Goal: Task Accomplishment & Management: Manage account settings

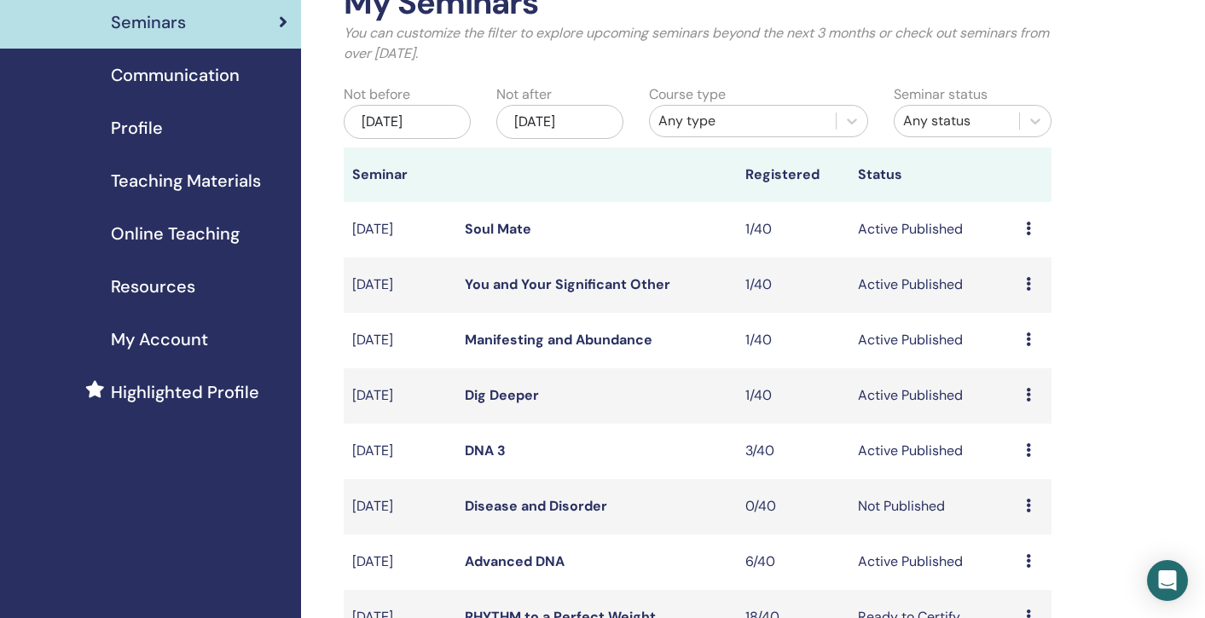
scroll to position [107, 0]
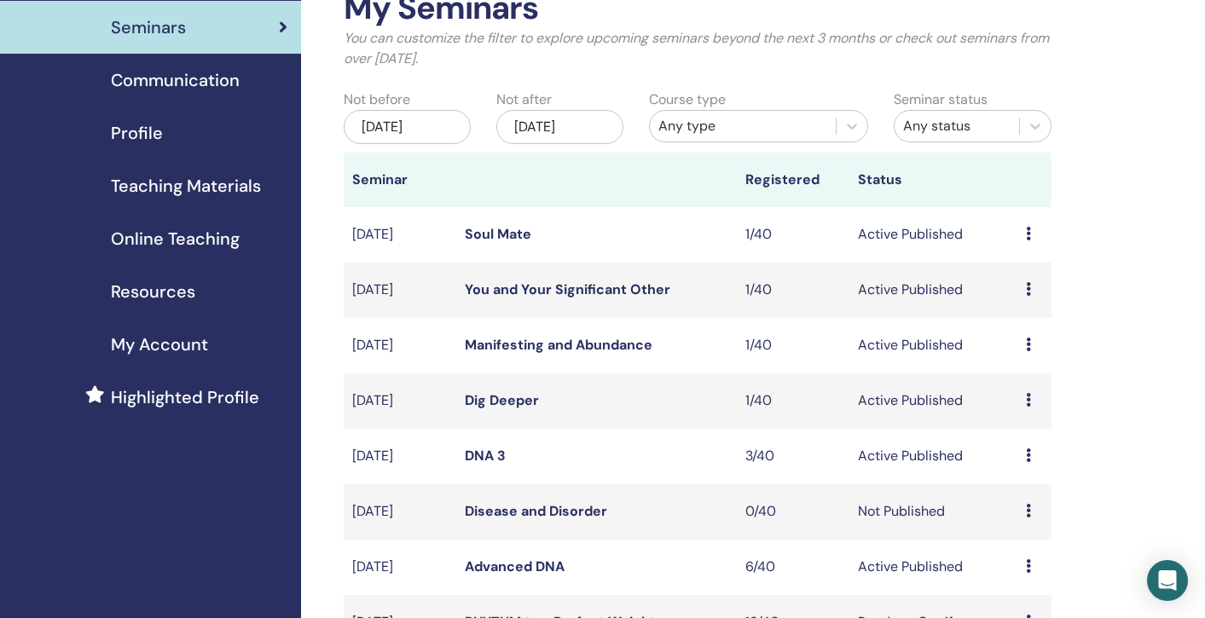
click at [421, 129] on div "May/29, 2025" at bounding box center [407, 127] width 127 height 34
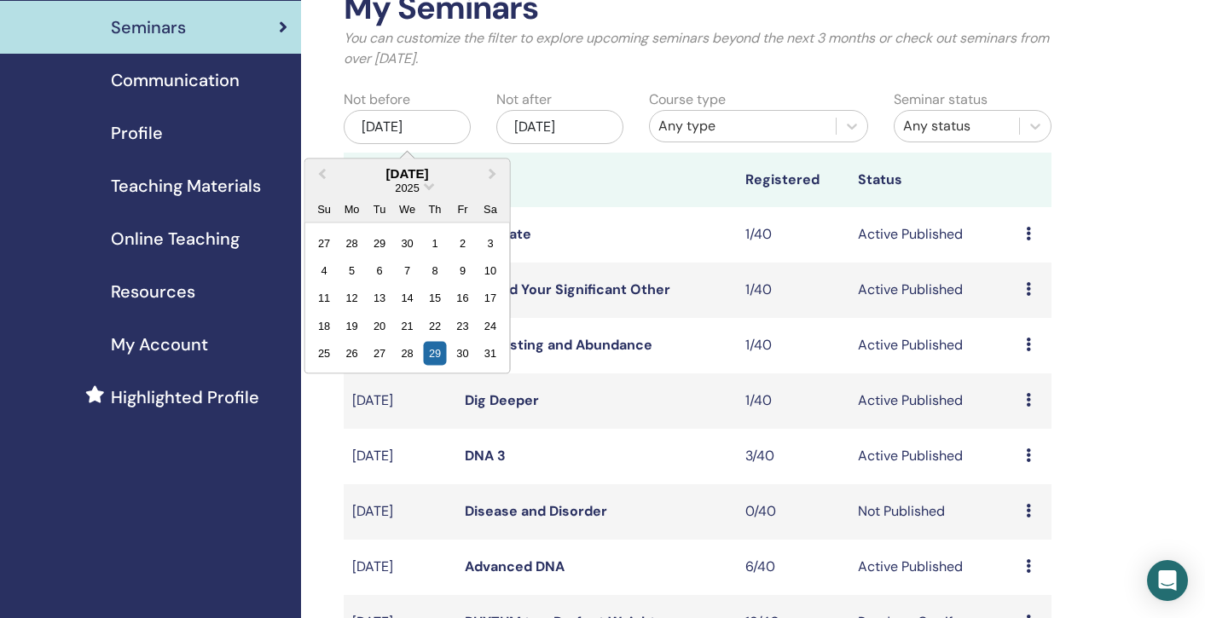
click at [424, 188] on div "2025" at bounding box center [407, 187] width 205 height 14
click at [432, 187] on span "Choose Date" at bounding box center [429, 184] width 11 height 11
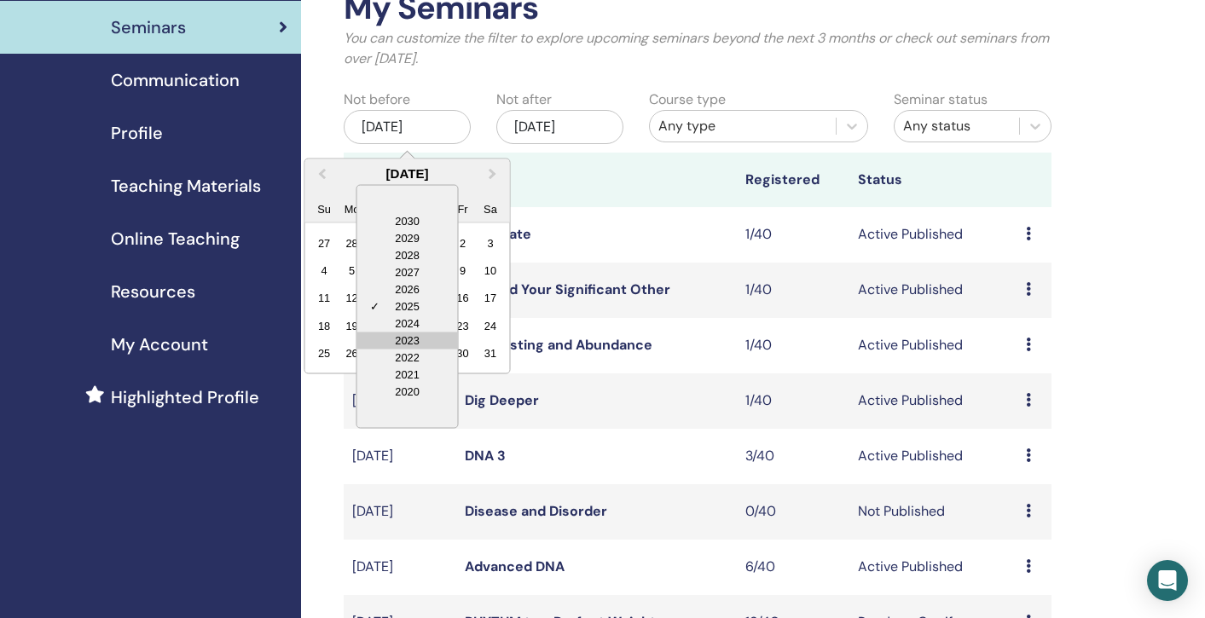
click at [428, 337] on div "2023" at bounding box center [407, 340] width 101 height 17
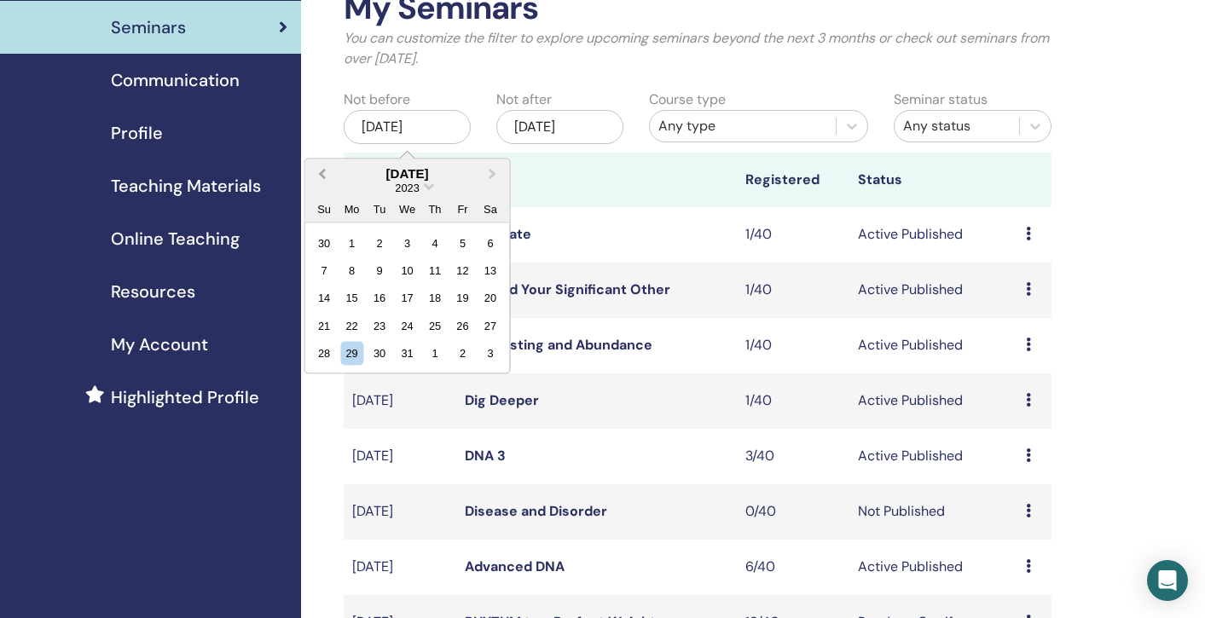
click at [320, 168] on button "Previous Month" at bounding box center [320, 173] width 27 height 27
click at [404, 357] on div "29" at bounding box center [407, 353] width 23 height 23
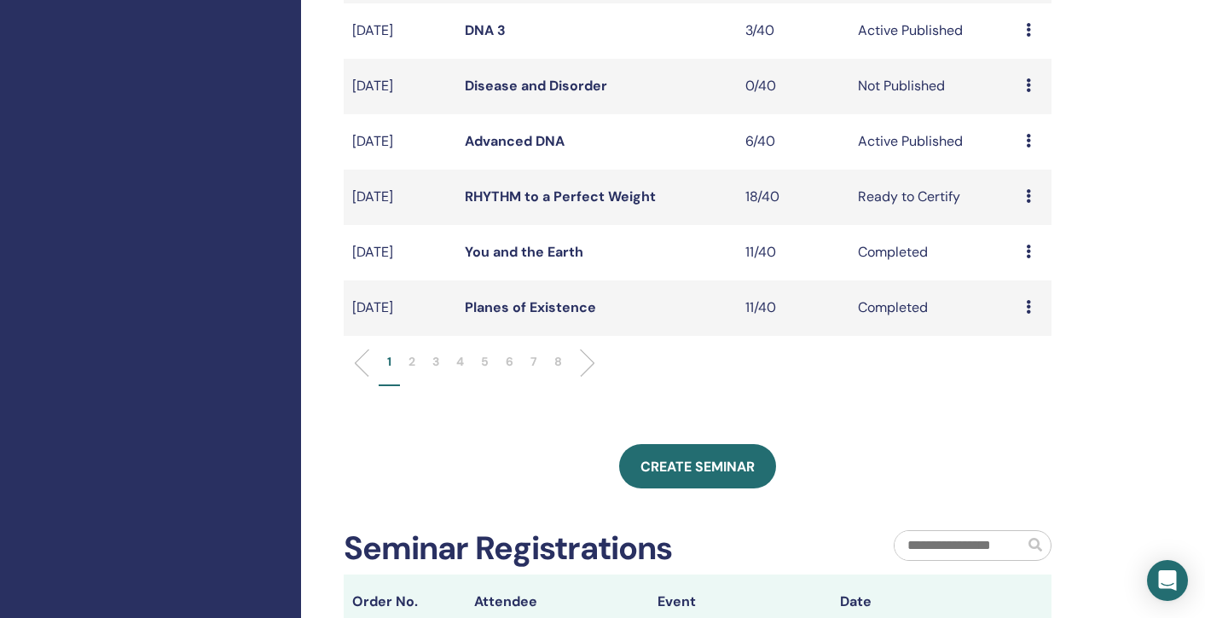
scroll to position [531, 0]
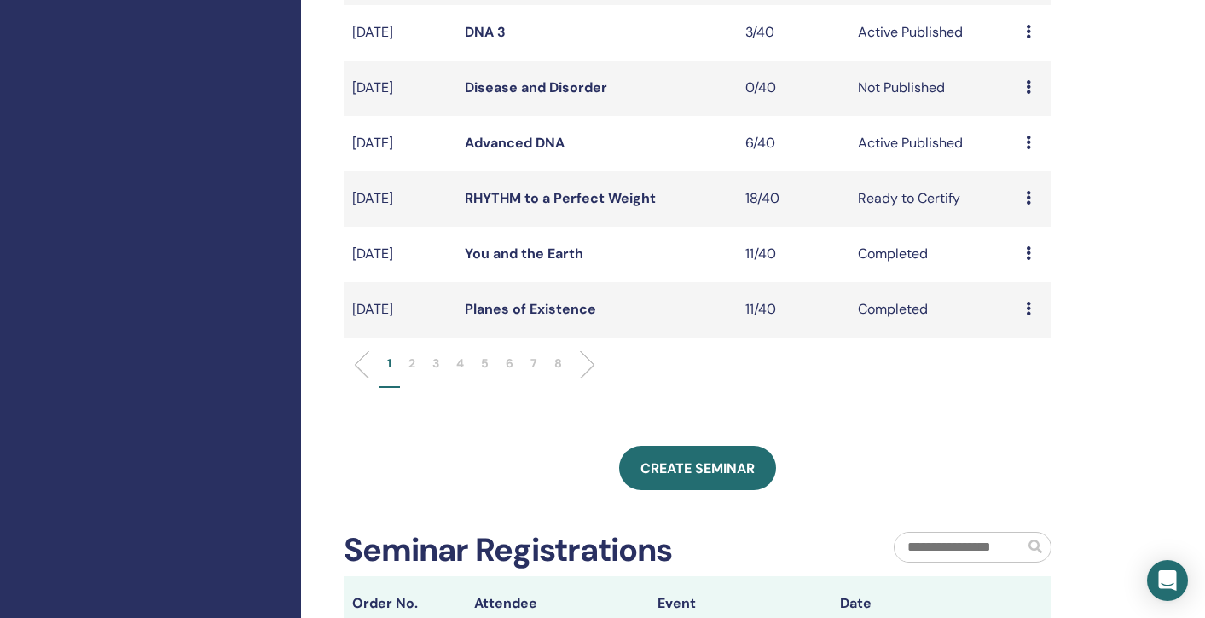
click at [561, 364] on p "8" at bounding box center [558, 364] width 8 height 18
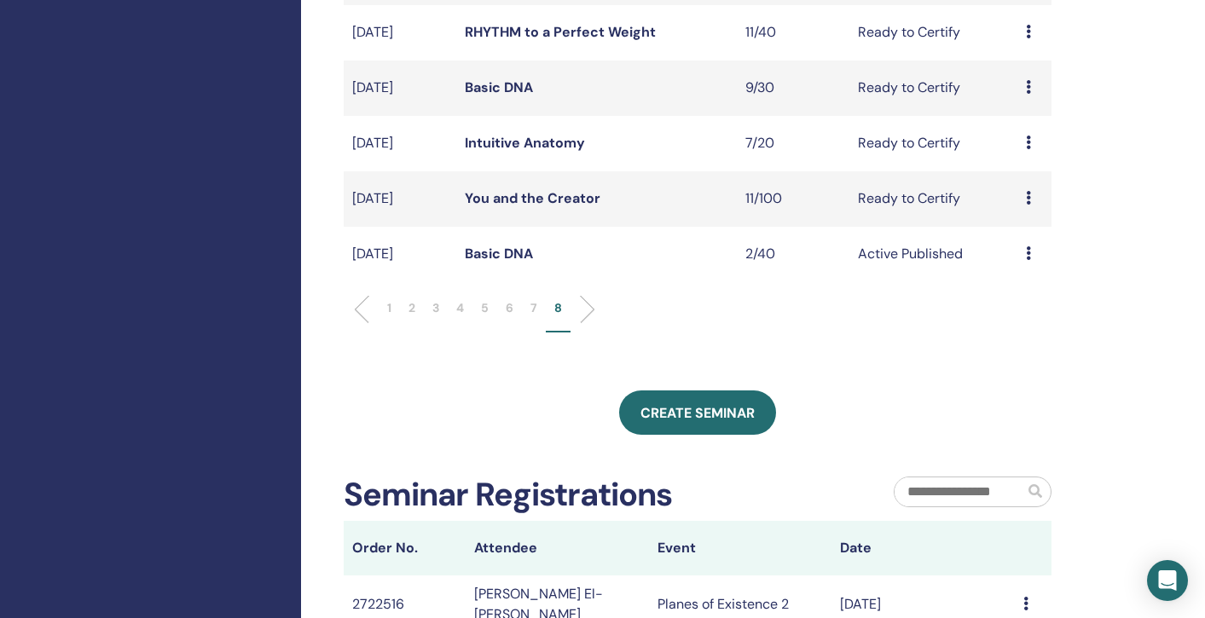
click at [502, 263] on link "Basic DNA" at bounding box center [499, 254] width 68 height 18
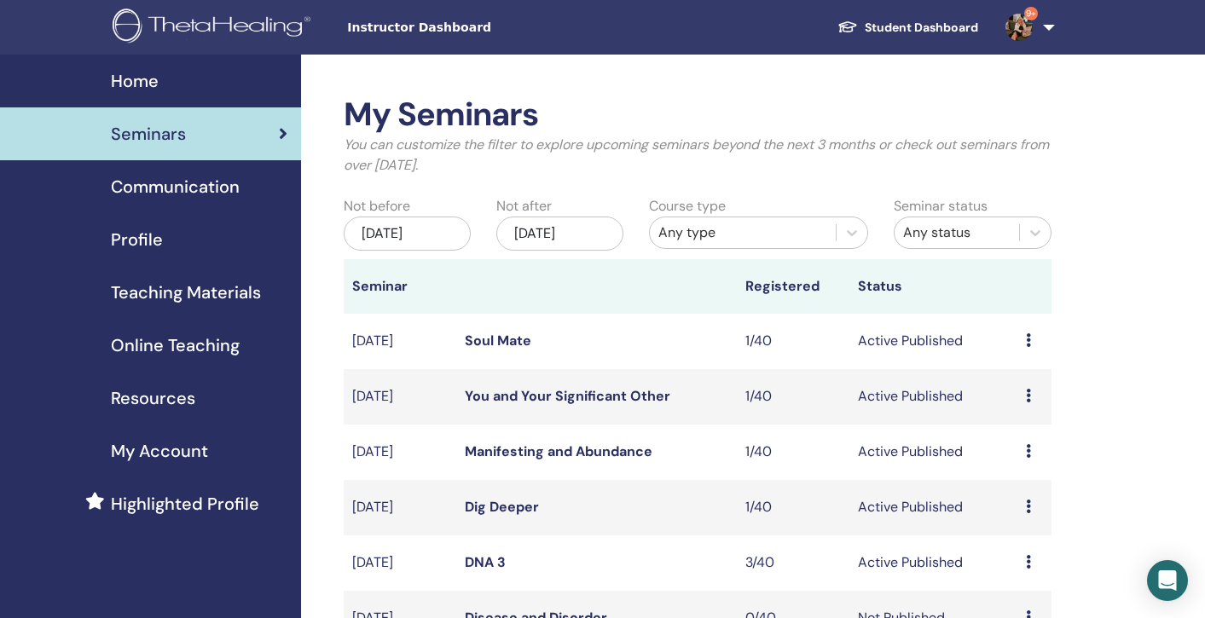
click at [420, 233] on div "May/29, 2025" at bounding box center [407, 234] width 127 height 34
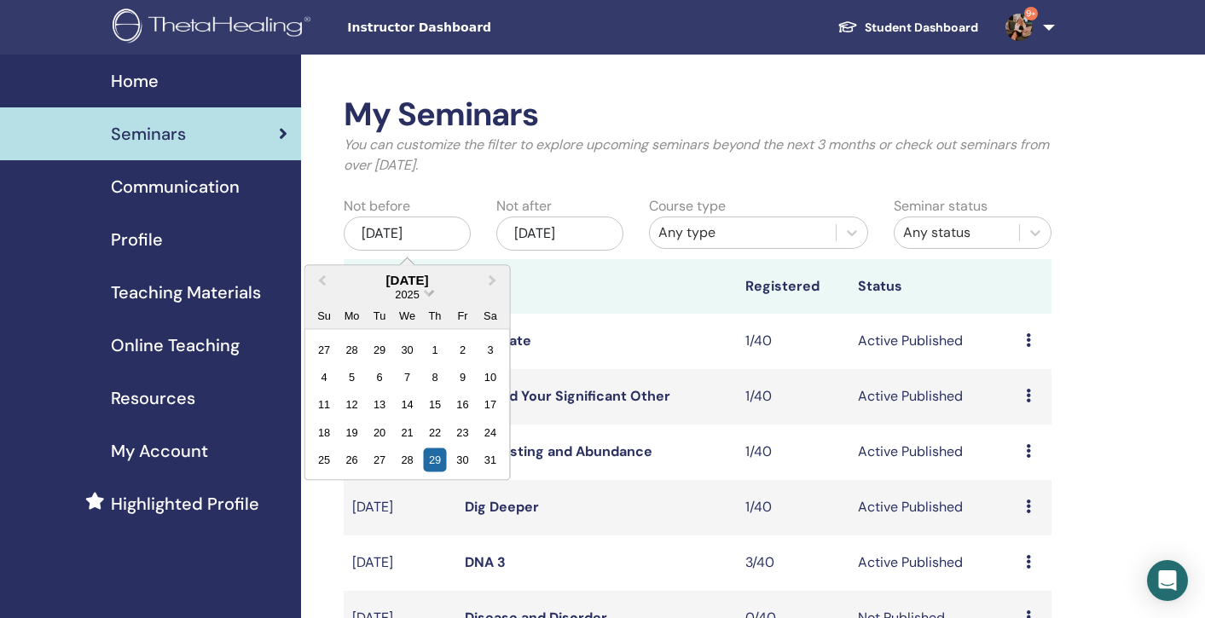
click at [426, 290] on span "Choose Date" at bounding box center [429, 291] width 11 height 11
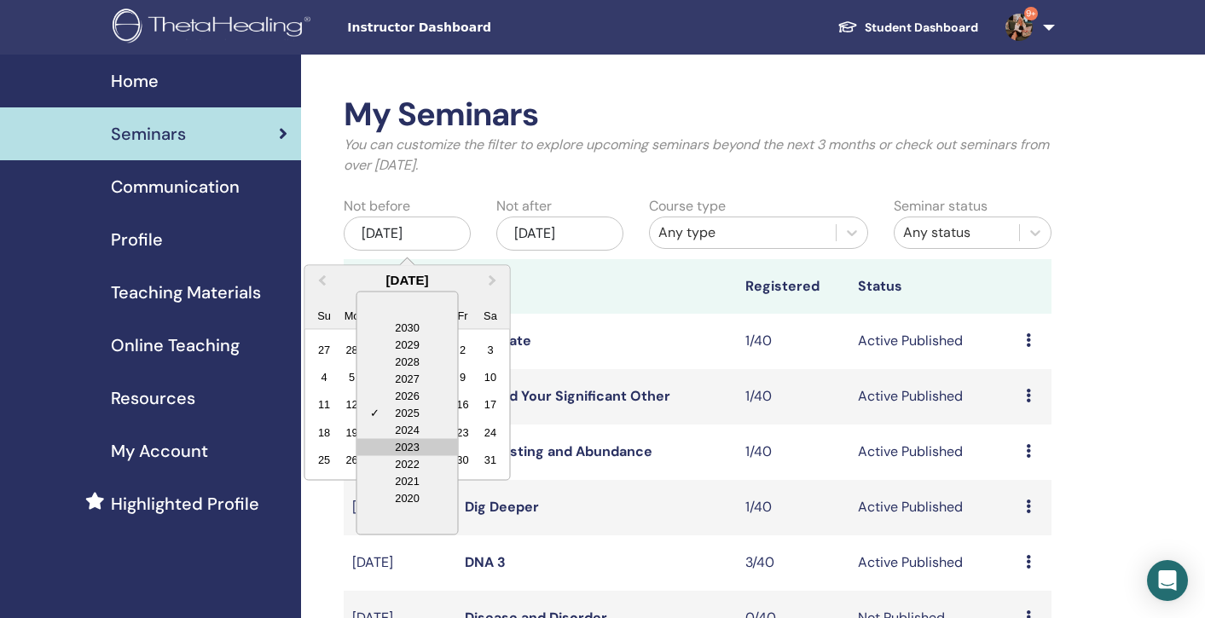
click at [403, 447] on div "2023" at bounding box center [407, 446] width 101 height 17
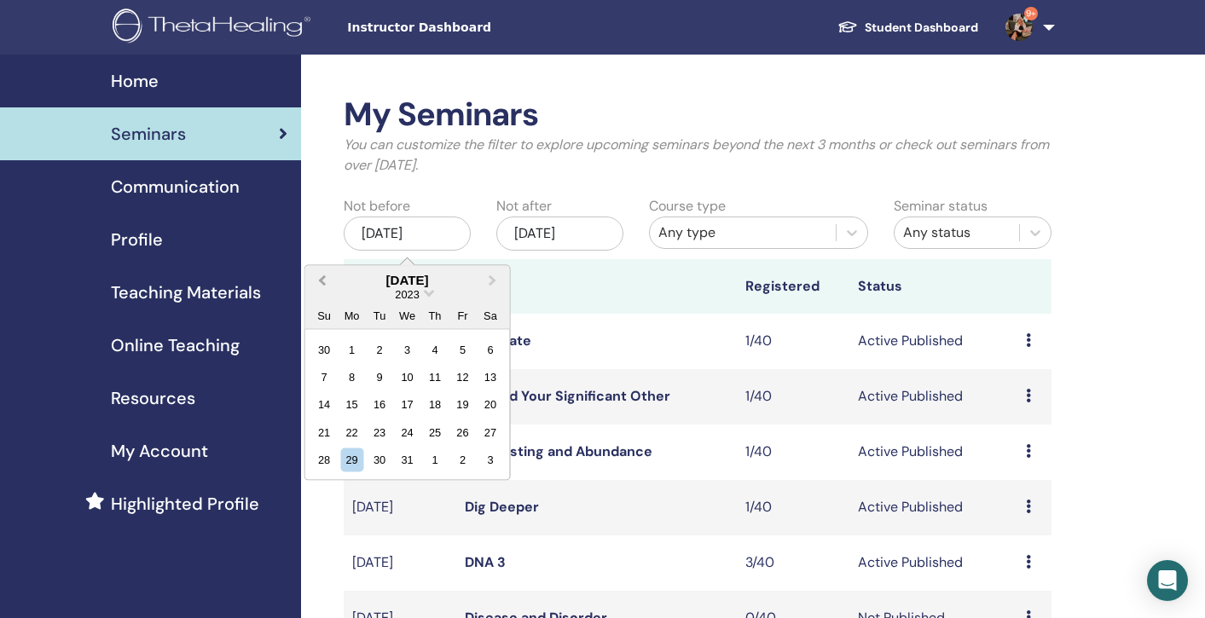
click at [322, 279] on span "Previous Month" at bounding box center [322, 280] width 0 height 18
click at [492, 460] on div "29" at bounding box center [490, 460] width 23 height 23
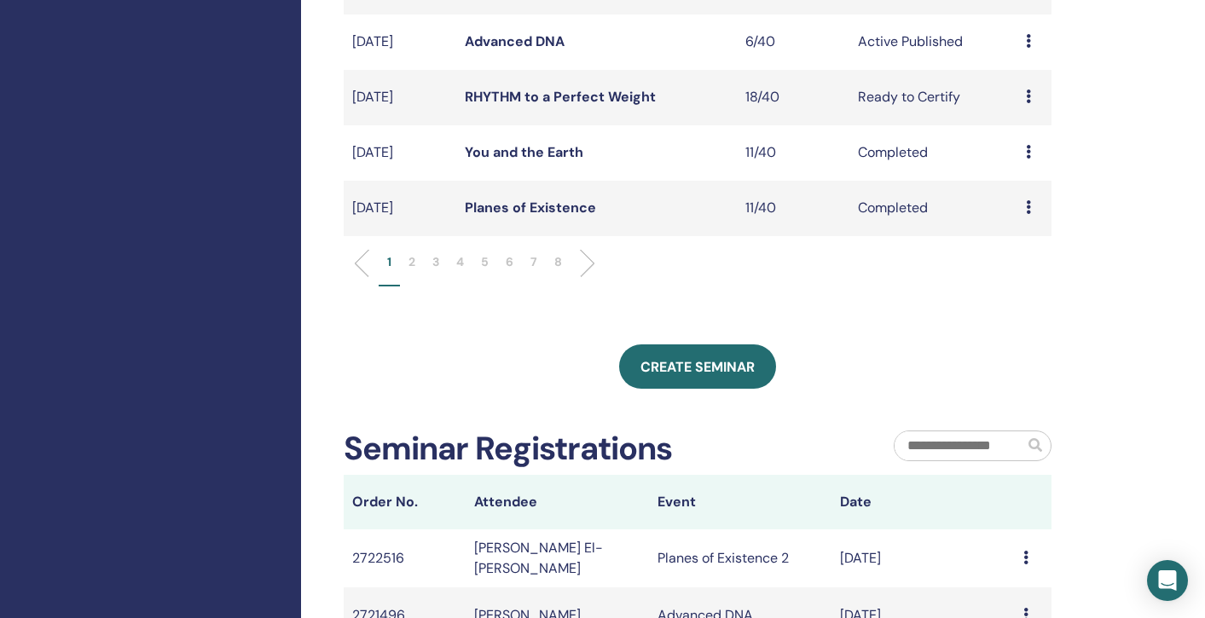
scroll to position [635, 0]
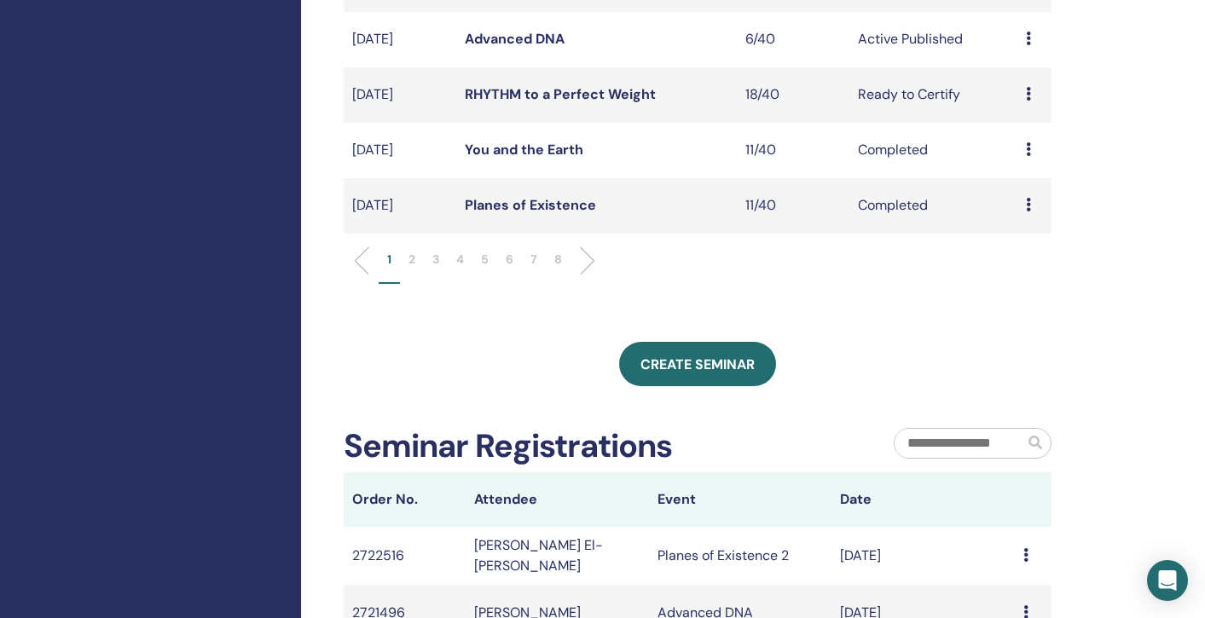
click at [561, 257] on p "8" at bounding box center [558, 260] width 8 height 18
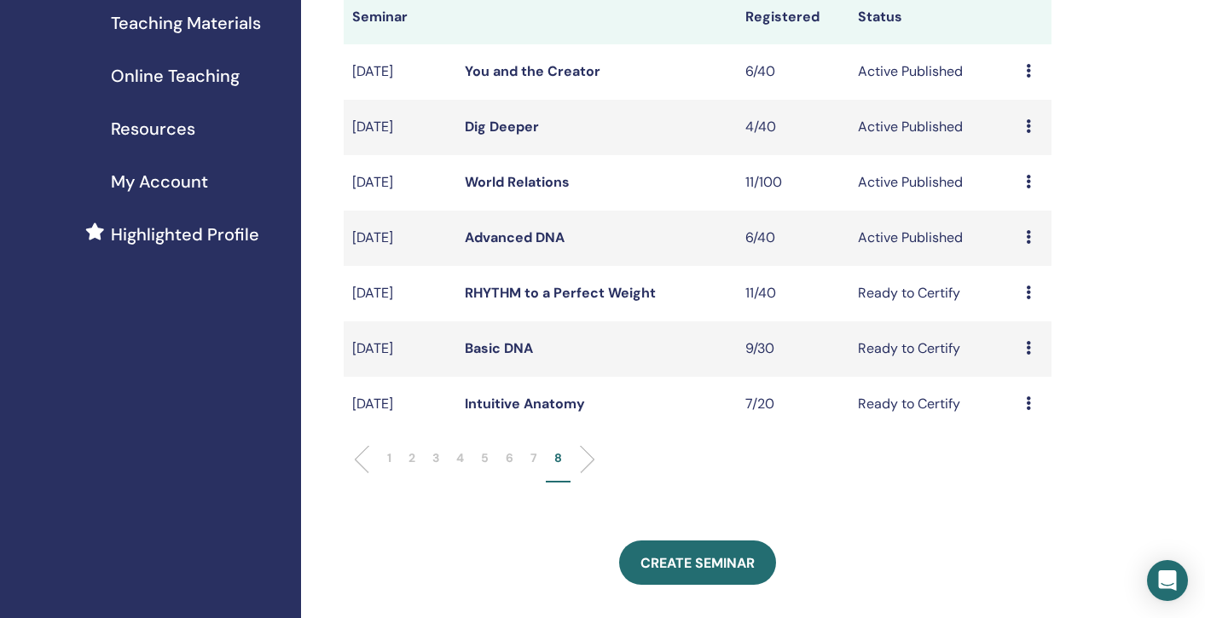
scroll to position [260, 0]
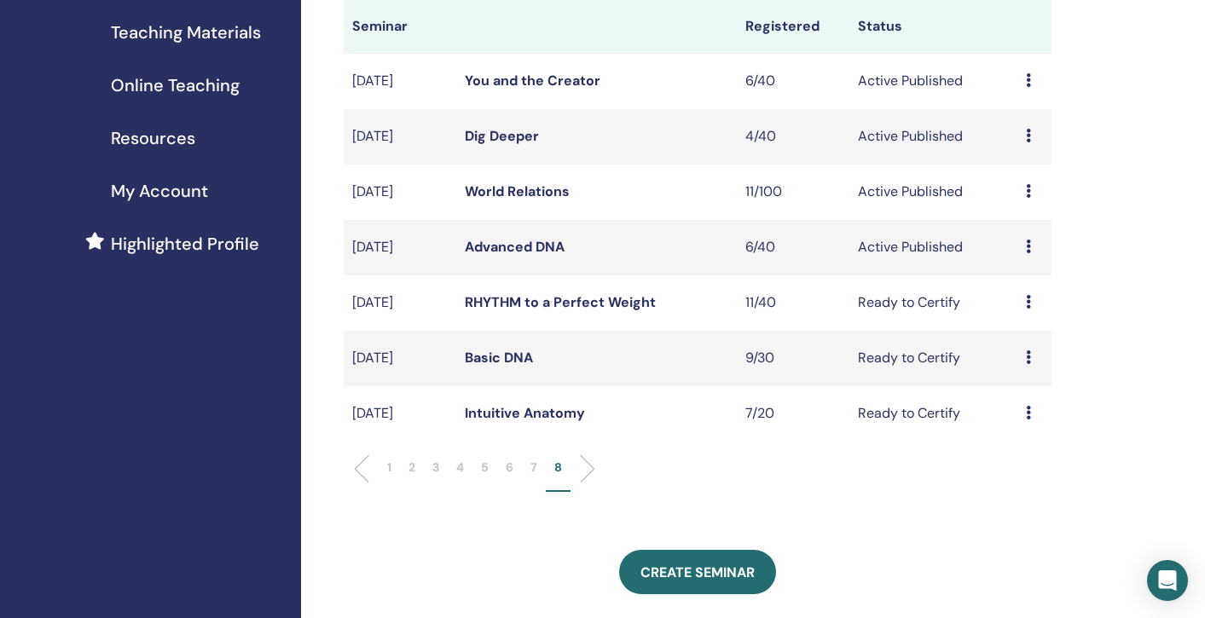
click at [495, 355] on link "Basic DNA" at bounding box center [499, 358] width 68 height 18
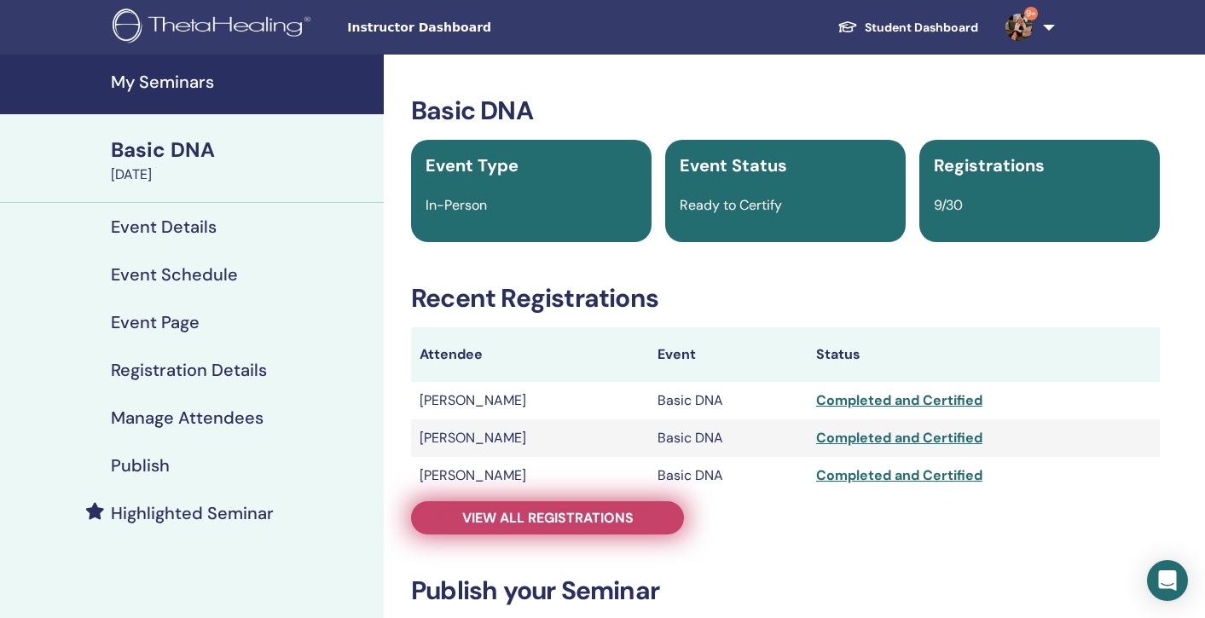
click at [531, 511] on span "View all registrations" at bounding box center [547, 518] width 171 height 18
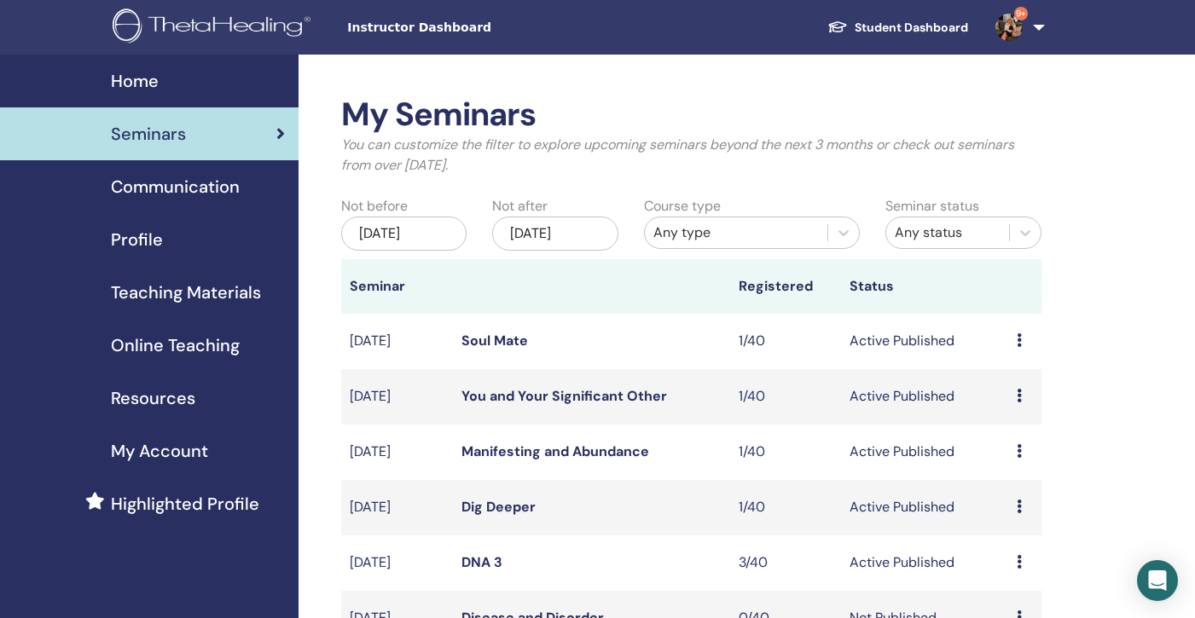
click at [397, 243] on div "[DATE]" at bounding box center [403, 234] width 125 height 34
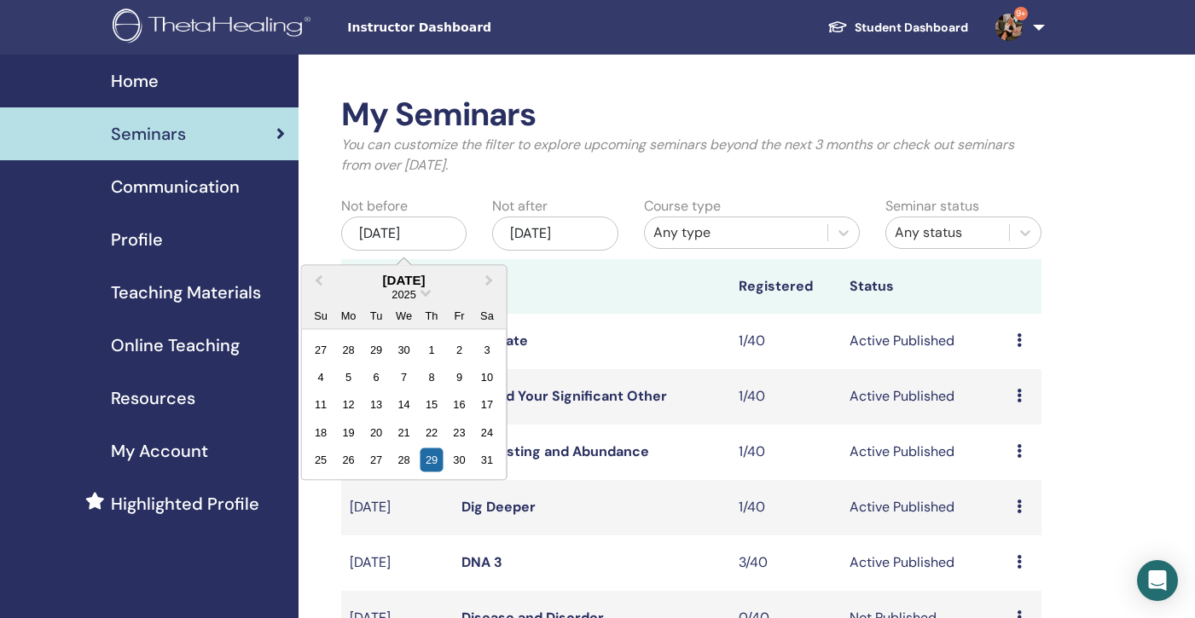
click at [422, 293] on span "Choose Date" at bounding box center [425, 291] width 11 height 11
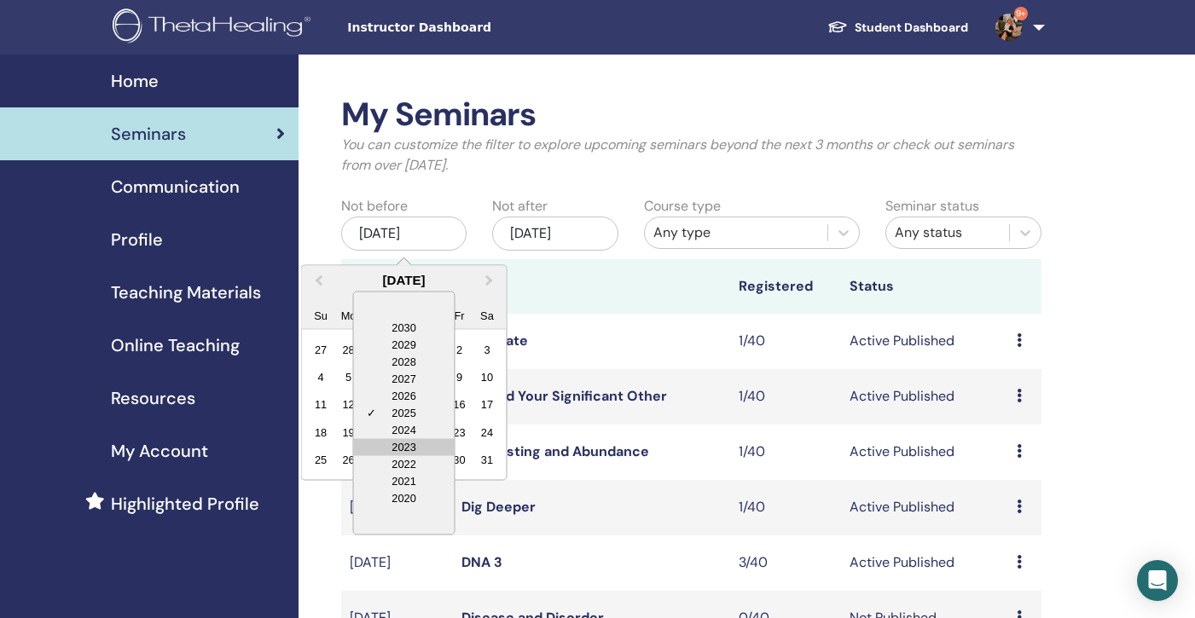
click at [405, 451] on div "2023" at bounding box center [404, 446] width 101 height 17
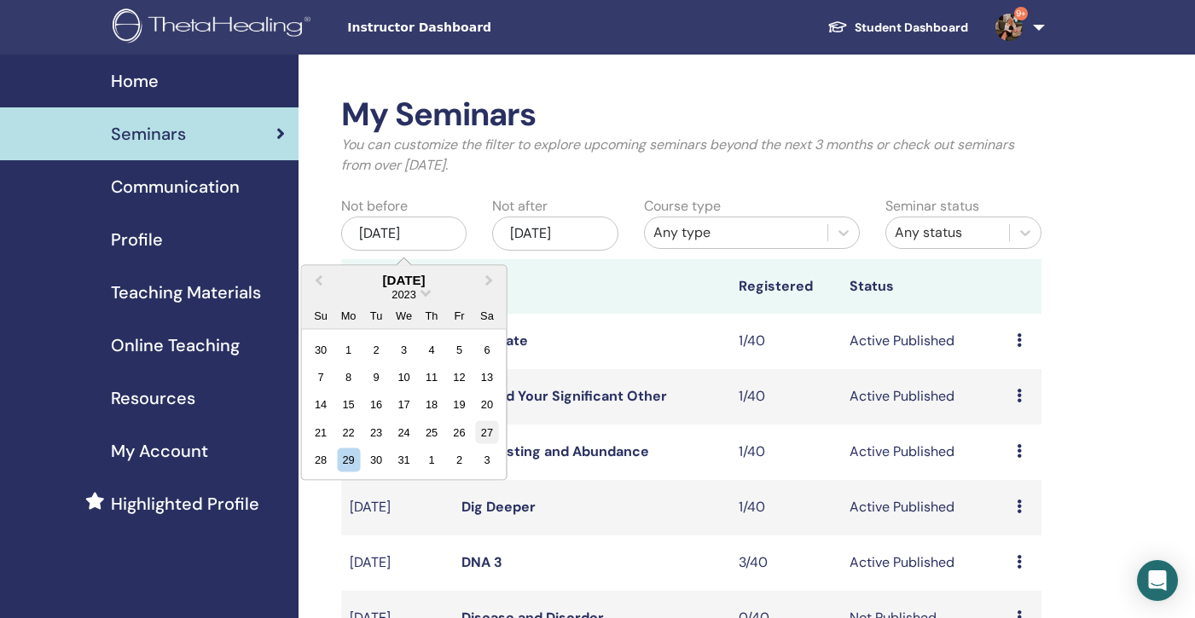
click at [485, 436] on div "27" at bounding box center [487, 431] width 23 height 23
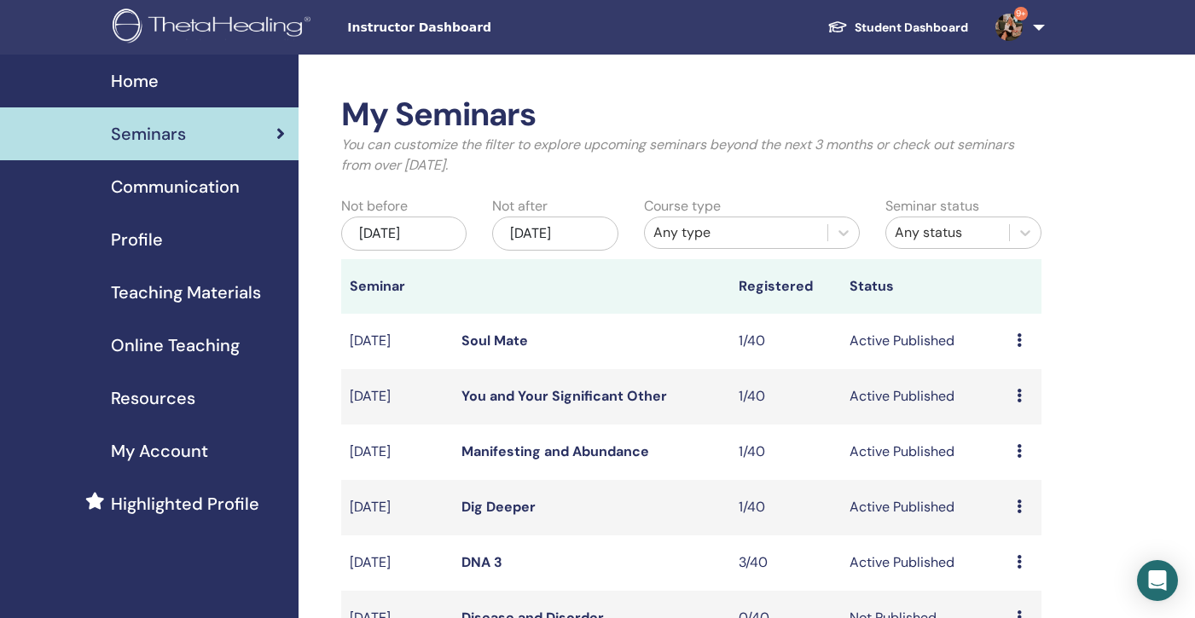
scroll to position [476, 0]
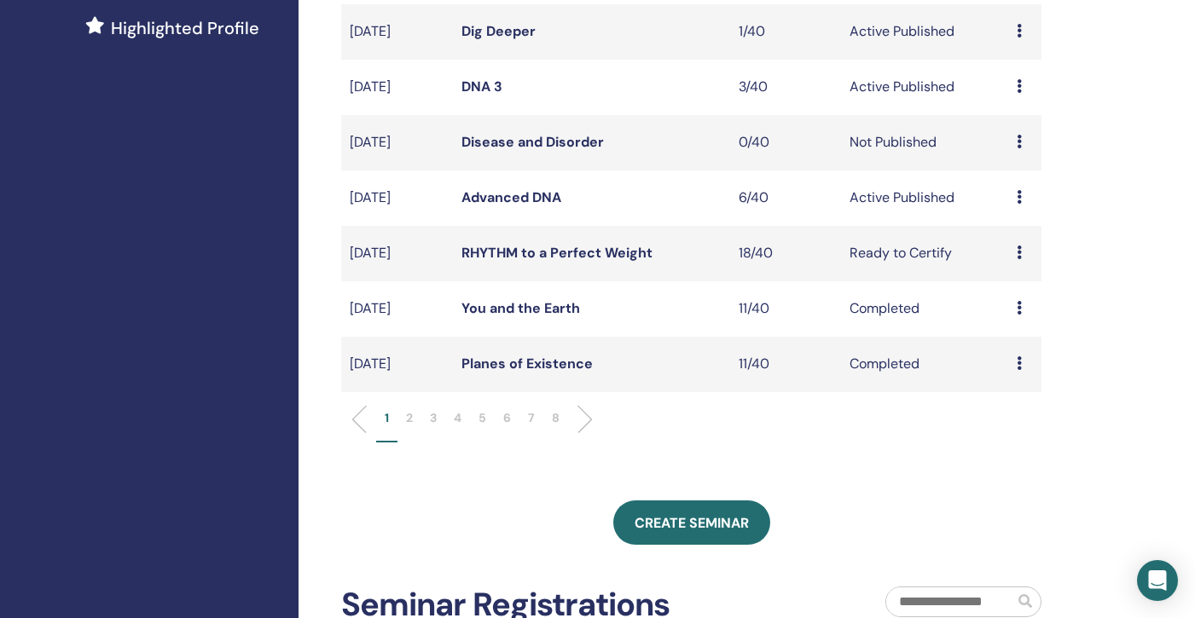
click at [555, 423] on p "8" at bounding box center [556, 418] width 8 height 18
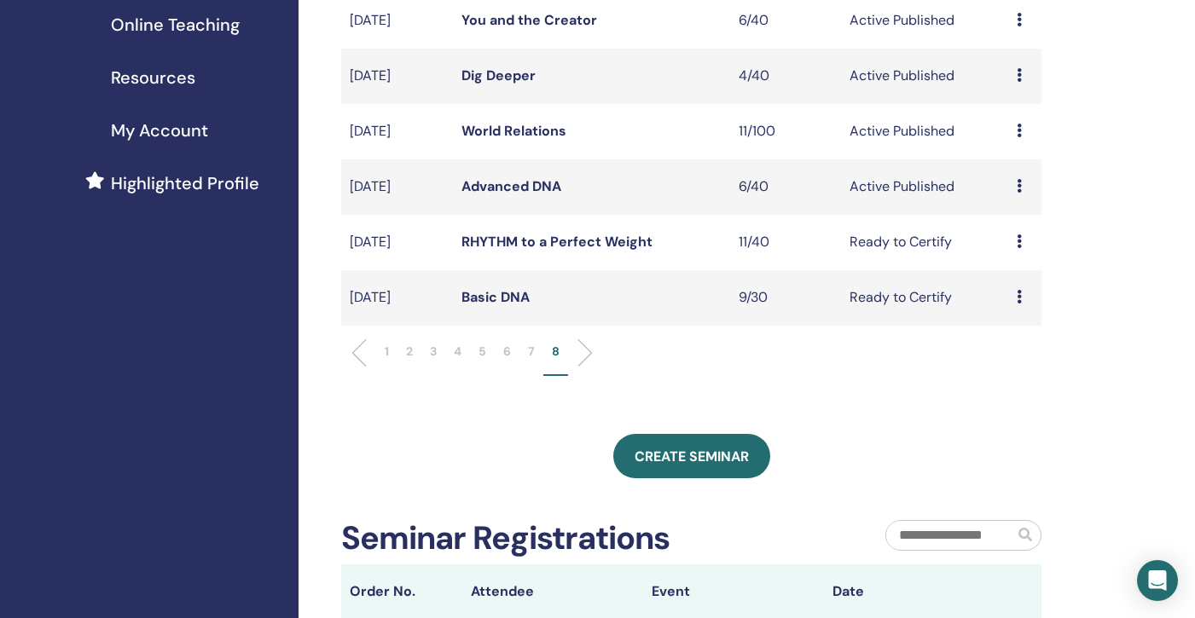
scroll to position [318, 0]
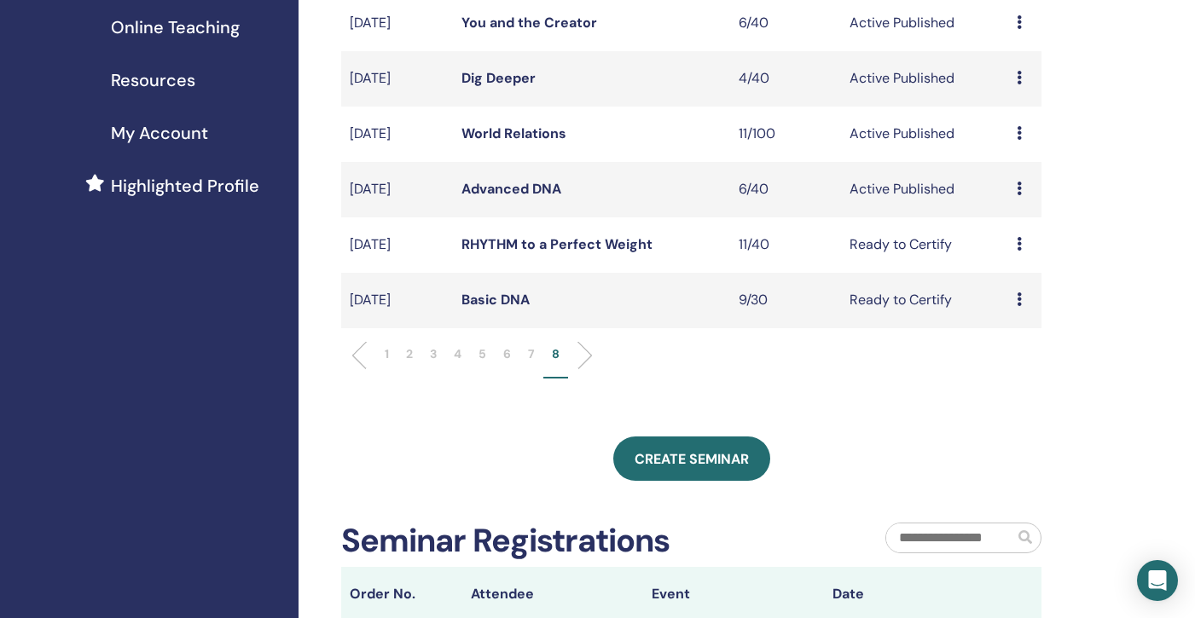
click at [527, 252] on link "RHYTHM to a Perfect Weight" at bounding box center [556, 244] width 191 height 18
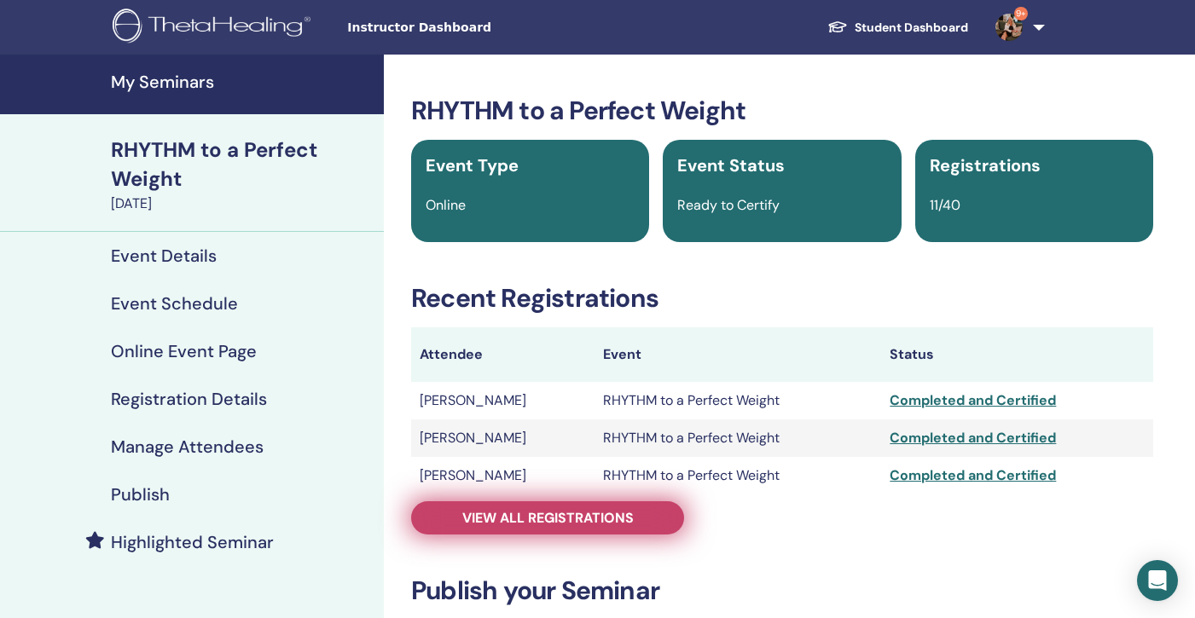
click at [536, 516] on span "View all registrations" at bounding box center [547, 518] width 171 height 18
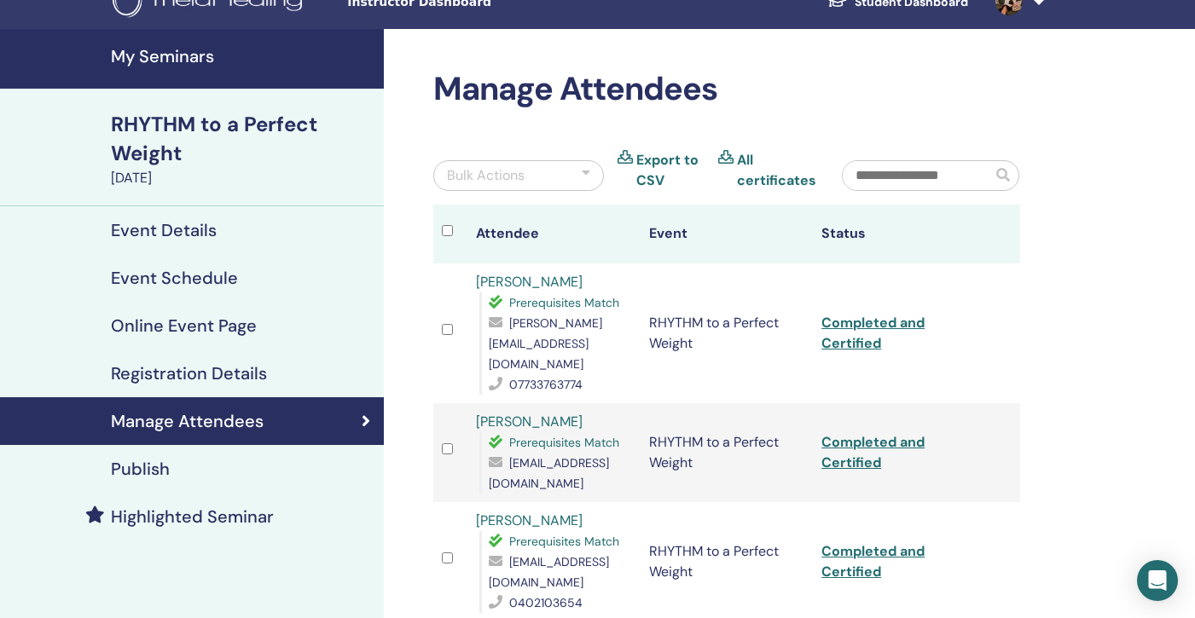
scroll to position [22, 0]
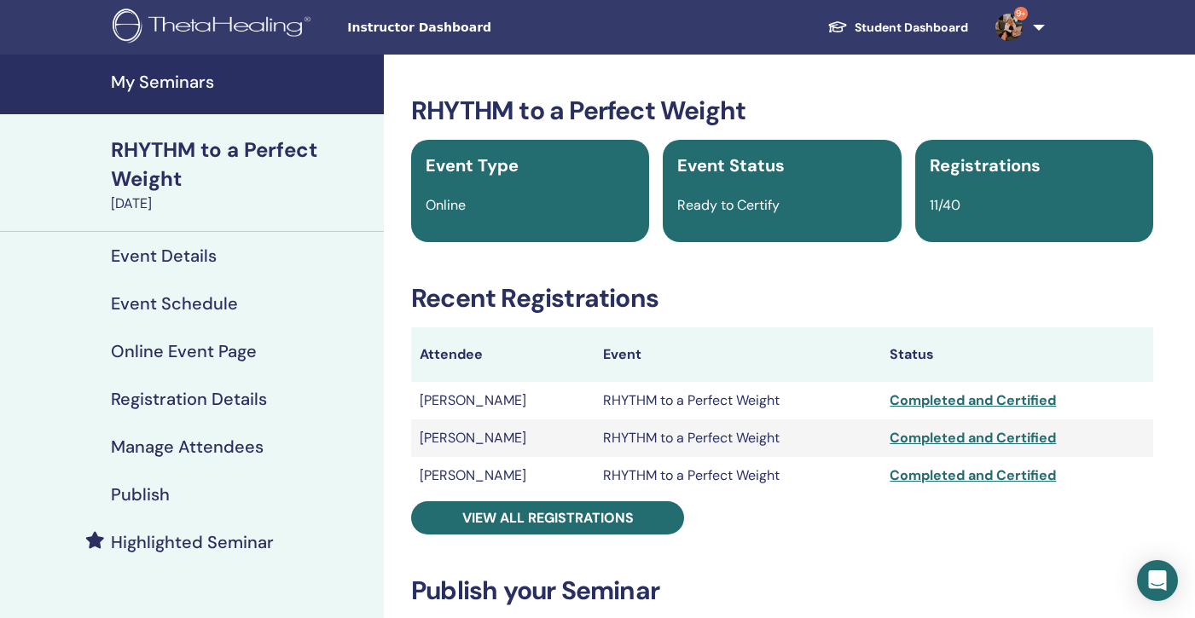
click at [172, 81] on h4 "My Seminars" at bounding box center [242, 82] width 263 height 20
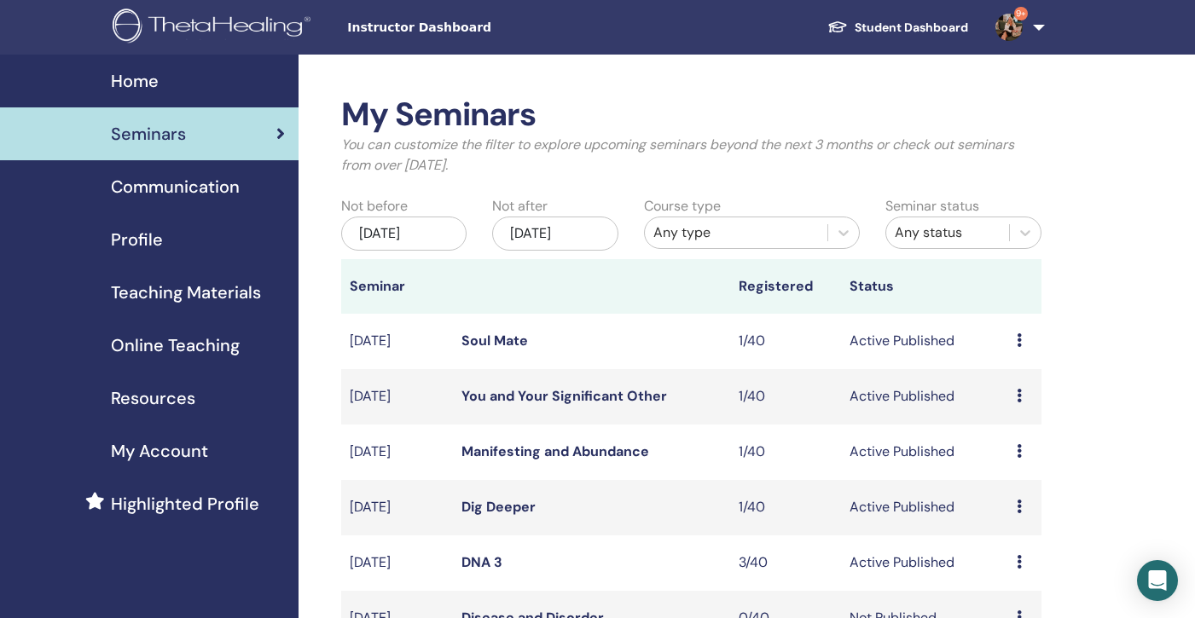
click at [440, 237] on div "May/29, 2025" at bounding box center [403, 234] width 125 height 34
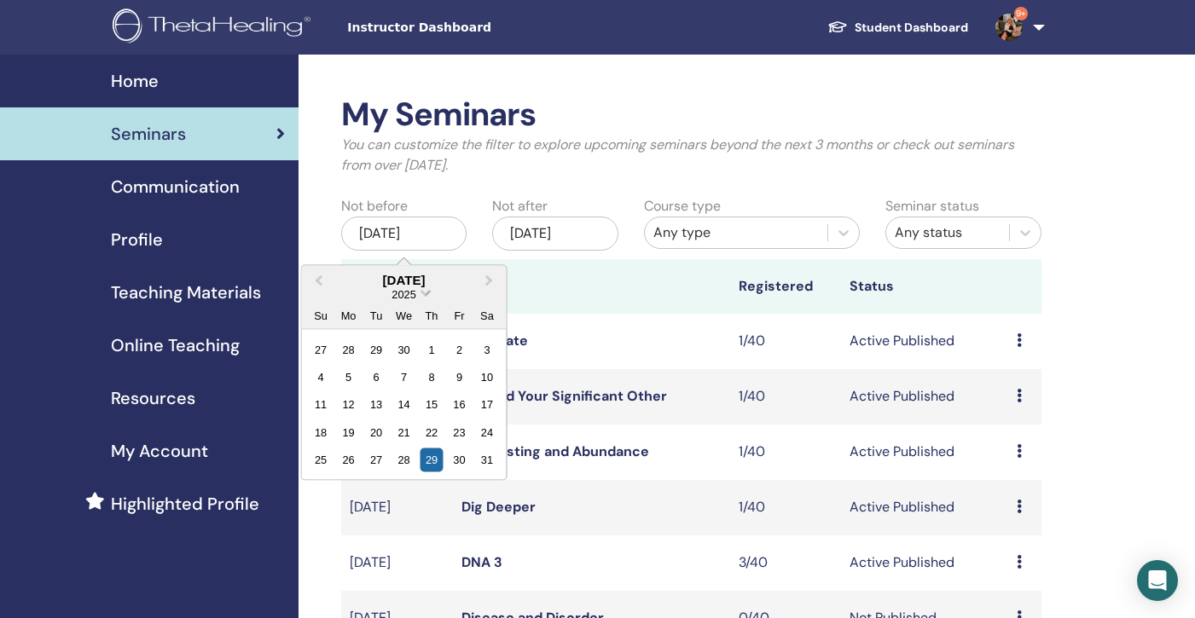
click at [426, 293] on span "Choose Date" at bounding box center [425, 291] width 11 height 11
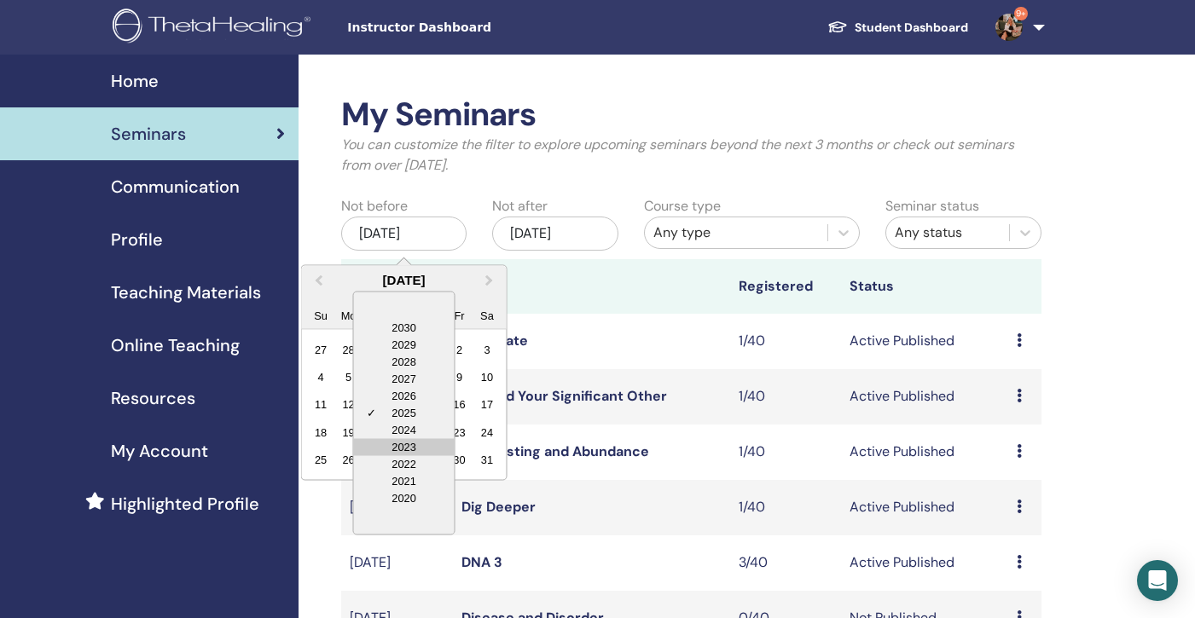
click at [419, 444] on div "2023" at bounding box center [404, 446] width 101 height 17
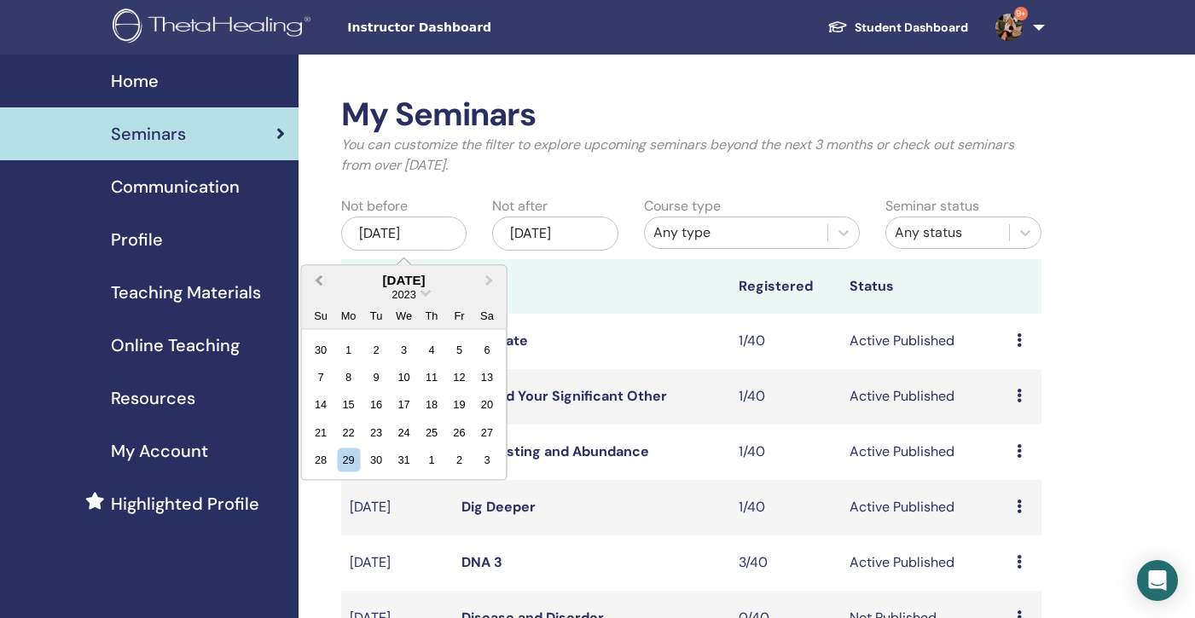
click at [317, 270] on button "Previous Month" at bounding box center [317, 280] width 27 height 27
click at [326, 347] on div "1" at bounding box center [321, 349] width 23 height 23
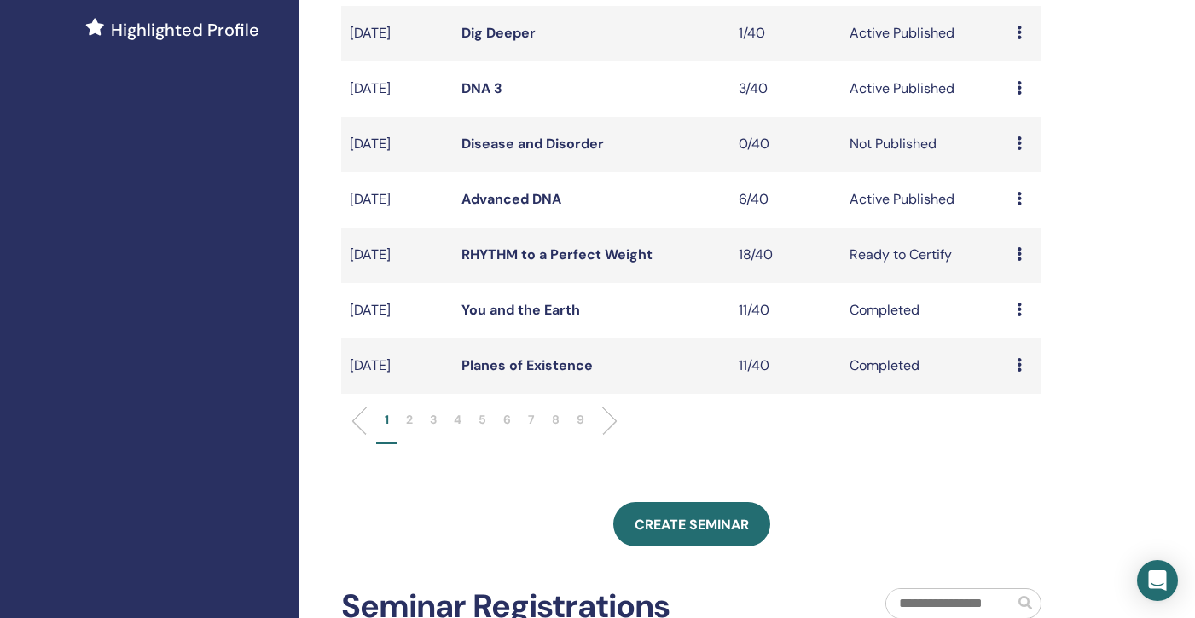
scroll to position [468, 0]
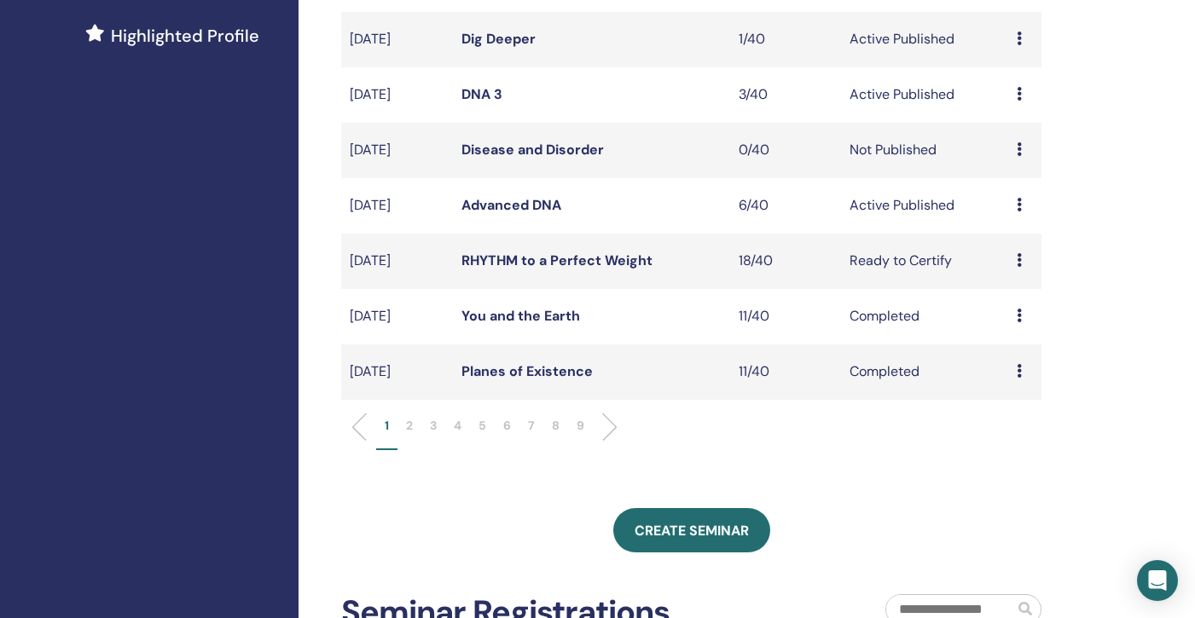
click at [581, 426] on p "9" at bounding box center [581, 426] width 8 height 18
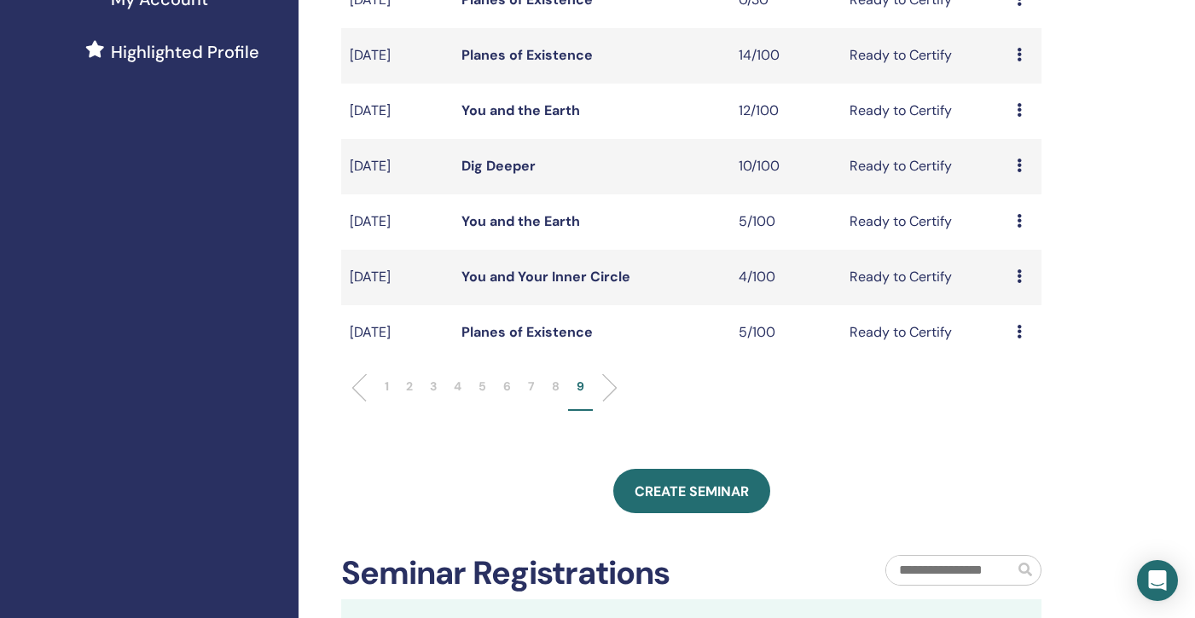
scroll to position [461, 0]
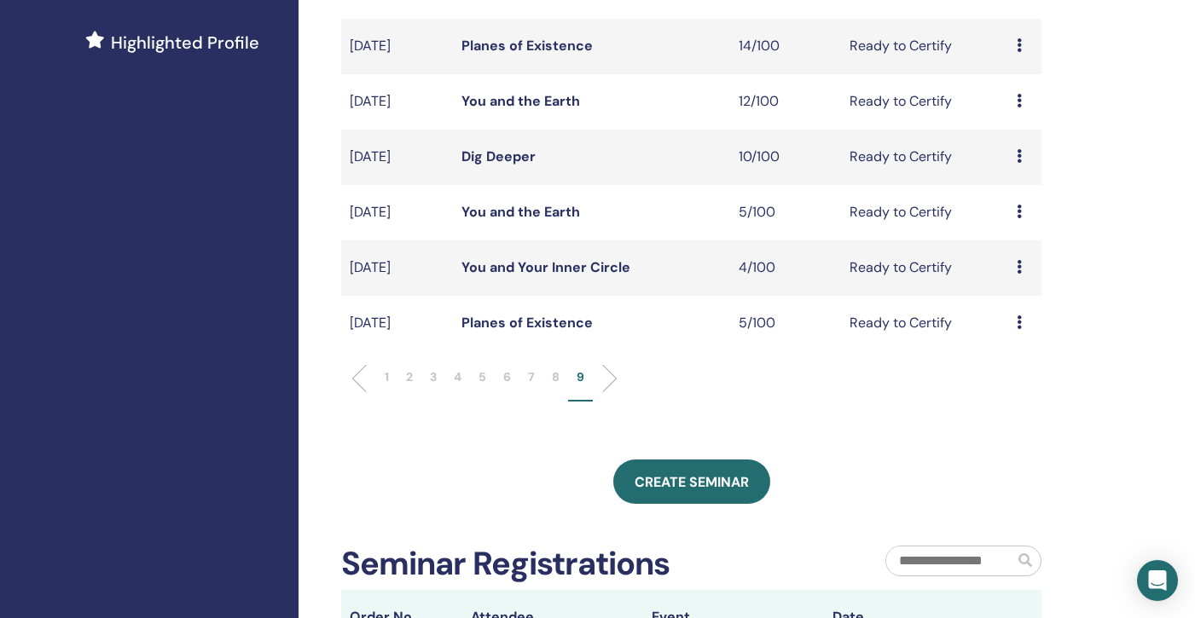
click at [556, 375] on p "8" at bounding box center [556, 377] width 8 height 18
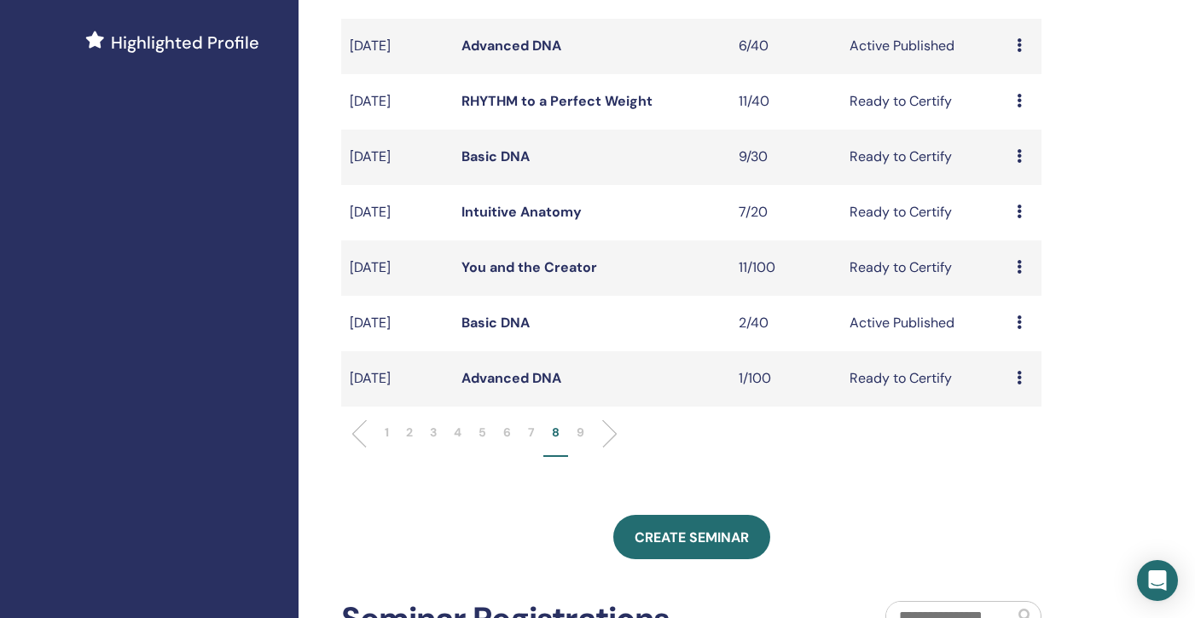
scroll to position [0, 0]
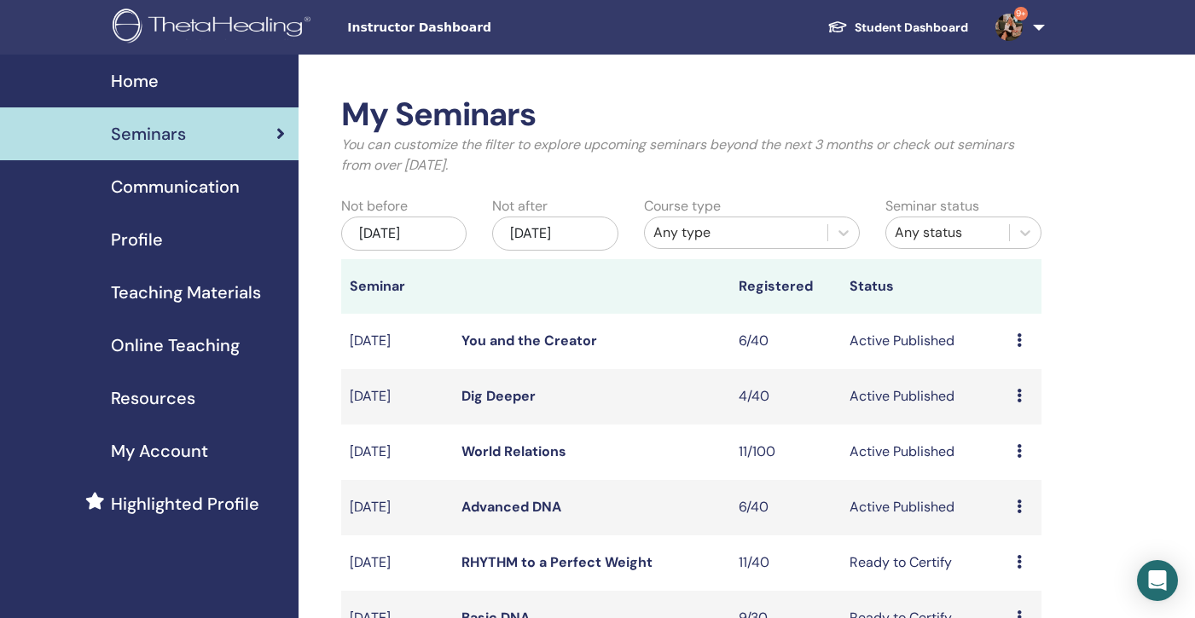
click at [423, 237] on div "Jan/01, 2023" at bounding box center [403, 234] width 125 height 34
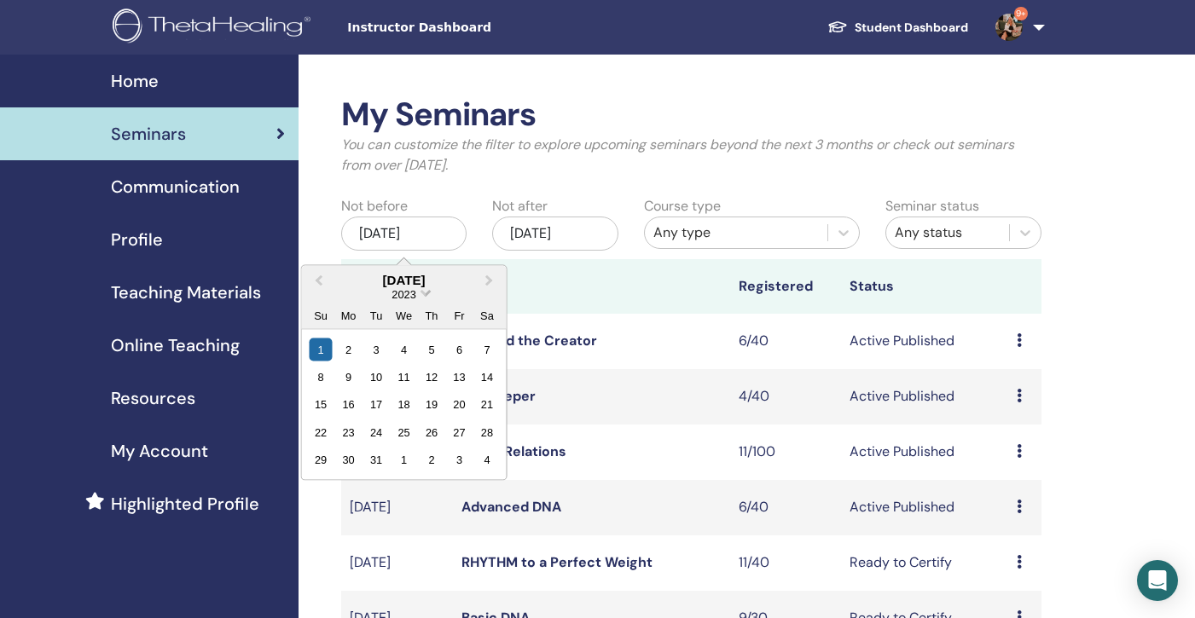
click at [426, 292] on span "Choose Date" at bounding box center [425, 291] width 11 height 11
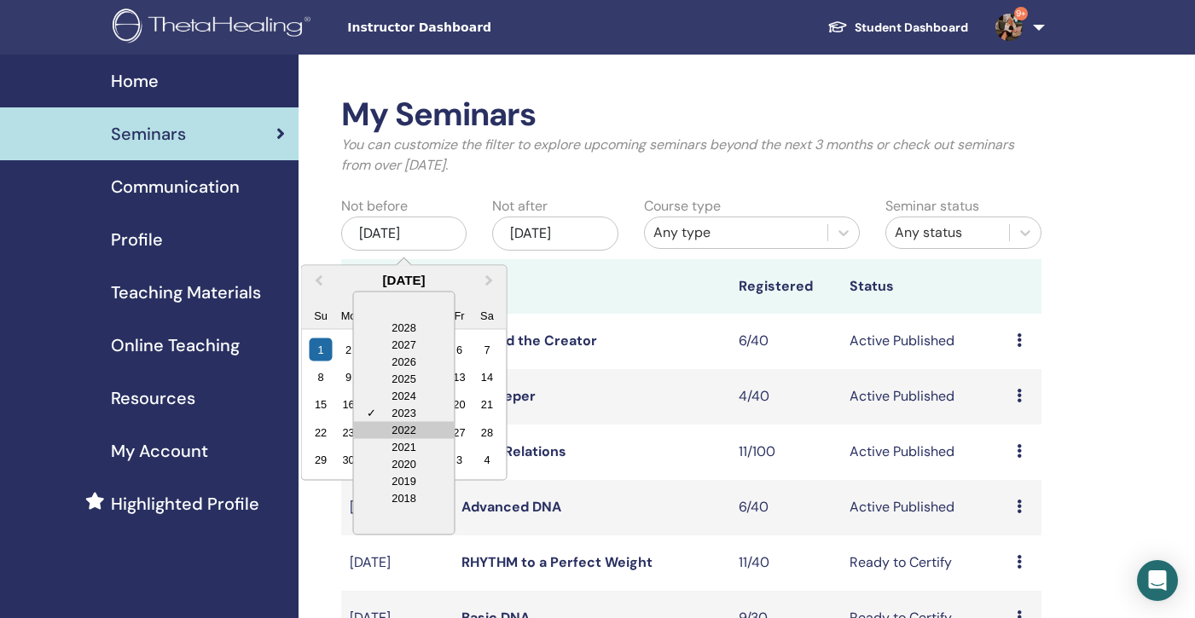
click at [425, 428] on div "2022" at bounding box center [404, 429] width 101 height 17
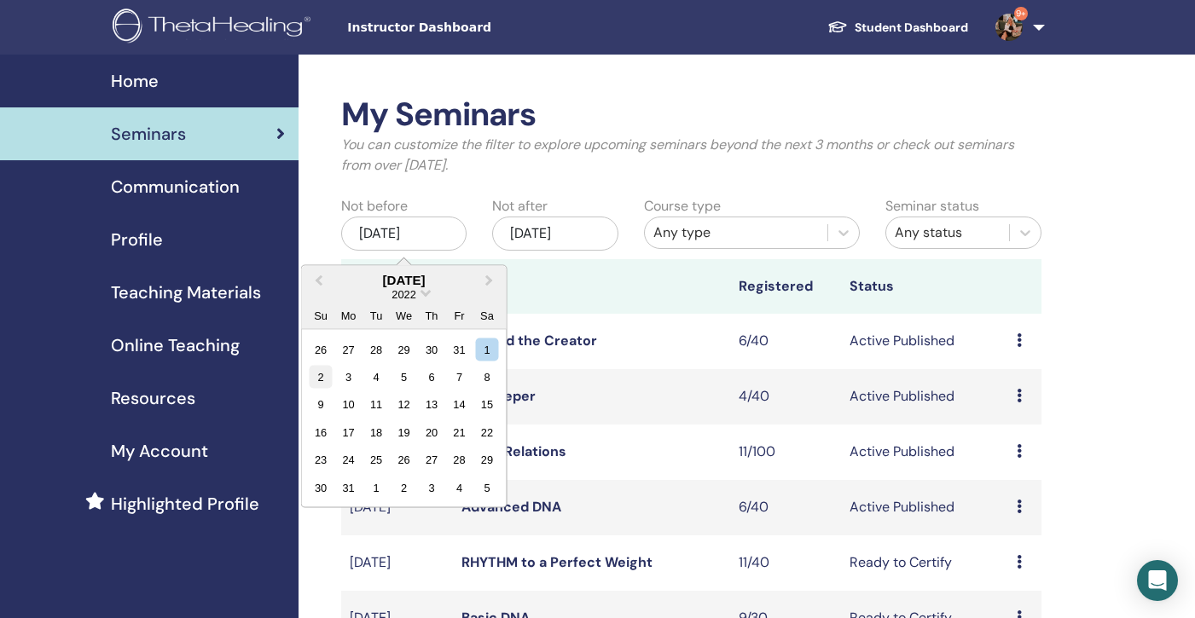
click at [315, 378] on div "2" at bounding box center [321, 376] width 23 height 23
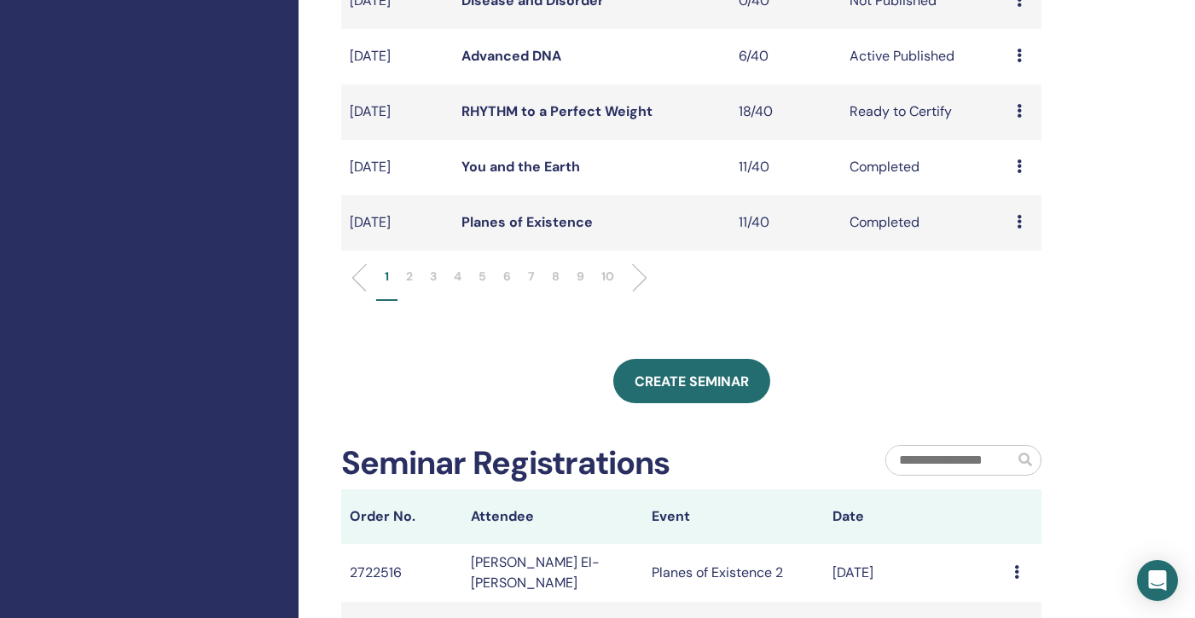
scroll to position [531, 0]
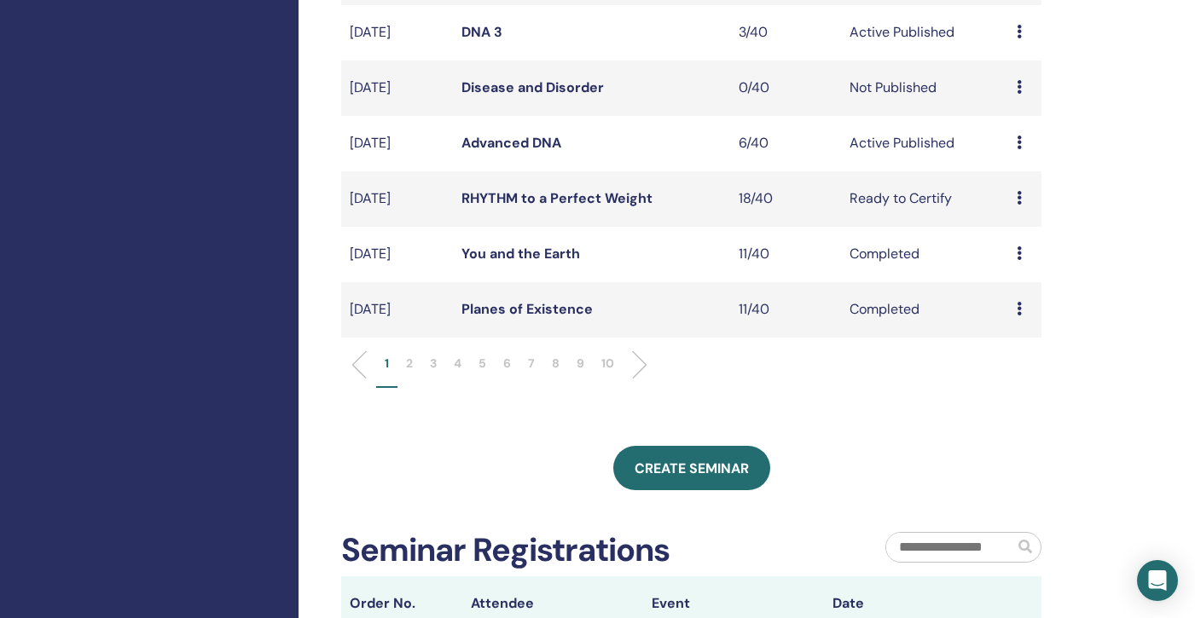
click at [616, 363] on li "10" at bounding box center [608, 371] width 30 height 33
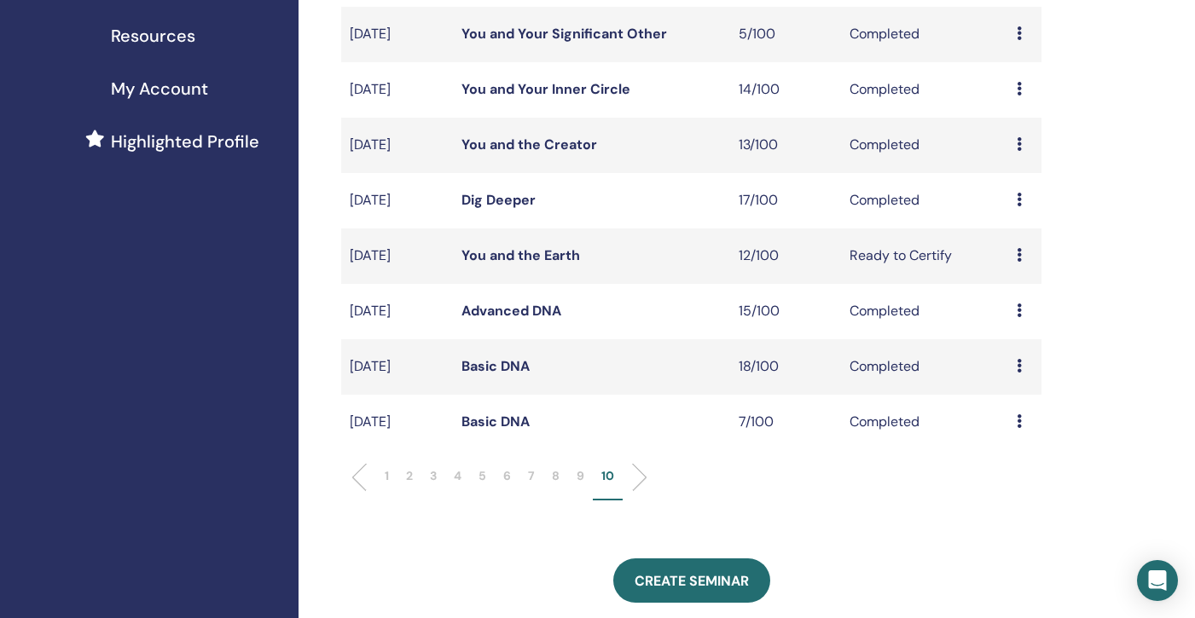
scroll to position [356, 0]
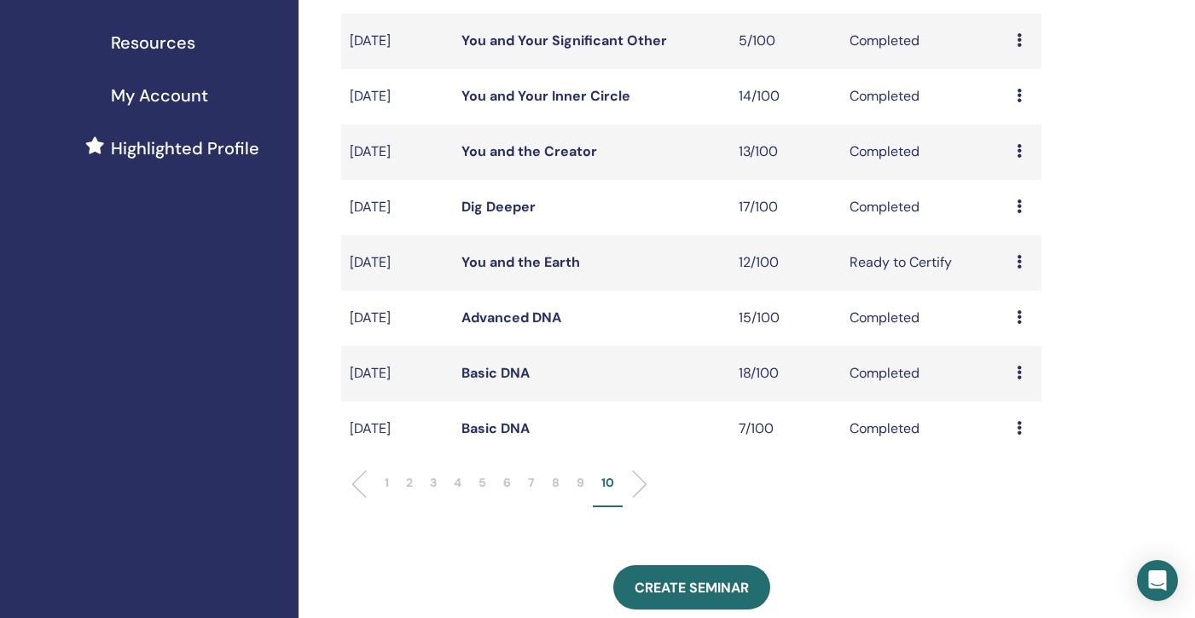
click at [484, 429] on link "Basic DNA" at bounding box center [495, 429] width 68 height 18
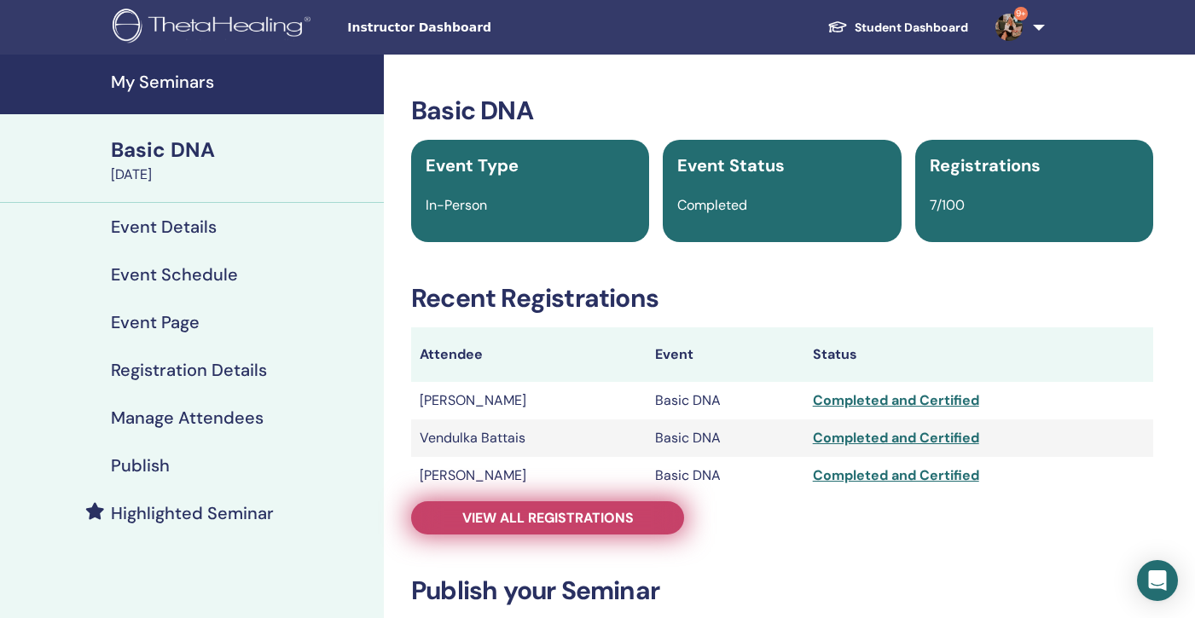
click at [512, 517] on span "View all registrations" at bounding box center [547, 518] width 171 height 18
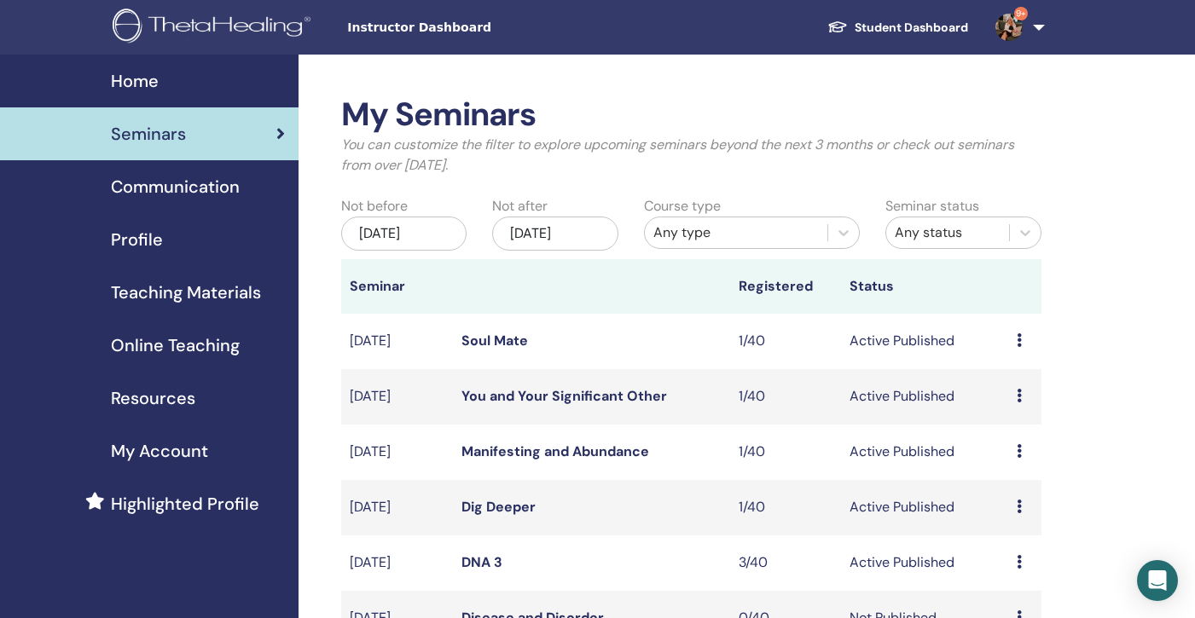
click at [420, 239] on div "[DATE]" at bounding box center [403, 234] width 125 height 34
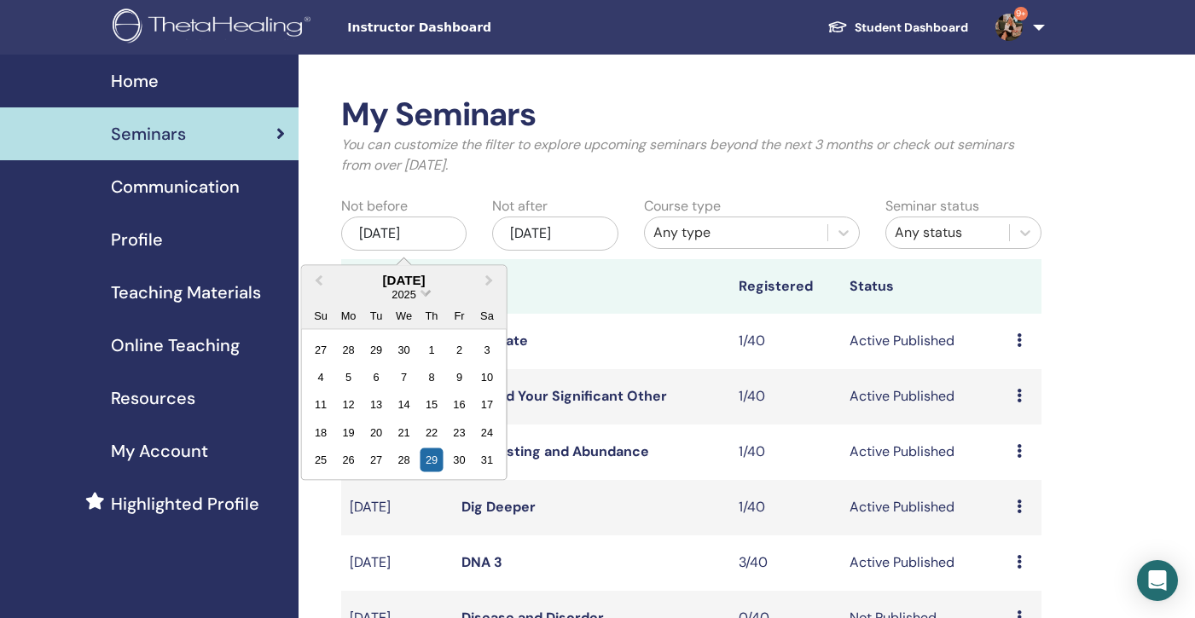
click at [424, 291] on span "Choose Date" at bounding box center [425, 291] width 11 height 11
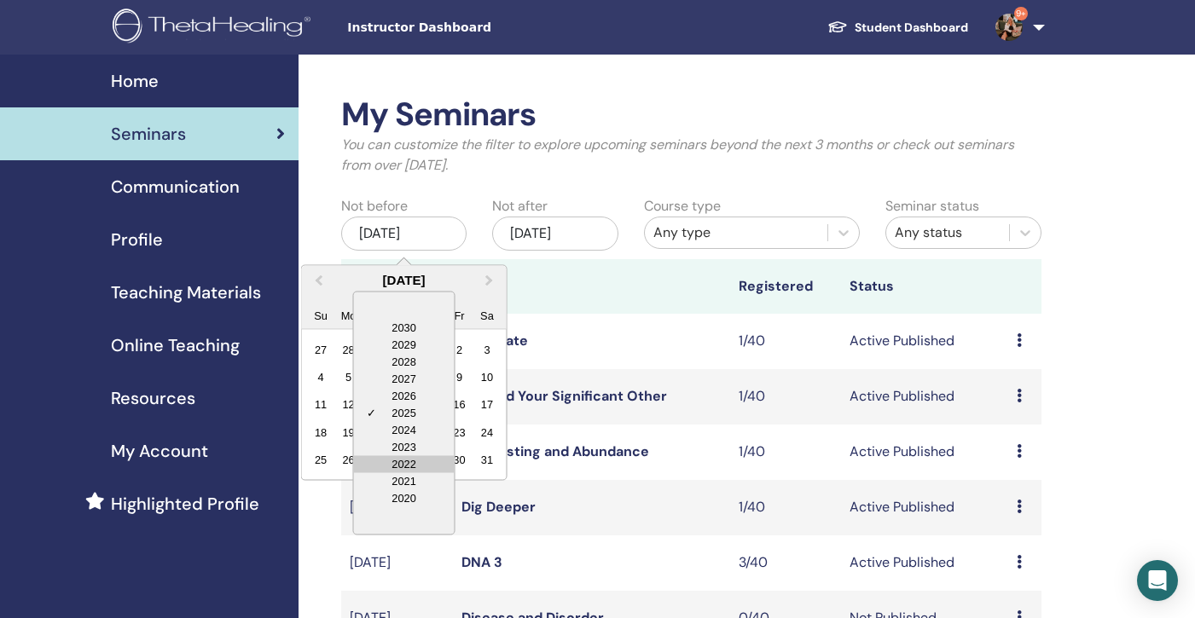
click at [412, 461] on div "2022" at bounding box center [404, 463] width 101 height 17
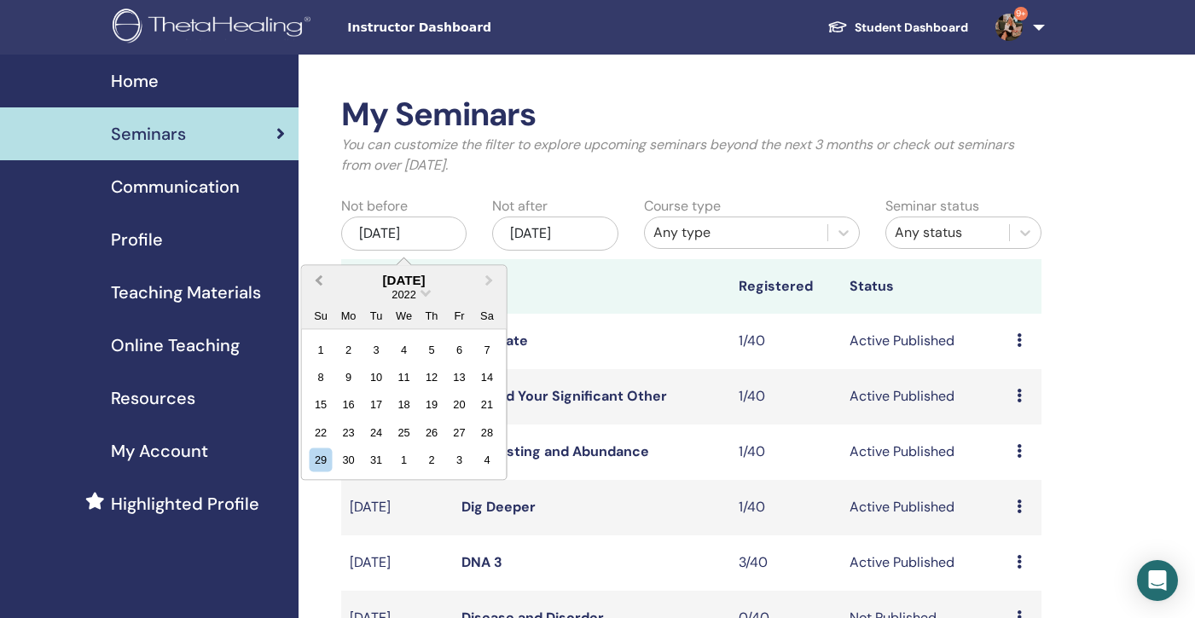
click at [319, 277] on span "Previous Month" at bounding box center [319, 280] width 0 height 18
click at [490, 355] on div "1" at bounding box center [487, 349] width 23 height 23
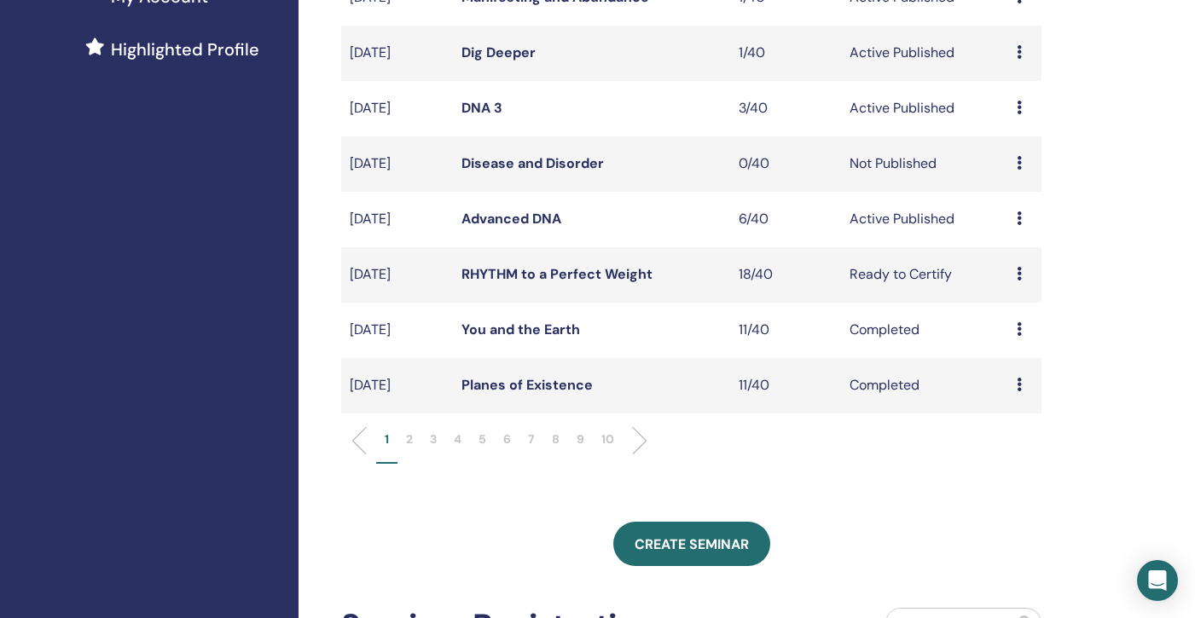
scroll to position [460, 0]
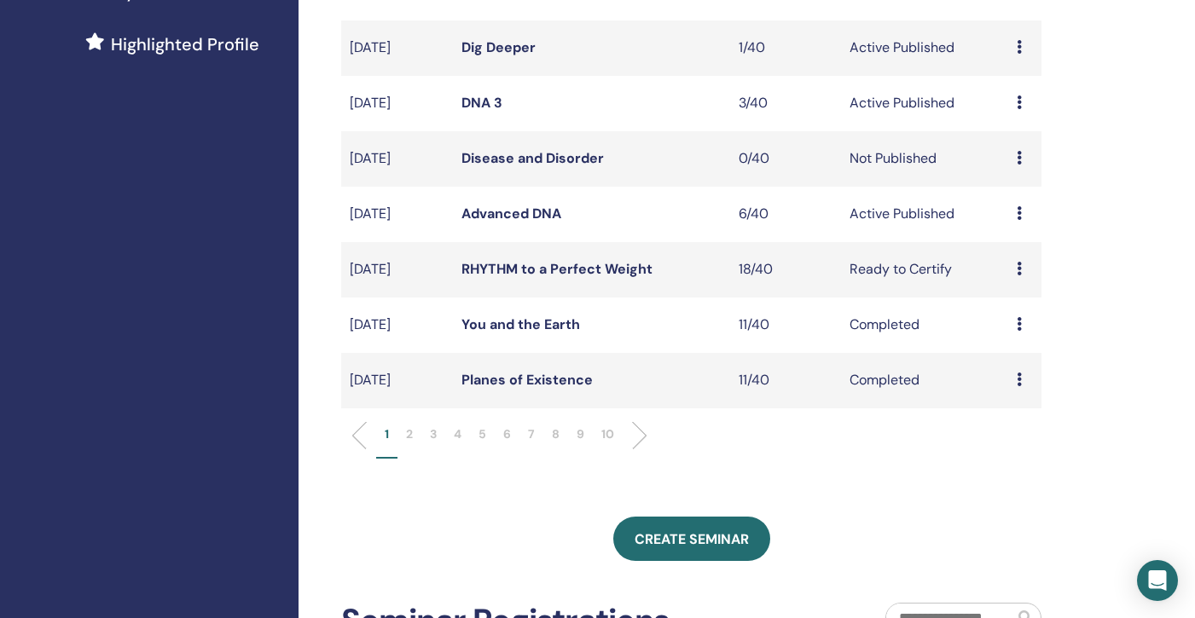
click at [605, 435] on p "10" at bounding box center [607, 435] width 13 height 18
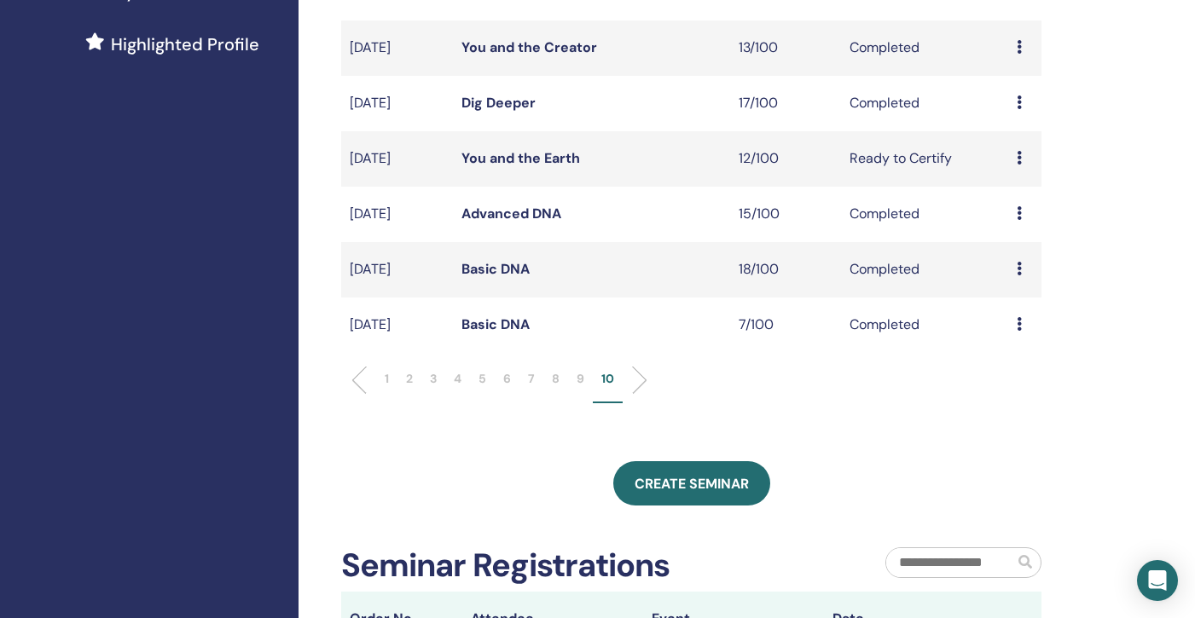
click at [486, 269] on link "Basic DNA" at bounding box center [495, 269] width 68 height 18
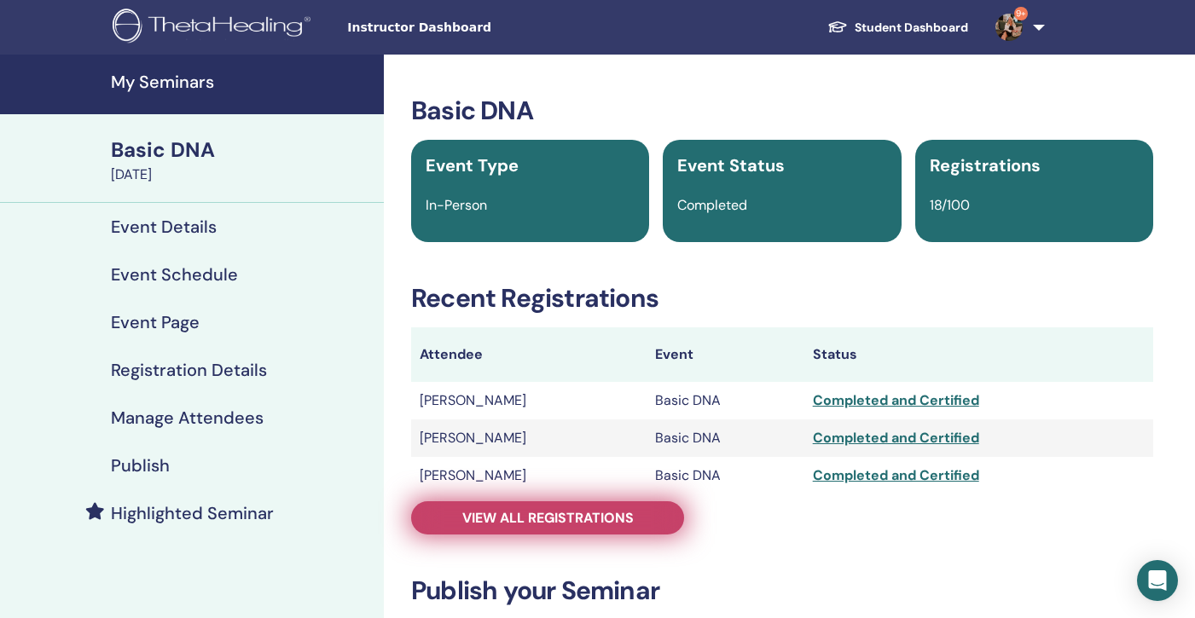
click at [513, 526] on span "View all registrations" at bounding box center [547, 518] width 171 height 18
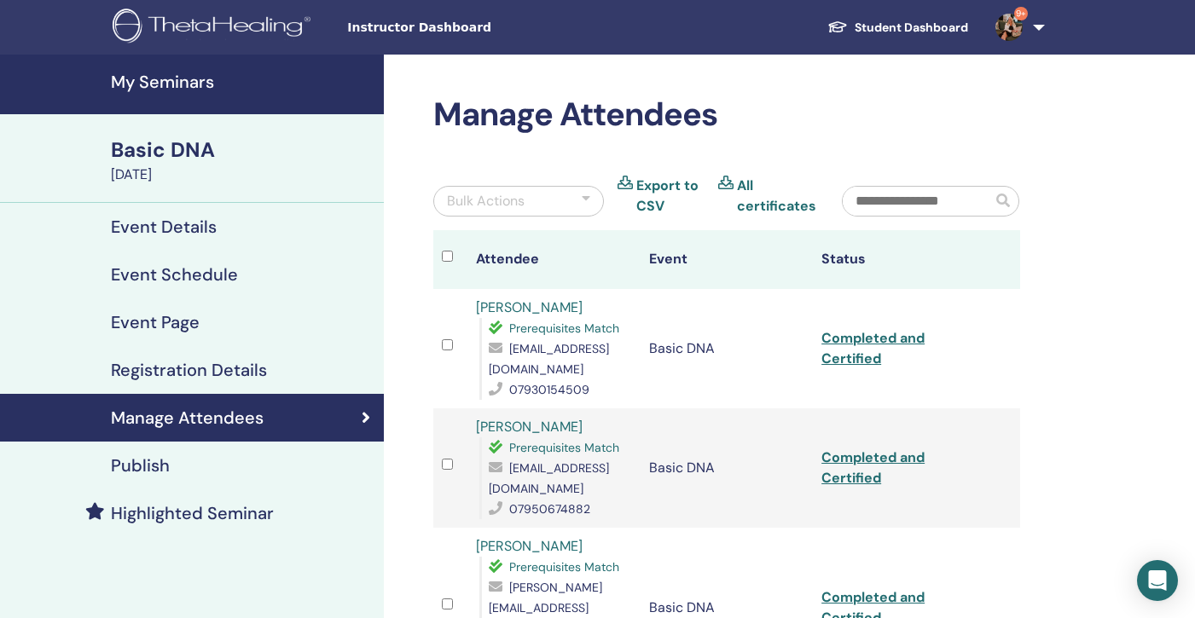
click at [178, 93] on link "My Seminars" at bounding box center [192, 85] width 384 height 60
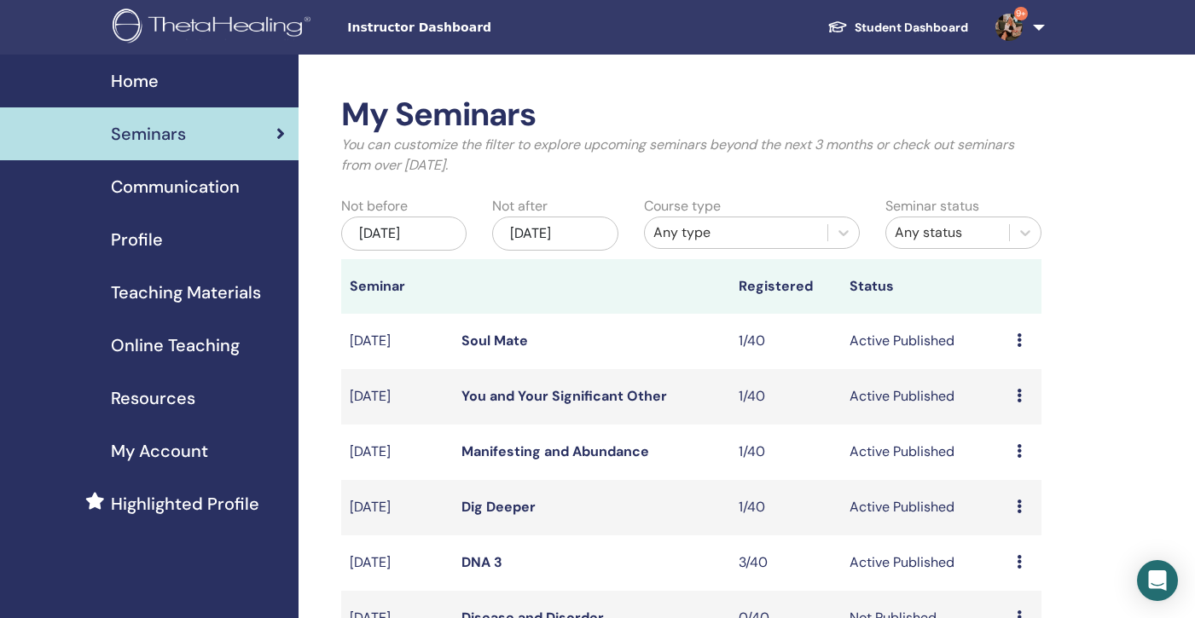
click at [444, 242] on div "[DATE]" at bounding box center [403, 234] width 125 height 34
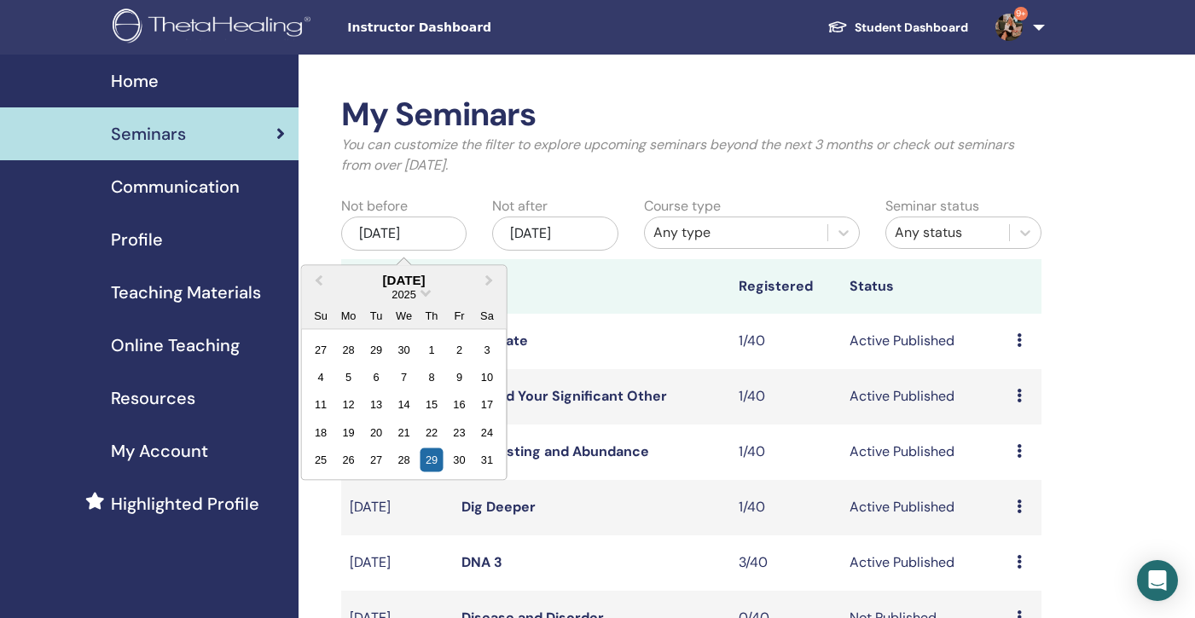
click at [421, 293] on div "2025" at bounding box center [404, 294] width 205 height 14
click at [424, 295] on div "2025" at bounding box center [404, 294] width 205 height 14
click at [422, 290] on span "Choose Date" at bounding box center [425, 291] width 11 height 11
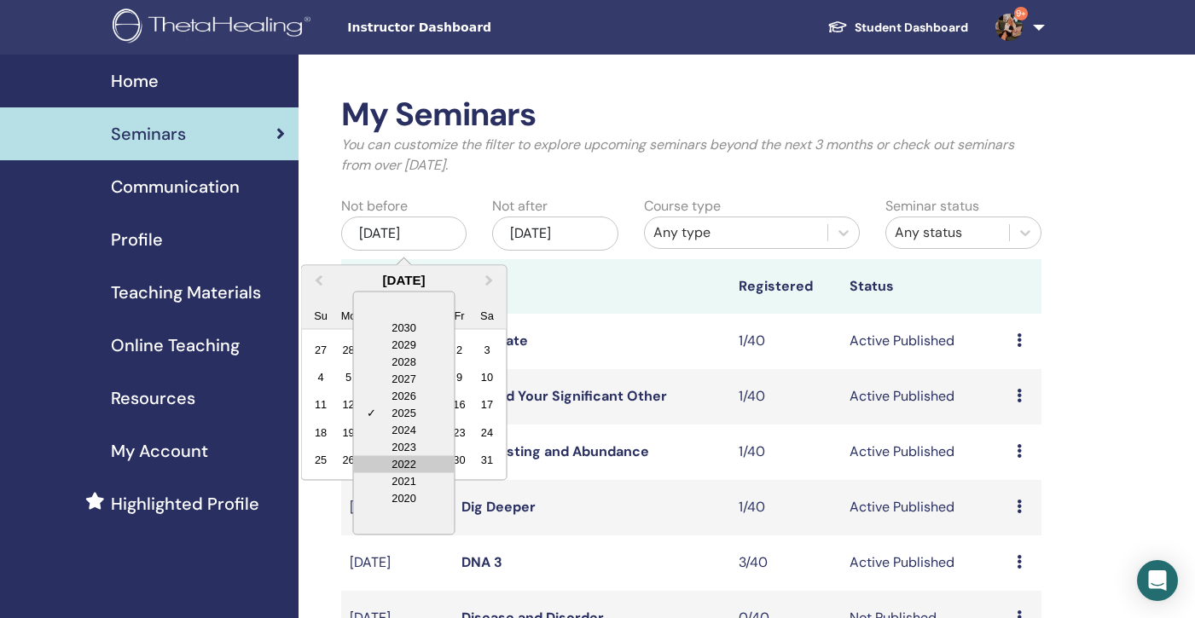
click at [395, 465] on div "2022" at bounding box center [404, 463] width 101 height 17
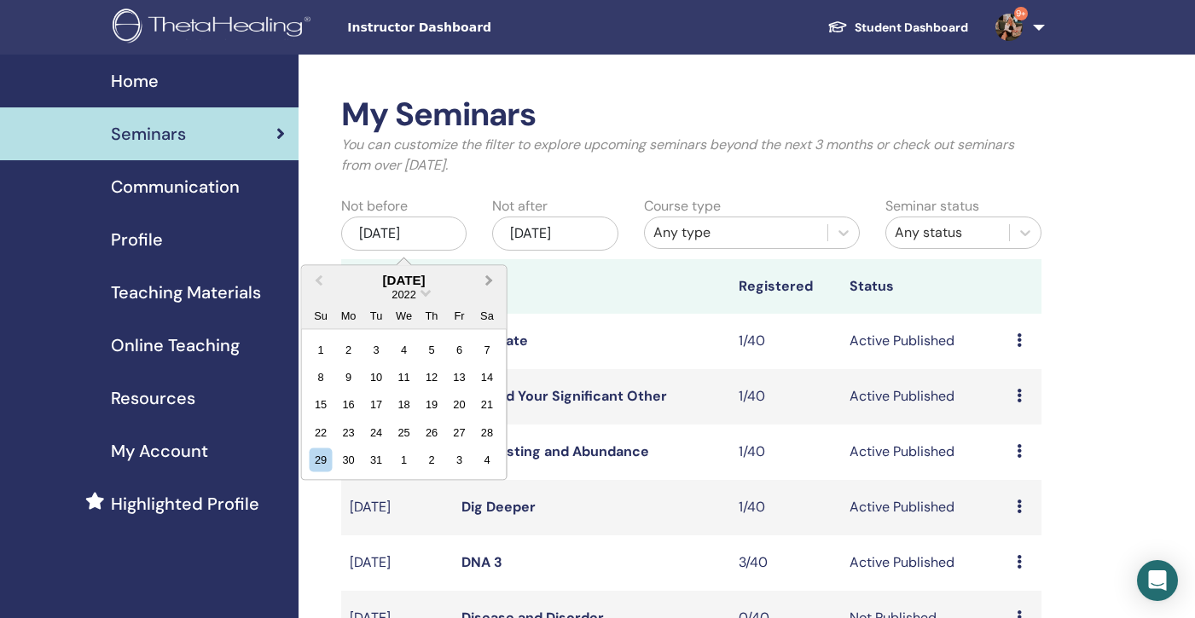
click at [495, 277] on button "Next Month" at bounding box center [491, 280] width 27 height 27
click at [409, 346] on div "1" at bounding box center [403, 349] width 23 height 23
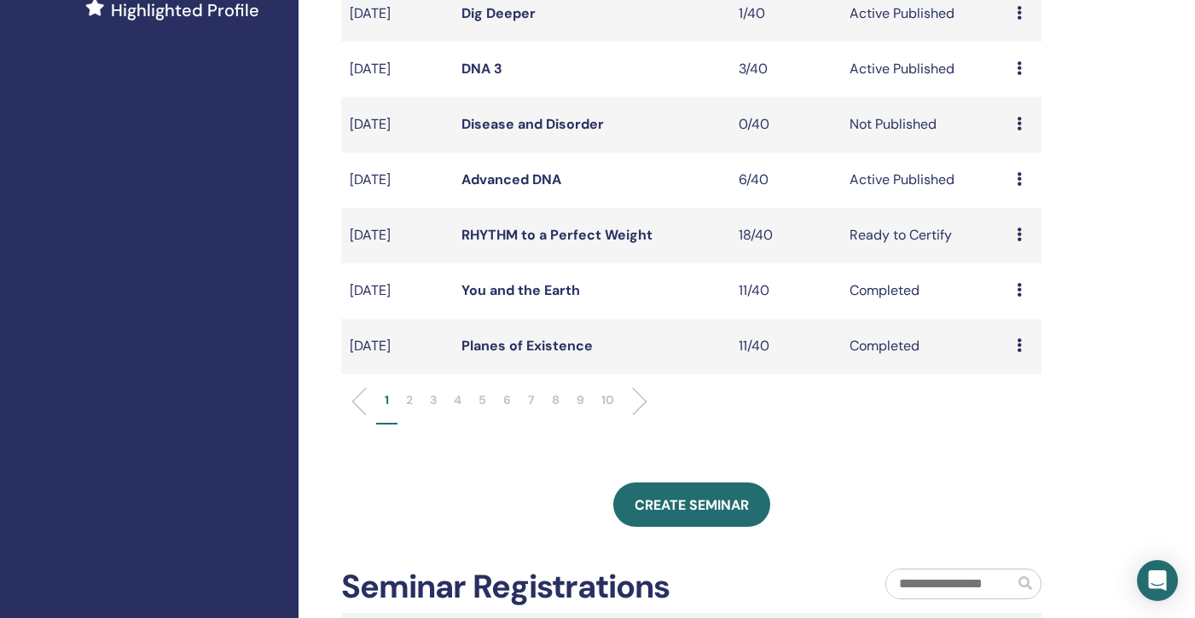
scroll to position [490, 0]
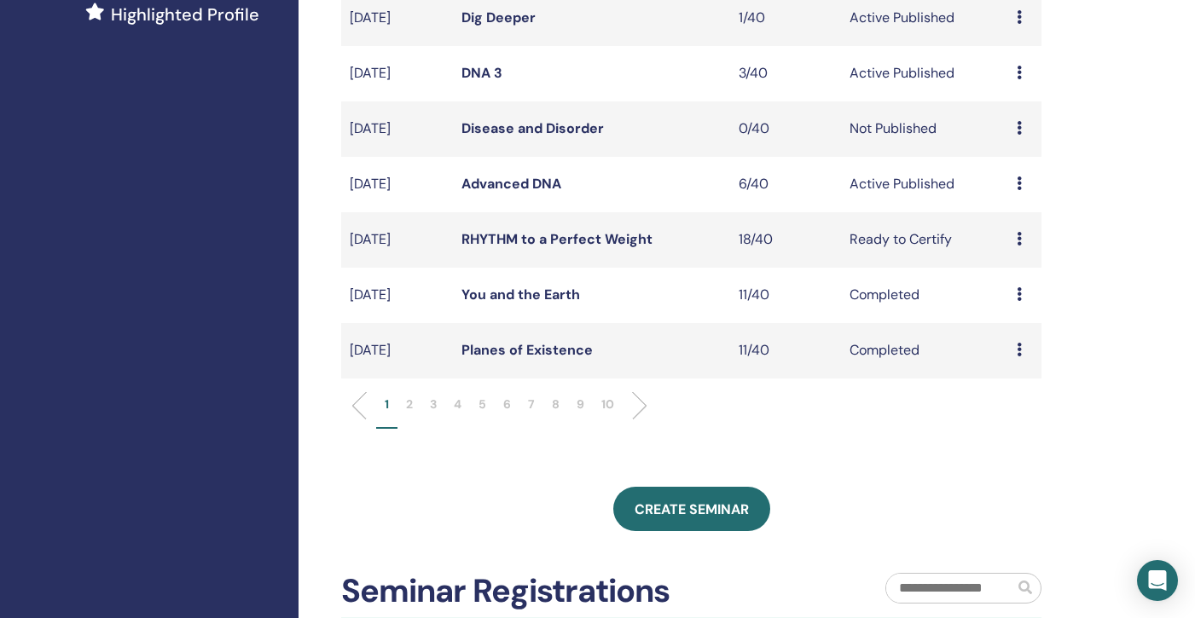
click at [607, 403] on p "10" at bounding box center [607, 405] width 13 height 18
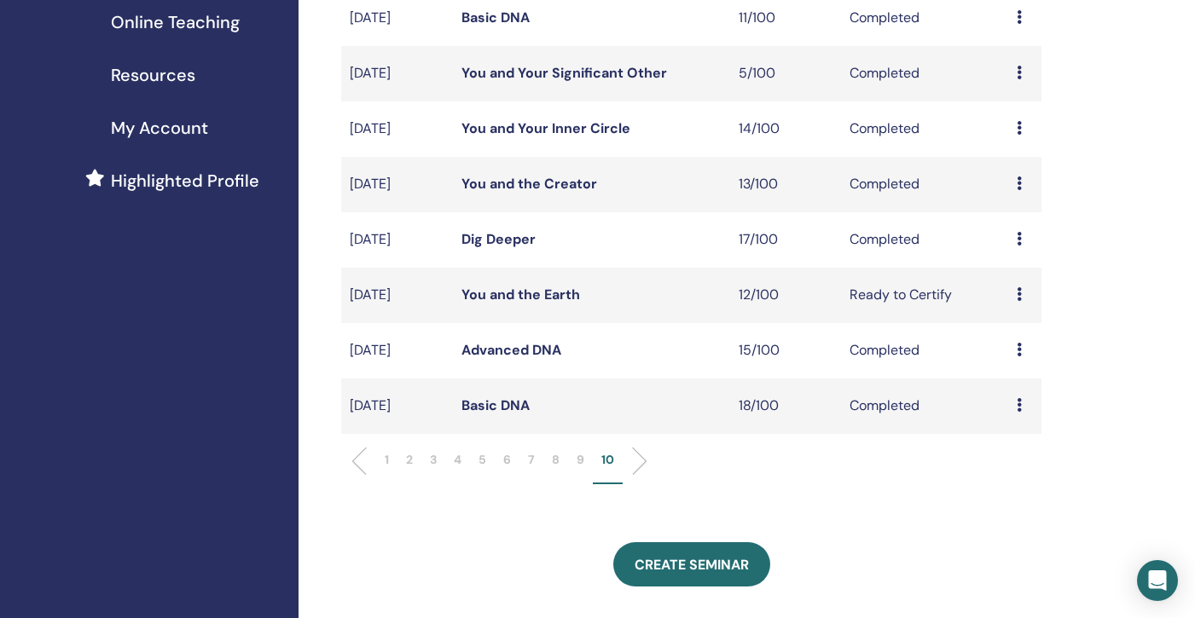
scroll to position [316, 0]
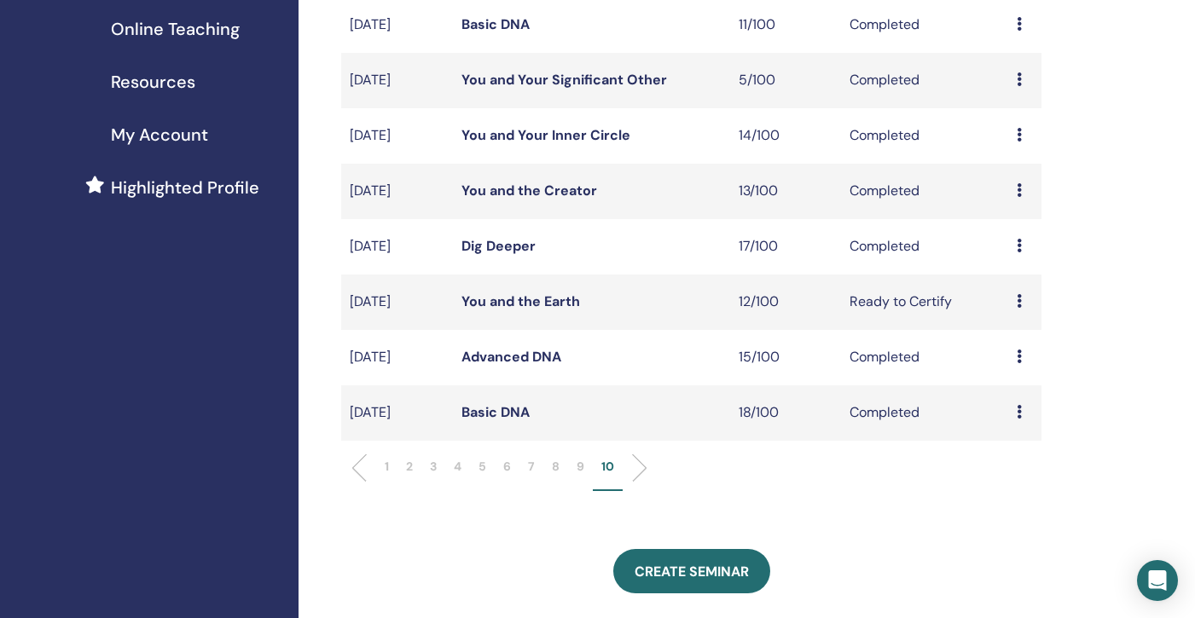
click at [501, 357] on link "Advanced DNA" at bounding box center [511, 357] width 100 height 18
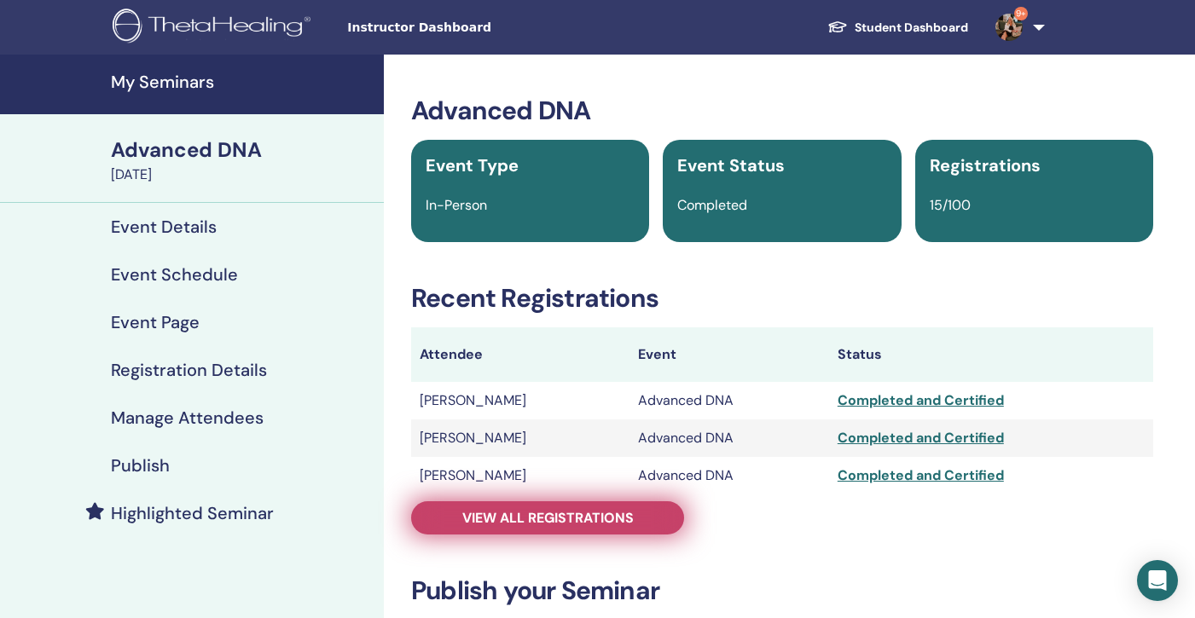
click at [559, 523] on span "View all registrations" at bounding box center [547, 518] width 171 height 18
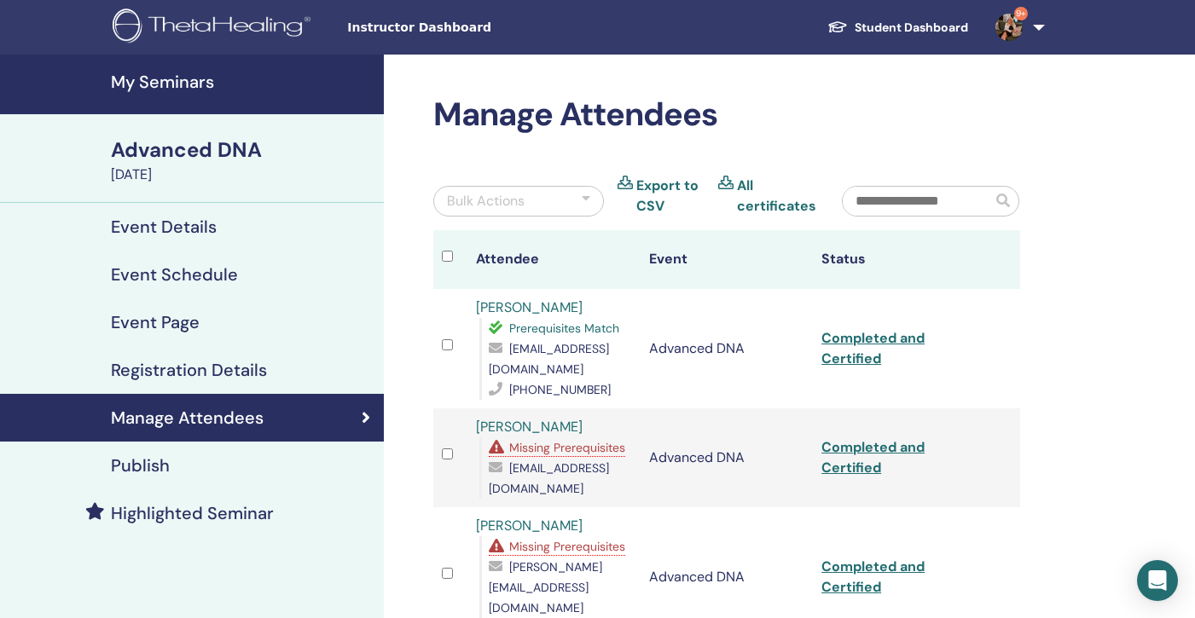
click at [151, 87] on h4 "My Seminars" at bounding box center [242, 82] width 263 height 20
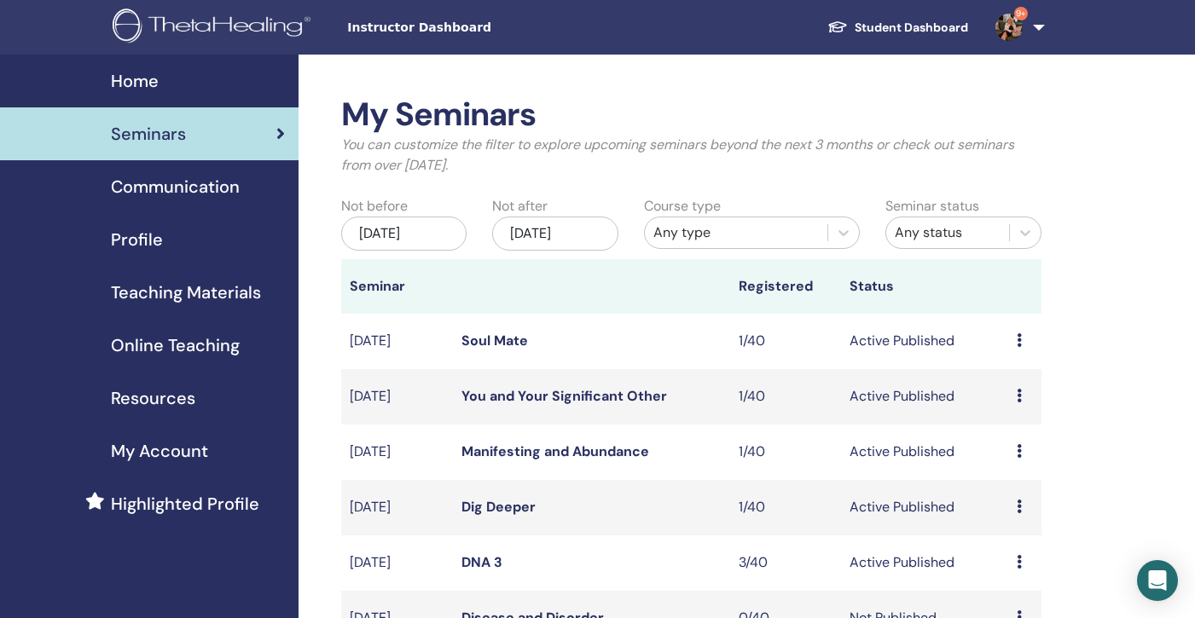
click at [404, 229] on div "[DATE]" at bounding box center [403, 234] width 125 height 34
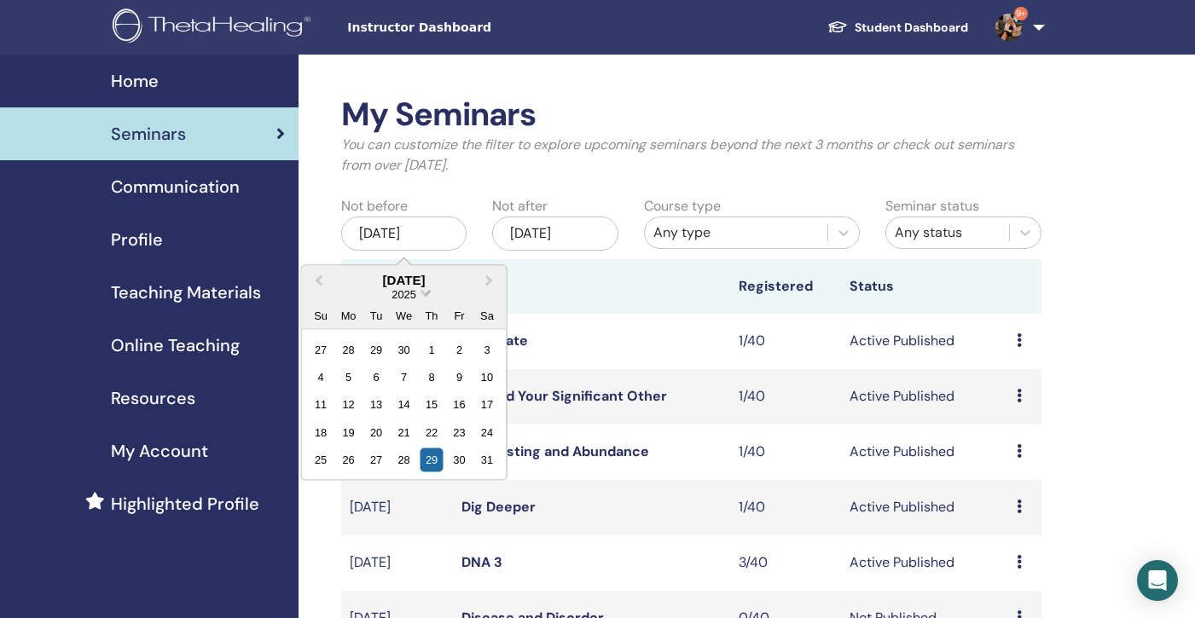
click at [421, 292] on span "Choose Date" at bounding box center [425, 291] width 11 height 11
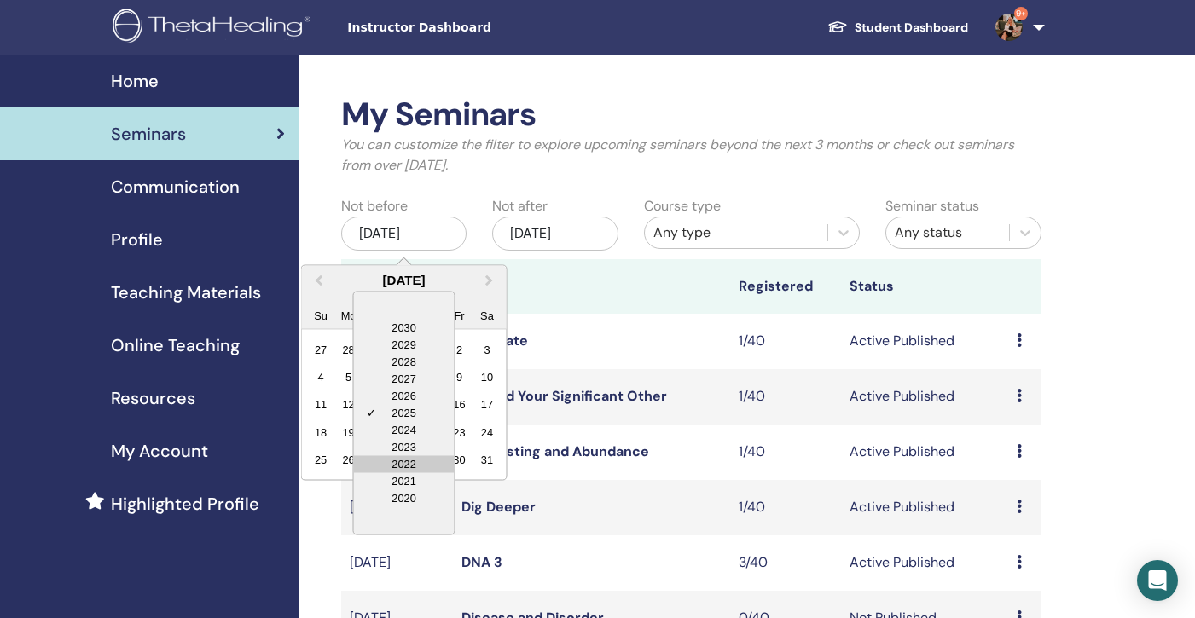
click at [409, 461] on div "2022" at bounding box center [404, 463] width 101 height 17
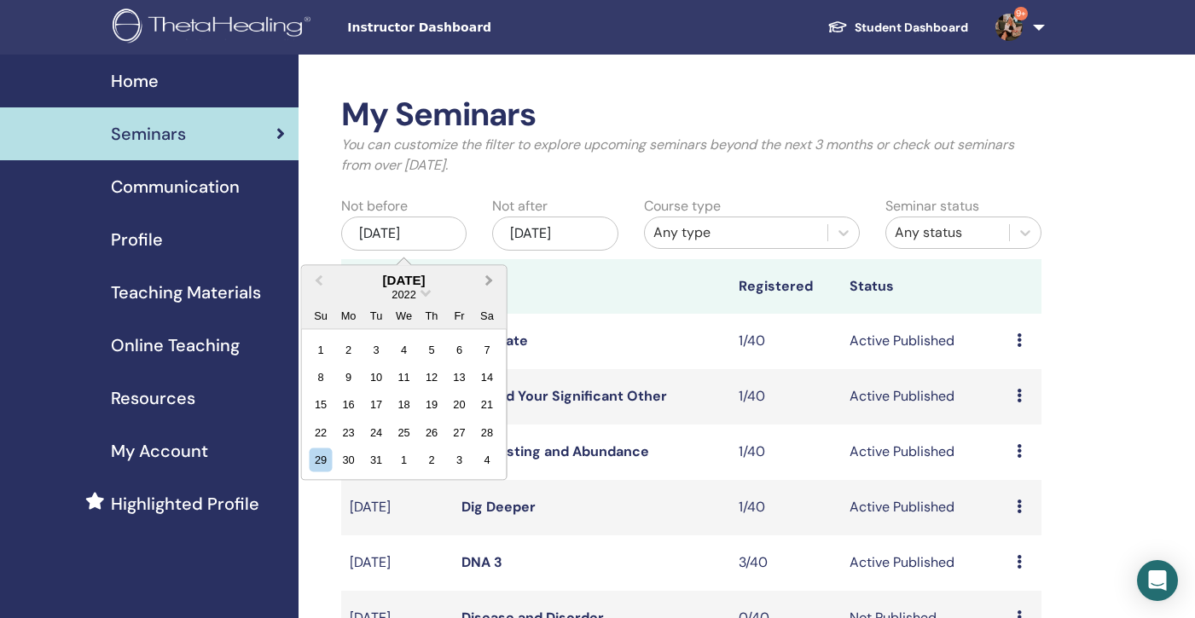
click at [490, 280] on span "Next Month" at bounding box center [490, 280] width 0 height 18
click at [380, 459] on div "26" at bounding box center [376, 460] width 23 height 23
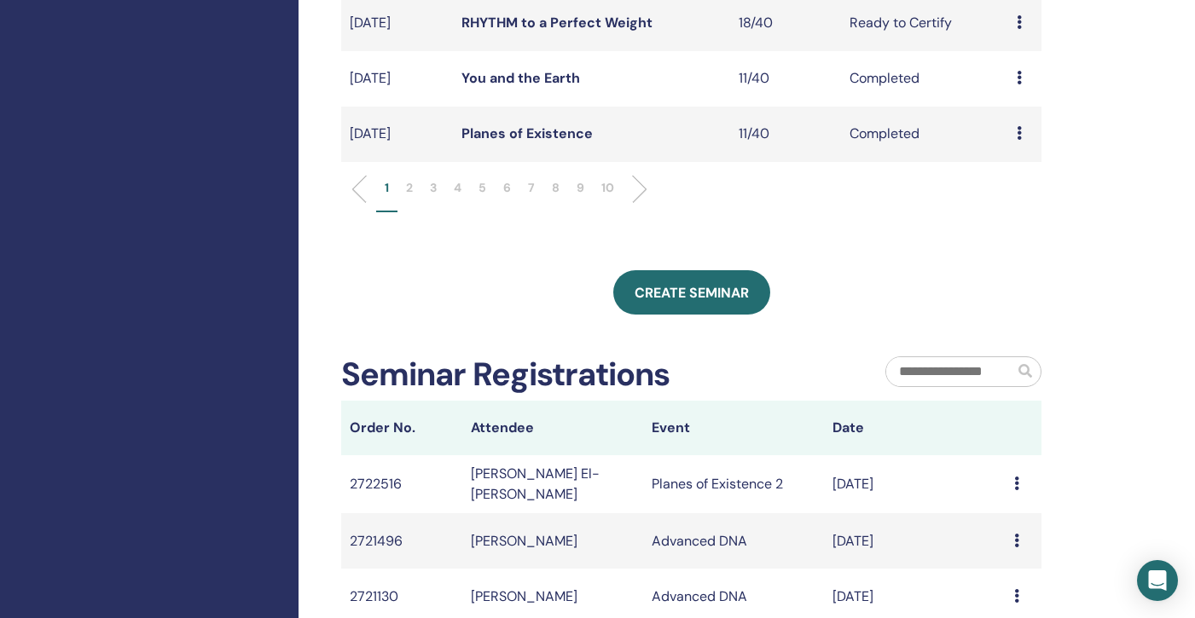
scroll to position [546, 0]
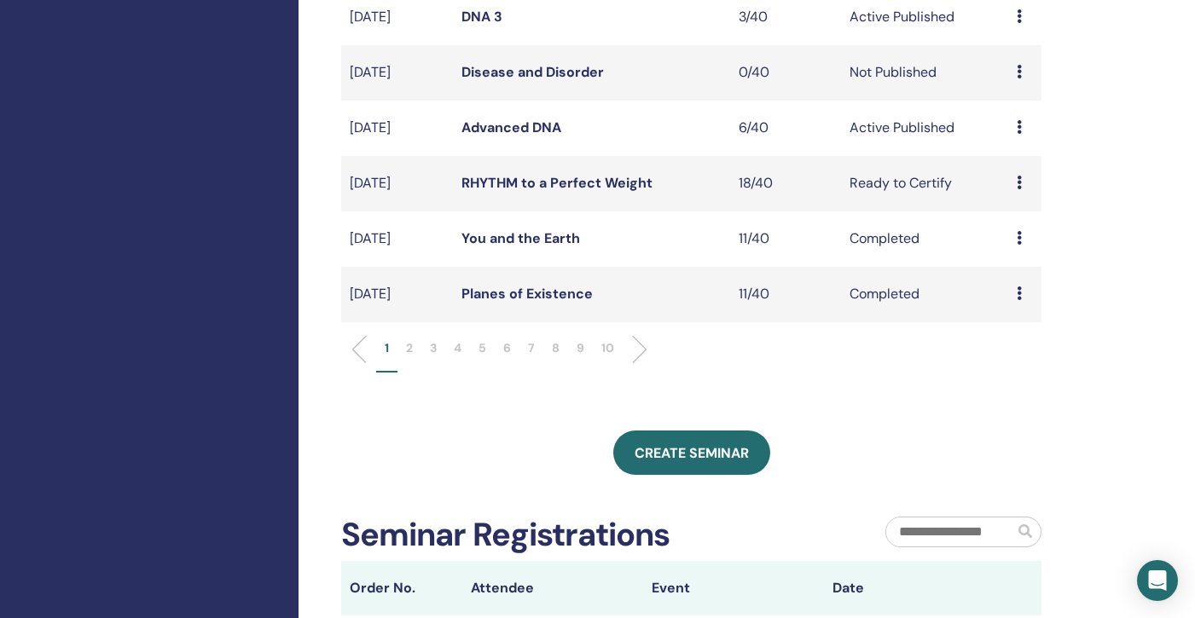
click at [603, 349] on p "10" at bounding box center [607, 348] width 13 height 18
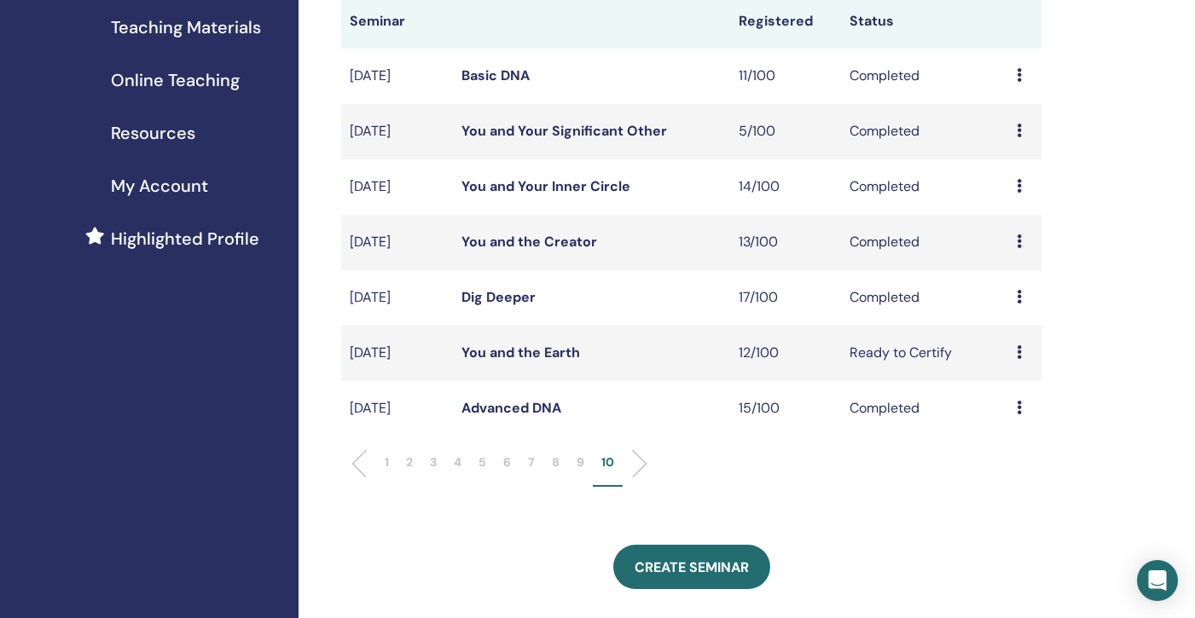
scroll to position [260, 0]
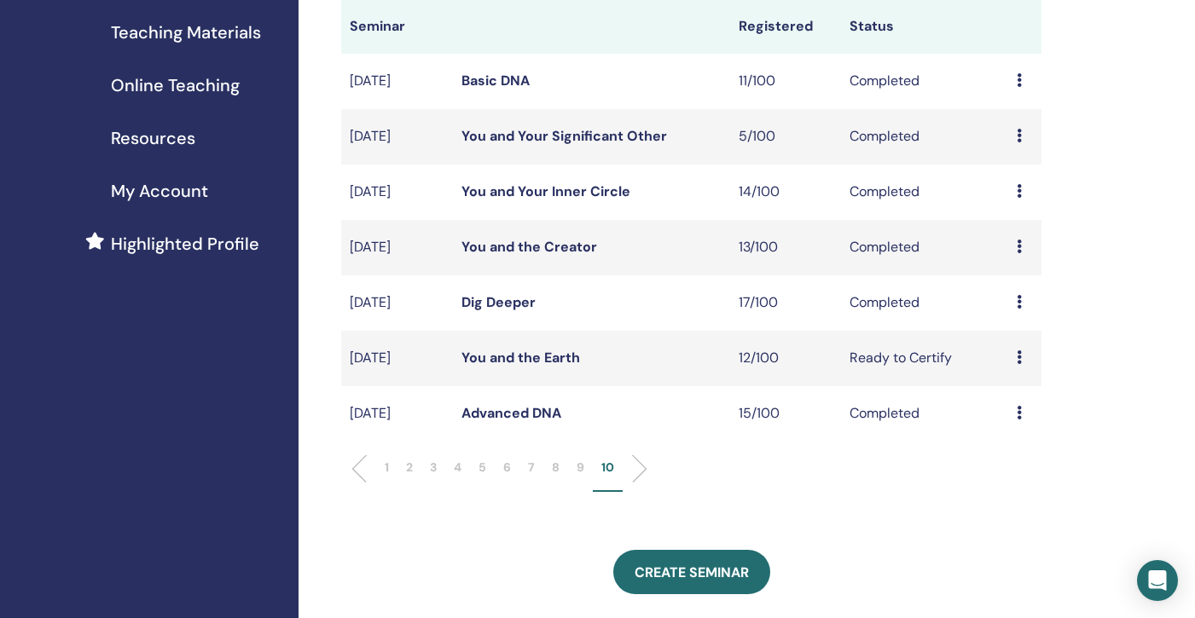
click at [505, 310] on link "Dig Deeper" at bounding box center [498, 302] width 74 height 18
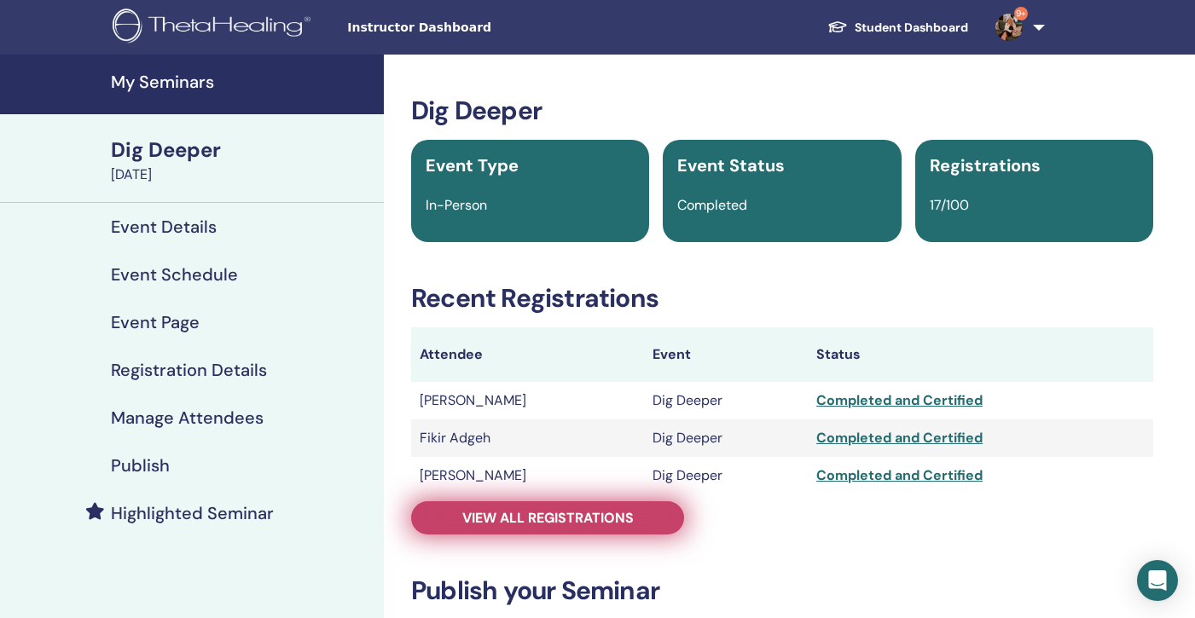
click at [543, 516] on span "View all registrations" at bounding box center [547, 518] width 171 height 18
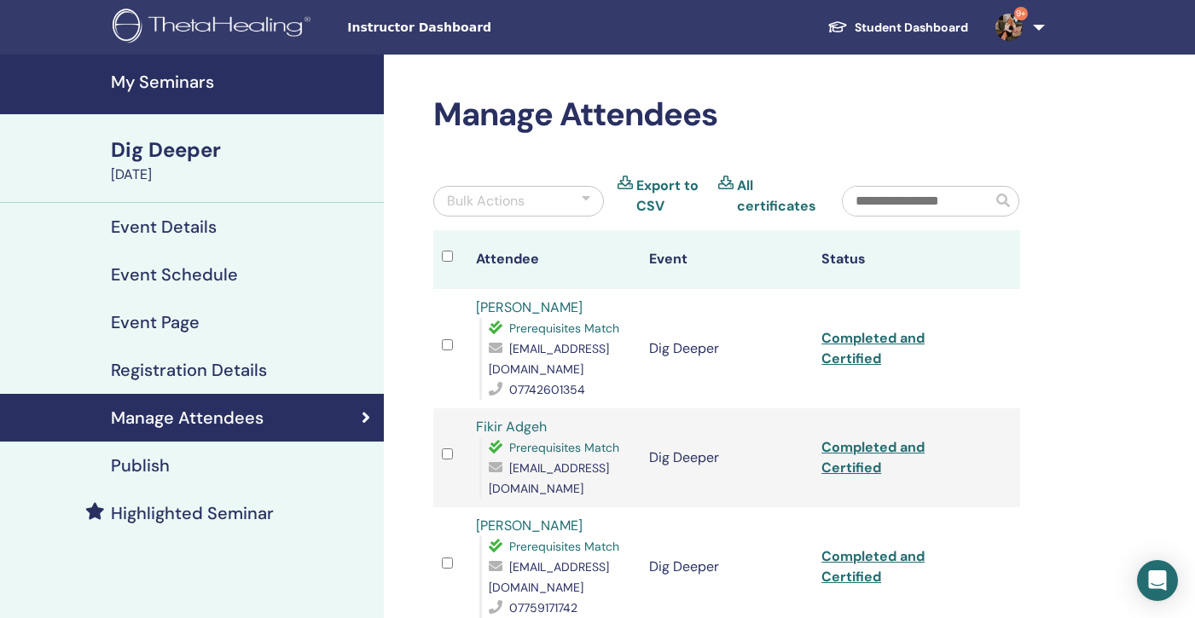
scroll to position [4, 0]
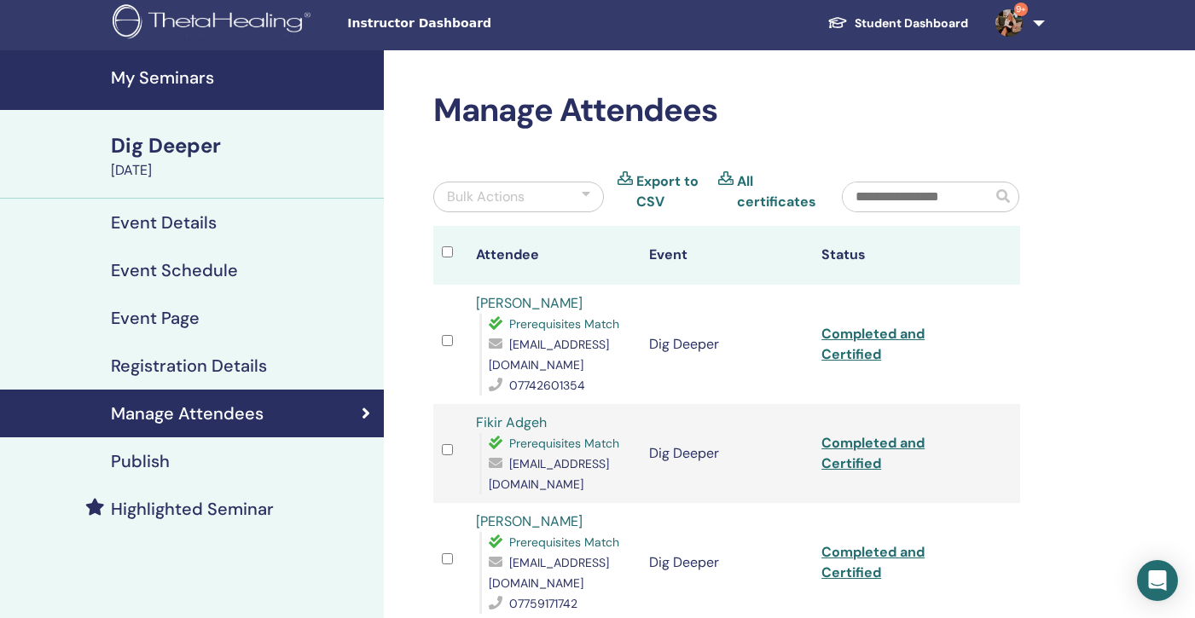
click at [161, 84] on h4 "My Seminars" at bounding box center [242, 77] width 263 height 20
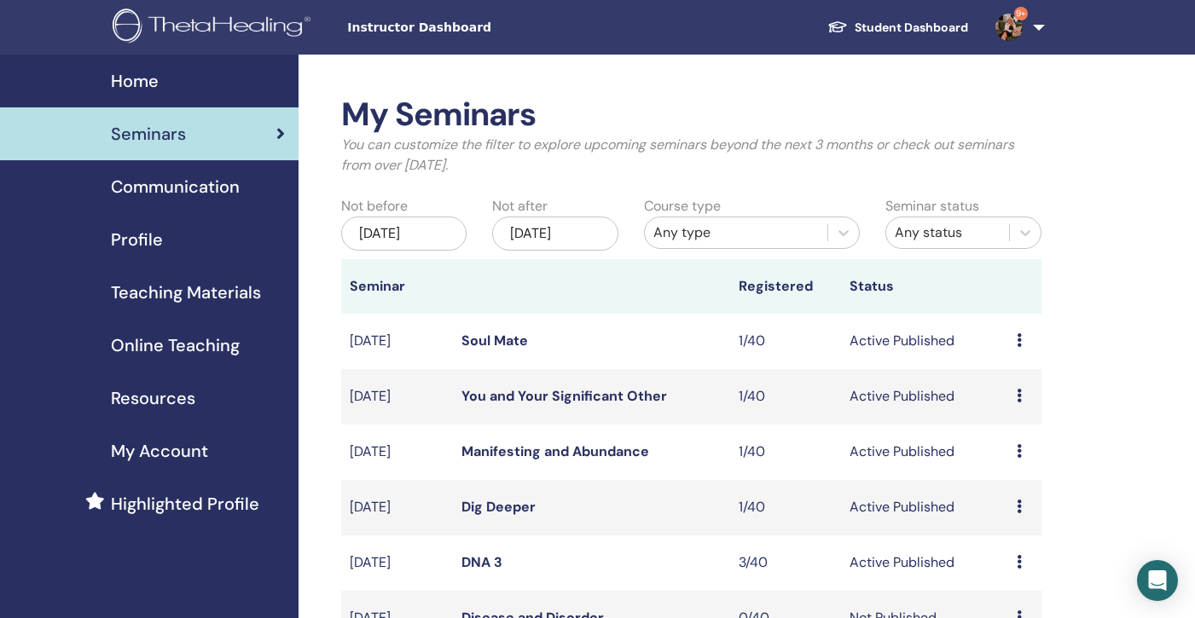
click at [432, 241] on div "[DATE]" at bounding box center [403, 234] width 125 height 34
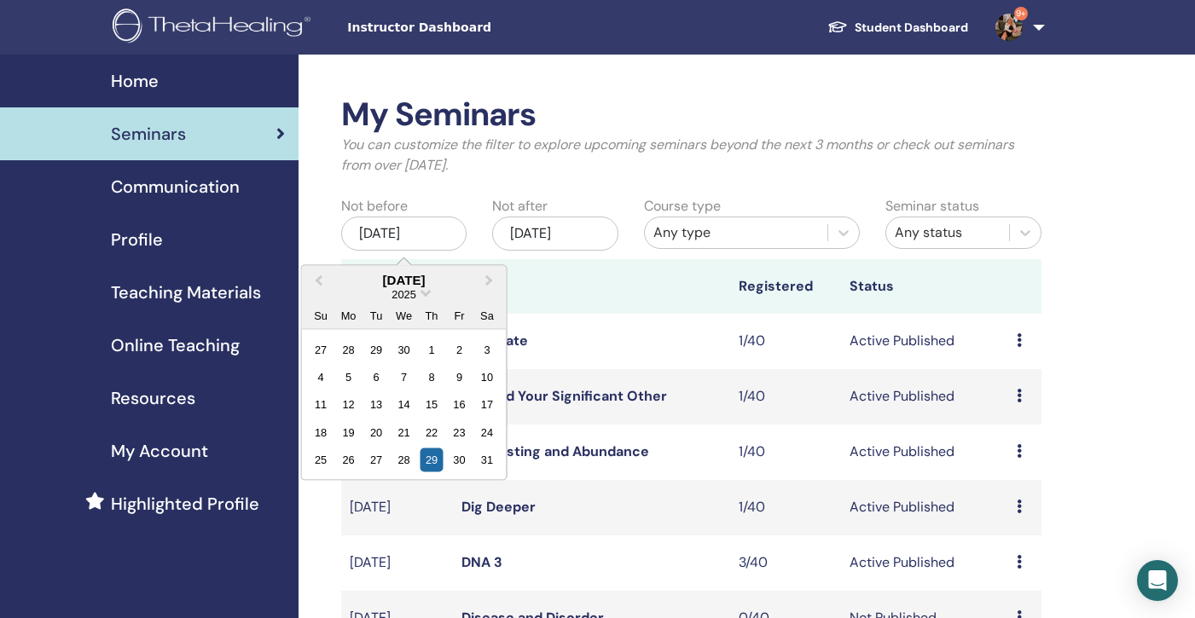
click at [425, 297] on div "2025" at bounding box center [404, 294] width 205 height 14
click at [423, 293] on span "Choose Date" at bounding box center [425, 291] width 11 height 11
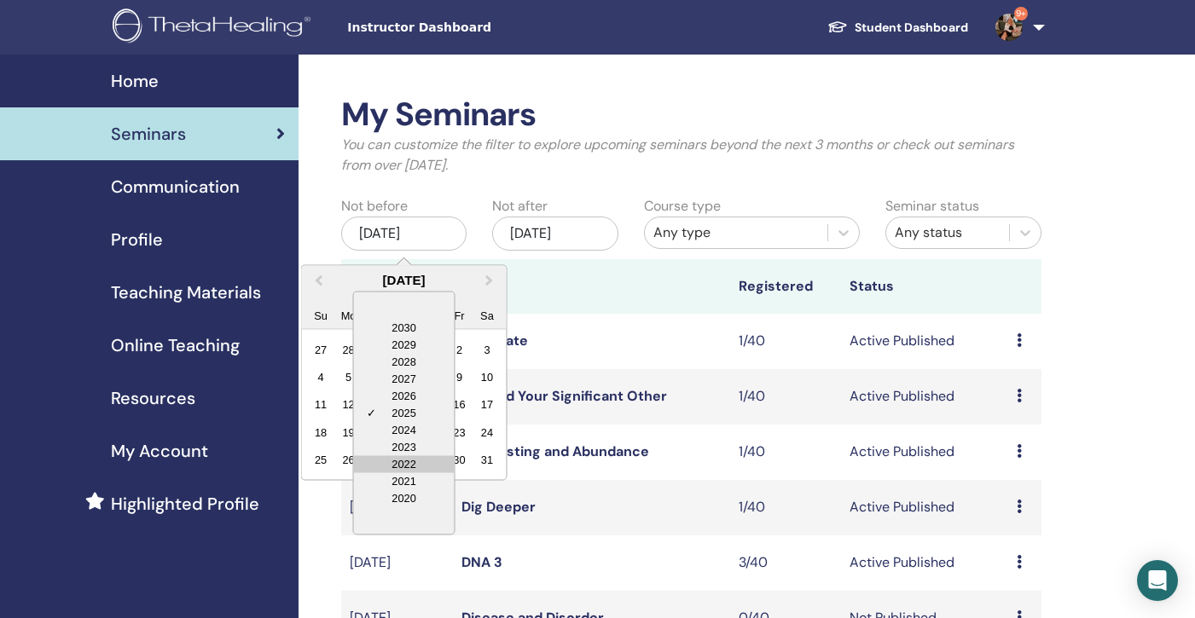
click at [412, 463] on div "2022" at bounding box center [404, 463] width 101 height 17
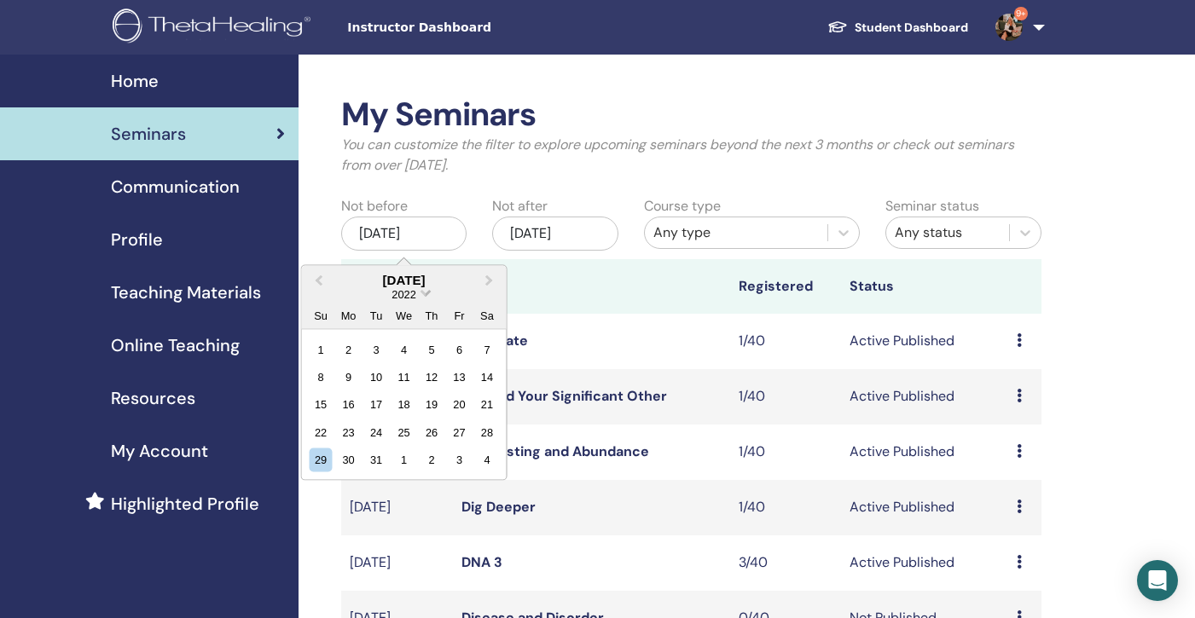
click at [426, 293] on span "Choose Date" at bounding box center [425, 291] width 11 height 11
click at [490, 278] on span "Next Month" at bounding box center [490, 280] width 0 height 18
click at [376, 429] on div "23" at bounding box center [376, 431] width 23 height 23
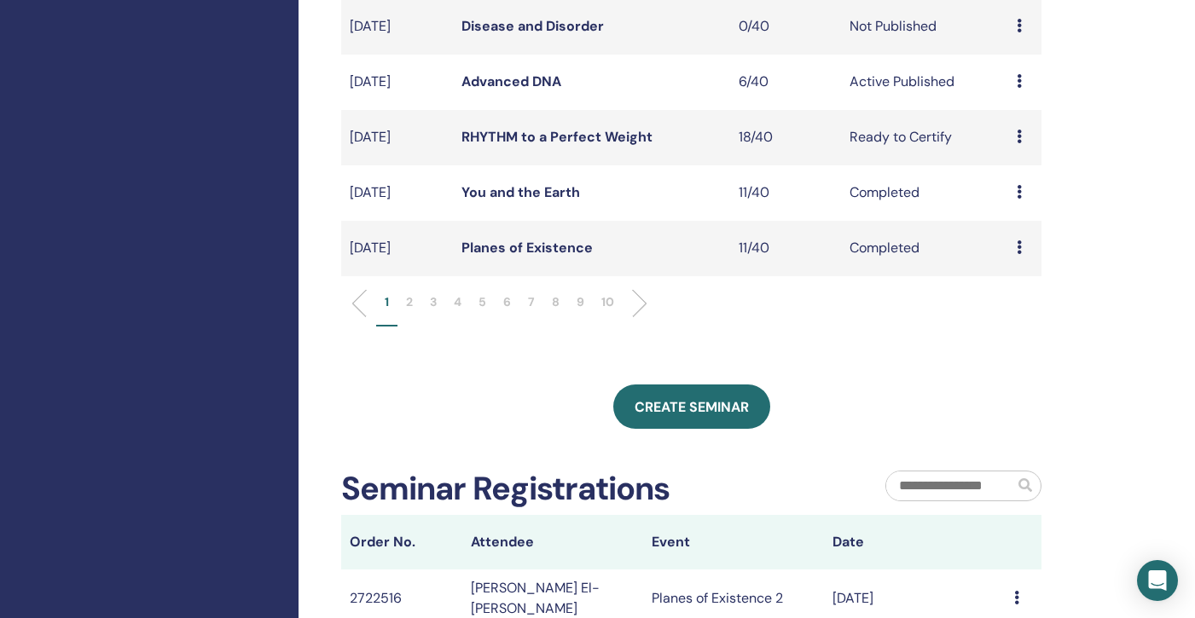
scroll to position [602, 0]
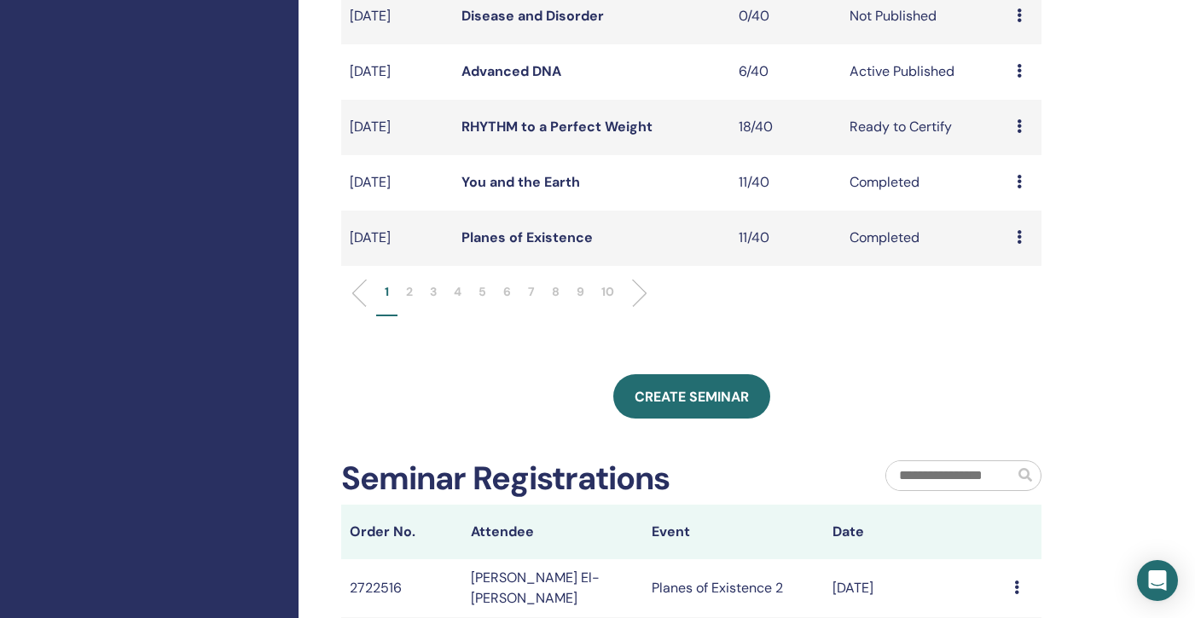
click at [602, 287] on p "10" at bounding box center [607, 292] width 13 height 18
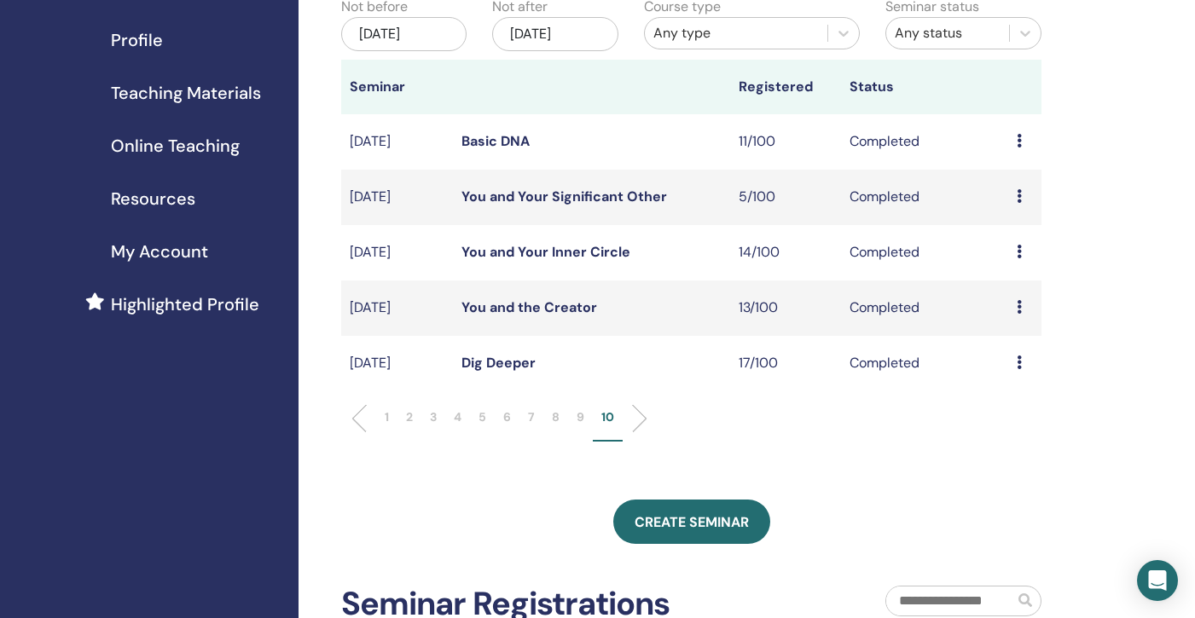
scroll to position [183, 0]
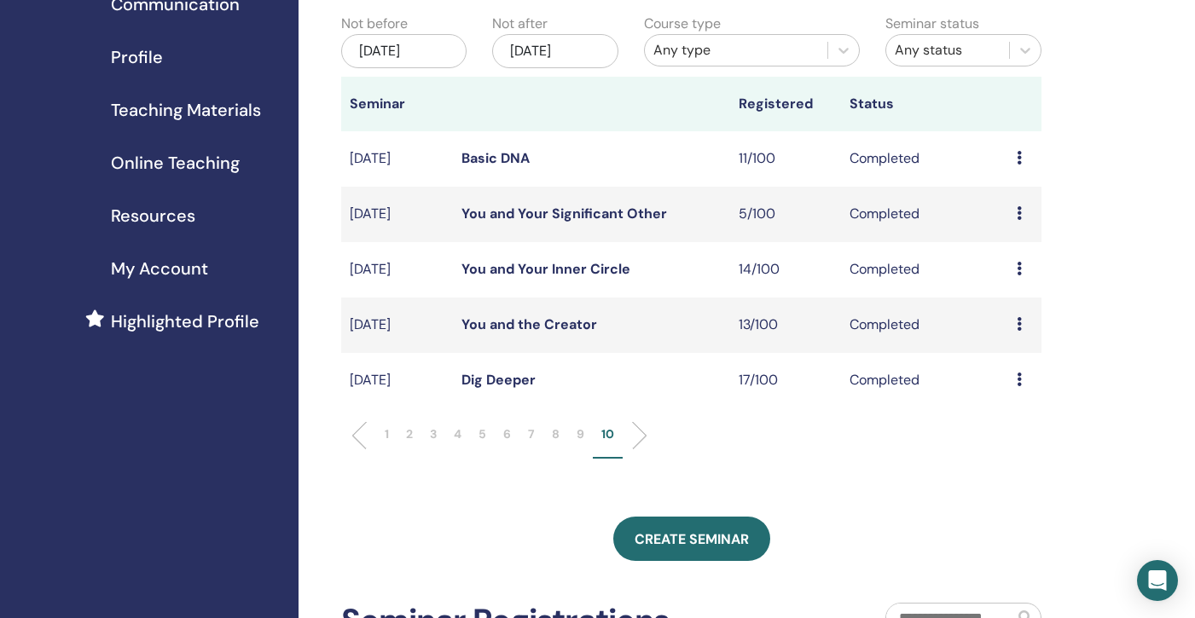
click at [521, 329] on link "You and the Creator" at bounding box center [529, 325] width 136 height 18
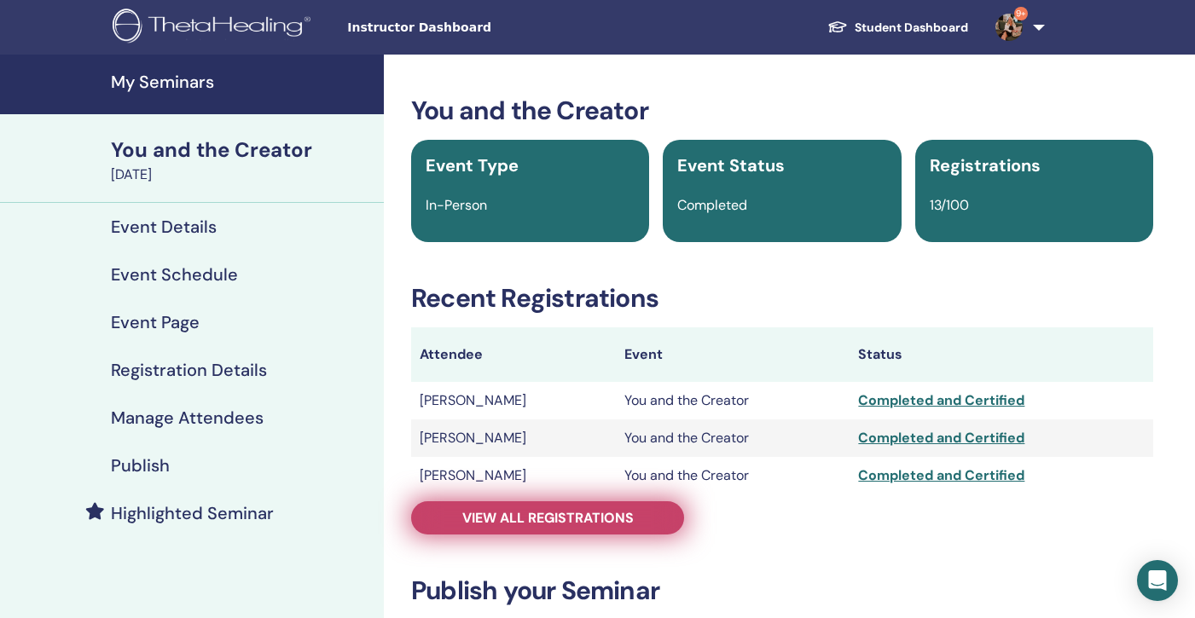
click at [531, 517] on span "View all registrations" at bounding box center [547, 518] width 171 height 18
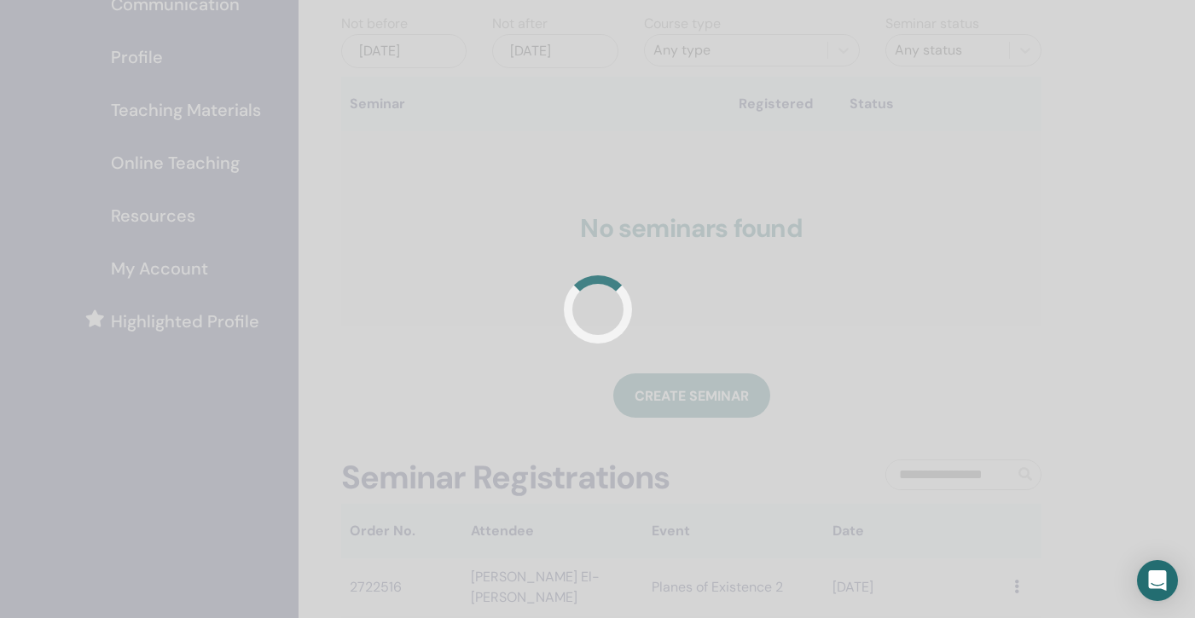
scroll to position [183, 0]
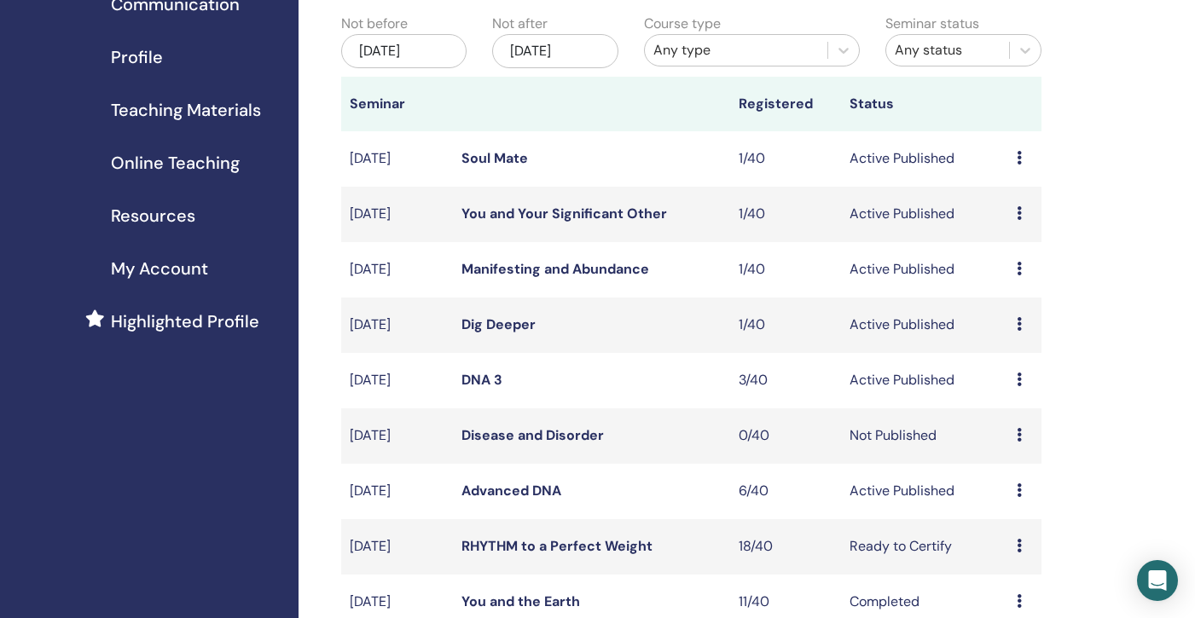
click at [440, 45] on div "[DATE]" at bounding box center [403, 51] width 125 height 34
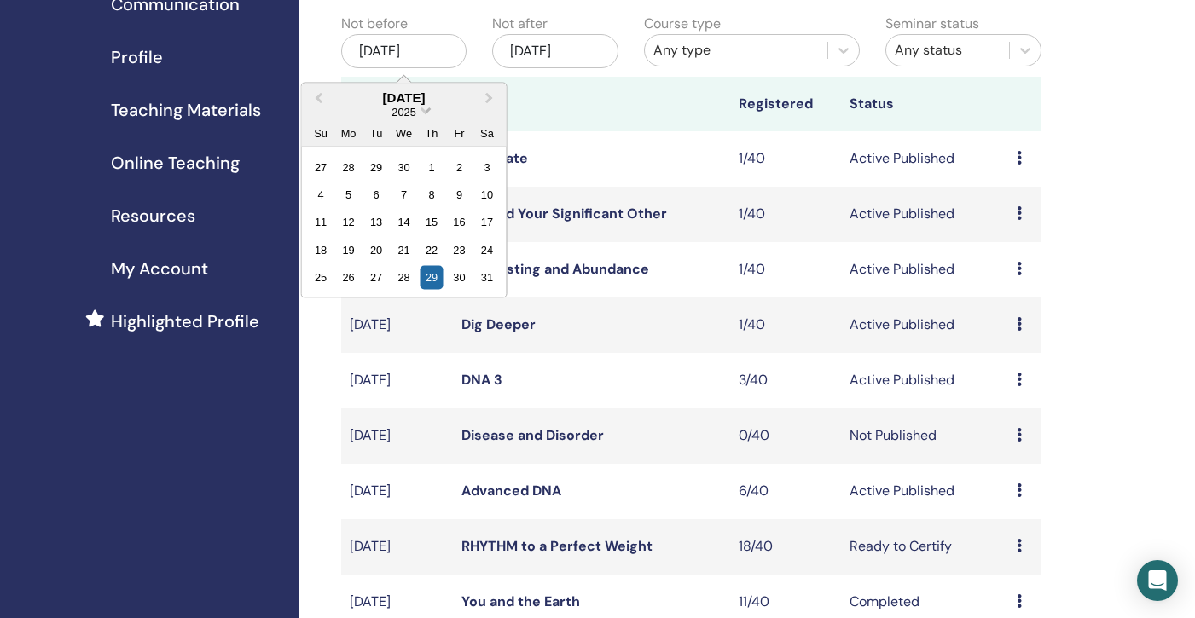
click at [422, 110] on div "2025" at bounding box center [404, 111] width 205 height 14
click at [424, 103] on div "[DATE]" at bounding box center [404, 97] width 205 height 14
click at [423, 111] on div "2025" at bounding box center [404, 111] width 205 height 14
click at [428, 109] on span "Choose Date" at bounding box center [425, 108] width 11 height 11
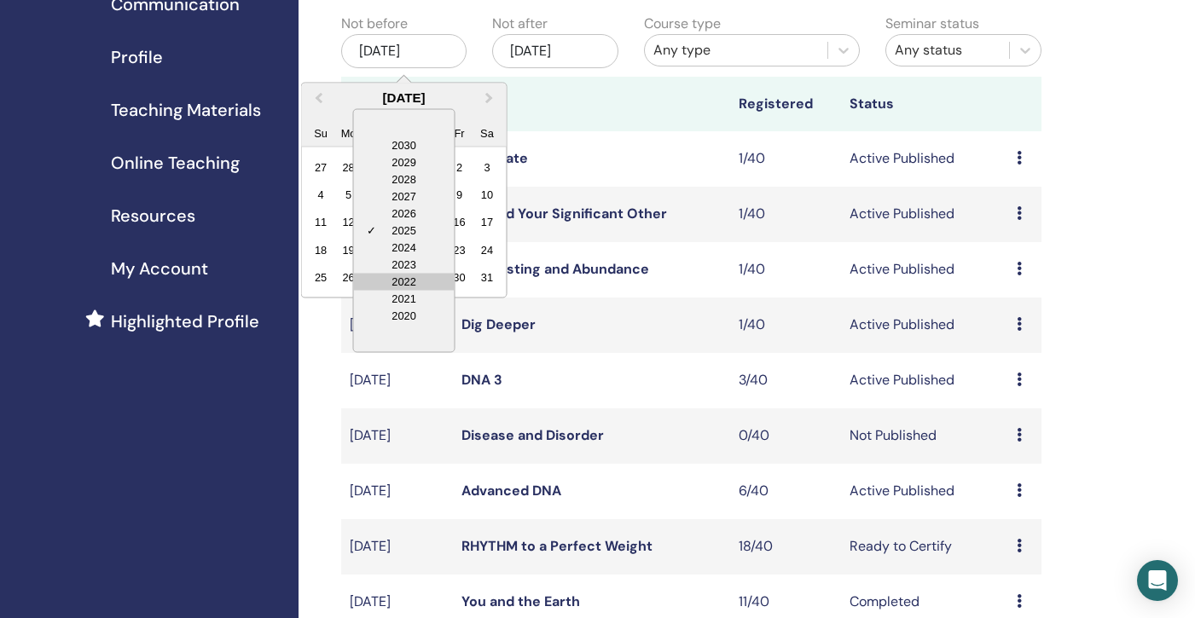
click at [421, 281] on div "2022" at bounding box center [404, 281] width 101 height 17
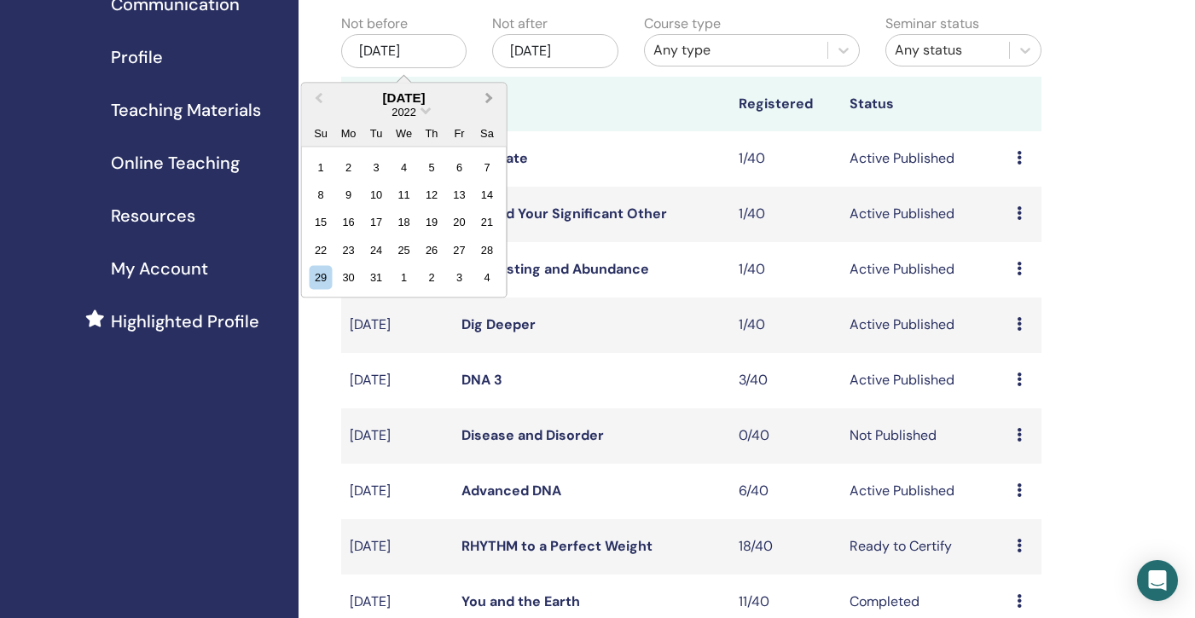
click at [490, 96] on span "Next Month" at bounding box center [490, 98] width 0 height 18
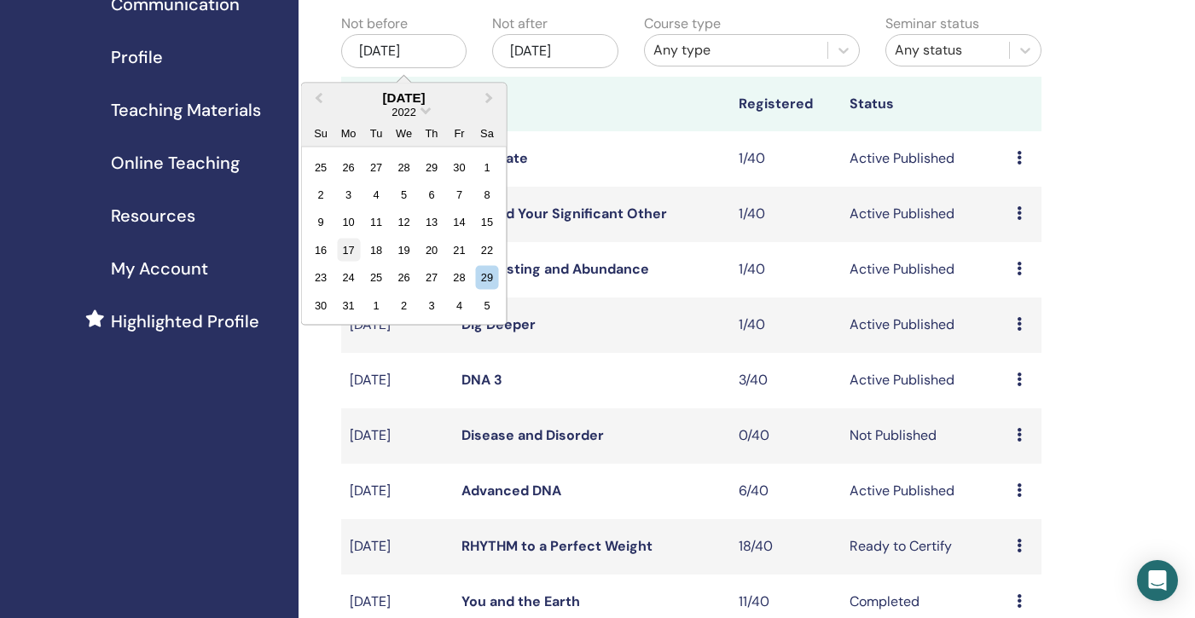
click at [348, 246] on div "17" at bounding box center [348, 249] width 23 height 23
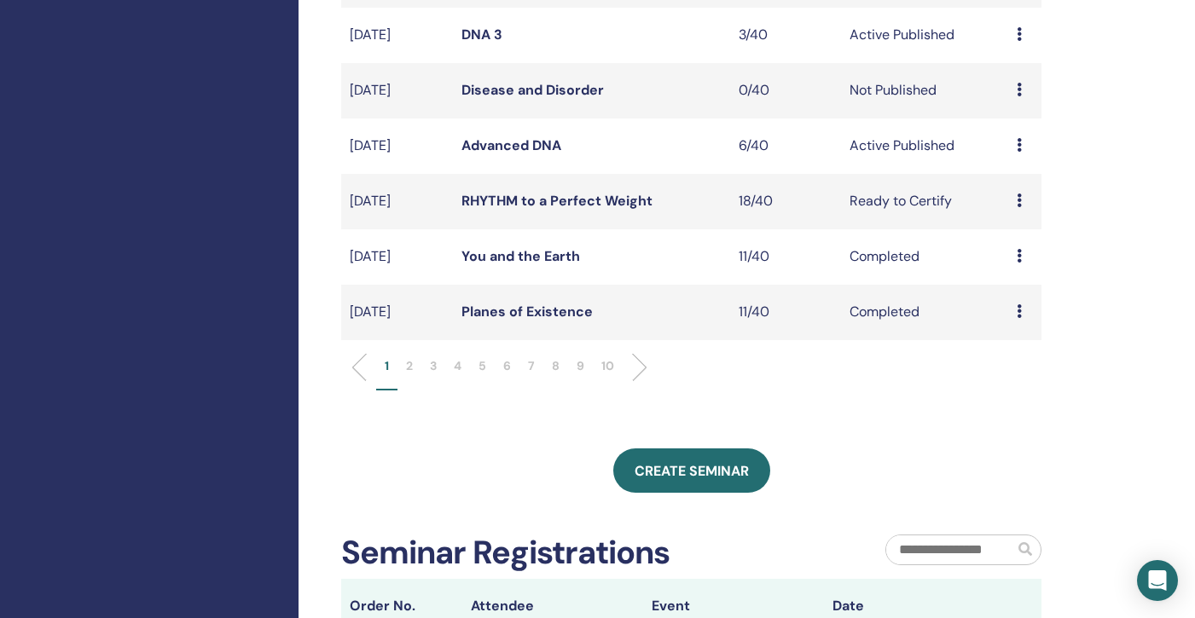
scroll to position [534, 0]
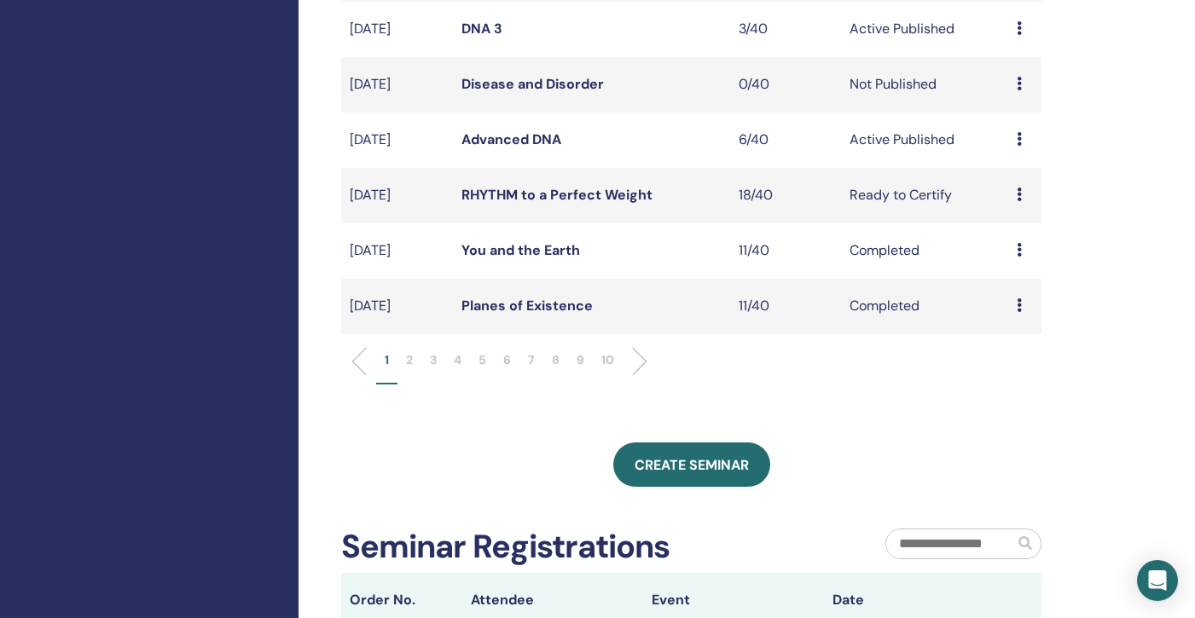
click at [610, 362] on p "10" at bounding box center [607, 360] width 13 height 18
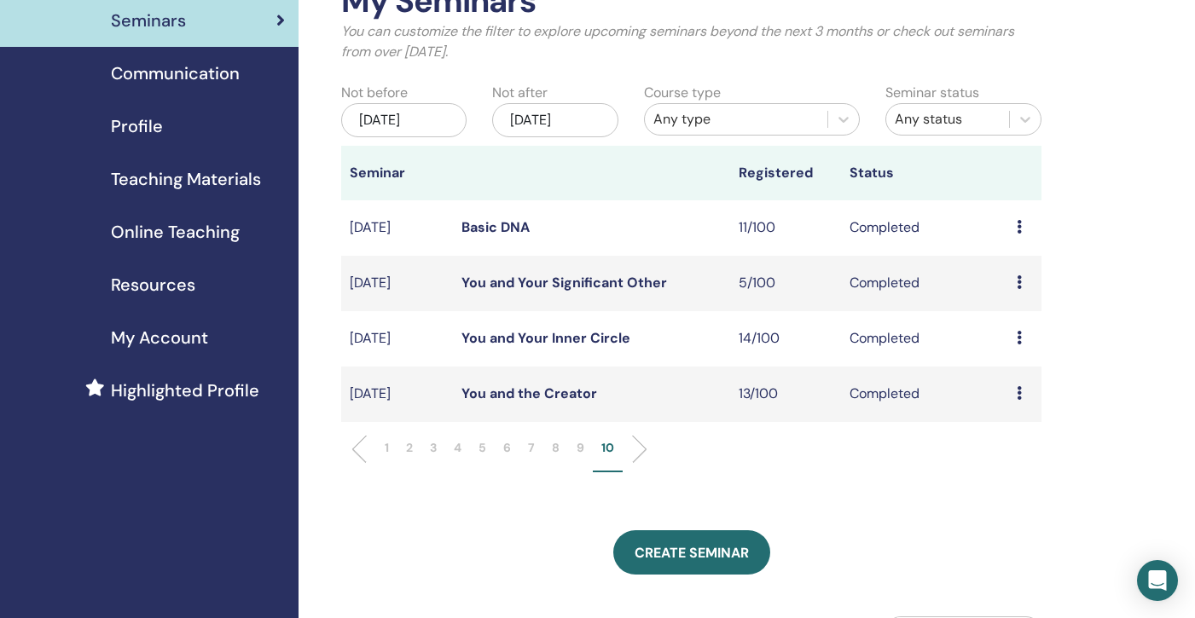
scroll to position [111, 0]
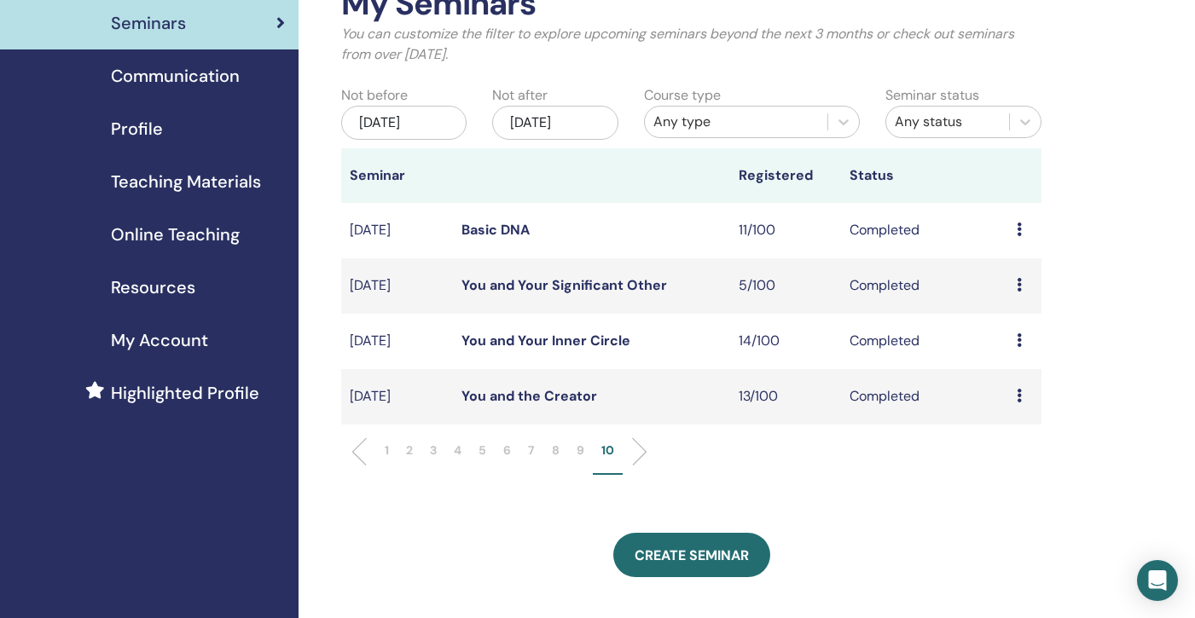
click at [521, 344] on link "You and Your Inner Circle" at bounding box center [545, 341] width 169 height 18
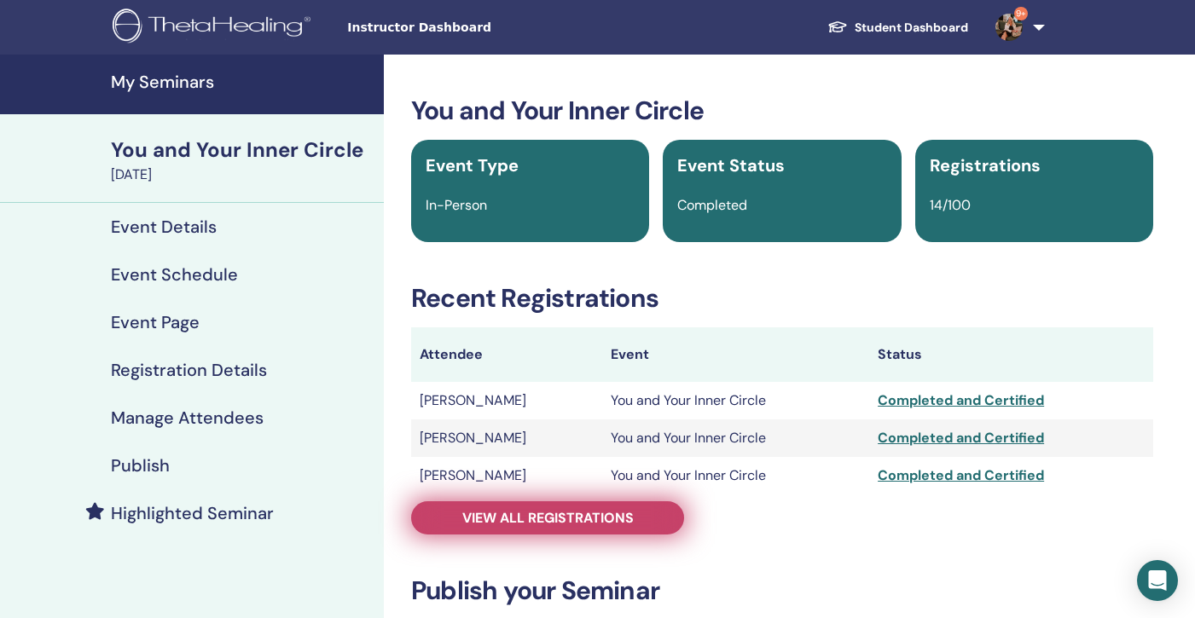
click at [542, 520] on span "View all registrations" at bounding box center [547, 518] width 171 height 18
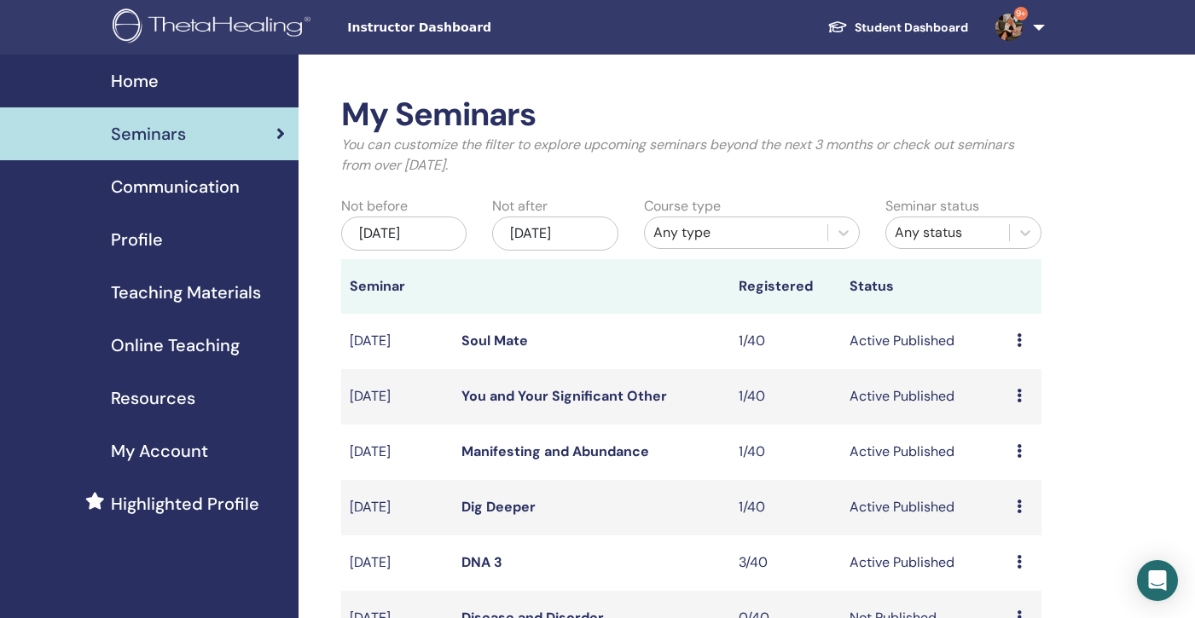
click at [414, 241] on div "[DATE]" at bounding box center [403, 234] width 125 height 34
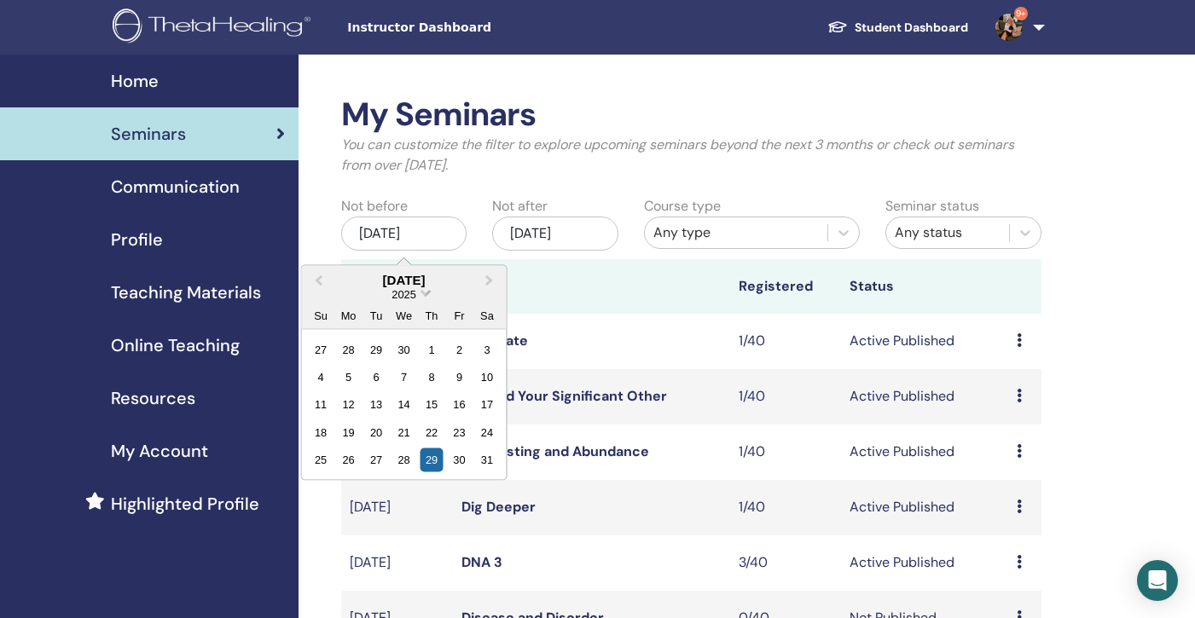
click at [426, 288] on span "Choose Date" at bounding box center [425, 291] width 11 height 11
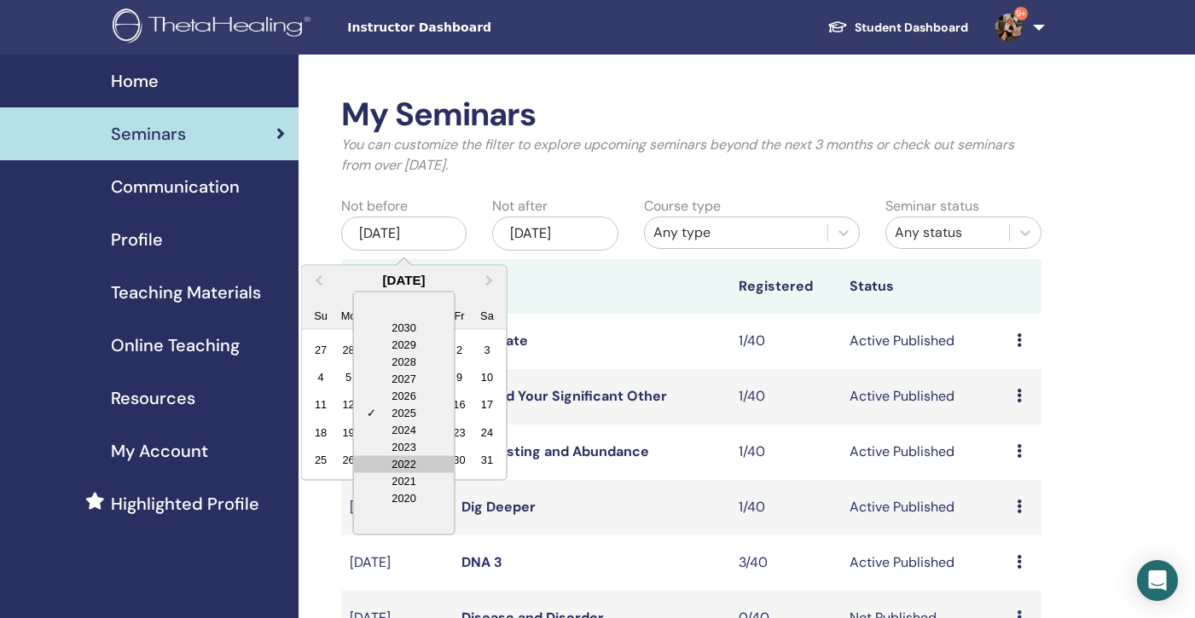
click at [421, 459] on div "2022" at bounding box center [404, 463] width 101 height 17
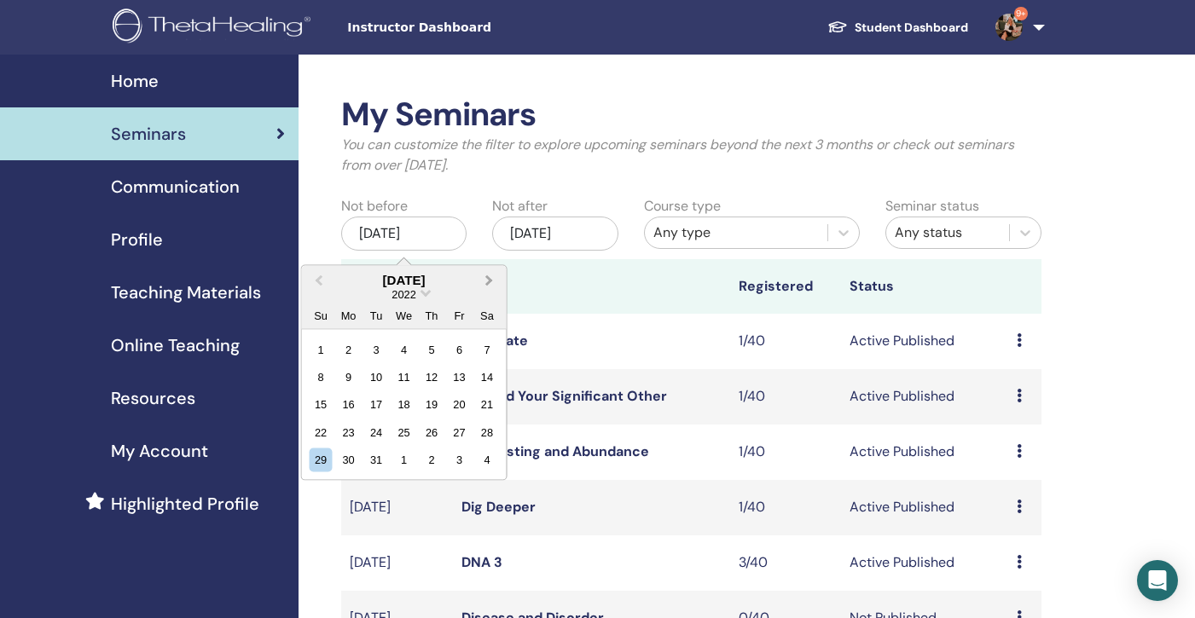
click at [491, 276] on button "Next Month" at bounding box center [491, 280] width 27 height 27
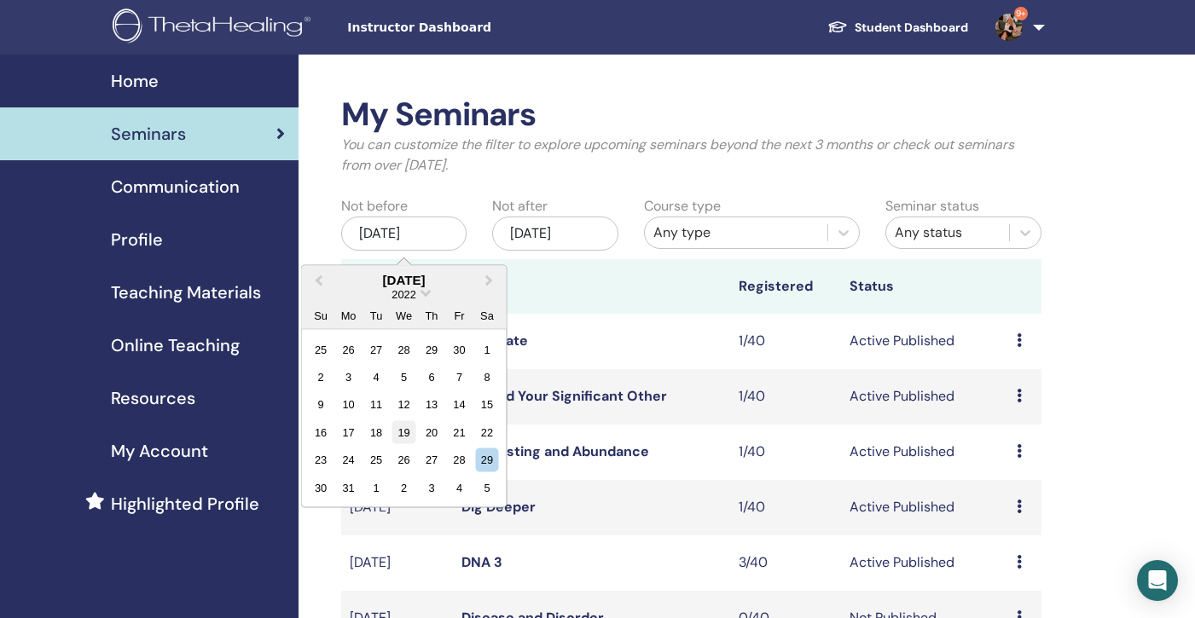
click at [404, 435] on div "19" at bounding box center [403, 431] width 23 height 23
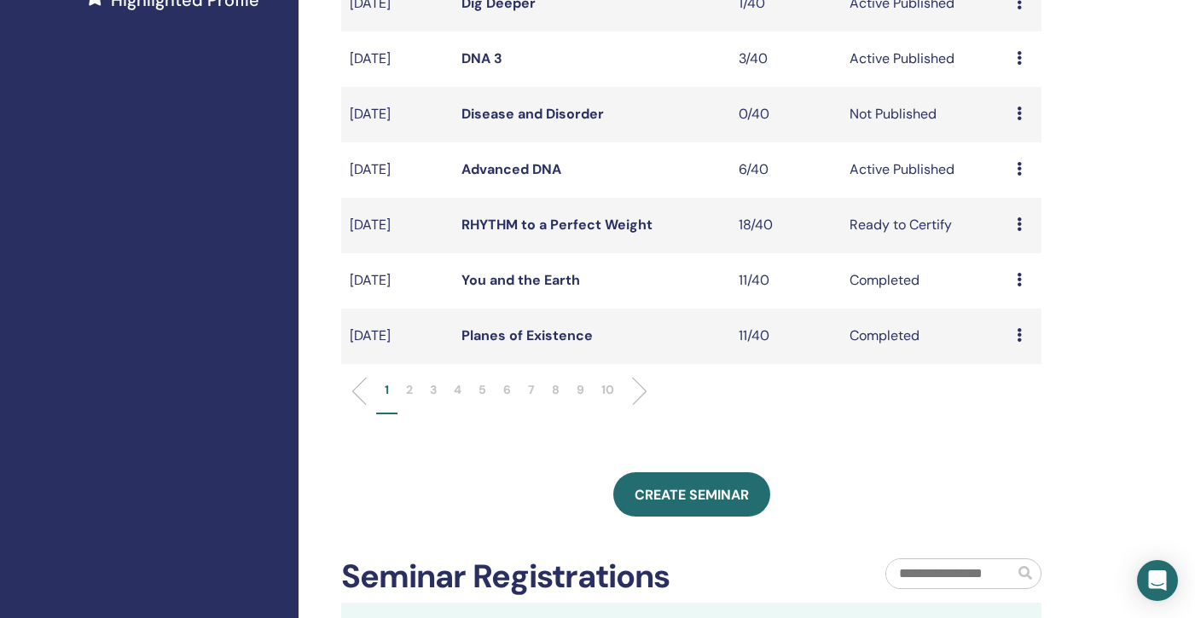
scroll to position [494, 0]
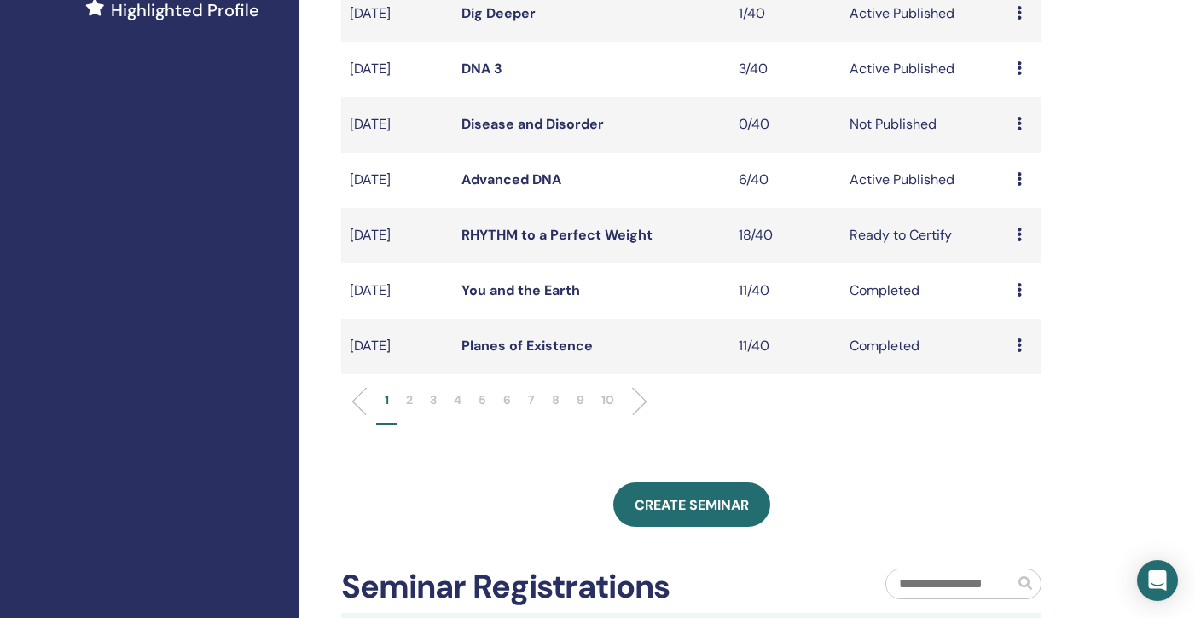
click at [605, 397] on p "10" at bounding box center [607, 400] width 13 height 18
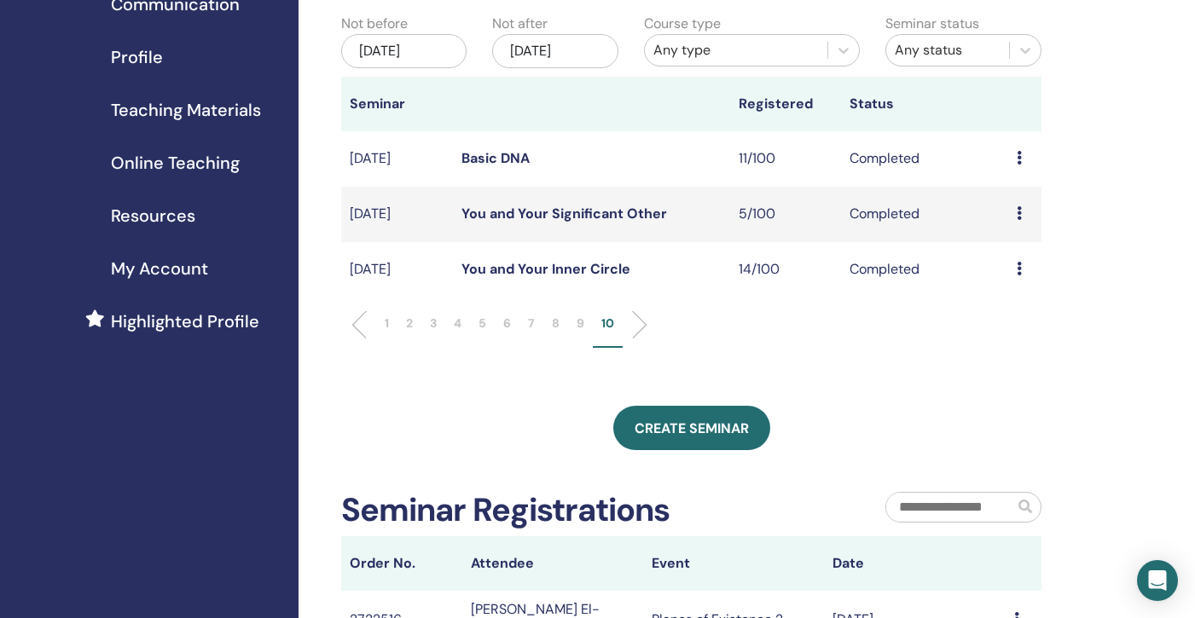
scroll to position [177, 0]
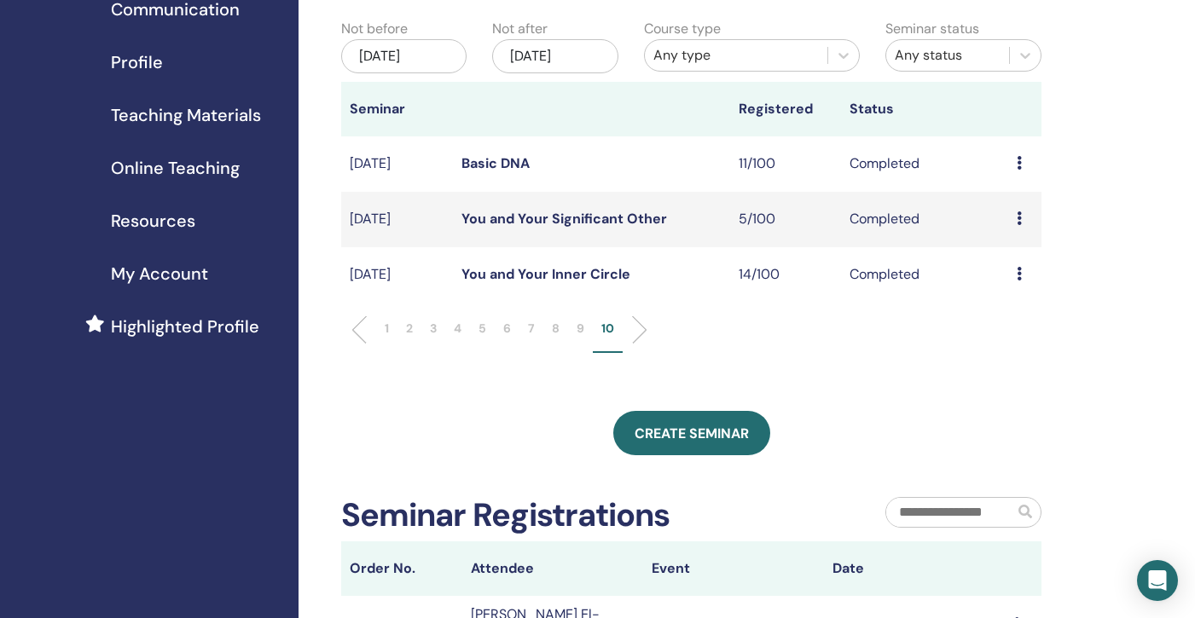
click at [559, 222] on link "You and Your Significant Other" at bounding box center [564, 219] width 206 height 18
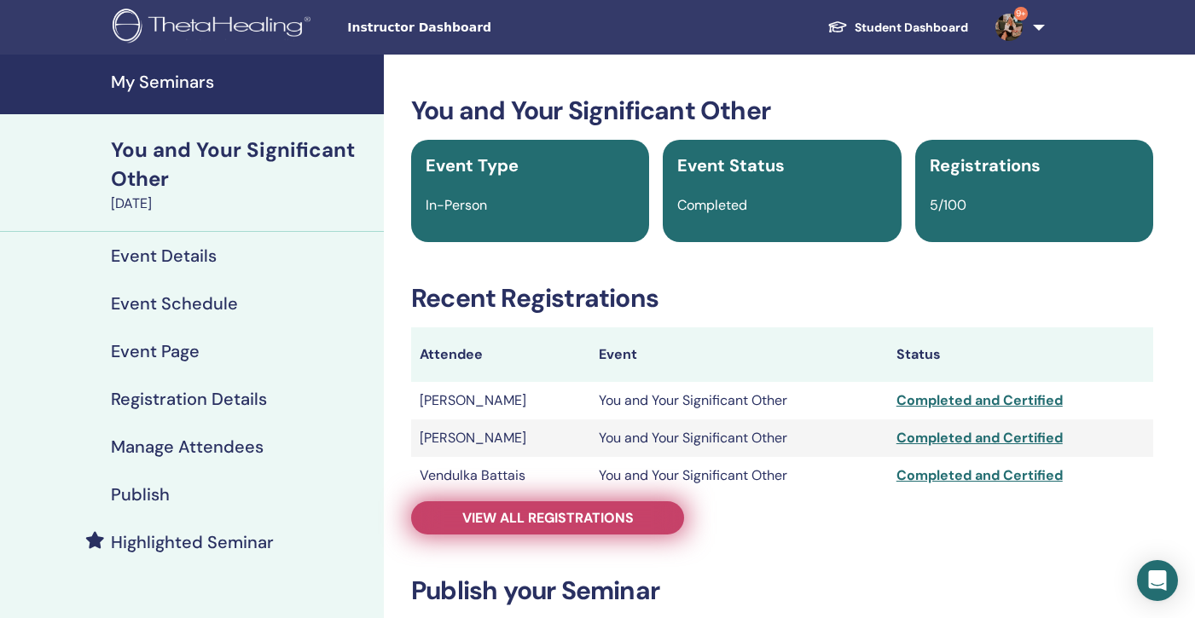
click at [571, 519] on span "View all registrations" at bounding box center [547, 518] width 171 height 18
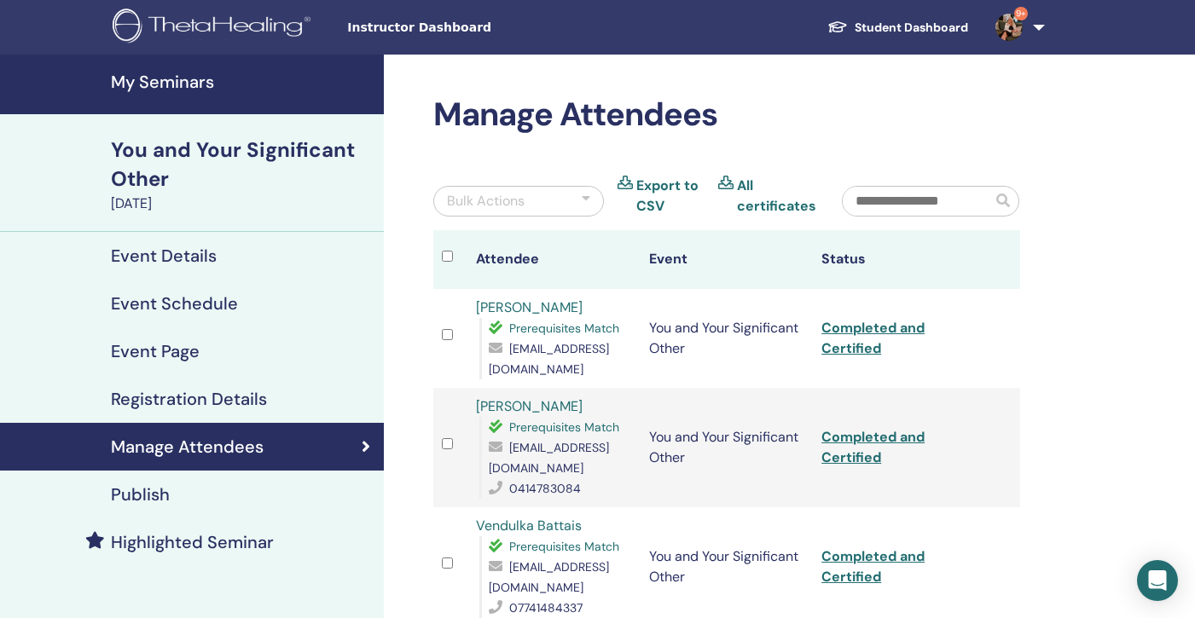
click at [126, 78] on h4 "My Seminars" at bounding box center [242, 82] width 263 height 20
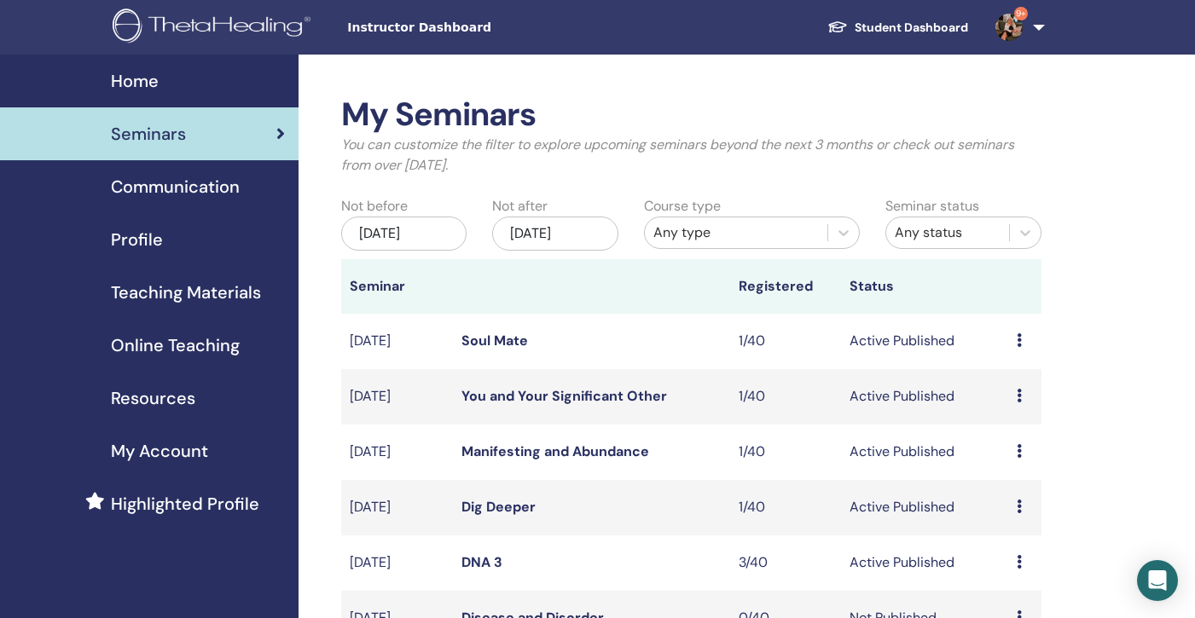
click at [415, 236] on div "[DATE]" at bounding box center [403, 234] width 125 height 34
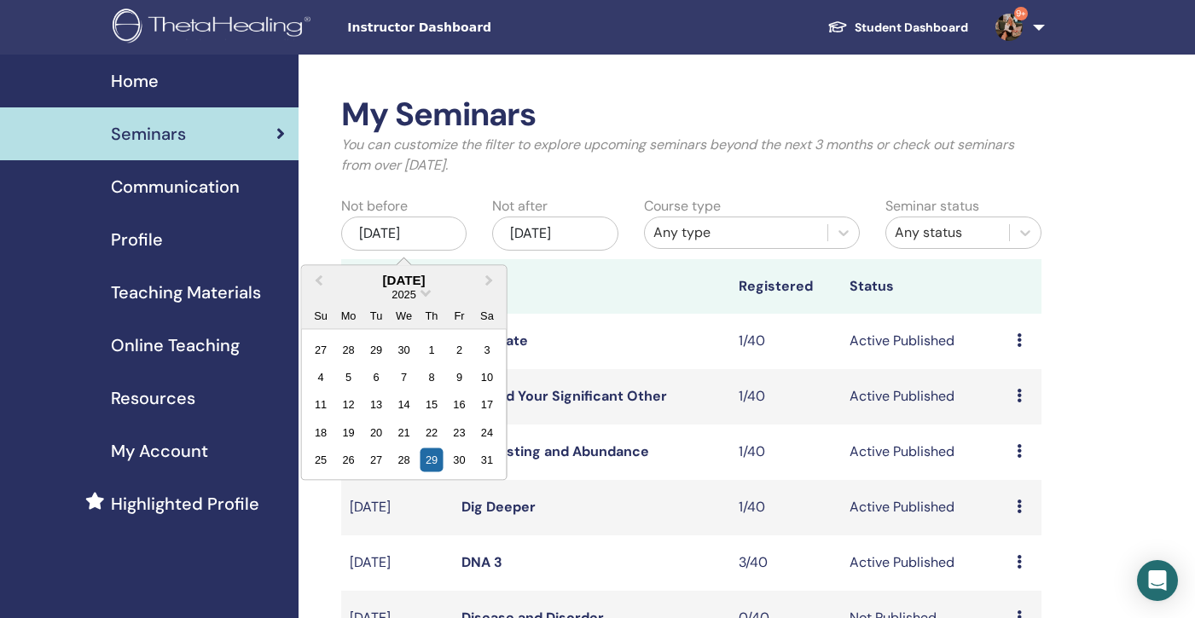
click at [421, 295] on div "2025" at bounding box center [404, 294] width 205 height 14
click at [428, 293] on span "Choose Date" at bounding box center [425, 291] width 11 height 11
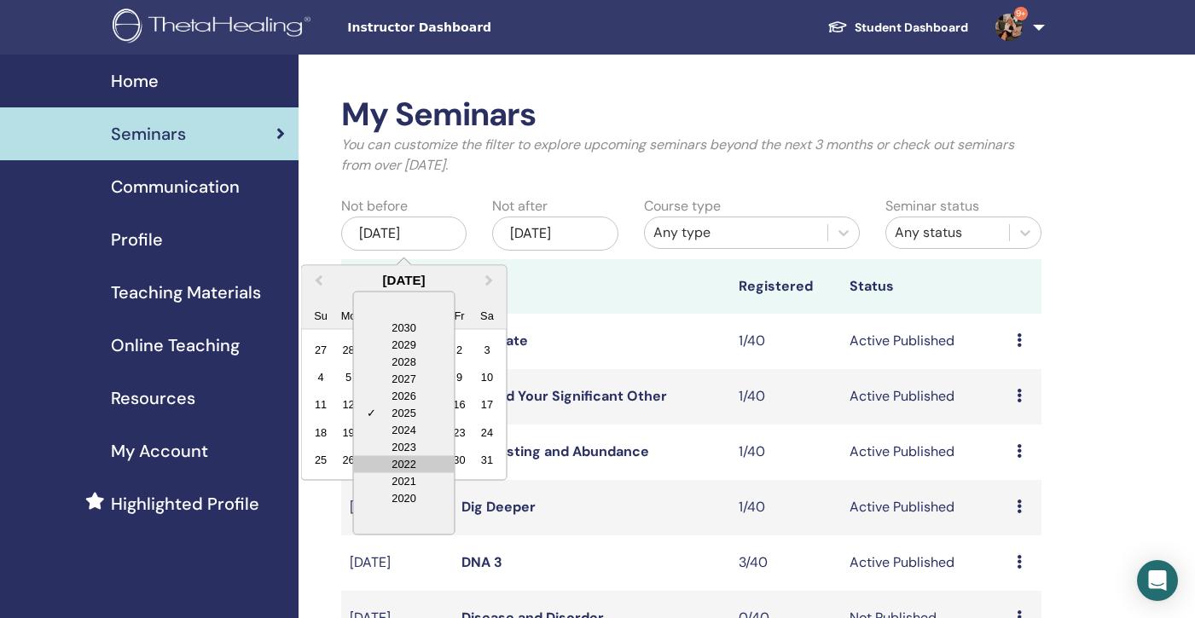
click at [416, 467] on div "2022" at bounding box center [404, 463] width 101 height 17
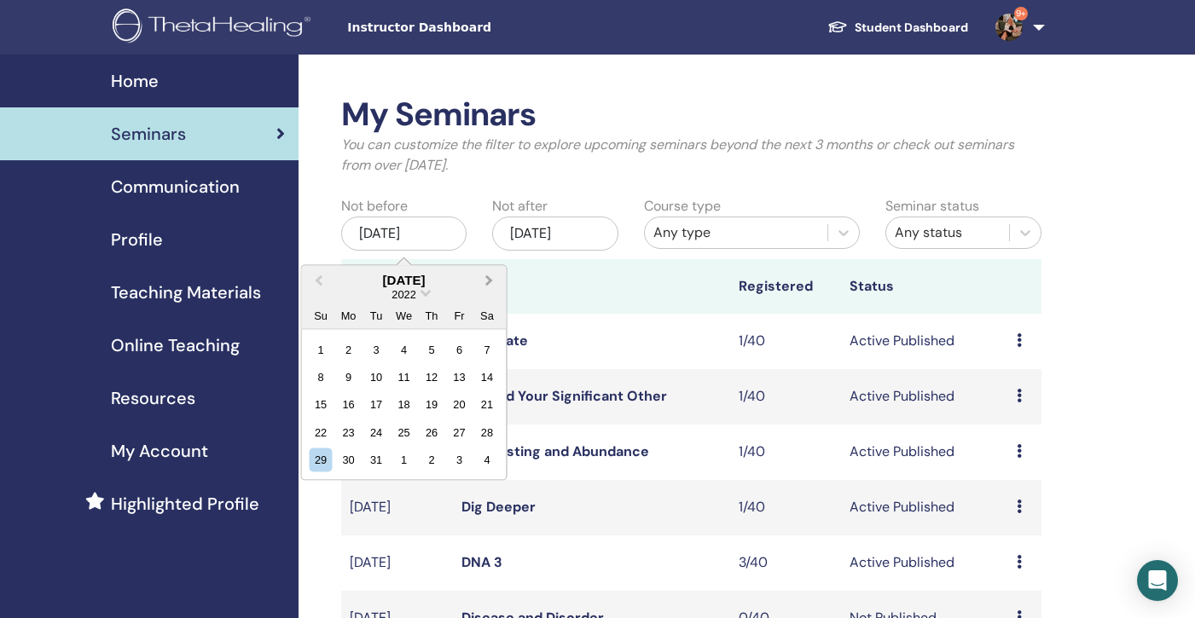
click at [490, 278] on span "Next Month" at bounding box center [490, 280] width 0 height 18
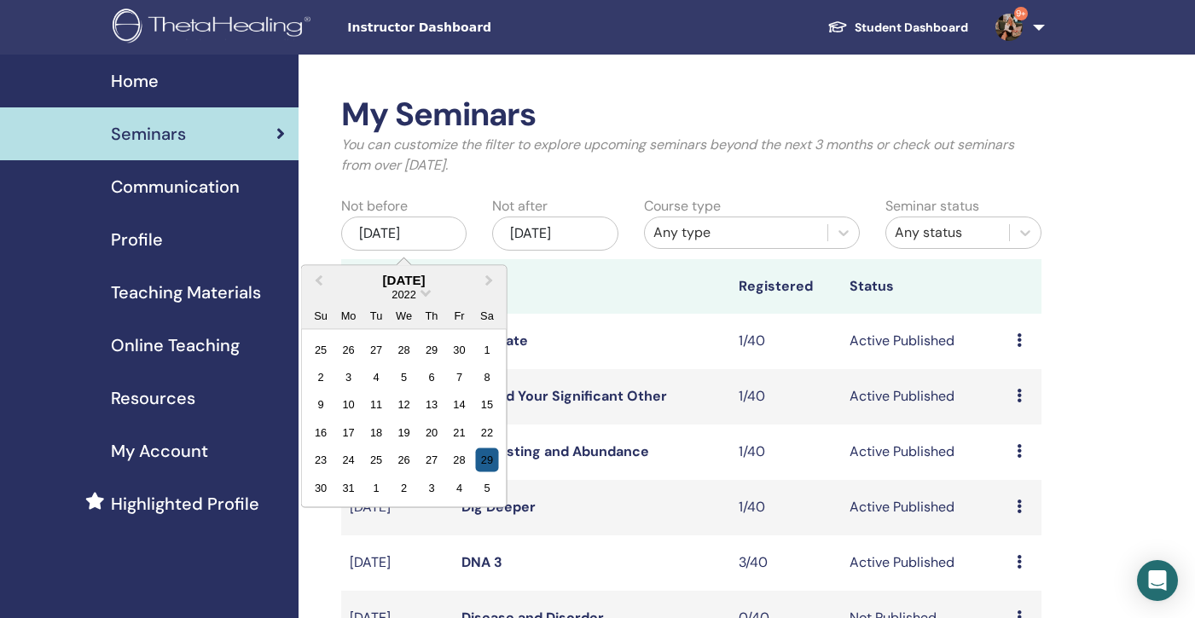
click at [487, 458] on div "29" at bounding box center [487, 460] width 23 height 23
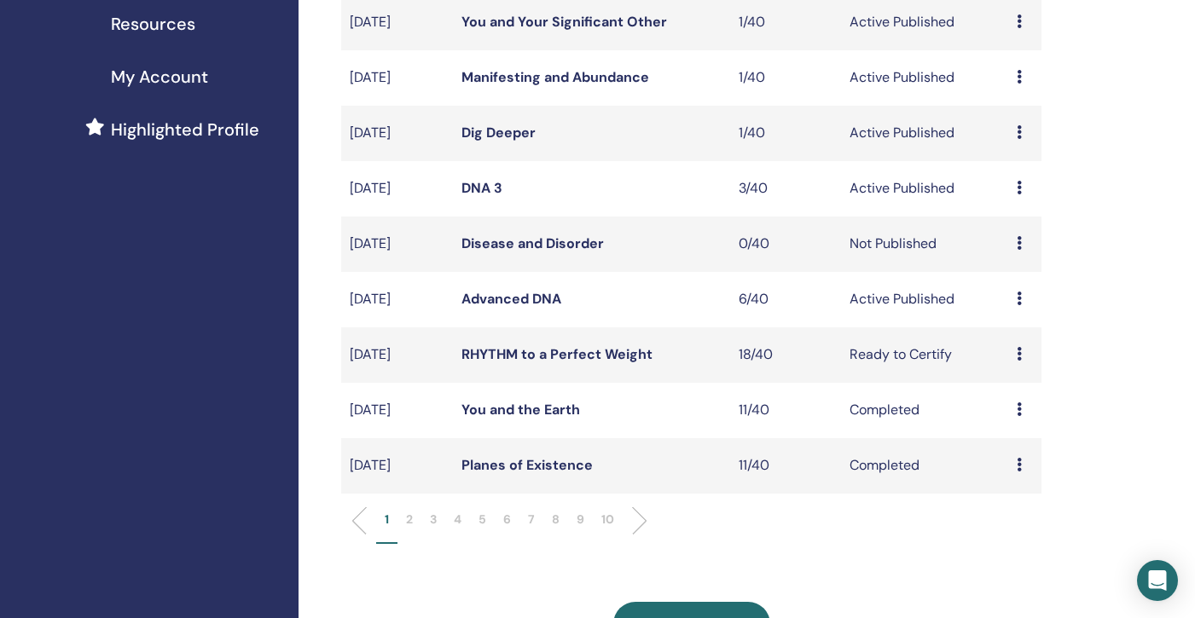
scroll to position [450, 0]
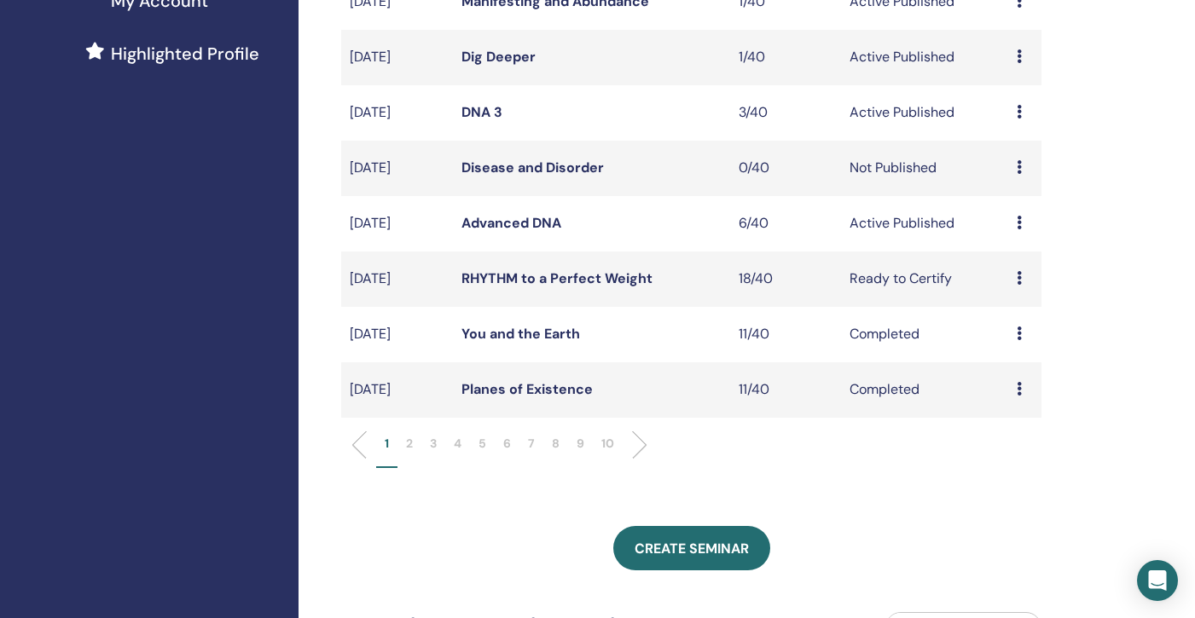
click at [610, 447] on p "10" at bounding box center [607, 444] width 13 height 18
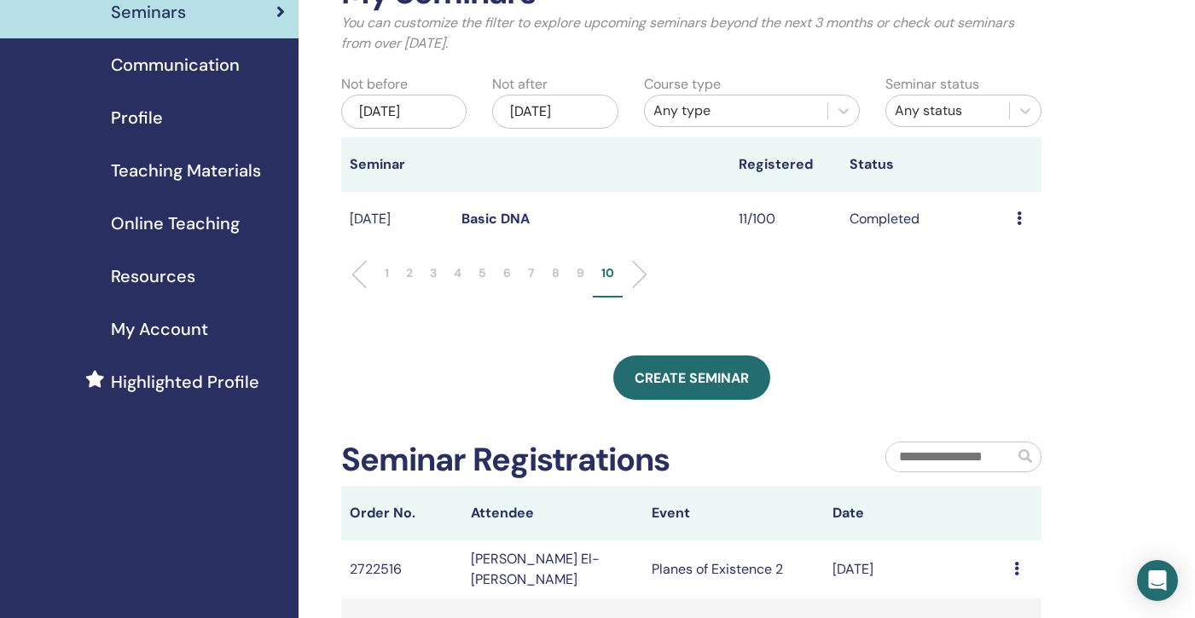
scroll to position [144, 0]
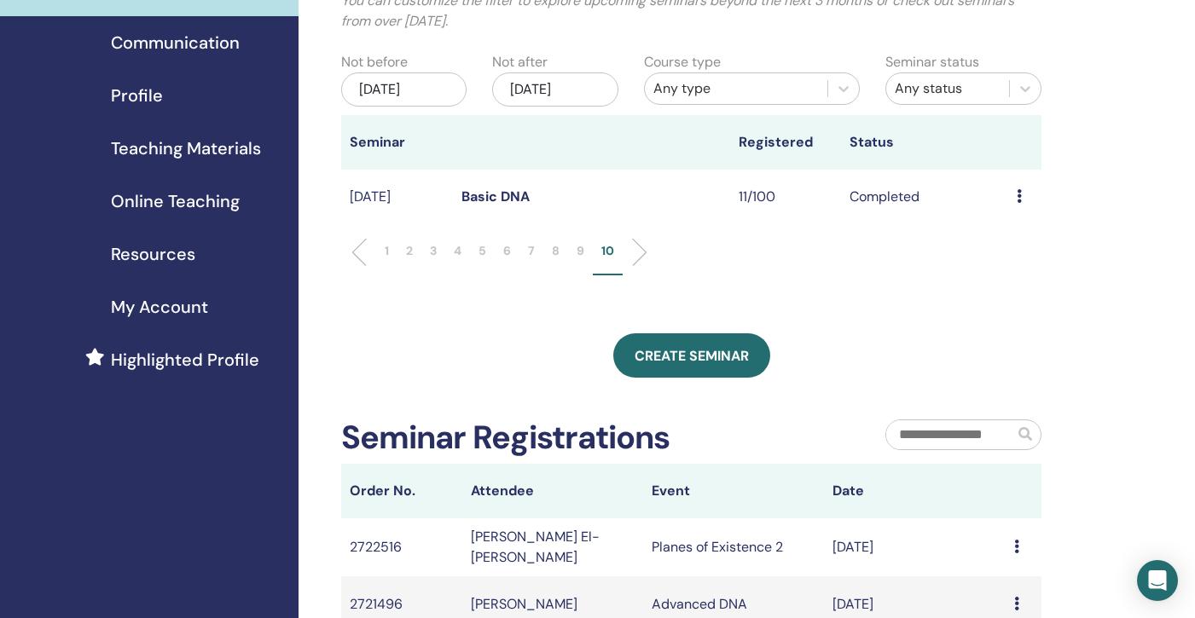
click at [485, 197] on link "Basic DNA" at bounding box center [495, 197] width 68 height 18
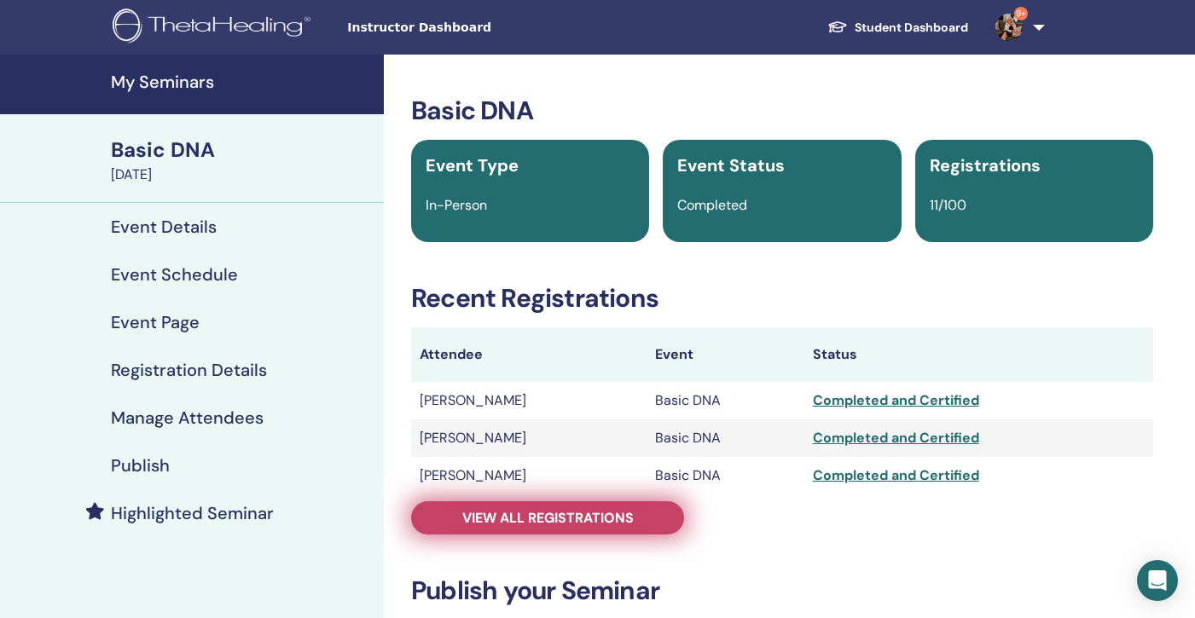
click at [533, 507] on link "View all registrations" at bounding box center [547, 518] width 273 height 33
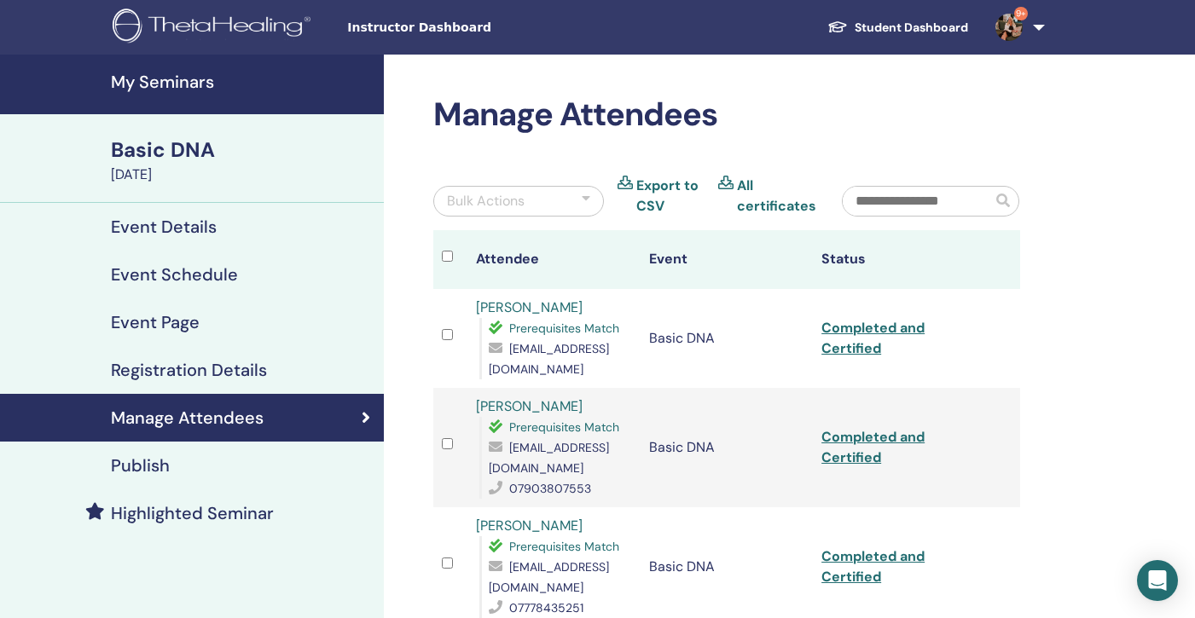
click at [157, 79] on h4 "My Seminars" at bounding box center [242, 82] width 263 height 20
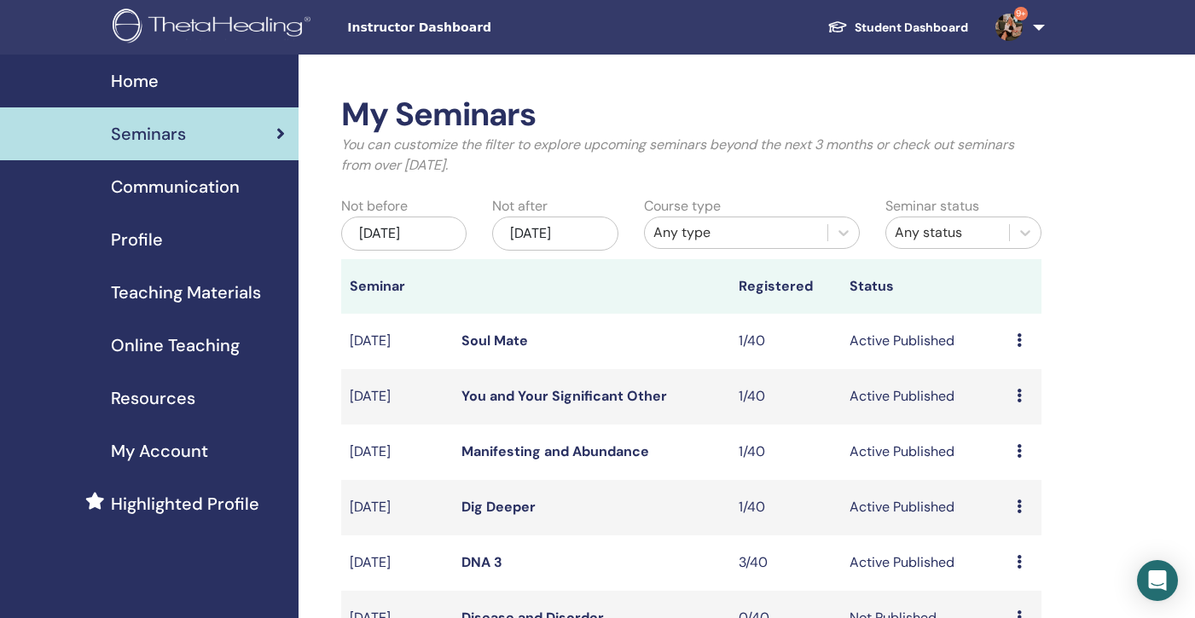
click at [410, 239] on div "May/29, 2025" at bounding box center [403, 234] width 125 height 34
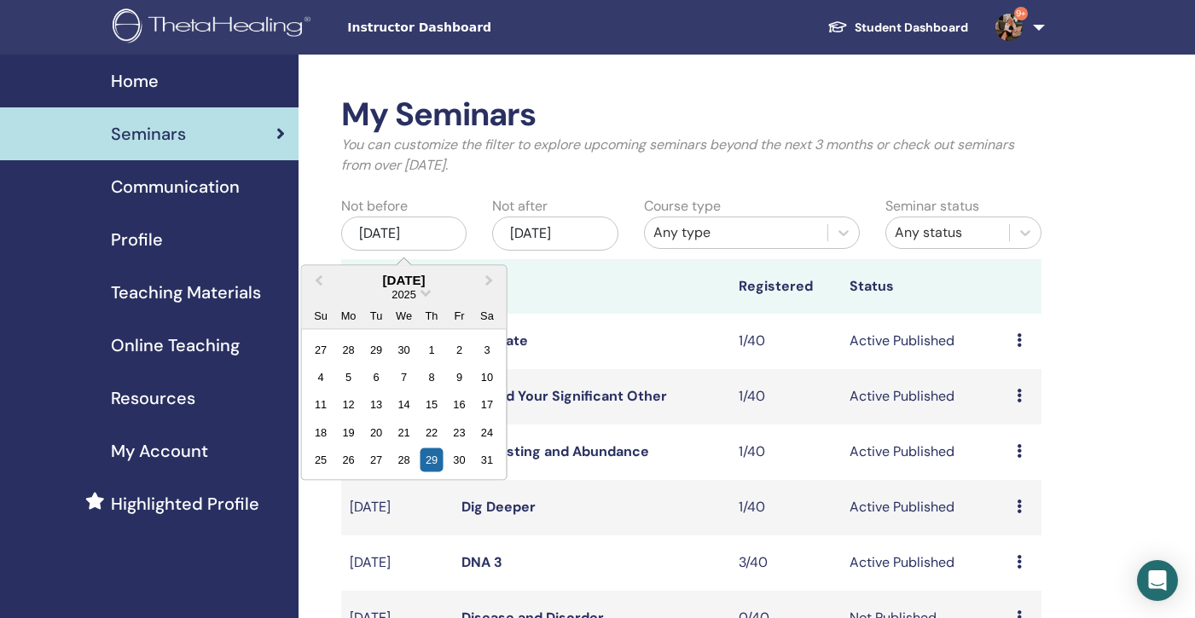
click at [422, 294] on div "2025" at bounding box center [404, 294] width 205 height 14
click at [427, 293] on span "Choose Date" at bounding box center [425, 291] width 11 height 11
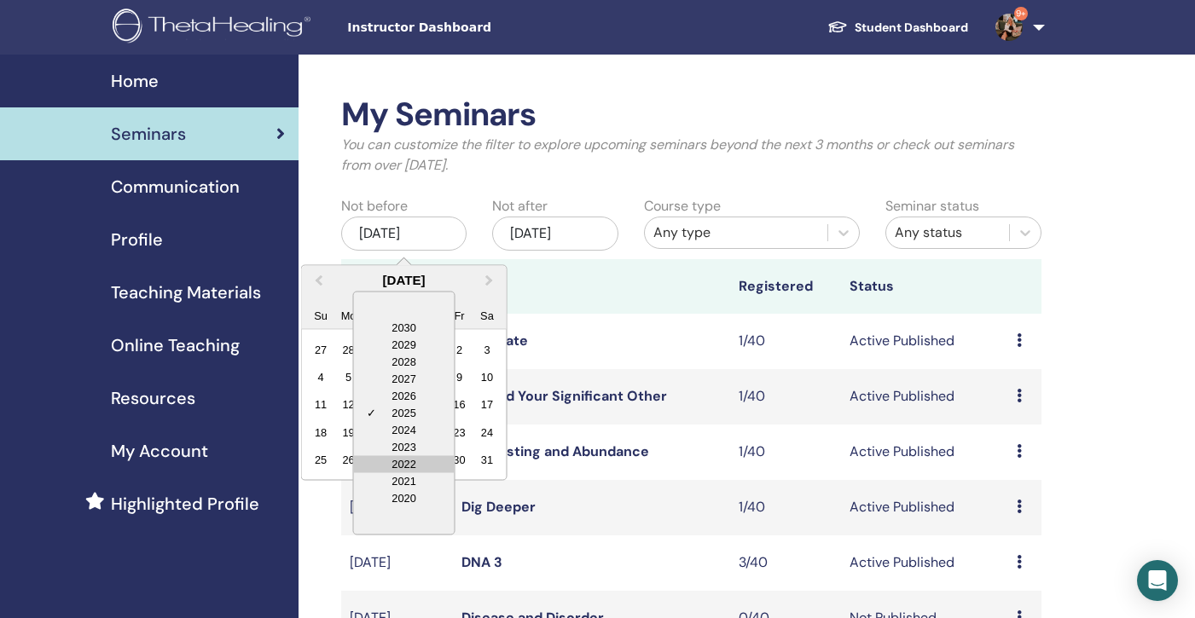
click at [420, 466] on div "2022" at bounding box center [404, 463] width 101 height 17
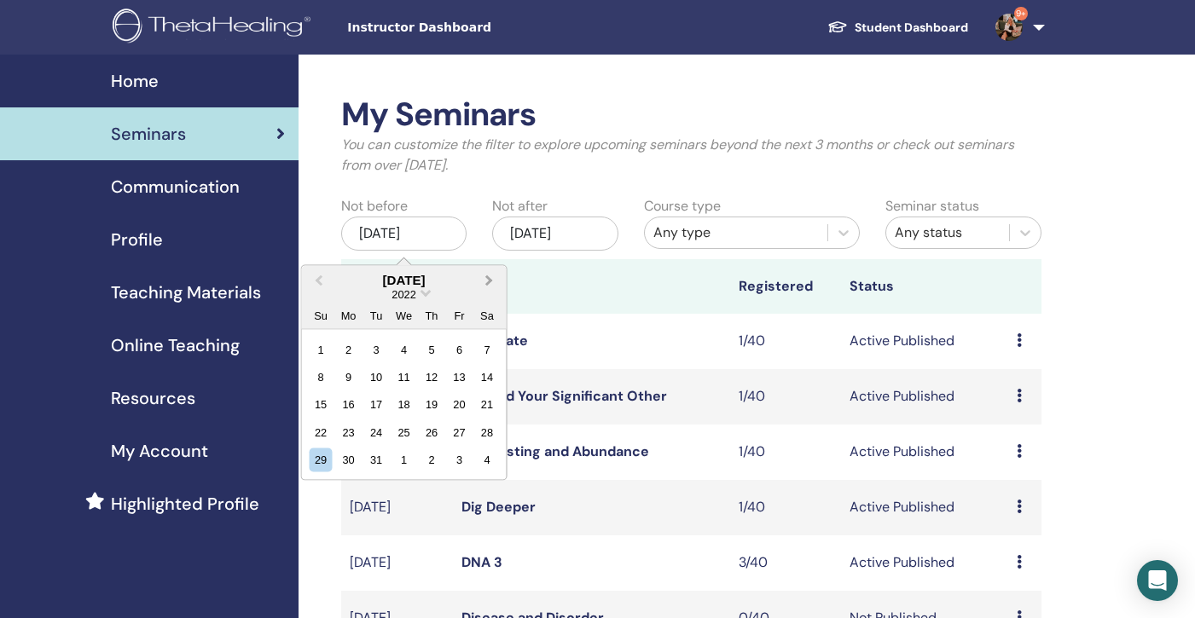
click at [490, 280] on span "Next Month" at bounding box center [490, 280] width 0 height 18
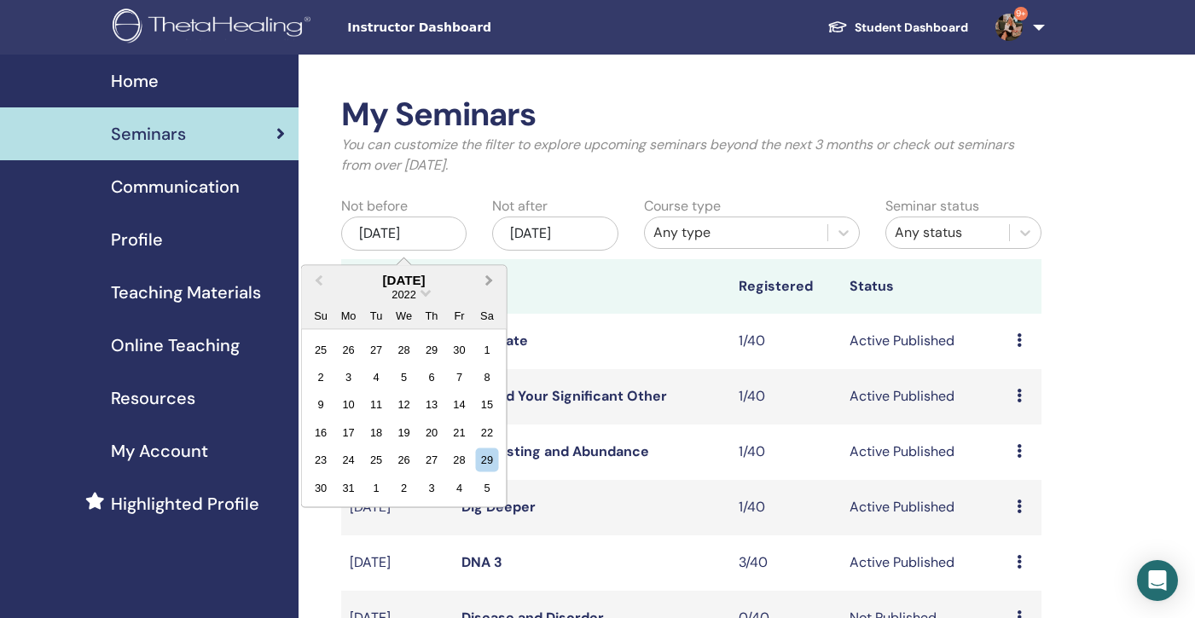
click at [490, 280] on span "Next Month" at bounding box center [490, 280] width 0 height 18
click at [376, 460] on div "29" at bounding box center [376, 460] width 23 height 23
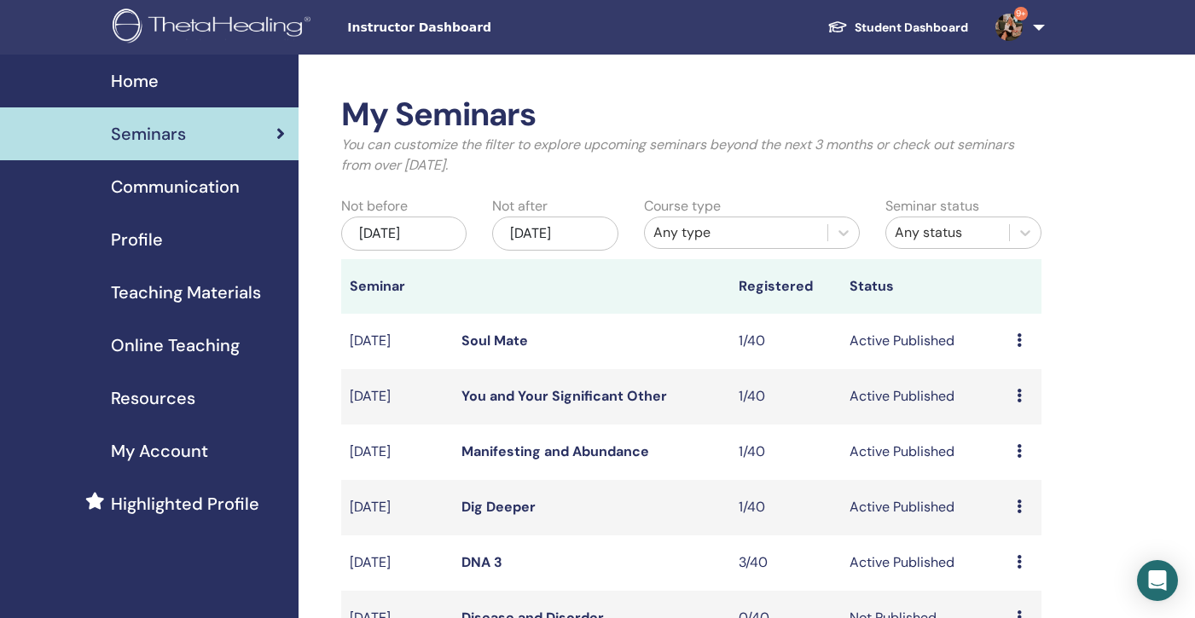
scroll to position [376, 0]
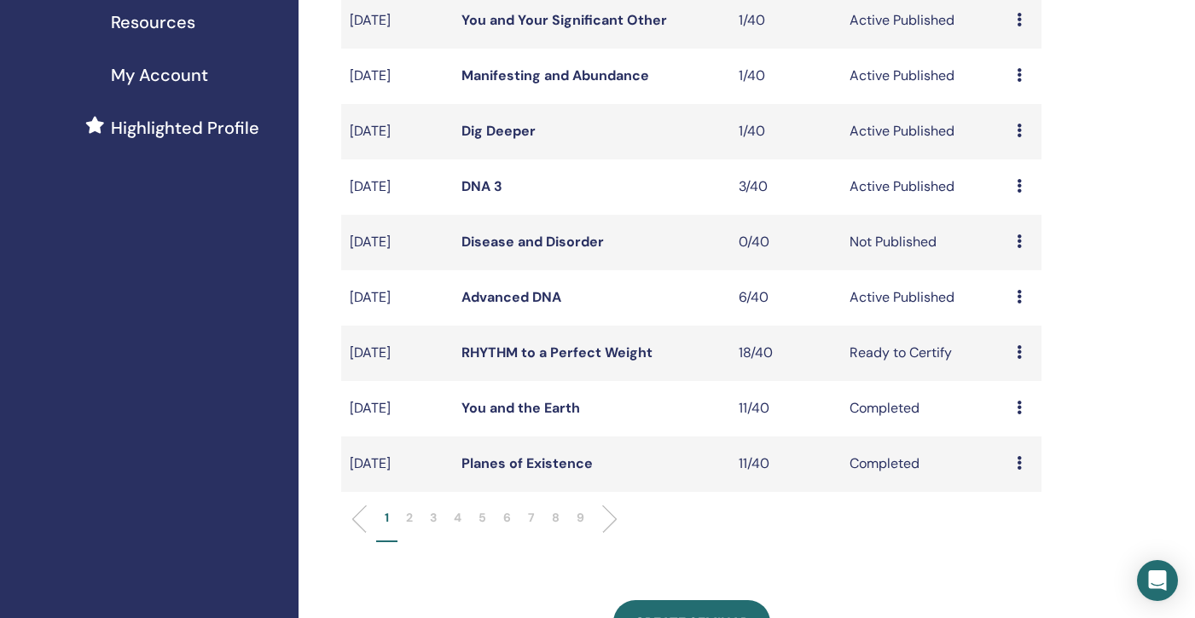
click at [583, 518] on p "9" at bounding box center [581, 518] width 8 height 18
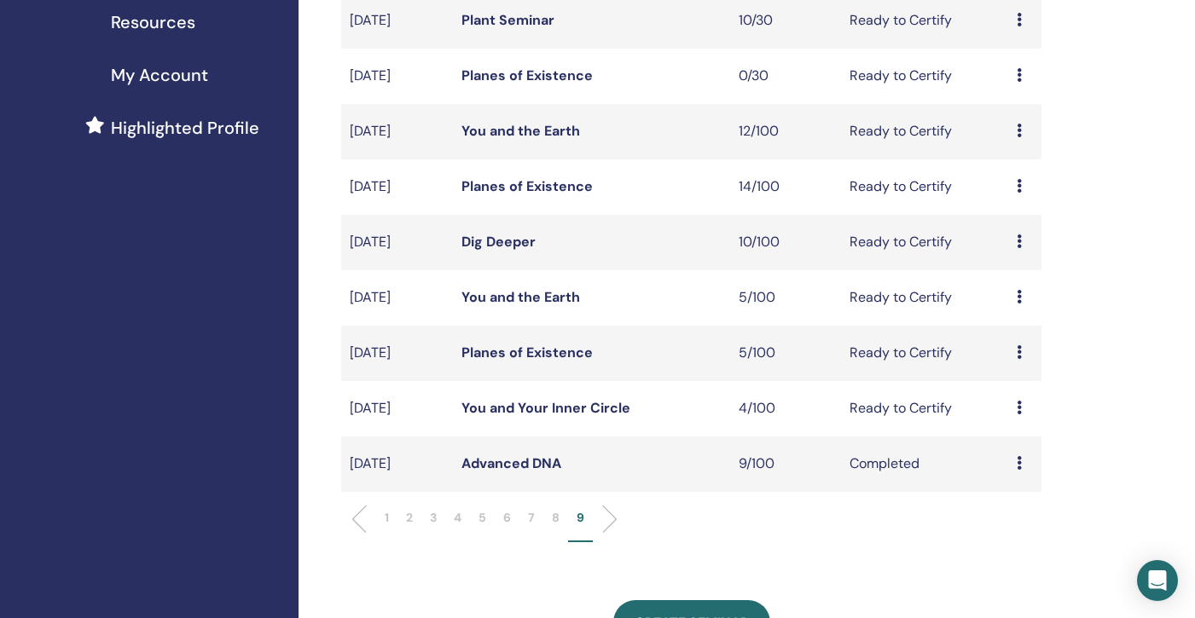
click at [518, 462] on link "Advanced DNA" at bounding box center [511, 464] width 100 height 18
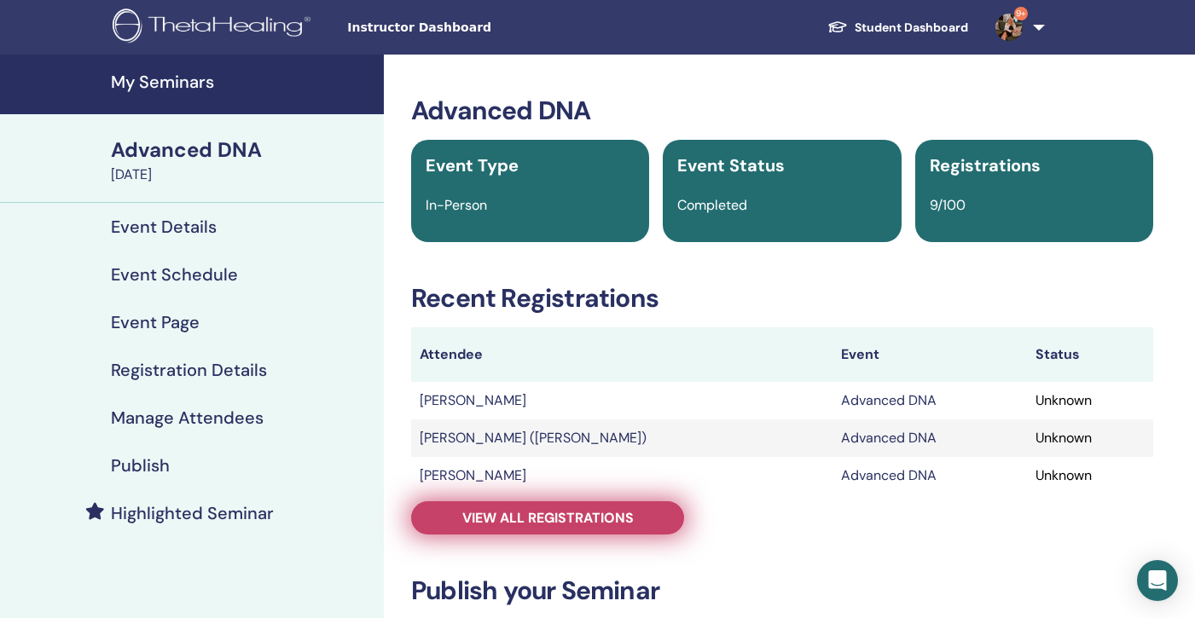
click at [490, 513] on span "View all registrations" at bounding box center [547, 518] width 171 height 18
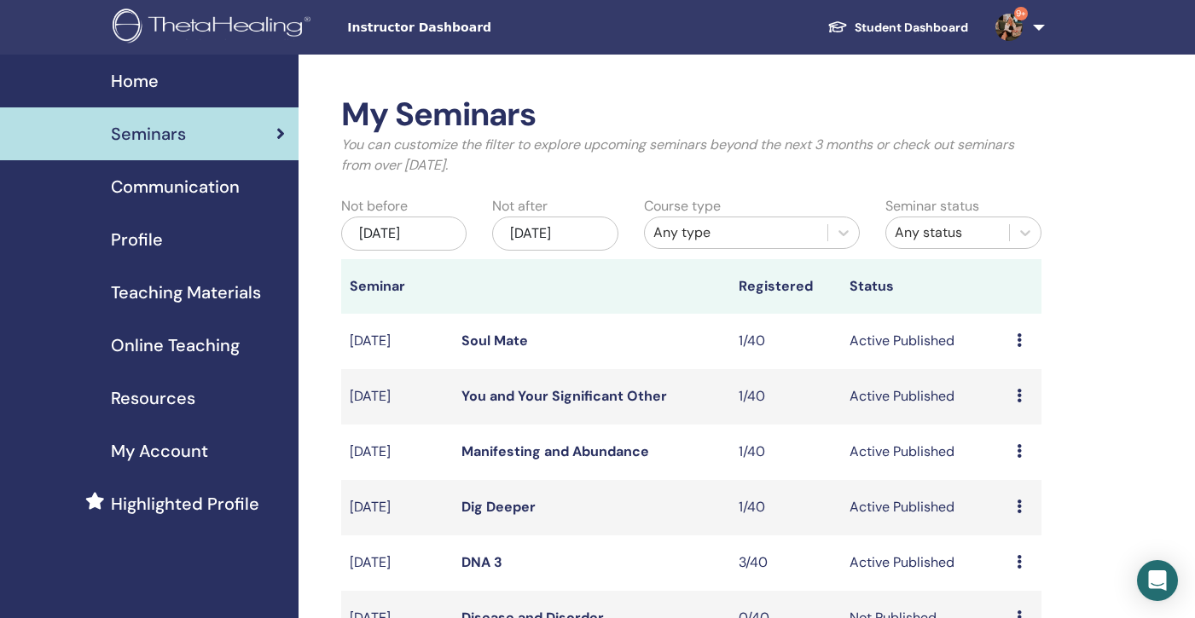
click at [421, 232] on div "[DATE]" at bounding box center [403, 234] width 125 height 34
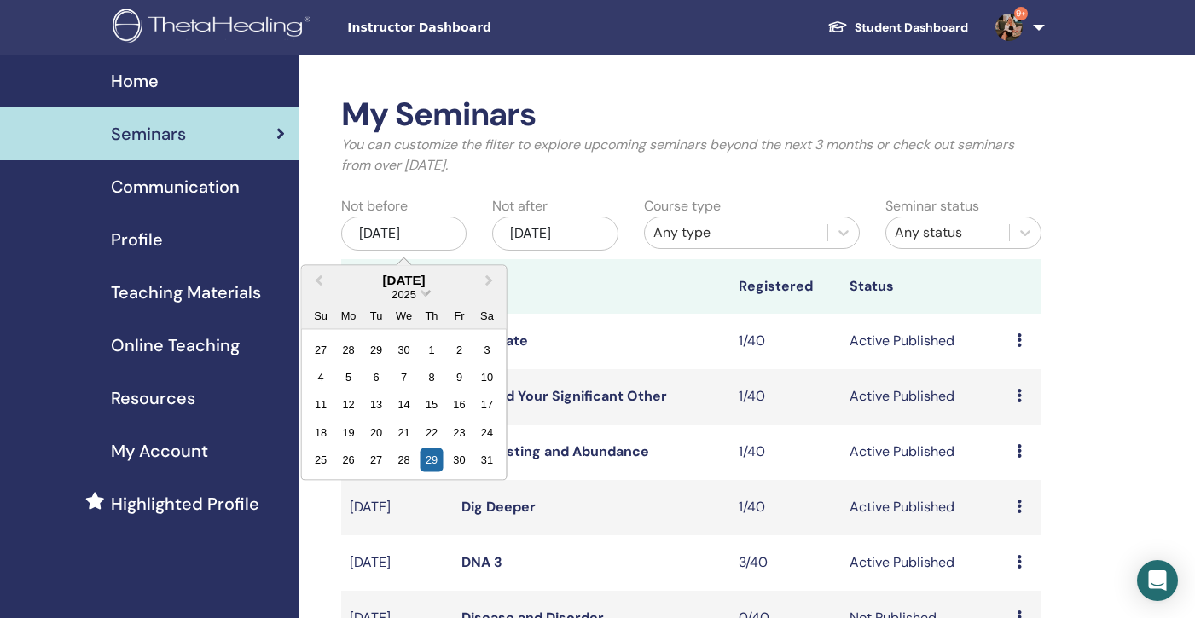
click at [426, 291] on span "Choose Date" at bounding box center [425, 291] width 11 height 11
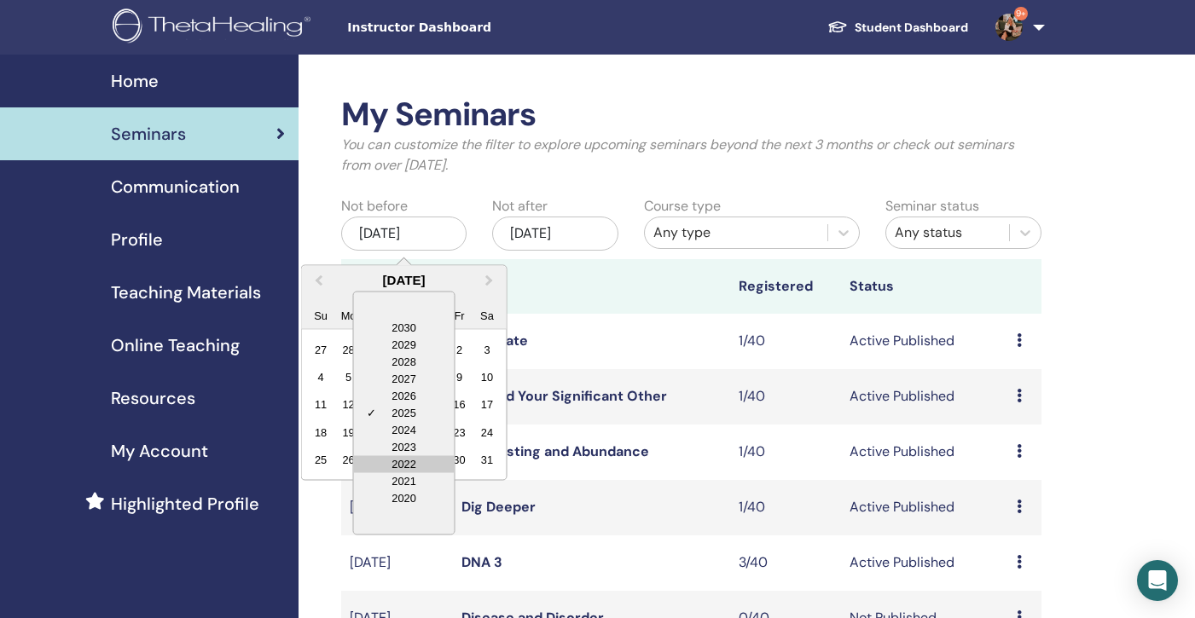
click at [408, 467] on div "2022" at bounding box center [404, 463] width 101 height 17
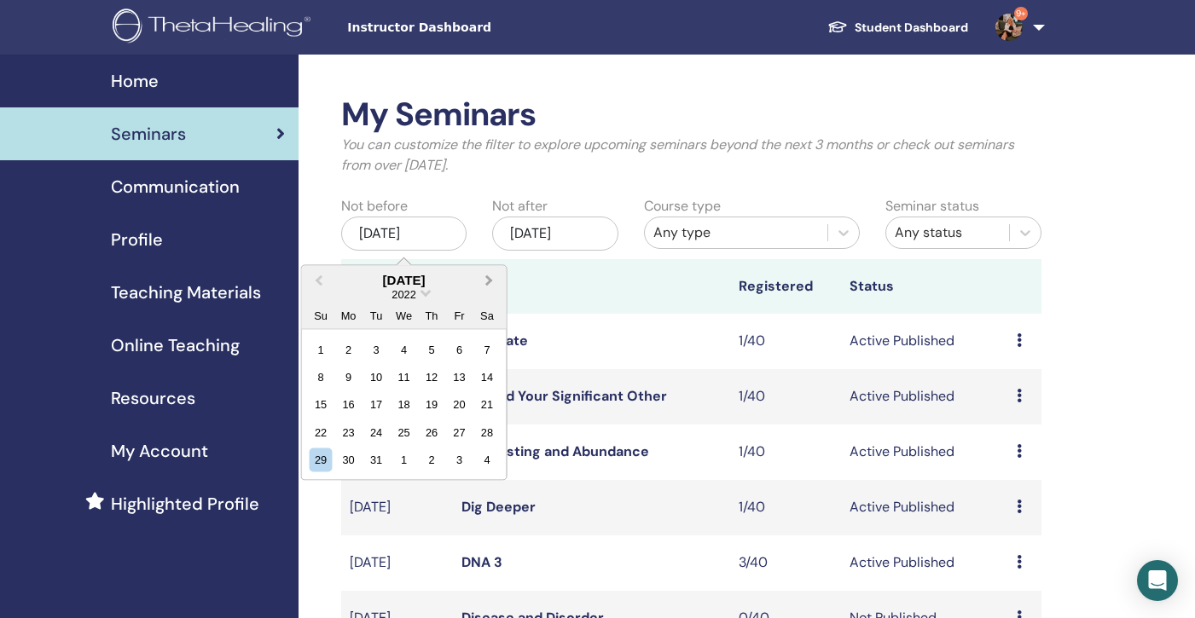
click at [490, 278] on span "Next Month" at bounding box center [490, 280] width 0 height 18
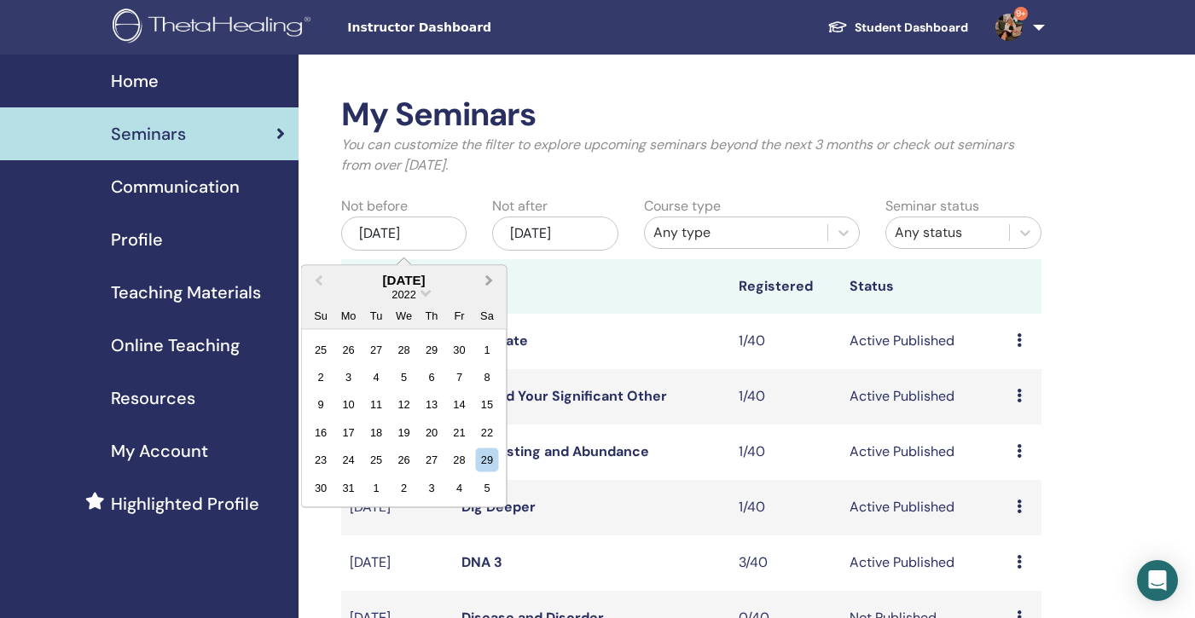
click at [490, 278] on span "Next Month" at bounding box center [490, 280] width 0 height 18
click at [377, 404] on div "13" at bounding box center [376, 404] width 23 height 23
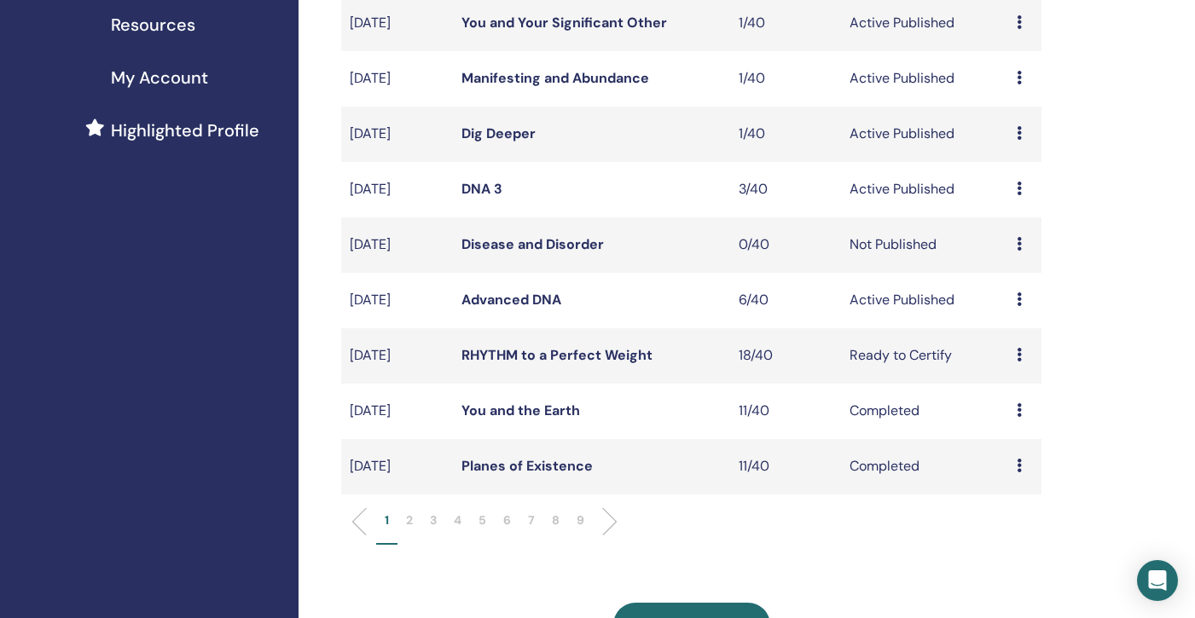
scroll to position [374, 0]
click at [579, 514] on p "9" at bounding box center [581, 520] width 8 height 18
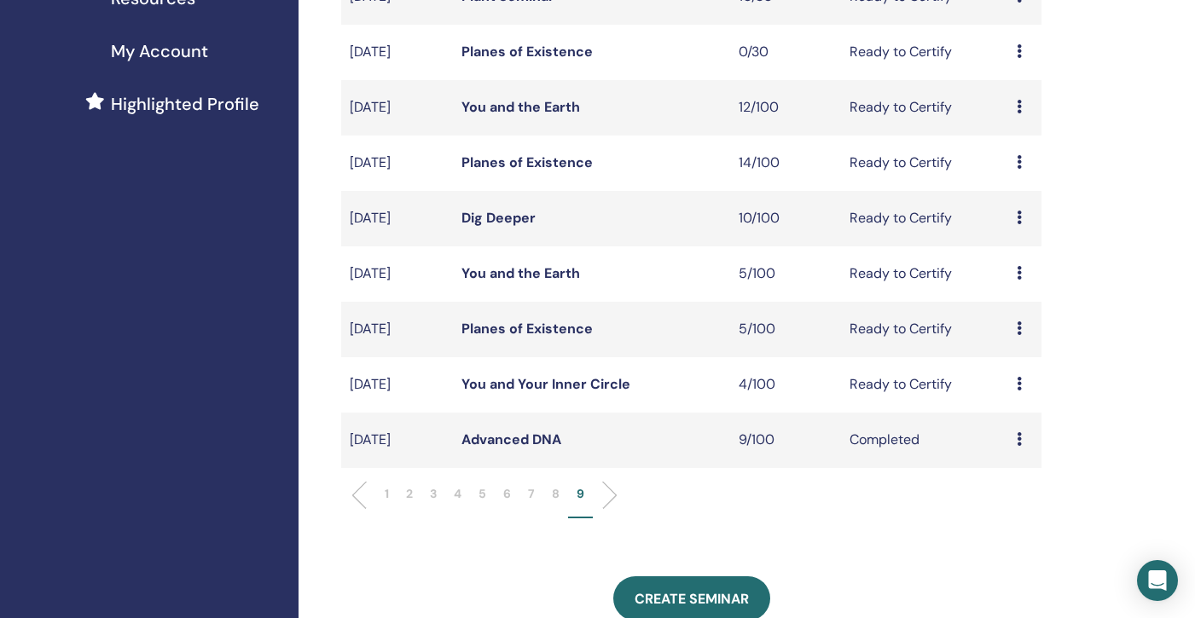
scroll to position [412, 0]
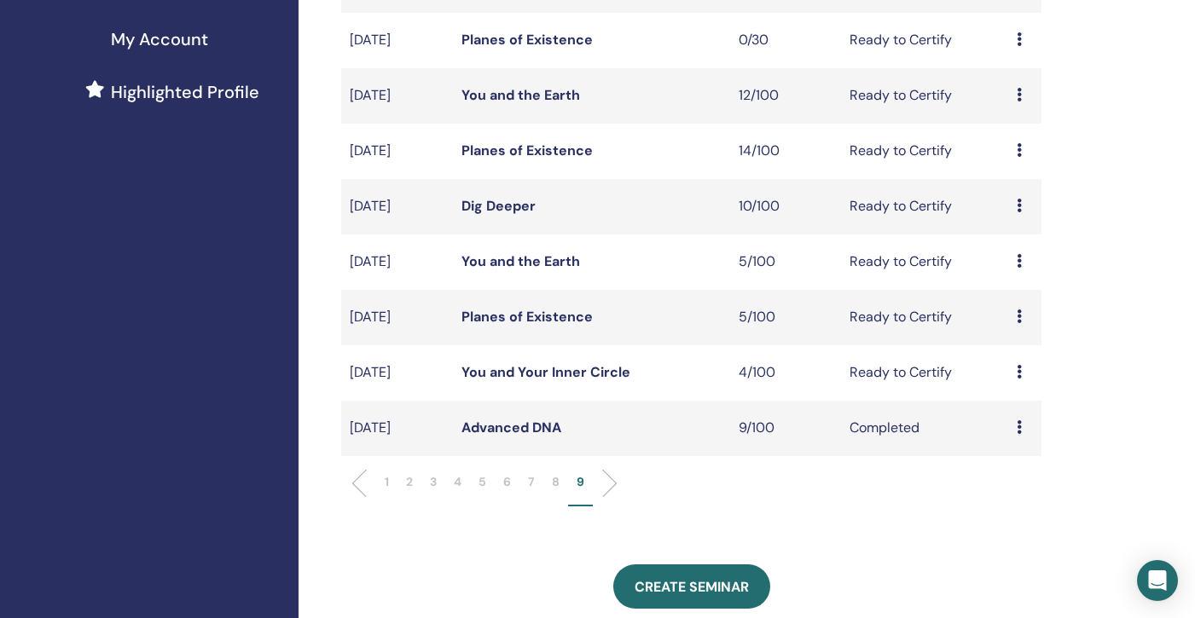
click at [520, 375] on link "You and Your Inner Circle" at bounding box center [545, 372] width 169 height 18
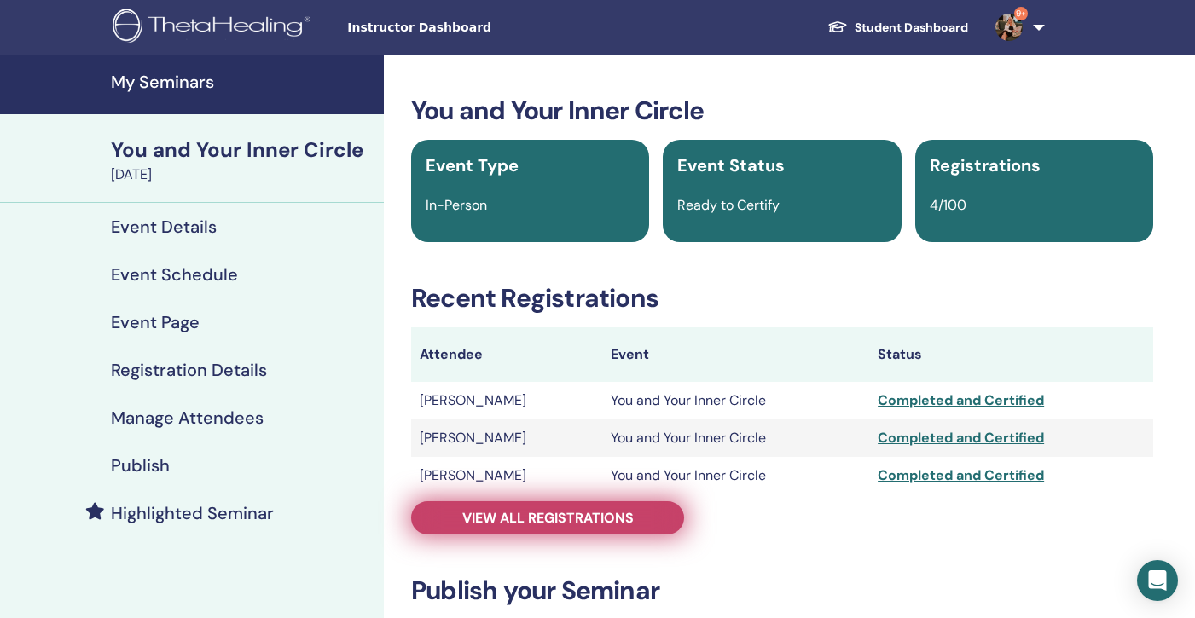
click at [513, 514] on span "View all registrations" at bounding box center [547, 518] width 171 height 18
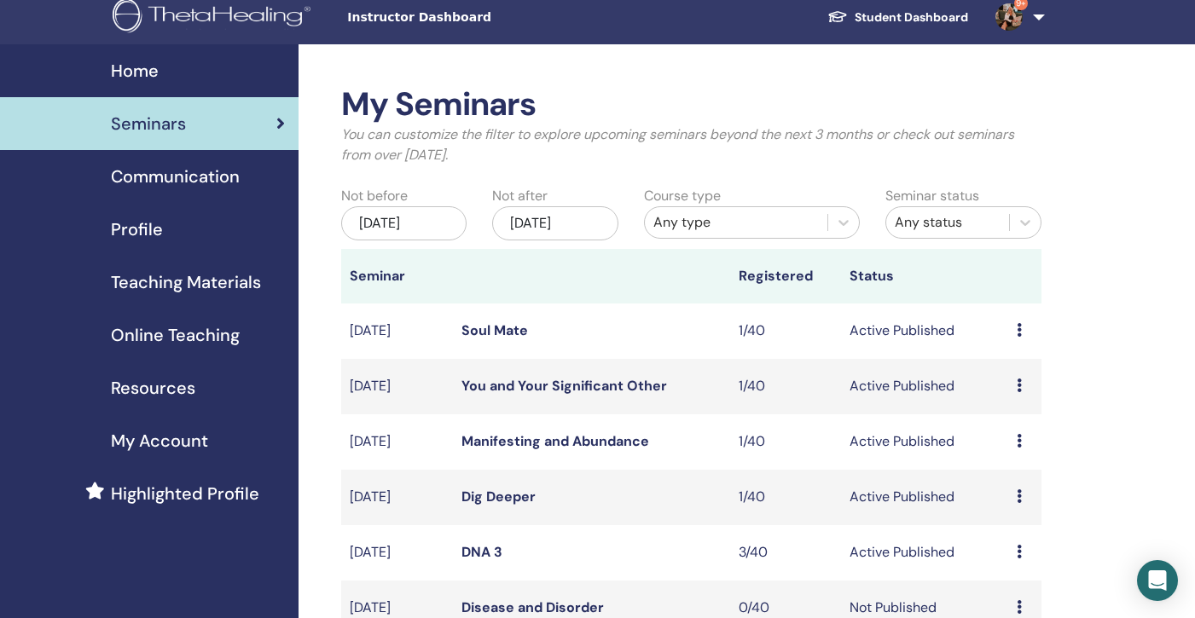
scroll to position [9, 0]
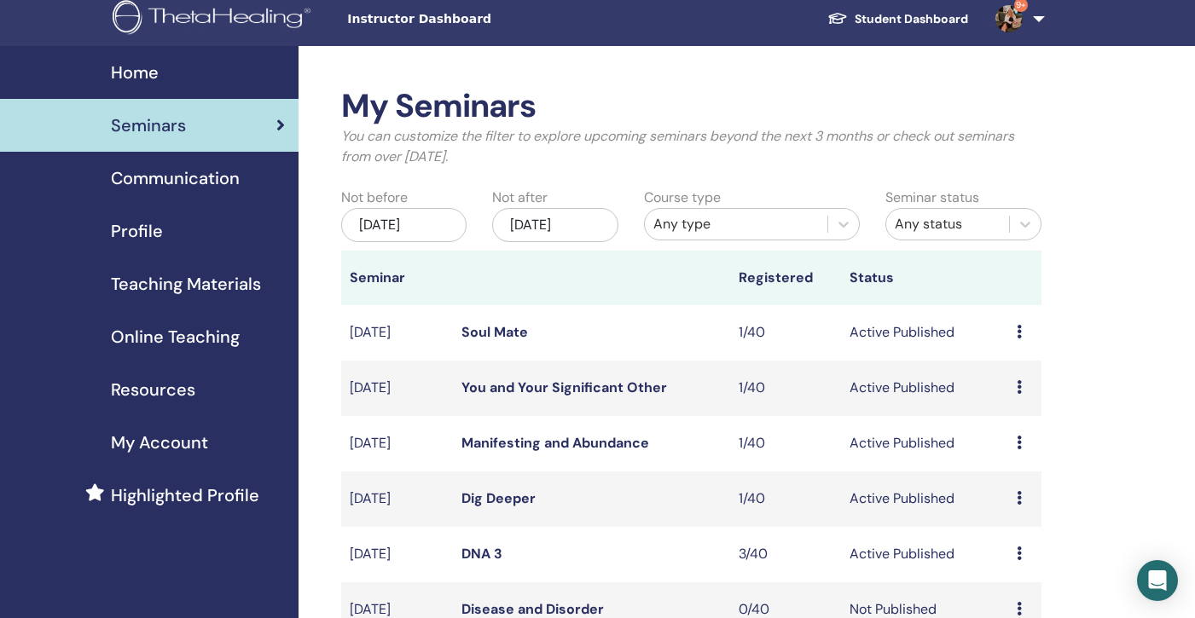
click at [425, 218] on div "[DATE]" at bounding box center [403, 225] width 125 height 34
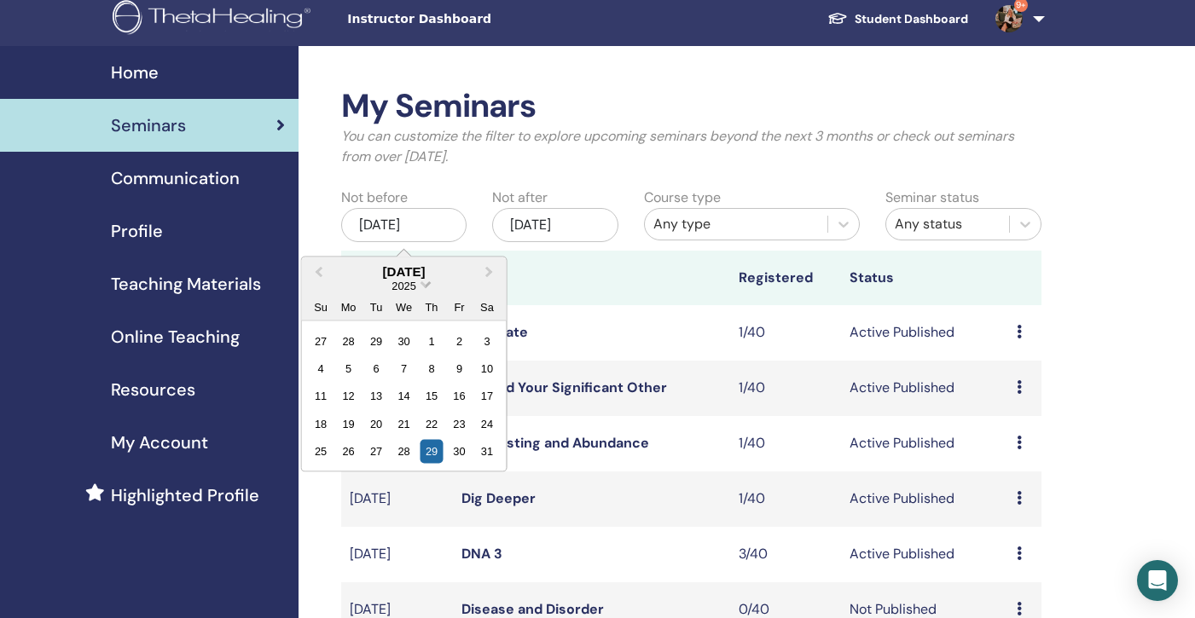
click at [425, 285] on span "Choose Date" at bounding box center [425, 282] width 11 height 11
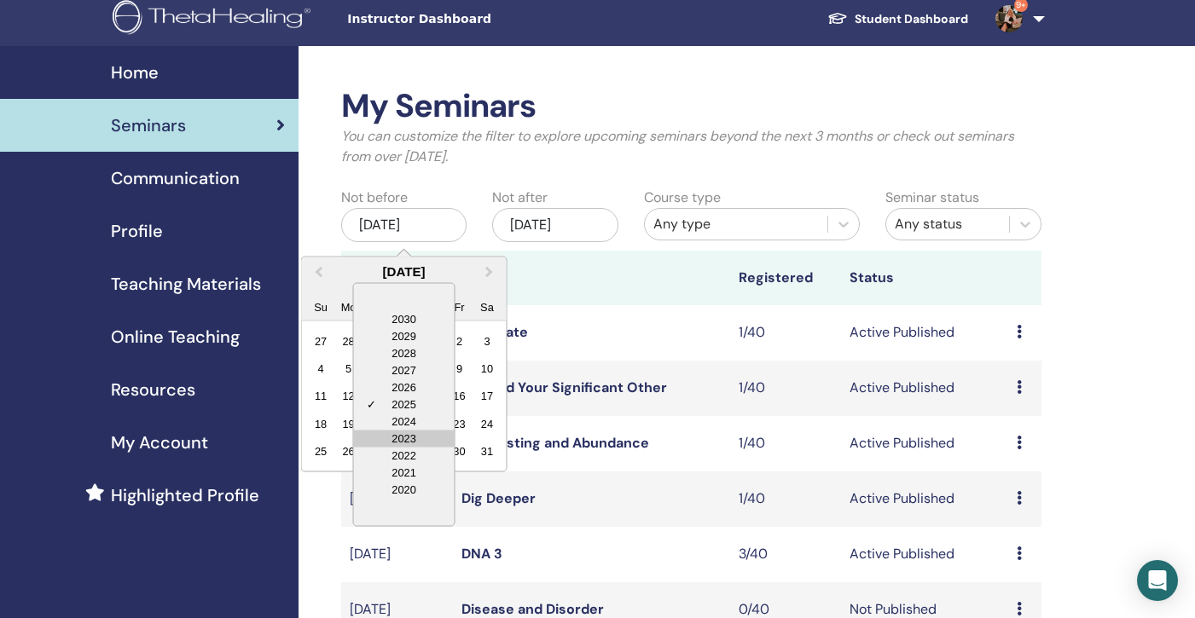
click at [403, 438] on div "2023" at bounding box center [404, 438] width 101 height 17
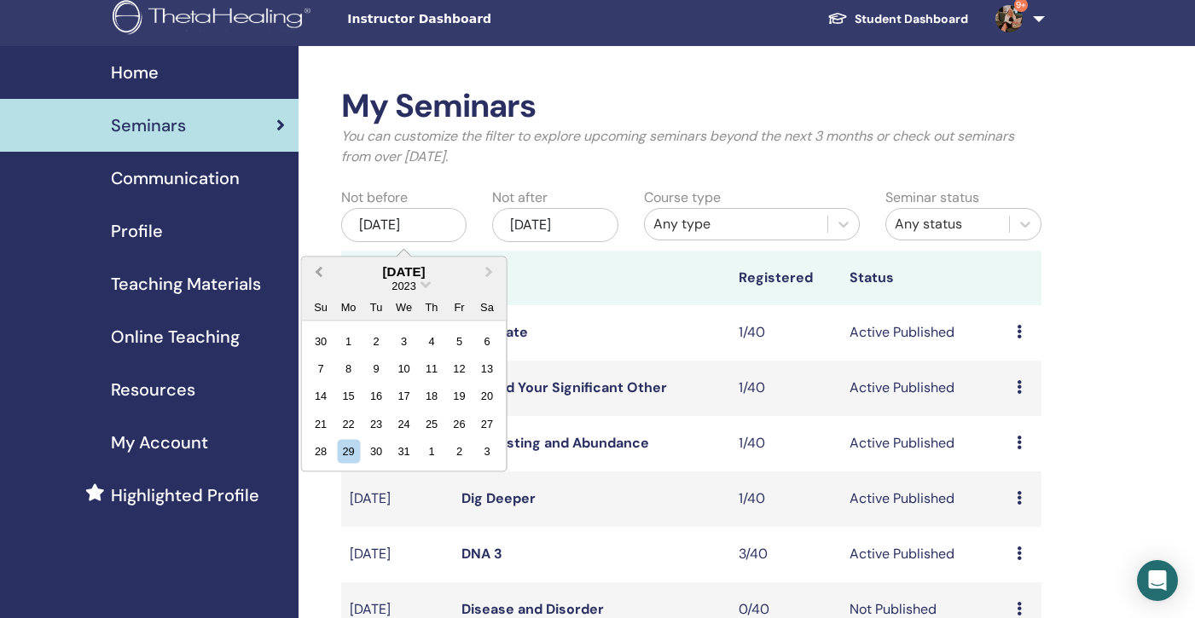
click at [319, 269] on span "Previous Month" at bounding box center [319, 272] width 0 height 18
click at [409, 391] on div "18" at bounding box center [403, 396] width 23 height 23
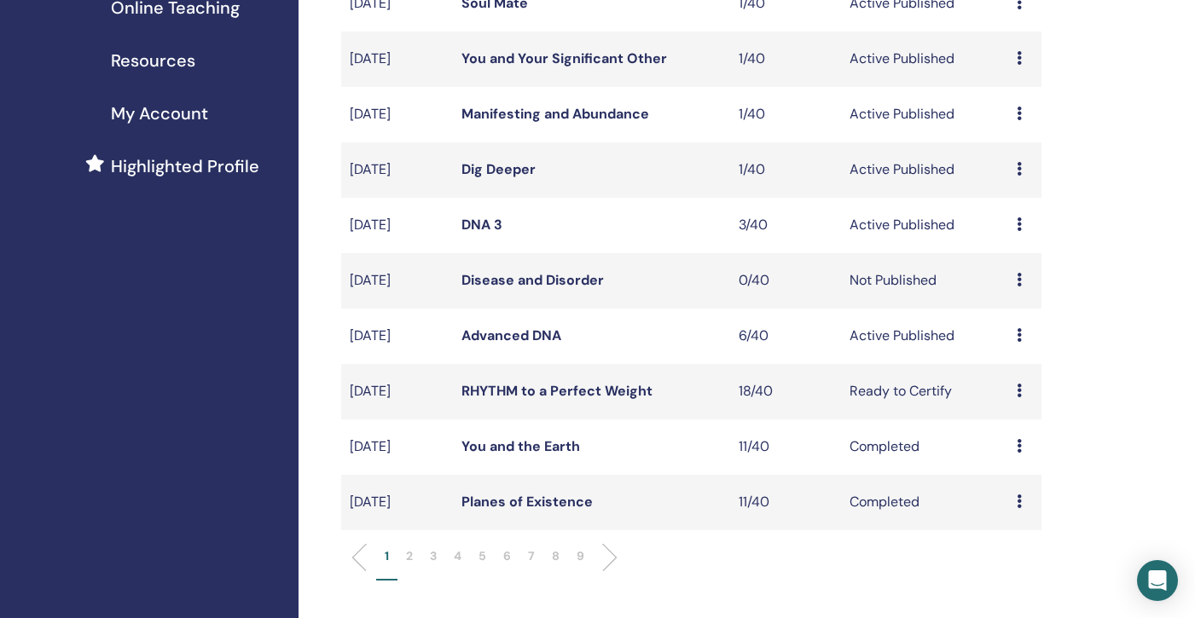
scroll to position [548, 0]
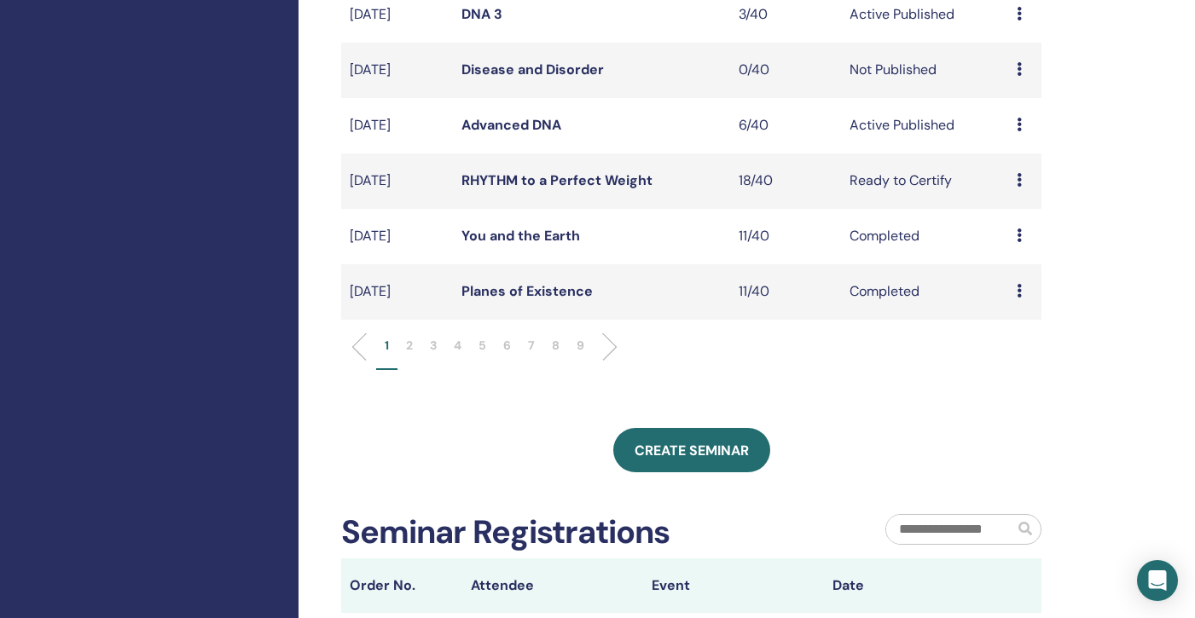
click at [583, 342] on p "9" at bounding box center [581, 346] width 8 height 18
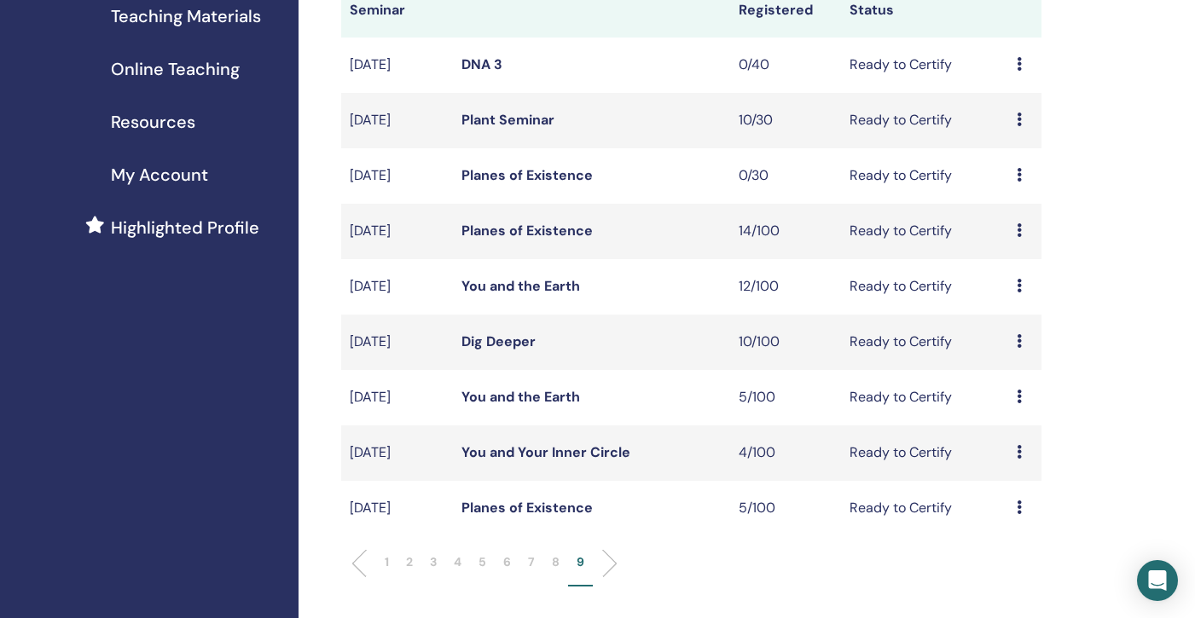
scroll to position [262, 0]
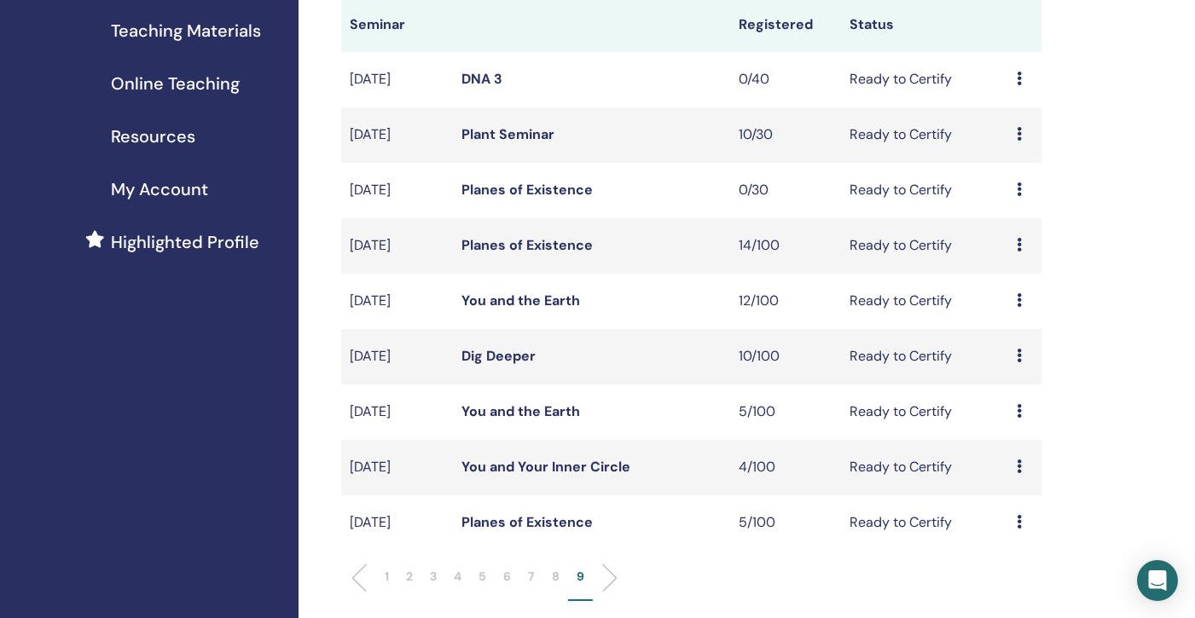
click at [504, 355] on link "Dig Deeper" at bounding box center [498, 356] width 74 height 18
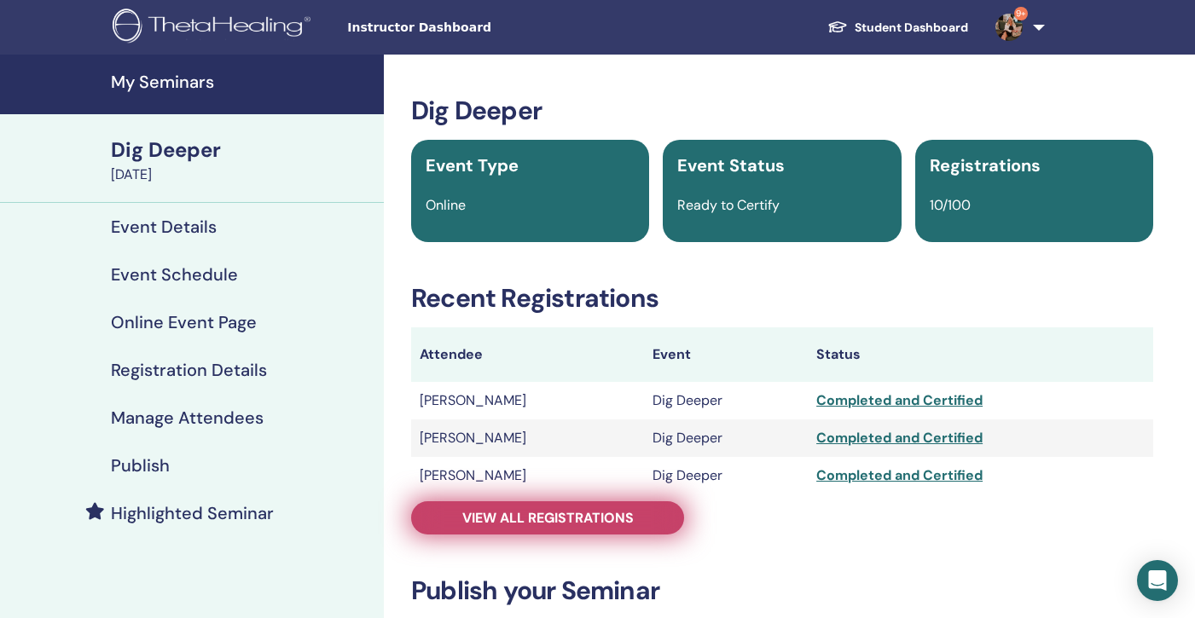
click at [517, 522] on span "View all registrations" at bounding box center [547, 518] width 171 height 18
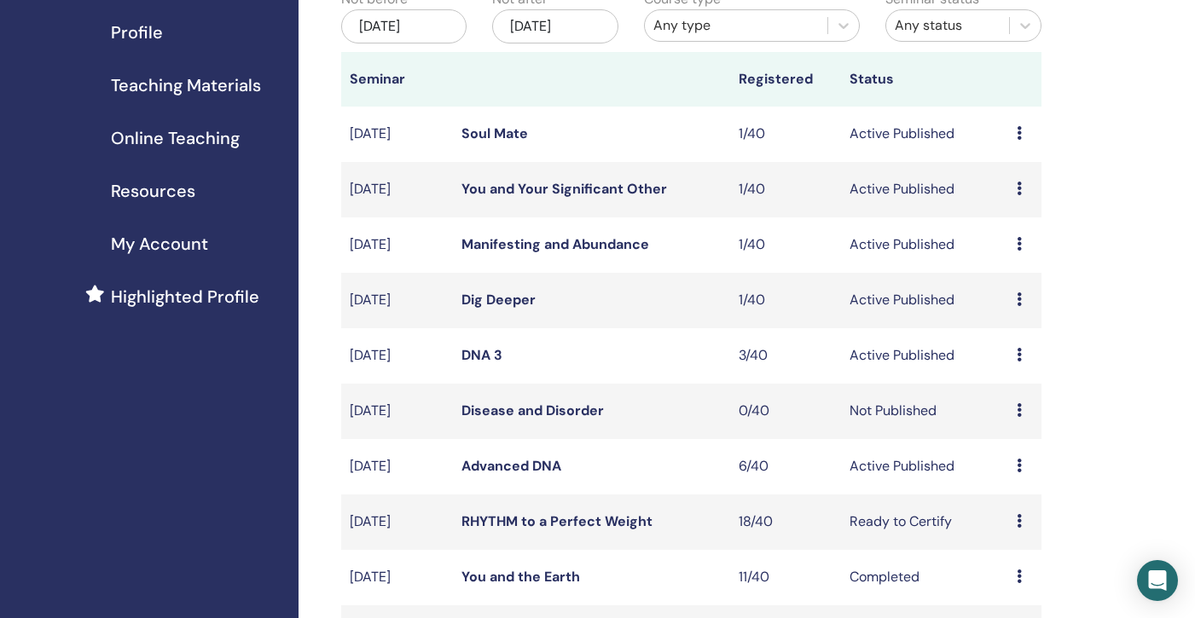
scroll to position [22, 0]
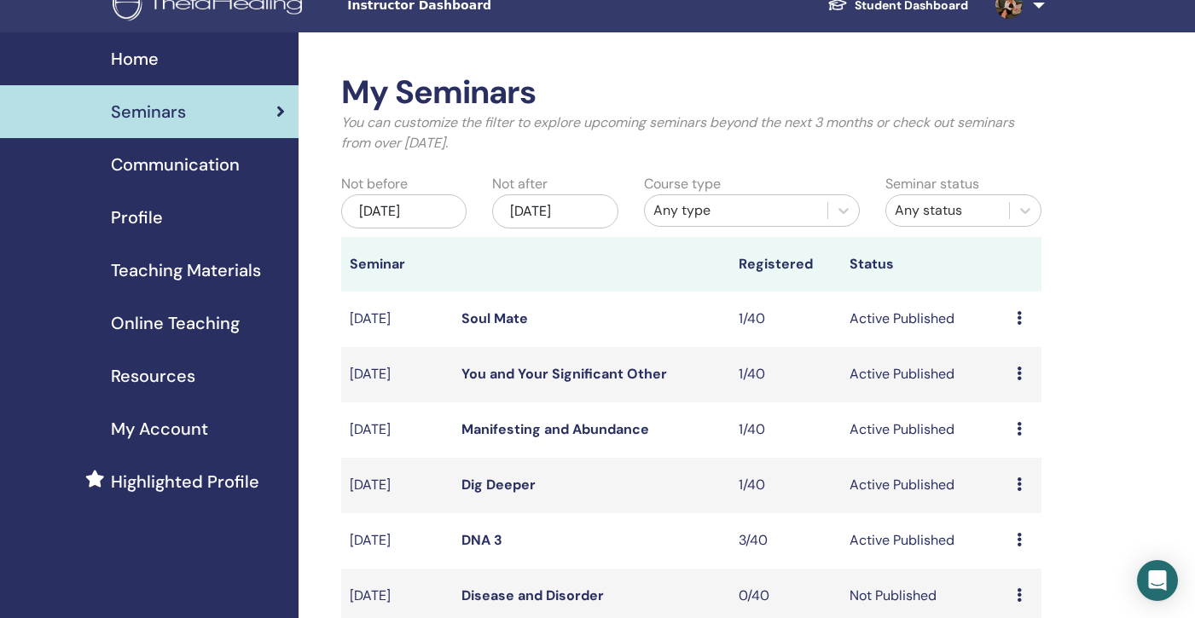
click at [400, 209] on div "[DATE]" at bounding box center [403, 211] width 125 height 34
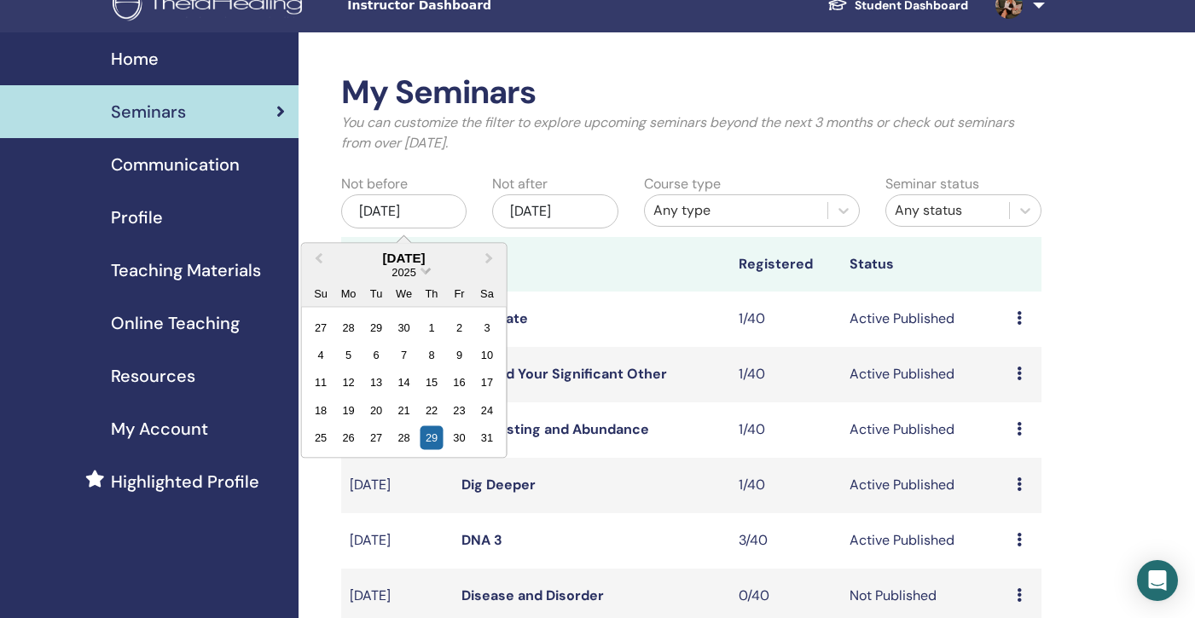
click at [426, 269] on span "Choose Date" at bounding box center [425, 269] width 11 height 11
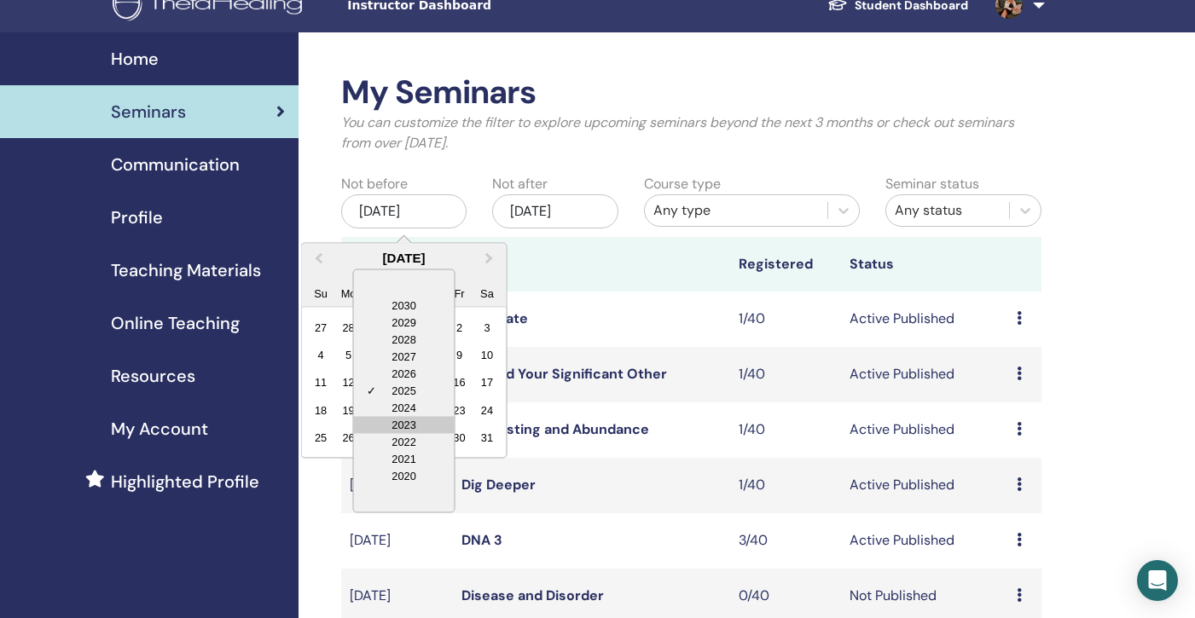
click at [410, 425] on div "2023" at bounding box center [404, 424] width 101 height 17
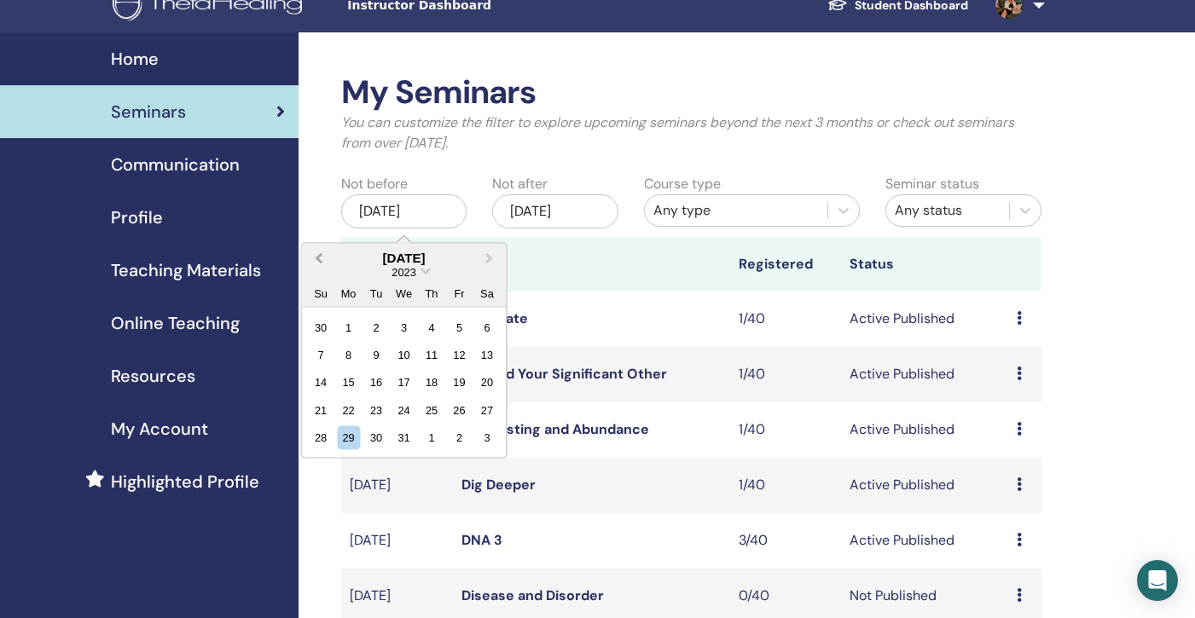
click at [319, 259] on span "Previous Month" at bounding box center [319, 258] width 0 height 18
click at [399, 406] on div "25" at bounding box center [403, 409] width 23 height 23
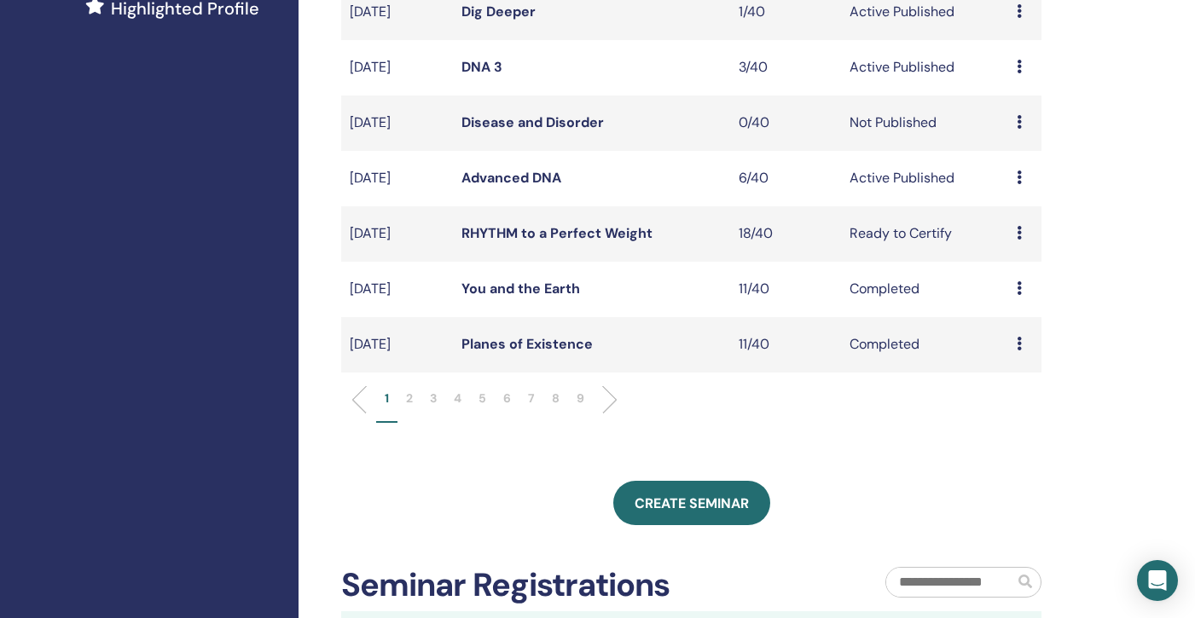
scroll to position [497, 0]
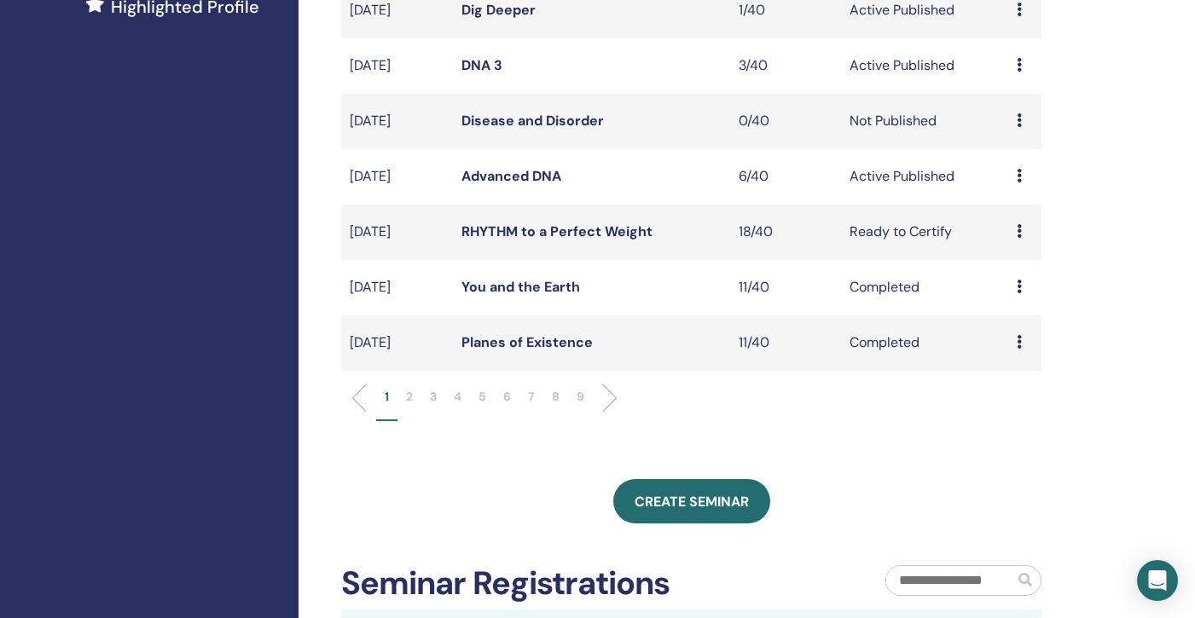
click at [583, 397] on p "9" at bounding box center [581, 397] width 8 height 18
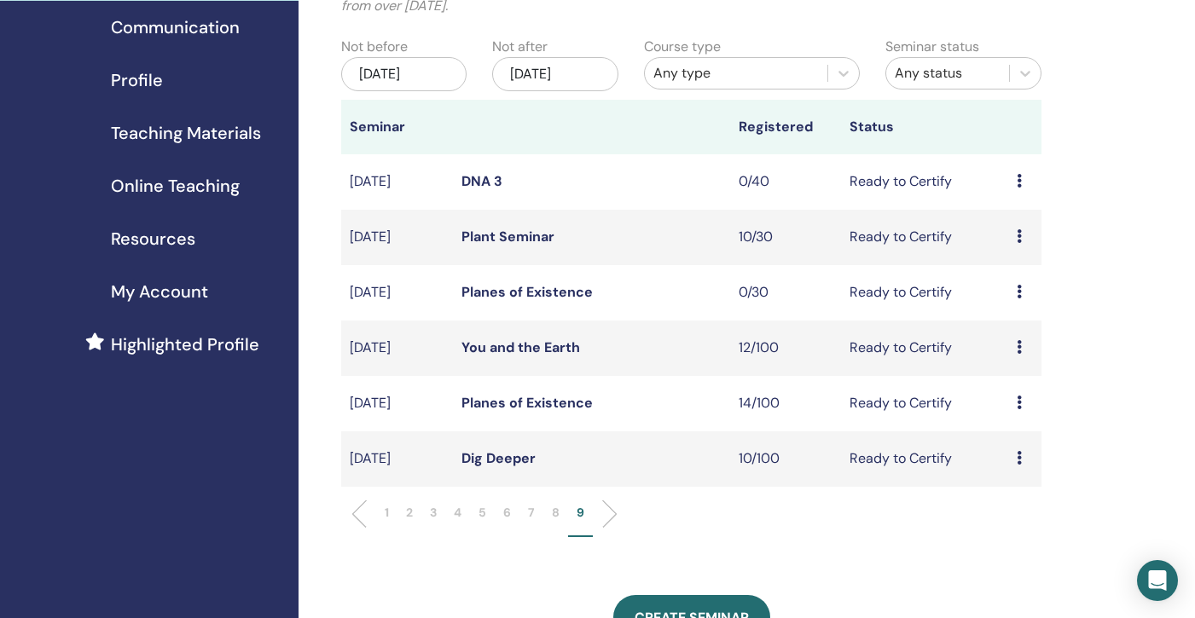
scroll to position [159, 0]
click at [556, 519] on p "8" at bounding box center [556, 514] width 8 height 18
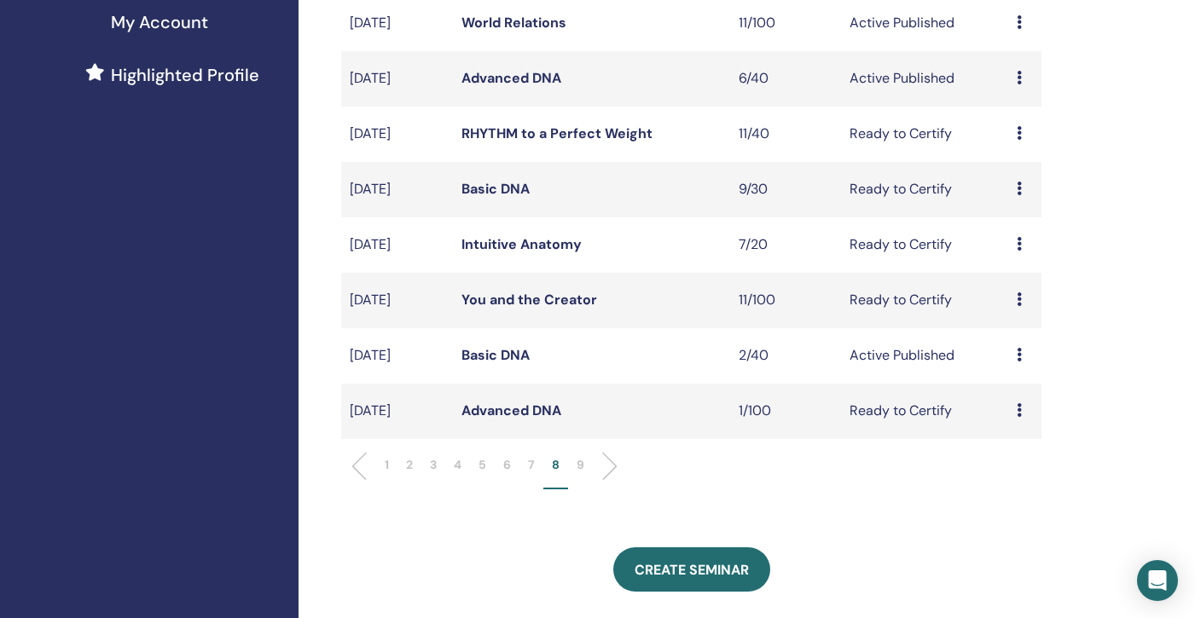
scroll to position [419, 0]
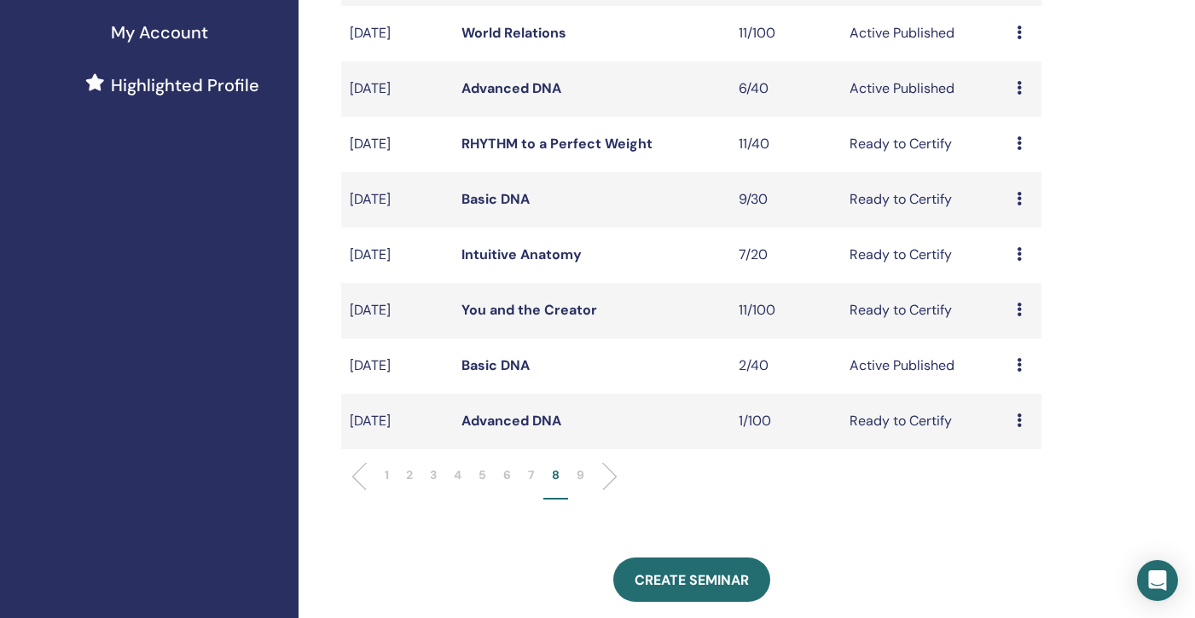
click at [492, 367] on link "Basic DNA" at bounding box center [495, 366] width 68 height 18
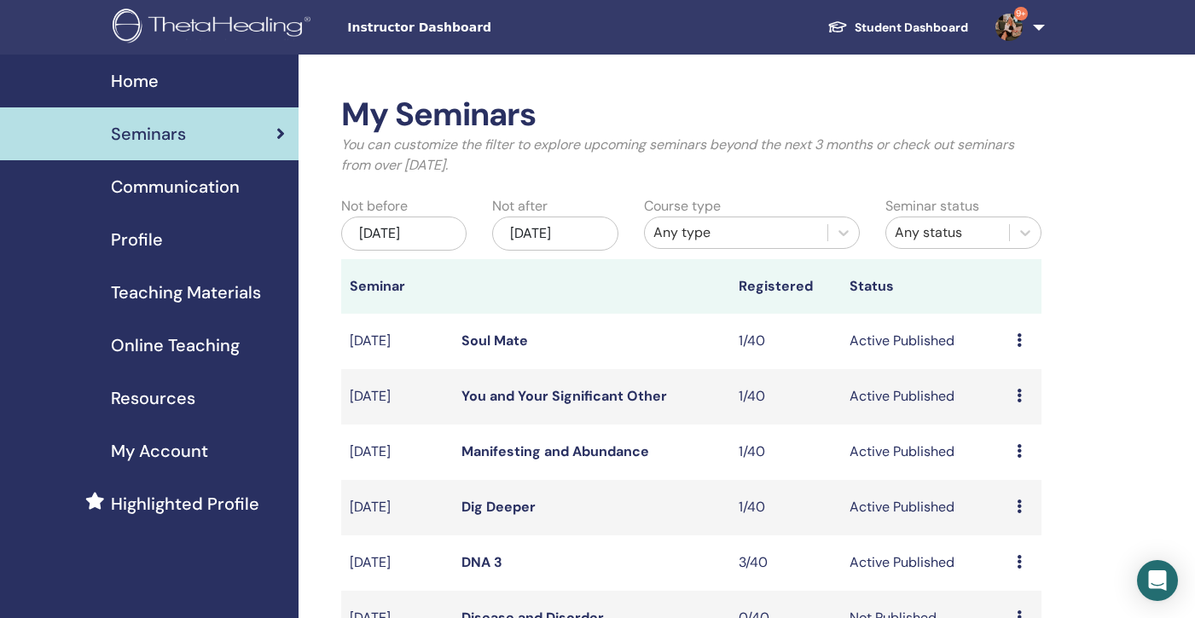
click at [422, 243] on div "[DATE]" at bounding box center [403, 234] width 125 height 34
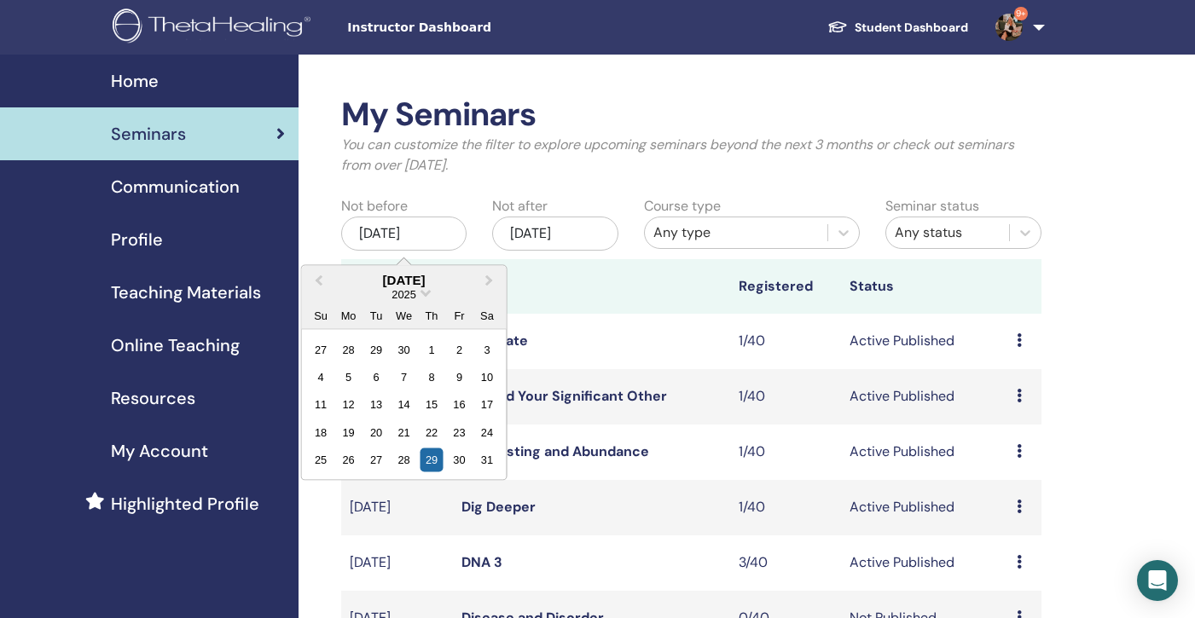
click at [424, 296] on div "2025" at bounding box center [404, 294] width 205 height 14
click at [425, 292] on span "Choose Date" at bounding box center [425, 291] width 11 height 11
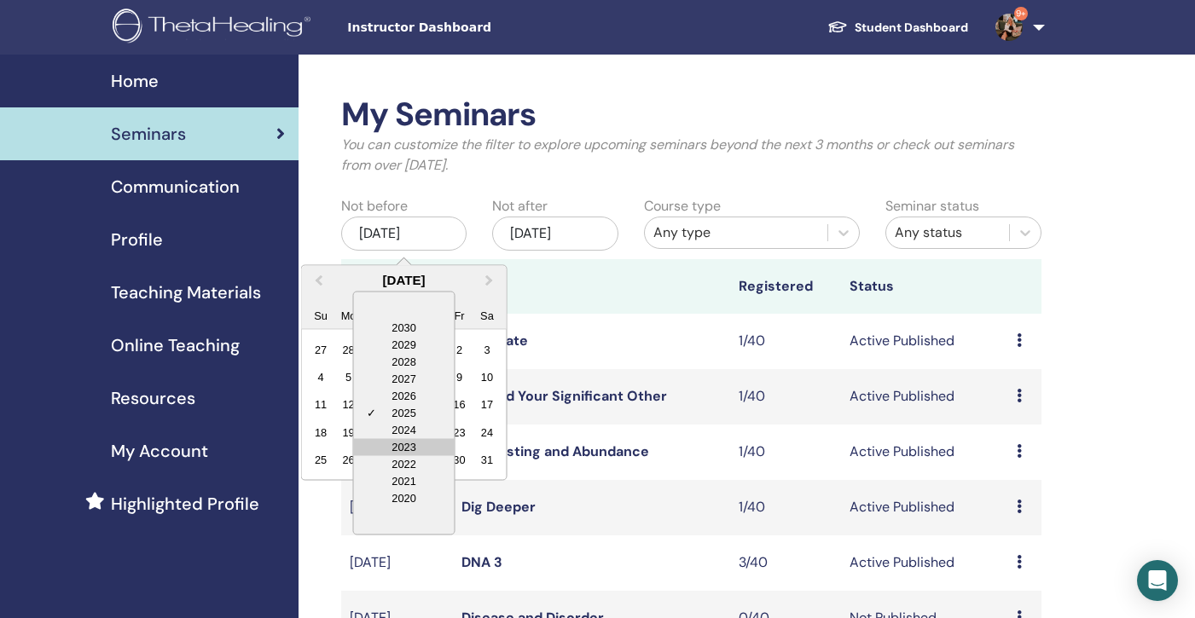
click at [422, 444] on div "2023" at bounding box center [404, 446] width 101 height 17
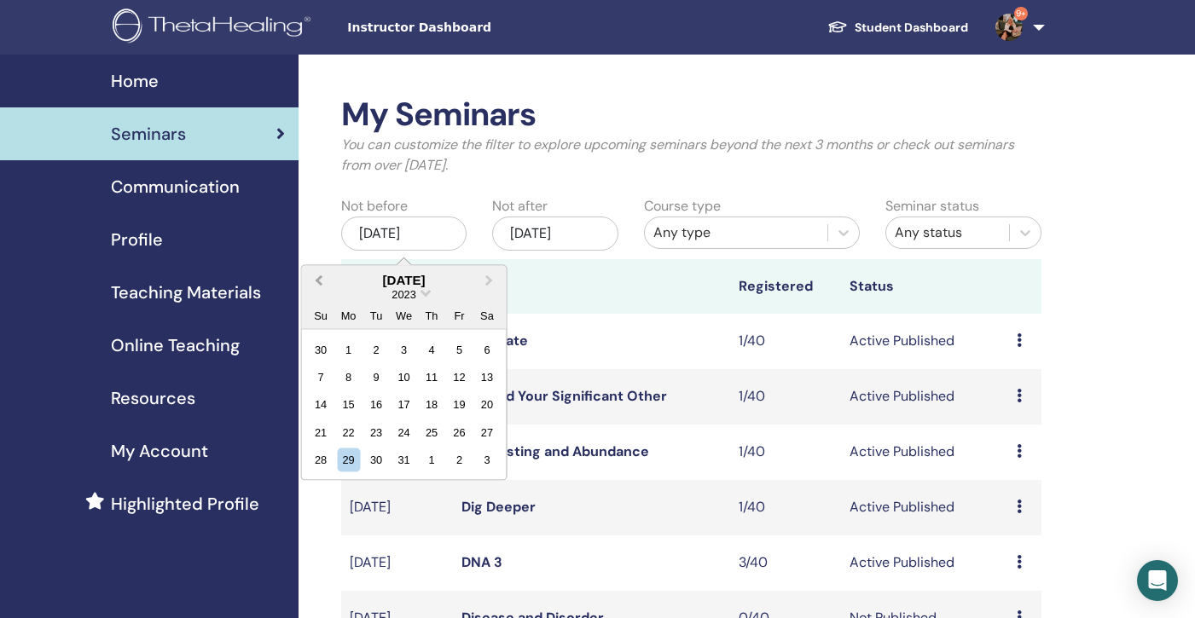
click at [319, 281] on span "Previous Month" at bounding box center [319, 280] width 0 height 18
click at [486, 345] on div "1" at bounding box center [487, 349] width 23 height 23
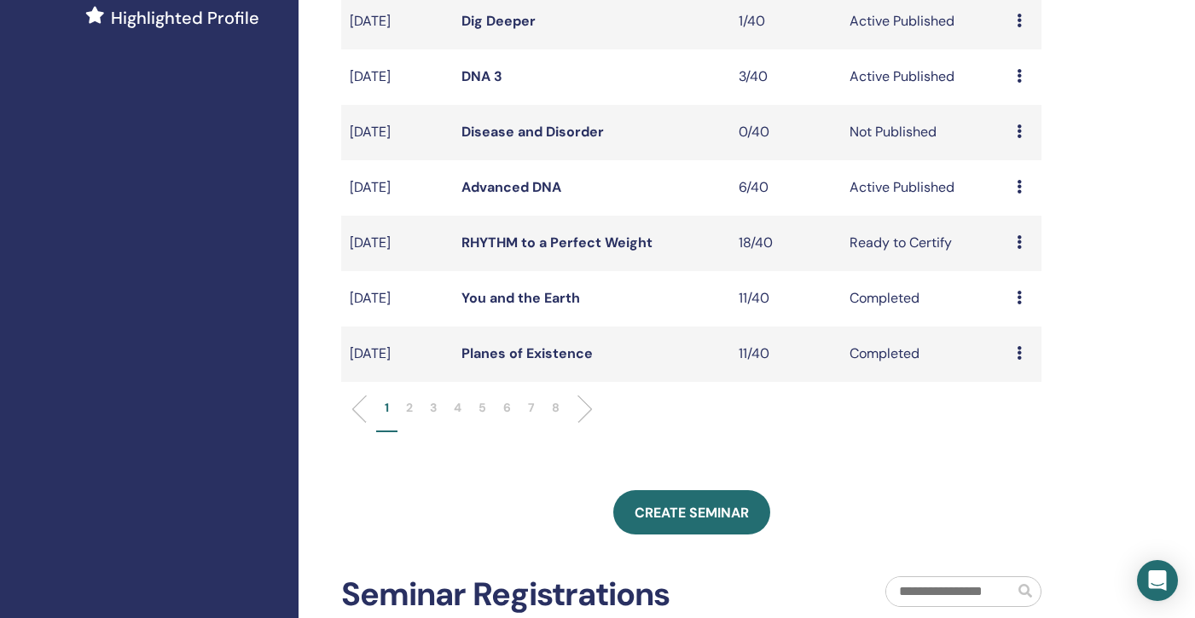
scroll to position [494, 0]
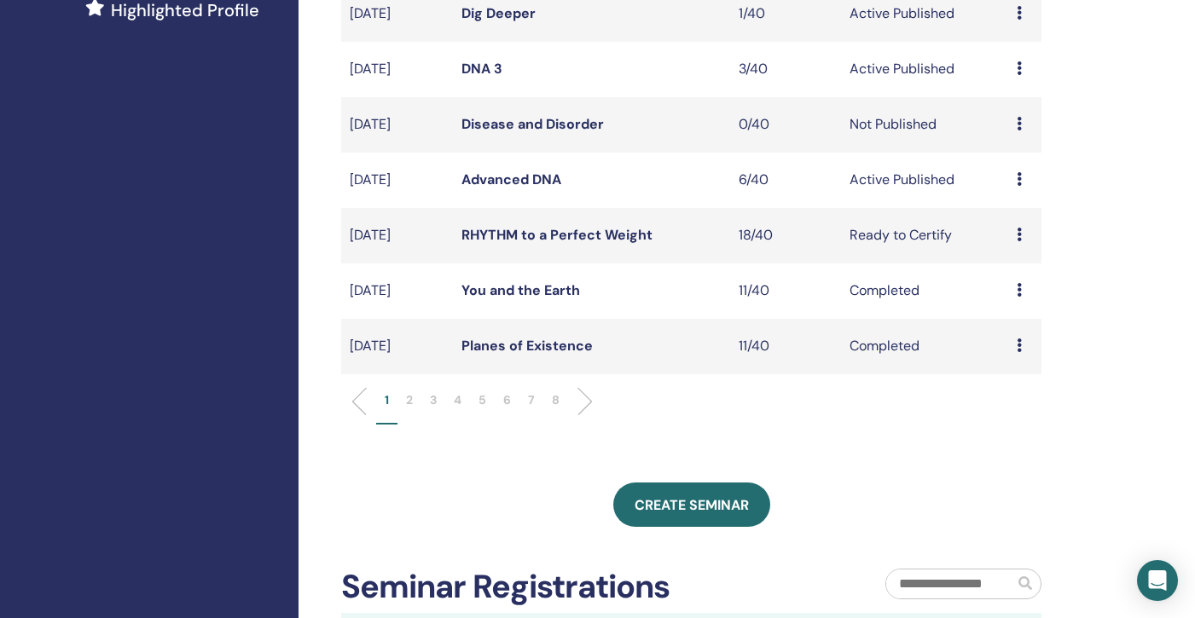
click at [559, 404] on p "8" at bounding box center [556, 400] width 8 height 18
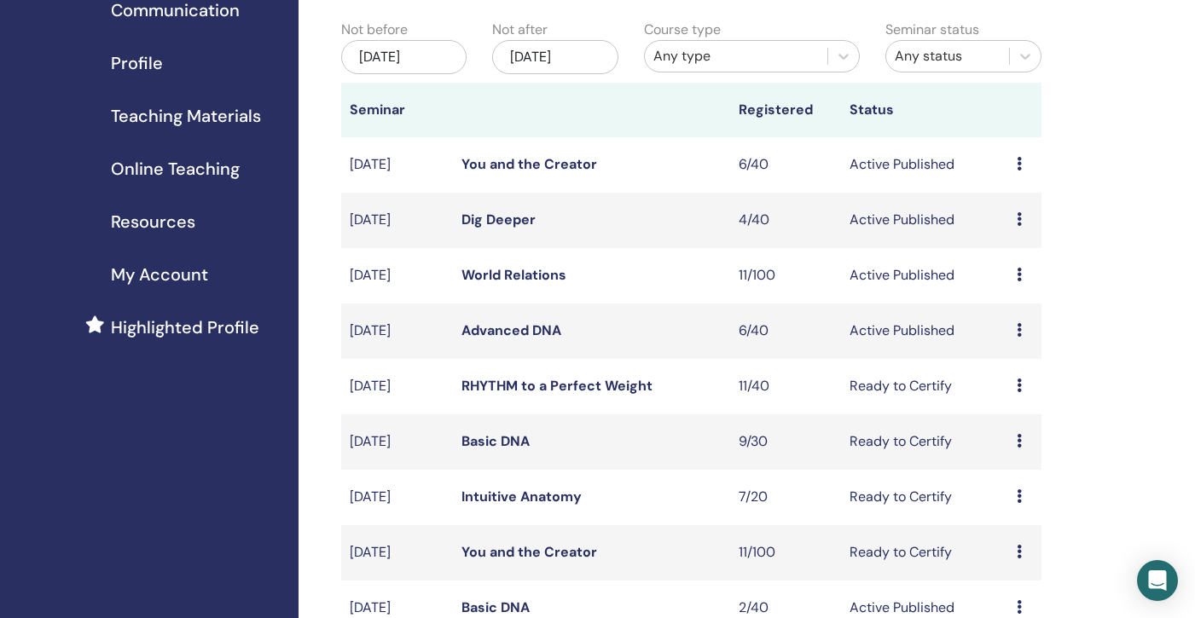
scroll to position [169, 0]
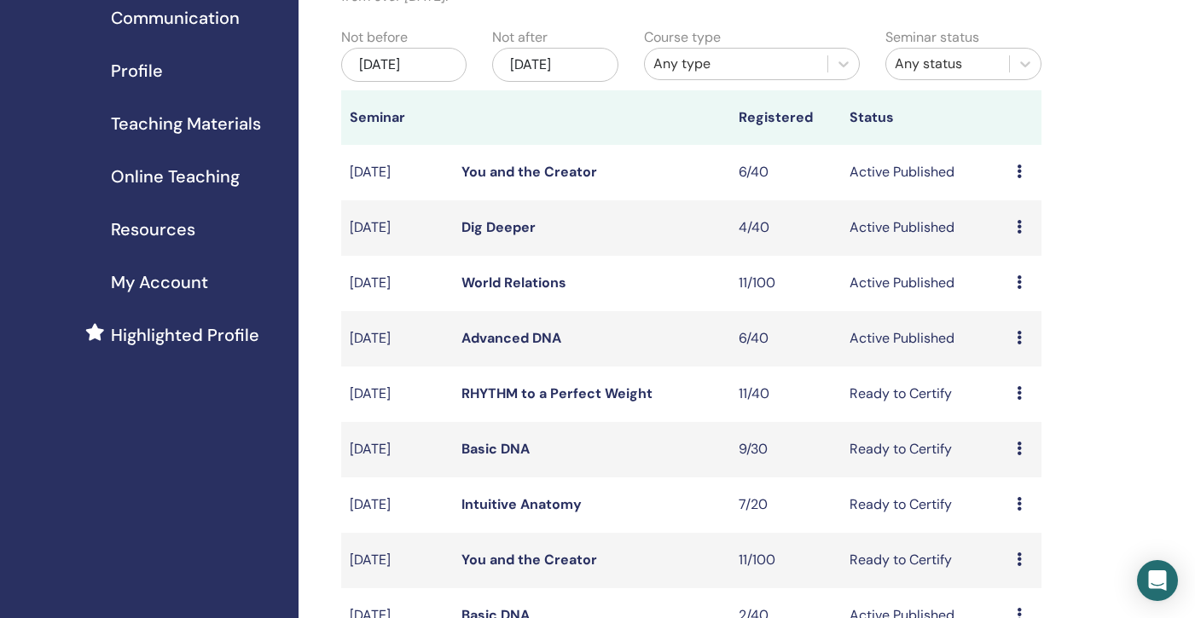
click at [546, 175] on link "You and the Creator" at bounding box center [529, 172] width 136 height 18
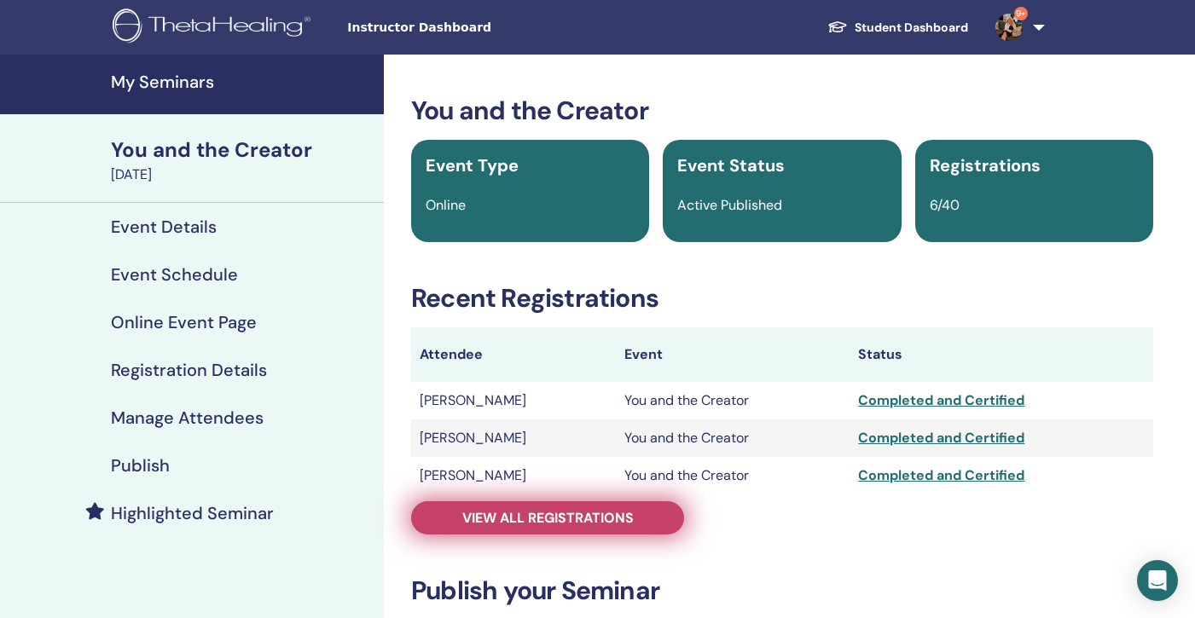
click at [549, 518] on span "View all registrations" at bounding box center [547, 518] width 171 height 18
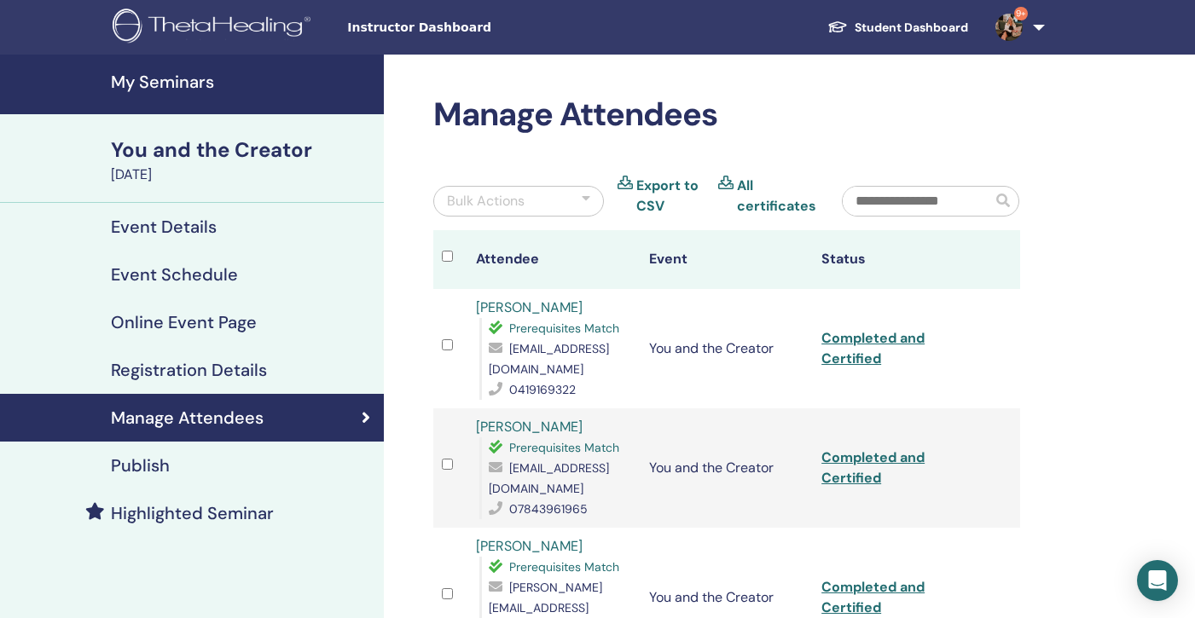
click at [153, 82] on h4 "My Seminars" at bounding box center [242, 82] width 263 height 20
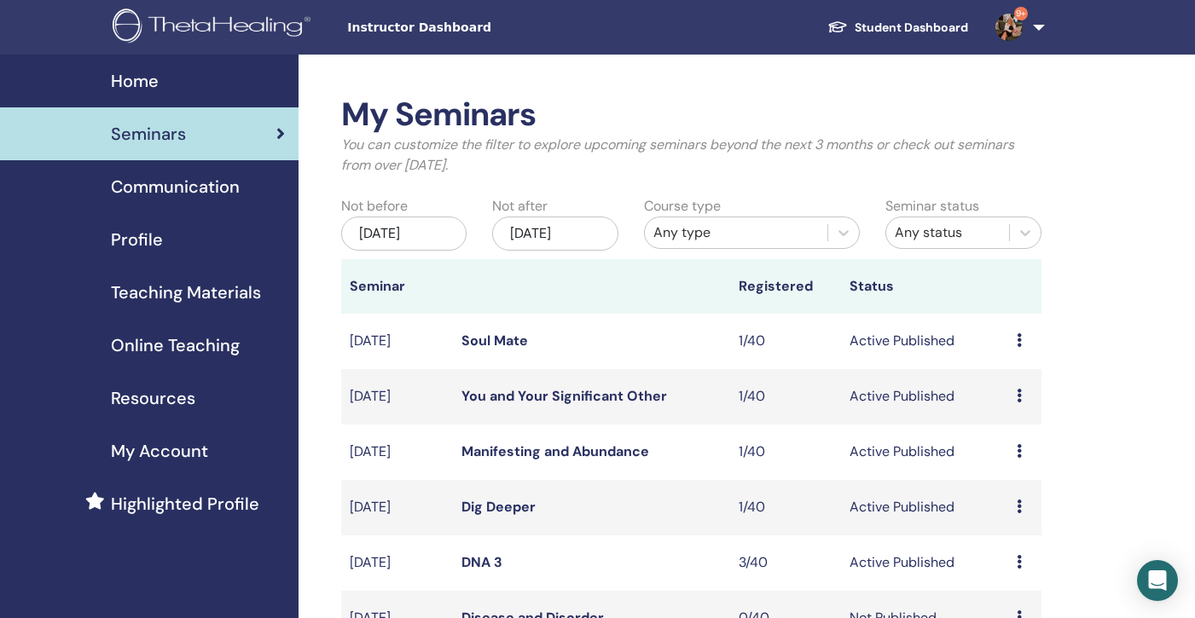
click at [417, 234] on div "[DATE]" at bounding box center [403, 234] width 125 height 34
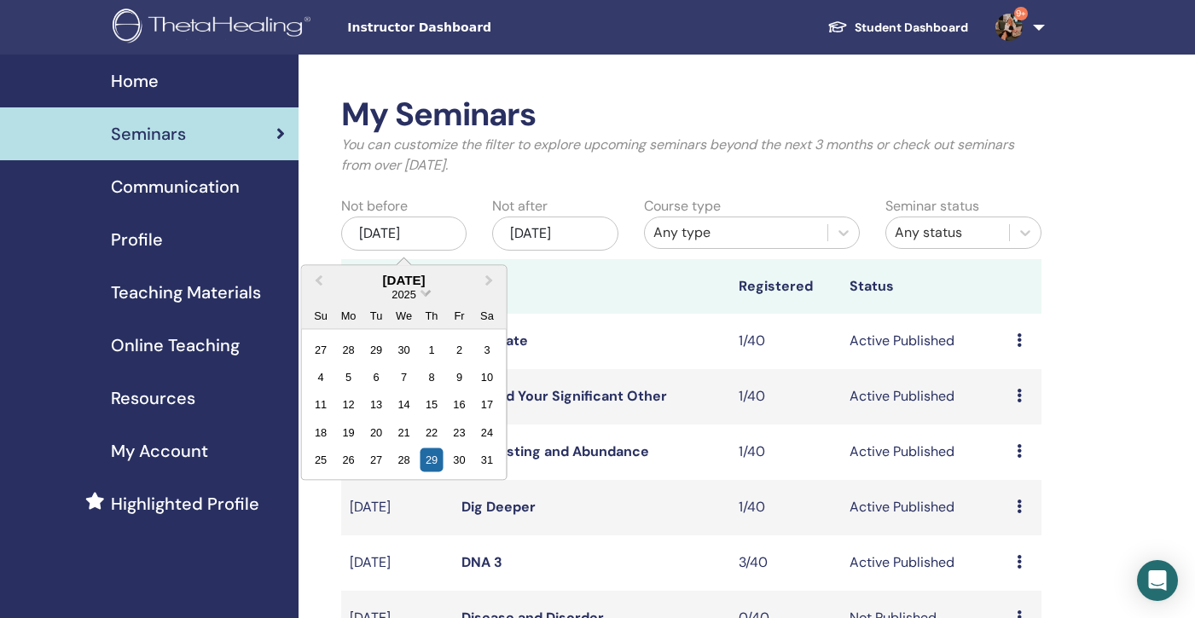
click at [430, 291] on span "Choose Date" at bounding box center [425, 291] width 11 height 11
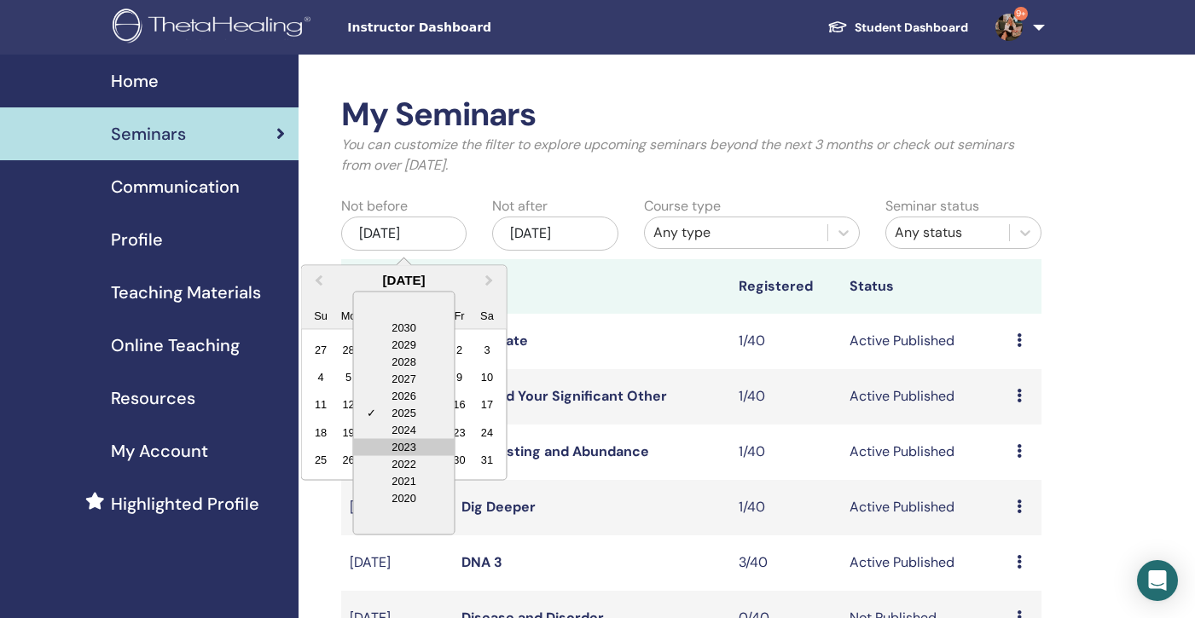
click at [416, 444] on div "2023" at bounding box center [404, 446] width 101 height 17
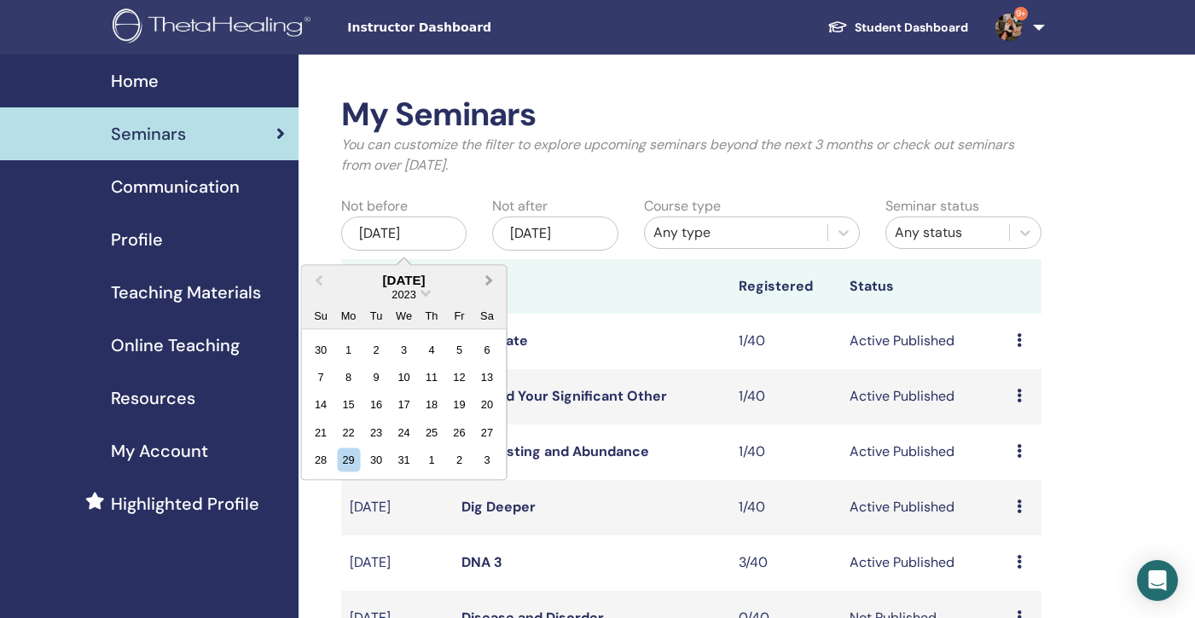
click at [490, 284] on button "Next Month" at bounding box center [491, 280] width 27 height 27
click at [373, 346] on div "1" at bounding box center [376, 349] width 23 height 23
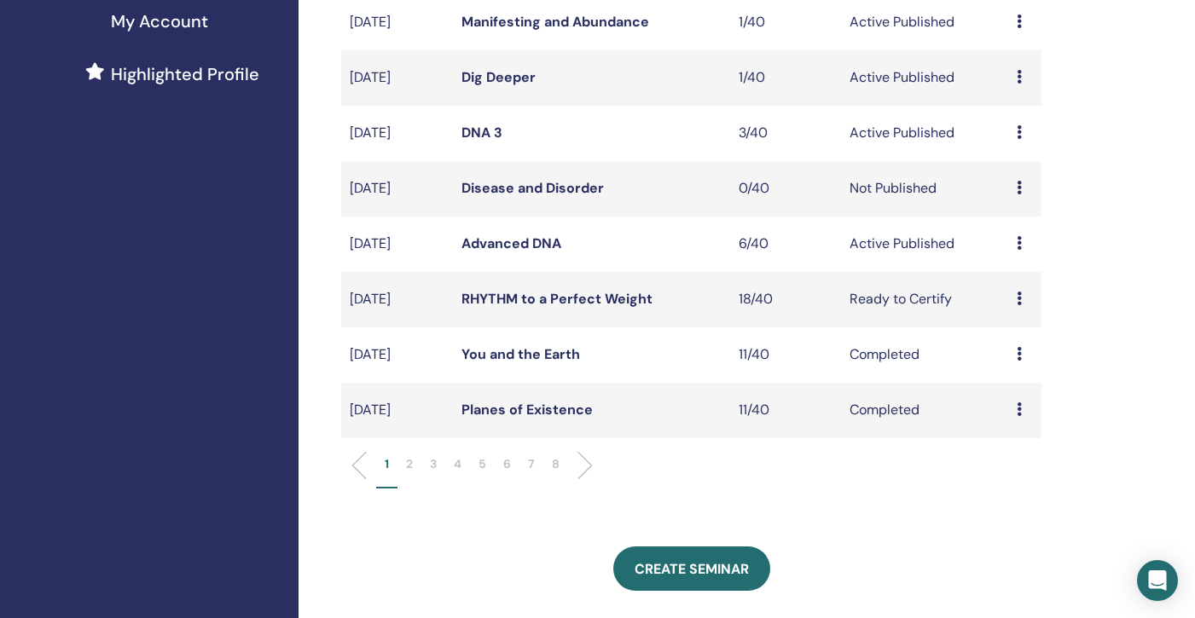
scroll to position [432, 0]
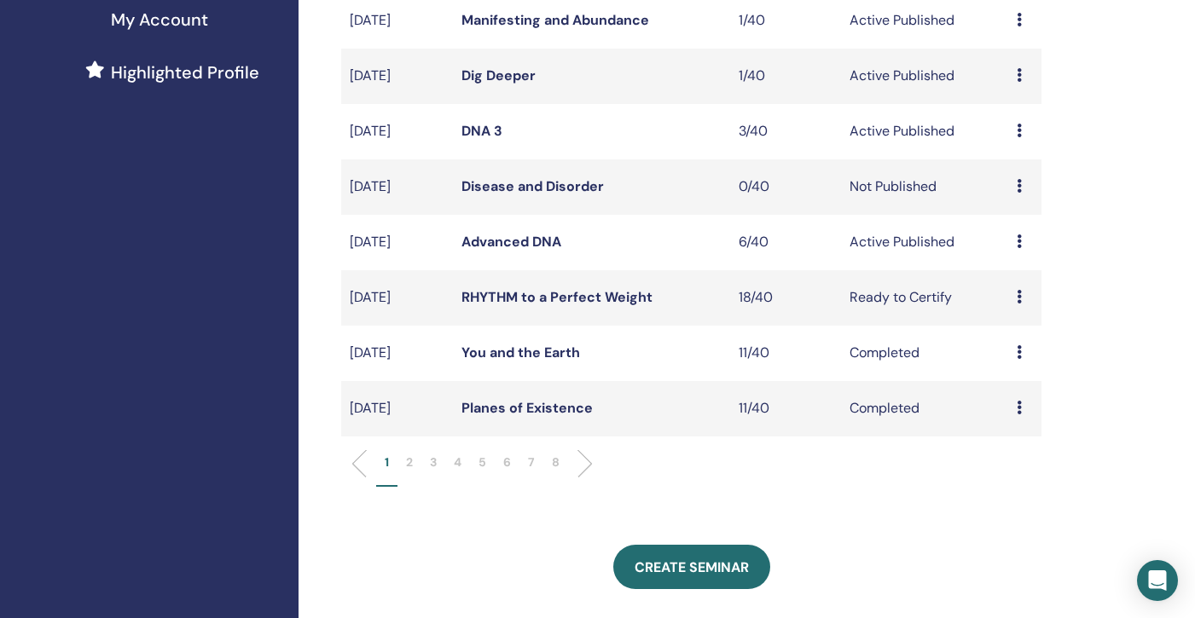
click at [554, 464] on p "8" at bounding box center [556, 463] width 8 height 18
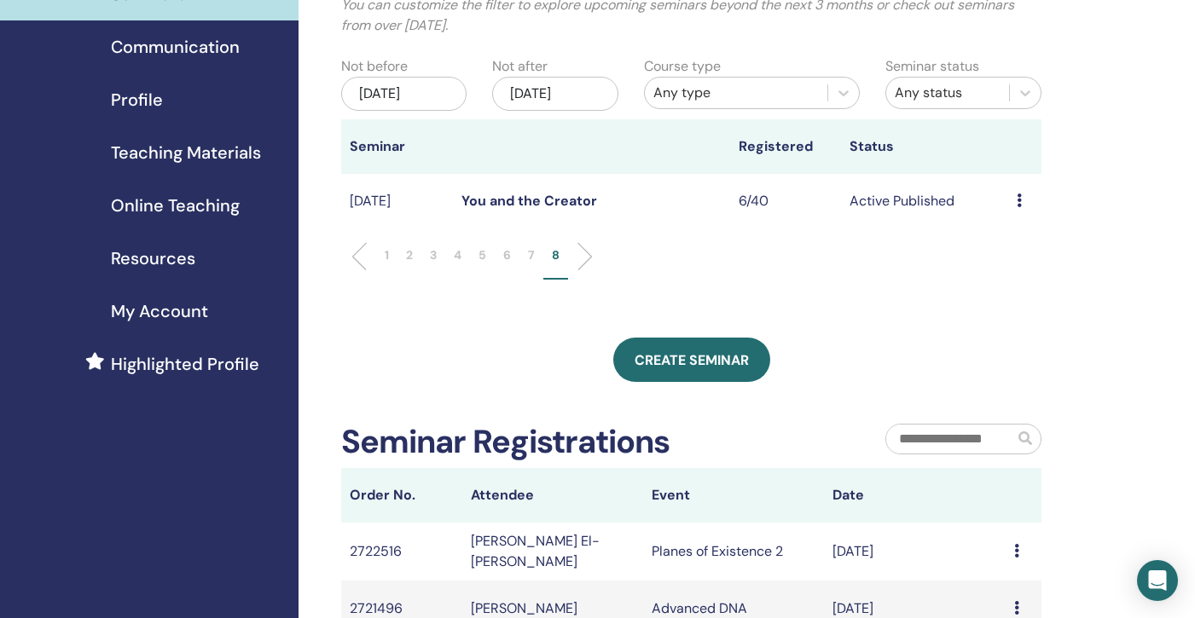
scroll to position [143, 0]
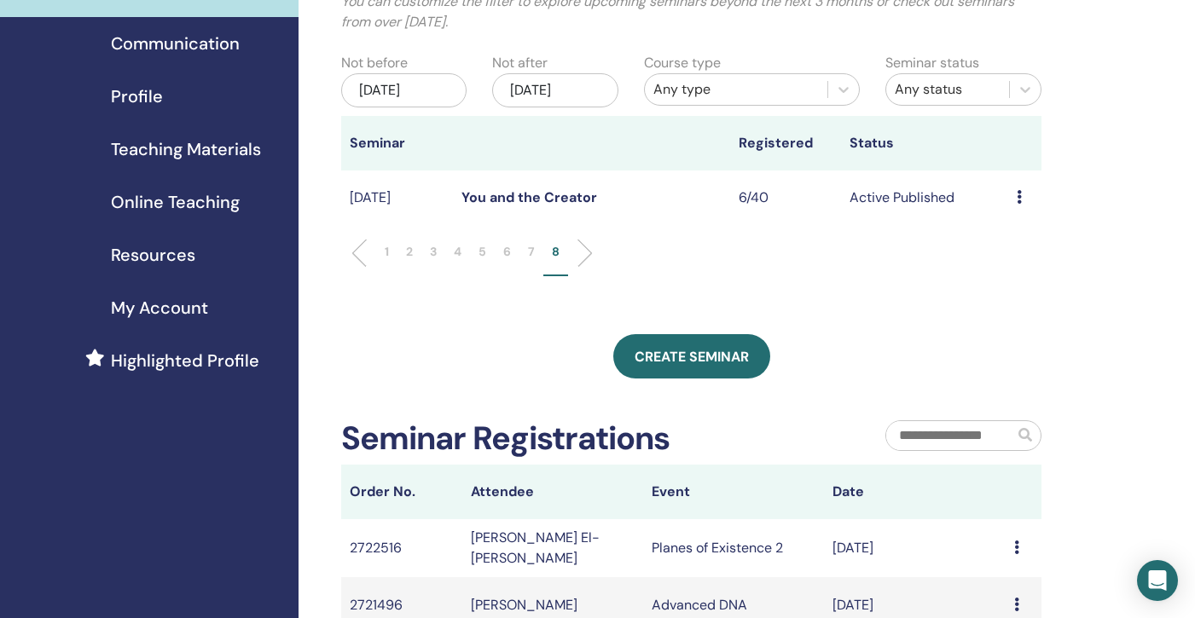
click at [532, 247] on p "7" at bounding box center [531, 252] width 7 height 18
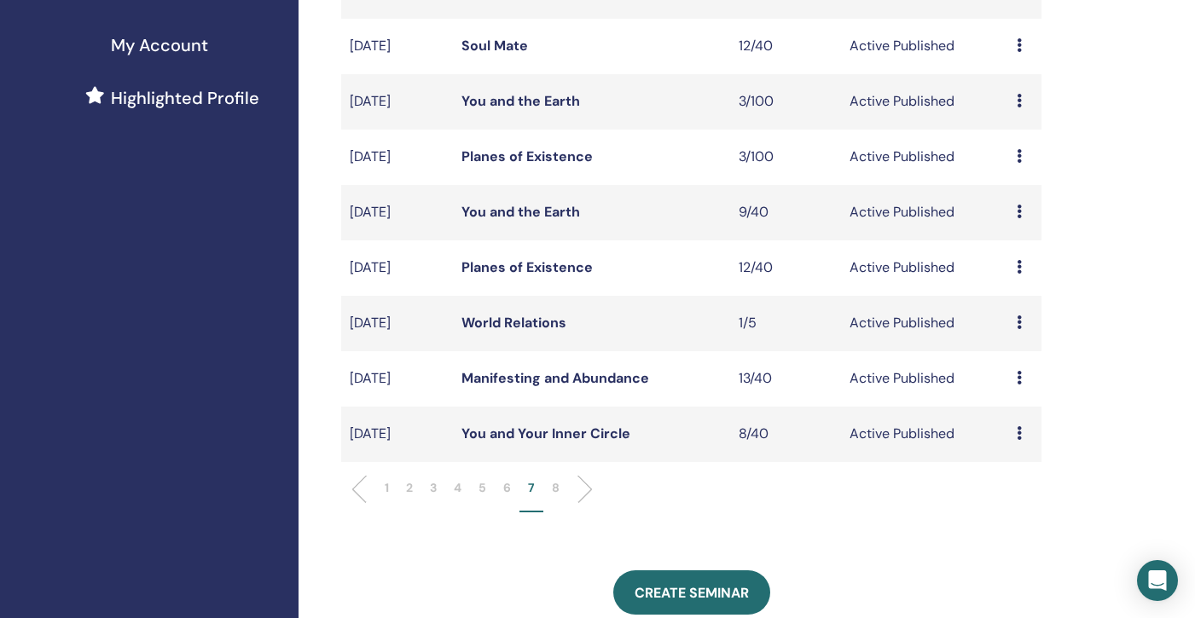
scroll to position [404, 0]
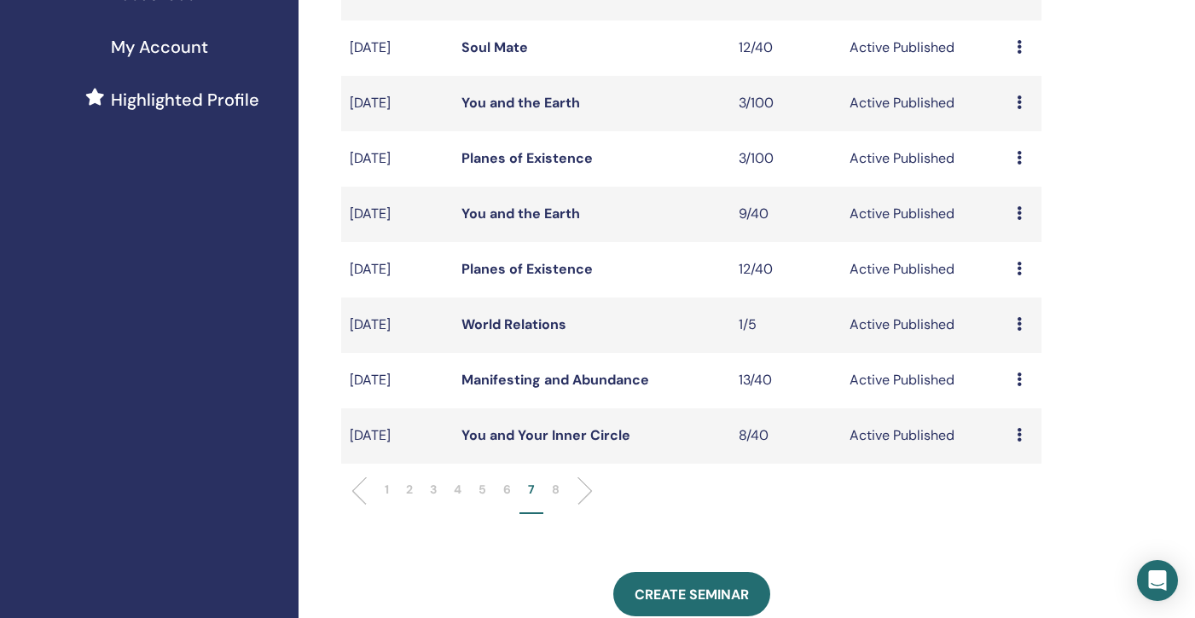
click at [558, 437] on link "You and Your Inner Circle" at bounding box center [545, 435] width 169 height 18
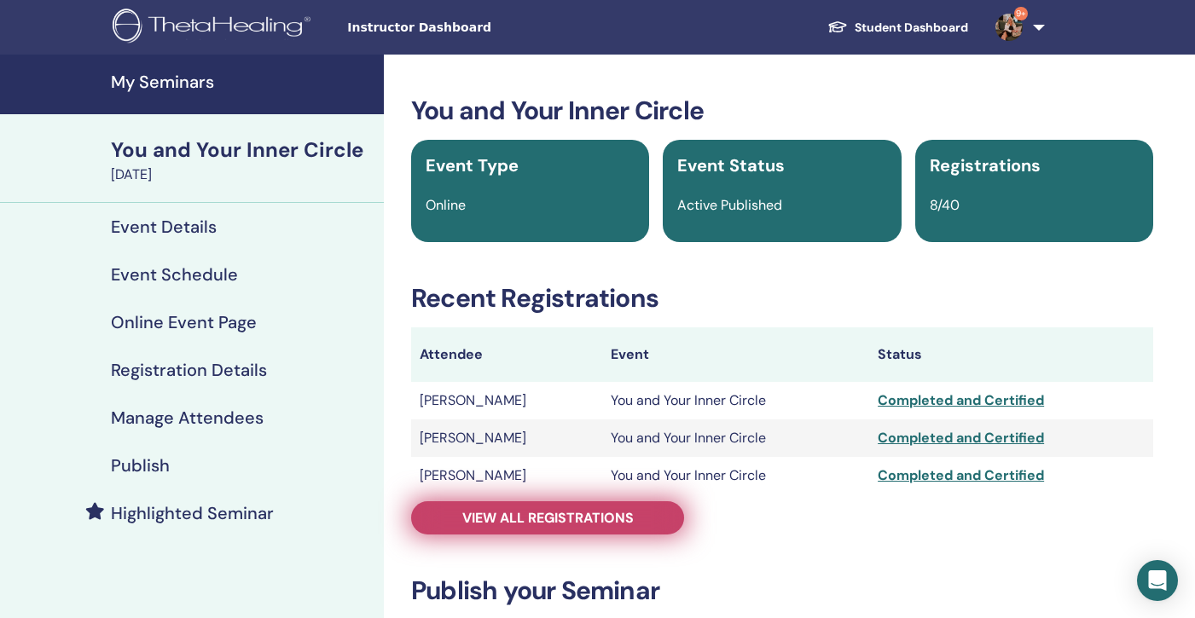
click at [579, 529] on link "View all registrations" at bounding box center [547, 518] width 273 height 33
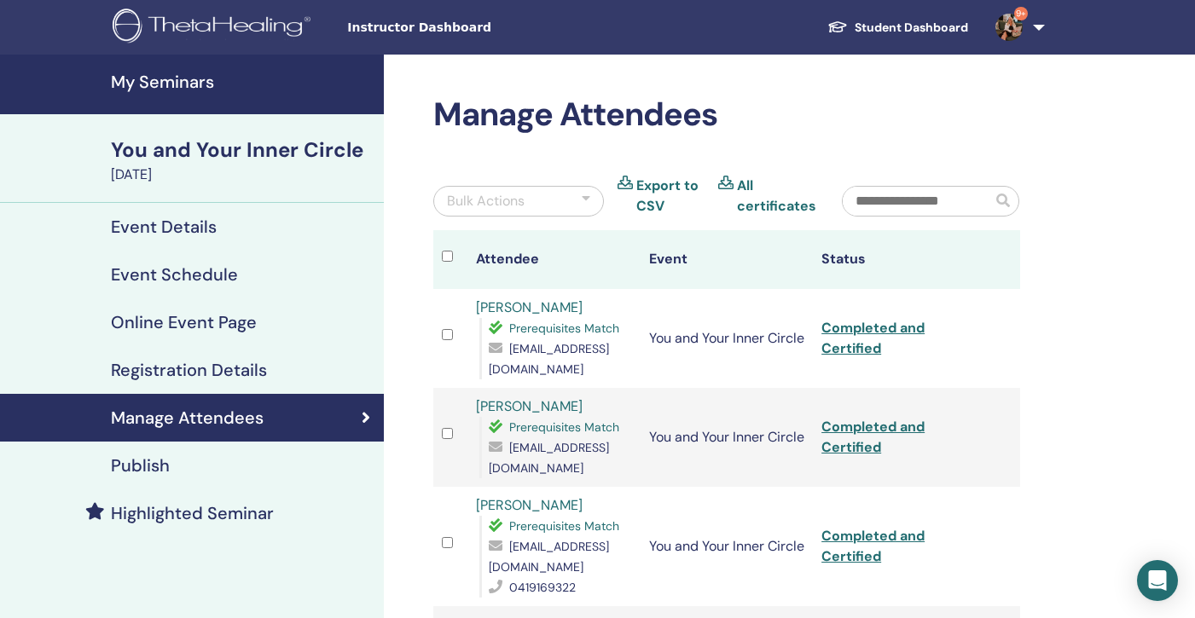
click at [174, 77] on h4 "My Seminars" at bounding box center [242, 82] width 263 height 20
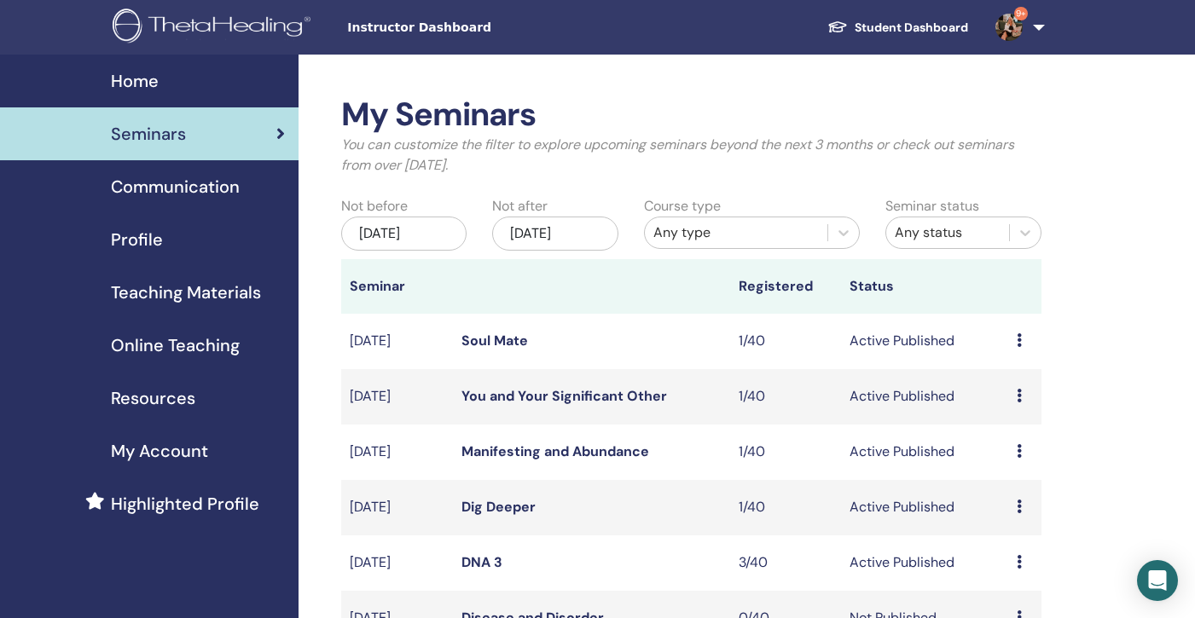
click at [413, 237] on div "[DATE]" at bounding box center [403, 234] width 125 height 34
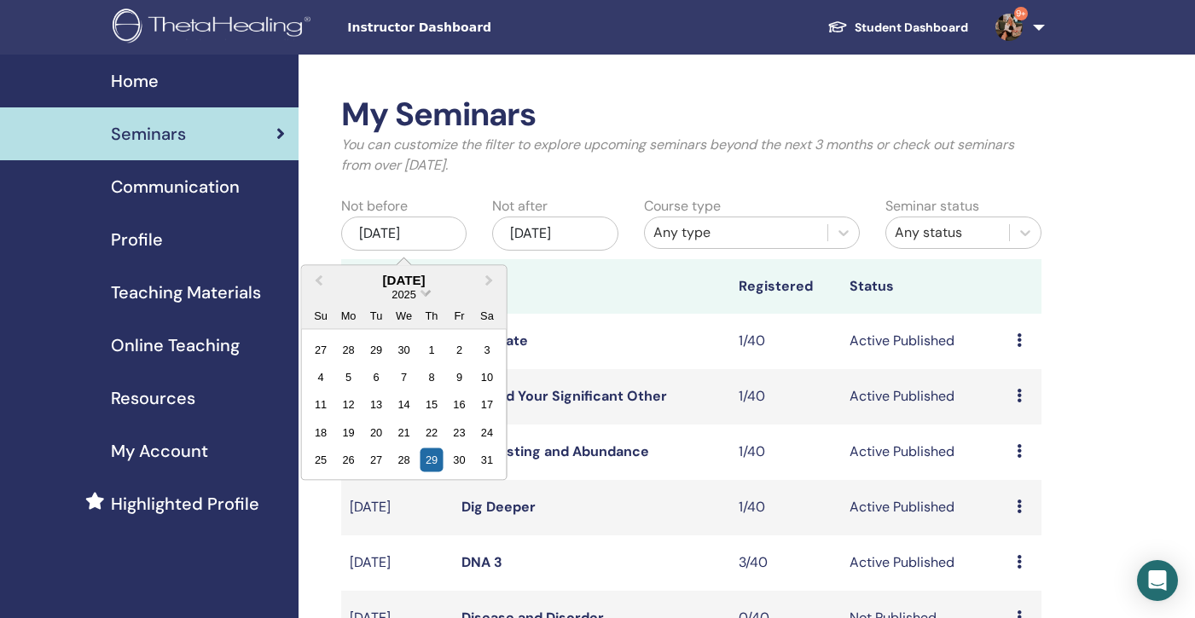
click at [427, 293] on span "Choose Date" at bounding box center [425, 291] width 11 height 11
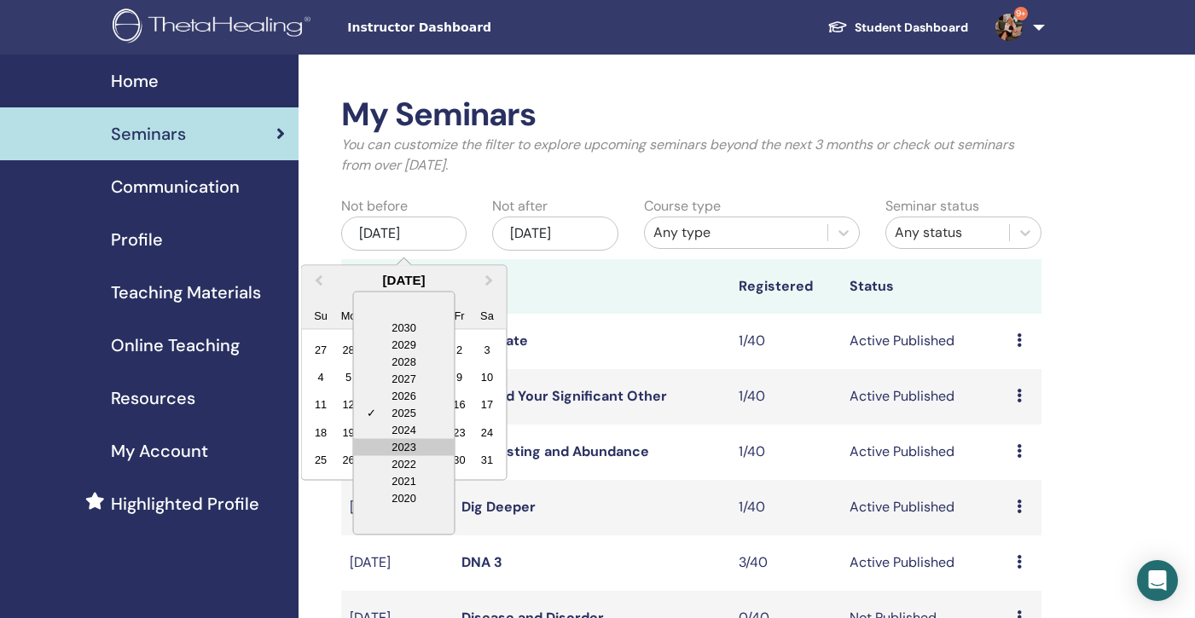
click at [419, 451] on div "2023" at bounding box center [404, 446] width 101 height 17
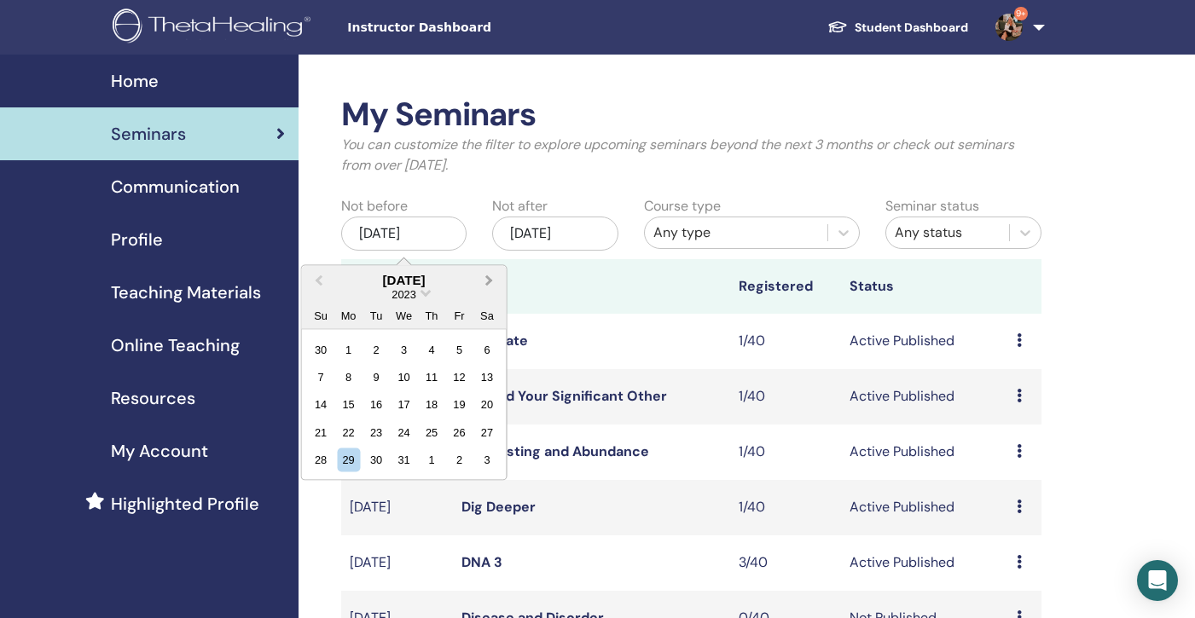
click at [490, 281] on span "Next Month" at bounding box center [490, 280] width 0 height 18
click at [376, 346] on div "1" at bounding box center [376, 349] width 23 height 23
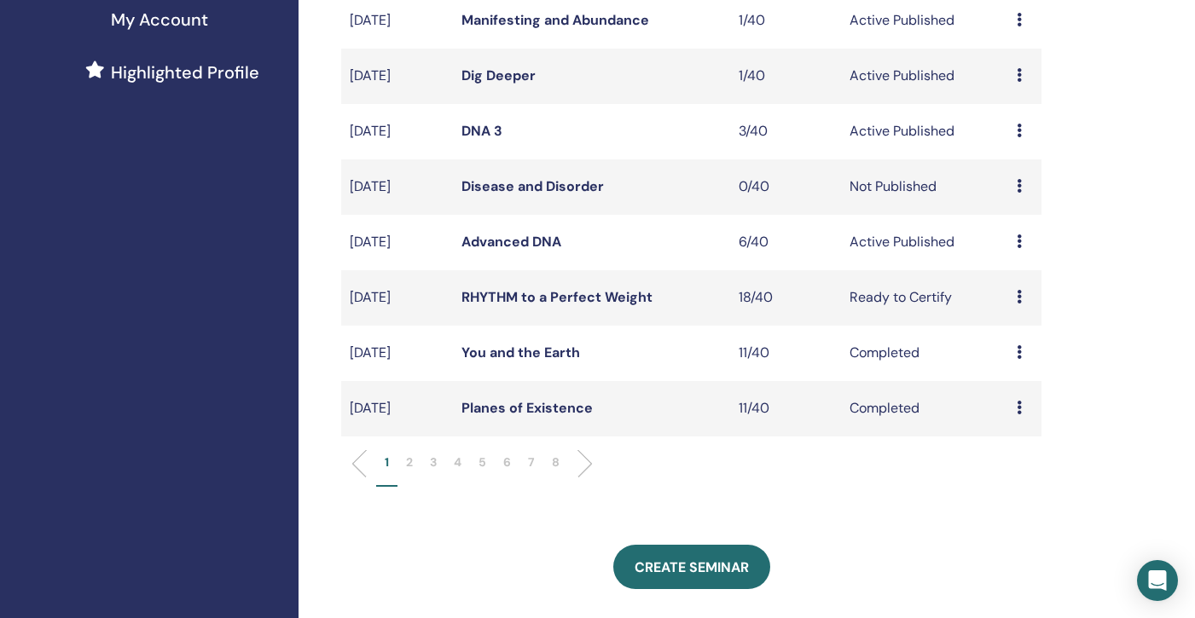
scroll to position [478, 0]
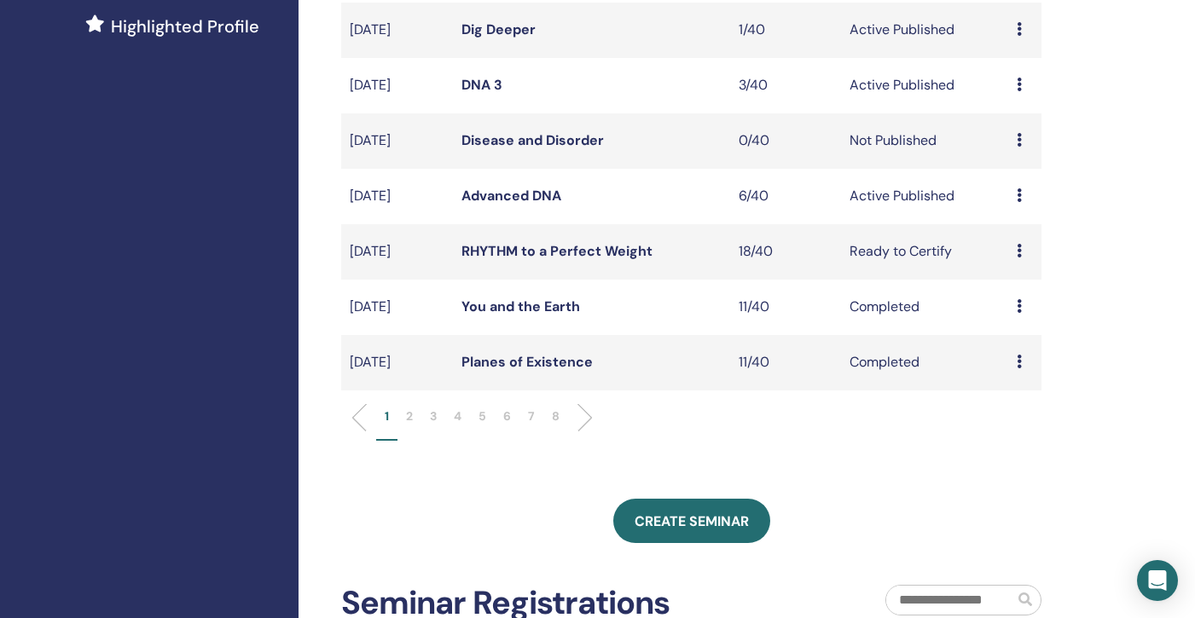
click at [559, 418] on p "8" at bounding box center [556, 417] width 8 height 18
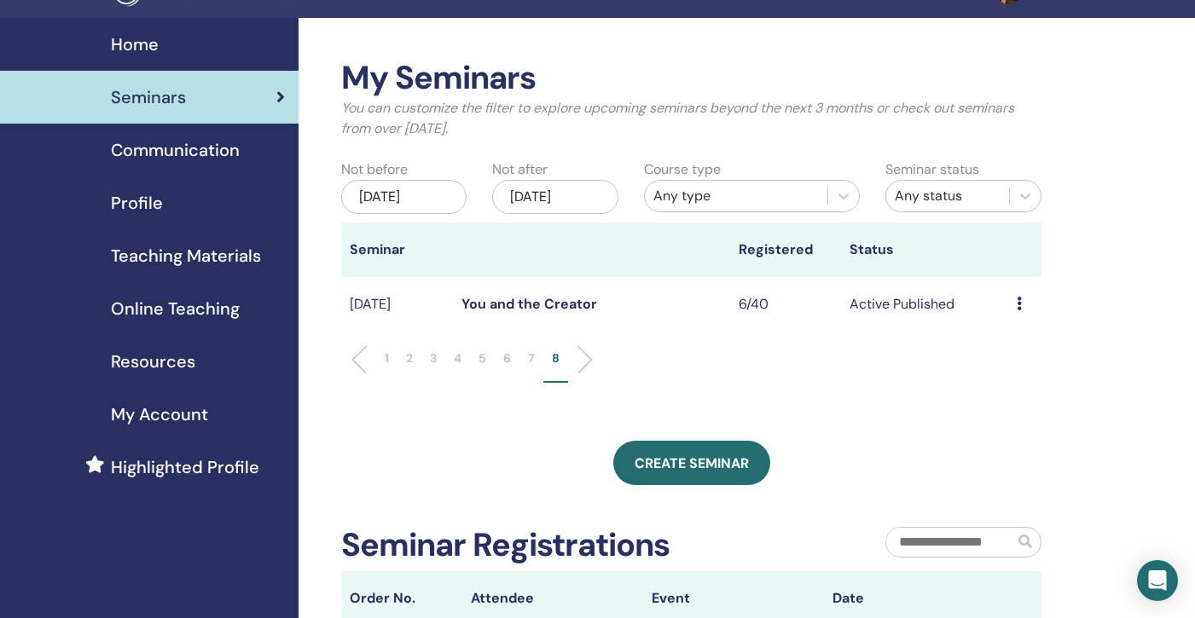
scroll to position [38, 0]
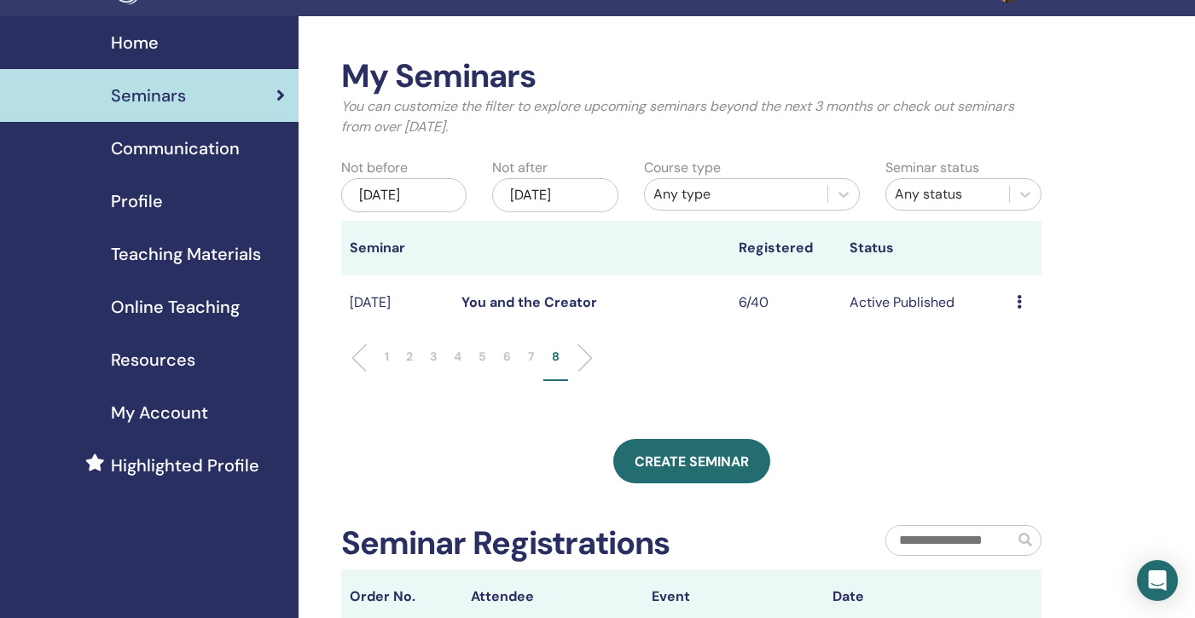
click at [531, 353] on p "7" at bounding box center [531, 357] width 7 height 18
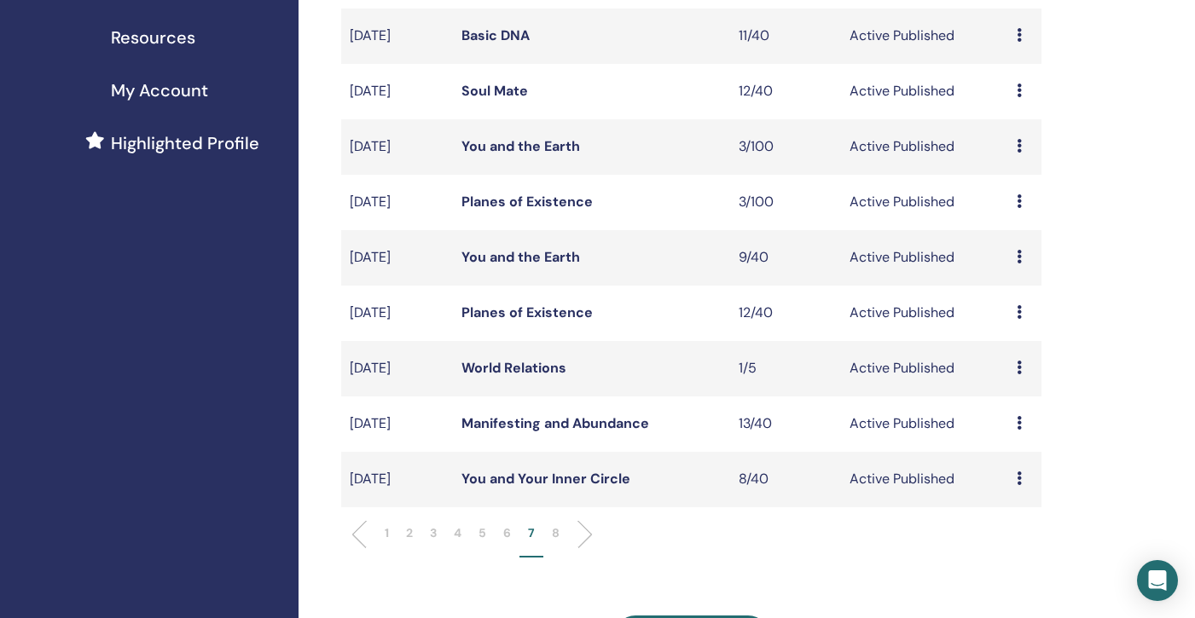
scroll to position [368, 0]
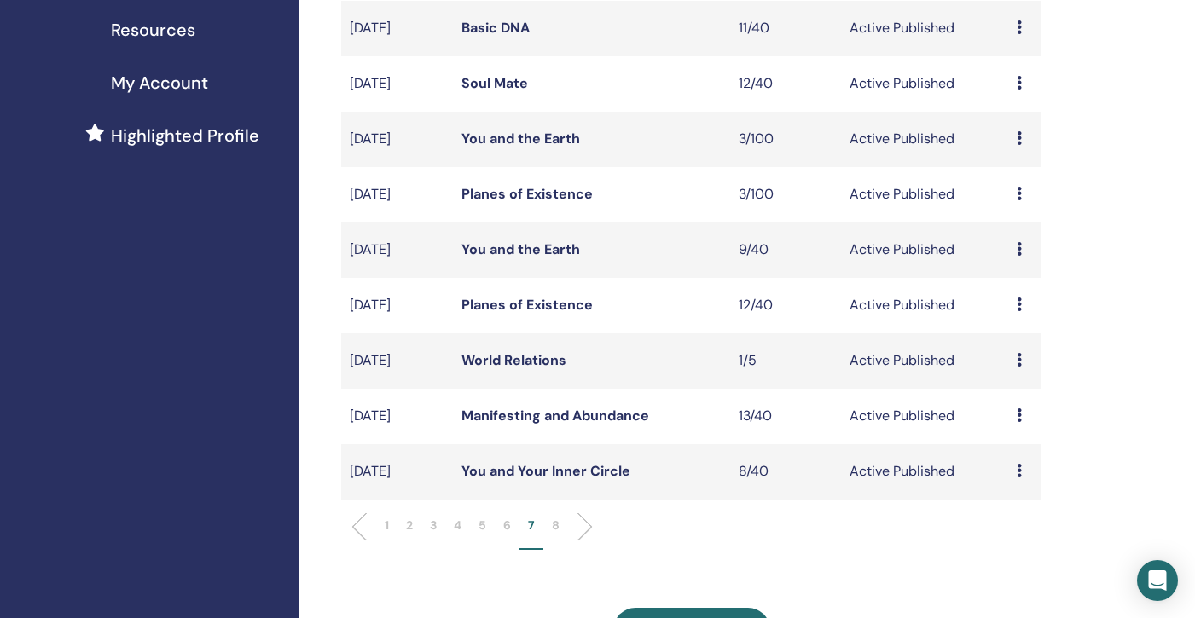
click at [536, 415] on link "Manifesting and Abundance" at bounding box center [555, 416] width 188 height 18
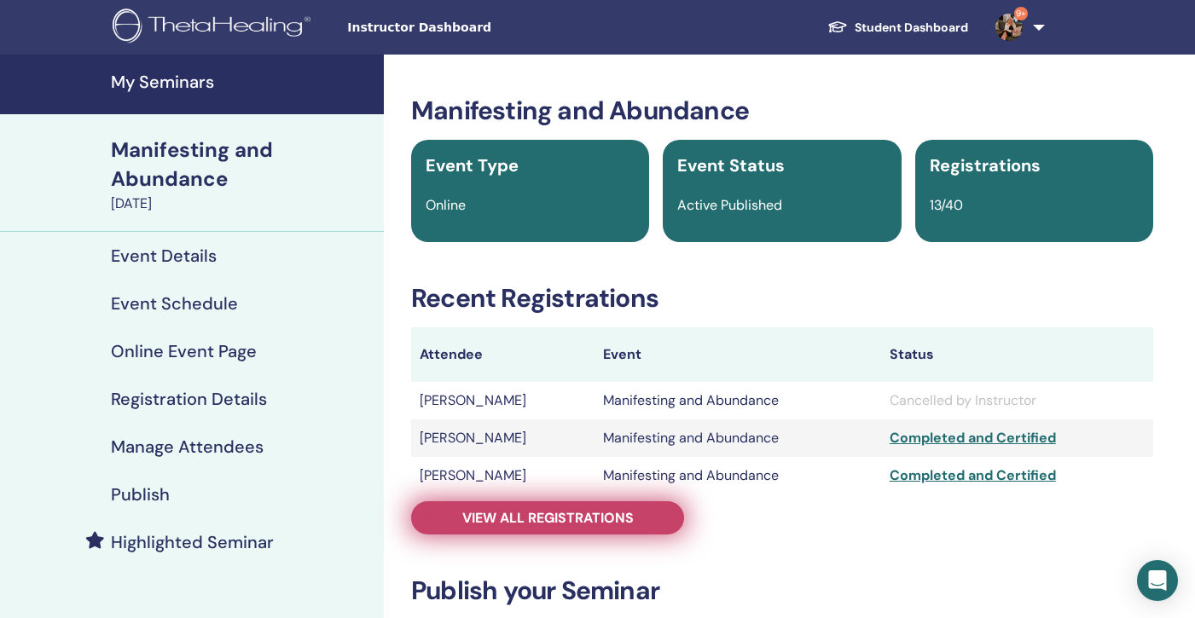
click at [560, 522] on span "View all registrations" at bounding box center [547, 518] width 171 height 18
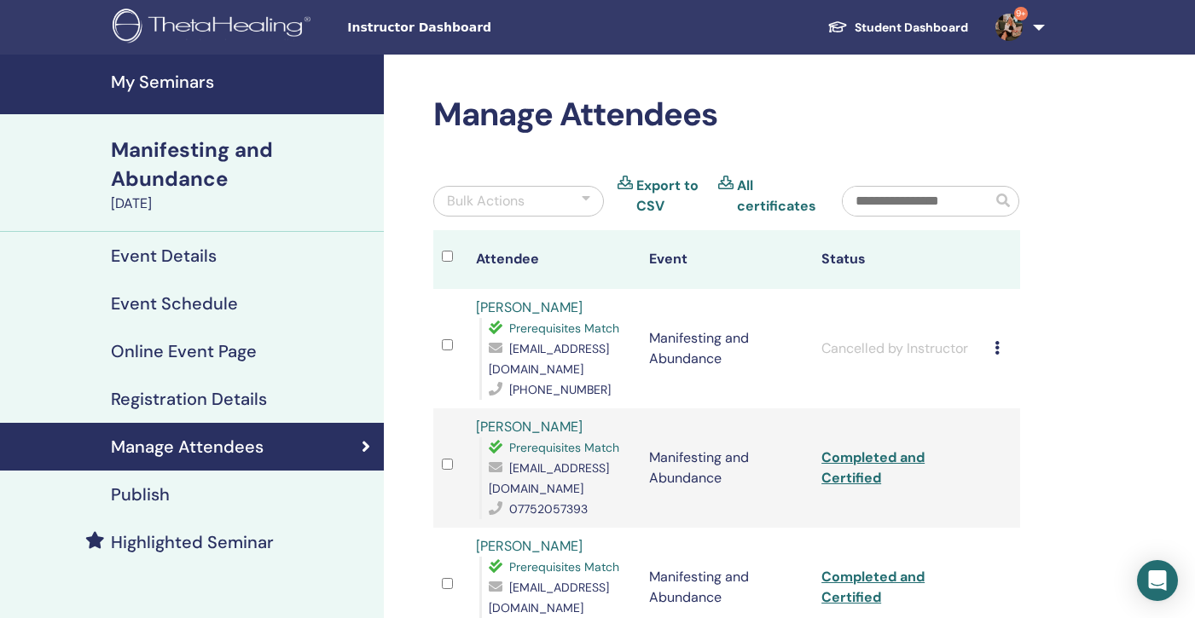
click at [165, 81] on h4 "My Seminars" at bounding box center [242, 82] width 263 height 20
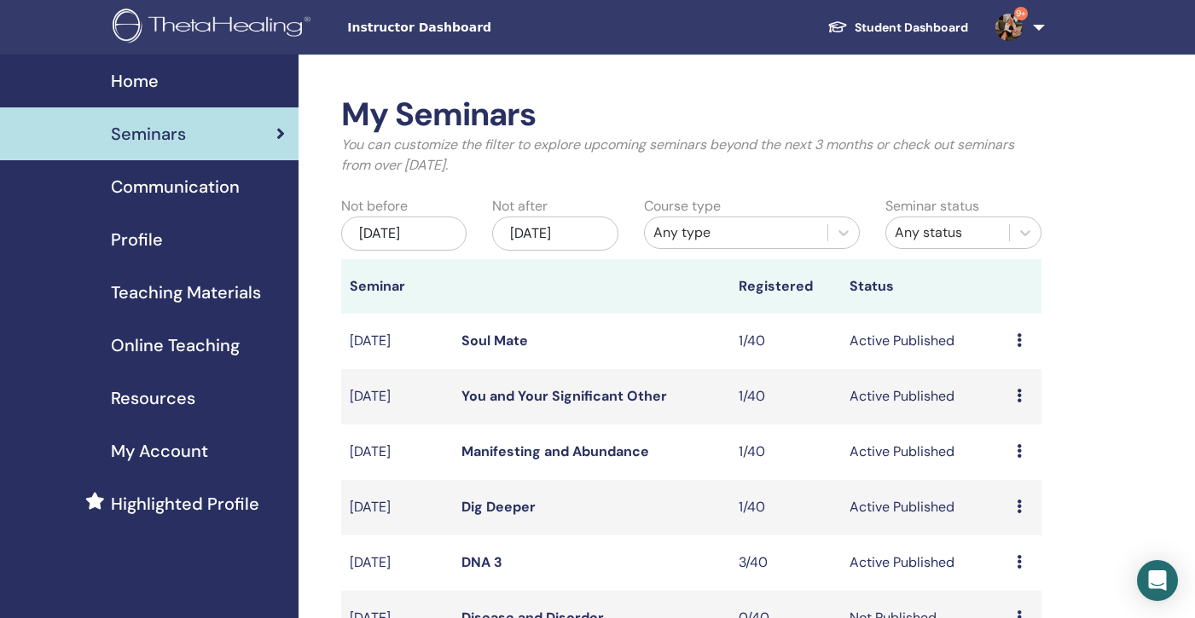
click at [438, 226] on div "[DATE]" at bounding box center [403, 234] width 125 height 34
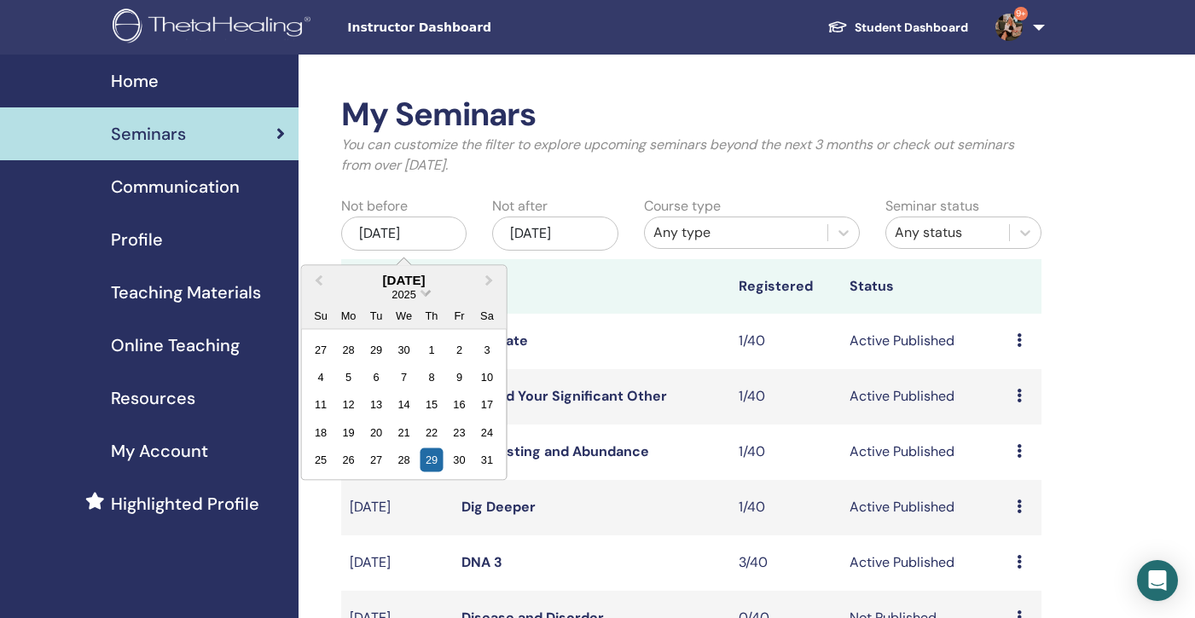
click at [426, 293] on span "Choose Date" at bounding box center [425, 291] width 11 height 11
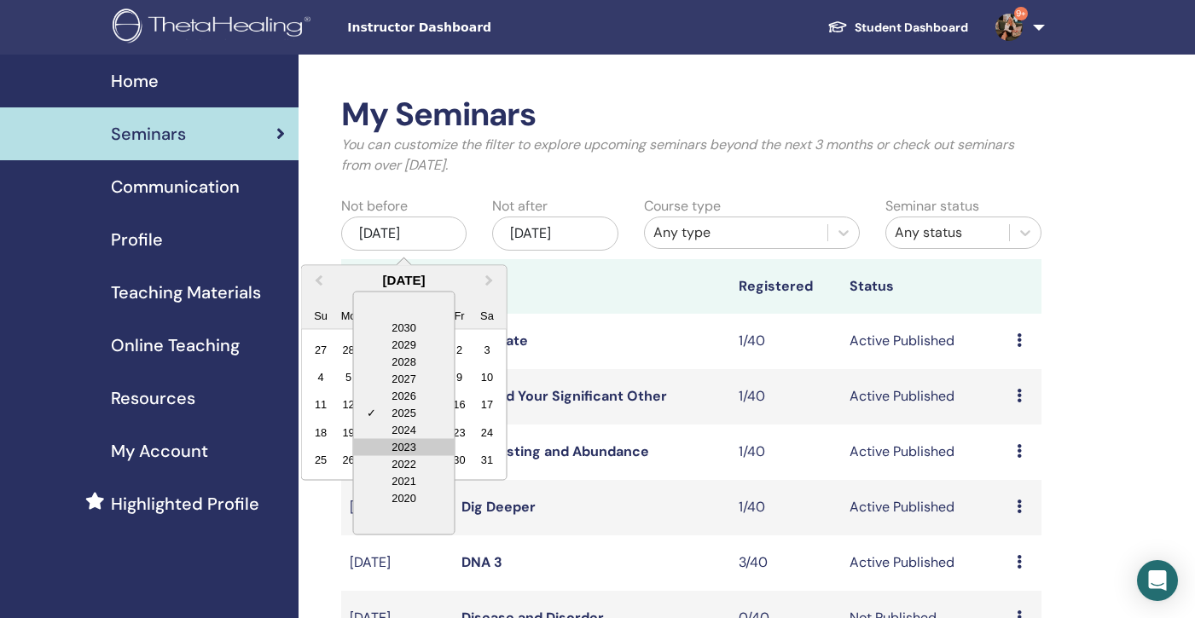
click at [428, 445] on div "2023" at bounding box center [404, 446] width 101 height 17
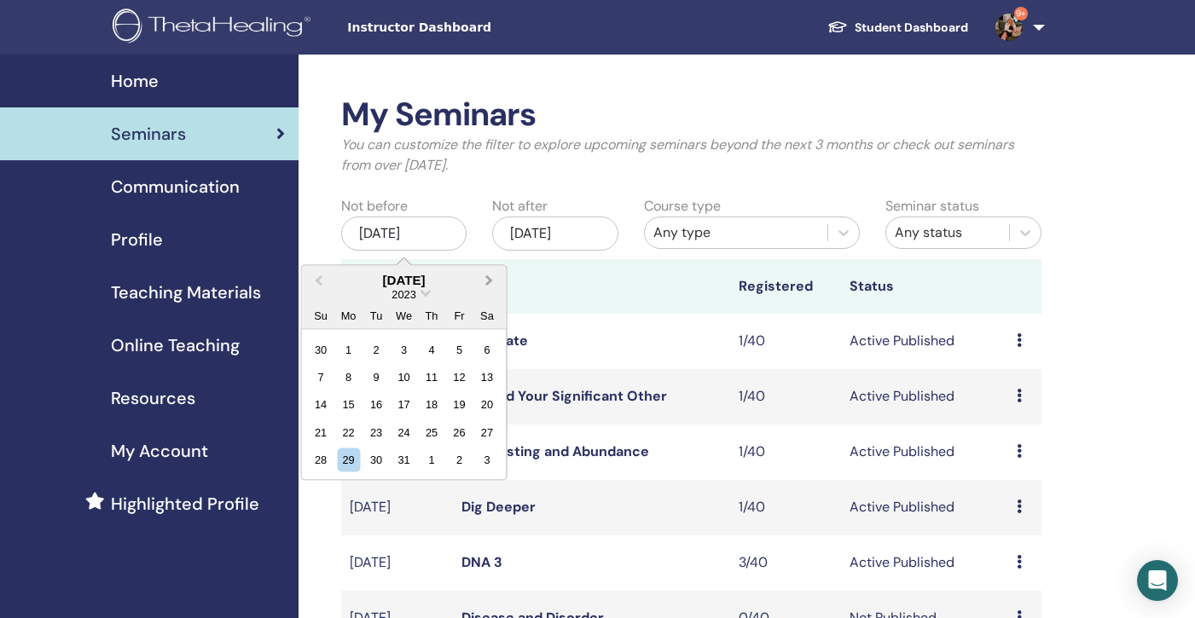
click at [490, 282] on span "Next Month" at bounding box center [490, 280] width 0 height 18
click at [378, 348] on div "1" at bounding box center [376, 349] width 23 height 23
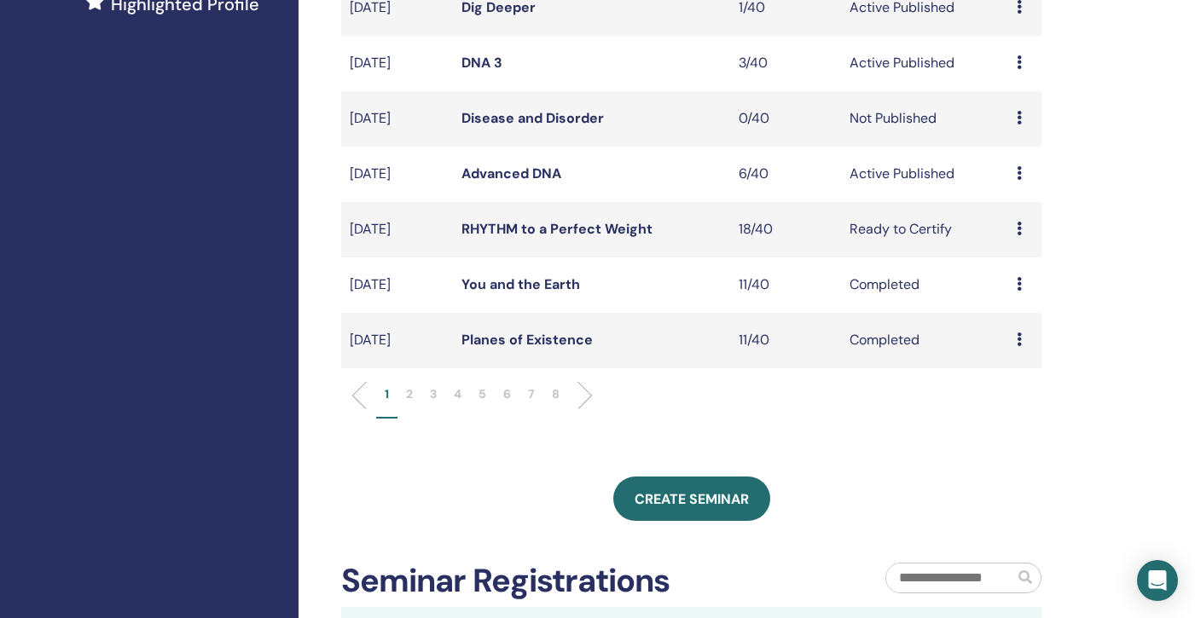
scroll to position [572, 0]
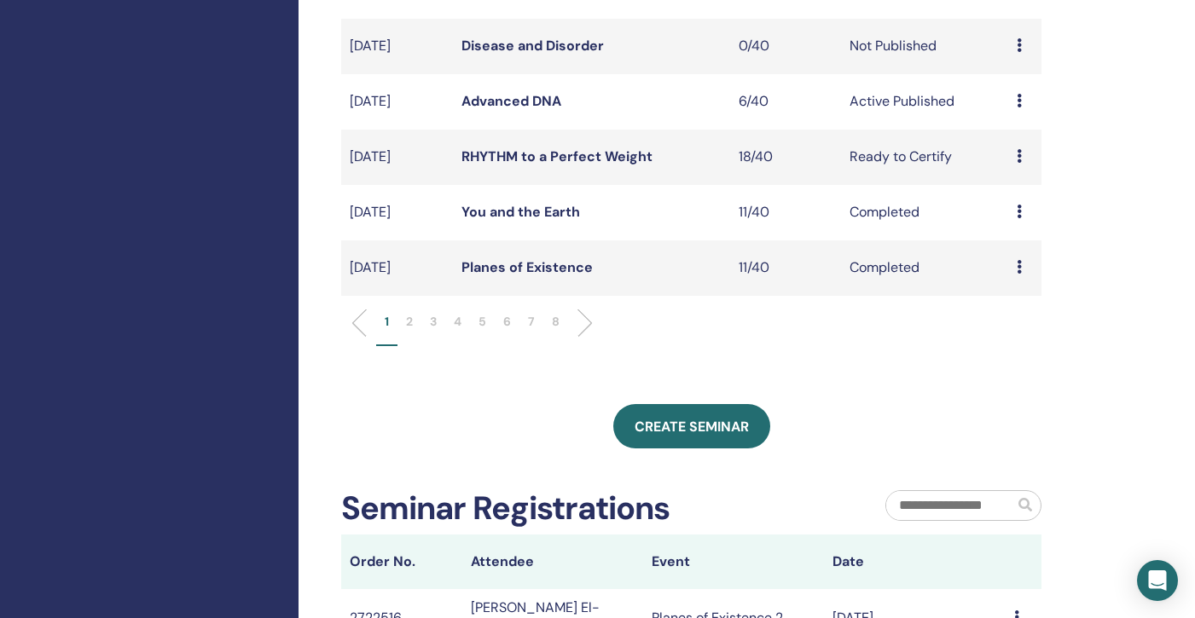
click at [556, 318] on p "8" at bounding box center [556, 322] width 8 height 18
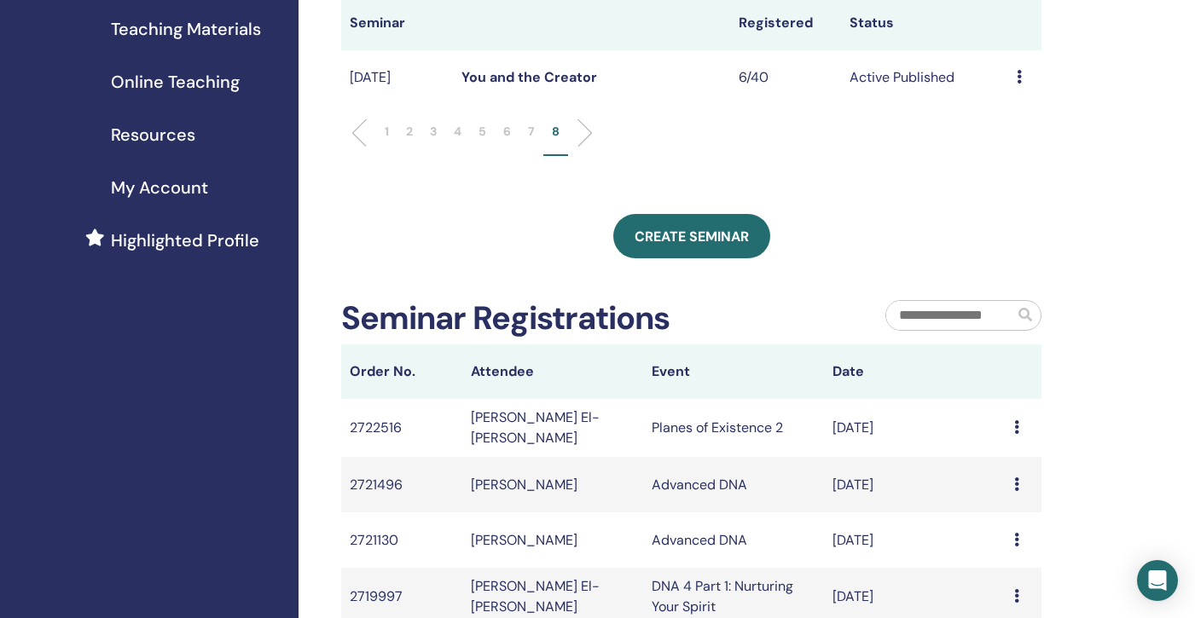
scroll to position [29, 0]
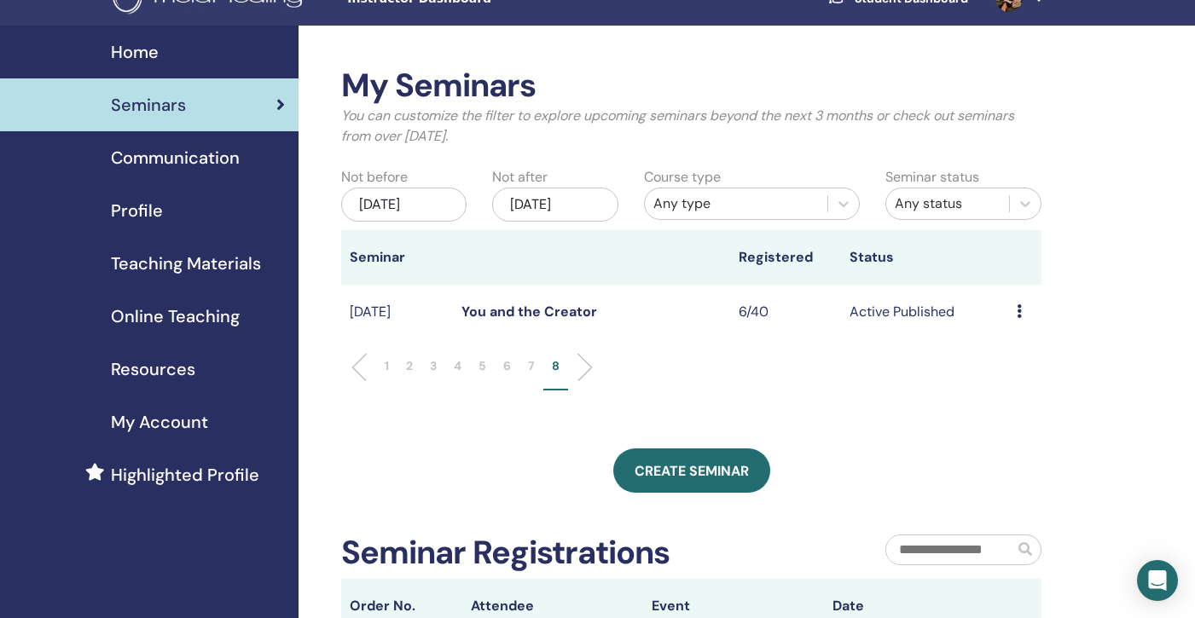
click at [536, 364] on li "7" at bounding box center [531, 373] width 24 height 33
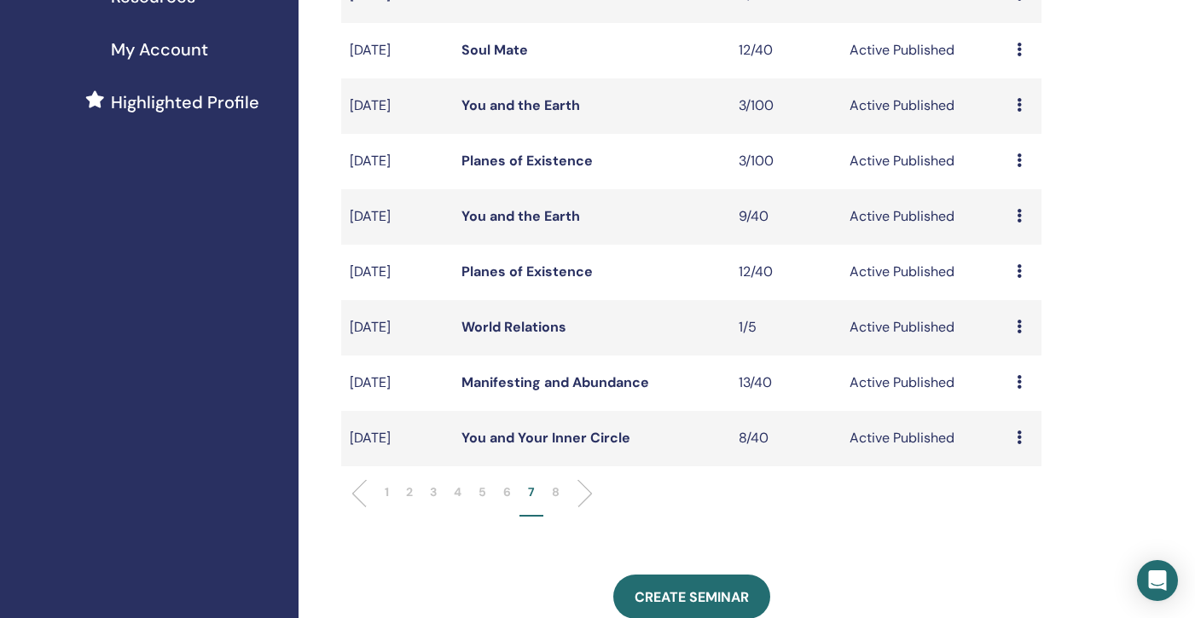
scroll to position [390, 0]
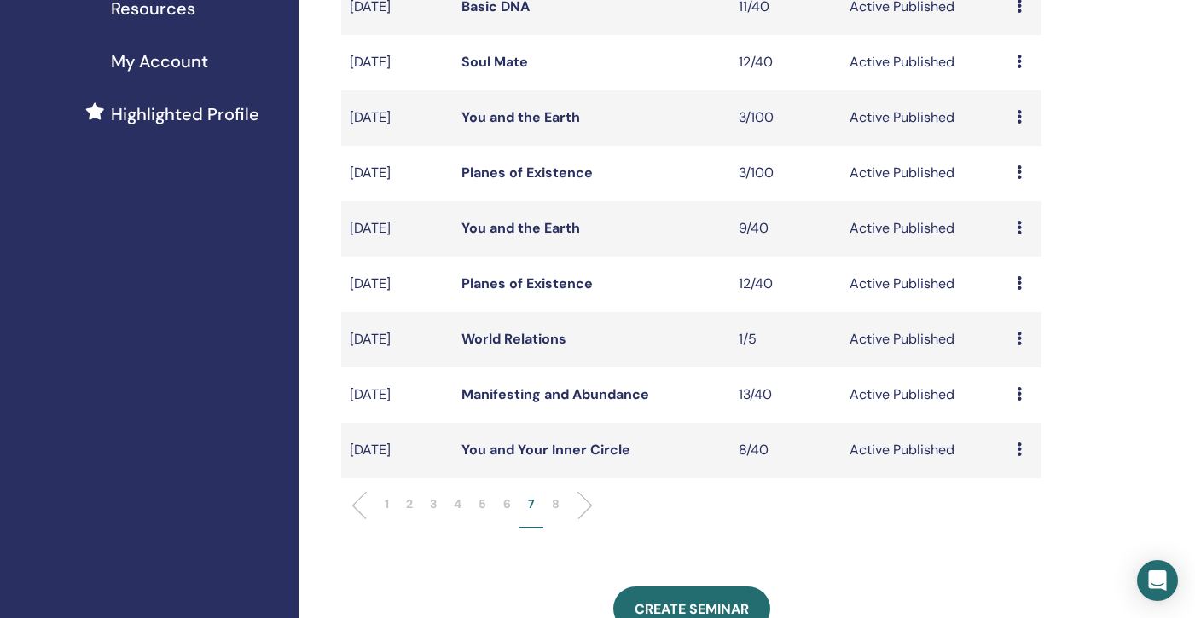
click at [496, 284] on link "Planes of Existence" at bounding box center [526, 284] width 131 height 18
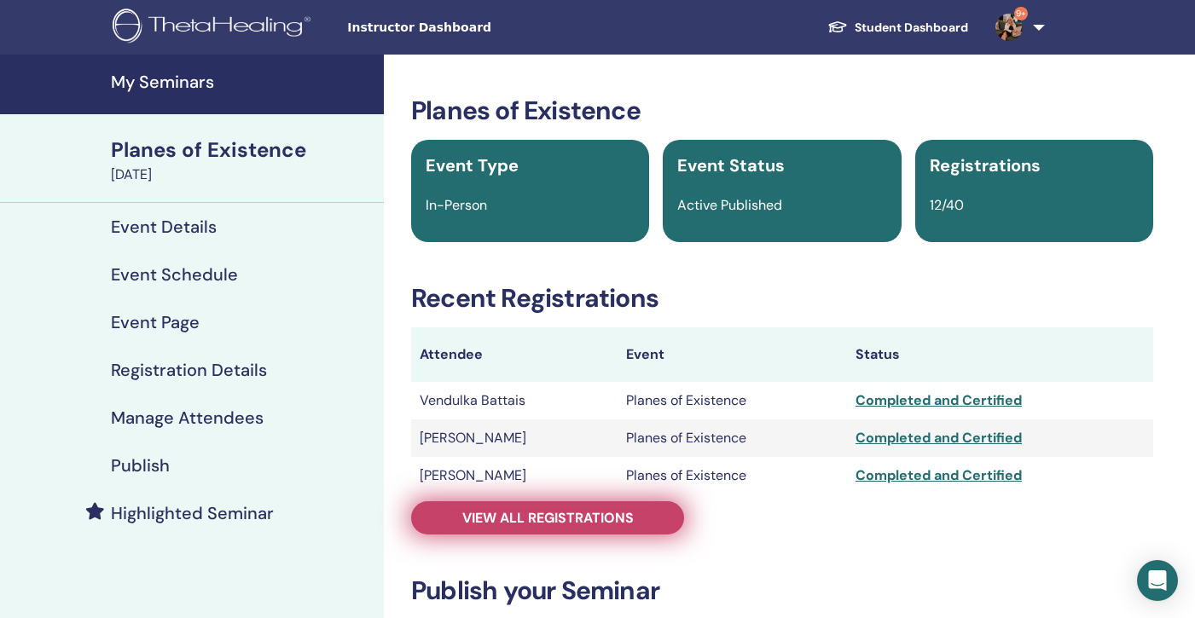
click at [517, 507] on link "View all registrations" at bounding box center [547, 518] width 273 height 33
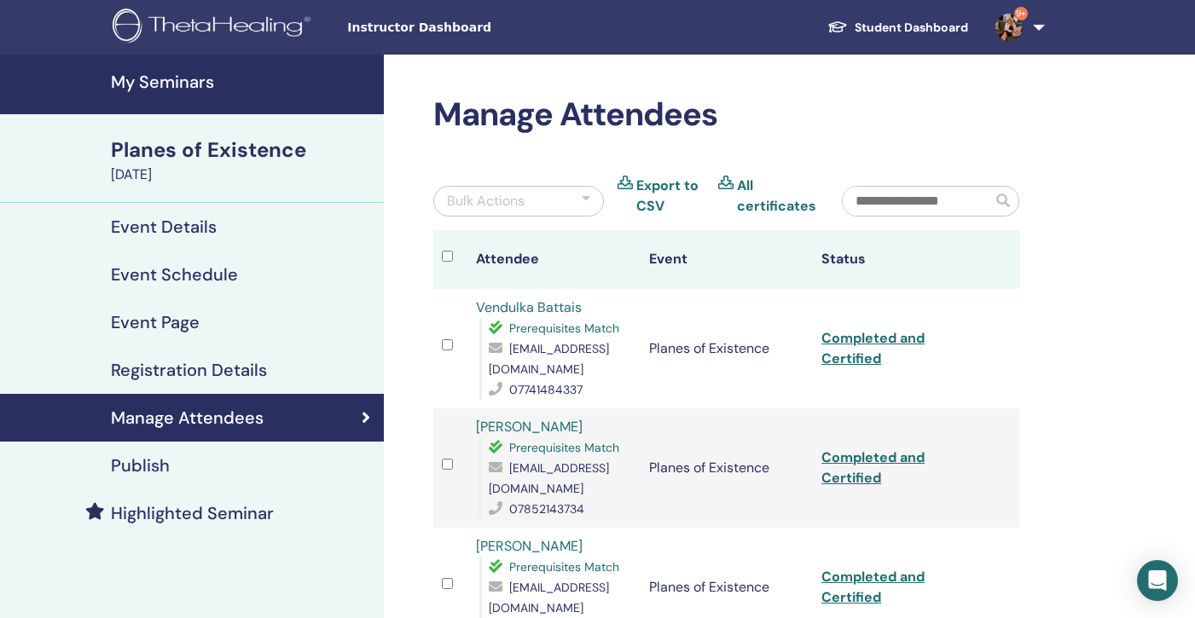
click at [149, 84] on h4 "My Seminars" at bounding box center [242, 82] width 263 height 20
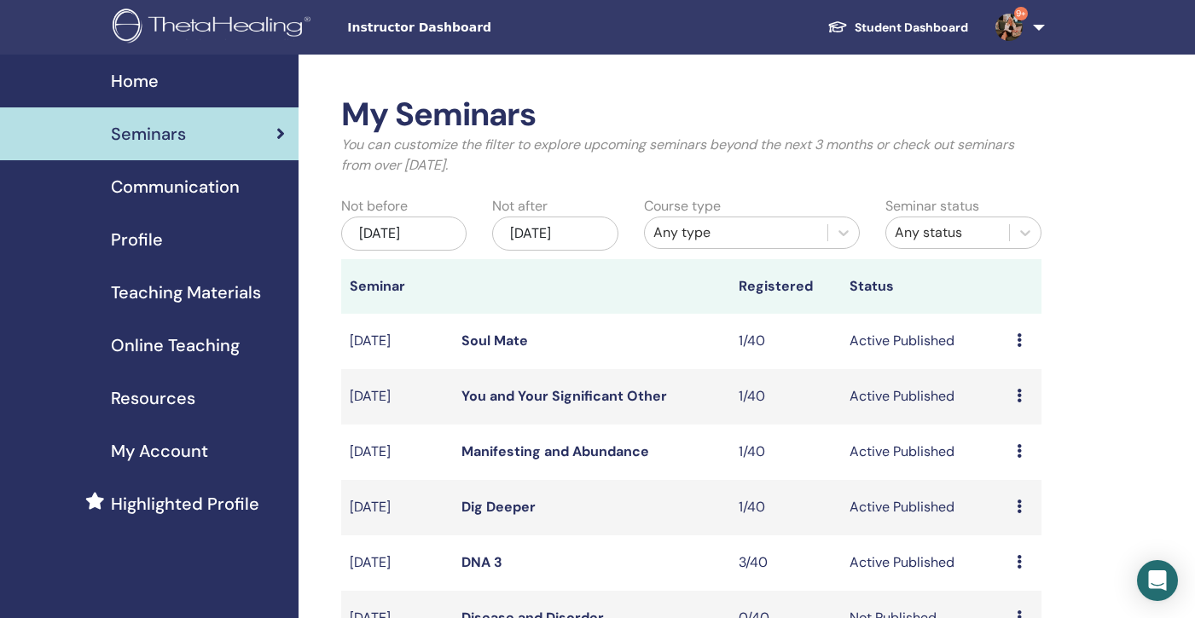
click at [403, 245] on div "[DATE]" at bounding box center [403, 234] width 125 height 34
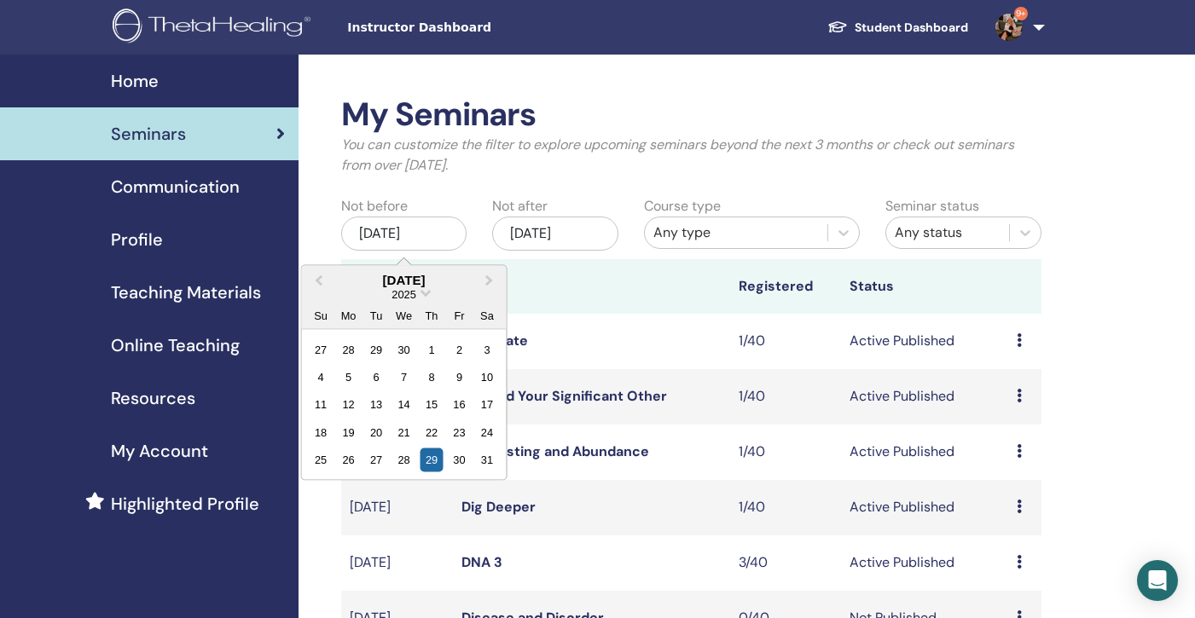
click at [421, 289] on div "2025" at bounding box center [404, 294] width 205 height 14
click at [426, 287] on span "Choose Date" at bounding box center [425, 291] width 11 height 11
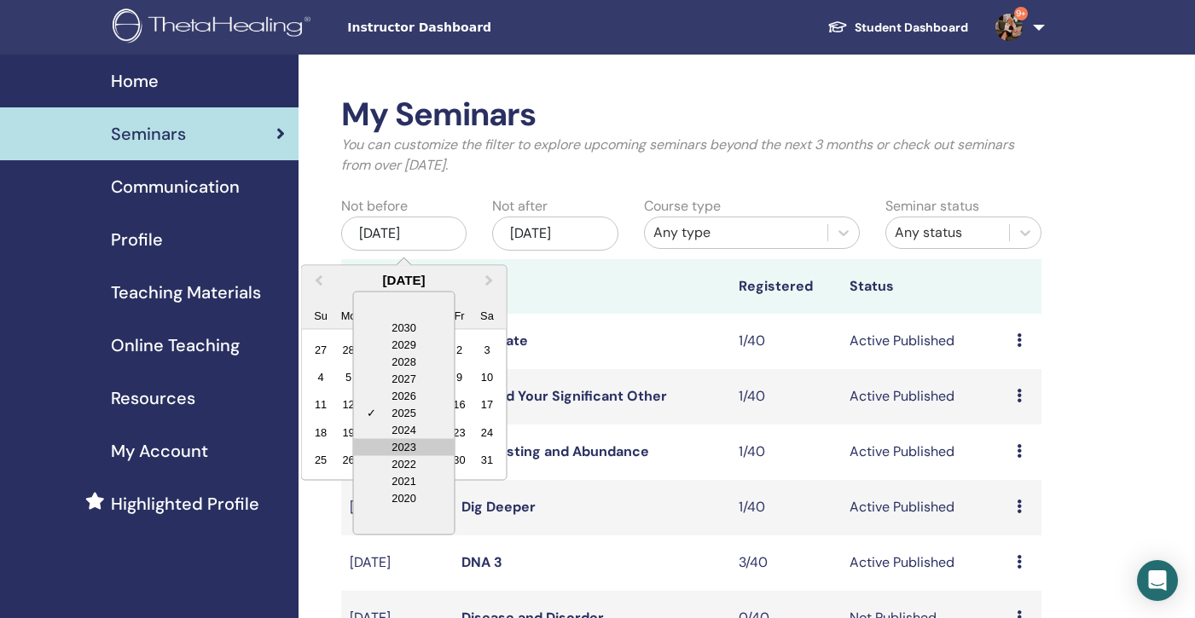
click at [426, 449] on div "2023" at bounding box center [404, 446] width 101 height 17
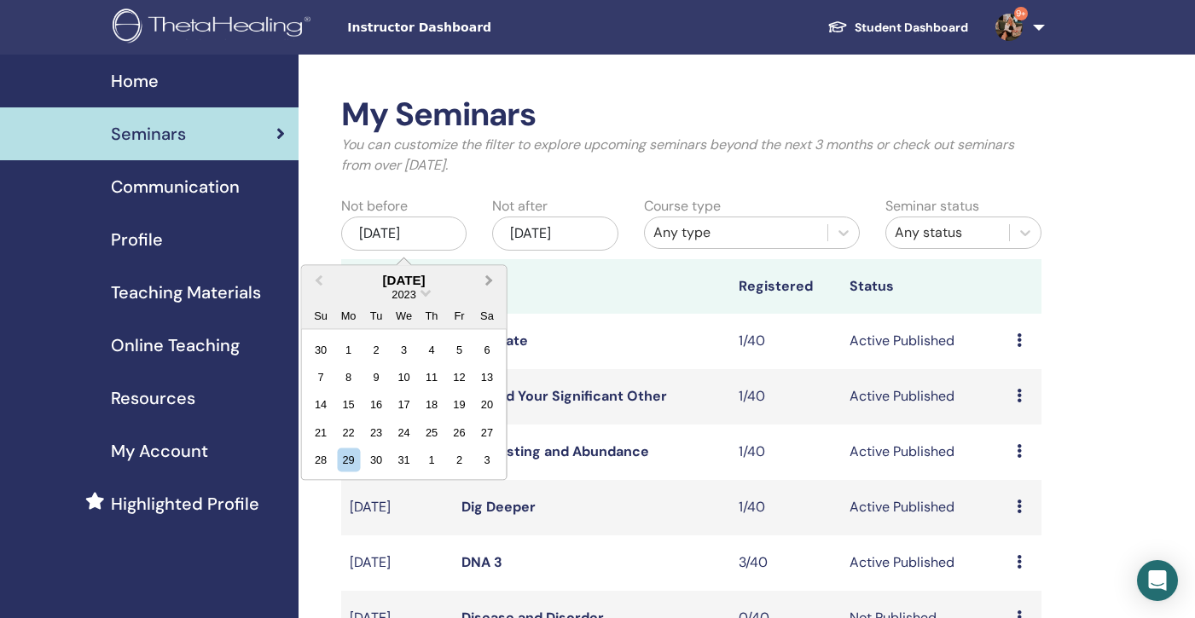
click at [490, 277] on span "Next Month" at bounding box center [490, 280] width 0 height 18
click at [432, 458] on div "31" at bounding box center [431, 460] width 23 height 23
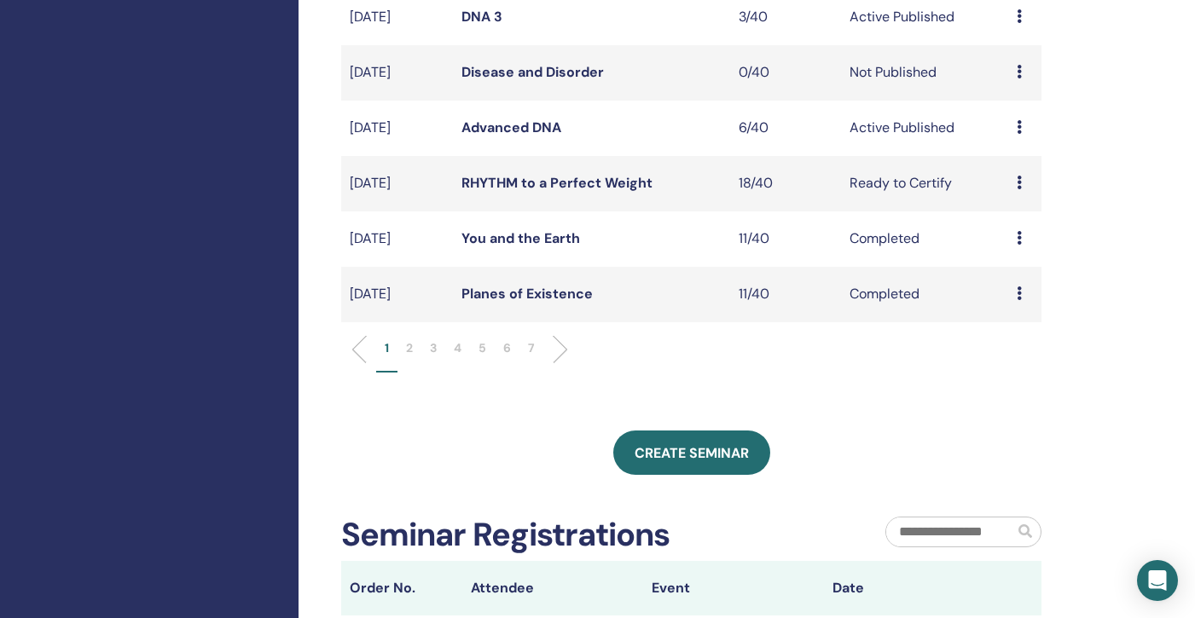
scroll to position [514, 0]
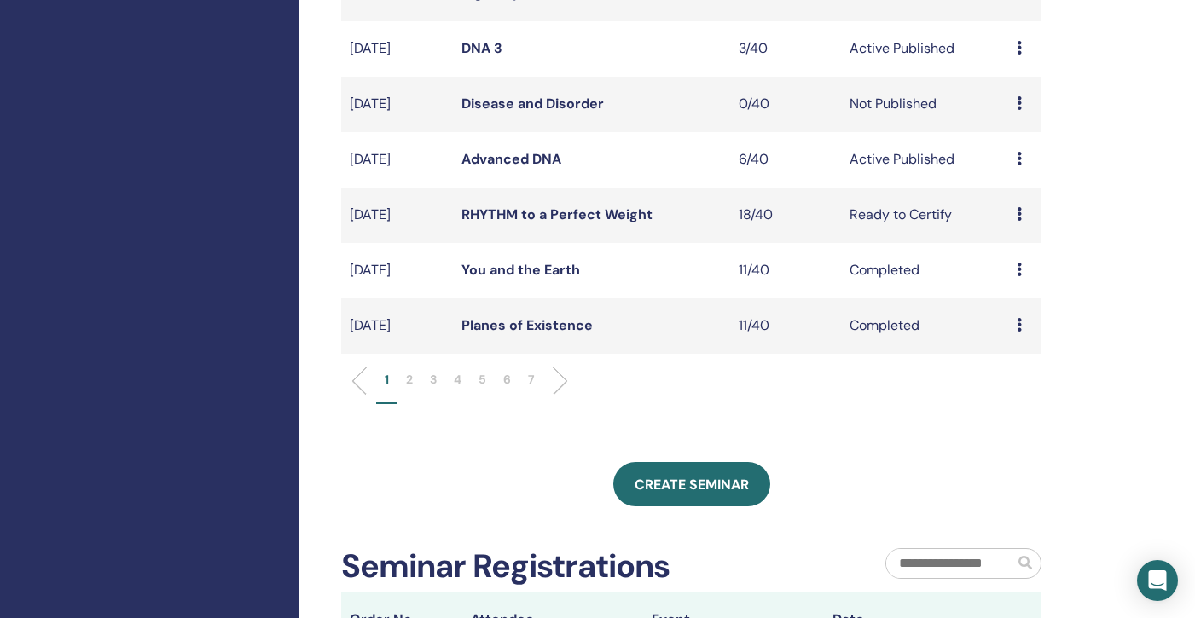
click at [531, 374] on p "7" at bounding box center [531, 380] width 7 height 18
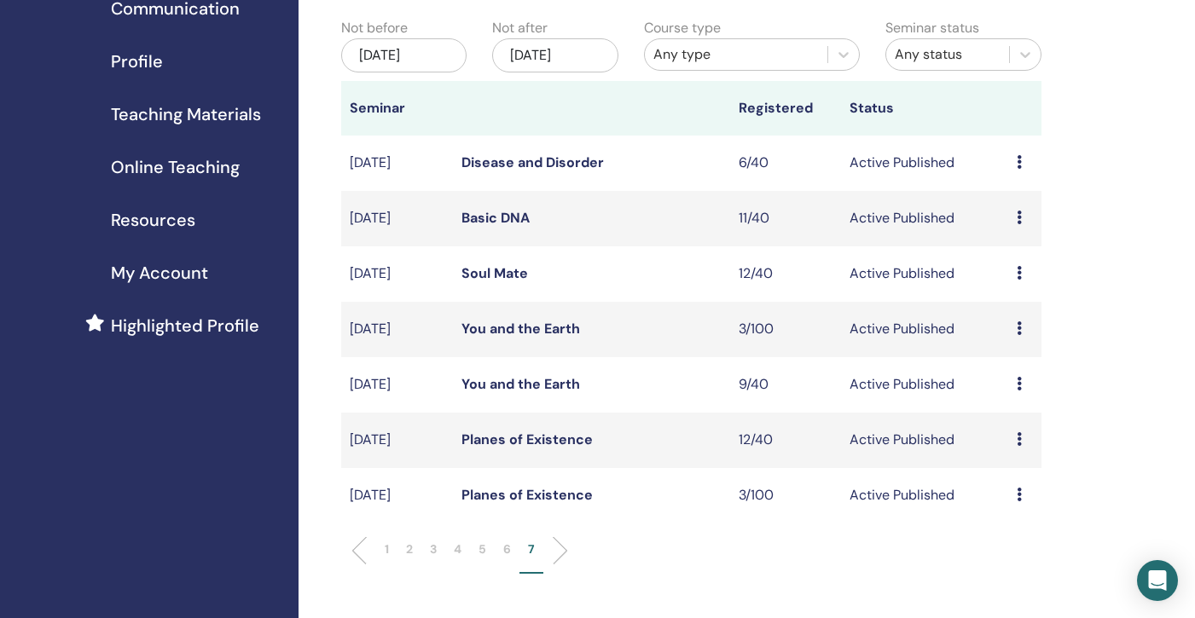
scroll to position [172, 0]
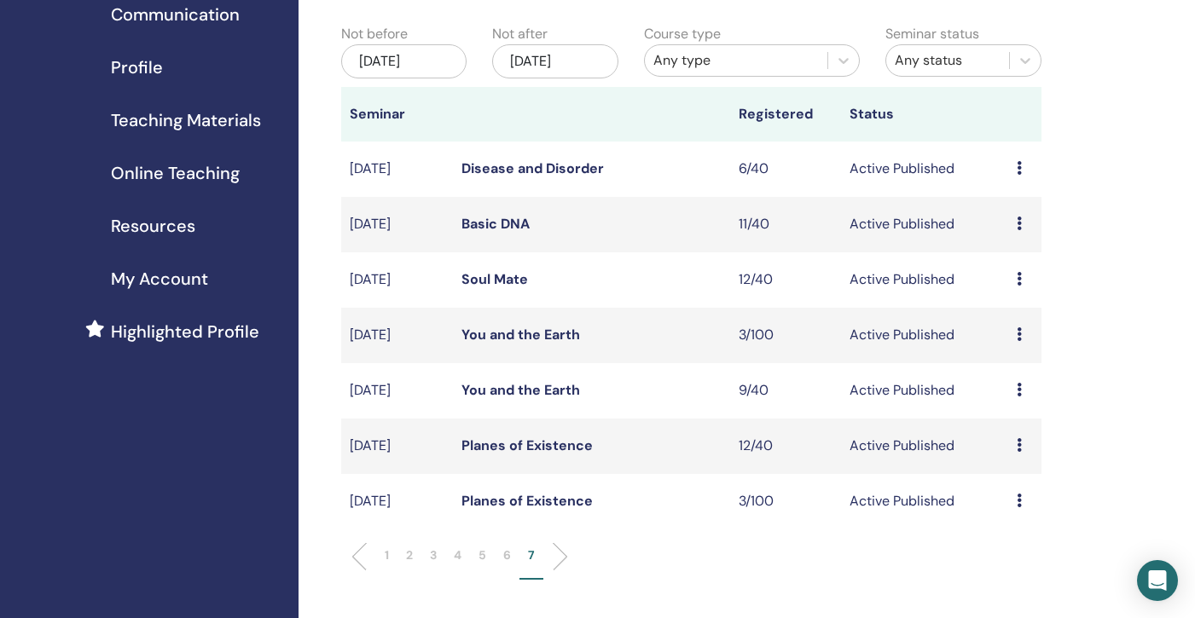
click at [520, 391] on link "You and the Earth" at bounding box center [520, 390] width 119 height 18
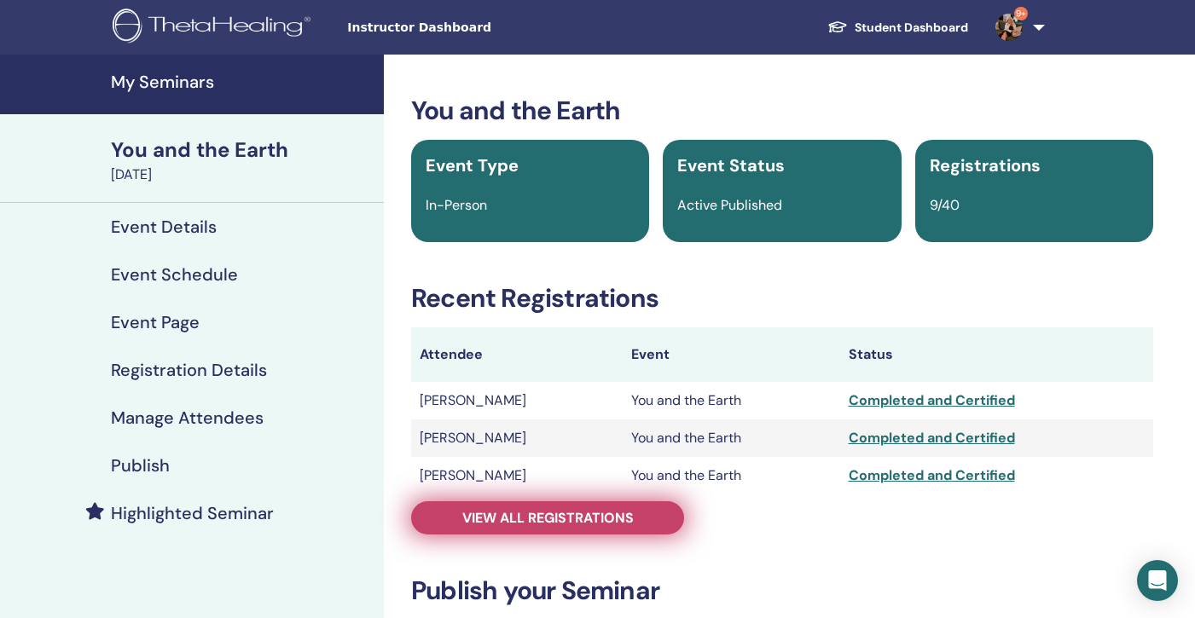
click at [548, 523] on span "View all registrations" at bounding box center [547, 518] width 171 height 18
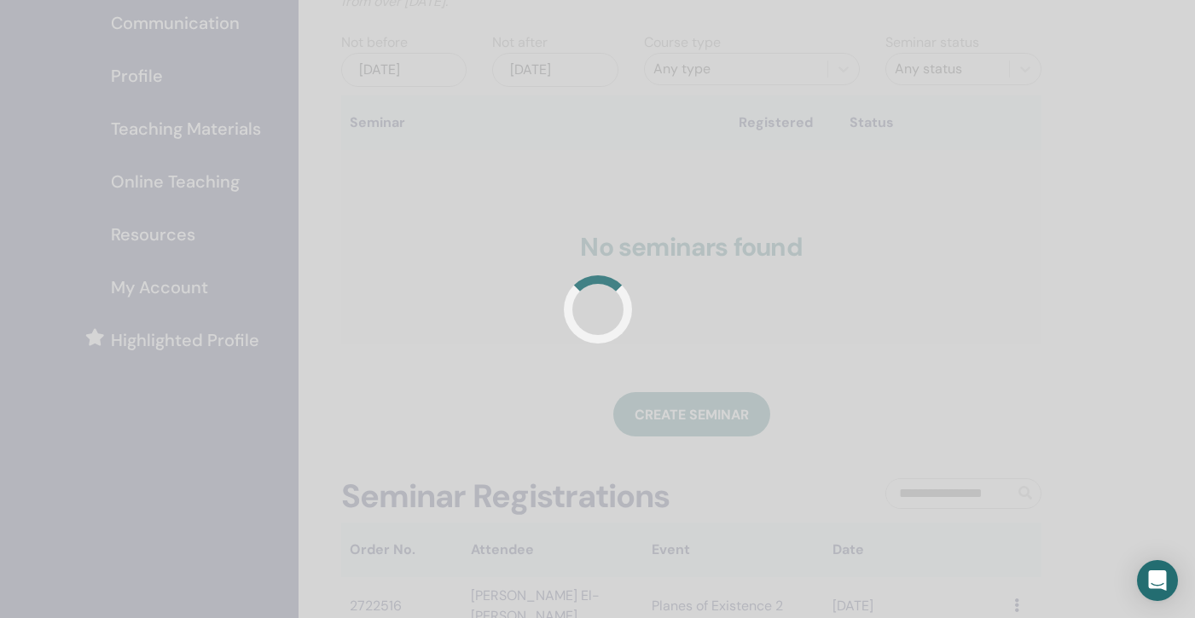
scroll to position [172, 0]
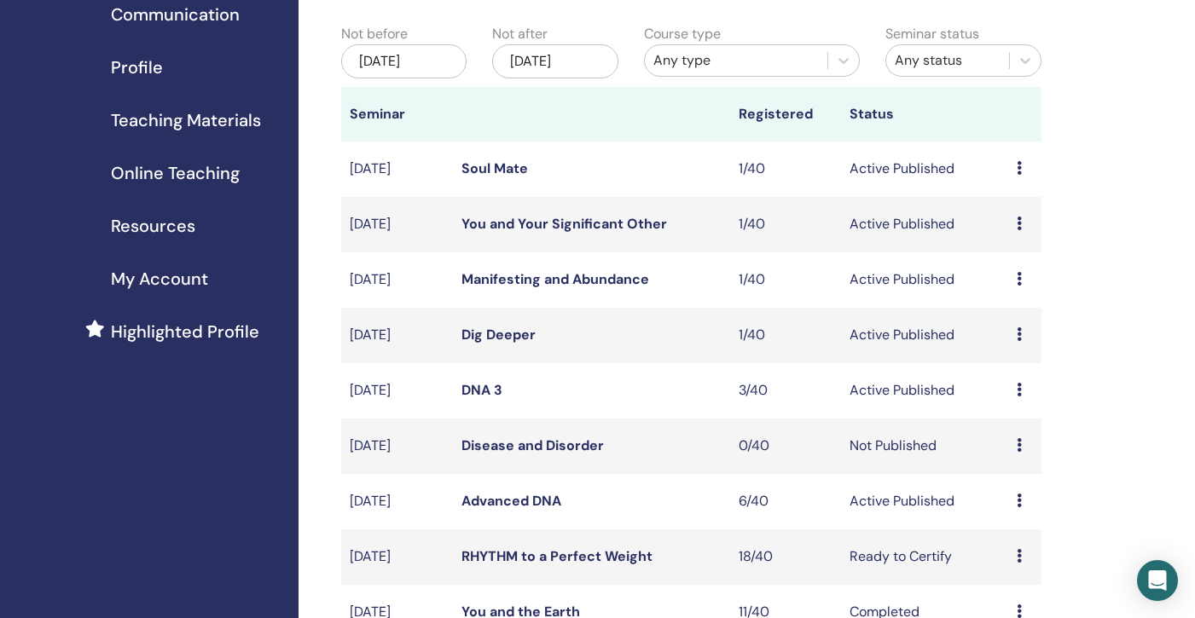
click at [436, 56] on div "[DATE]" at bounding box center [403, 61] width 125 height 34
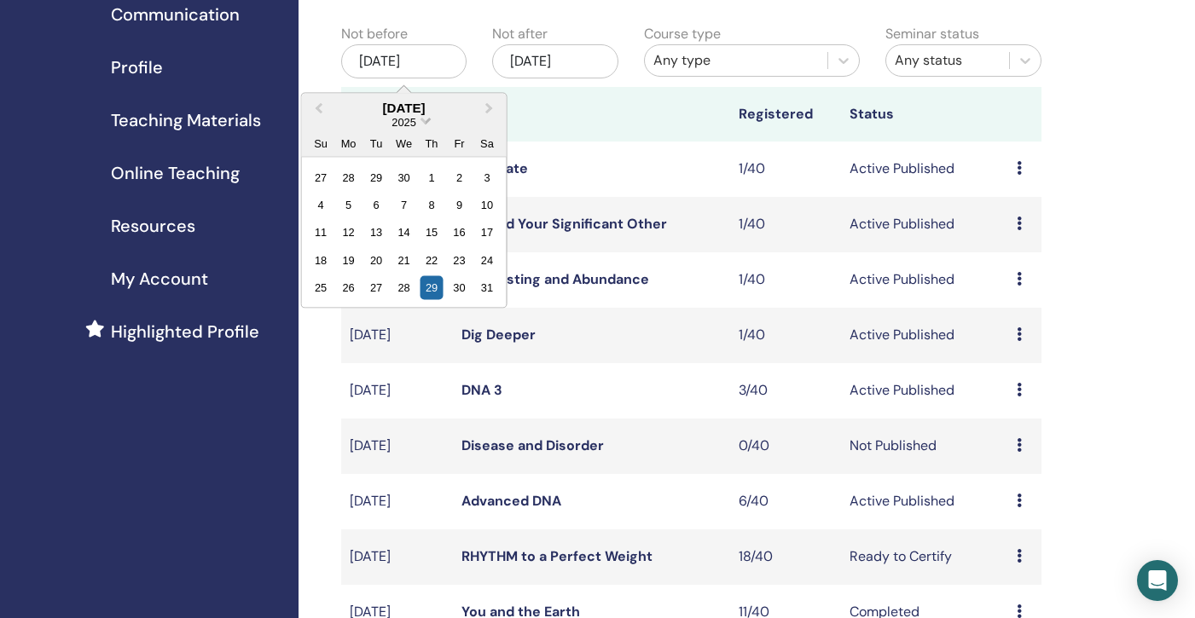
click at [425, 122] on span "Choose Date" at bounding box center [425, 118] width 11 height 11
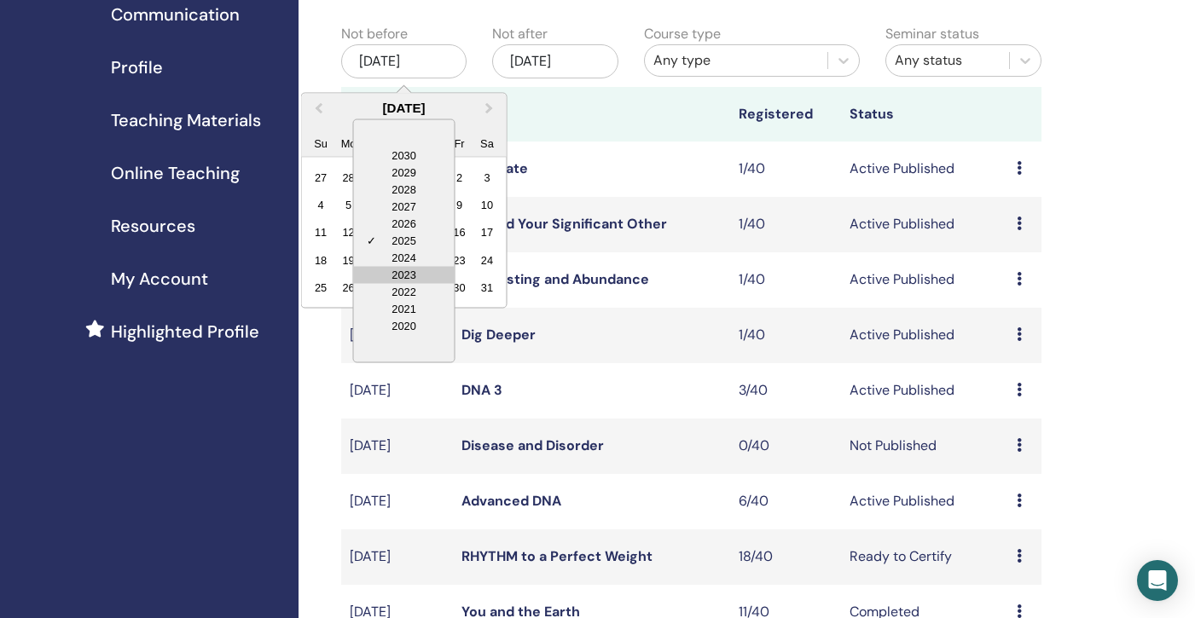
click at [421, 267] on div "2023" at bounding box center [404, 274] width 101 height 17
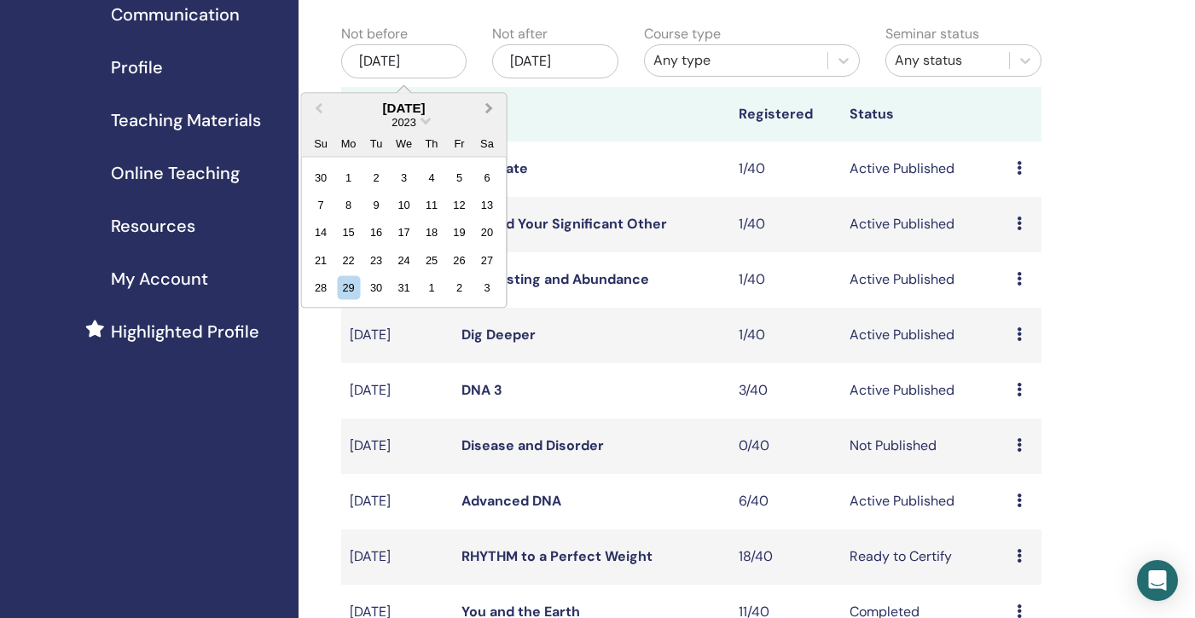
click at [490, 113] on button "Next Month" at bounding box center [491, 108] width 27 height 27
click at [433, 287] on div "31" at bounding box center [431, 287] width 23 height 23
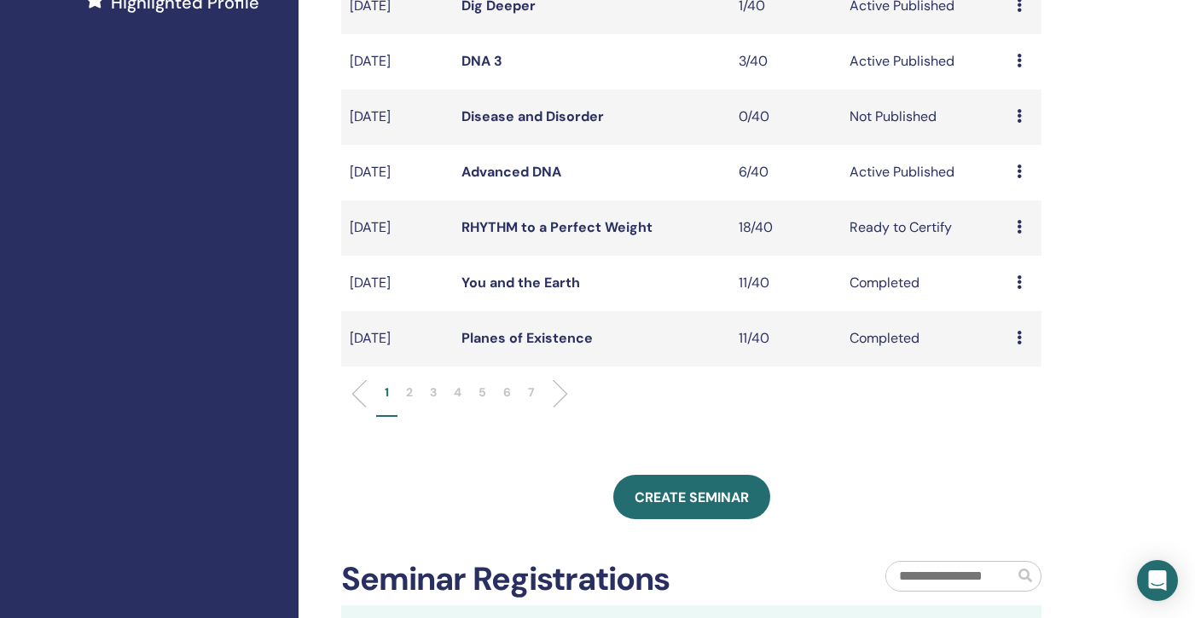
scroll to position [507, 0]
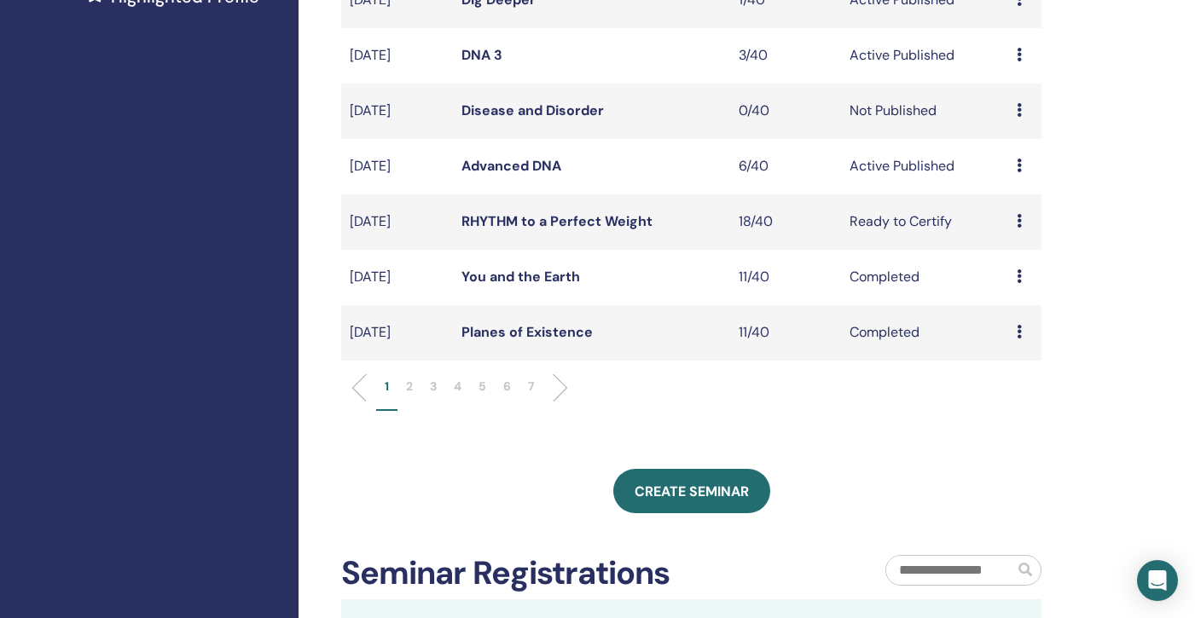
click at [531, 389] on p "7" at bounding box center [531, 387] width 7 height 18
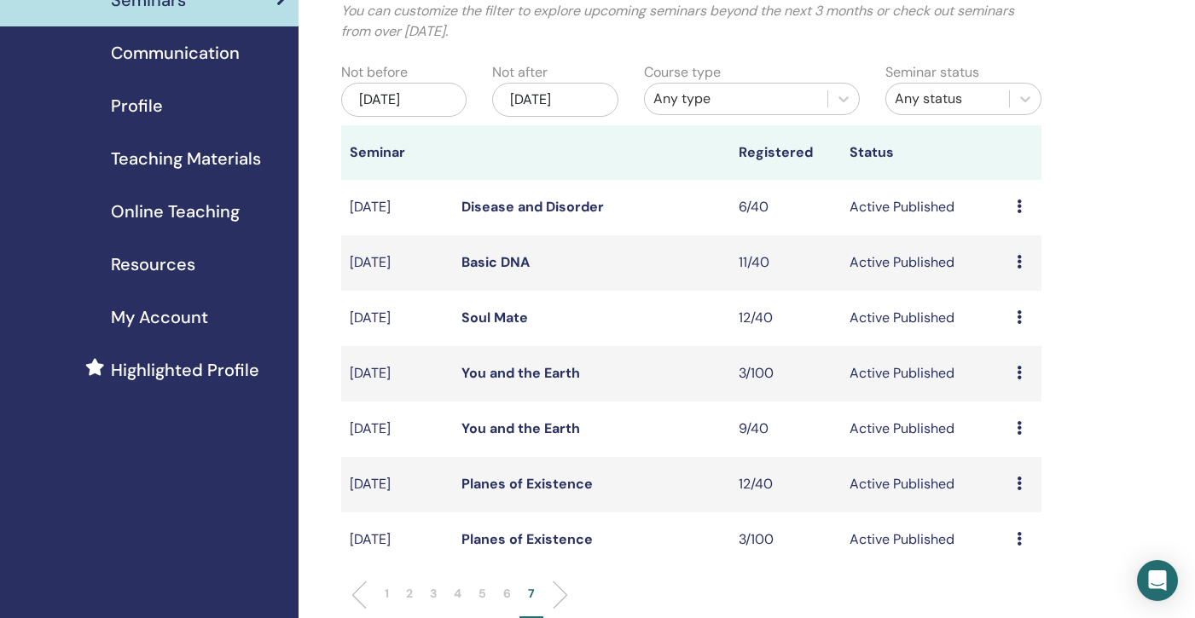
scroll to position [129, 0]
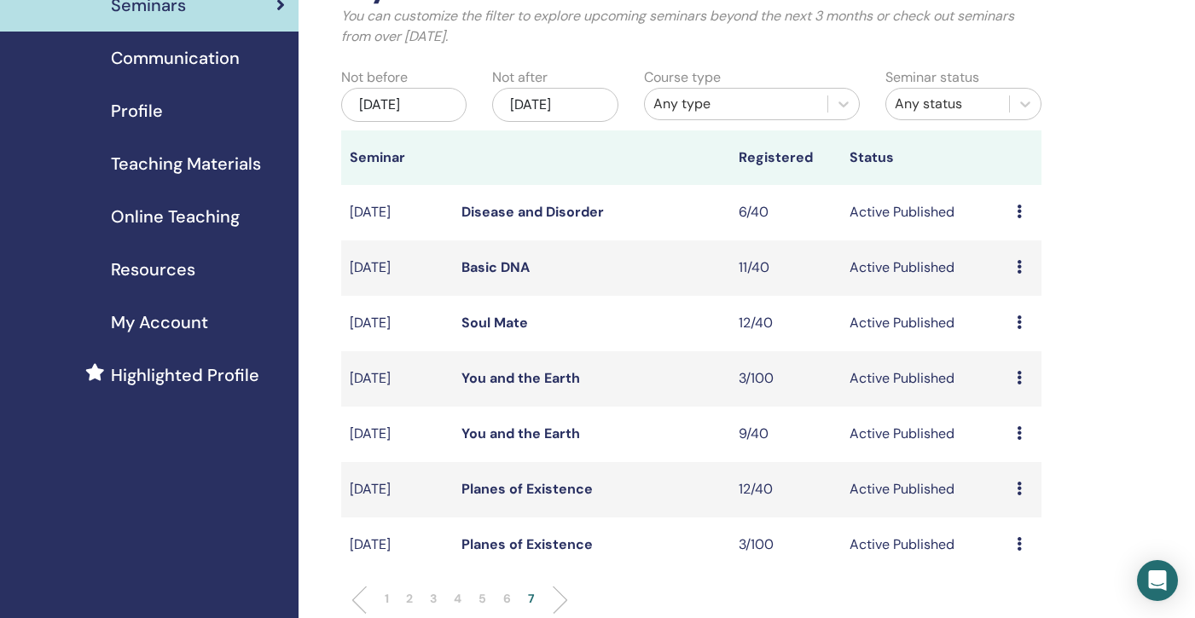
click at [491, 331] on link "Soul Mate" at bounding box center [494, 323] width 67 height 18
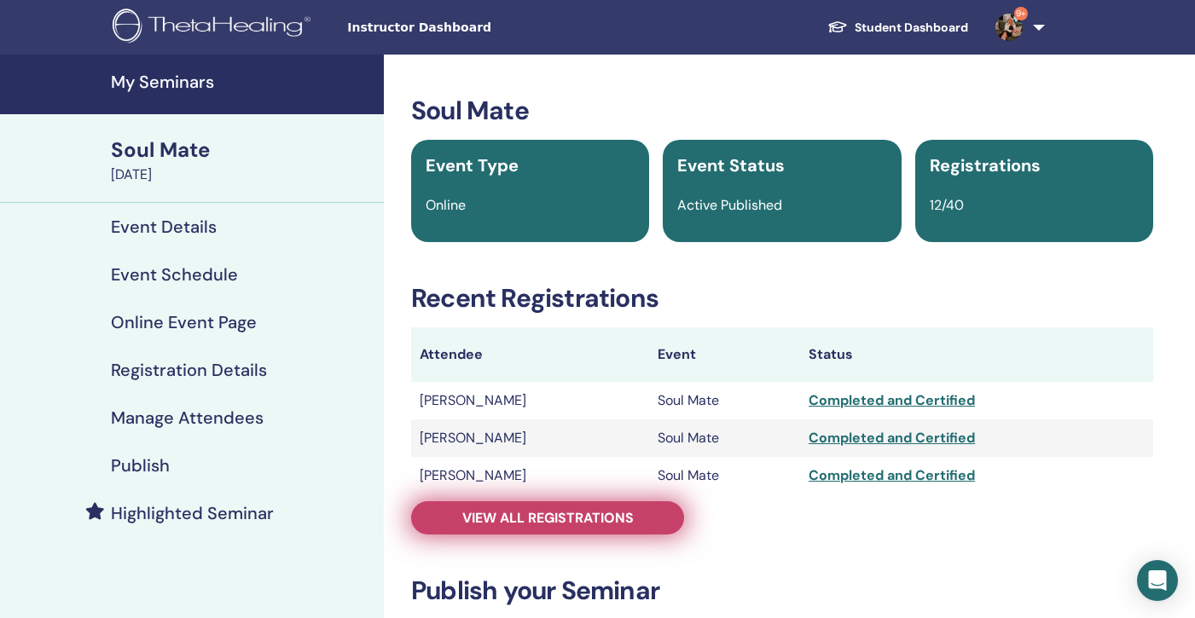
click at [555, 521] on span "View all registrations" at bounding box center [547, 518] width 171 height 18
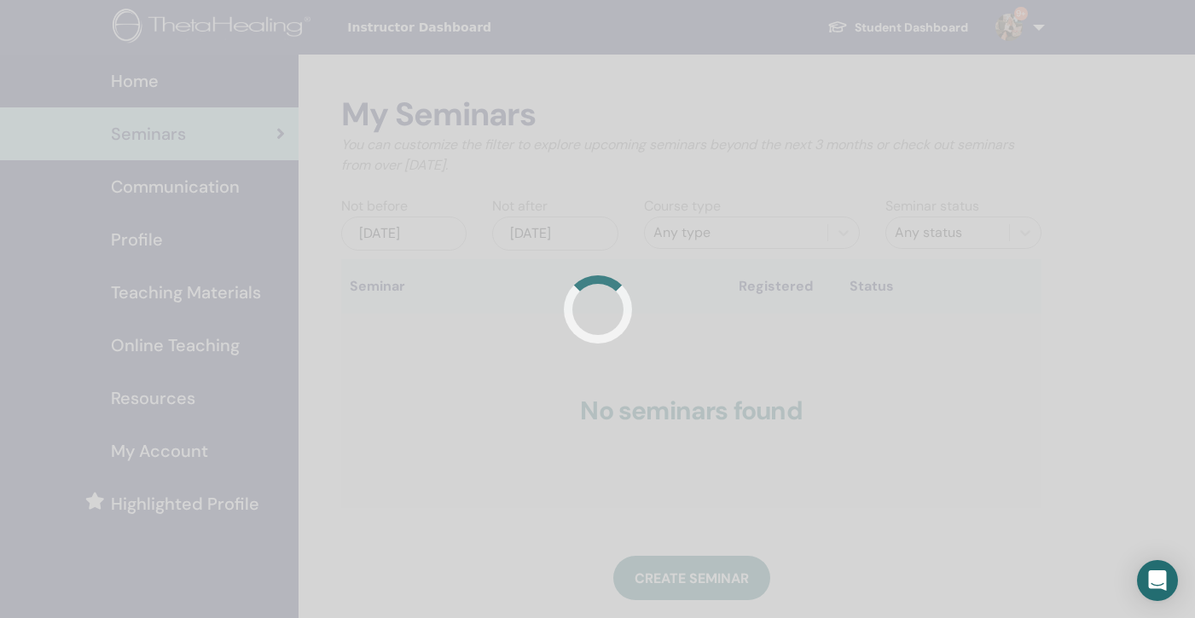
scroll to position [129, 0]
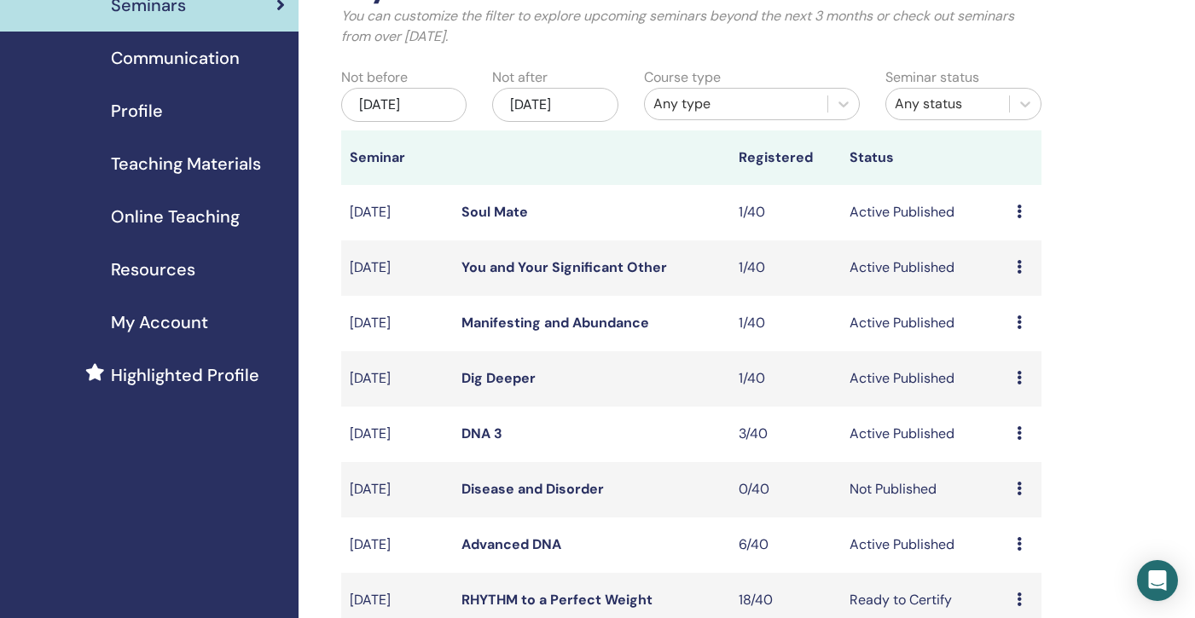
click at [409, 113] on div "[DATE]" at bounding box center [403, 105] width 125 height 34
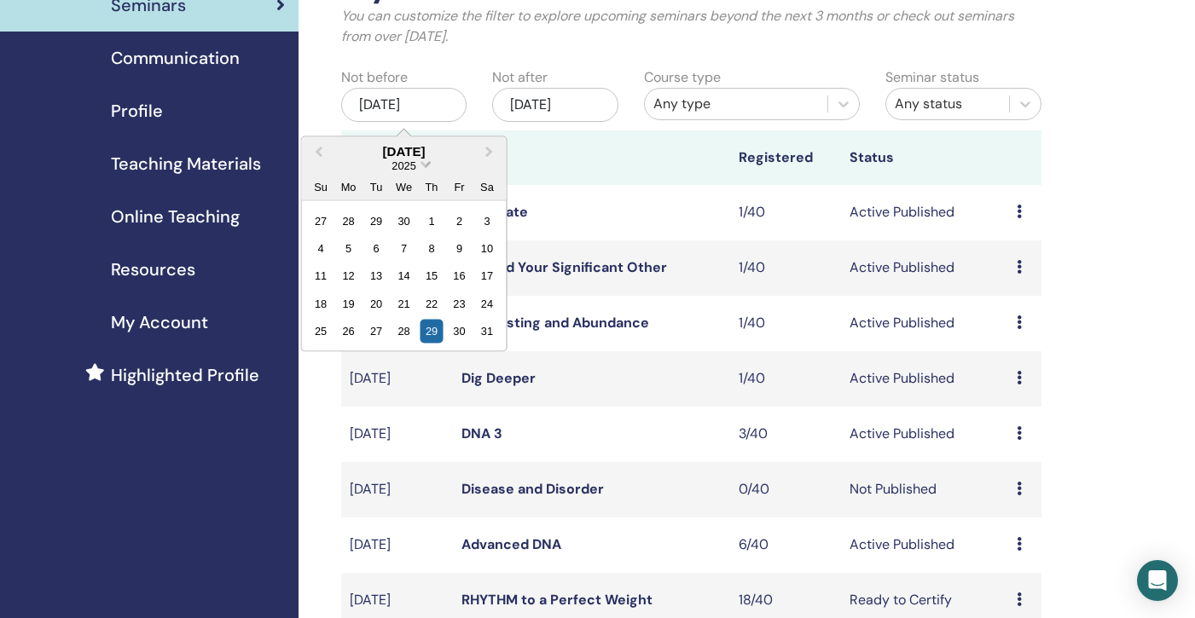
click at [427, 164] on span "Choose Date" at bounding box center [425, 162] width 11 height 11
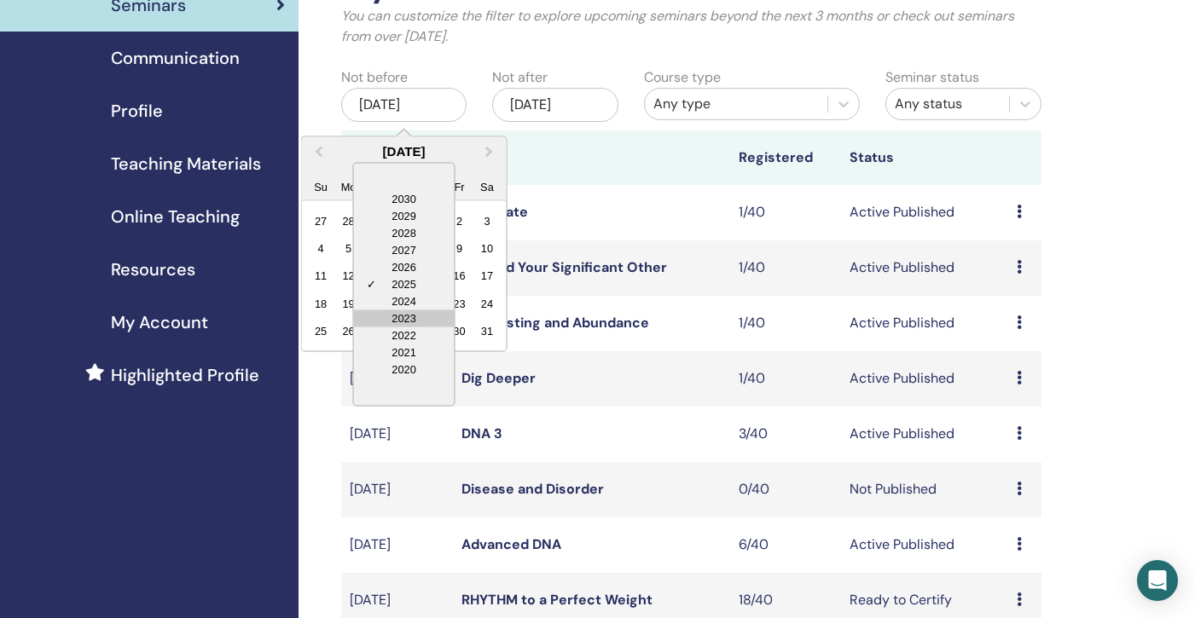
click at [425, 320] on div "2023" at bounding box center [404, 318] width 101 height 17
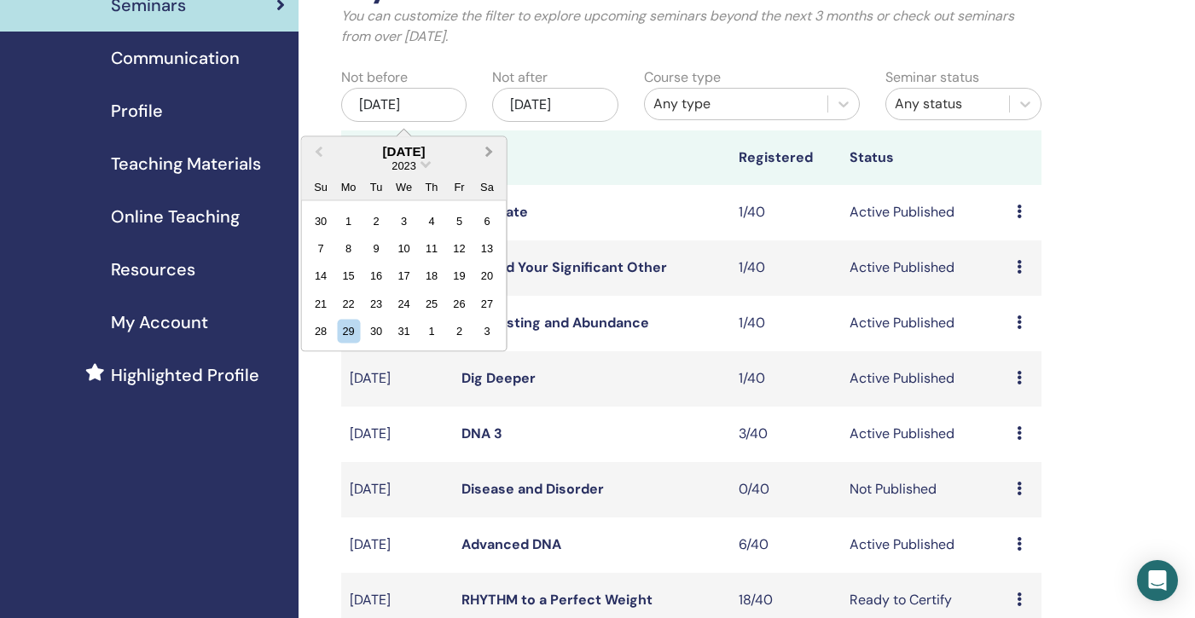
click at [494, 149] on button "Next Month" at bounding box center [491, 151] width 27 height 27
click at [352, 301] on div "18" at bounding box center [348, 303] width 23 height 23
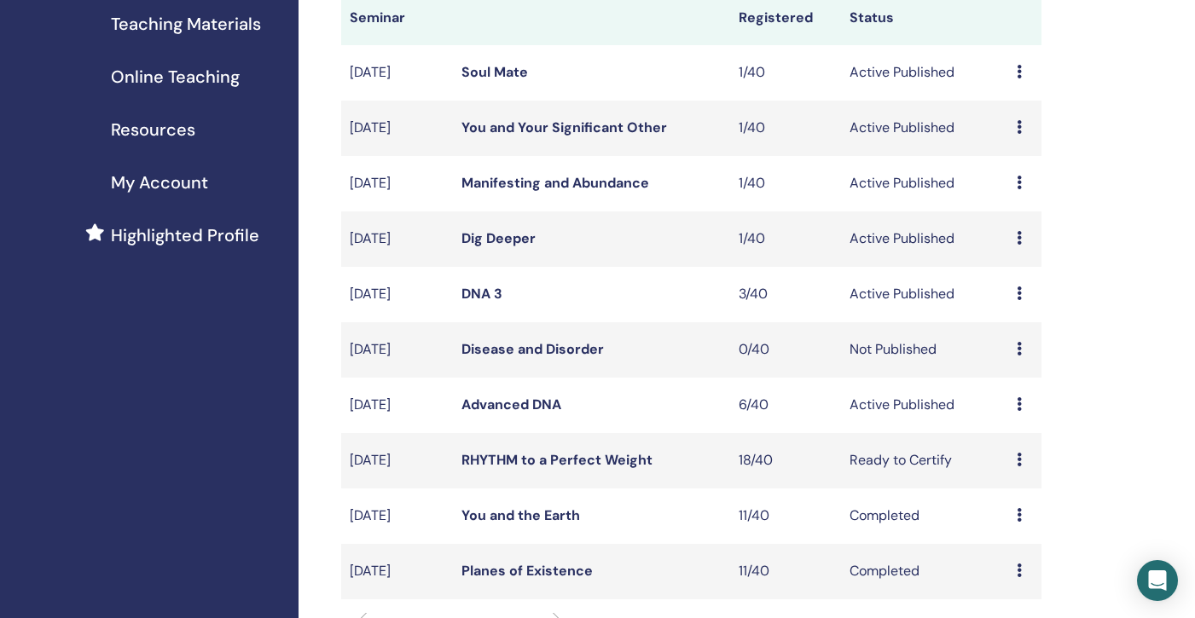
scroll to position [441, 0]
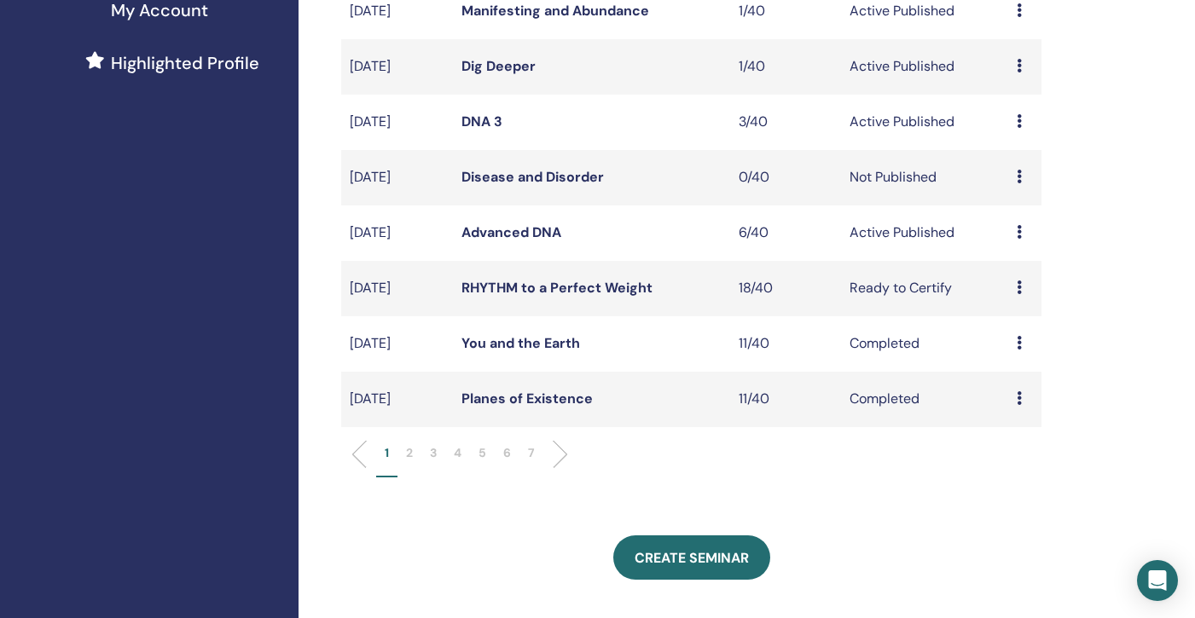
click at [532, 457] on p "7" at bounding box center [531, 453] width 7 height 18
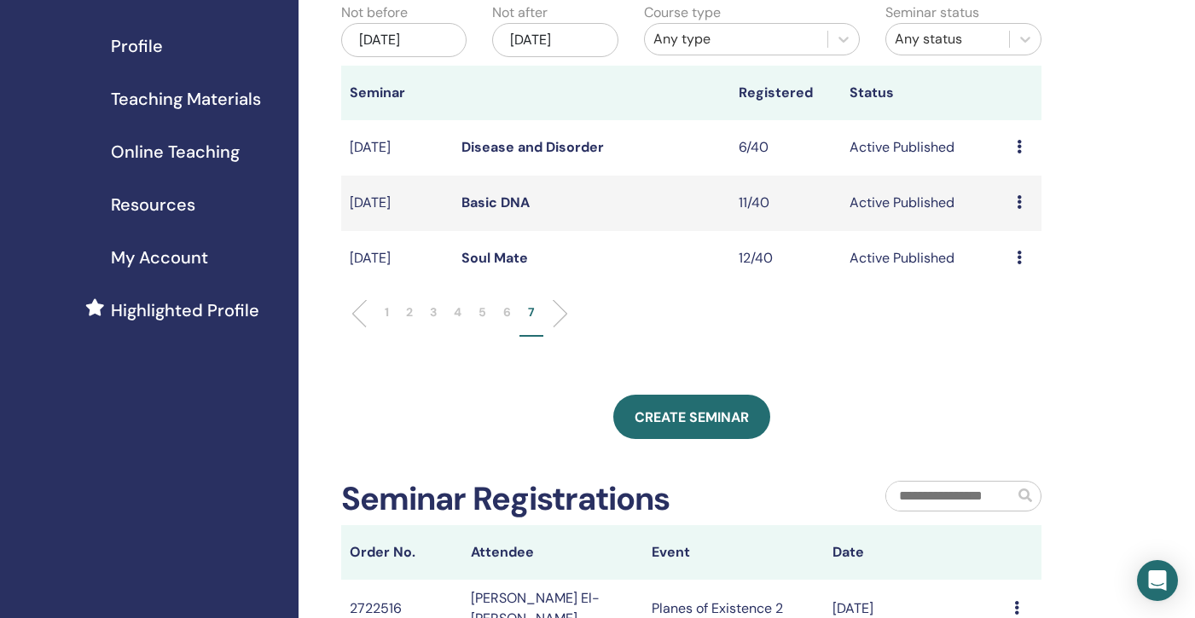
scroll to position [187, 0]
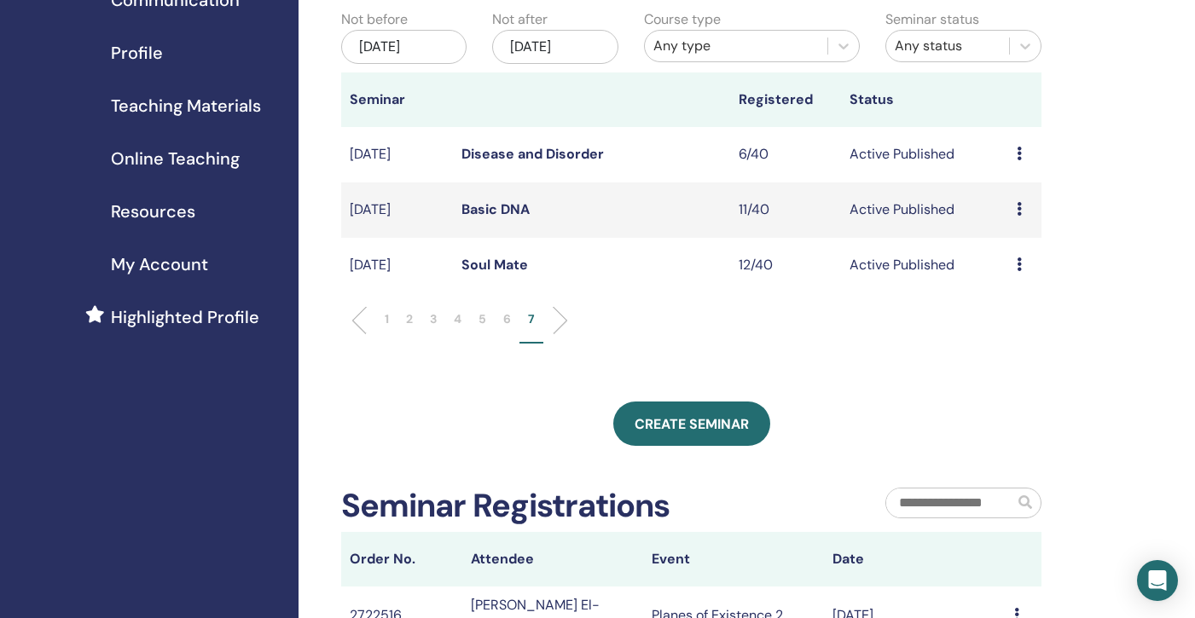
click at [499, 212] on link "Basic DNA" at bounding box center [495, 209] width 68 height 18
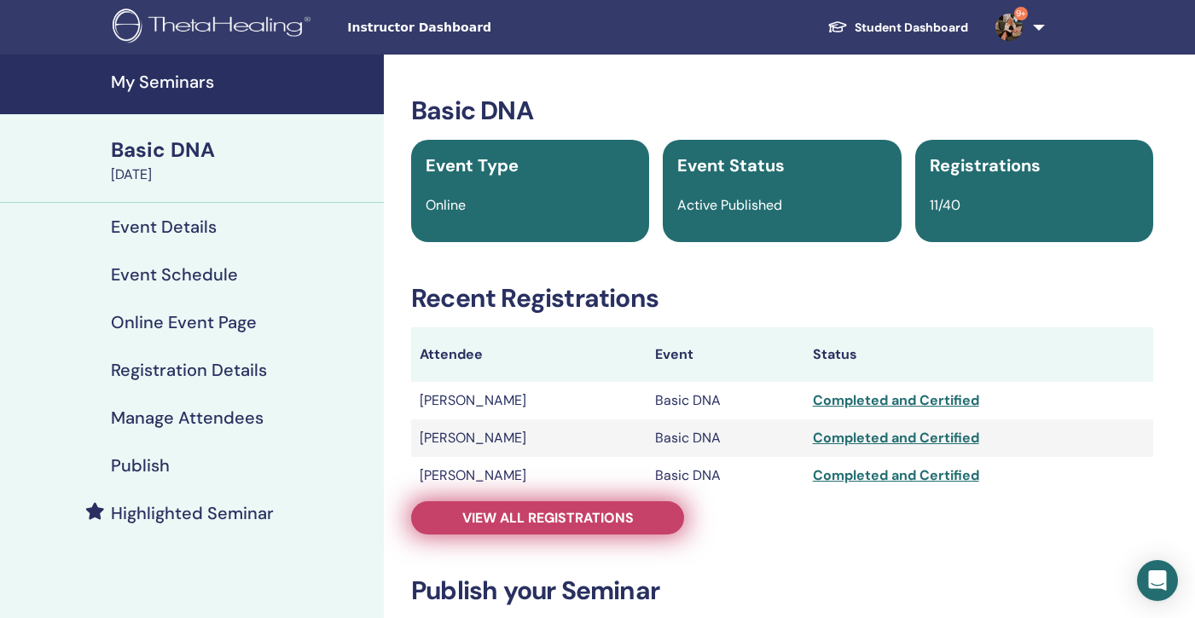
click at [565, 519] on span "View all registrations" at bounding box center [547, 518] width 171 height 18
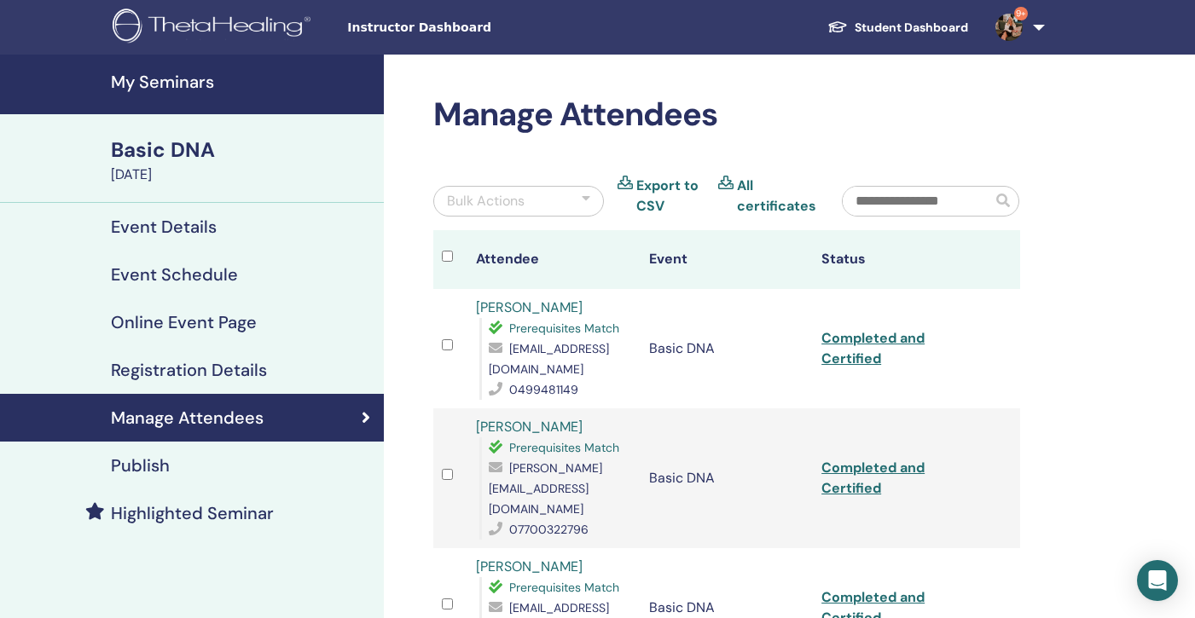
click at [142, 72] on h4 "My Seminars" at bounding box center [242, 82] width 263 height 20
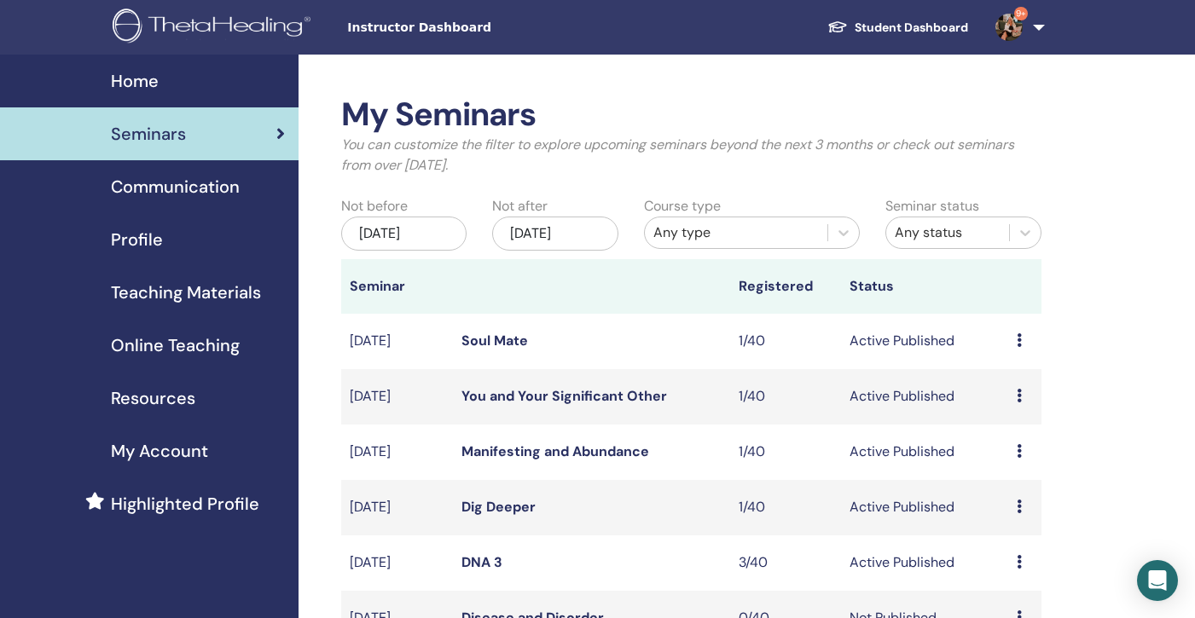
click at [431, 234] on div "[DATE]" at bounding box center [403, 234] width 125 height 34
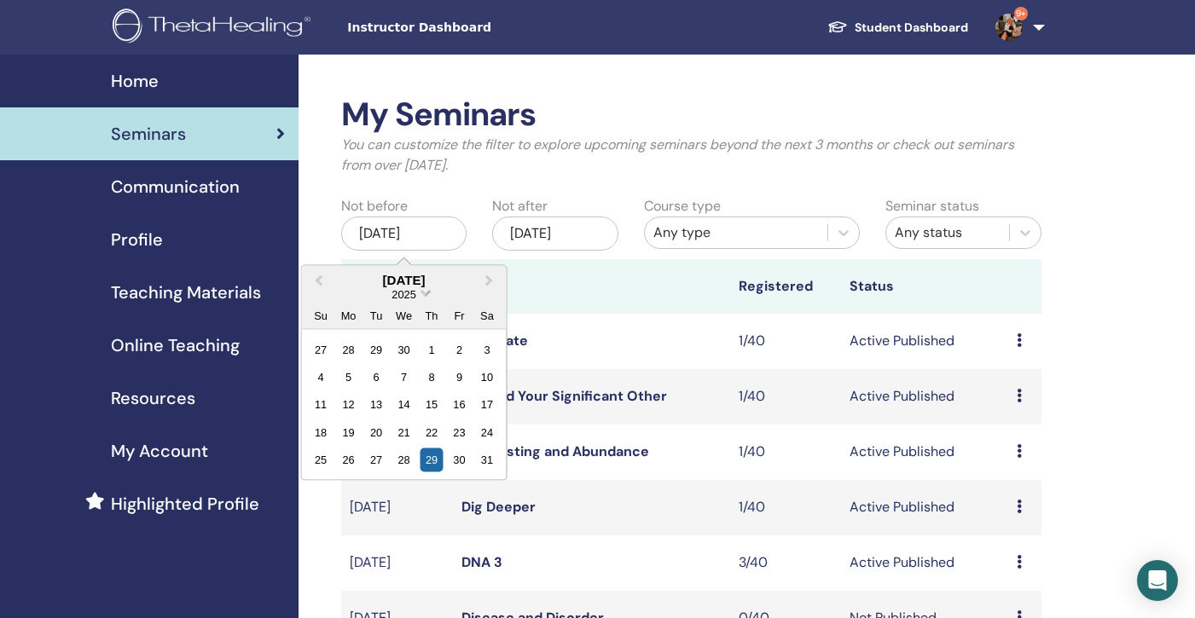
click at [427, 290] on span "Choose Date" at bounding box center [425, 291] width 11 height 11
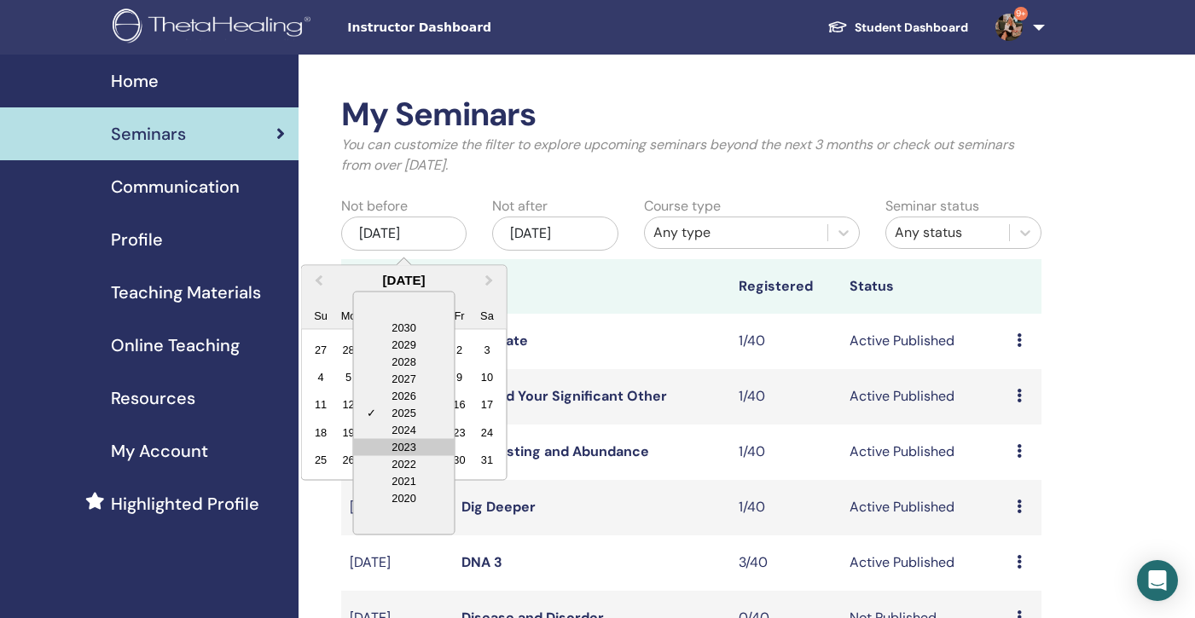
click at [422, 449] on div "2023" at bounding box center [404, 446] width 101 height 17
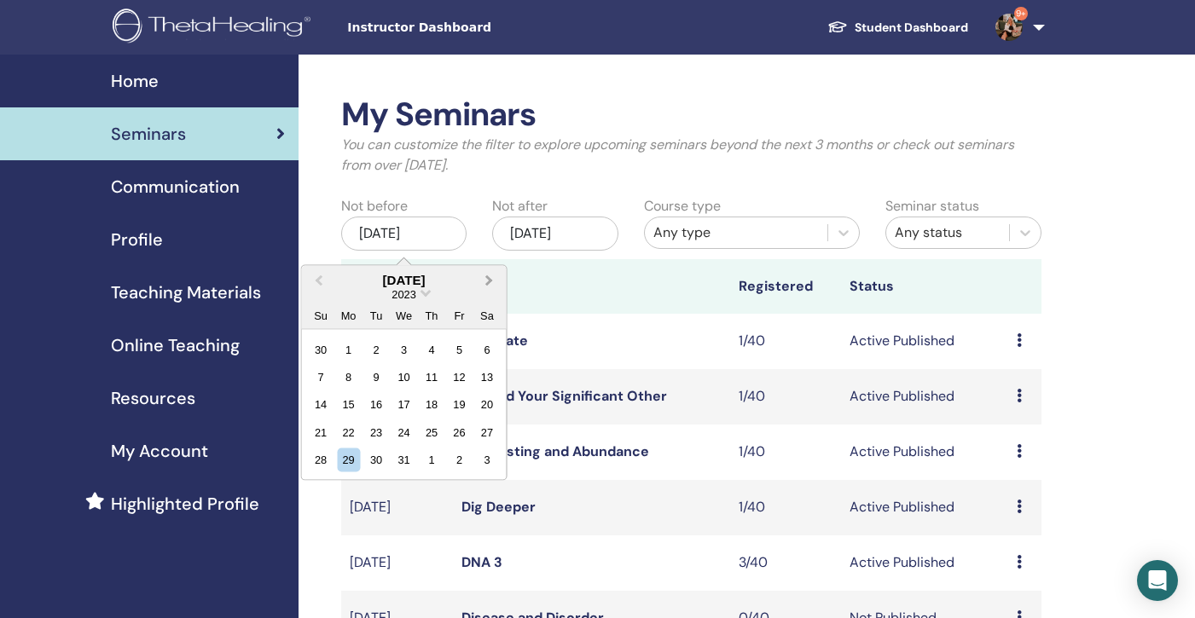
click at [490, 279] on span "Next Month" at bounding box center [490, 280] width 0 height 18
click at [490, 280] on span "Next Month" at bounding box center [490, 280] width 0 height 18
click at [398, 427] on div "20" at bounding box center [403, 431] width 23 height 23
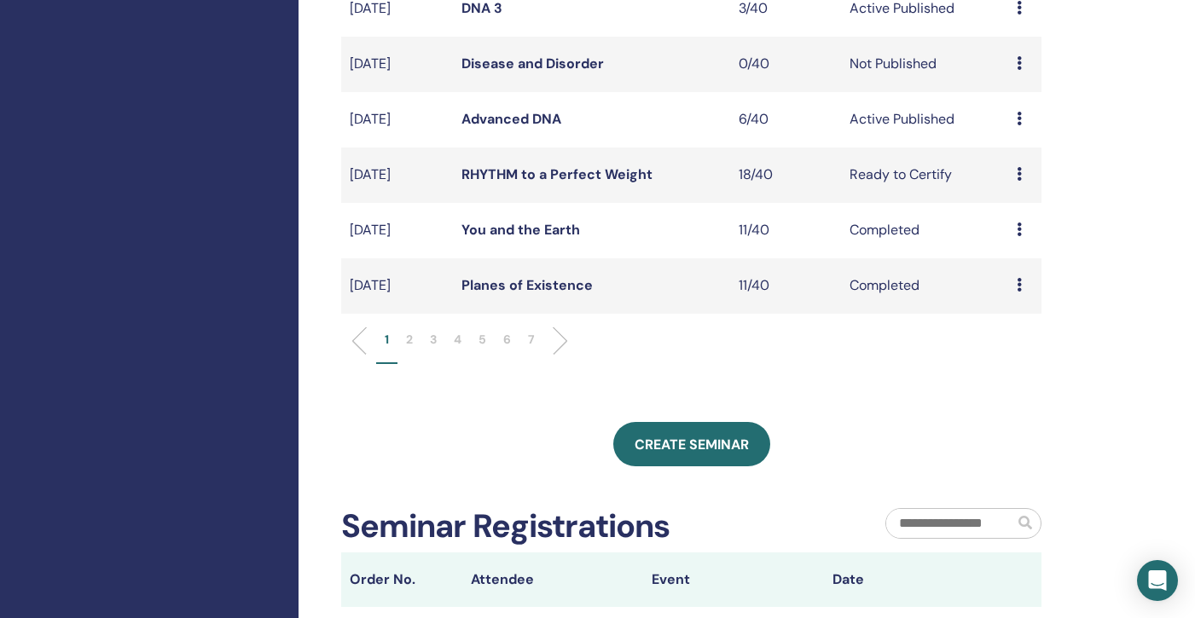
scroll to position [614, 0]
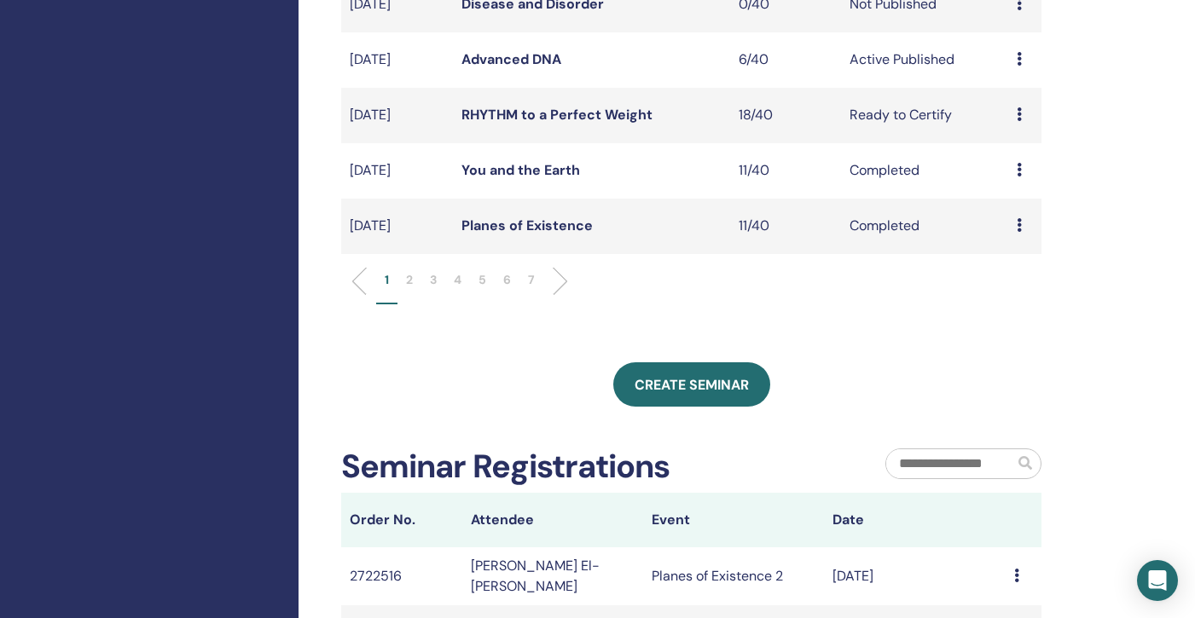
click at [525, 281] on li "7" at bounding box center [531, 287] width 24 height 33
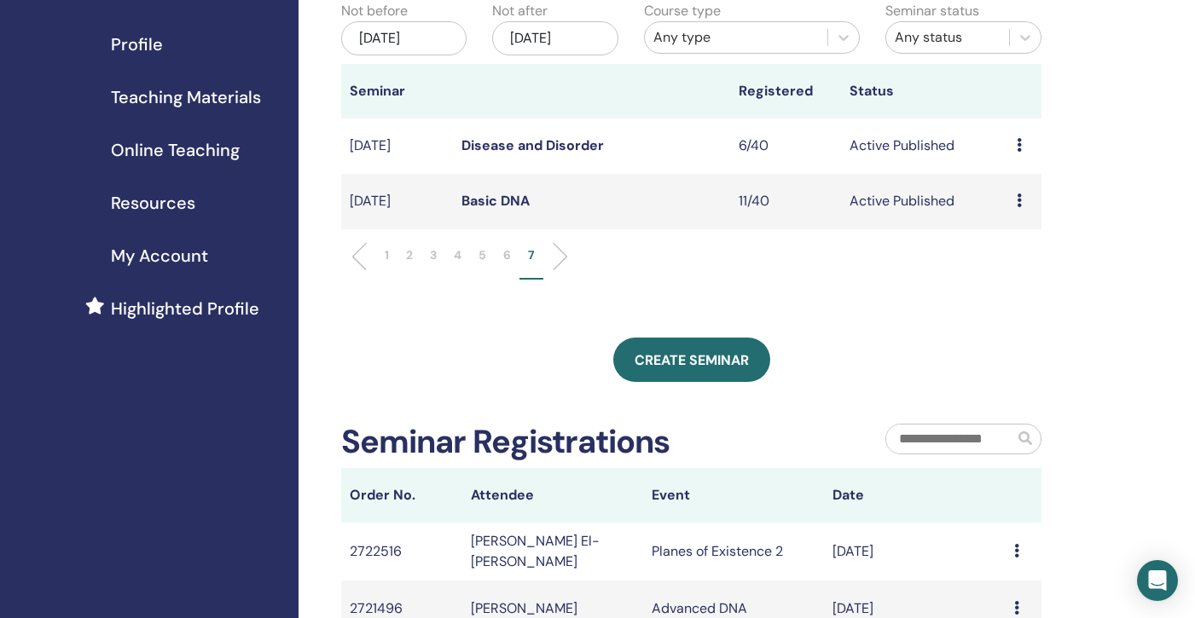
scroll to position [148, 0]
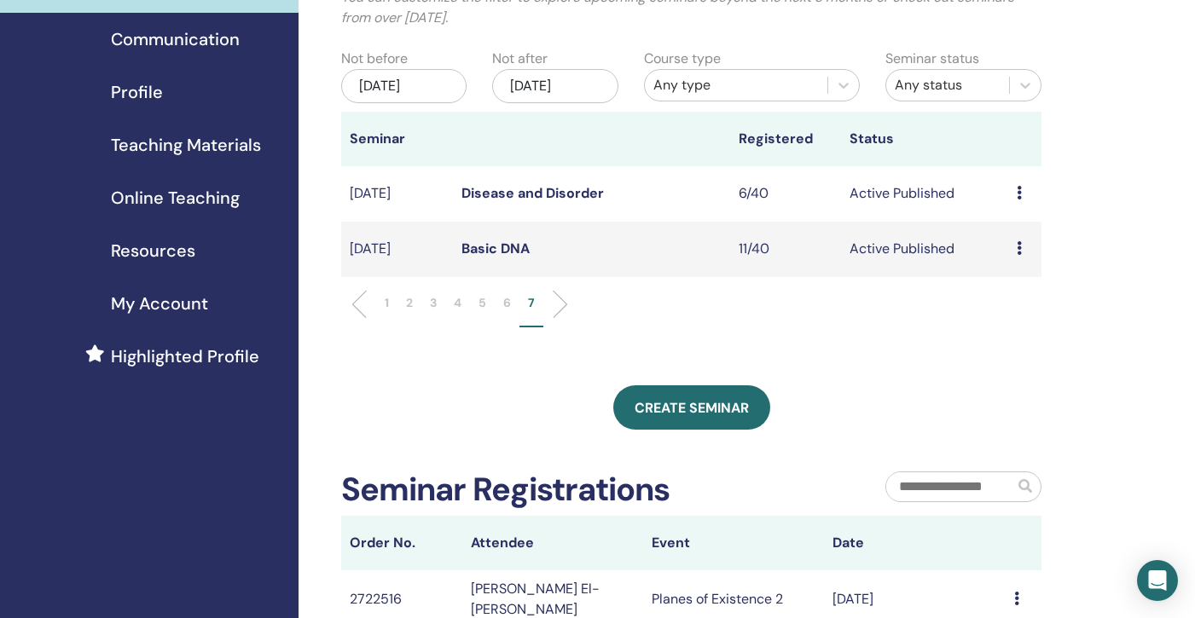
click at [485, 196] on link "Disease and Disorder" at bounding box center [532, 193] width 142 height 18
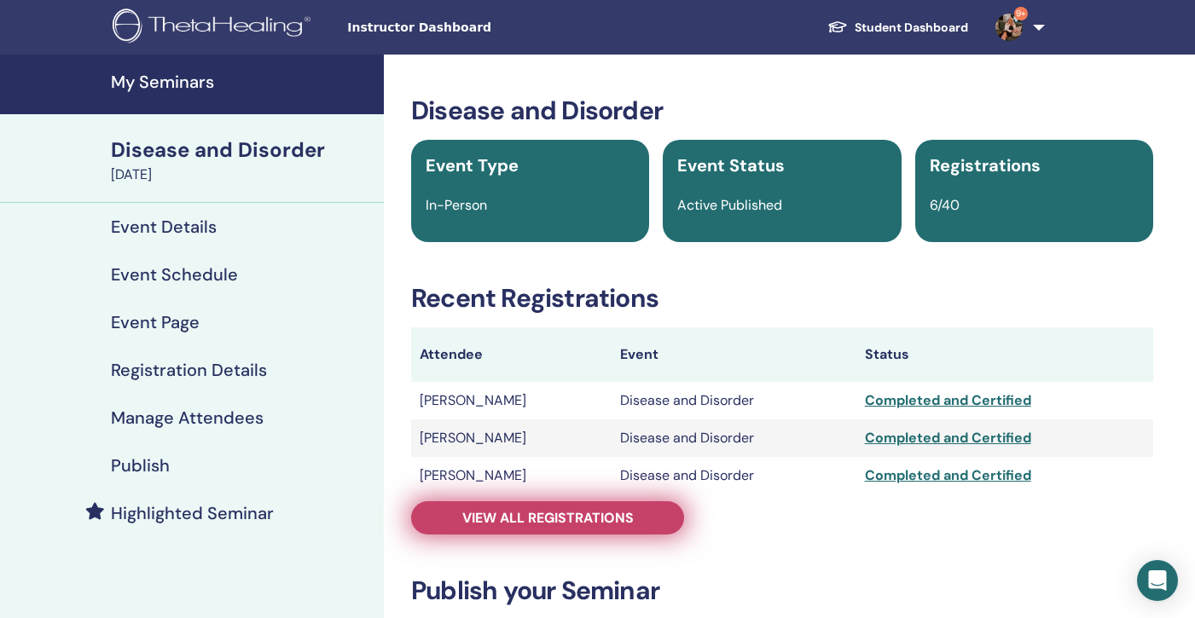
click at [511, 523] on span "View all registrations" at bounding box center [547, 518] width 171 height 18
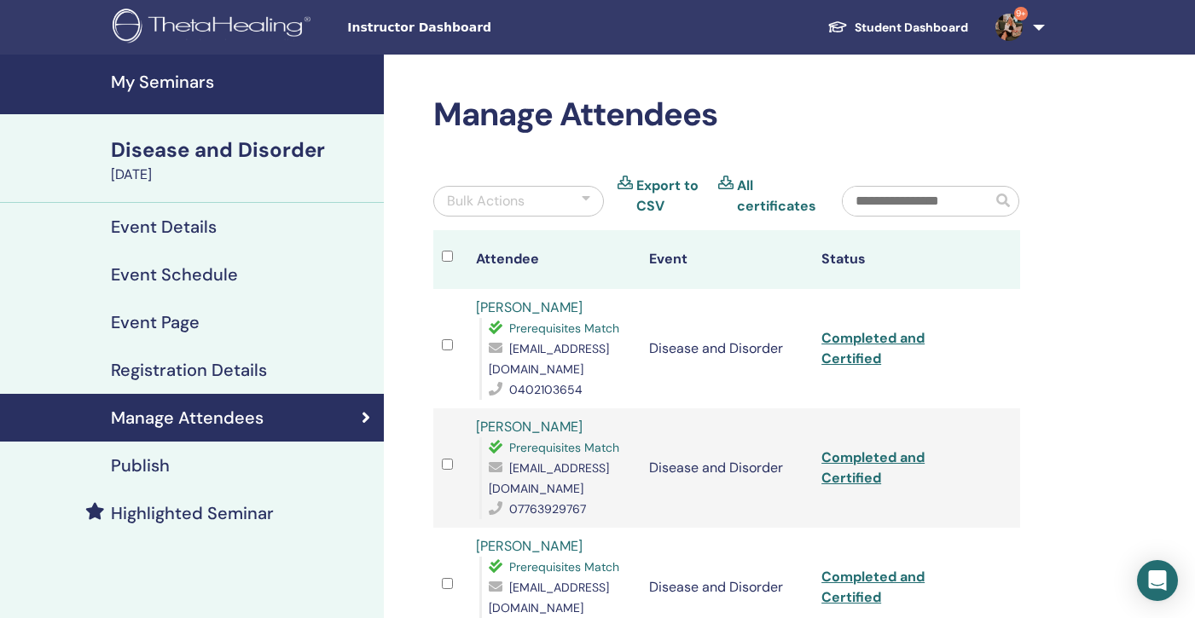
click at [148, 84] on h4 "My Seminars" at bounding box center [242, 82] width 263 height 20
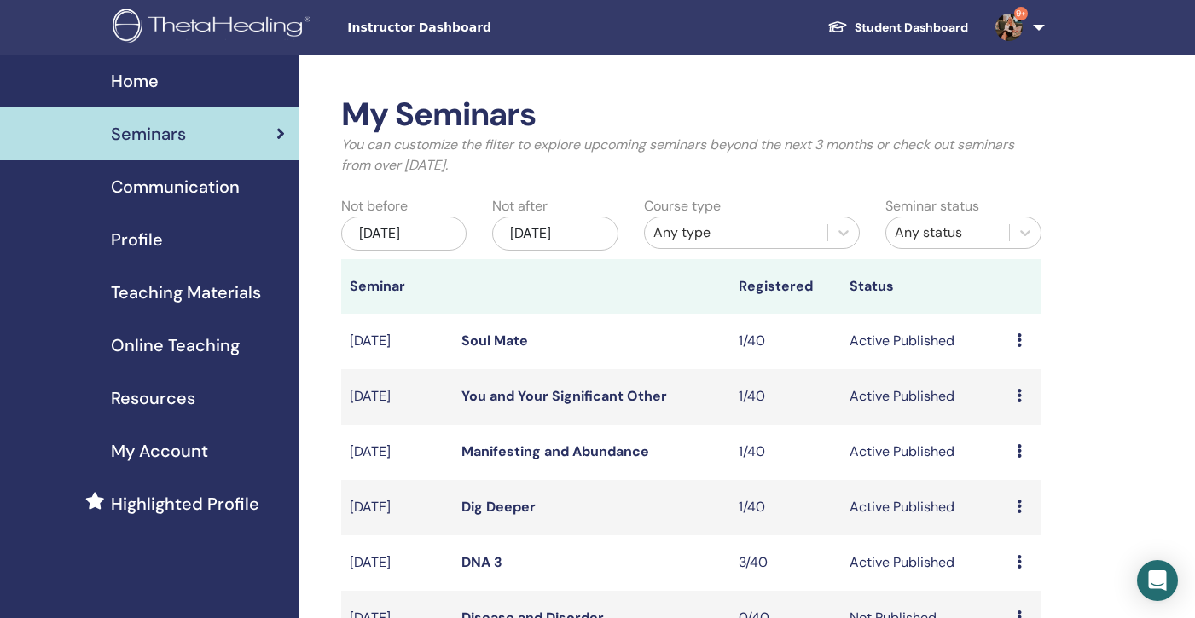
click at [436, 225] on div "May/29, 2025" at bounding box center [403, 234] width 125 height 34
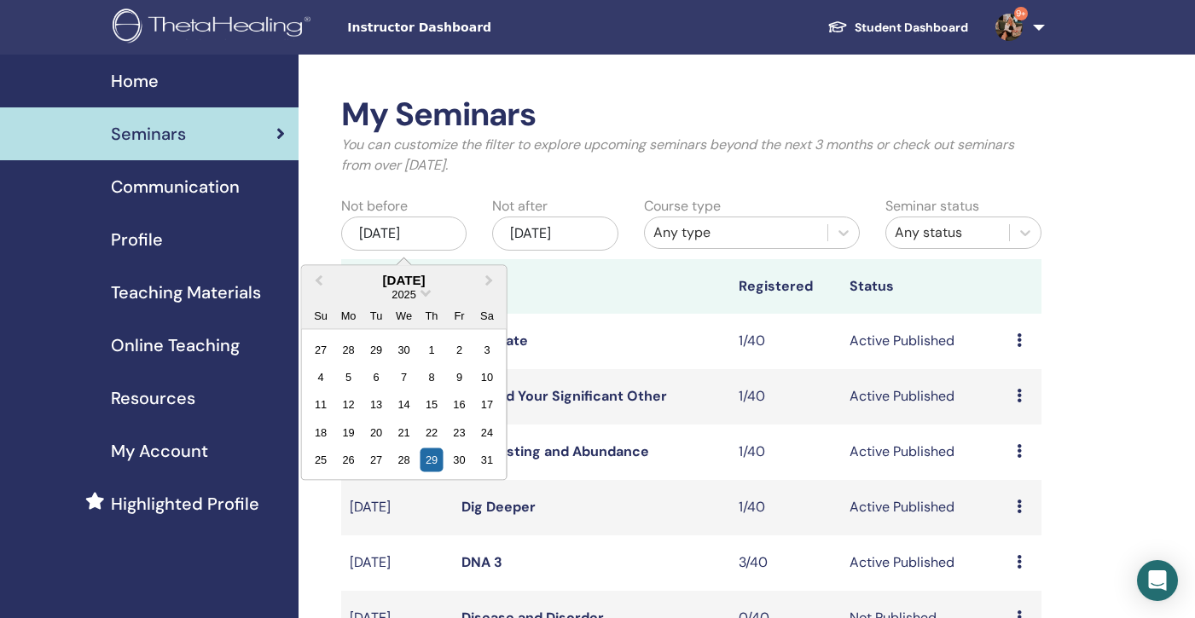
click at [422, 296] on div "2025" at bounding box center [404, 294] width 205 height 14
click at [427, 293] on span "Choose Date" at bounding box center [425, 291] width 11 height 11
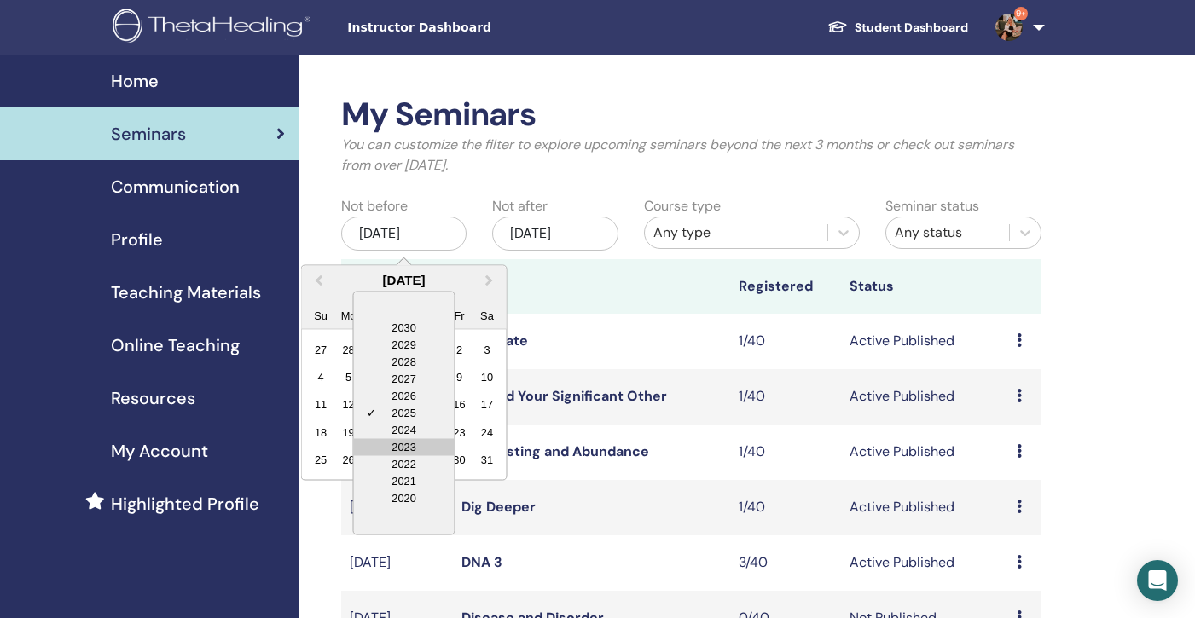
click at [412, 449] on div "2023" at bounding box center [404, 446] width 101 height 17
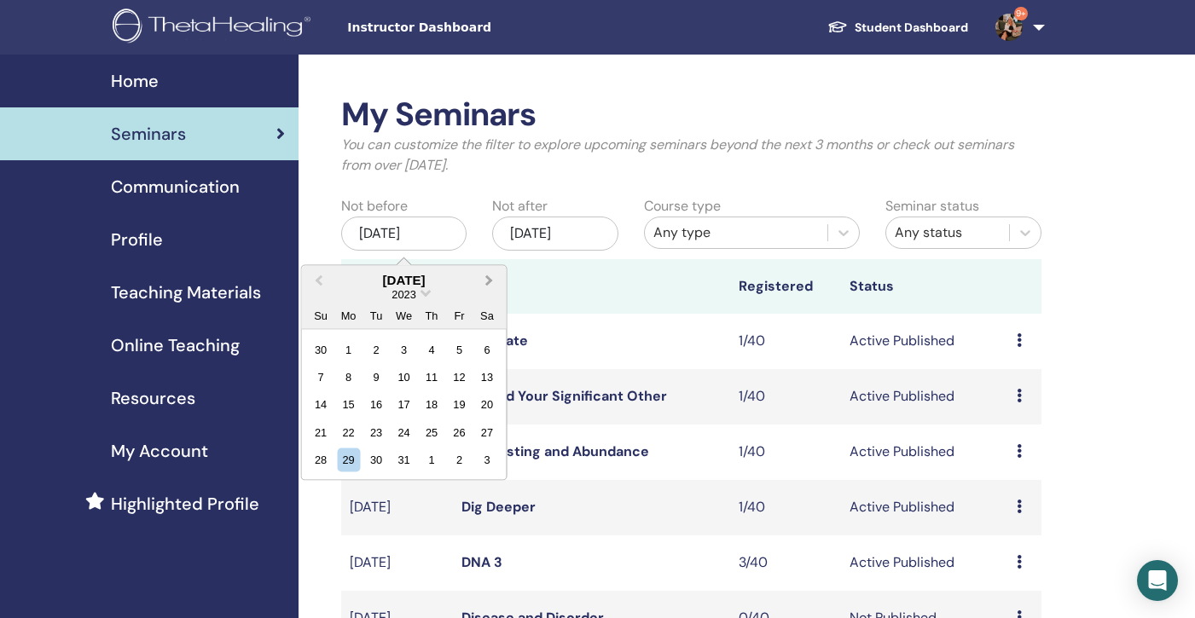
click at [490, 277] on span "Next Month" at bounding box center [490, 280] width 0 height 18
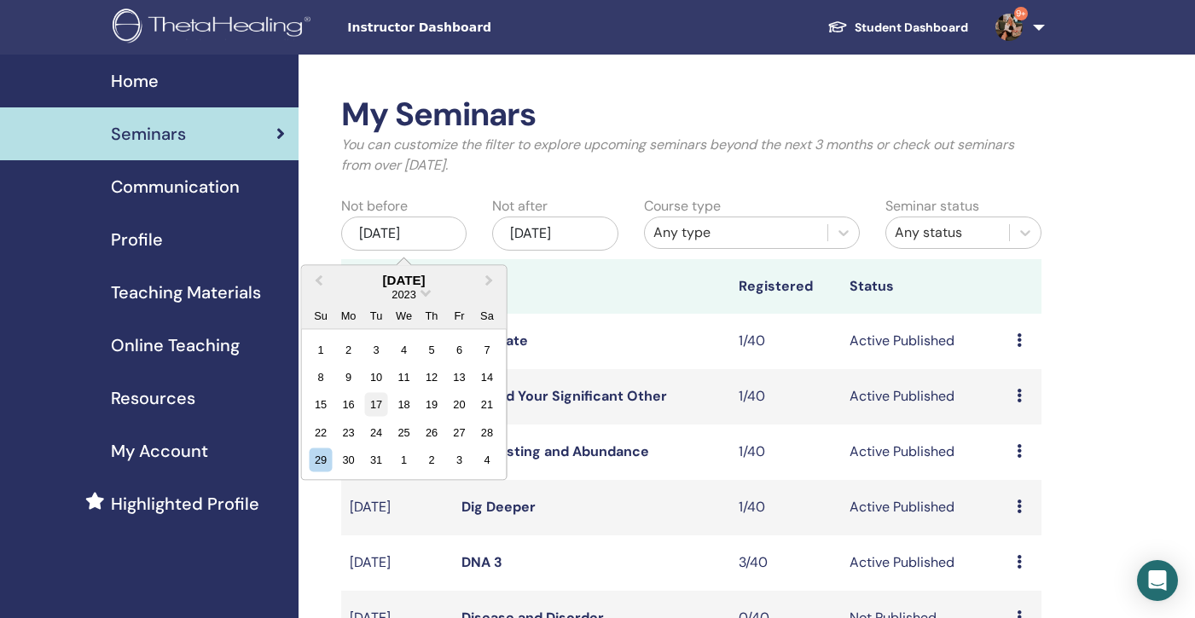
click at [374, 402] on div "17" at bounding box center [376, 404] width 23 height 23
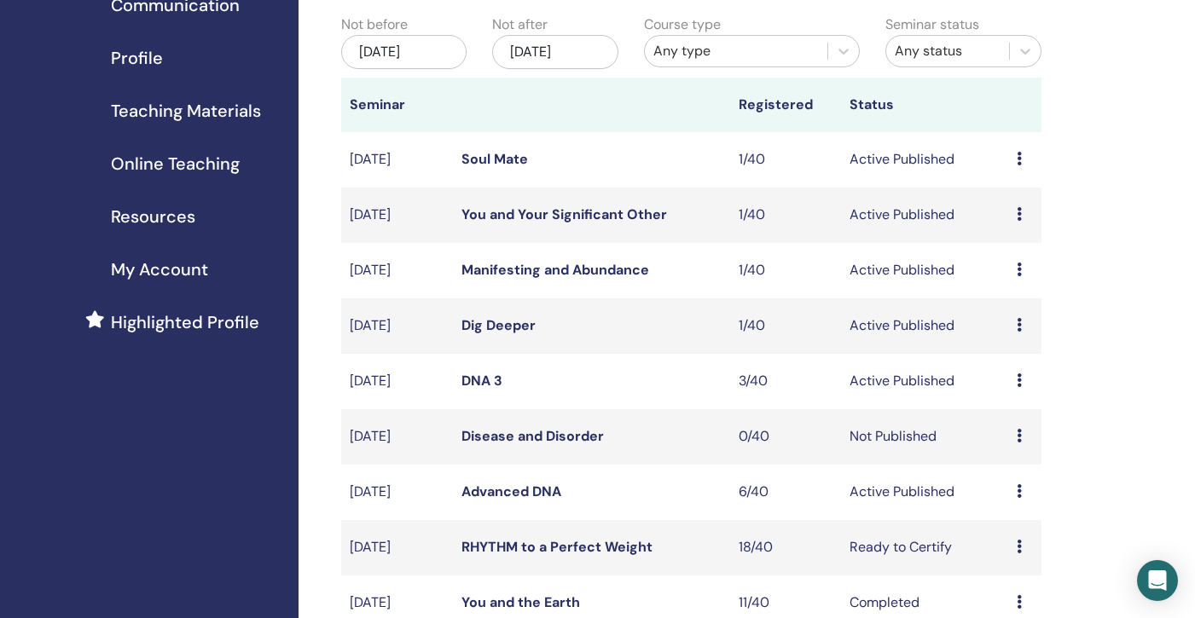
scroll to position [415, 0]
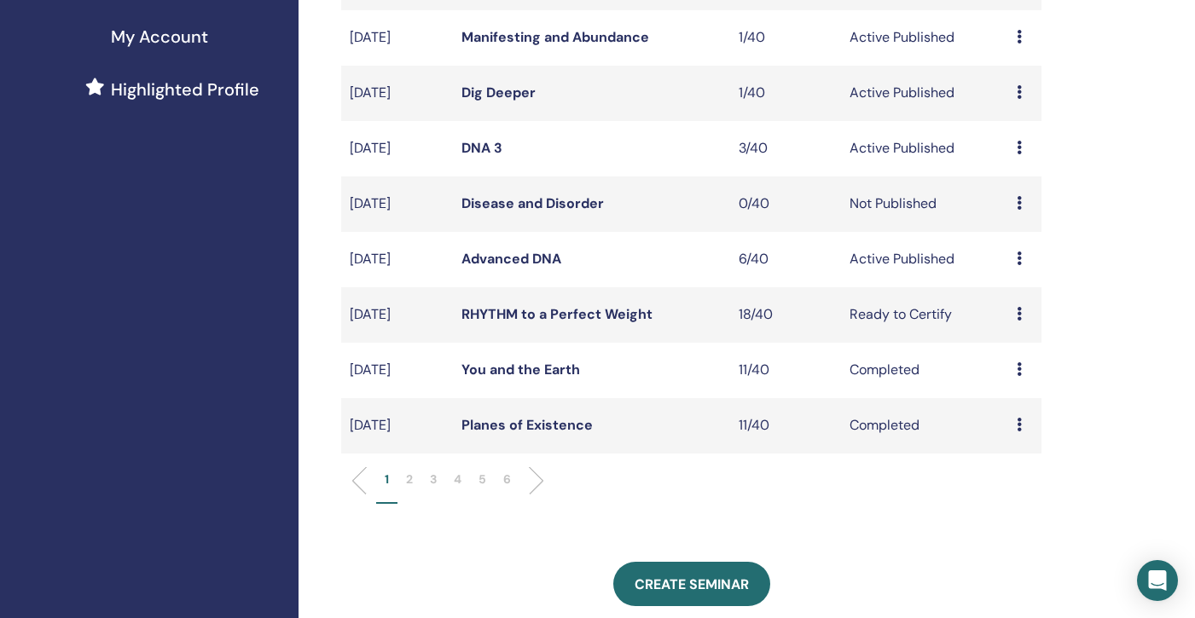
click at [507, 481] on p "6" at bounding box center [507, 480] width 8 height 18
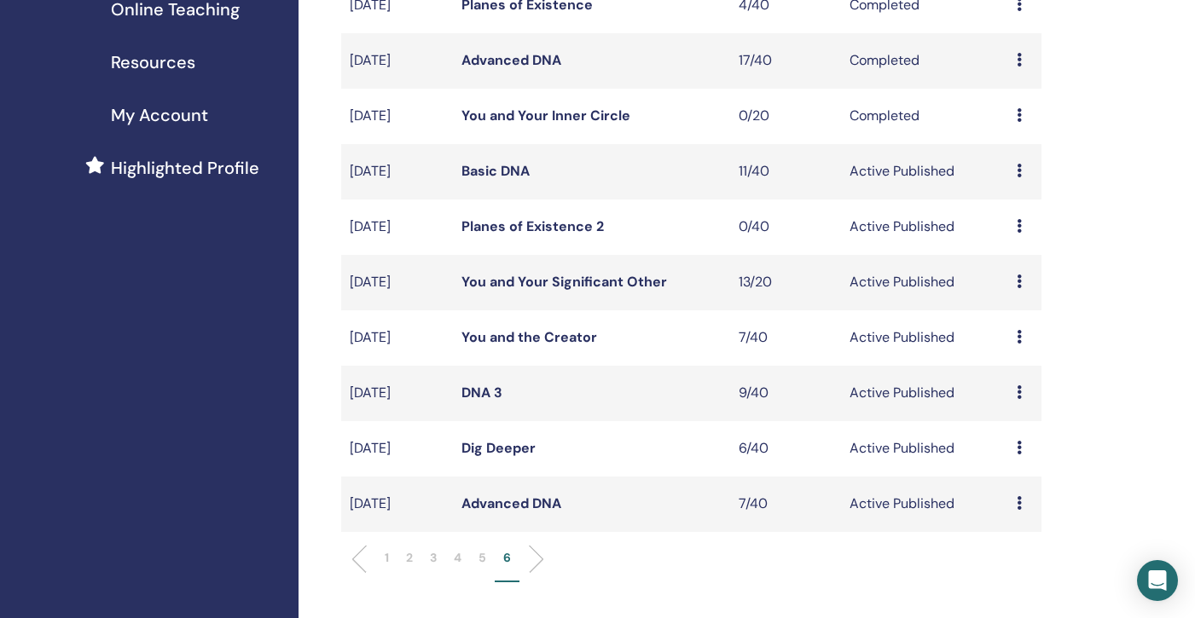
scroll to position [330, 0]
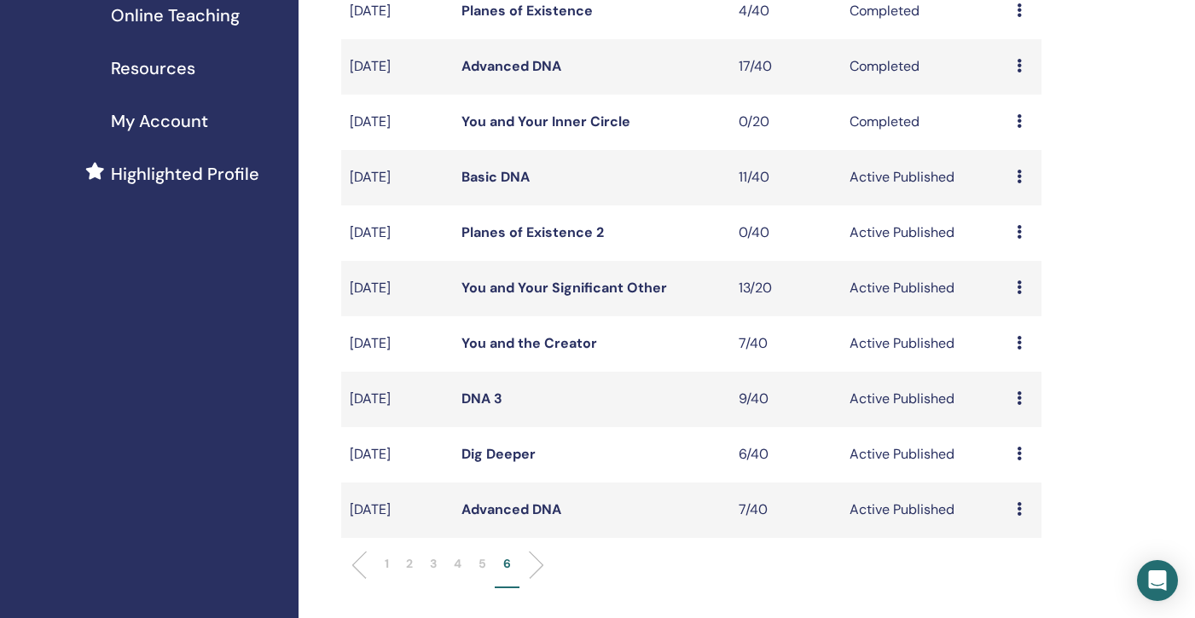
click at [500, 508] on link "Advanced DNA" at bounding box center [511, 510] width 100 height 18
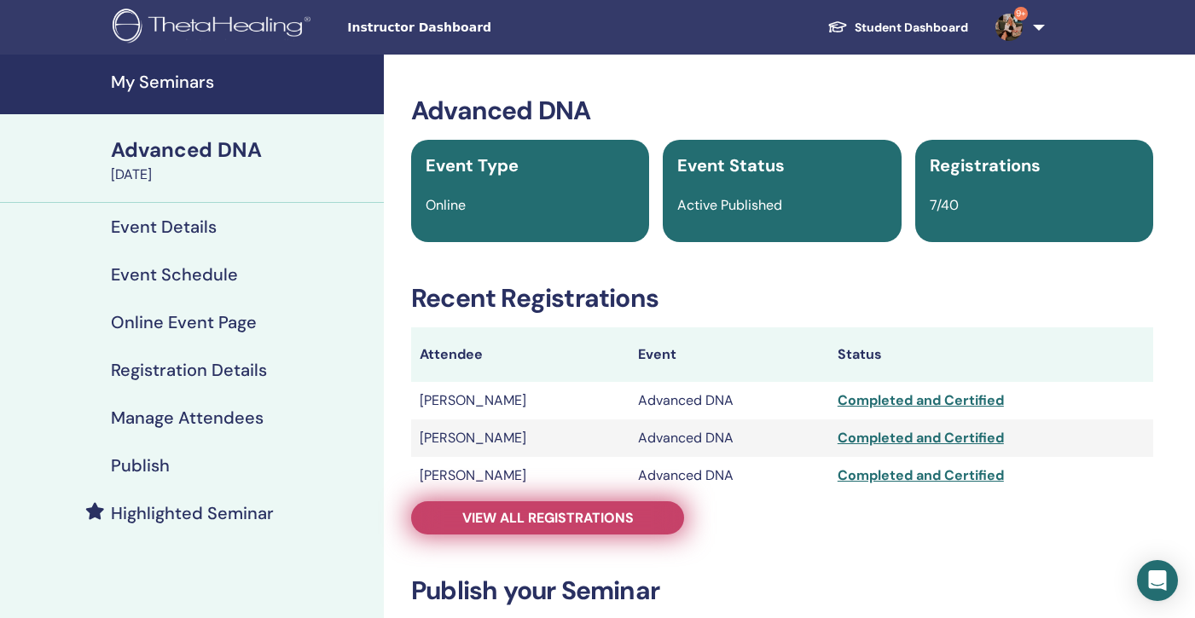
click at [565, 517] on span "View all registrations" at bounding box center [547, 518] width 171 height 18
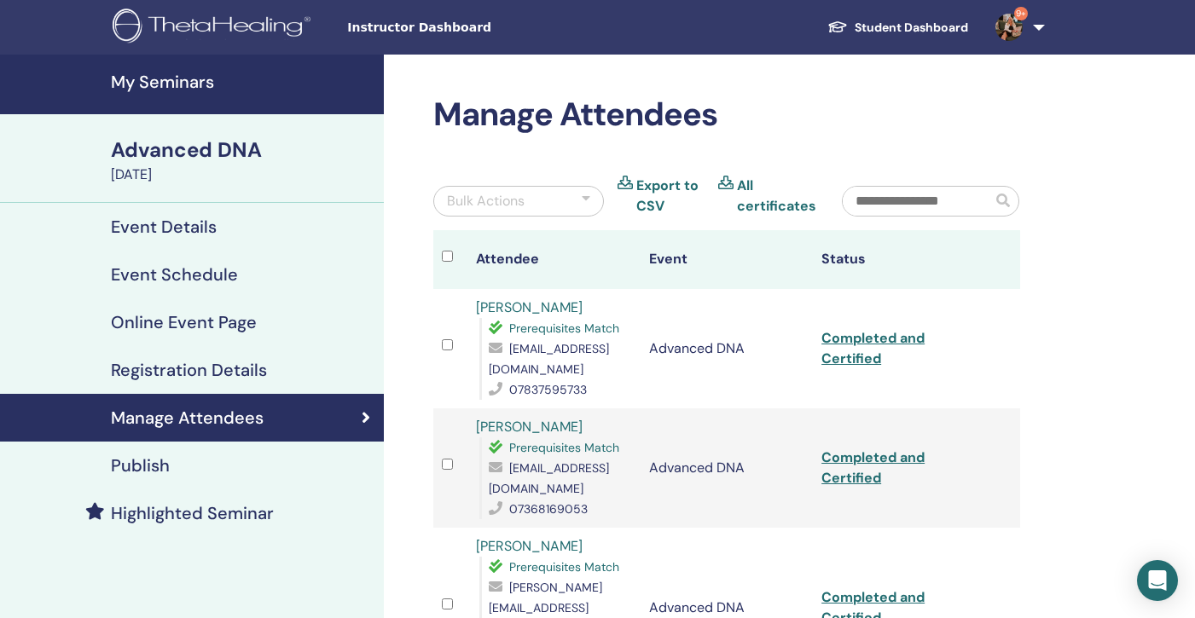
click at [148, 84] on h4 "My Seminars" at bounding box center [242, 82] width 263 height 20
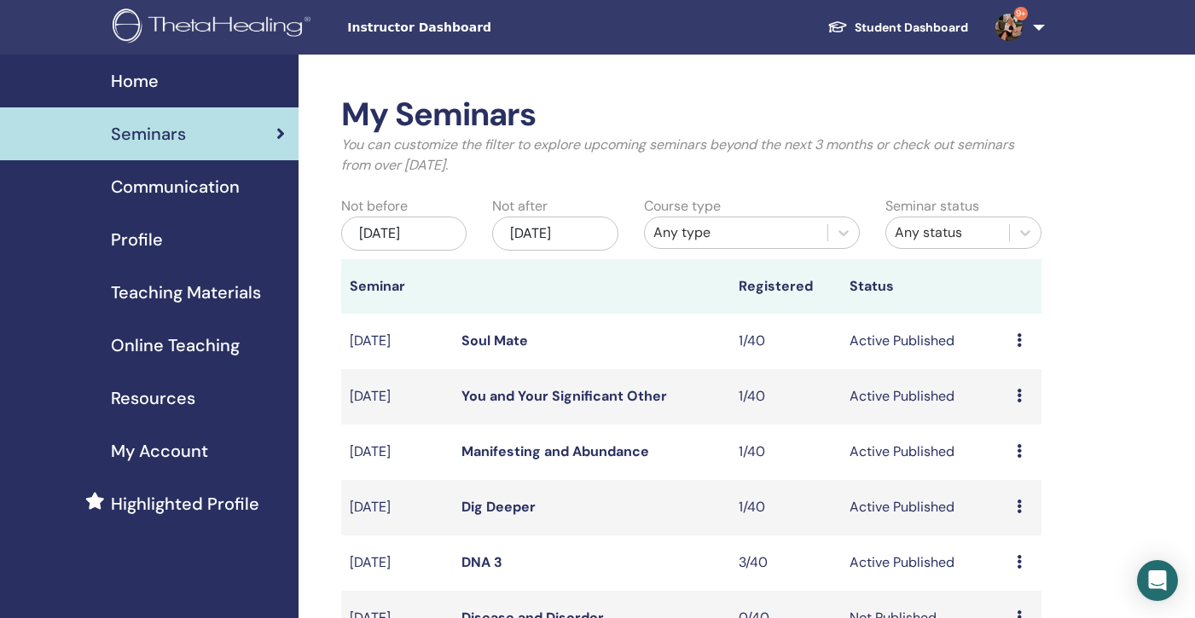
click at [391, 237] on div "[DATE]" at bounding box center [403, 234] width 125 height 34
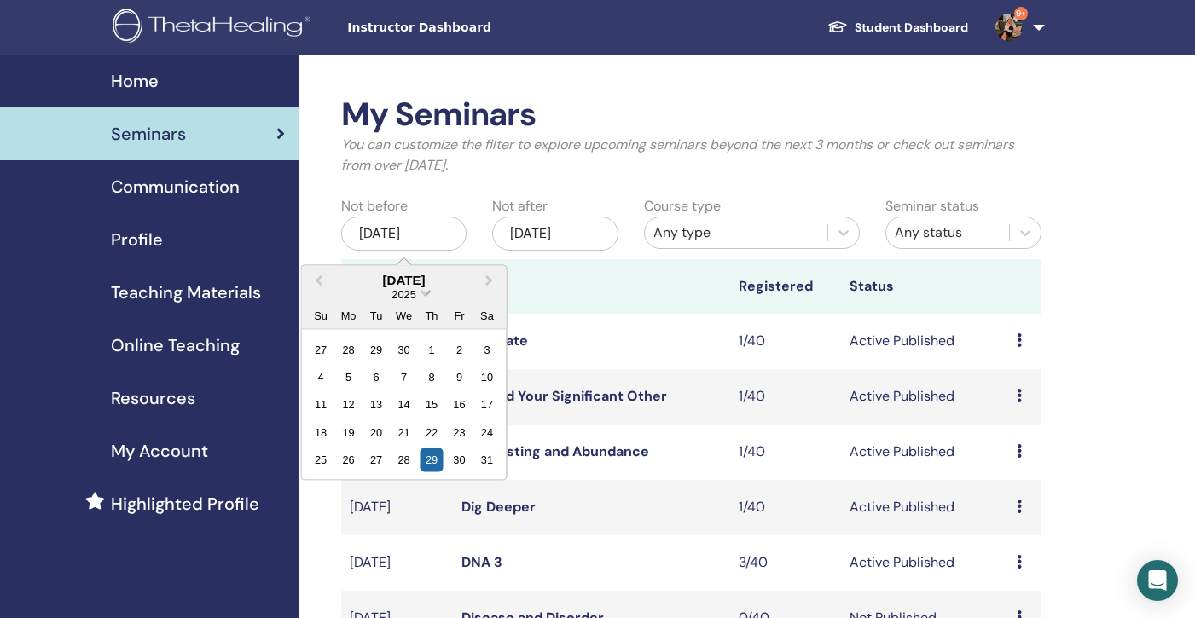
click at [425, 289] on span "Choose Date" at bounding box center [425, 291] width 11 height 11
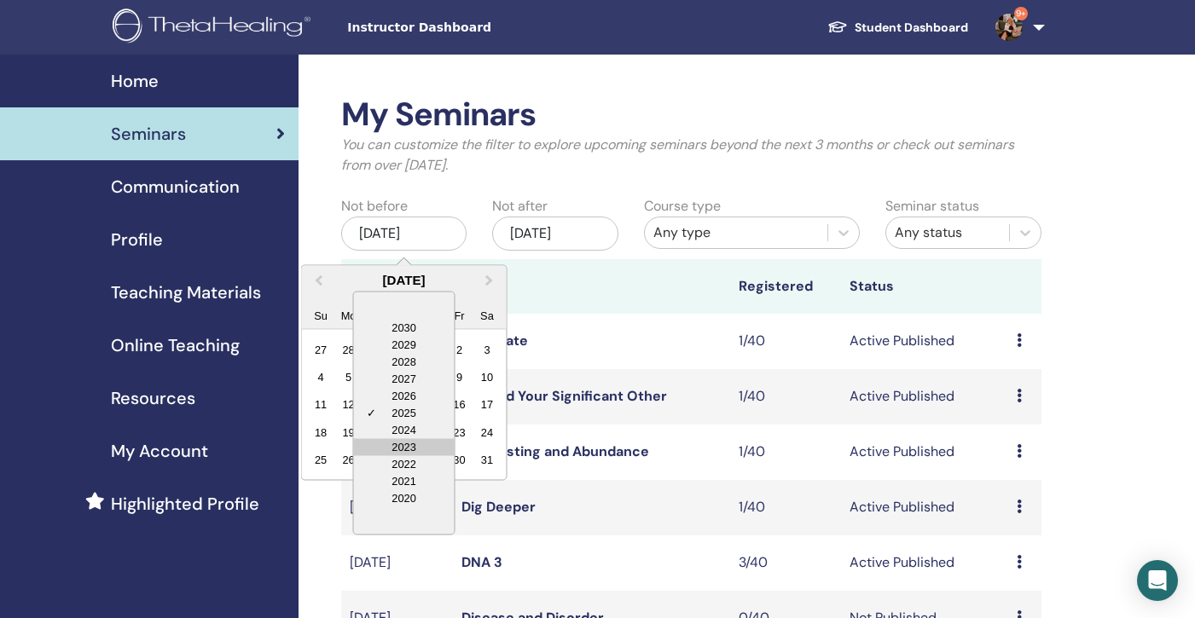
click at [422, 443] on div "2023" at bounding box center [404, 446] width 101 height 17
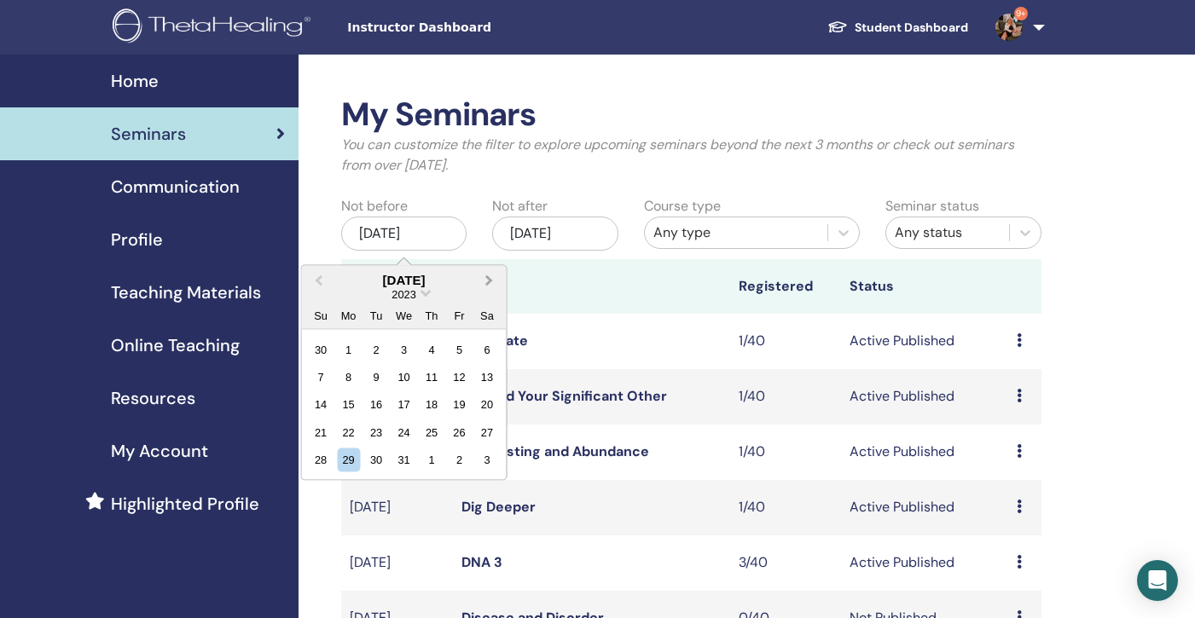
click at [491, 283] on button "Next Month" at bounding box center [491, 280] width 27 height 27
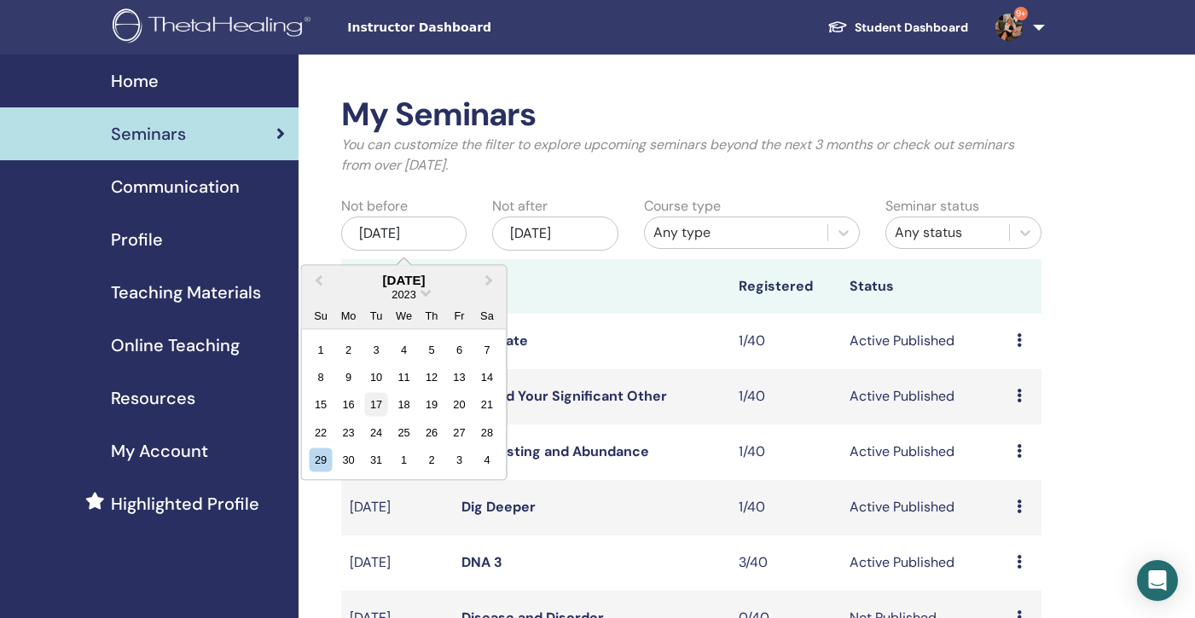
click at [377, 399] on div "17" at bounding box center [376, 404] width 23 height 23
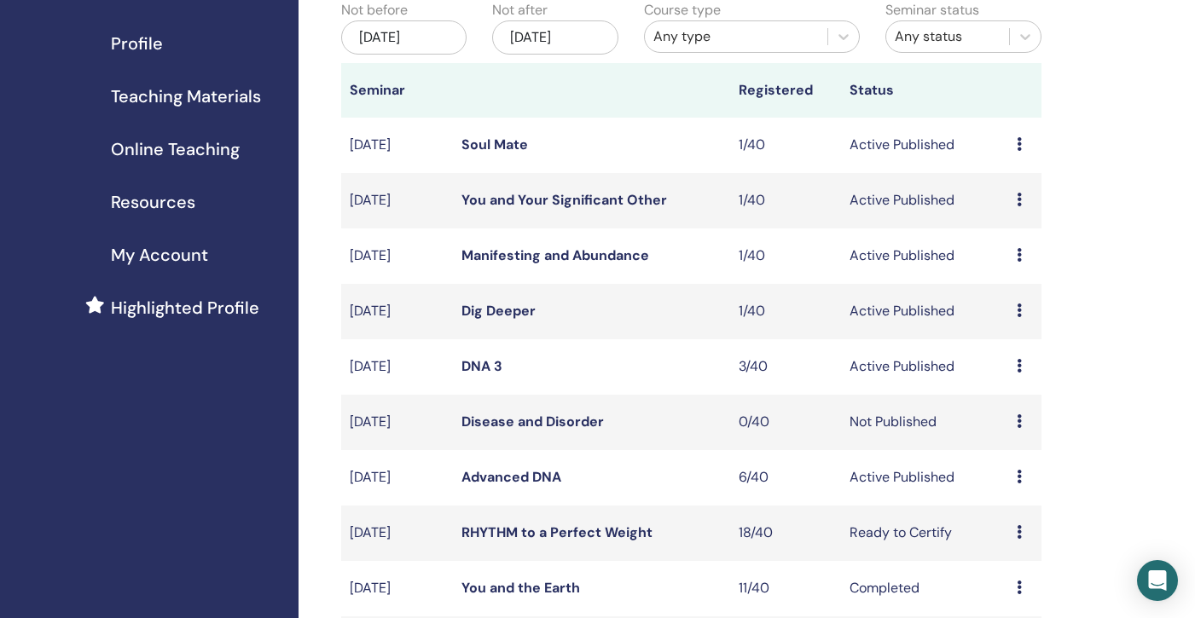
scroll to position [444, 0]
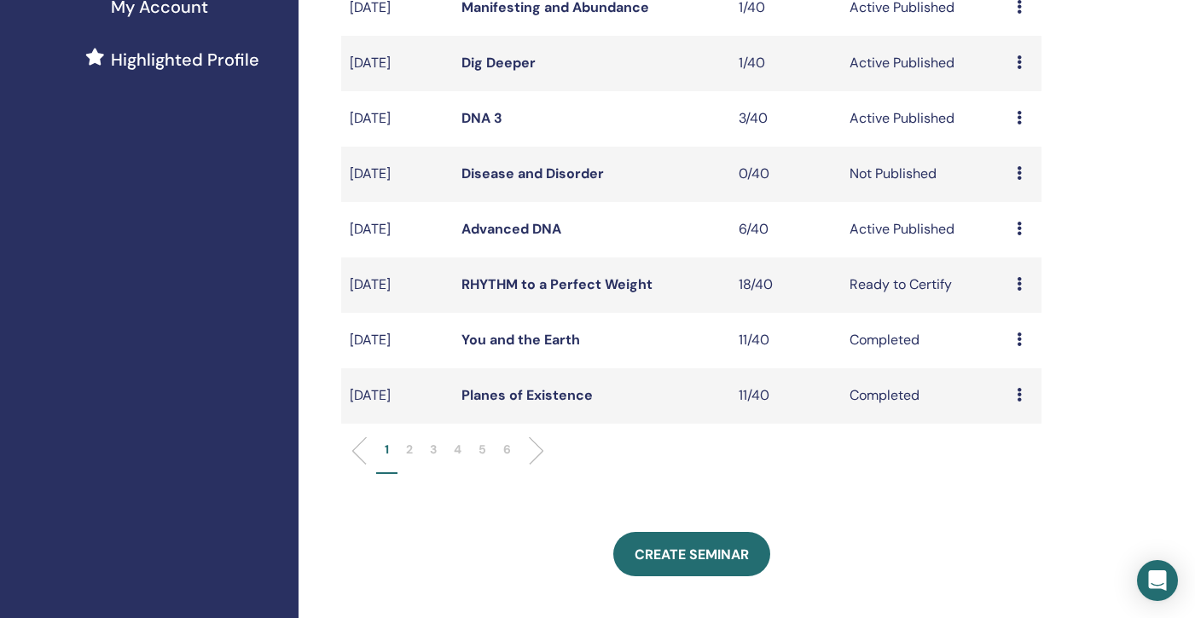
click at [507, 451] on p "6" at bounding box center [507, 450] width 8 height 18
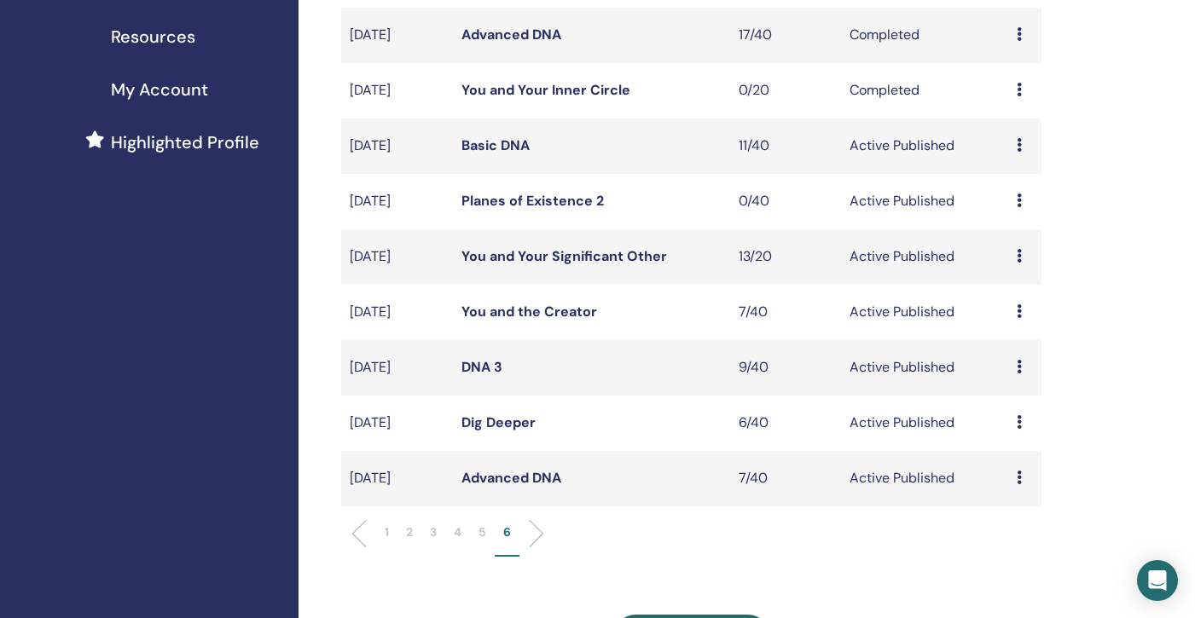
scroll to position [360, 0]
click at [494, 426] on link "Dig Deeper" at bounding box center [498, 424] width 74 height 18
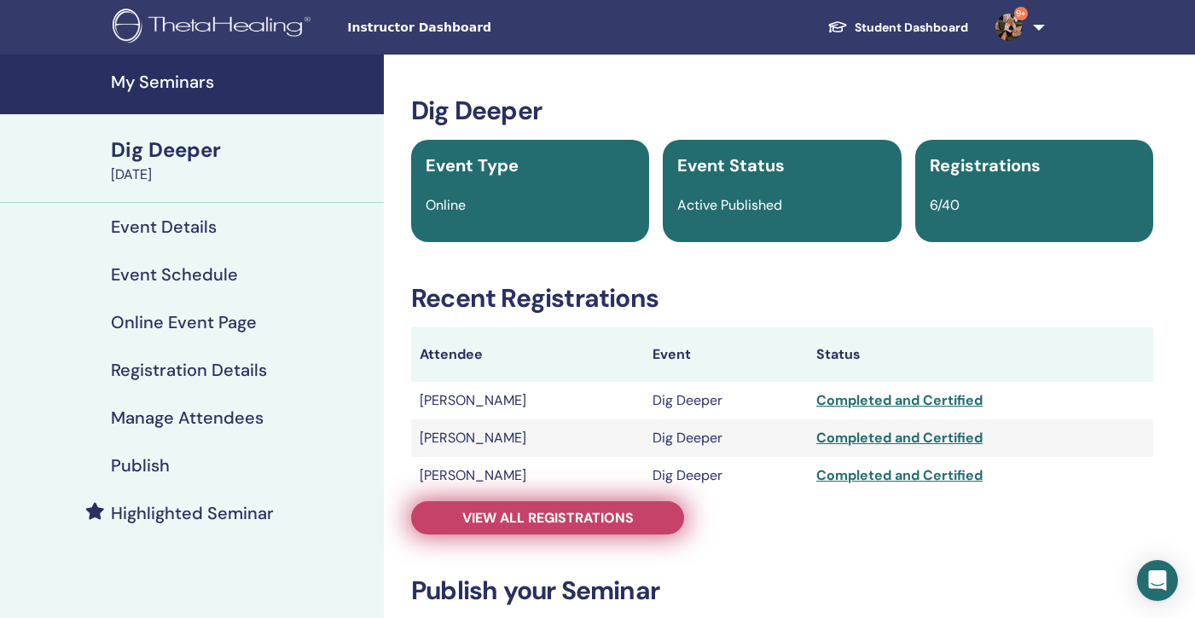
click at [547, 523] on span "View all registrations" at bounding box center [547, 518] width 171 height 18
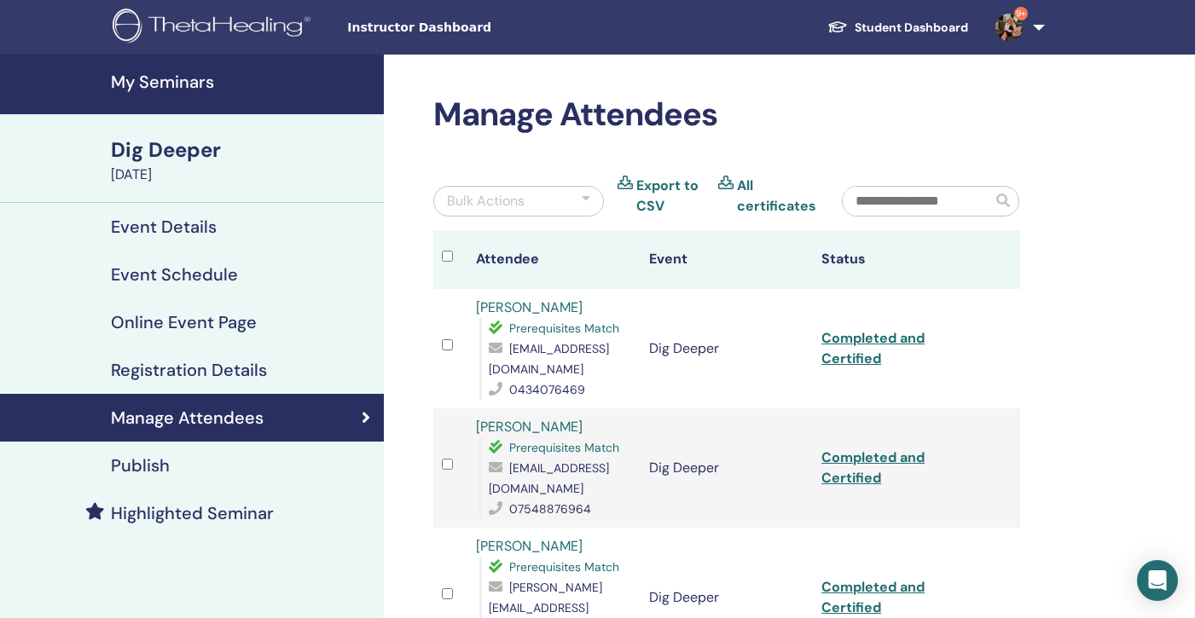
click at [149, 78] on h4 "My Seminars" at bounding box center [242, 82] width 263 height 20
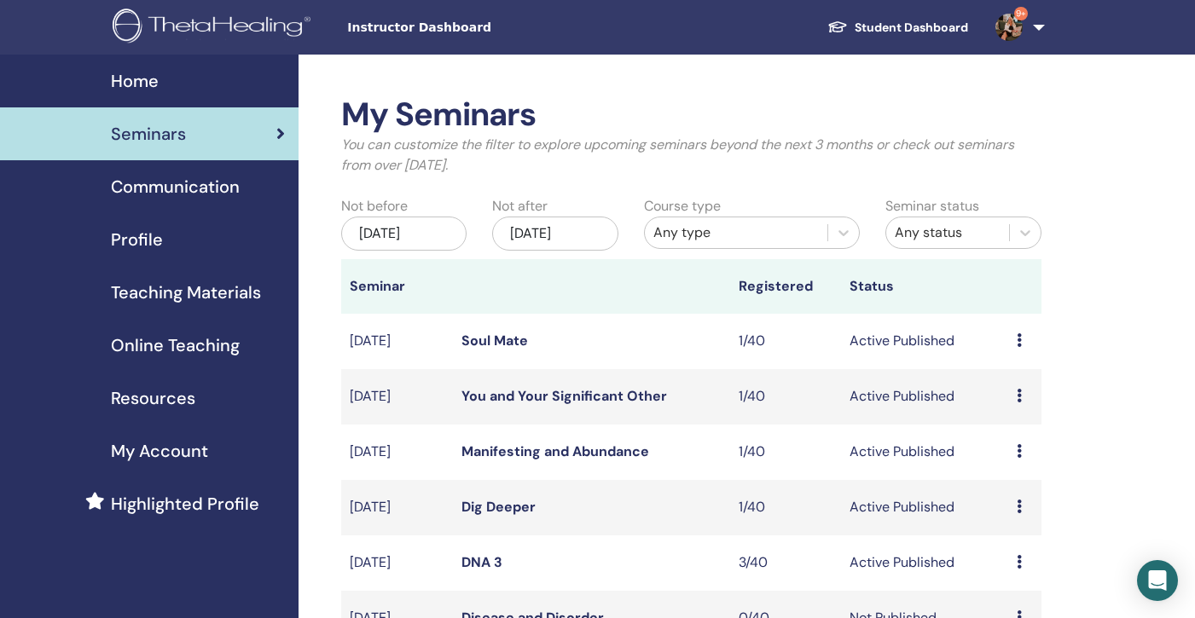
click at [426, 228] on div "[DATE]" at bounding box center [403, 234] width 125 height 34
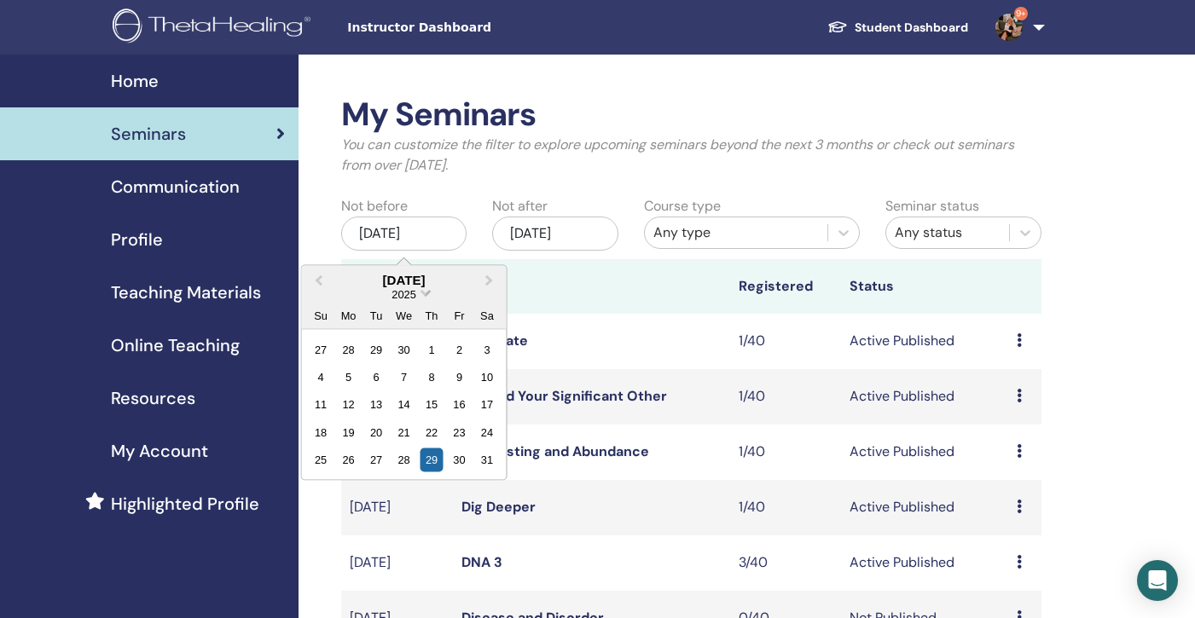
click at [422, 291] on span "Choose Date" at bounding box center [425, 291] width 11 height 11
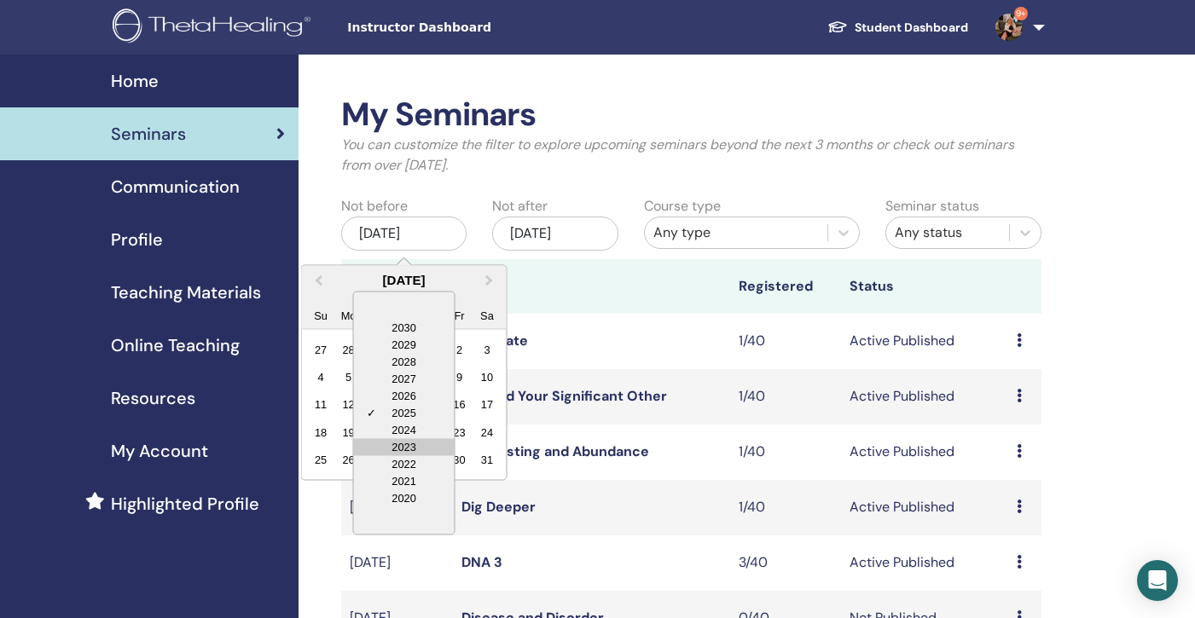
click at [422, 448] on div "2023" at bounding box center [404, 446] width 101 height 17
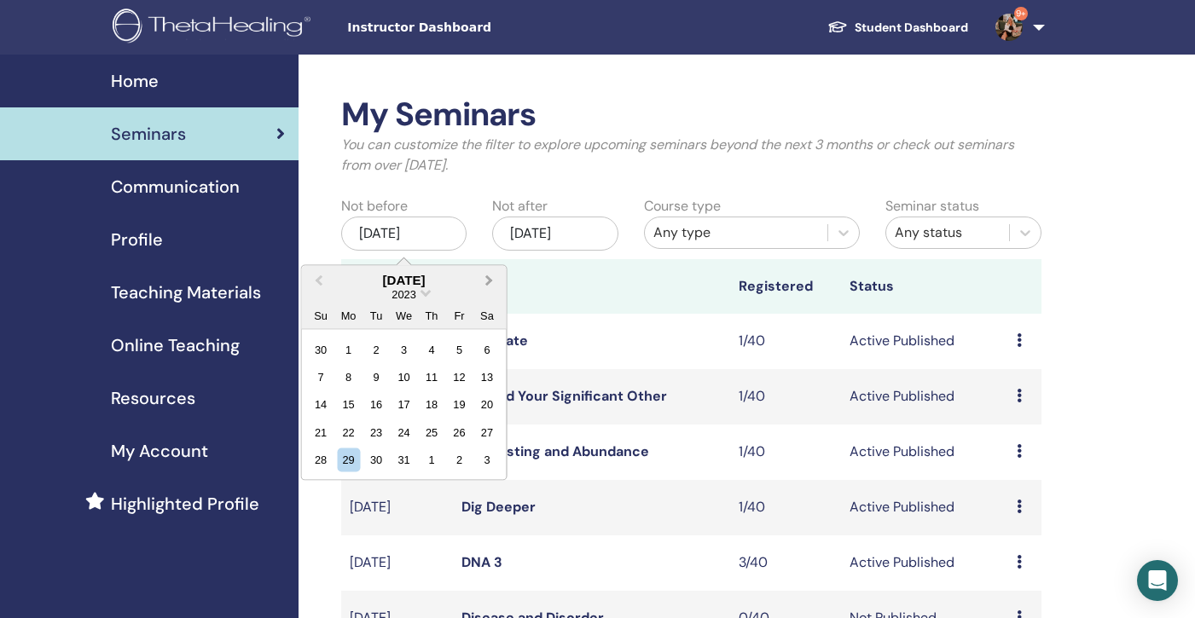
click at [490, 276] on span "Next Month" at bounding box center [490, 280] width 0 height 18
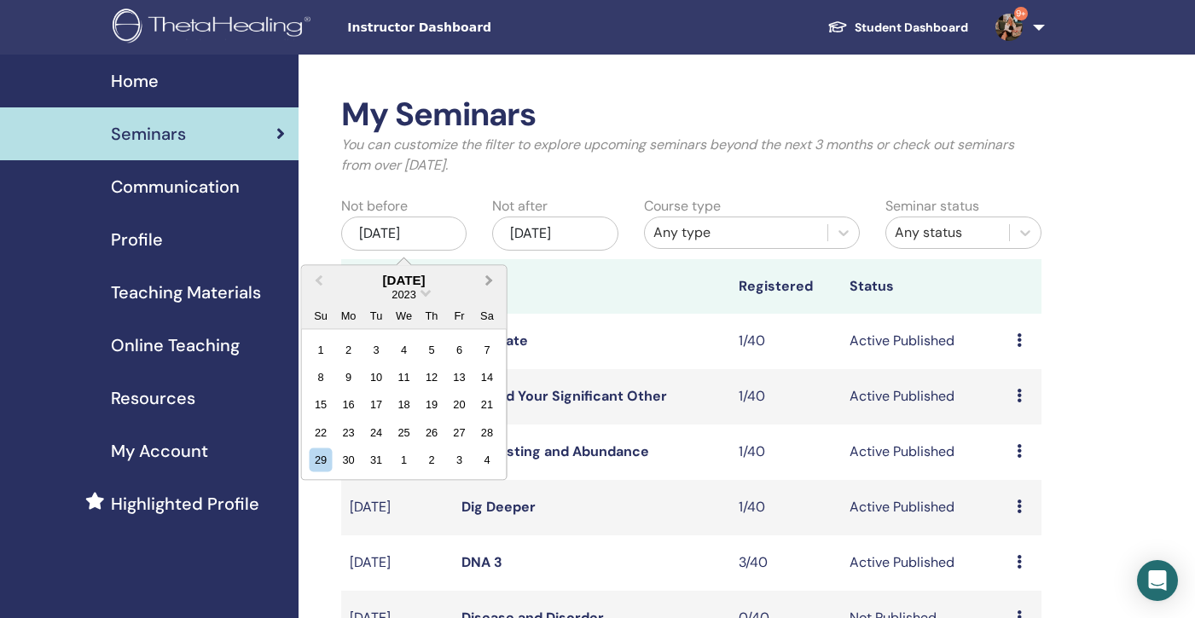
click at [490, 276] on span "Next Month" at bounding box center [490, 280] width 0 height 18
click at [461, 349] on div "3" at bounding box center [459, 349] width 23 height 23
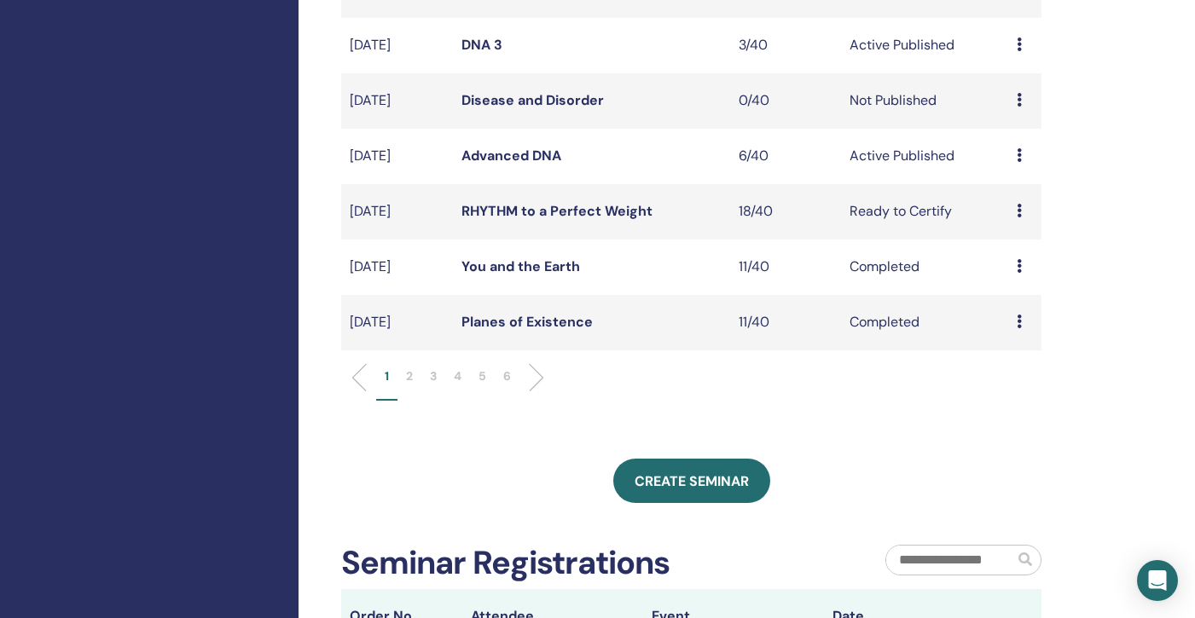
scroll to position [448, 0]
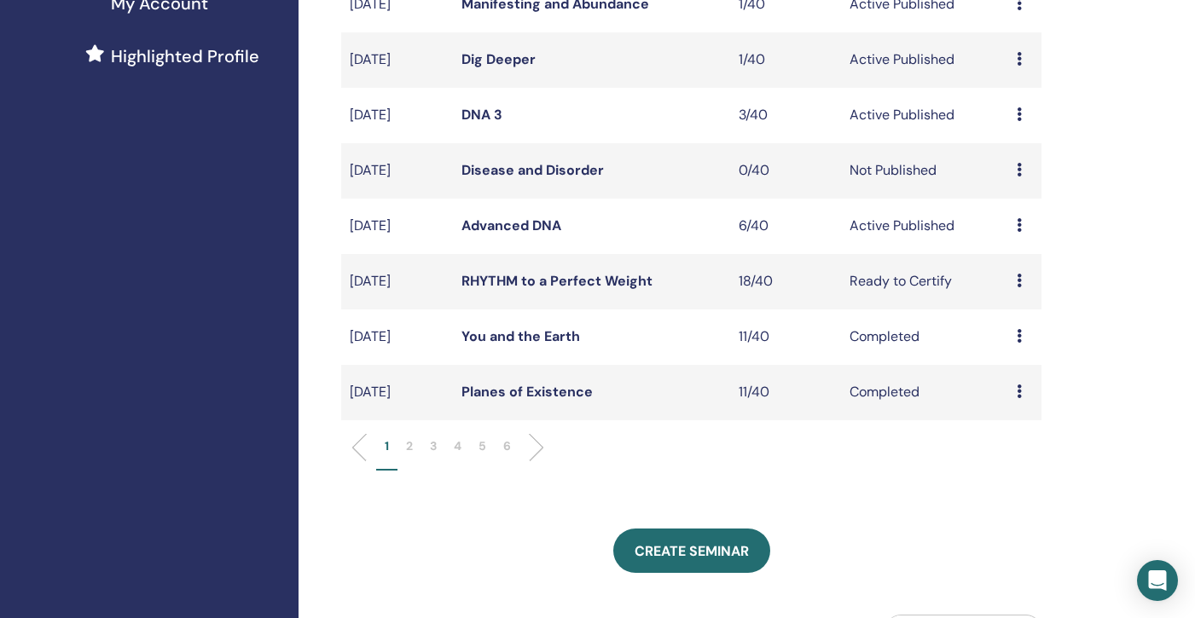
click at [507, 446] on p "6" at bounding box center [507, 447] width 8 height 18
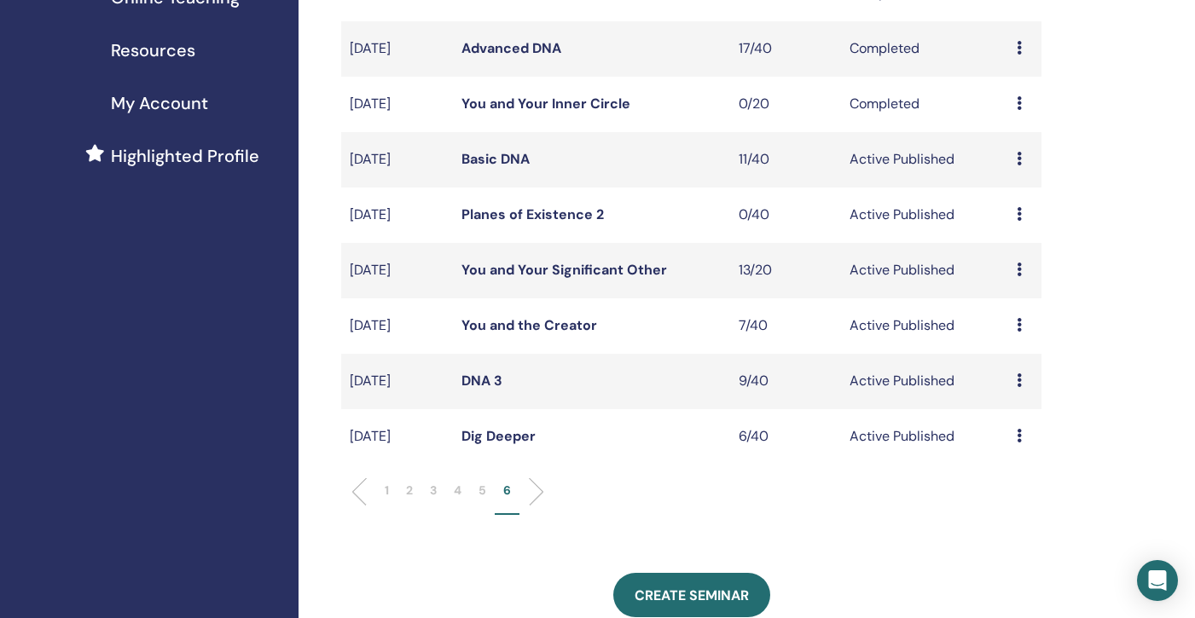
scroll to position [343, 0]
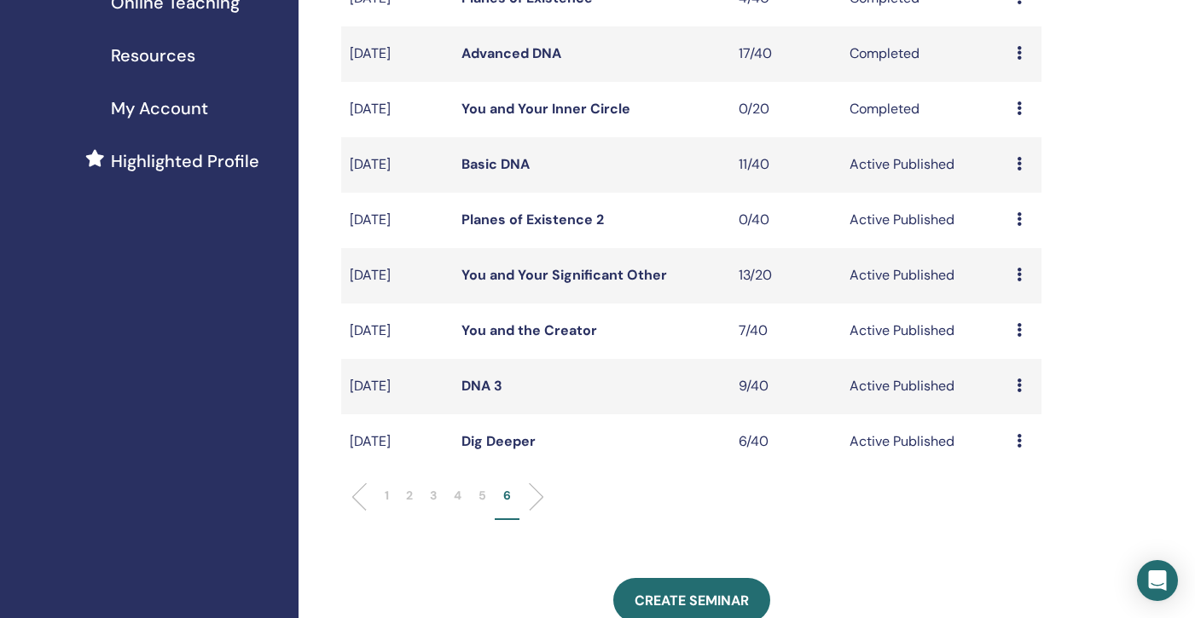
click at [479, 386] on link "DNA 3" at bounding box center [481, 386] width 41 height 18
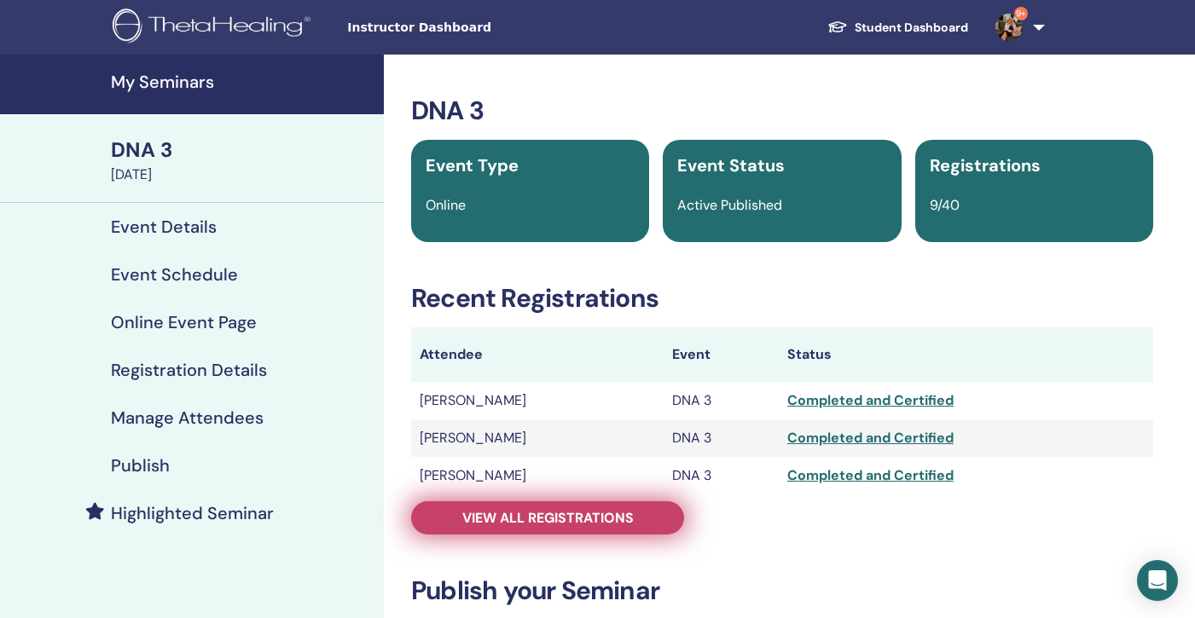
click at [548, 514] on span "View all registrations" at bounding box center [547, 518] width 171 height 18
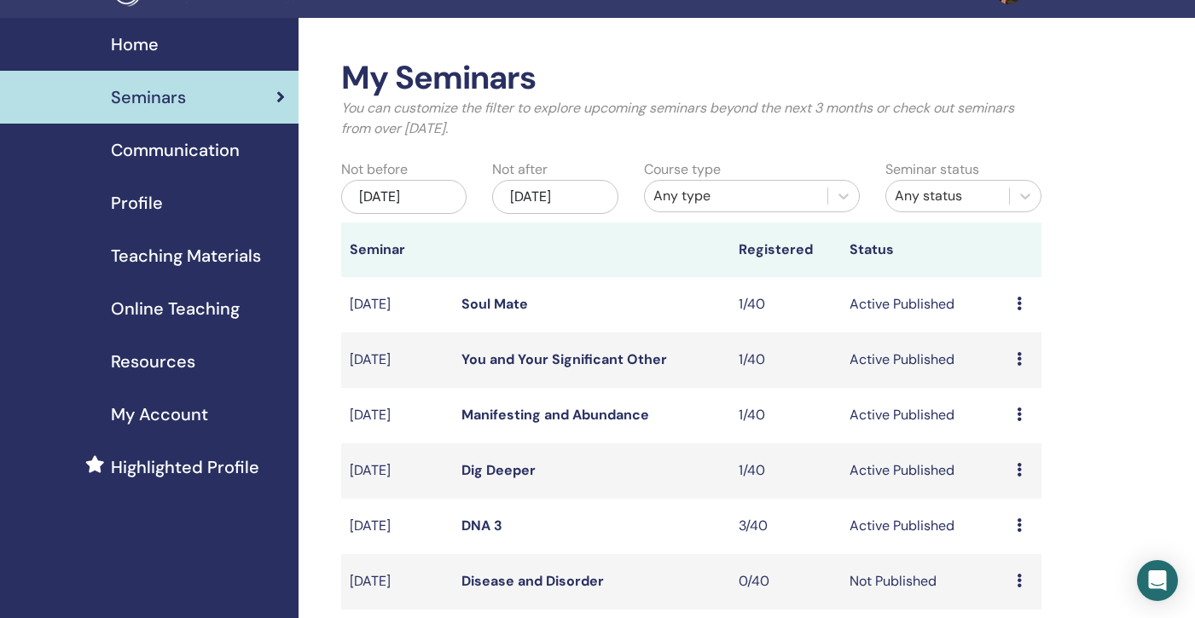
scroll to position [32, 0]
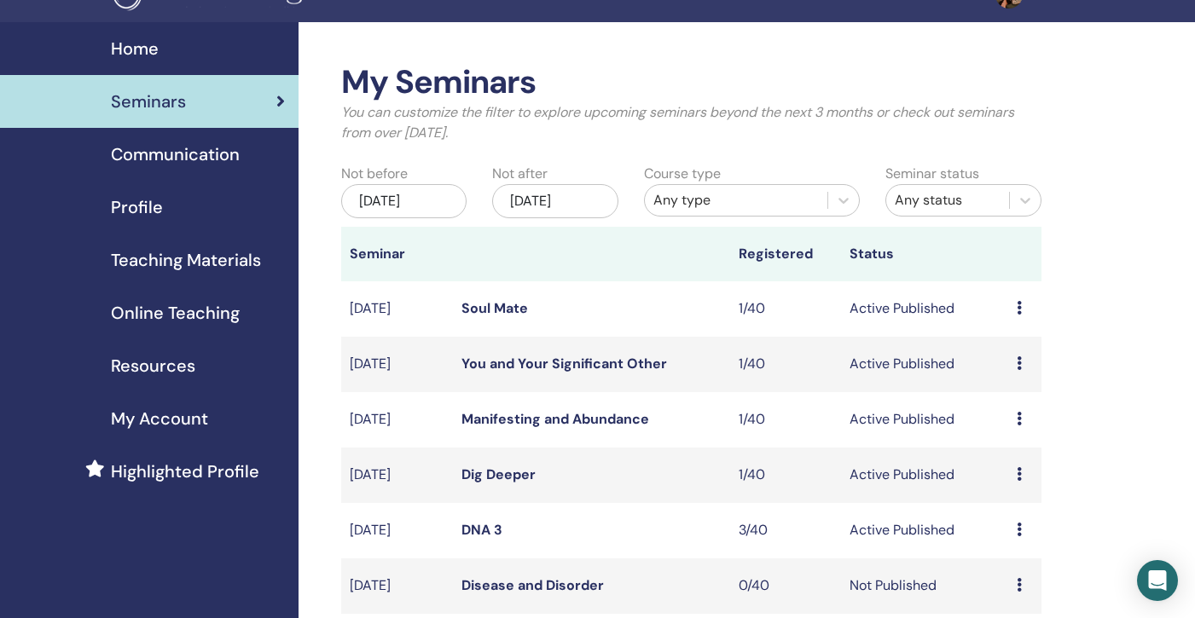
click at [411, 211] on div "May/29, 2025" at bounding box center [403, 201] width 125 height 34
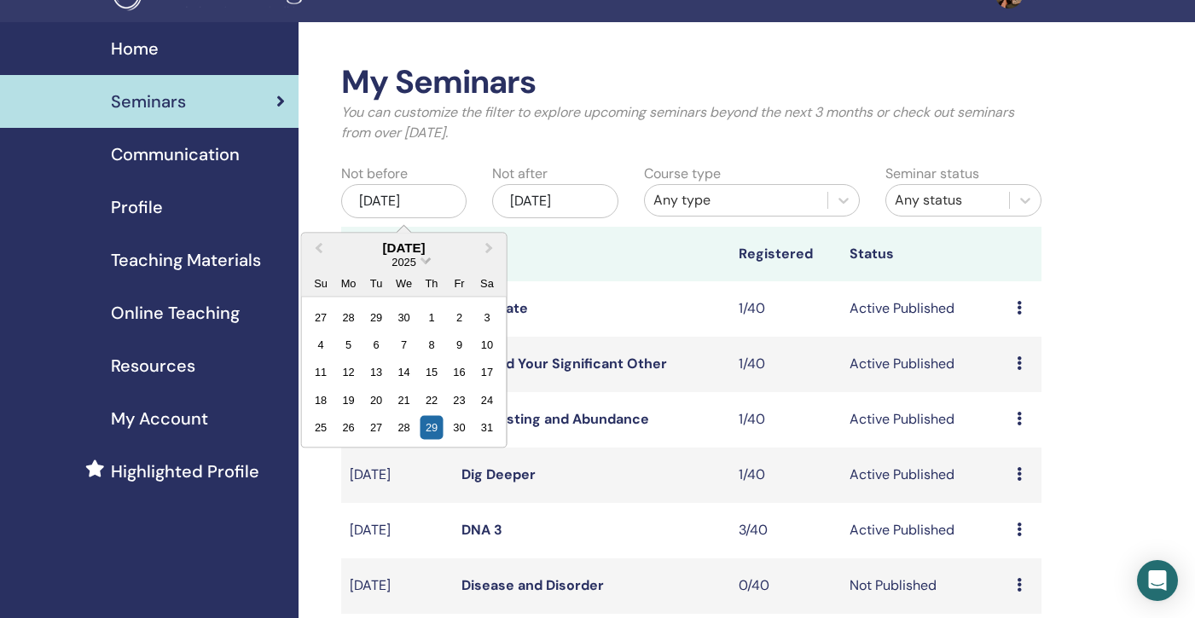
click at [425, 257] on span "Choose Date" at bounding box center [425, 258] width 11 height 11
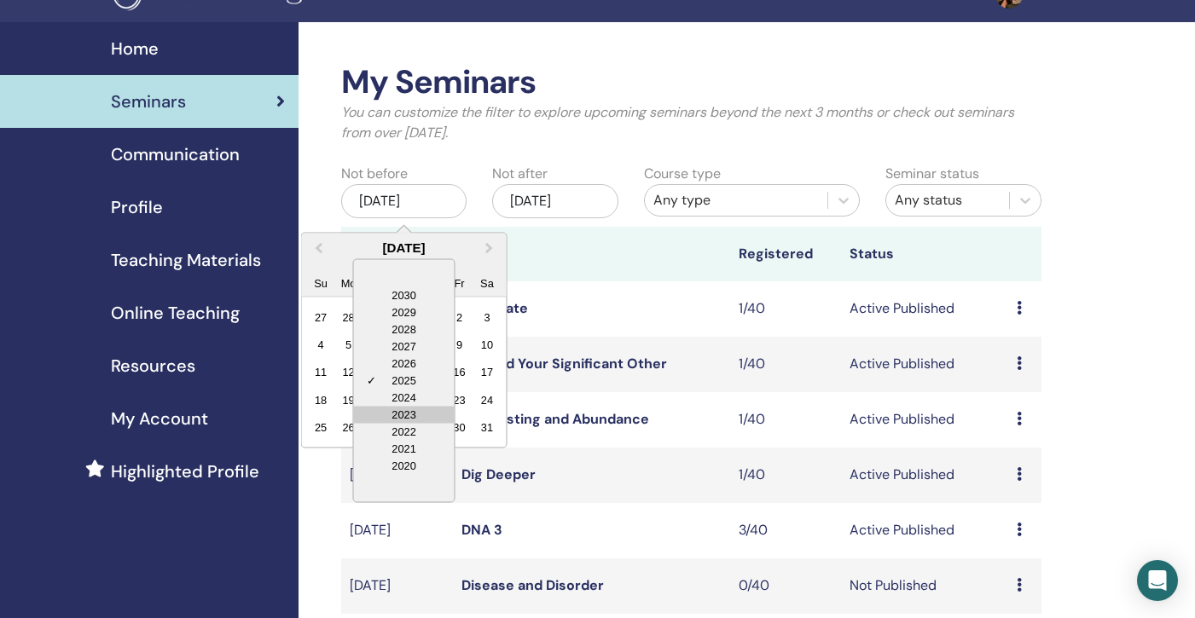
click at [400, 410] on div "2023" at bounding box center [404, 414] width 101 height 17
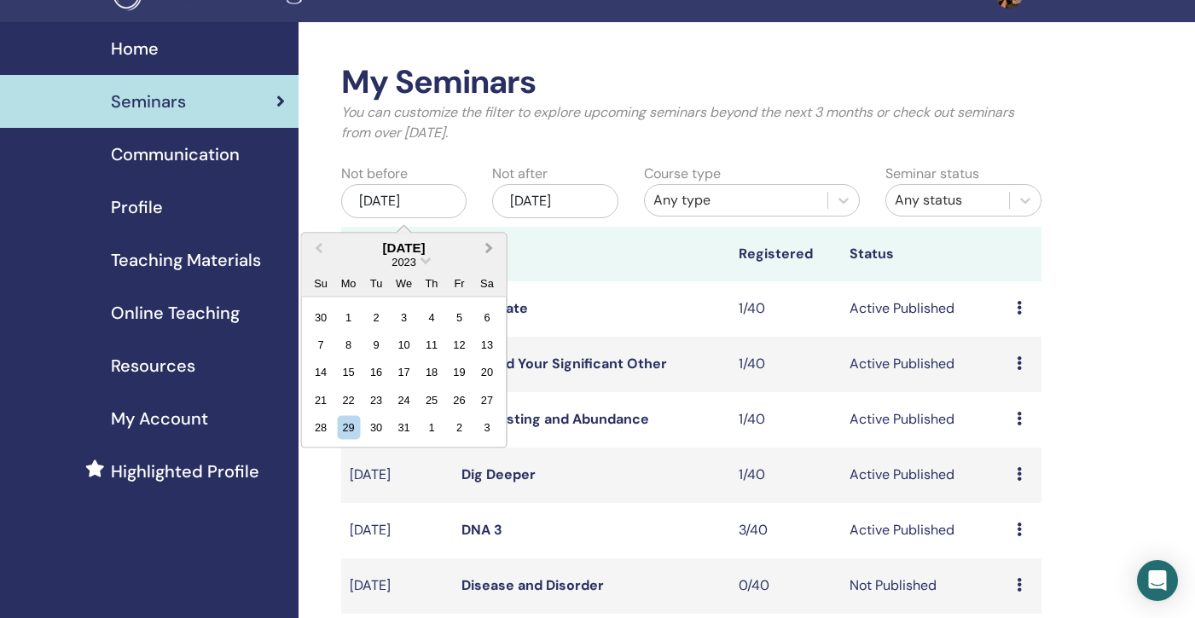
click at [490, 246] on span "Next Month" at bounding box center [490, 248] width 0 height 18
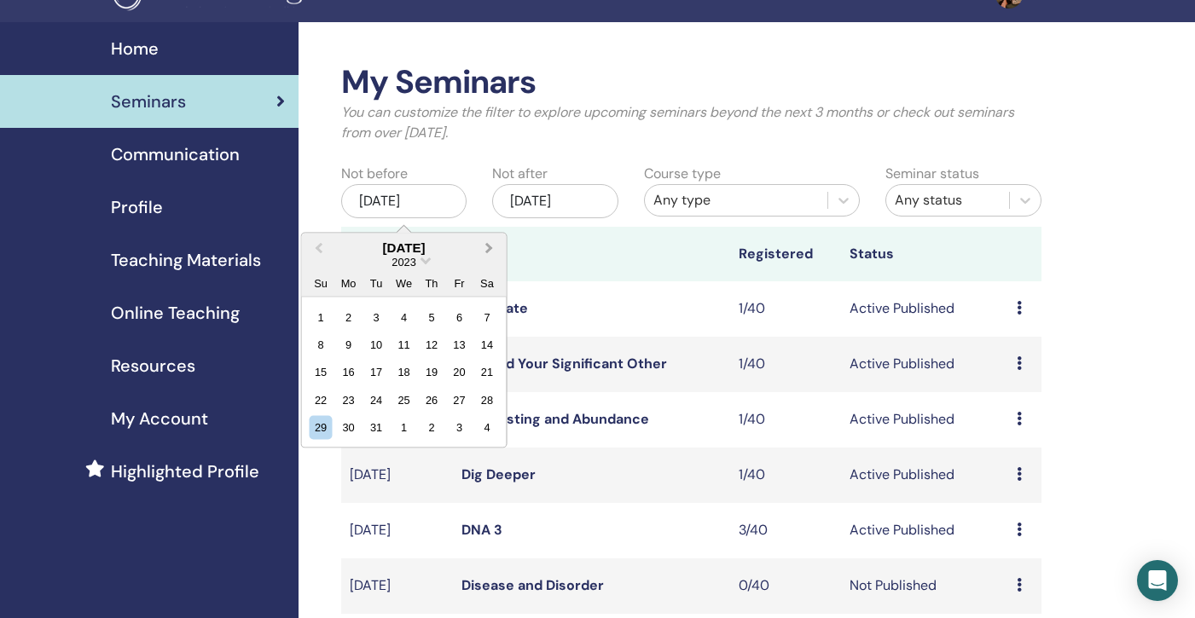
click at [490, 246] on span "Next Month" at bounding box center [490, 248] width 0 height 18
click at [436, 391] on div "23" at bounding box center [431, 399] width 23 height 23
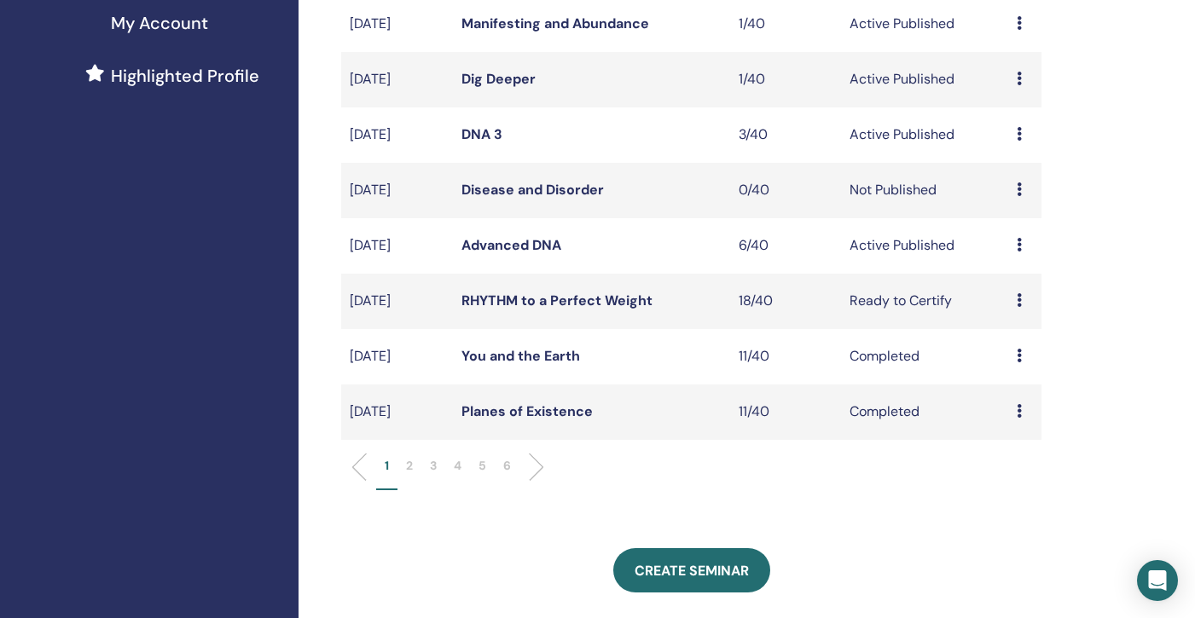
scroll to position [480, 0]
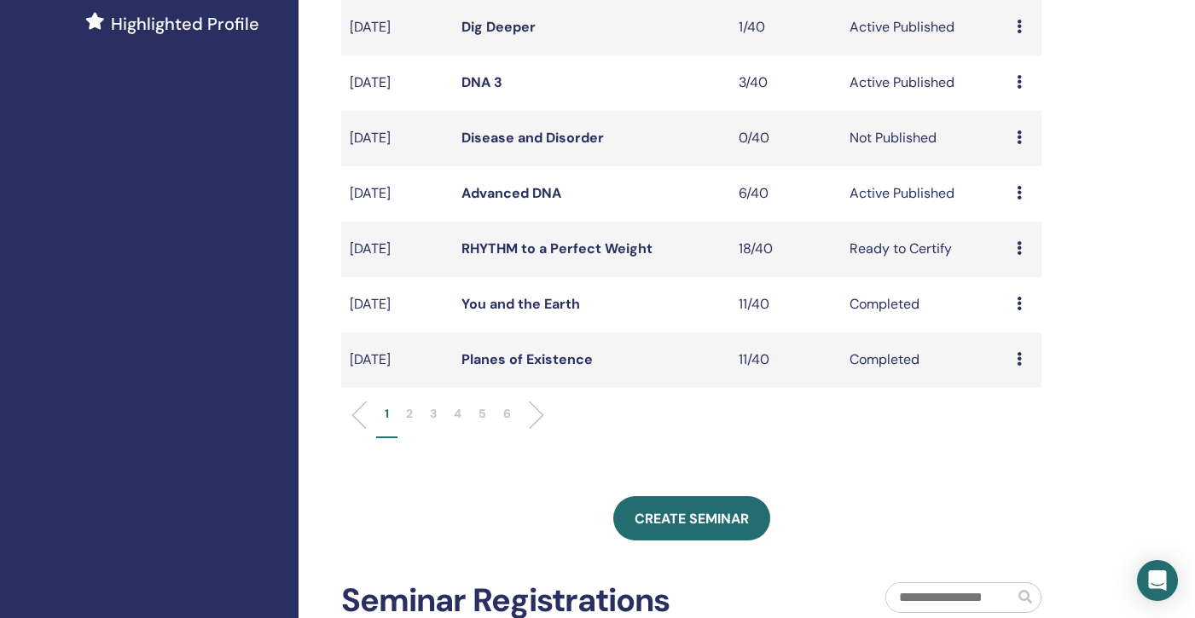
click at [503, 415] on li "6" at bounding box center [507, 421] width 25 height 33
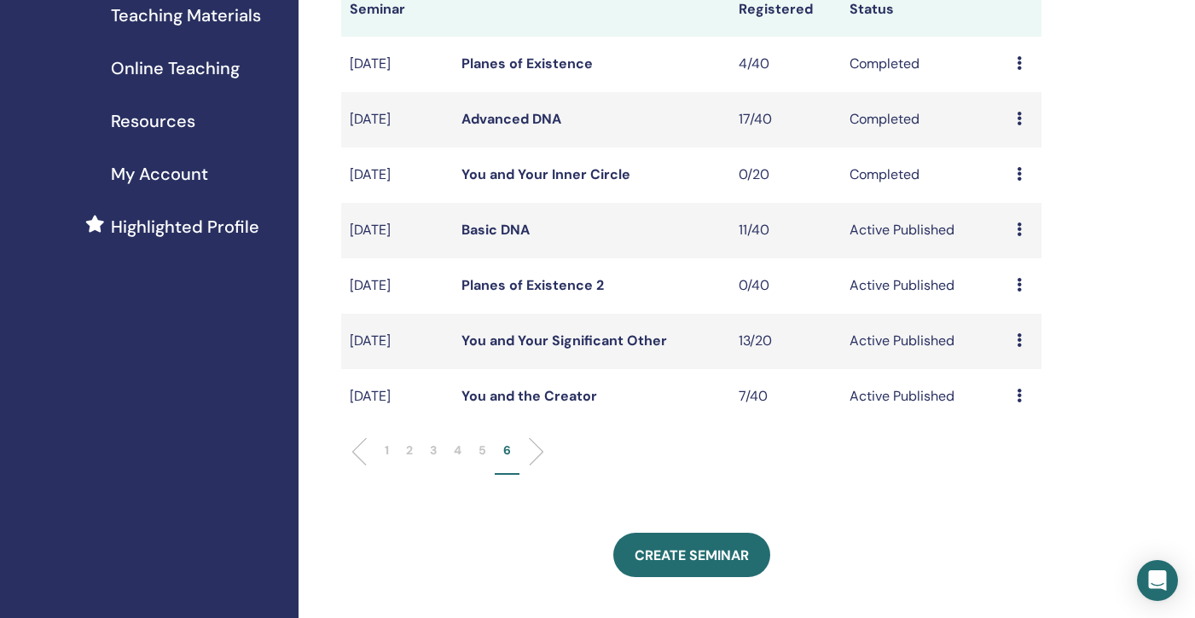
scroll to position [270, 0]
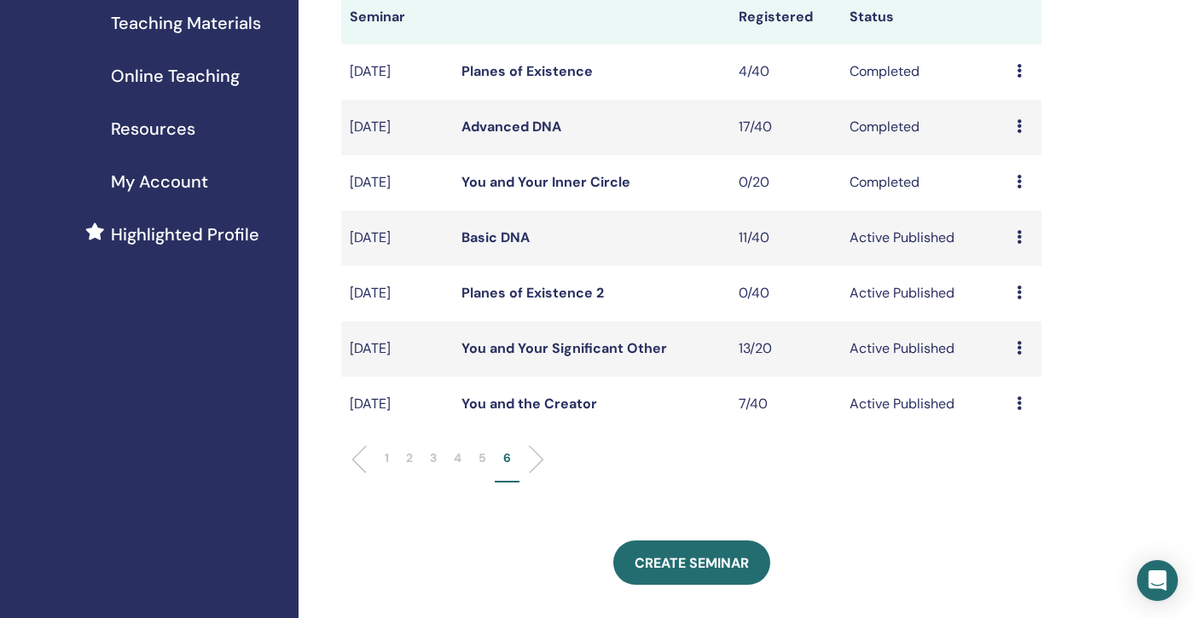
click at [510, 400] on link "You and the Creator" at bounding box center [529, 404] width 136 height 18
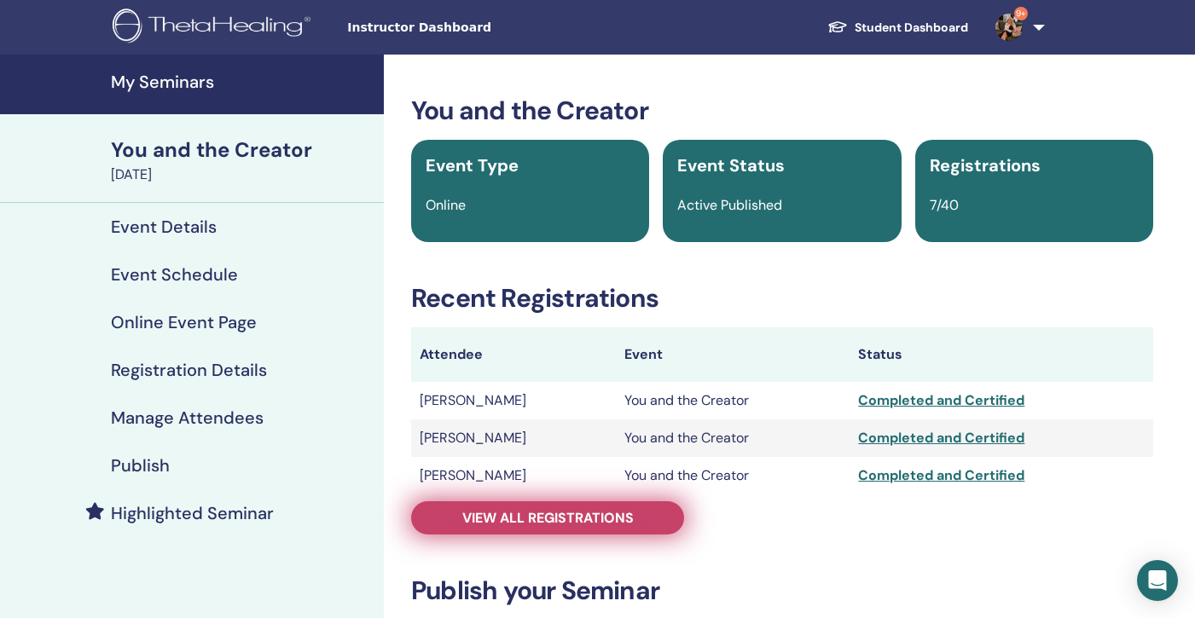
click at [541, 520] on span "View all registrations" at bounding box center [547, 518] width 171 height 18
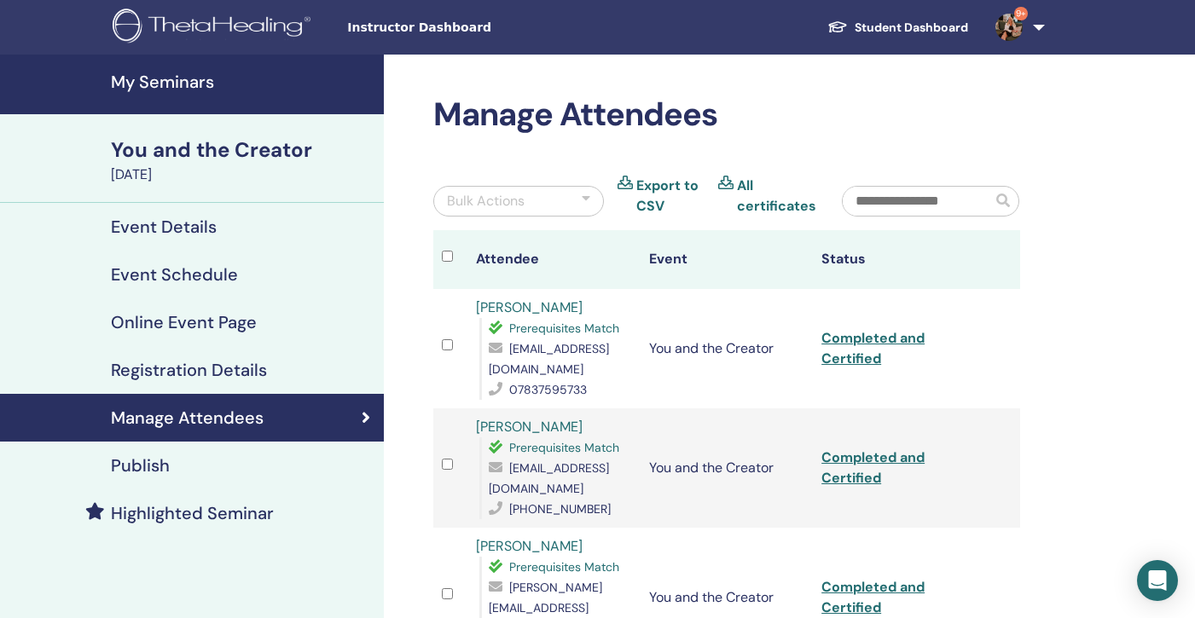
click at [160, 80] on h4 "My Seminars" at bounding box center [242, 82] width 263 height 20
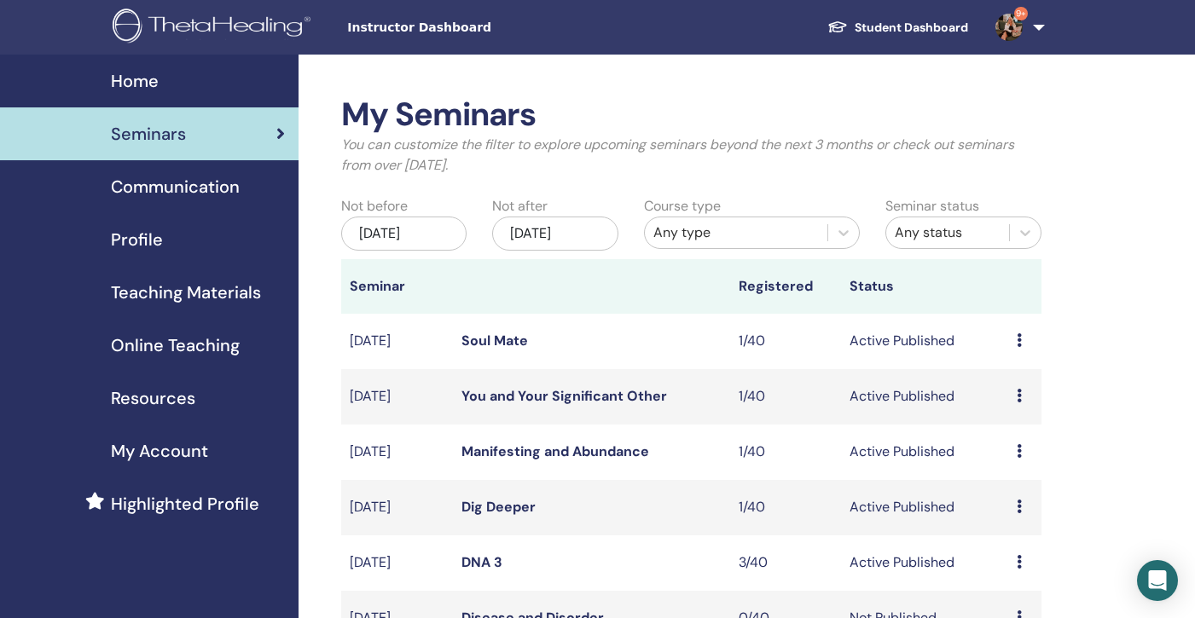
click at [409, 223] on div "May/29, 2025" at bounding box center [403, 234] width 125 height 34
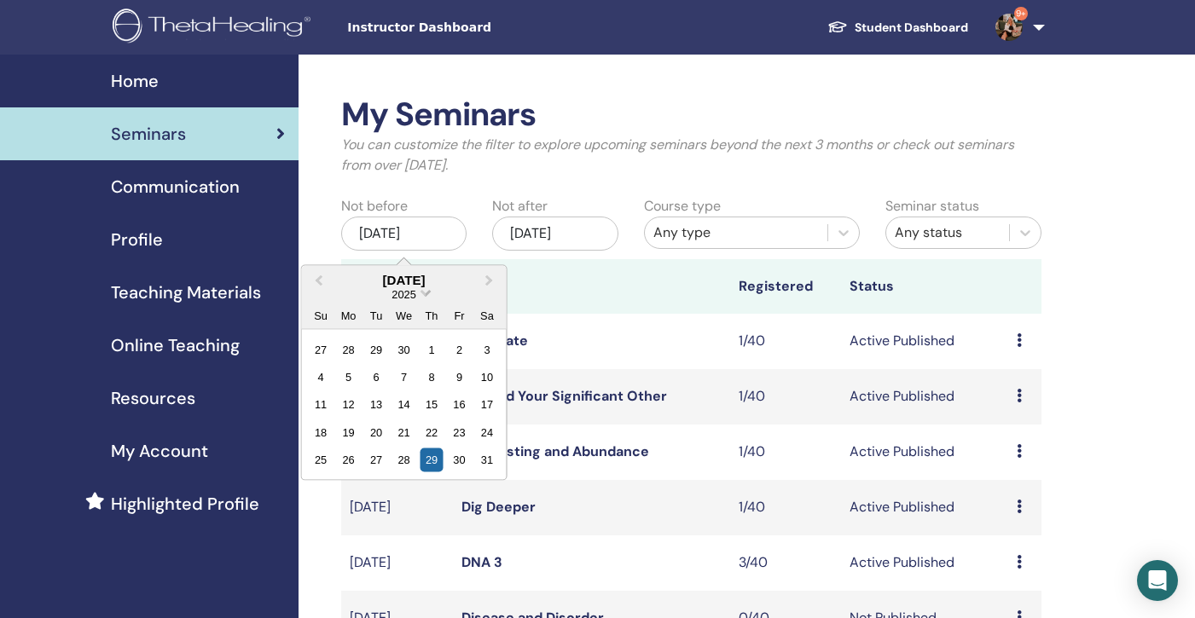
click at [426, 294] on span "Choose Date" at bounding box center [425, 291] width 11 height 11
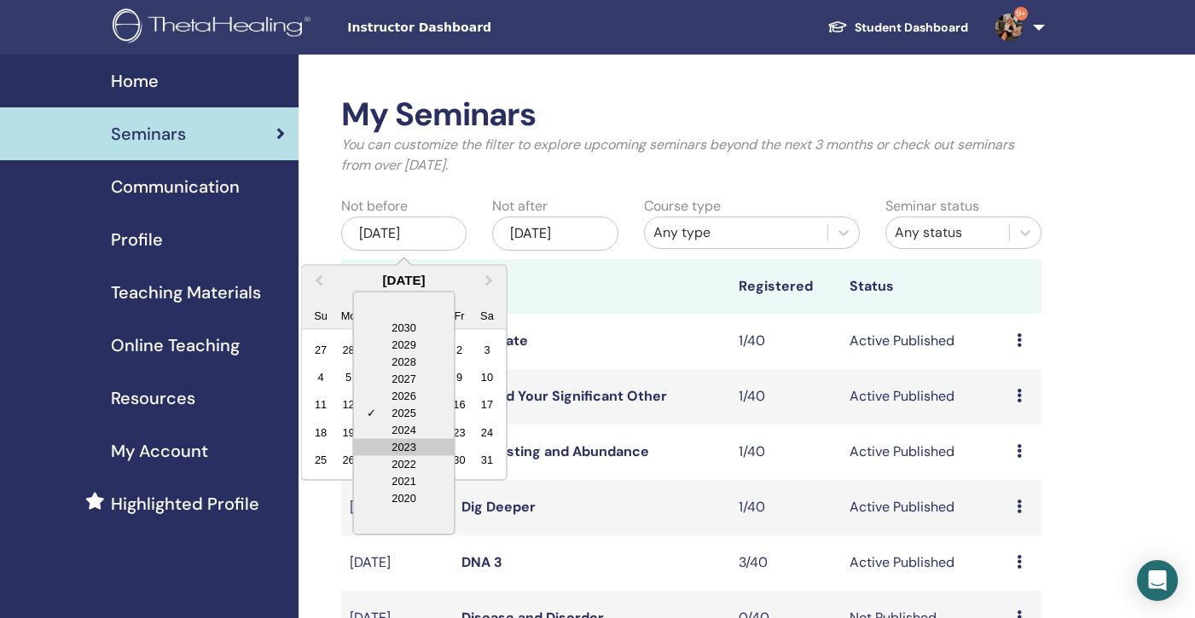
click at [412, 445] on div "2023" at bounding box center [404, 446] width 101 height 17
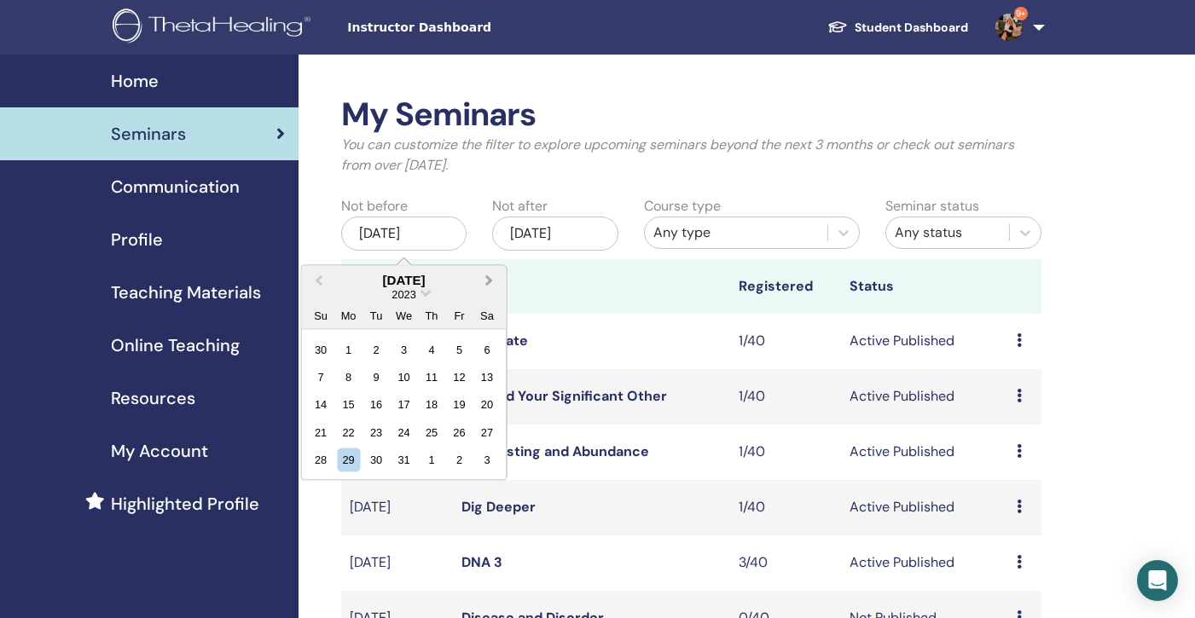
click at [496, 282] on button "Next Month" at bounding box center [491, 280] width 27 height 27
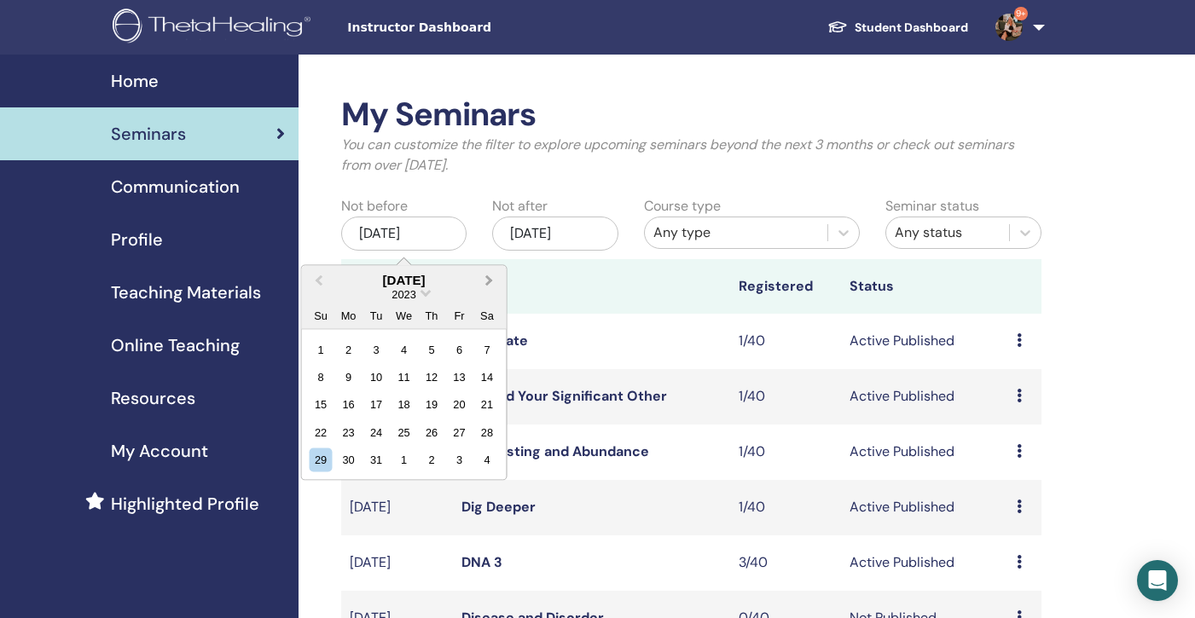
click at [496, 282] on button "Next Month" at bounding box center [491, 280] width 27 height 27
click at [405, 347] on div "1" at bounding box center [403, 349] width 23 height 23
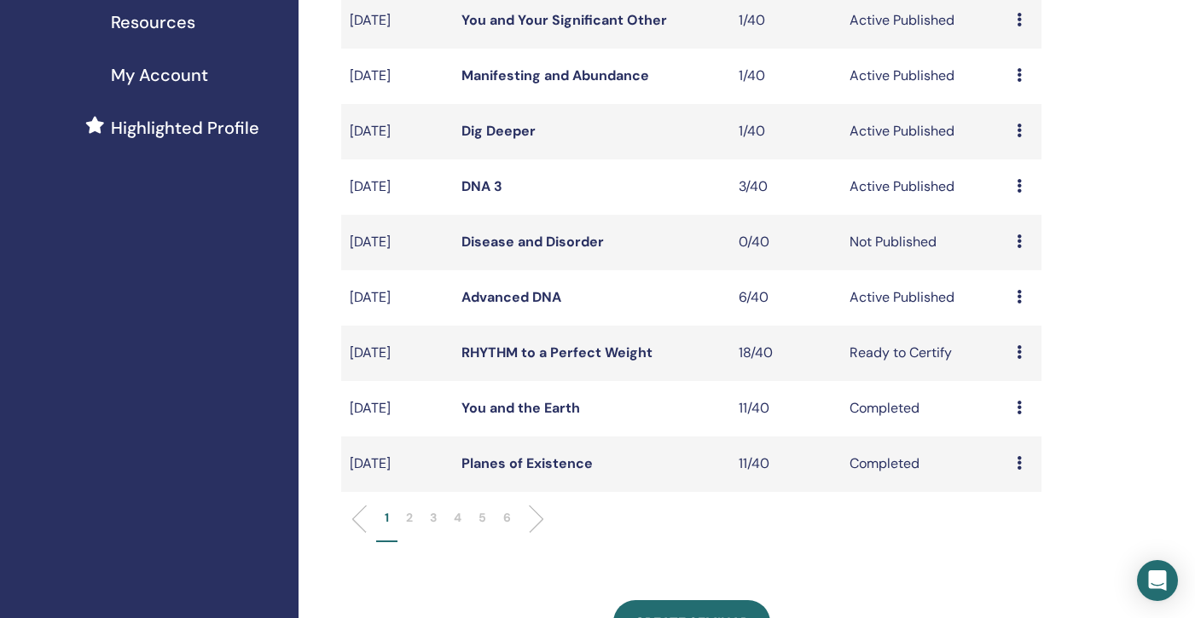
scroll to position [379, 0]
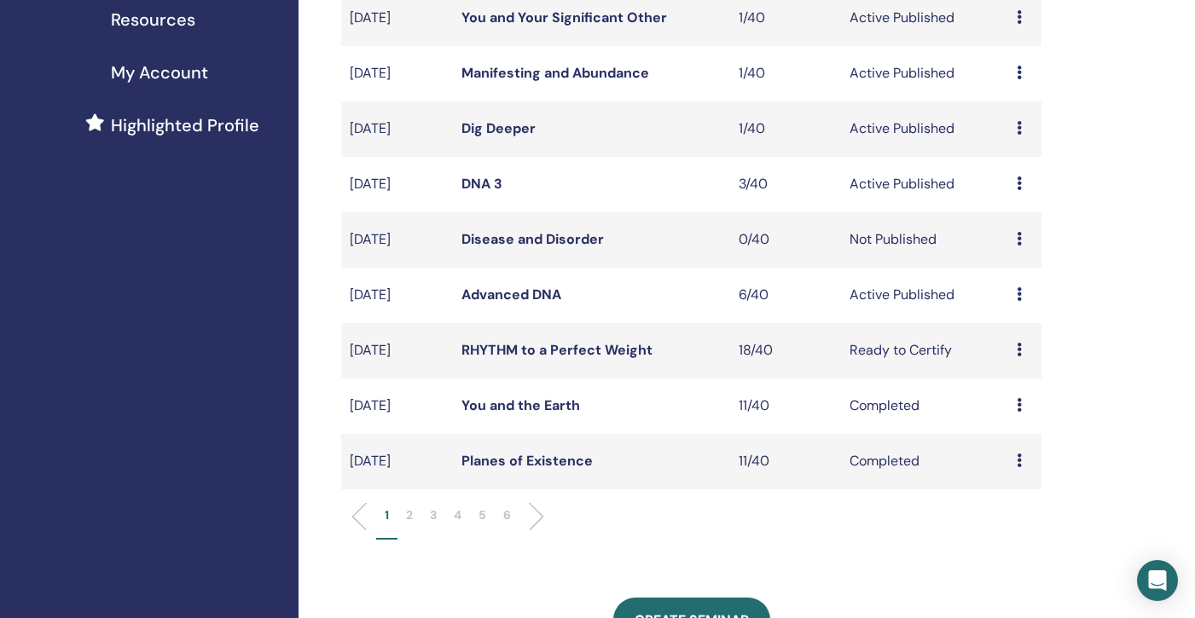
click at [502, 516] on li "6" at bounding box center [507, 523] width 25 height 33
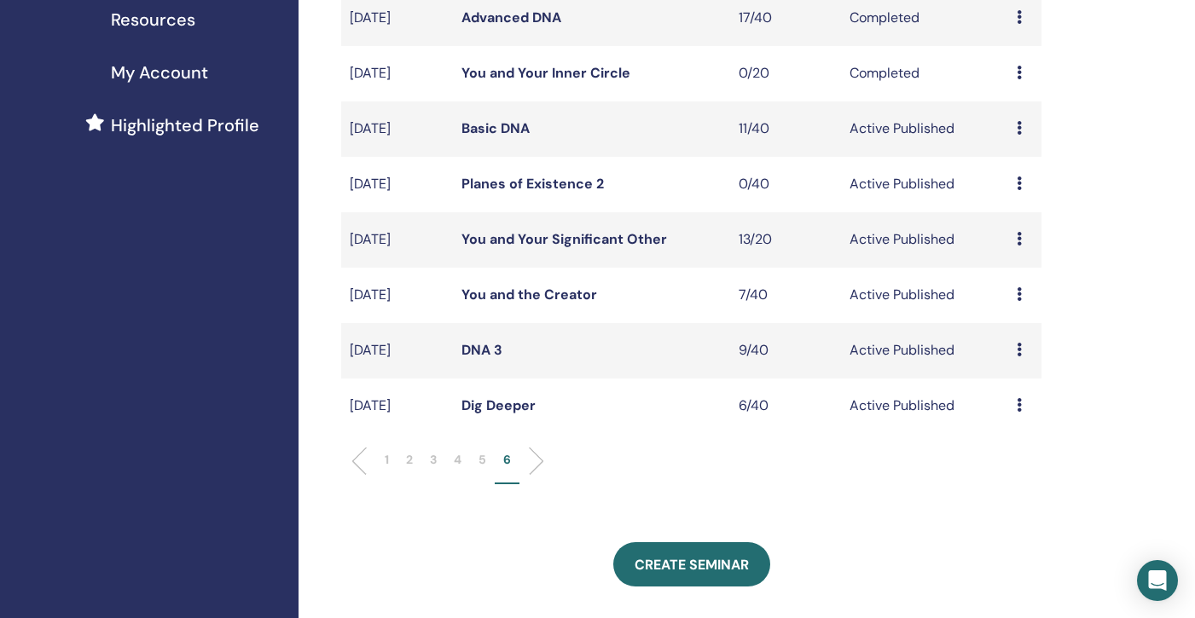
click at [524, 239] on link "You and Your Significant Other" at bounding box center [564, 239] width 206 height 18
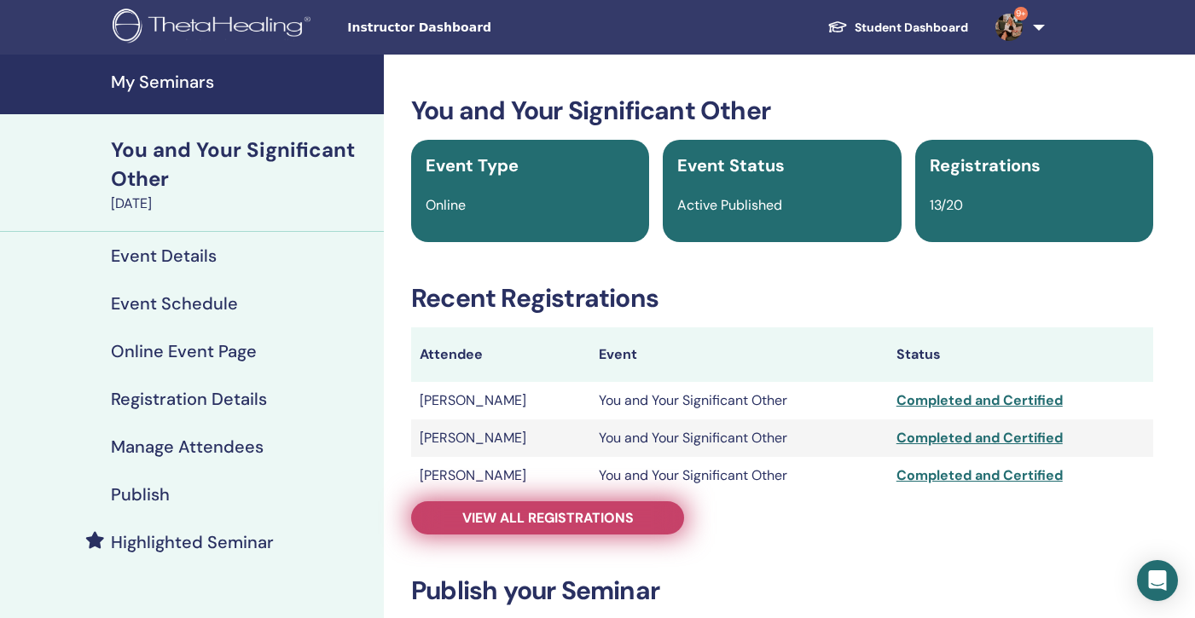
click at [501, 519] on span "View all registrations" at bounding box center [547, 518] width 171 height 18
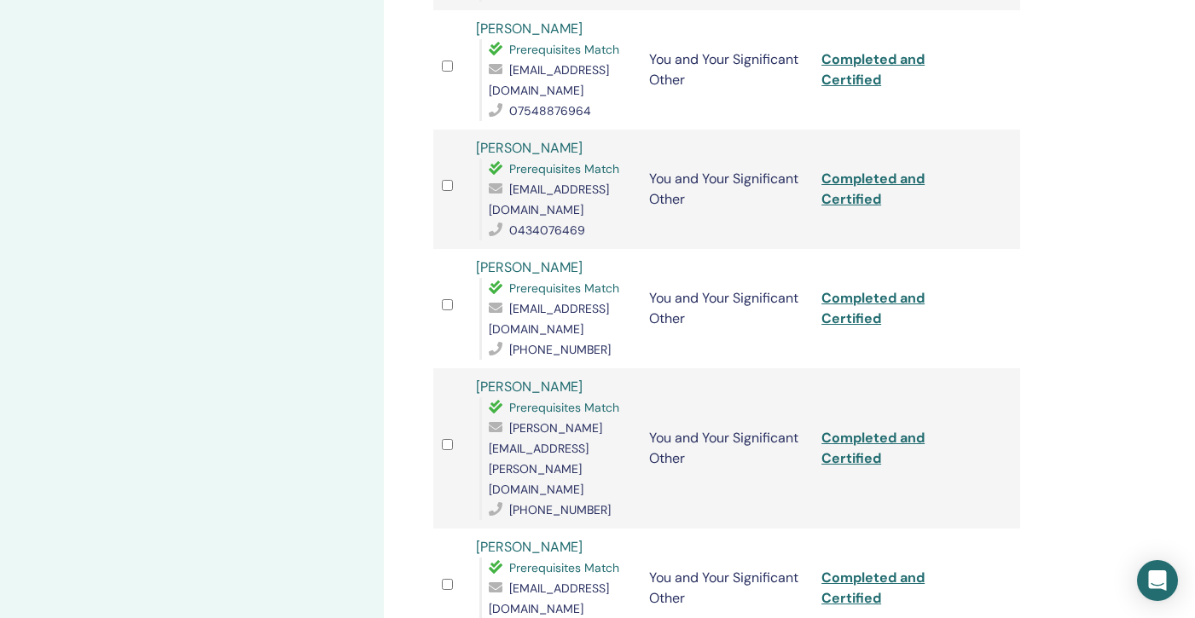
scroll to position [1285, 0]
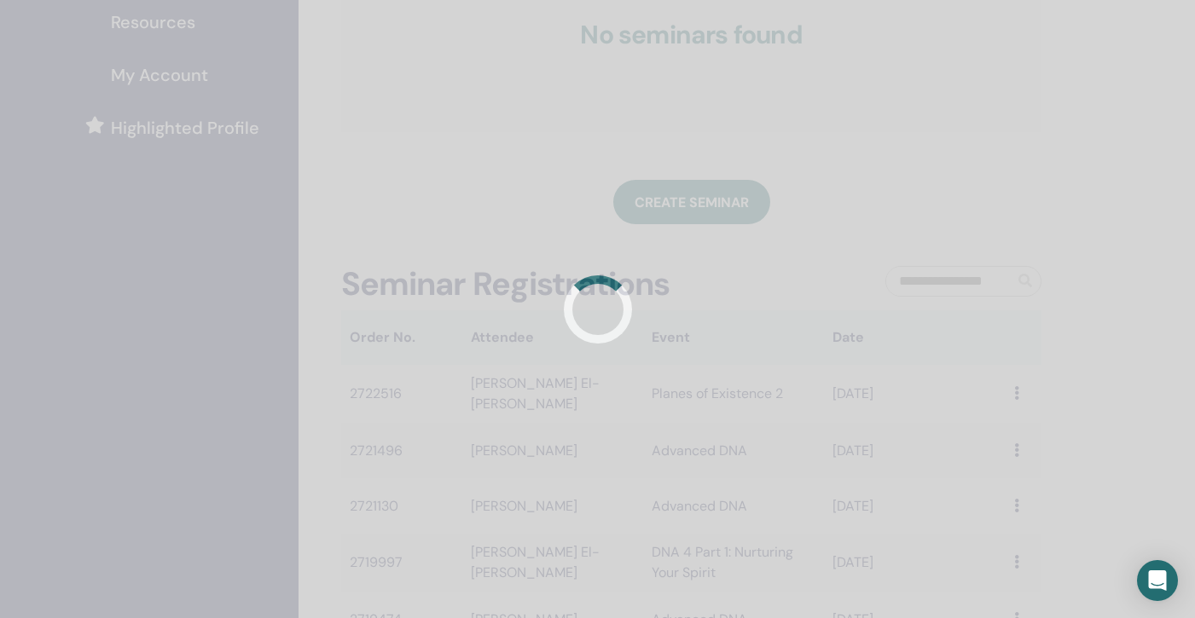
scroll to position [379, 0]
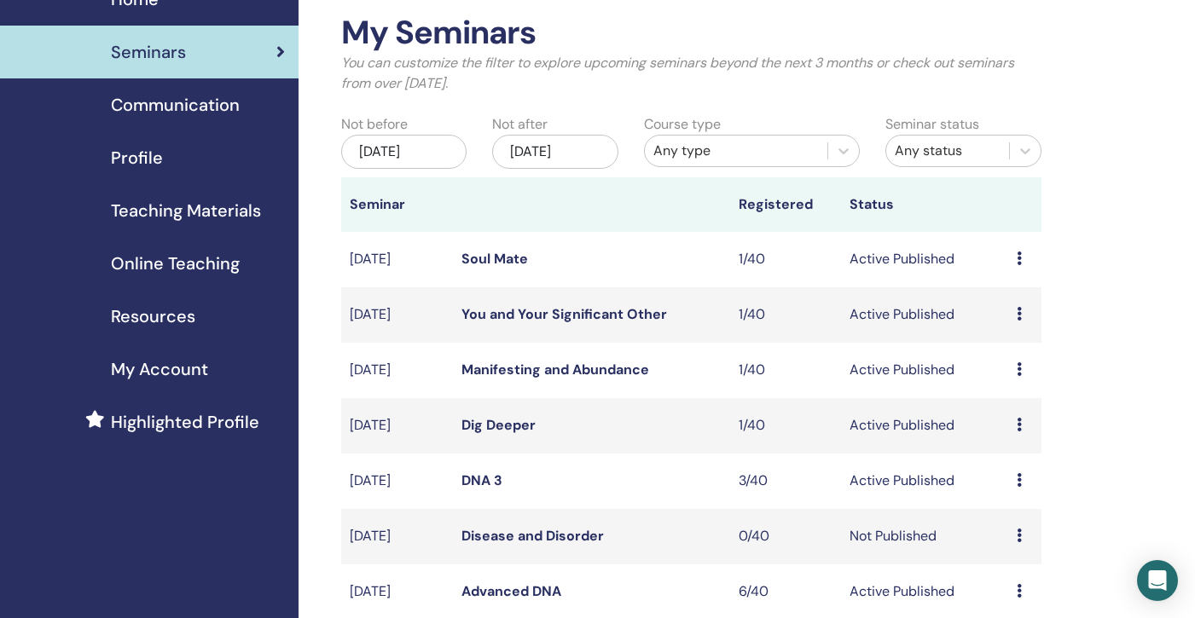
scroll to position [38, 0]
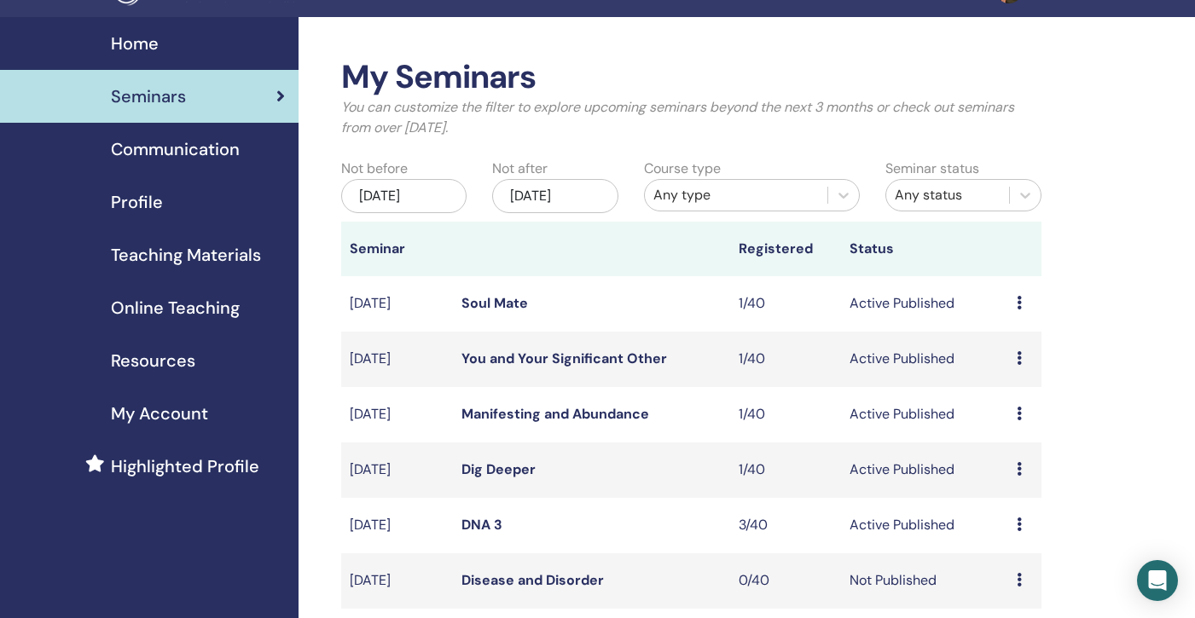
click at [416, 201] on div "May/29, 2025" at bounding box center [403, 196] width 125 height 34
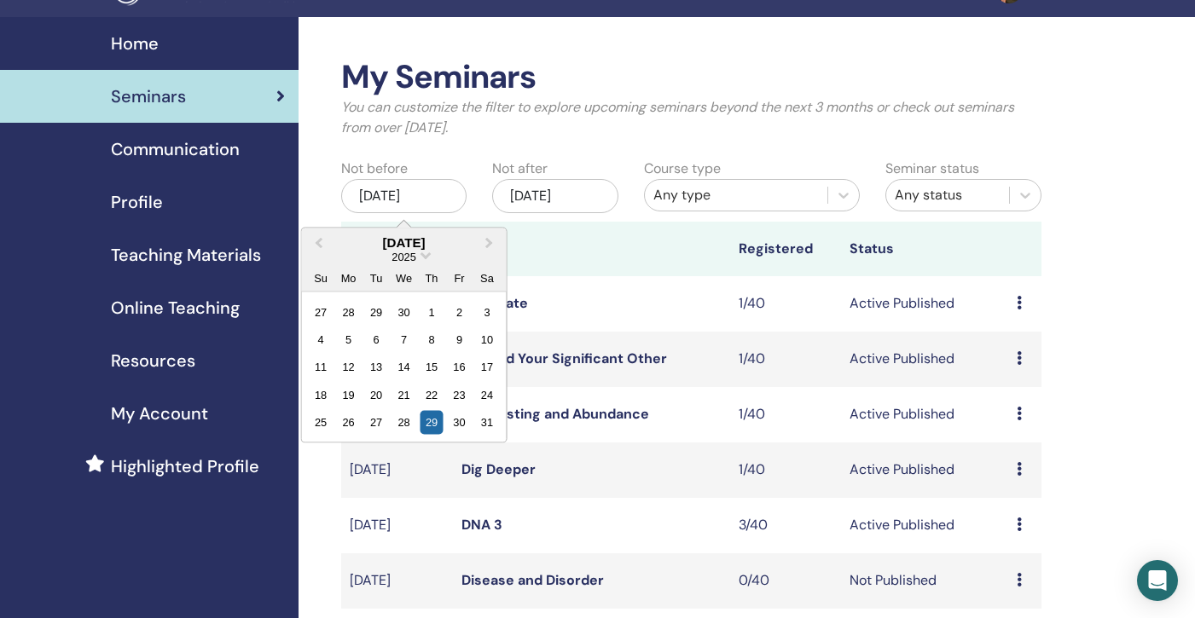
click at [430, 257] on div "2025" at bounding box center [404, 256] width 205 height 14
click at [428, 254] on span "Choose Date" at bounding box center [425, 253] width 11 height 11
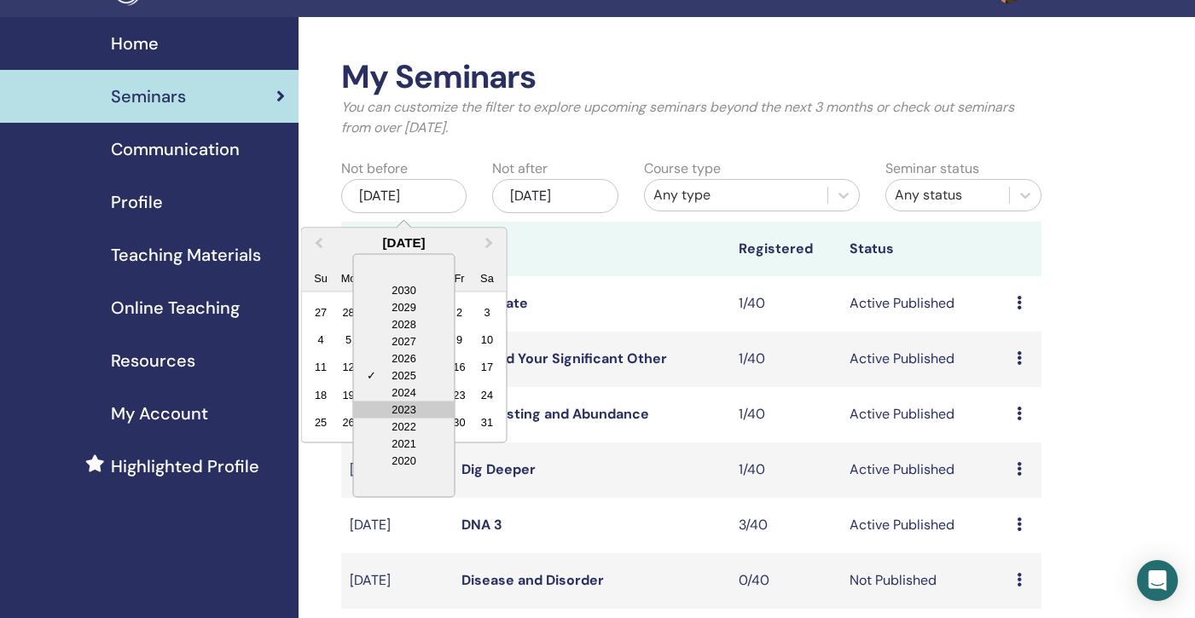
click at [415, 406] on div "2023" at bounding box center [404, 409] width 101 height 17
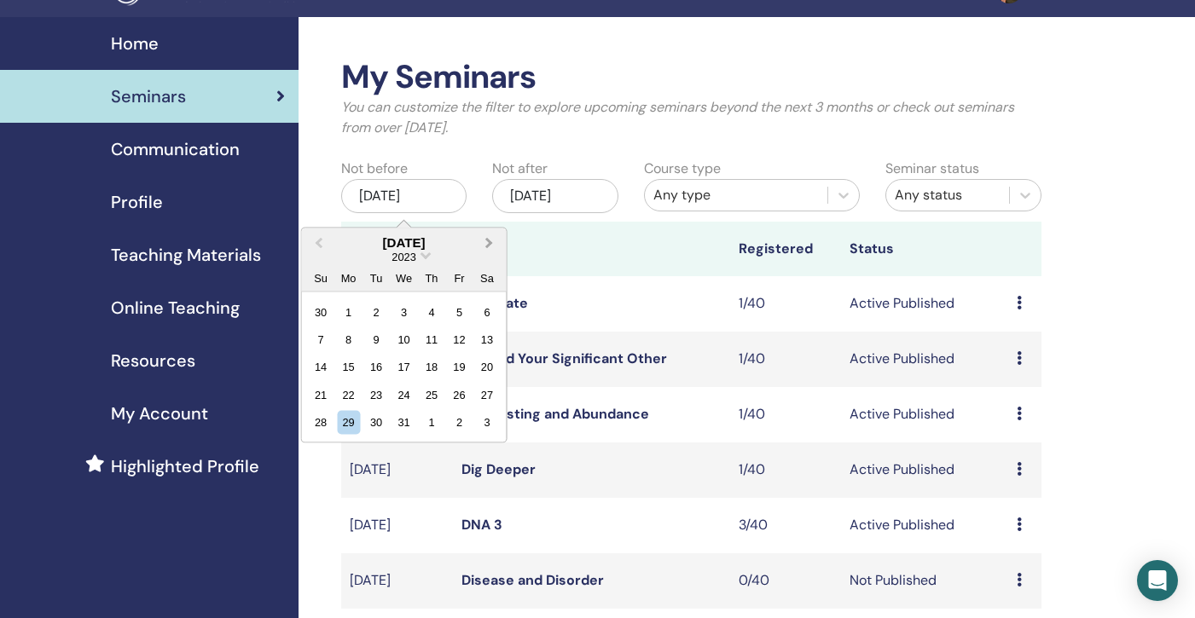
click at [490, 241] on span "Next Month" at bounding box center [490, 243] width 0 height 18
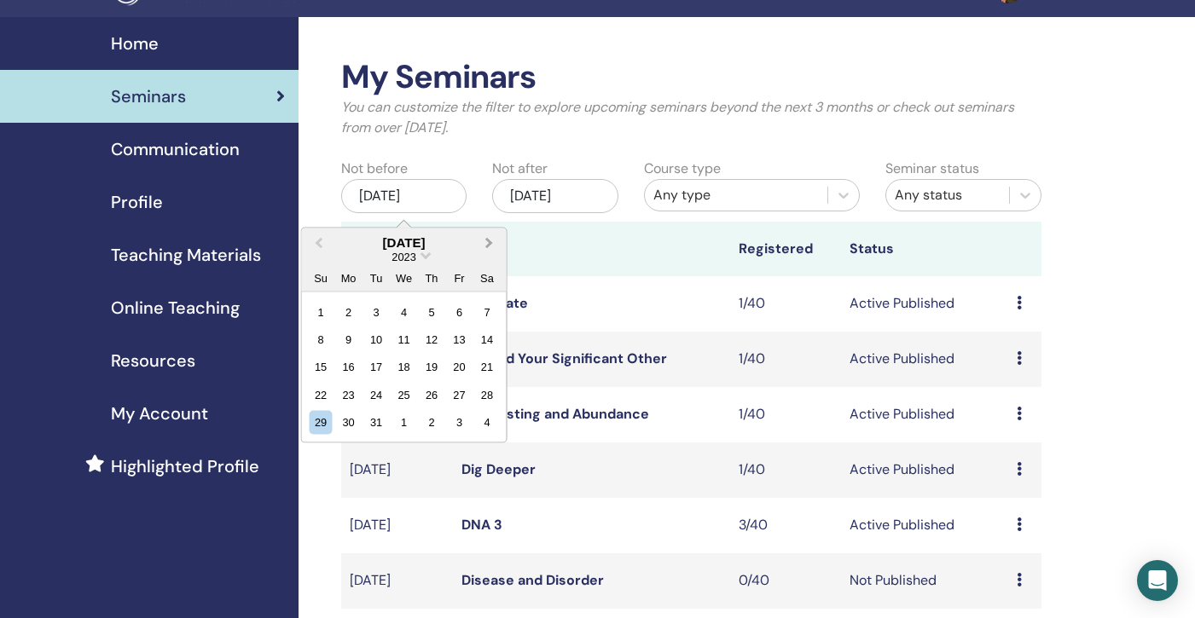
click at [490, 241] on span "Next Month" at bounding box center [490, 243] width 0 height 18
click at [488, 312] on div "2" at bounding box center [487, 311] width 23 height 23
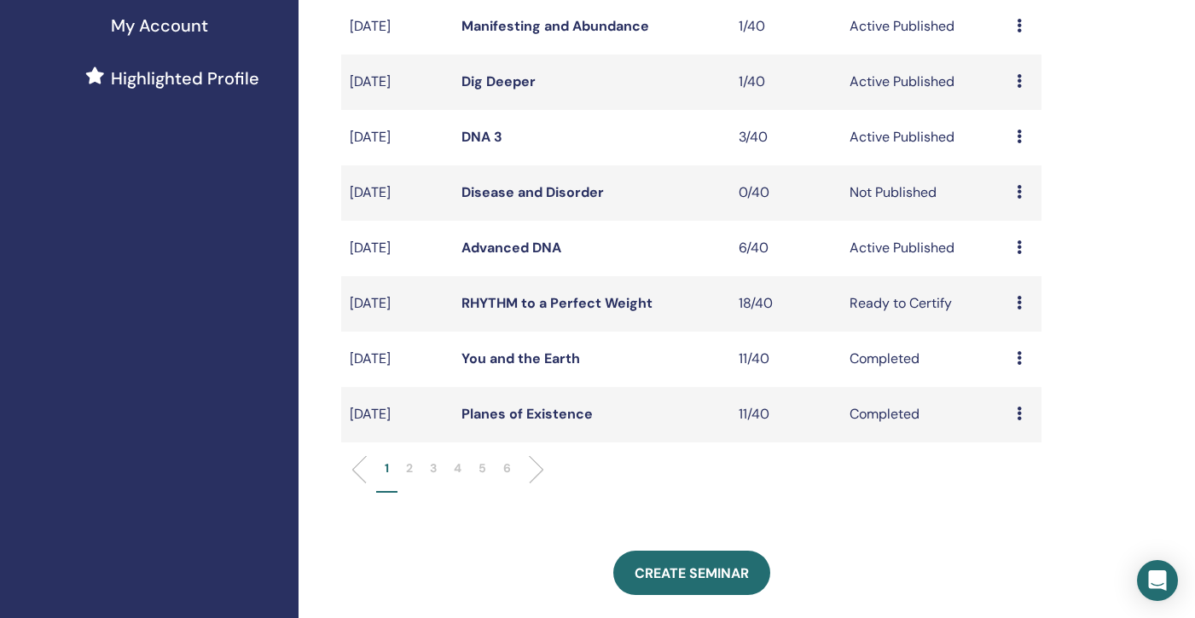
scroll to position [433, 0]
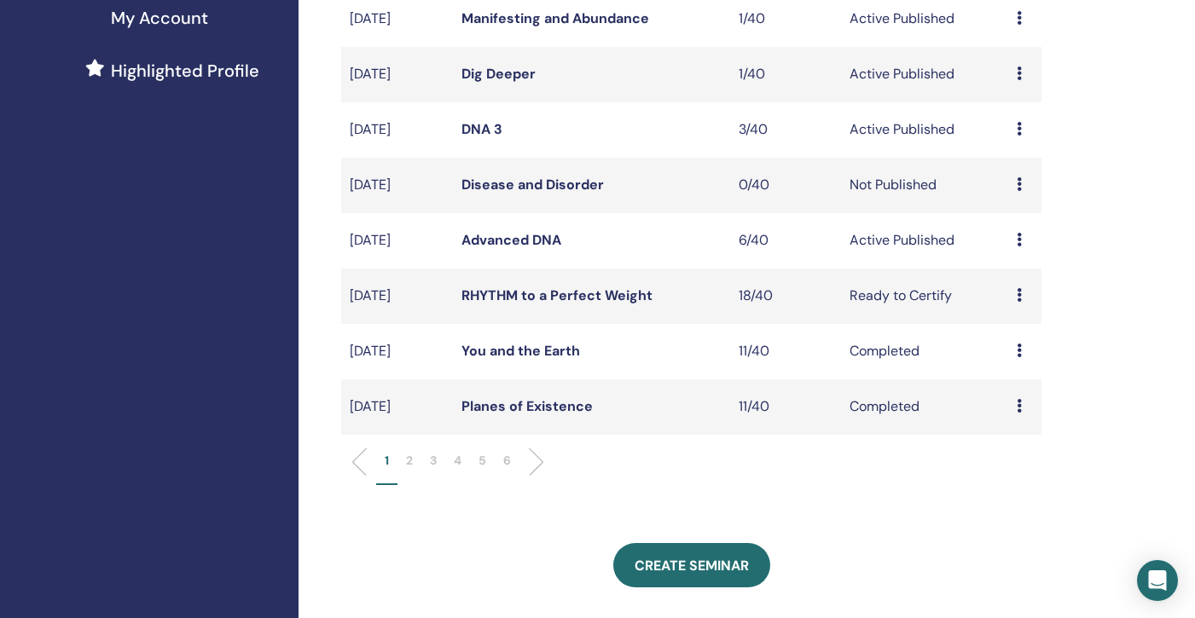
click at [509, 460] on p "6" at bounding box center [507, 461] width 8 height 18
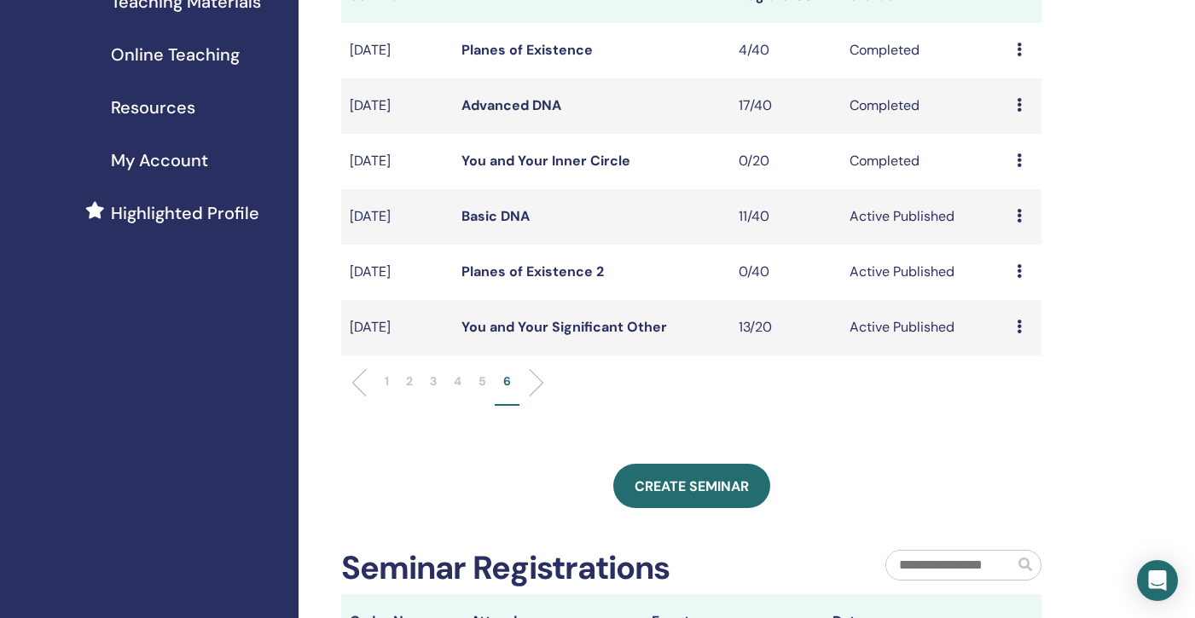
scroll to position [238, 0]
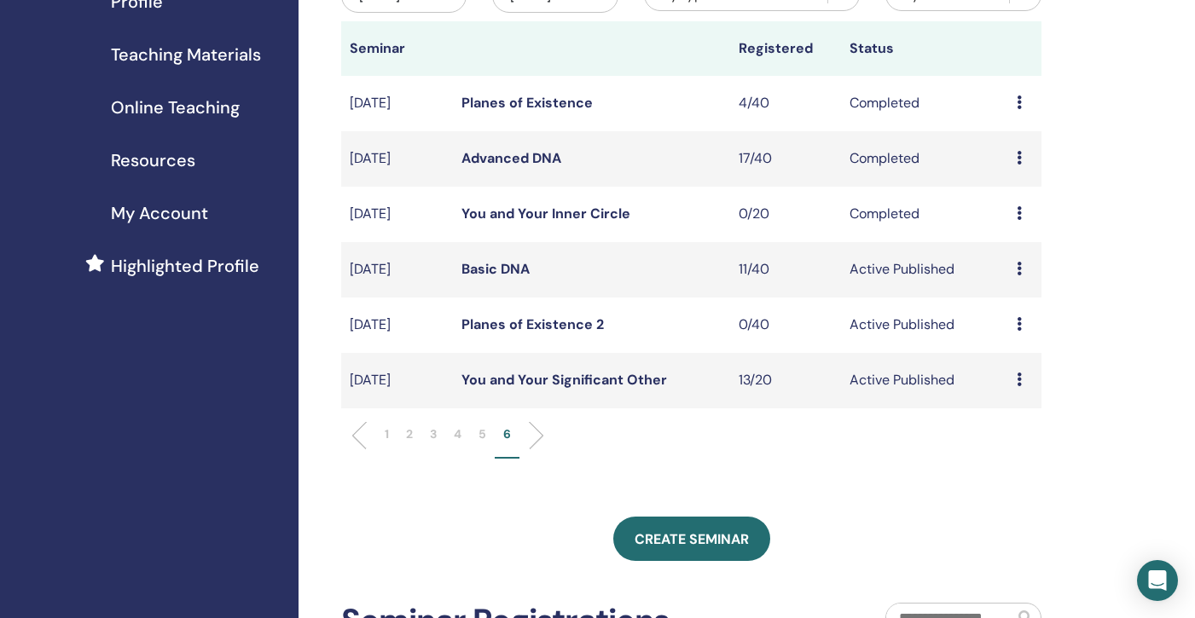
click at [497, 268] on link "Basic DNA" at bounding box center [495, 269] width 68 height 18
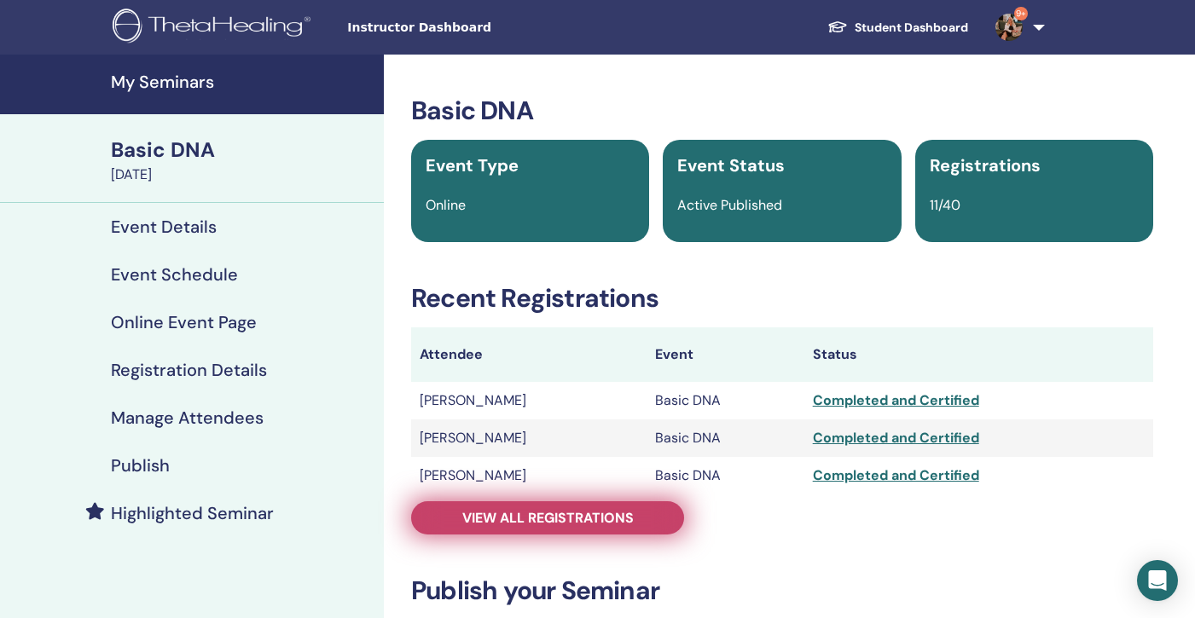
click at [550, 513] on span "View all registrations" at bounding box center [547, 518] width 171 height 18
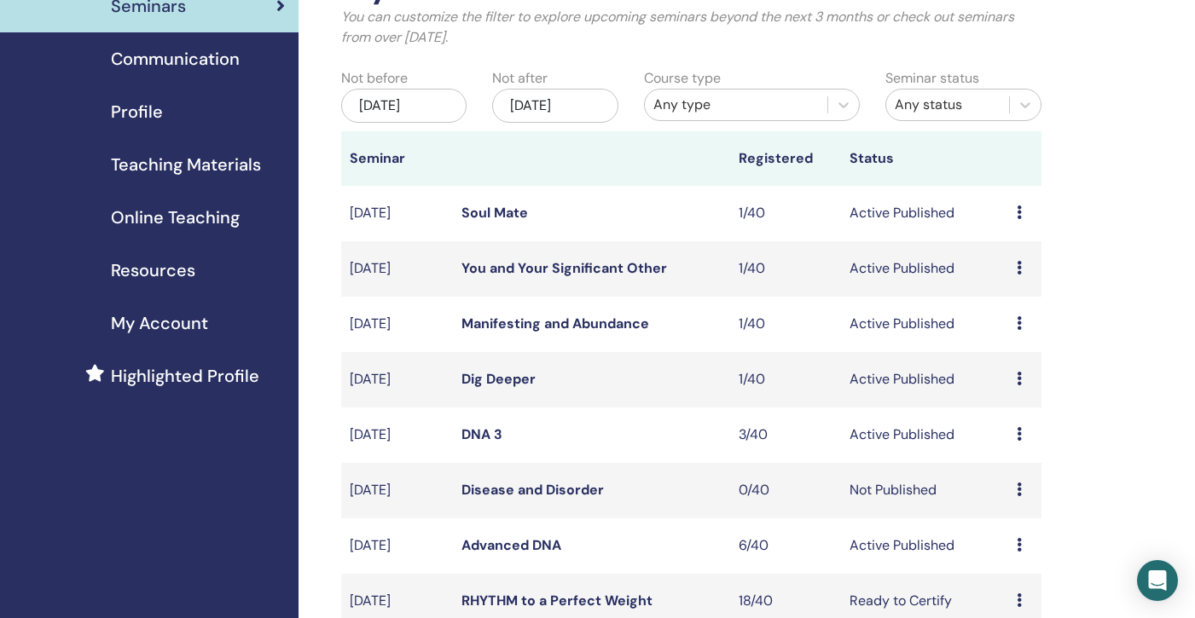
scroll to position [125, 0]
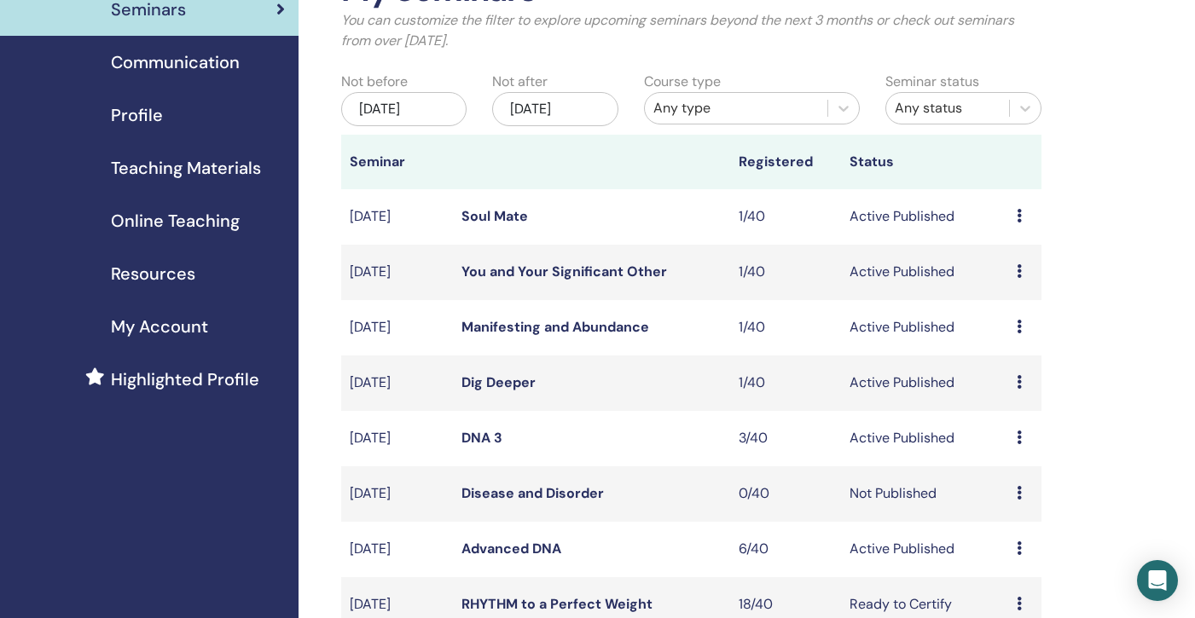
click at [403, 116] on div "[DATE]" at bounding box center [403, 109] width 125 height 34
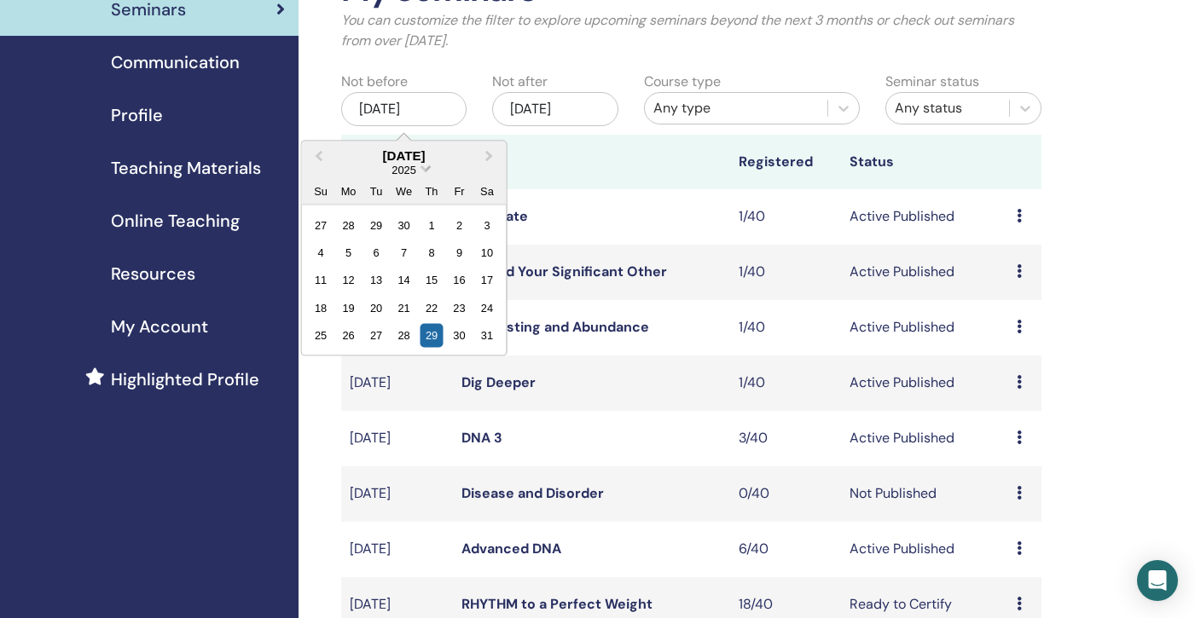
click at [422, 168] on span "Choose Date" at bounding box center [425, 166] width 11 height 11
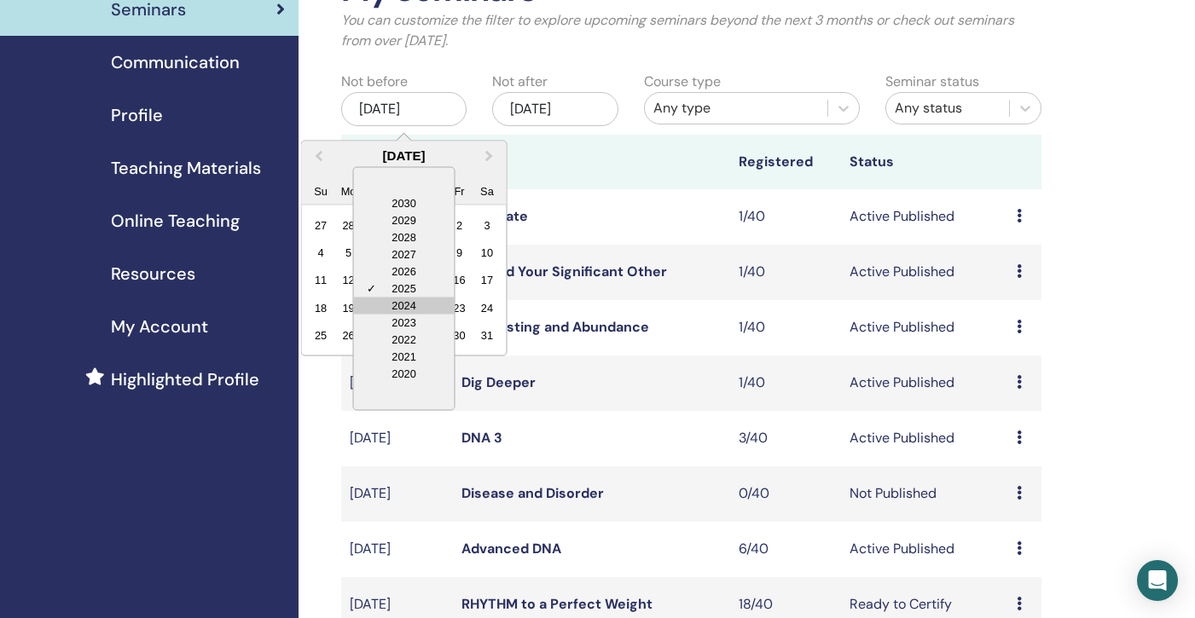
click at [421, 306] on div "2024" at bounding box center [404, 305] width 101 height 17
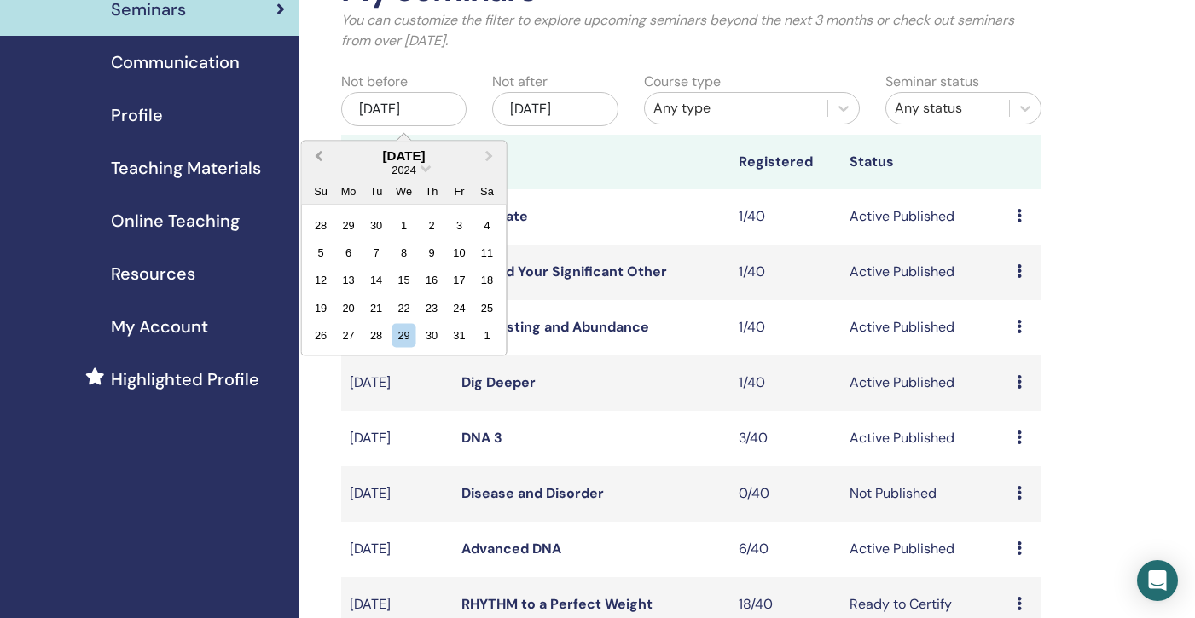
click at [319, 156] on span "Previous Month" at bounding box center [319, 156] width 0 height 18
click at [354, 226] on div "1" at bounding box center [348, 224] width 23 height 23
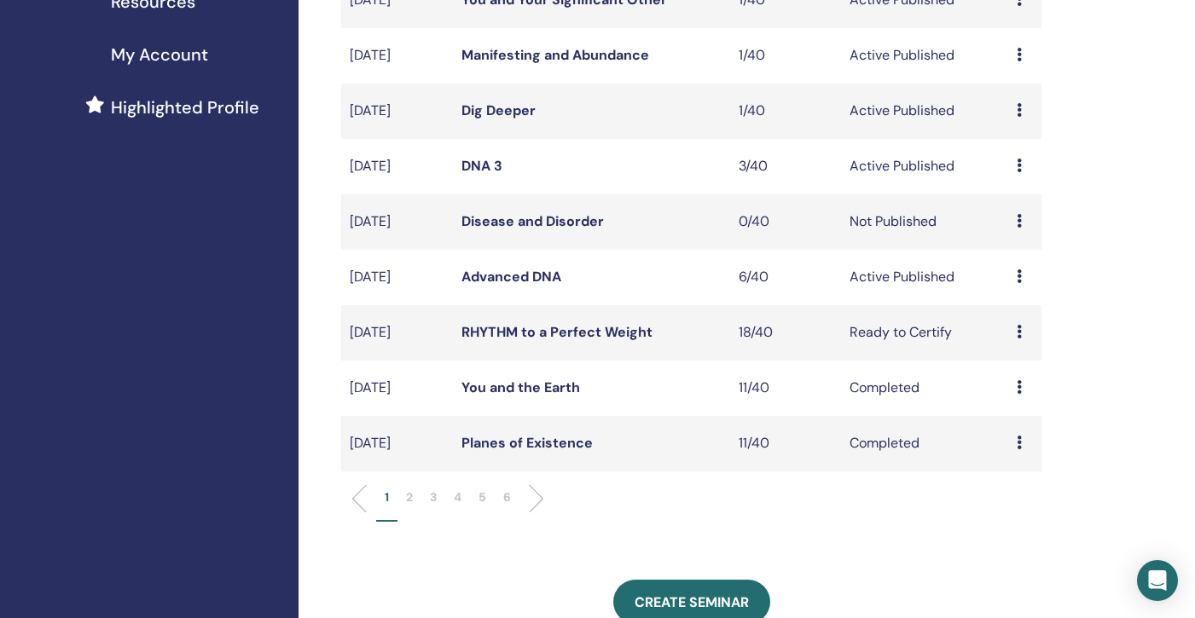
scroll to position [534, 0]
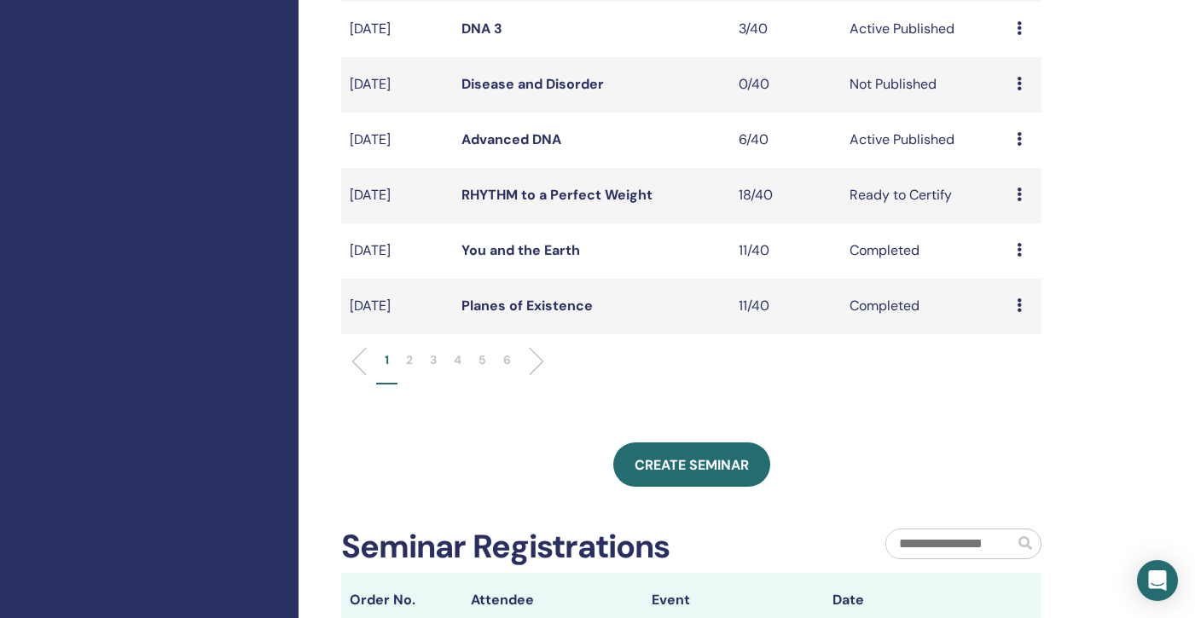
click at [503, 359] on p "6" at bounding box center [507, 360] width 8 height 18
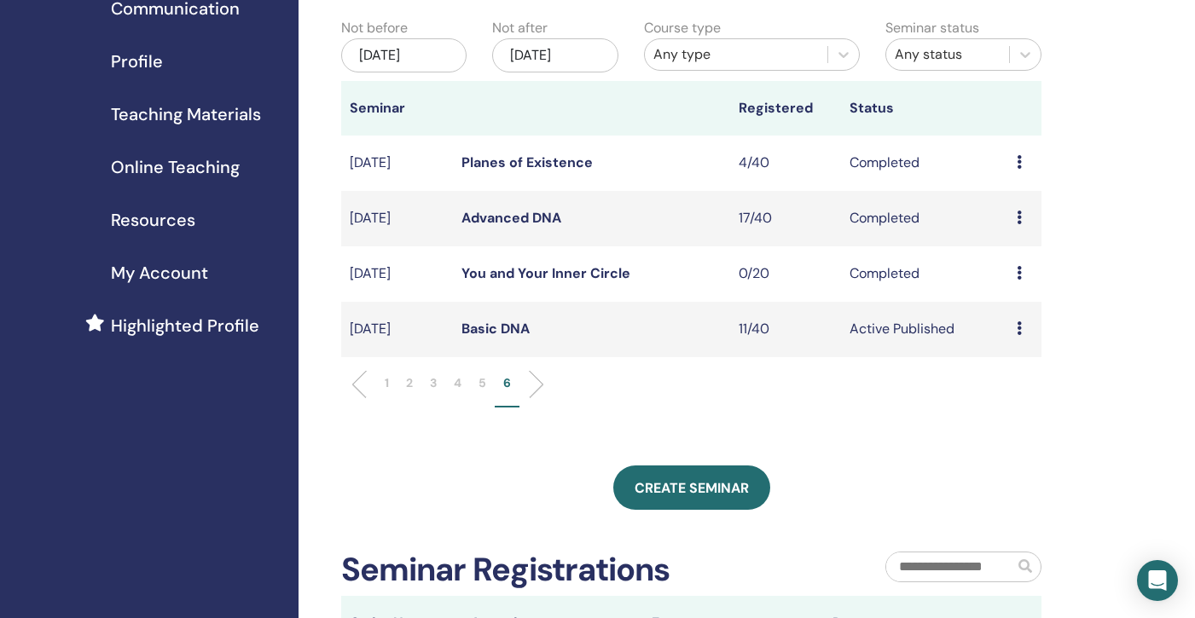
scroll to position [167, 0]
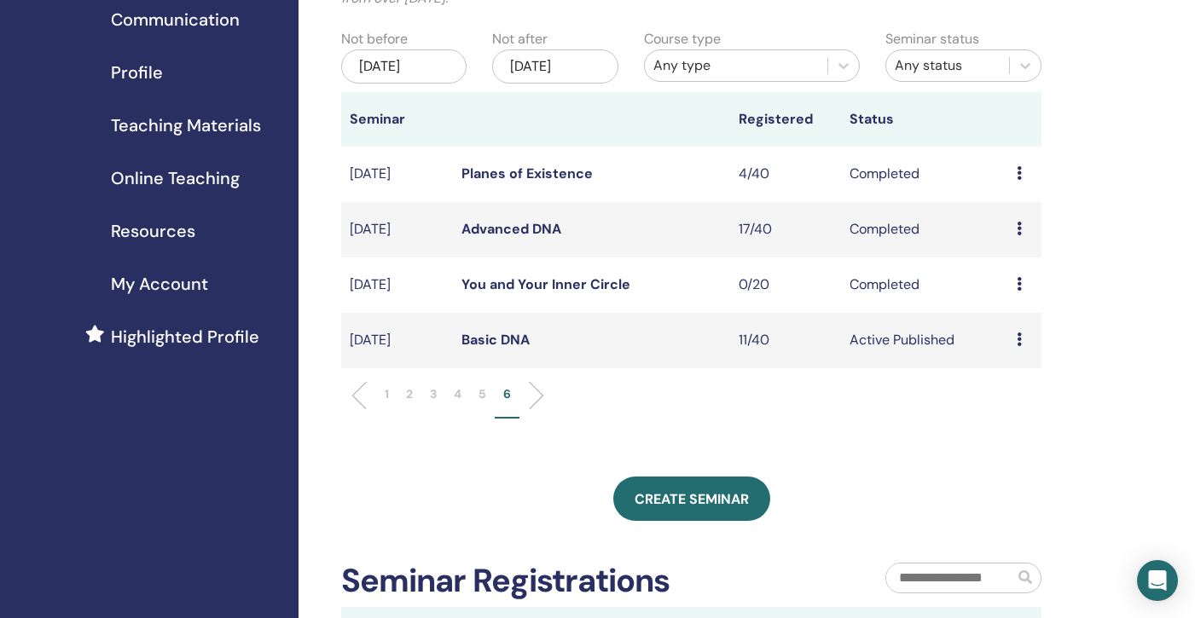
click at [496, 231] on link "Advanced DNA" at bounding box center [511, 229] width 100 height 18
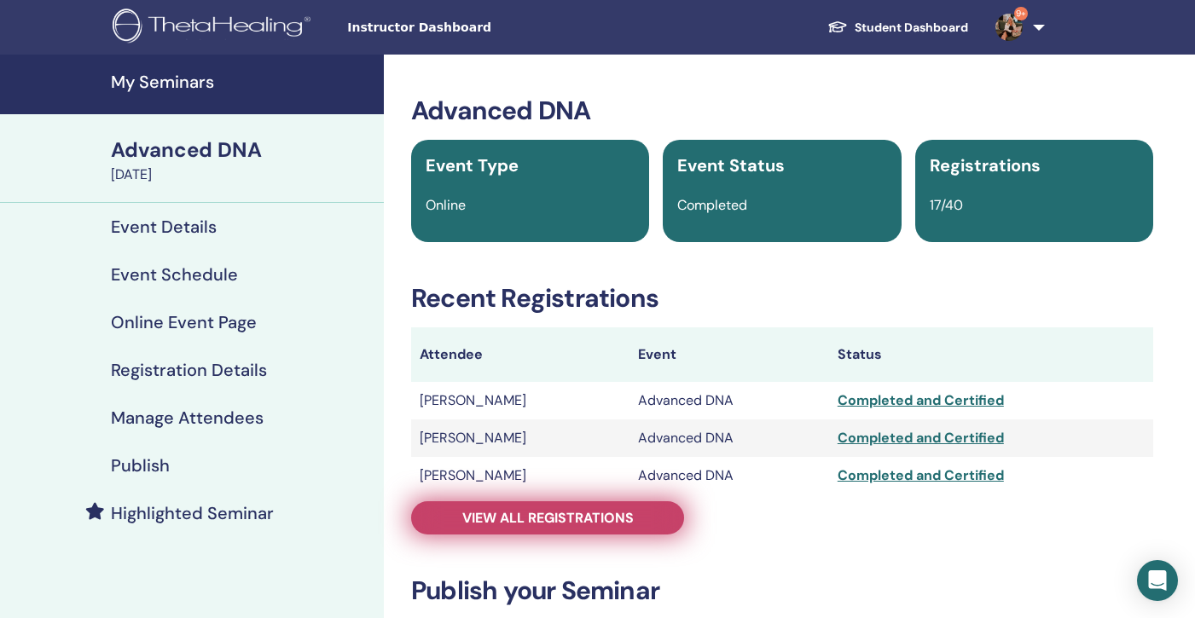
click at [546, 518] on span "View all registrations" at bounding box center [547, 518] width 171 height 18
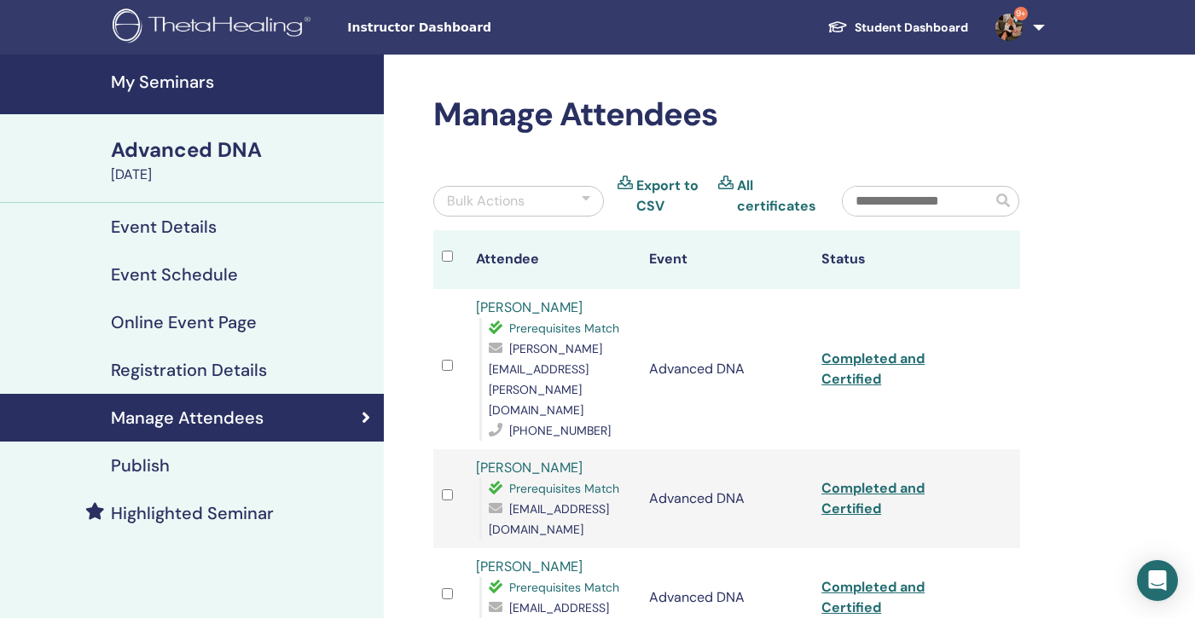
click at [165, 76] on h4 "My Seminars" at bounding box center [242, 82] width 263 height 20
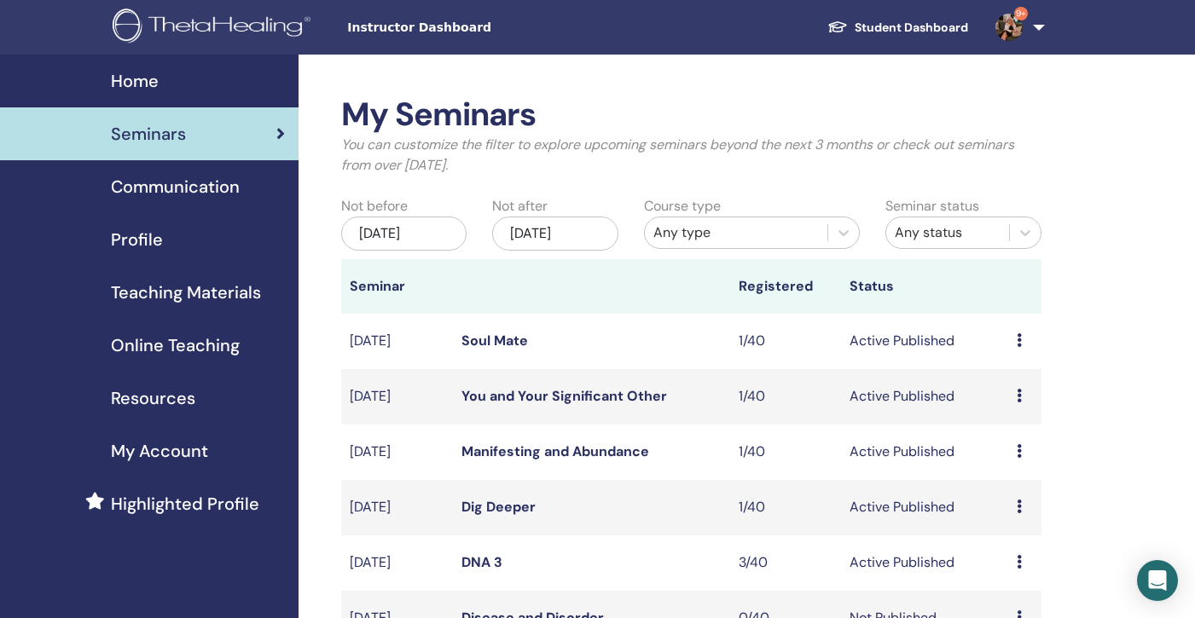
click at [415, 233] on div "[DATE]" at bounding box center [403, 234] width 125 height 34
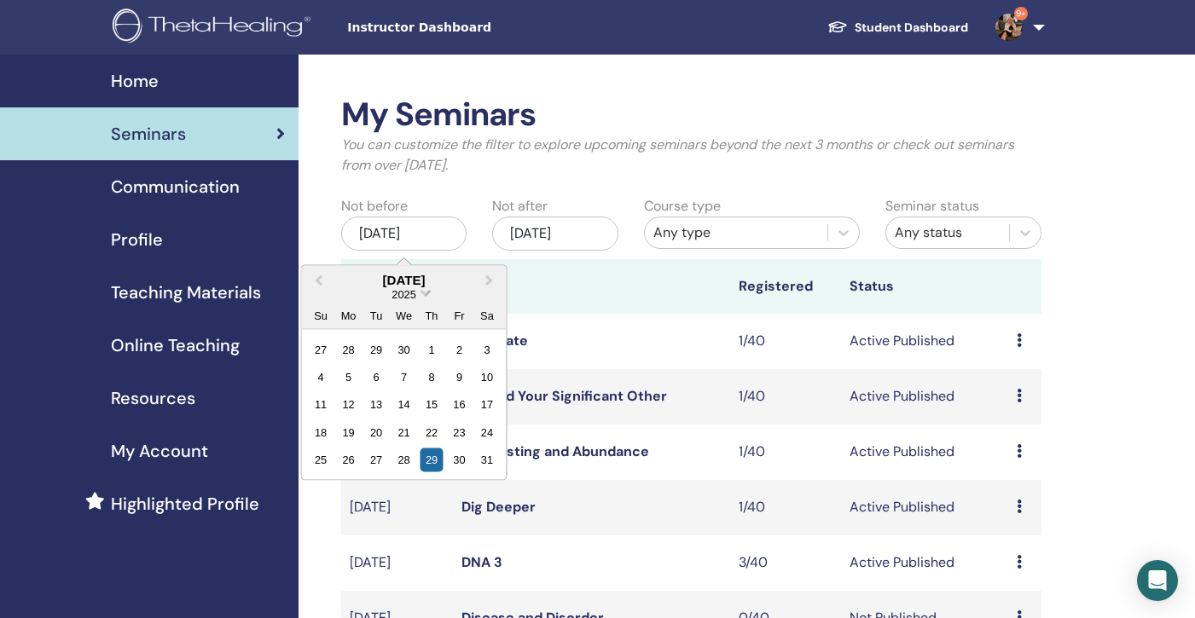
click at [425, 292] on span "Choose Date" at bounding box center [425, 291] width 11 height 11
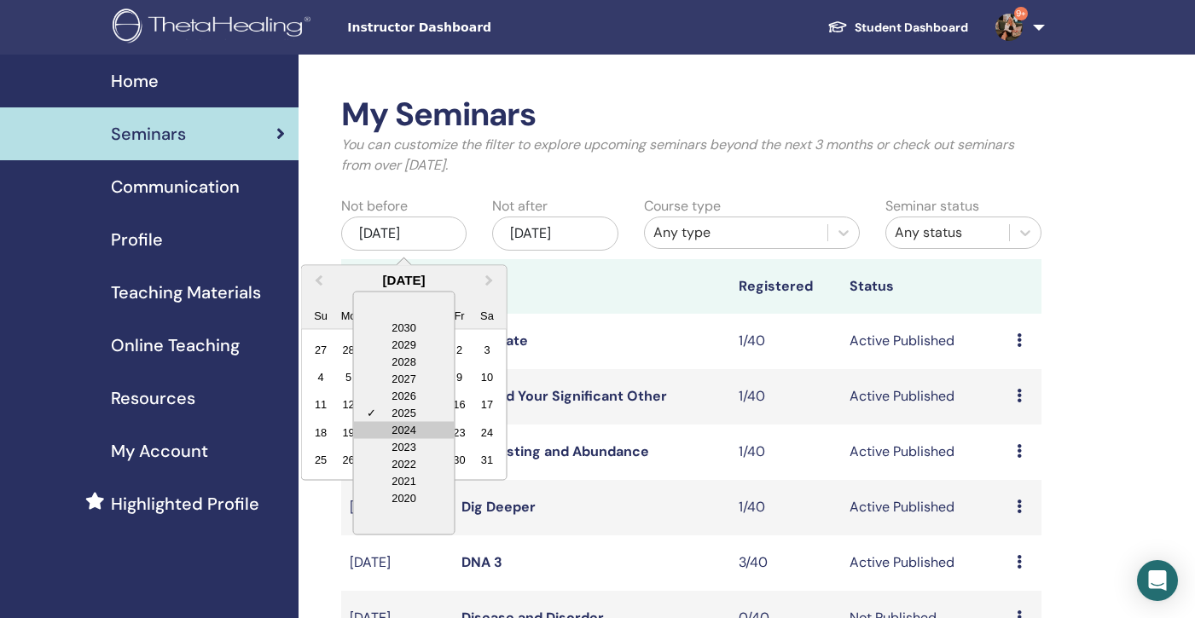
click at [439, 428] on div "2024" at bounding box center [404, 429] width 101 height 17
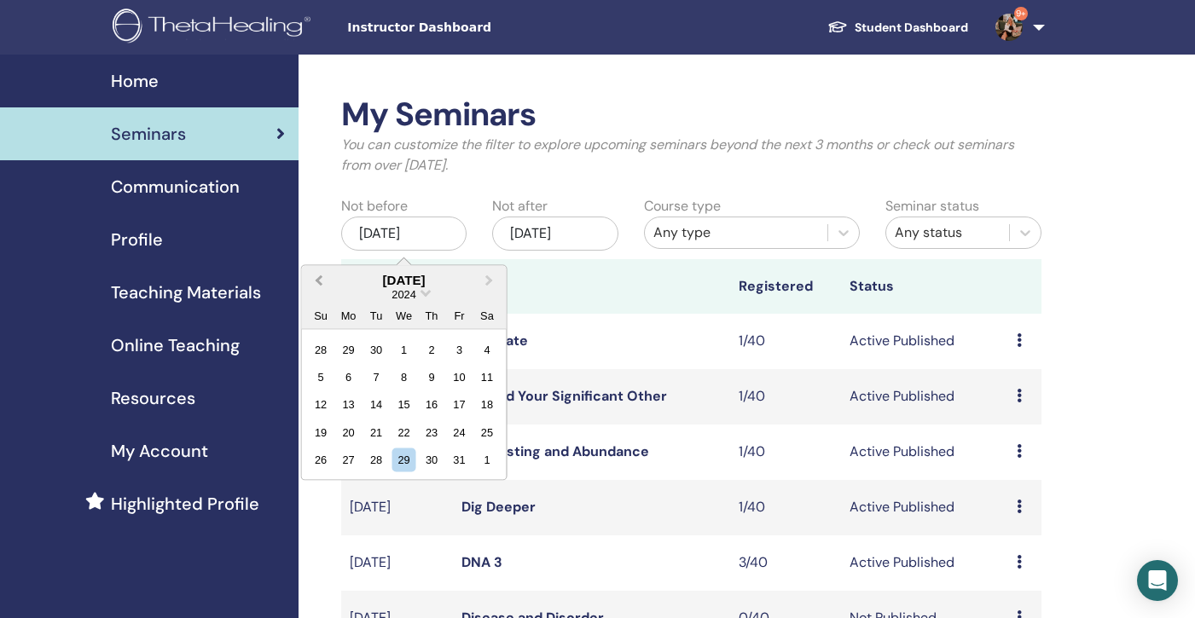
click at [319, 280] on span "Previous Month" at bounding box center [319, 280] width 0 height 18
click at [403, 407] on div "14" at bounding box center [403, 404] width 23 height 23
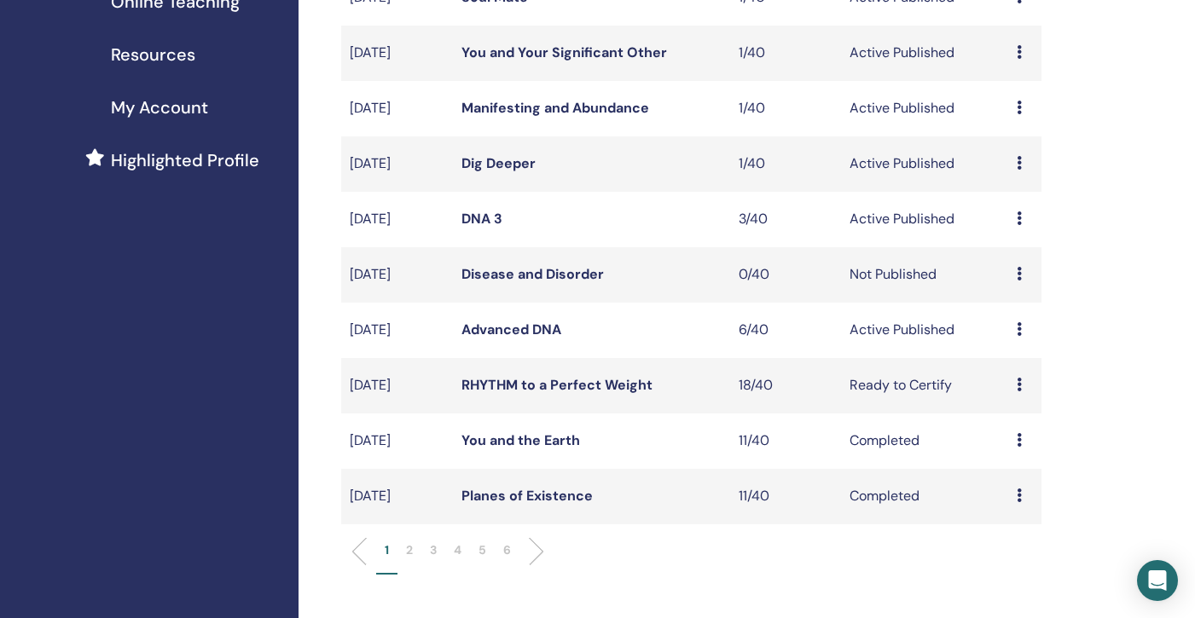
scroll to position [448, 0]
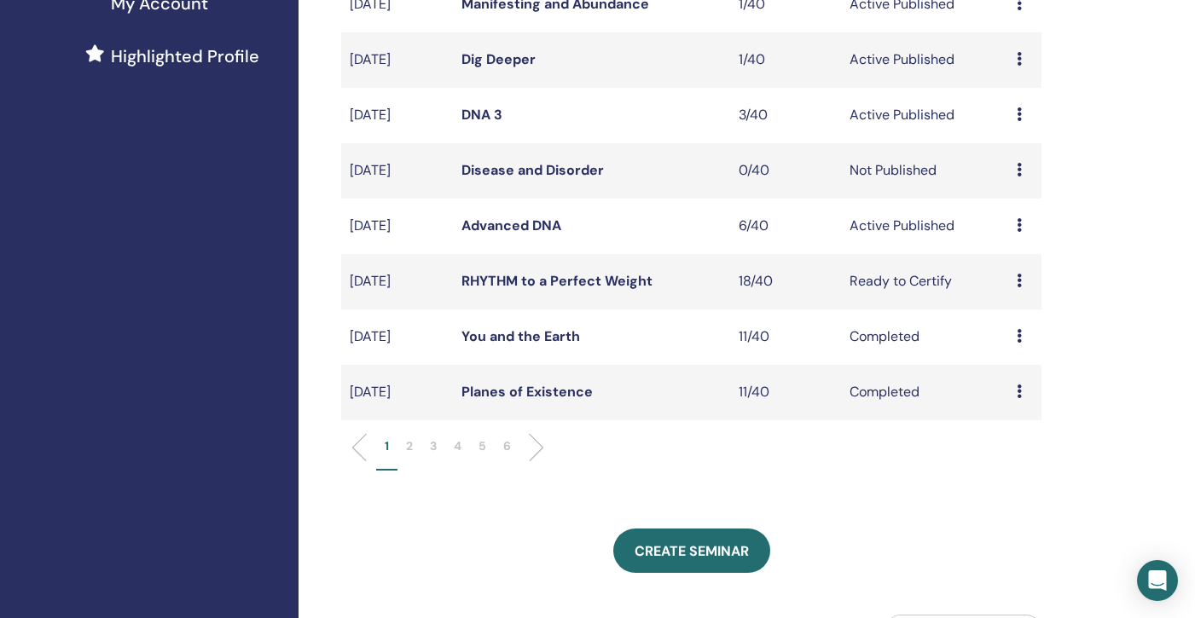
click at [506, 449] on p "6" at bounding box center [507, 447] width 8 height 18
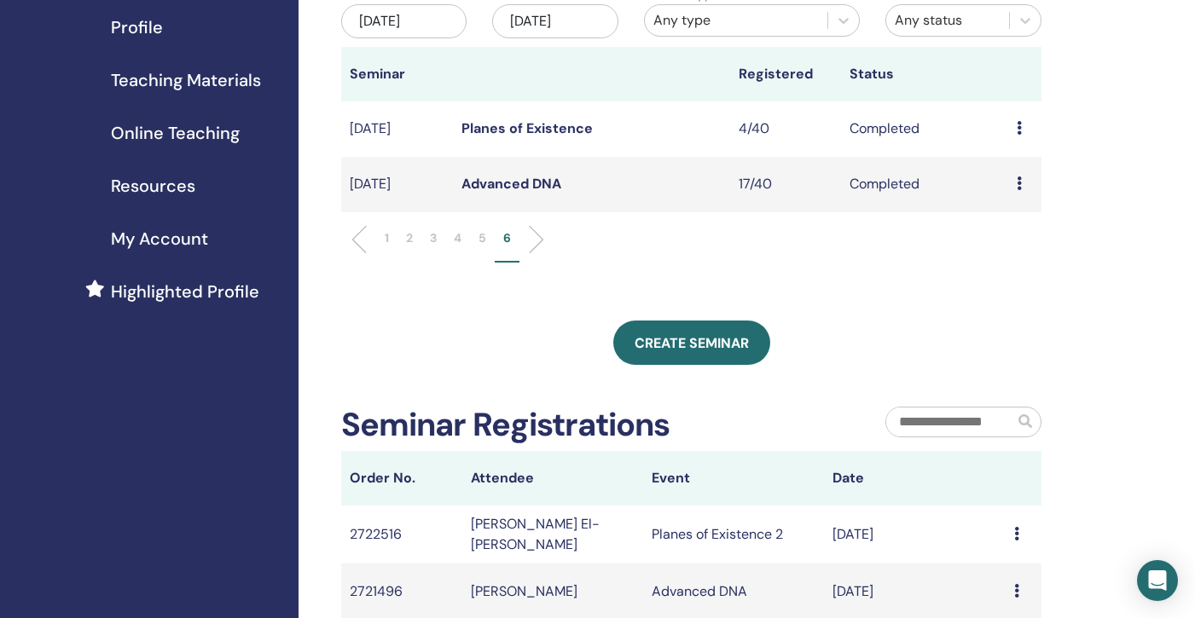
scroll to position [149, 0]
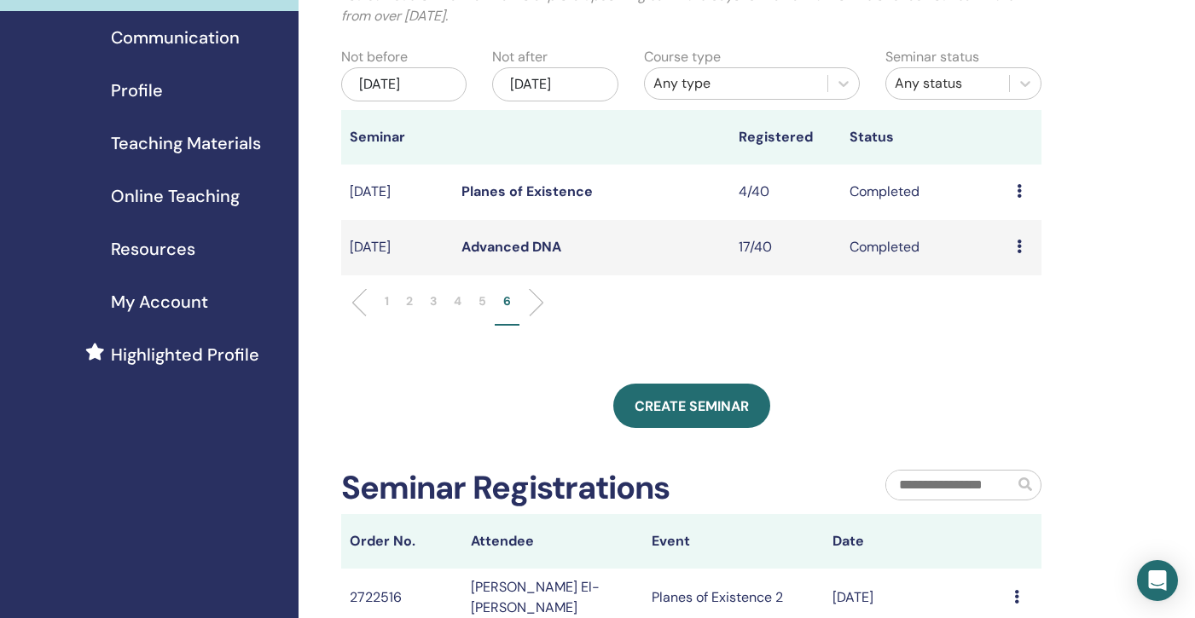
click at [481, 193] on link "Planes of Existence" at bounding box center [526, 192] width 131 height 18
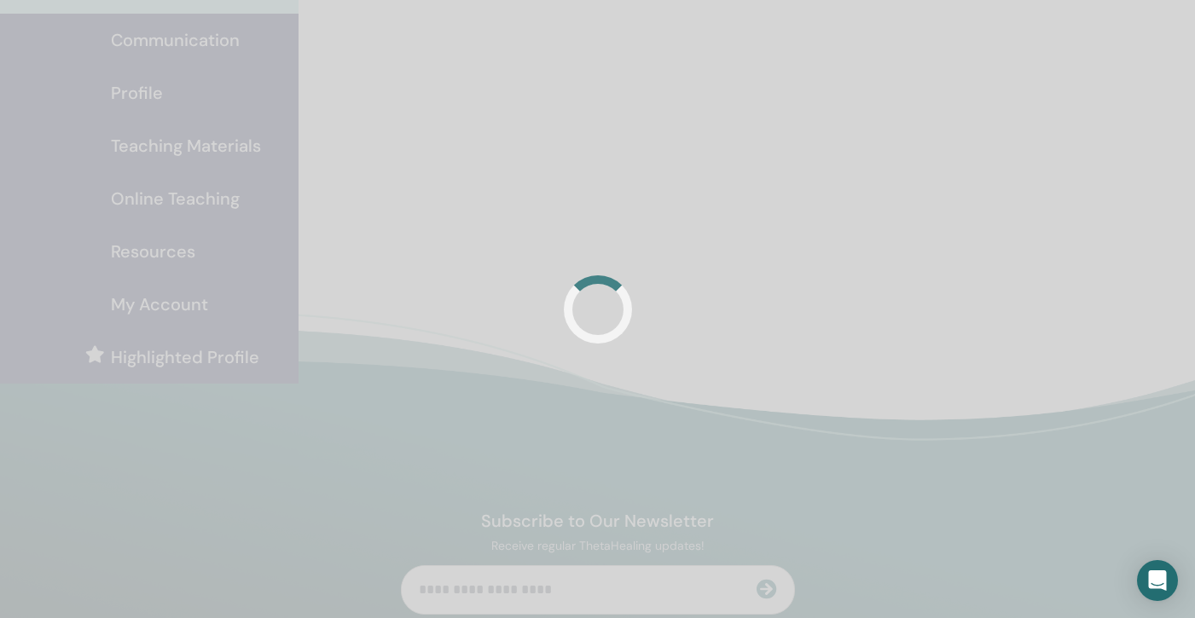
scroll to position [149, 0]
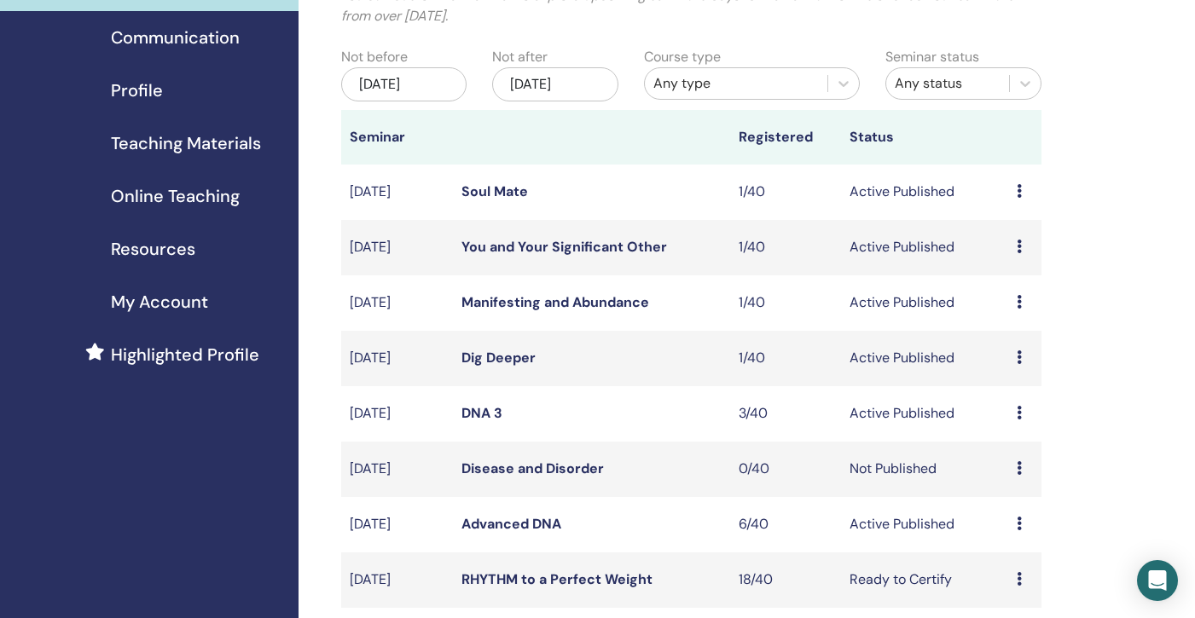
click at [403, 78] on div "May/29, 2025" at bounding box center [403, 84] width 125 height 34
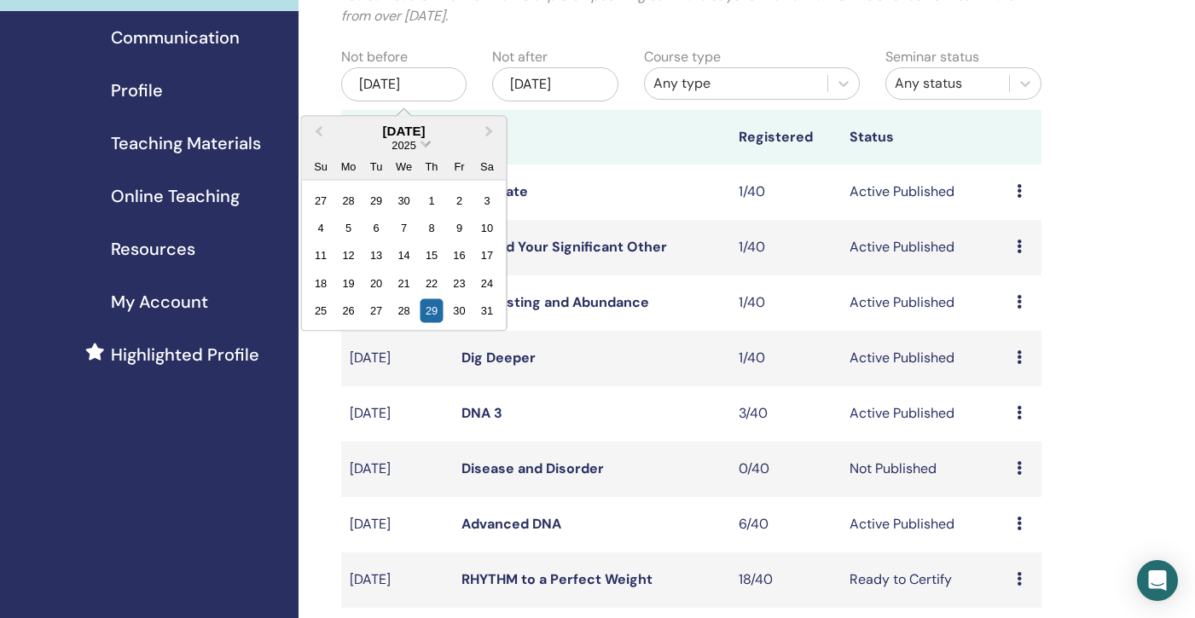
click at [430, 141] on span "Choose Date" at bounding box center [425, 141] width 11 height 11
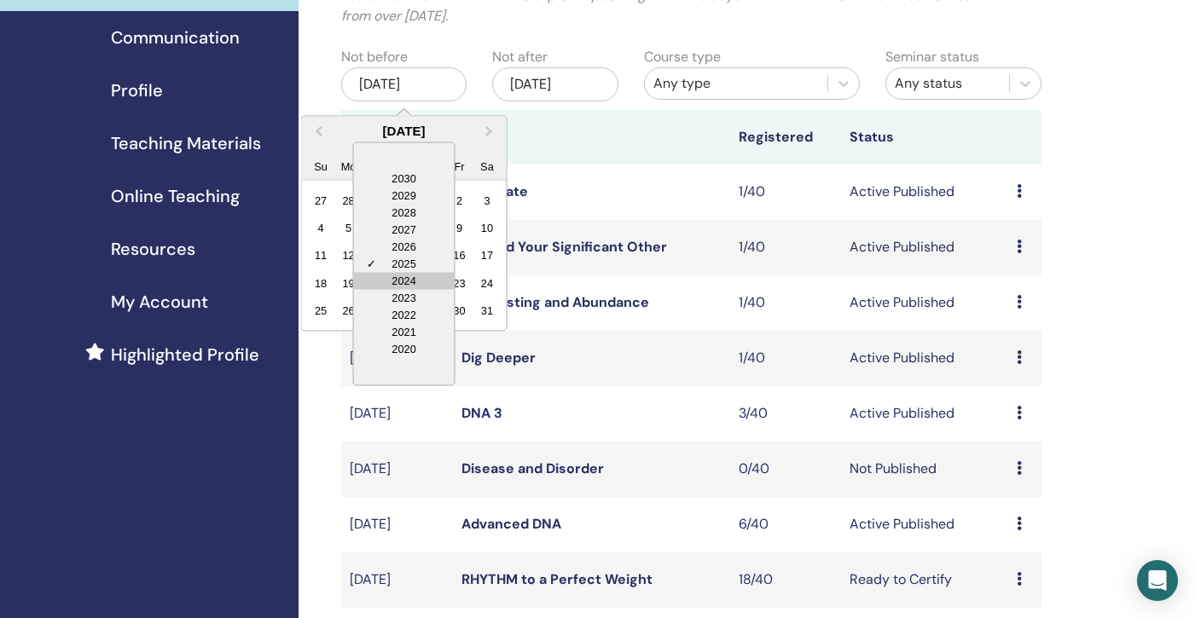
click at [420, 278] on div "2024" at bounding box center [404, 280] width 101 height 17
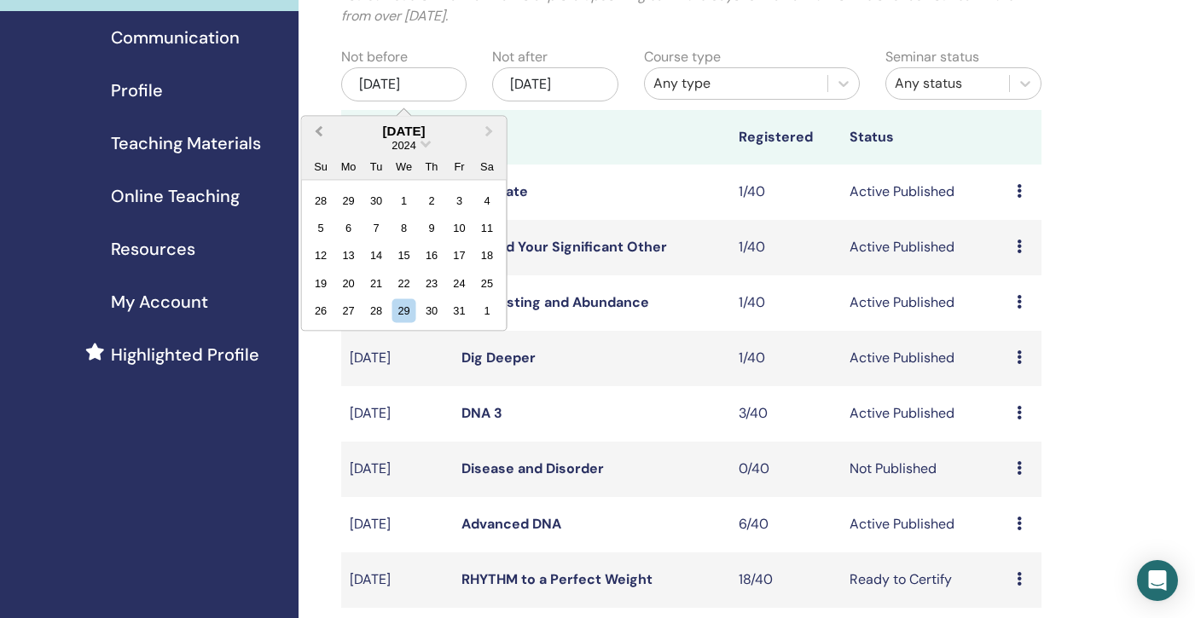
click at [319, 131] on span "Previous Month" at bounding box center [319, 131] width 0 height 18
click at [407, 247] on div "14" at bounding box center [403, 255] width 23 height 23
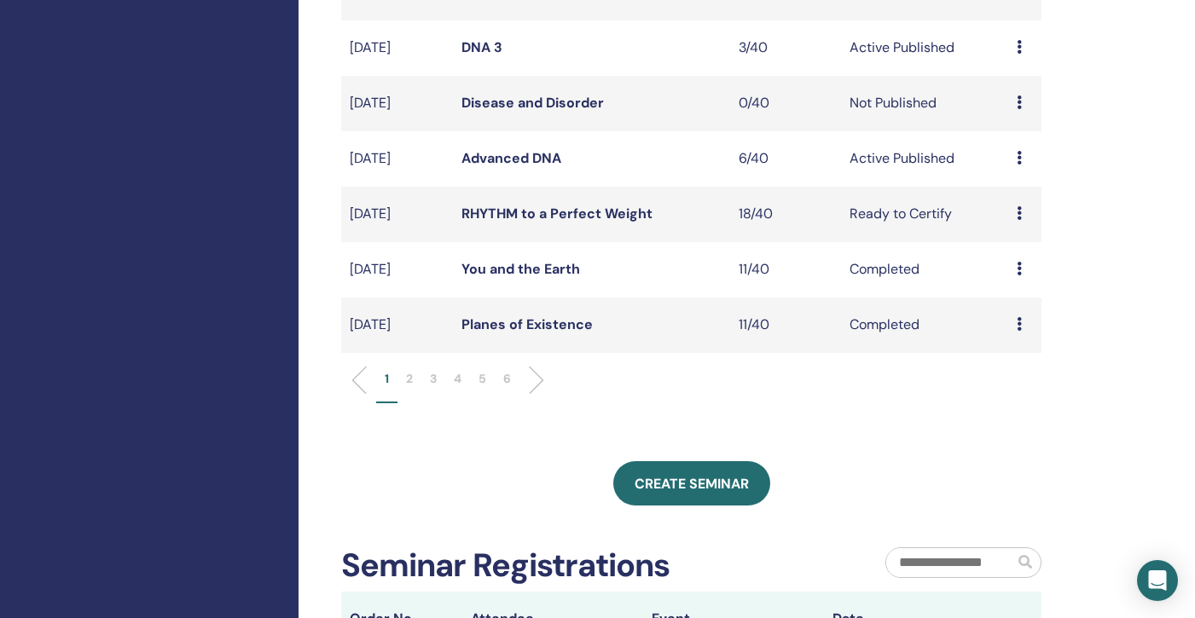
scroll to position [512, 0]
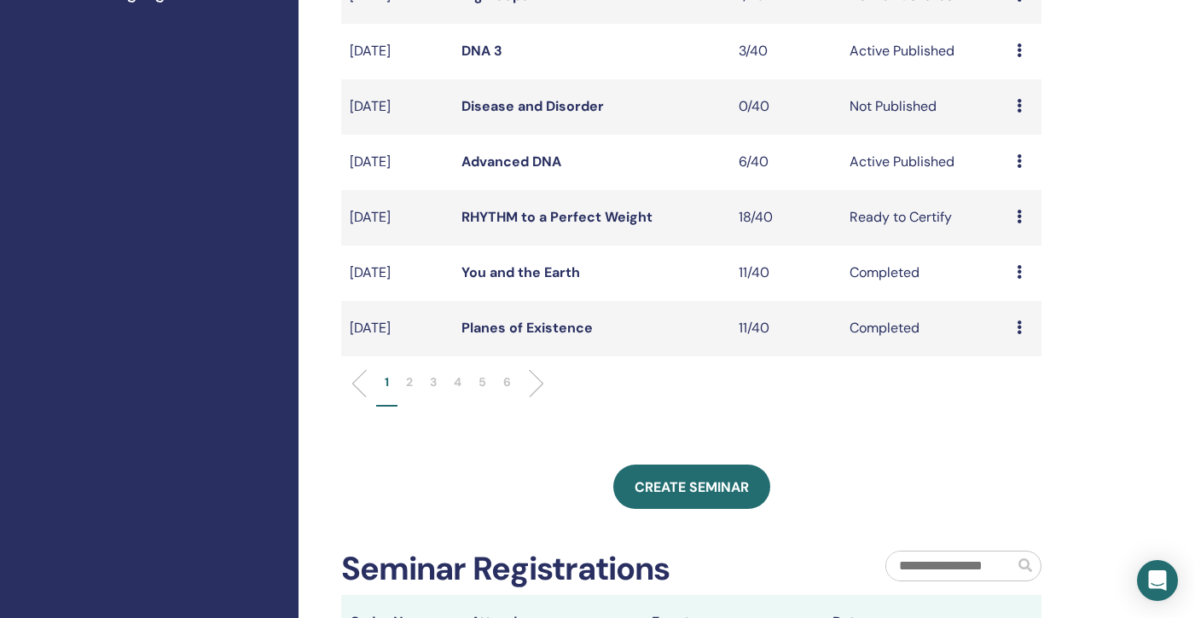
click at [510, 385] on p "6" at bounding box center [507, 383] width 8 height 18
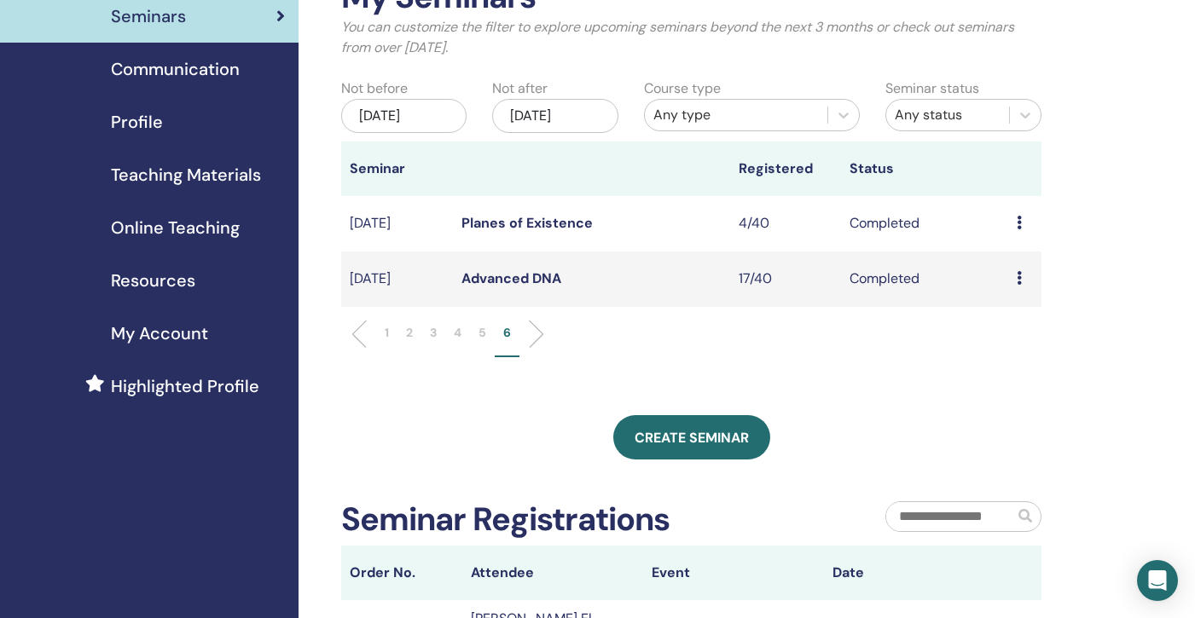
scroll to position [111, 0]
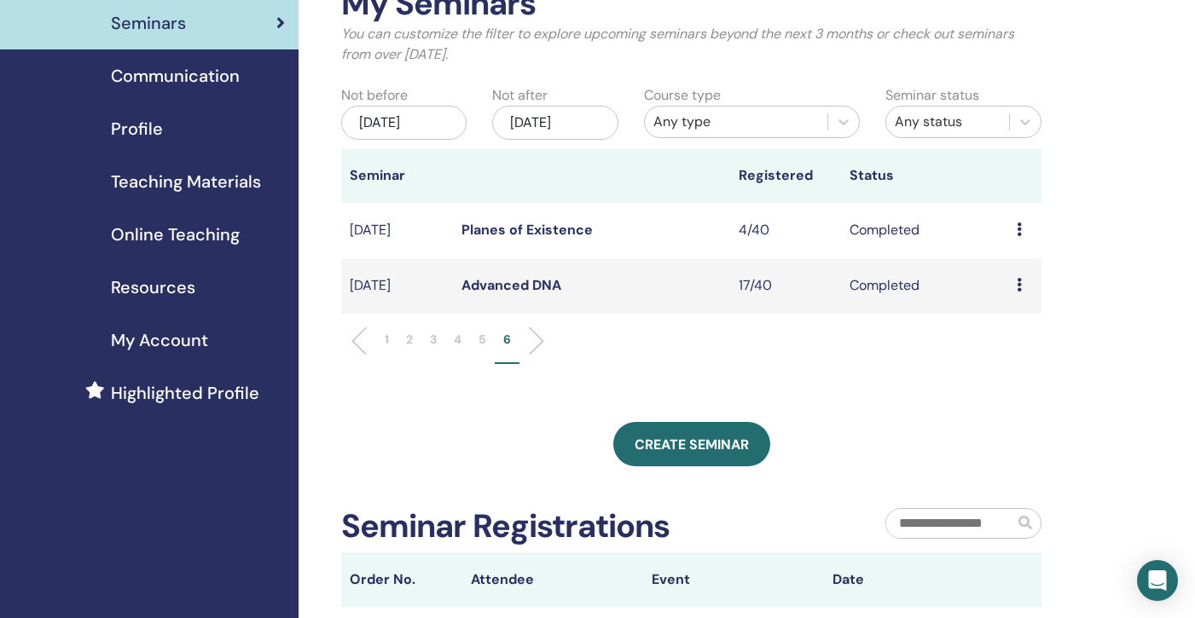
click at [486, 339] on p "5" at bounding box center [482, 340] width 8 height 18
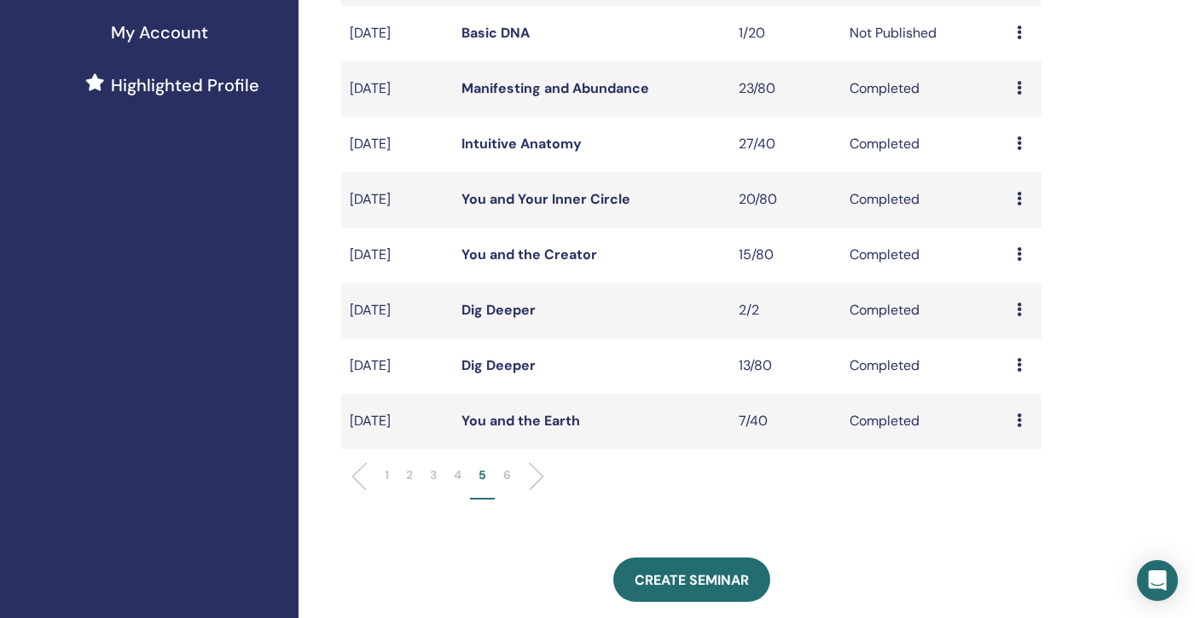
scroll to position [413, 0]
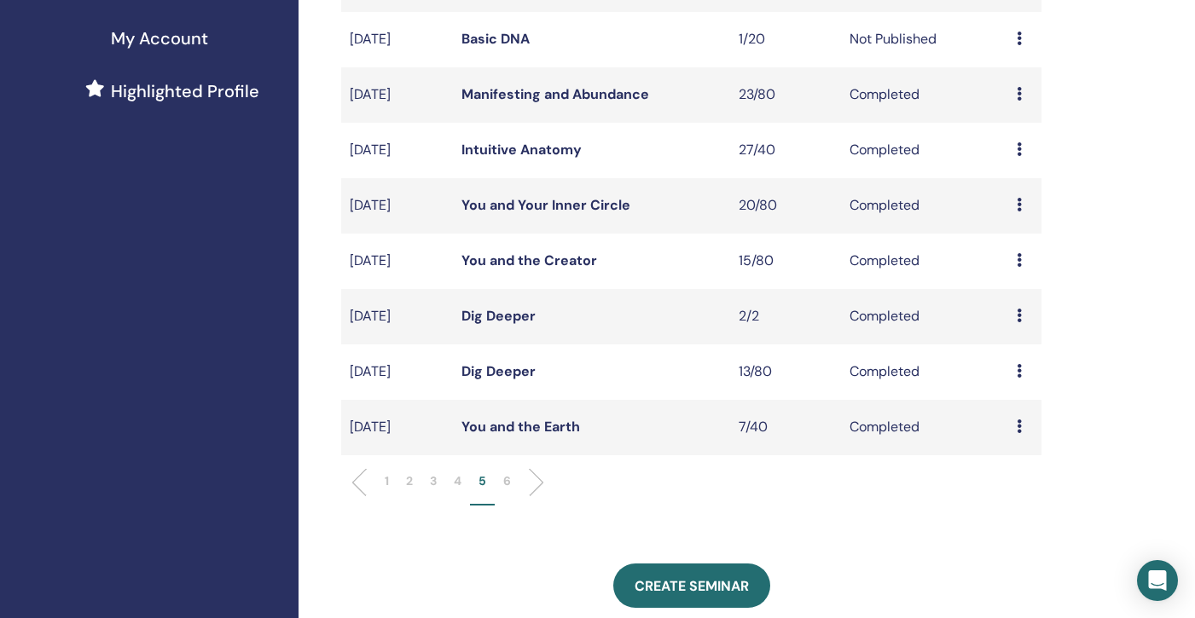
click at [486, 375] on link "Dig Deeper" at bounding box center [498, 371] width 74 height 18
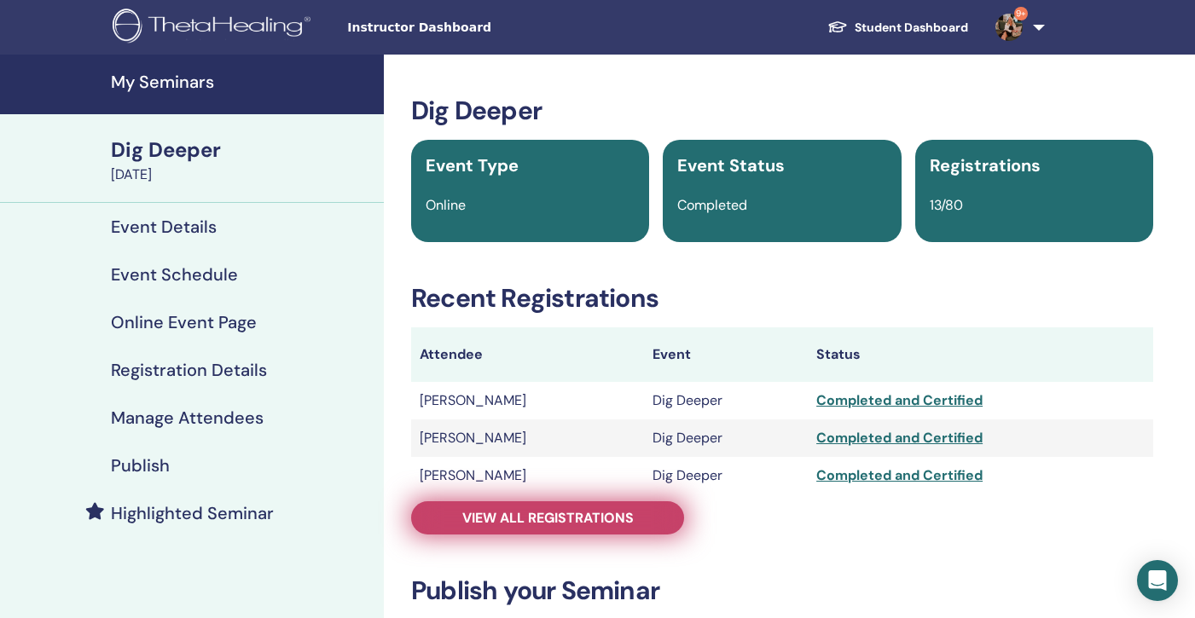
click at [502, 522] on span "View all registrations" at bounding box center [547, 518] width 171 height 18
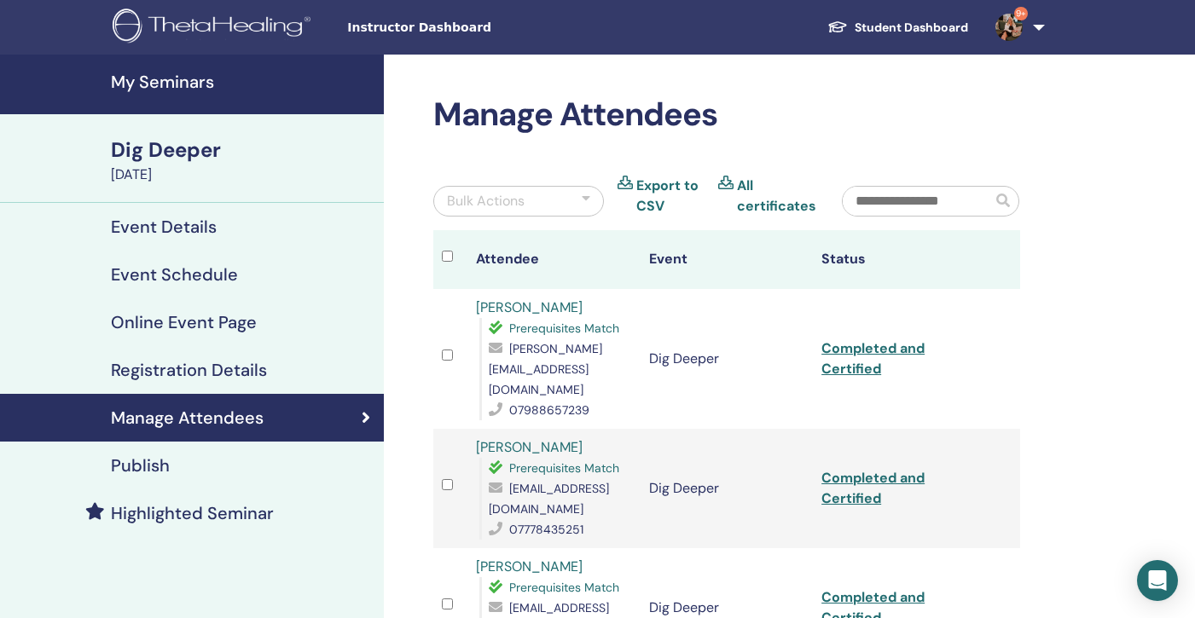
click at [152, 73] on h4 "My Seminars" at bounding box center [242, 82] width 263 height 20
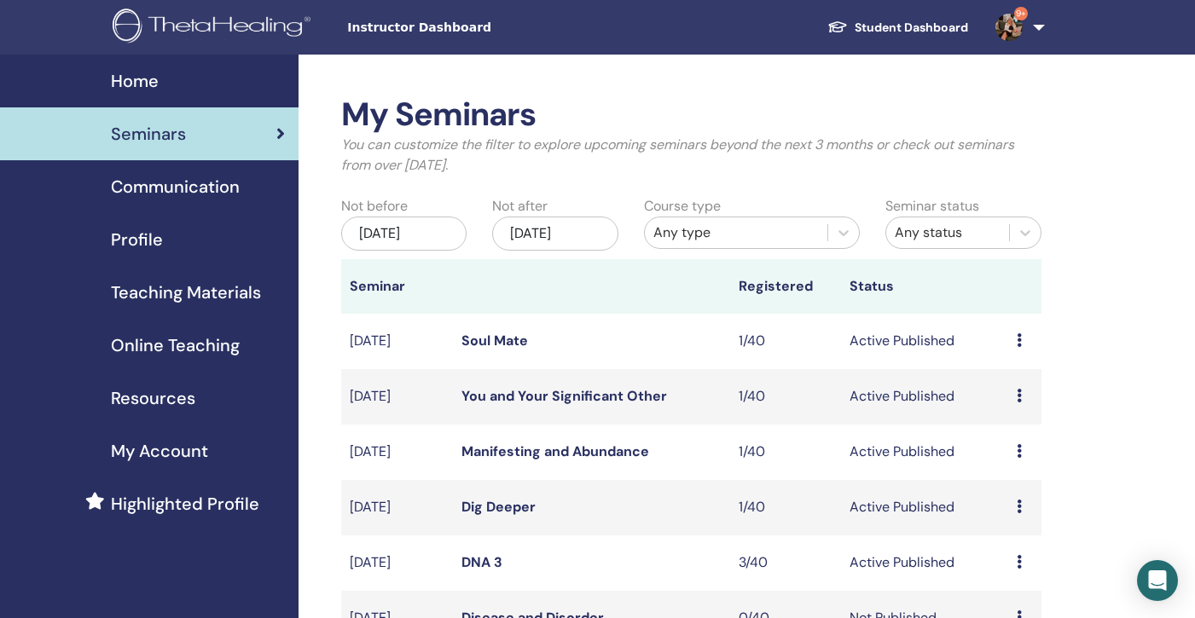
click at [419, 241] on div "[DATE]" at bounding box center [403, 234] width 125 height 34
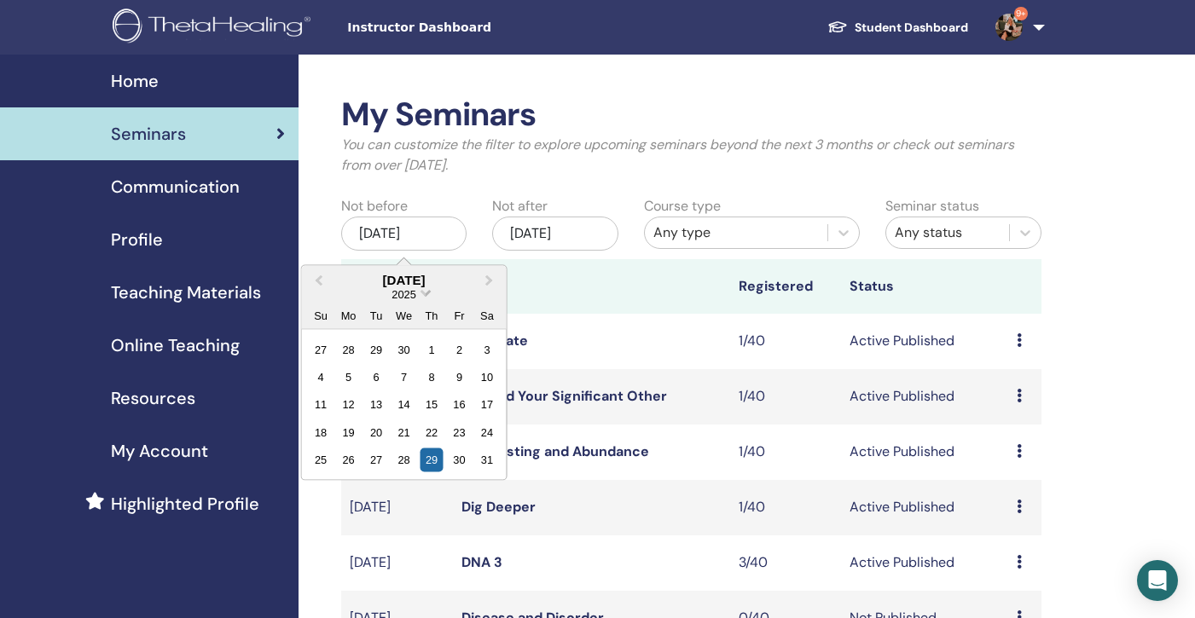
click at [426, 293] on span "Choose Date" at bounding box center [425, 291] width 11 height 11
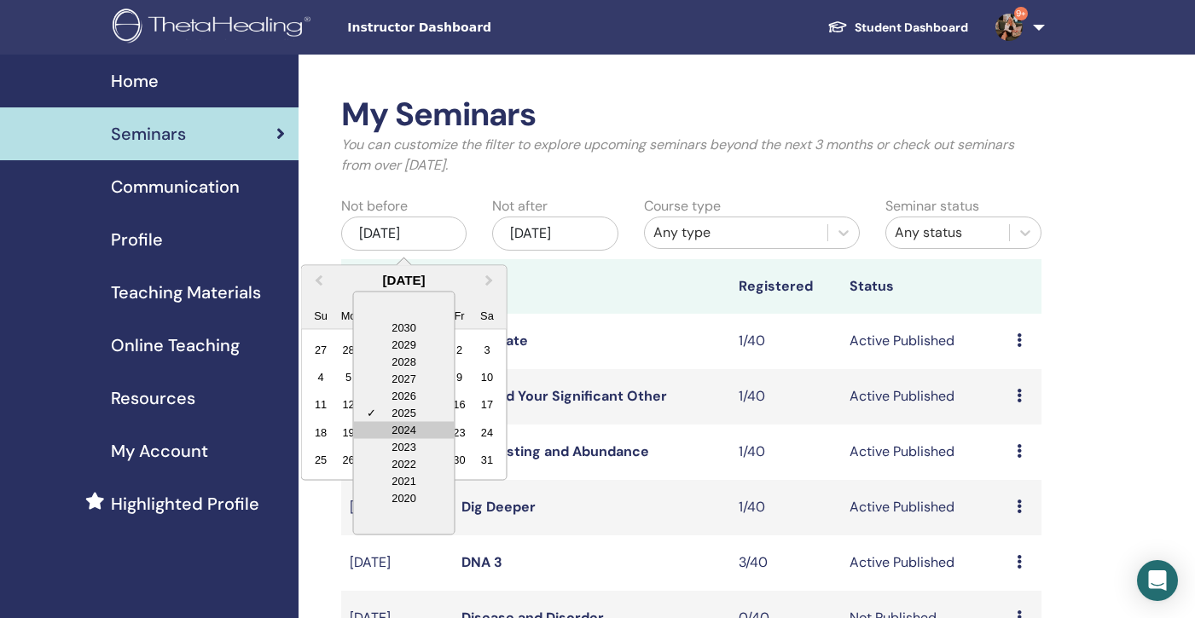
click at [407, 422] on div "2024" at bounding box center [404, 429] width 101 height 17
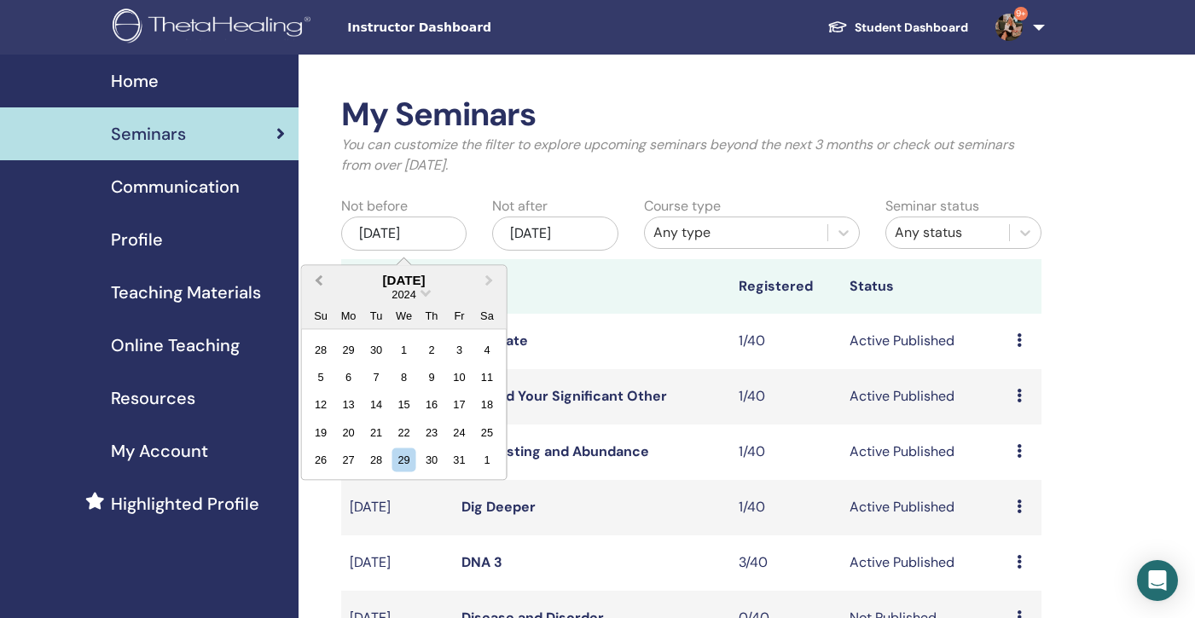
click at [319, 280] on span "Previous Month" at bounding box center [319, 280] width 0 height 18
click at [461, 374] on div "8" at bounding box center [459, 376] width 23 height 23
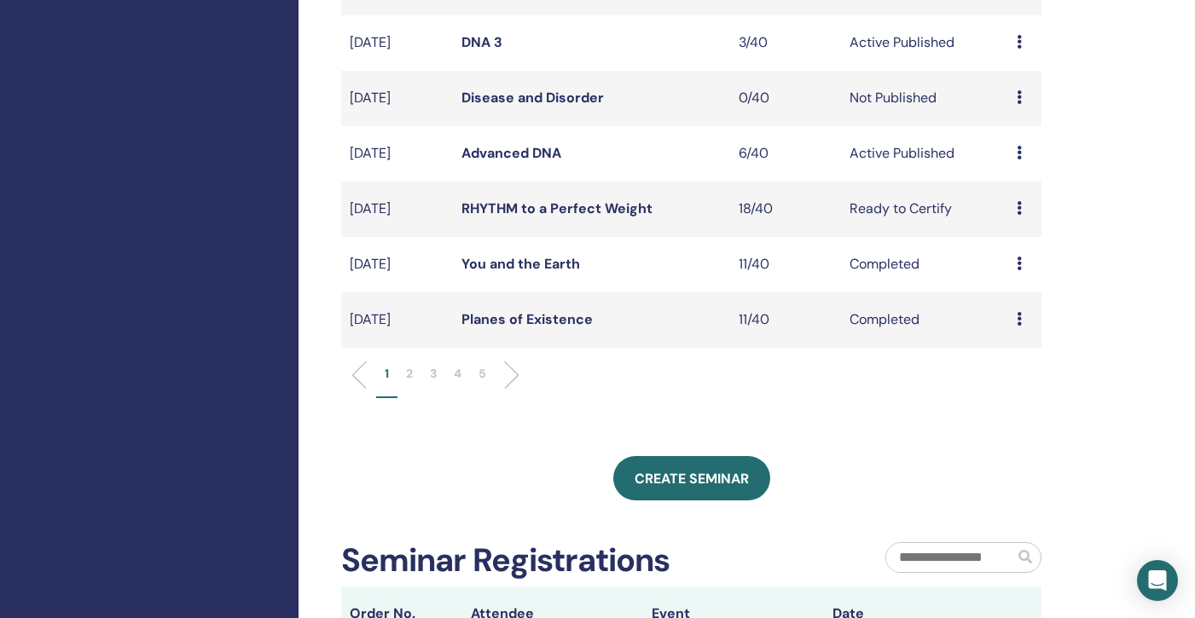
scroll to position [548, 0]
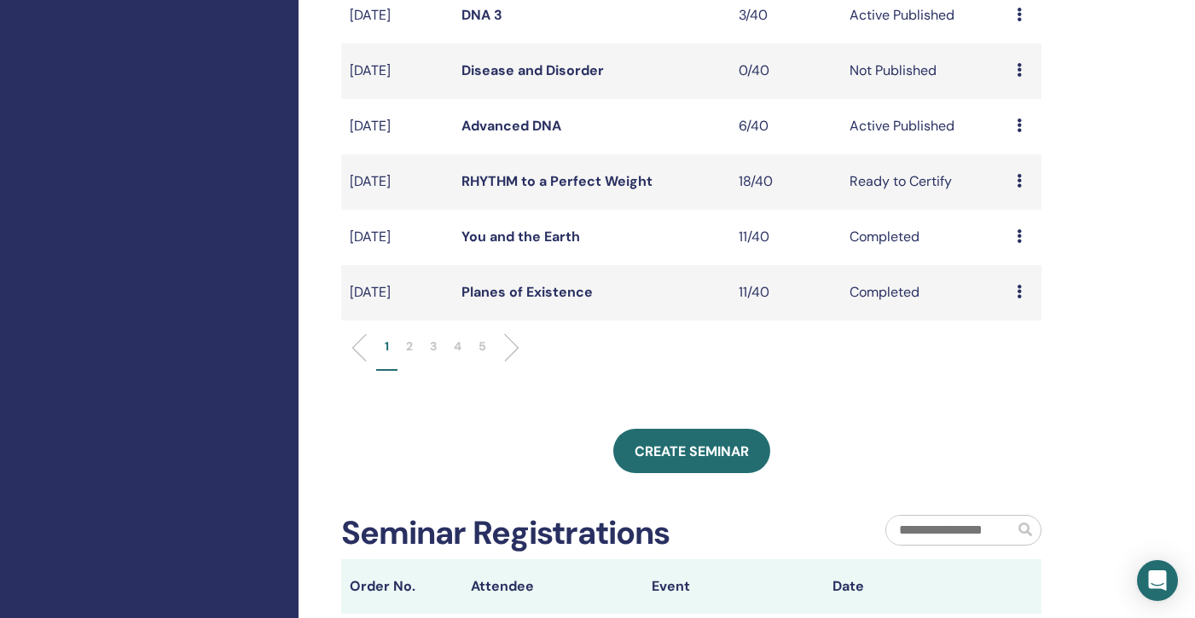
click at [484, 346] on p "5" at bounding box center [482, 347] width 8 height 18
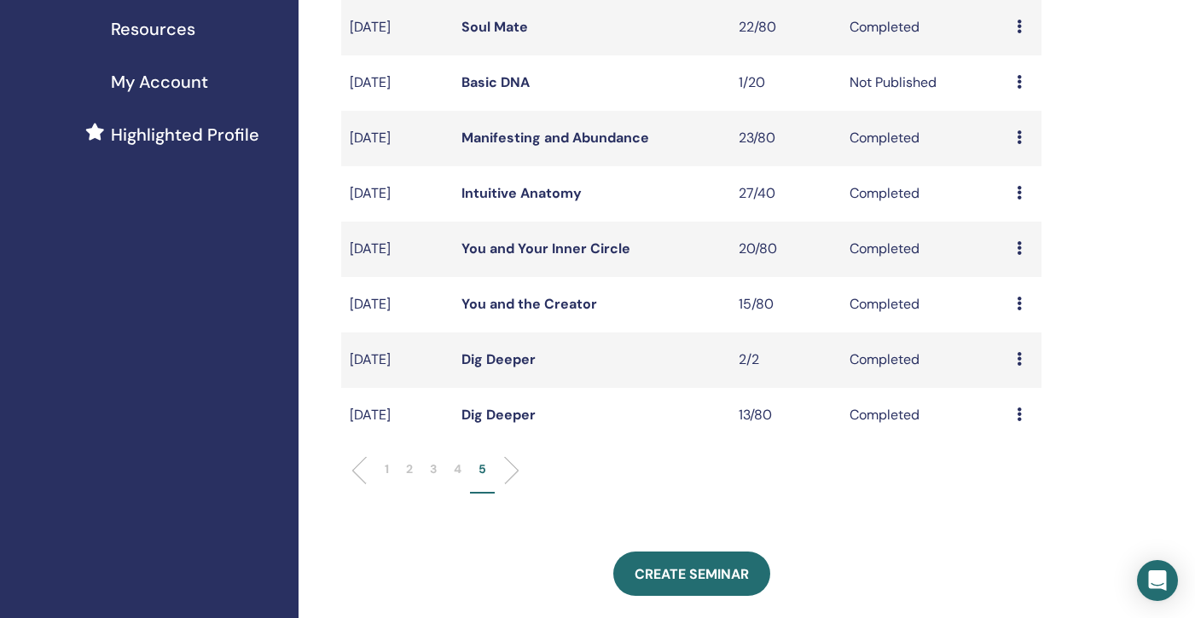
scroll to position [363, 0]
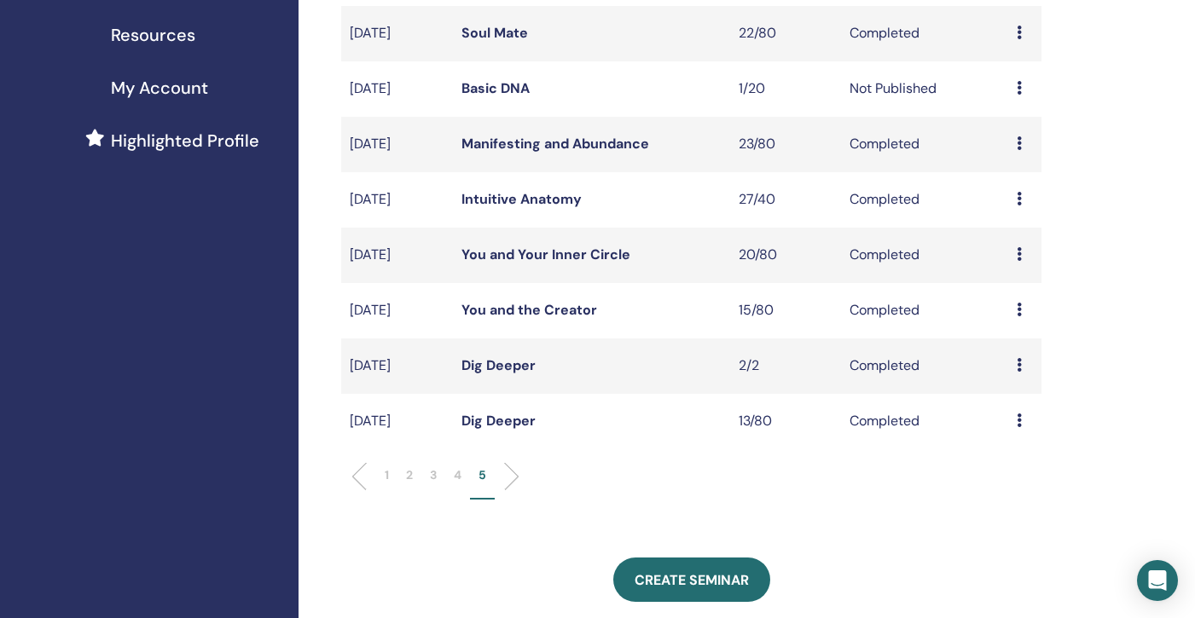
click at [476, 362] on link "Dig Deeper" at bounding box center [498, 366] width 74 height 18
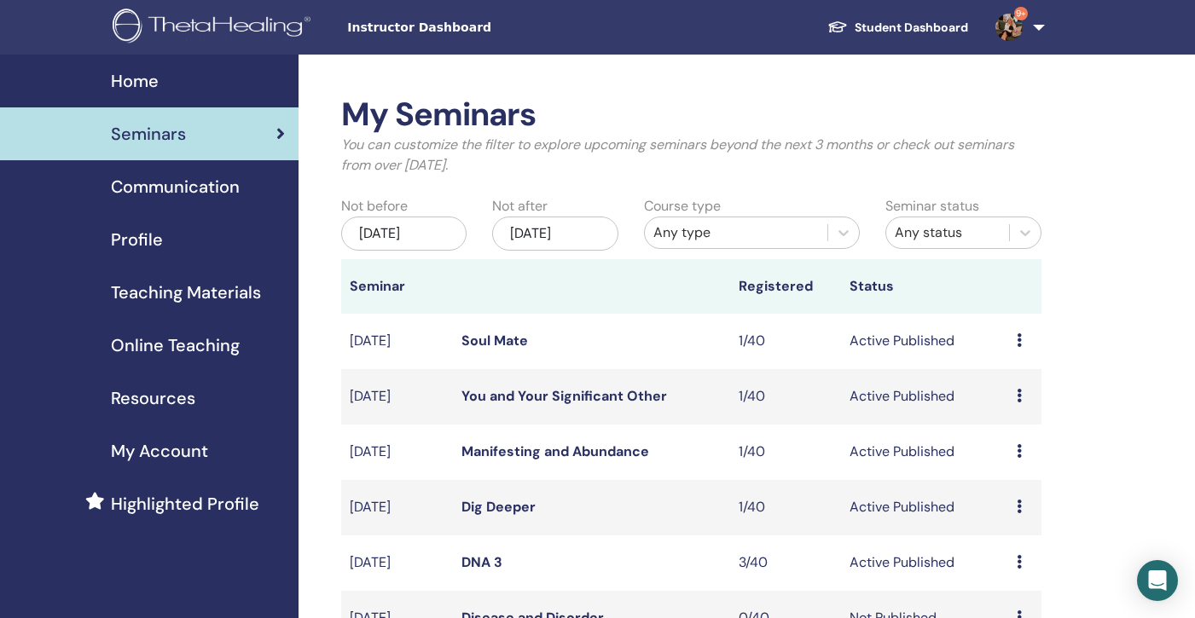
click at [405, 229] on div "May/29, 2025" at bounding box center [403, 234] width 125 height 34
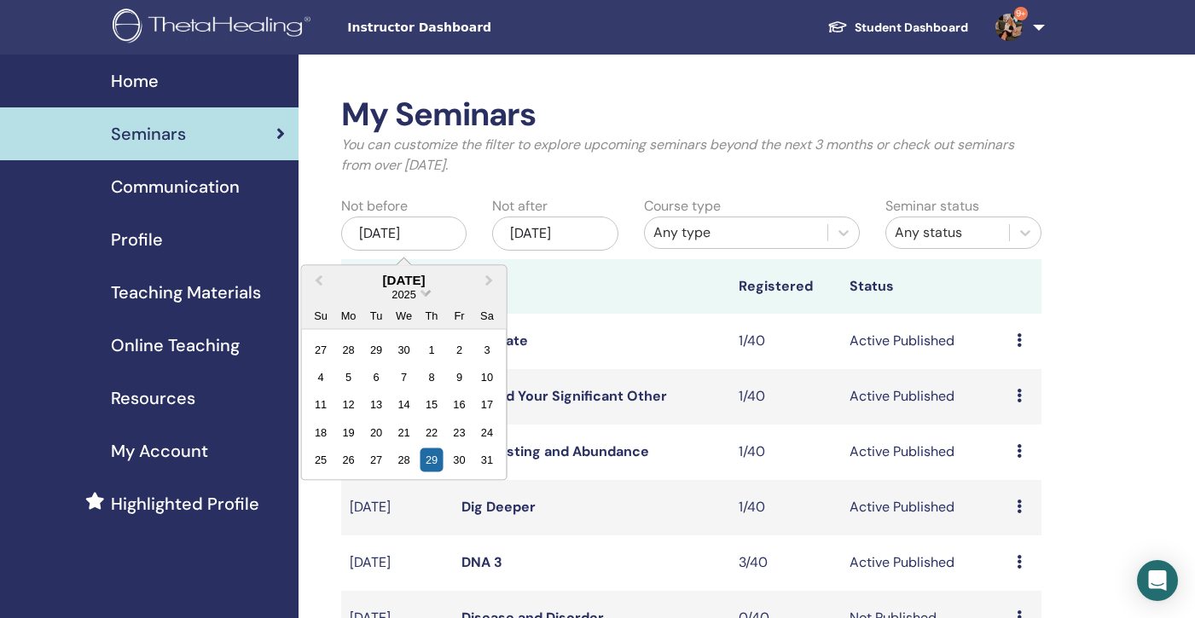
click at [426, 289] on span "Choose Date" at bounding box center [425, 291] width 11 height 11
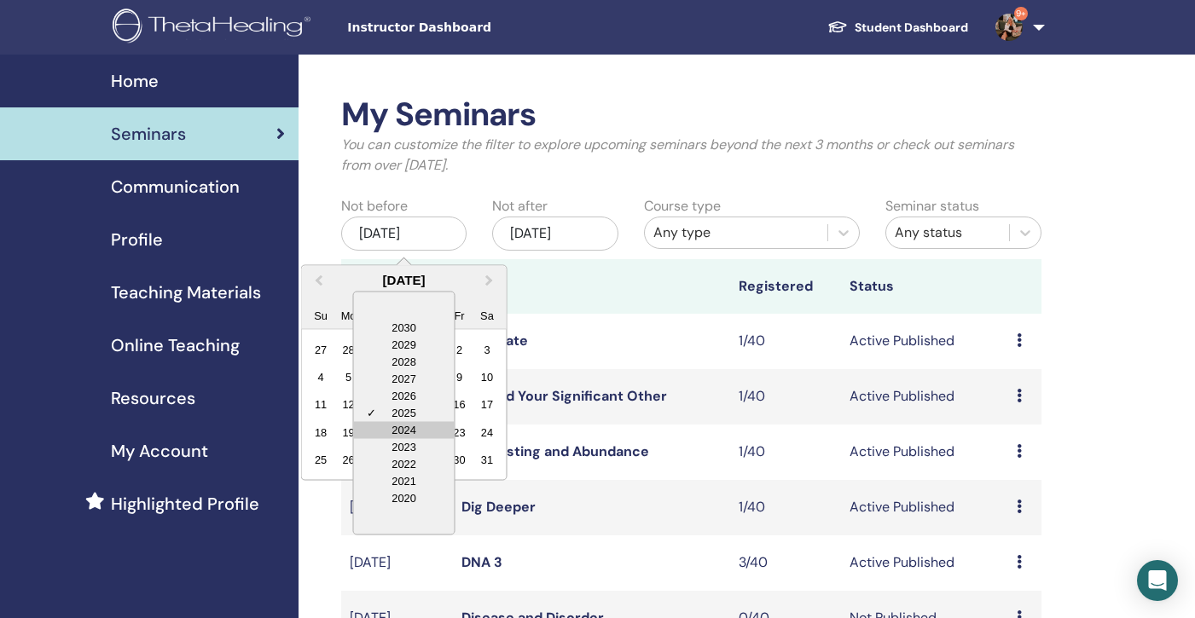
click at [417, 426] on div "2024" at bounding box center [404, 429] width 101 height 17
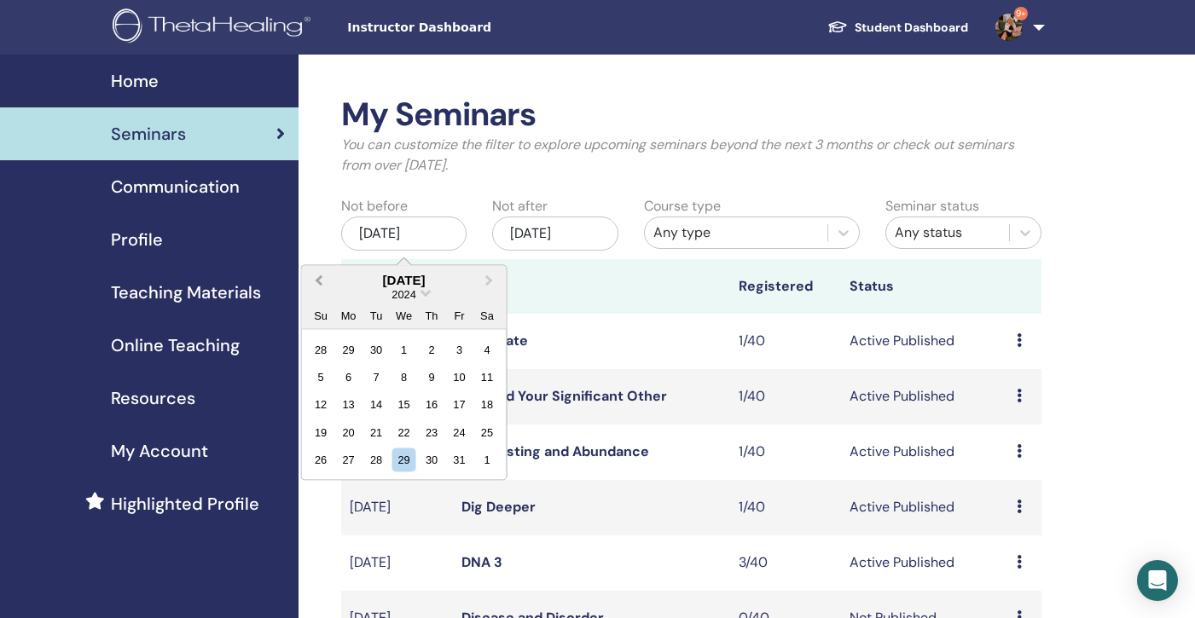
click at [320, 273] on button "Previous Month" at bounding box center [317, 280] width 27 height 27
click at [406, 399] on div "17" at bounding box center [403, 404] width 23 height 23
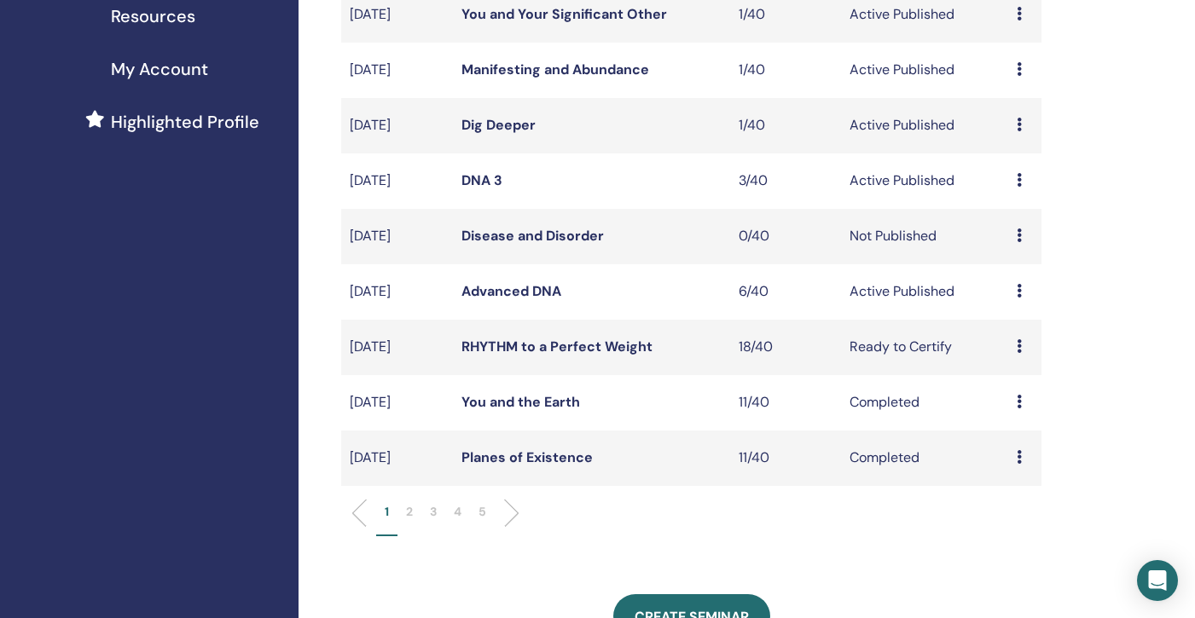
scroll to position [388, 0]
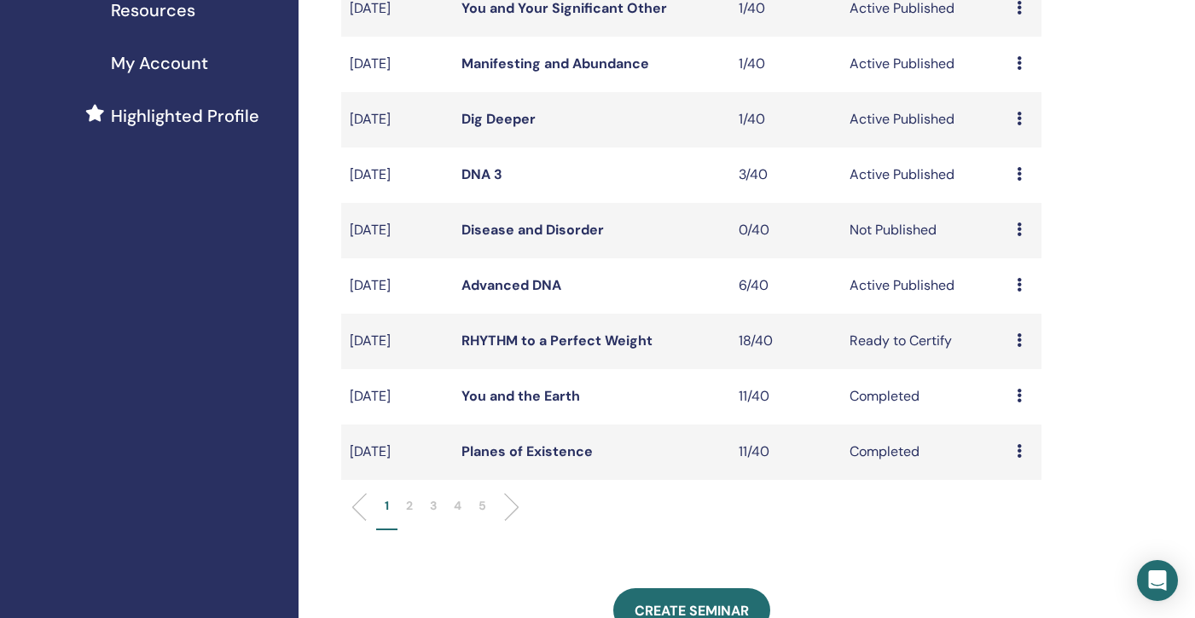
click at [486, 507] on p "5" at bounding box center [482, 506] width 8 height 18
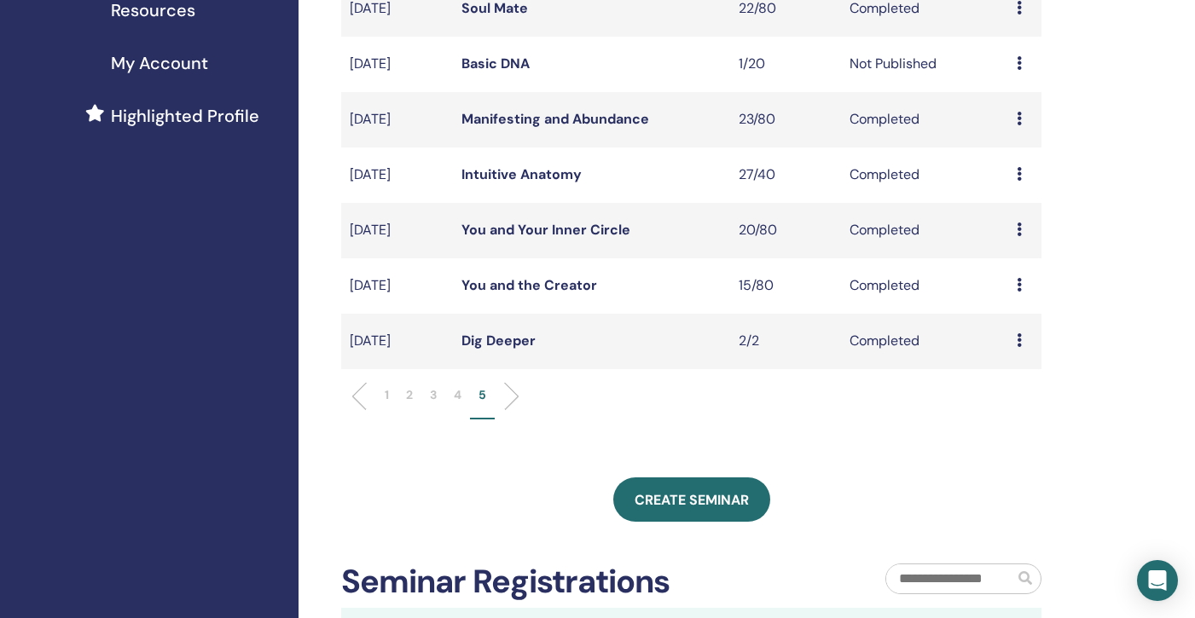
click at [513, 288] on link "You and the Creator" at bounding box center [529, 285] width 136 height 18
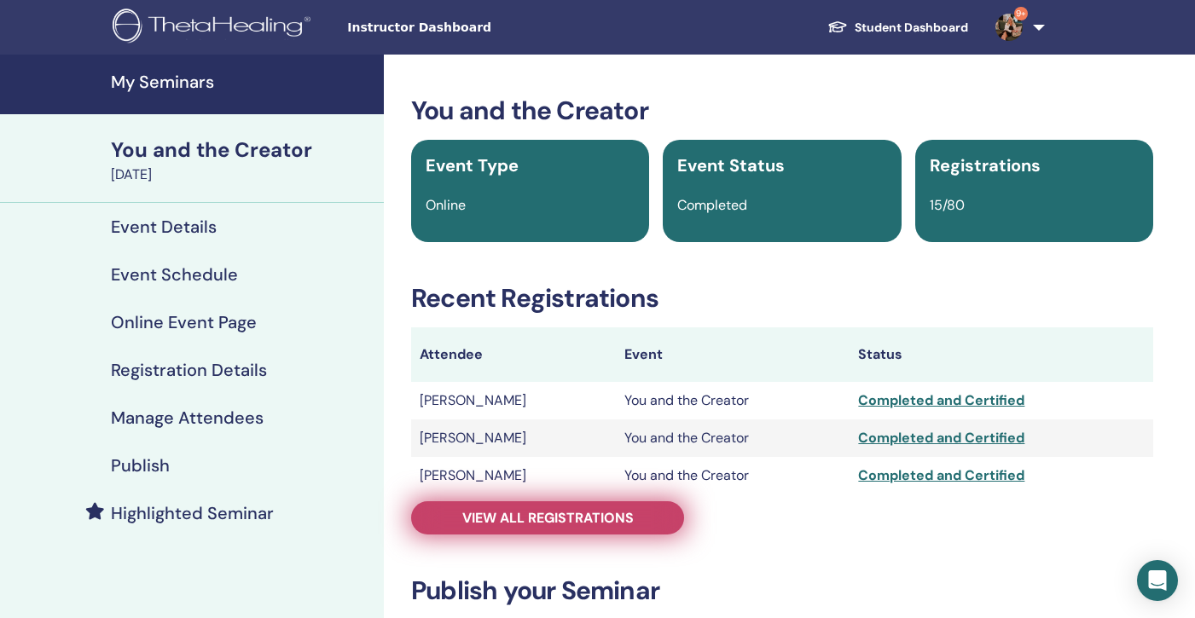
click at [525, 517] on span "View all registrations" at bounding box center [547, 518] width 171 height 18
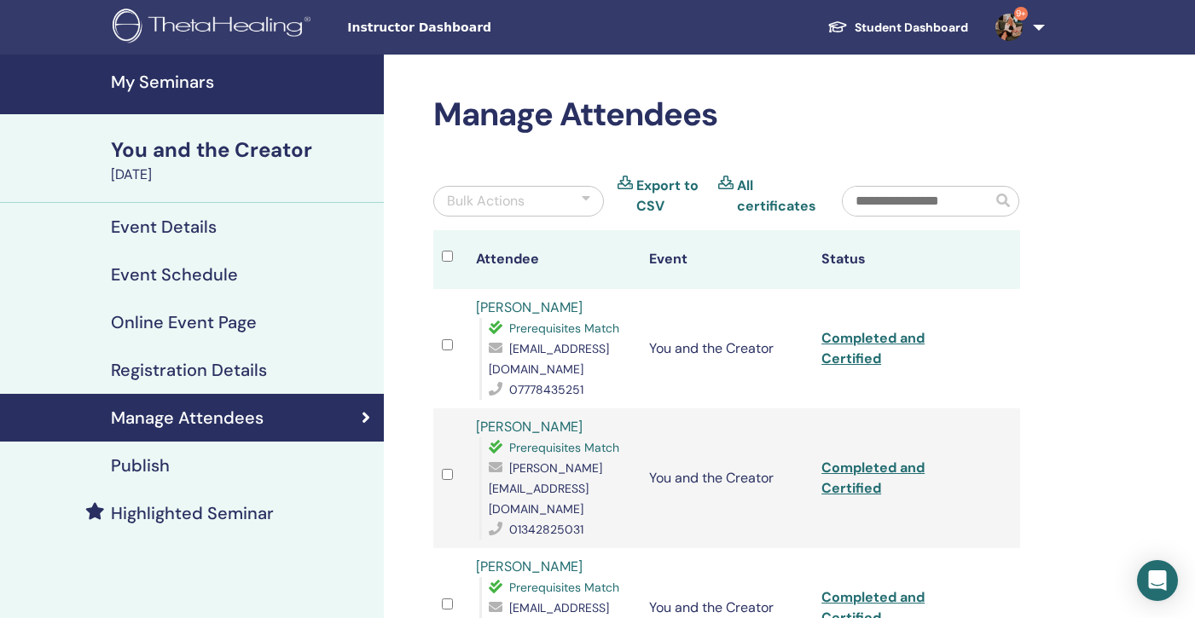
click at [162, 86] on h4 "My Seminars" at bounding box center [242, 82] width 263 height 20
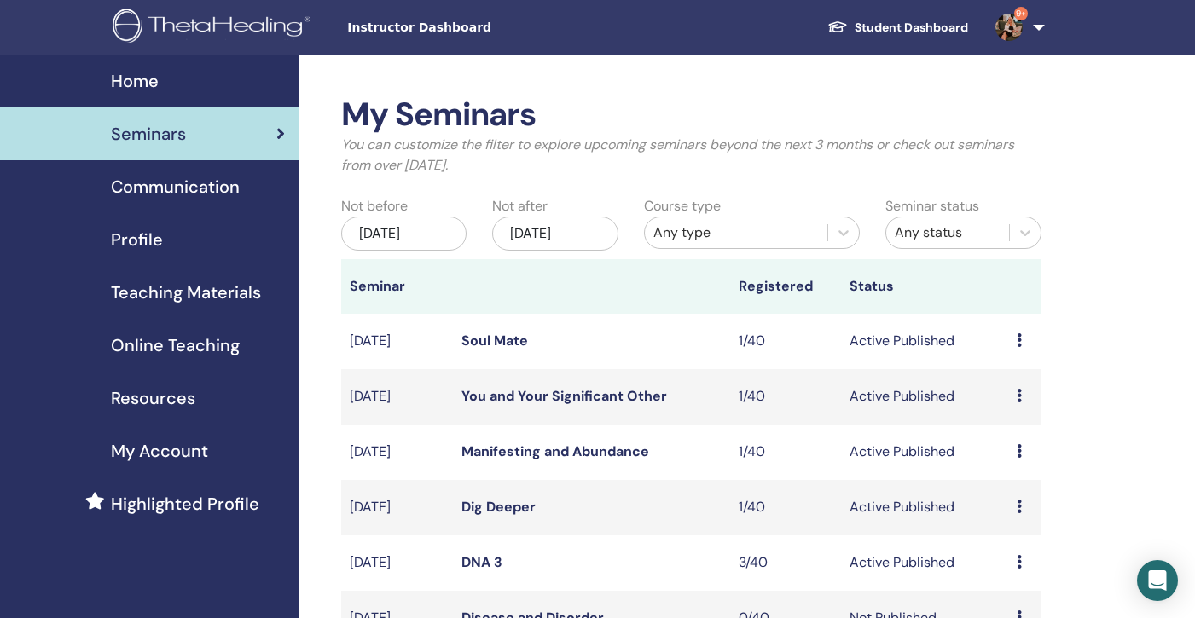
click at [393, 231] on div "May/29, 2025" at bounding box center [403, 234] width 125 height 34
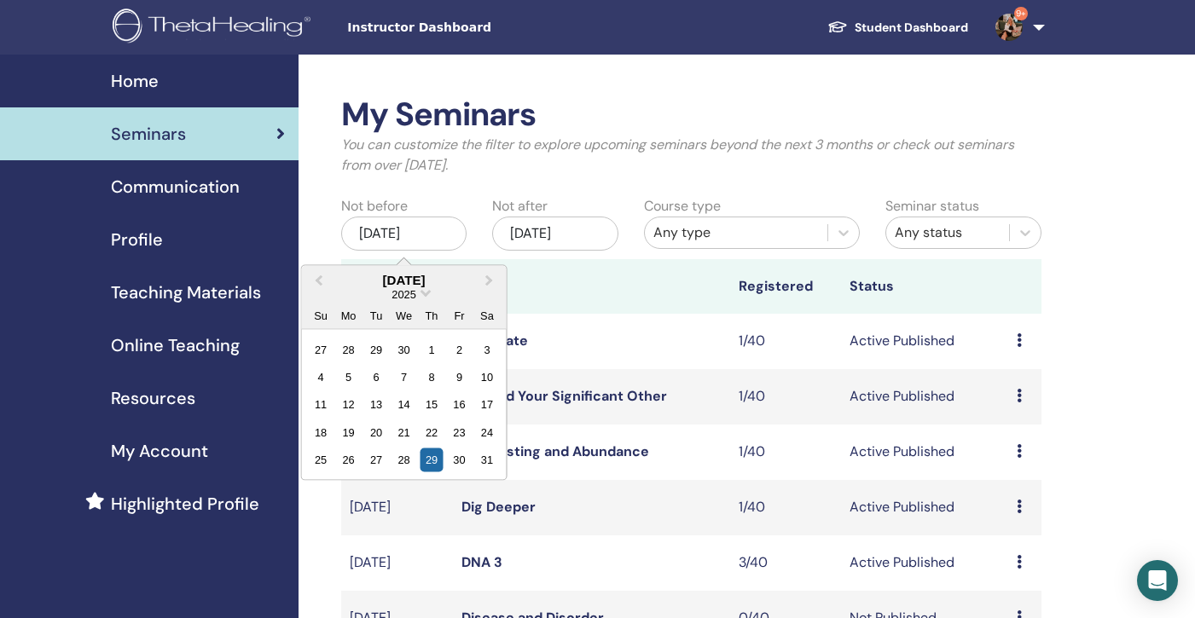
click at [424, 295] on div "2025" at bounding box center [404, 294] width 205 height 14
click at [427, 290] on span "Choose Date" at bounding box center [425, 291] width 11 height 11
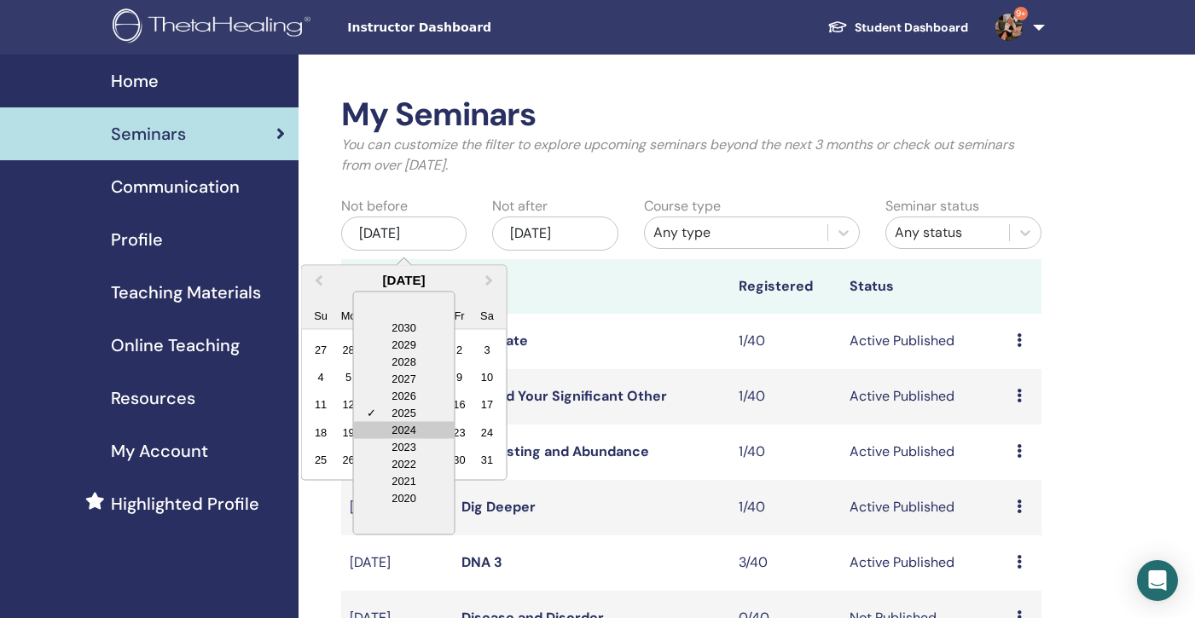
click at [410, 426] on div "2024" at bounding box center [404, 429] width 101 height 17
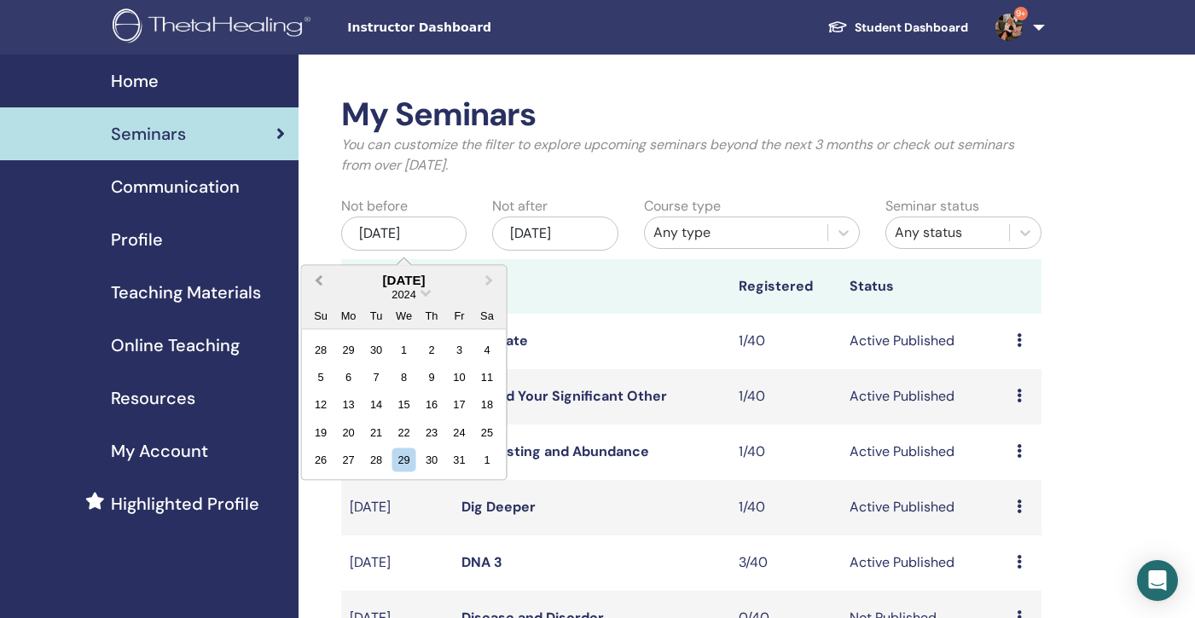
click at [319, 277] on span "Previous Month" at bounding box center [319, 280] width 0 height 18
click at [461, 401] on div "19" at bounding box center [459, 404] width 23 height 23
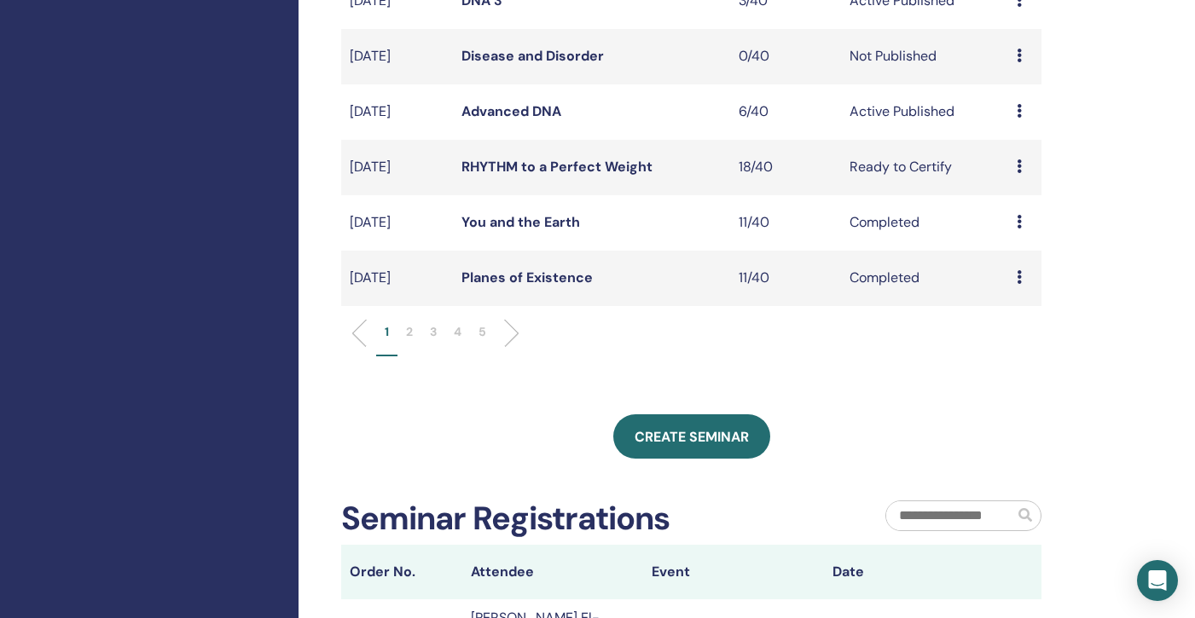
scroll to position [564, 0]
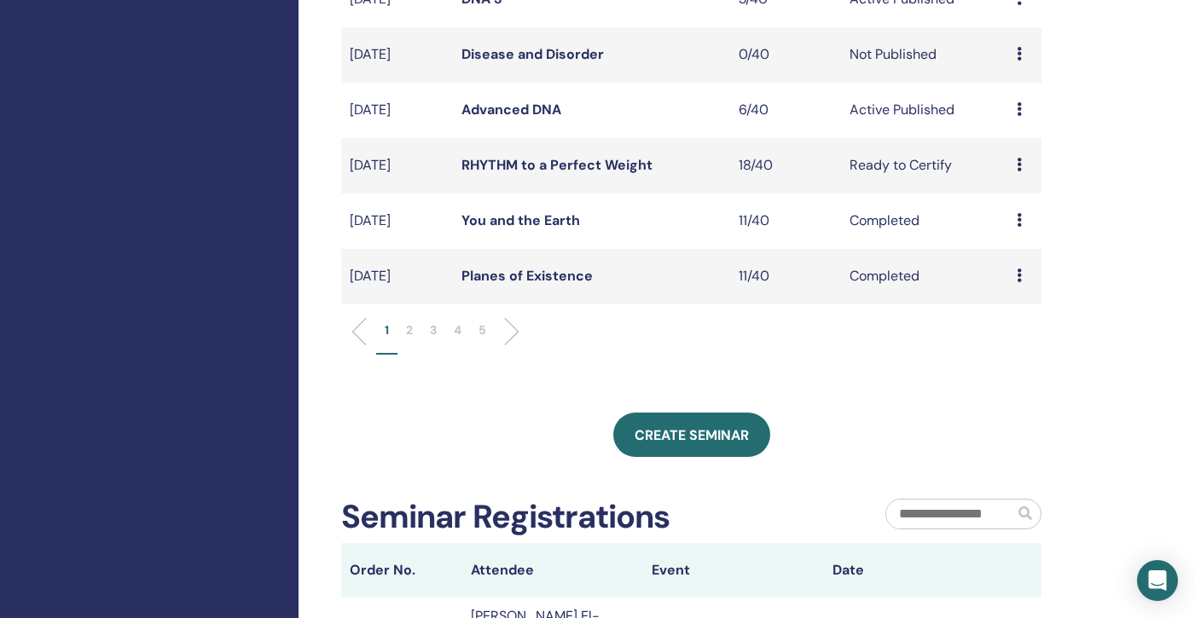
click at [484, 331] on p "5" at bounding box center [482, 331] width 8 height 18
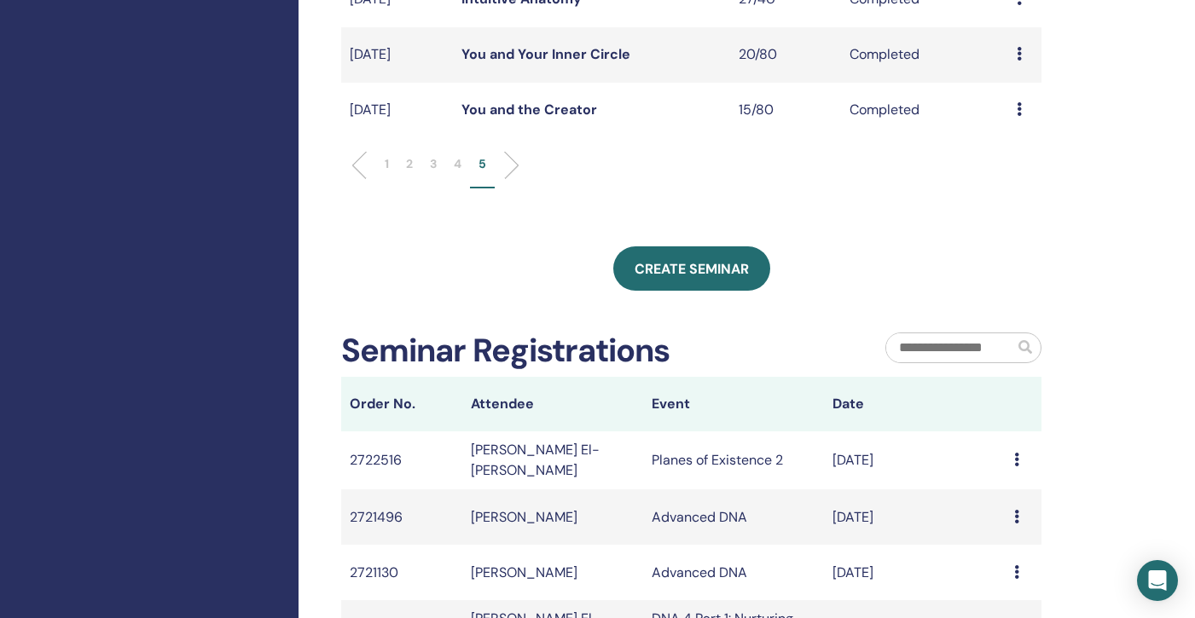
drag, startPoint x: 1203, startPoint y: 281, endPoint x: 1141, endPoint y: 115, distance: 176.8
click at [1141, 115] on div "My Seminars You can customize the filter to explore upcoming seminars beyond th…" at bounding box center [747, 208] width 896 height 1435
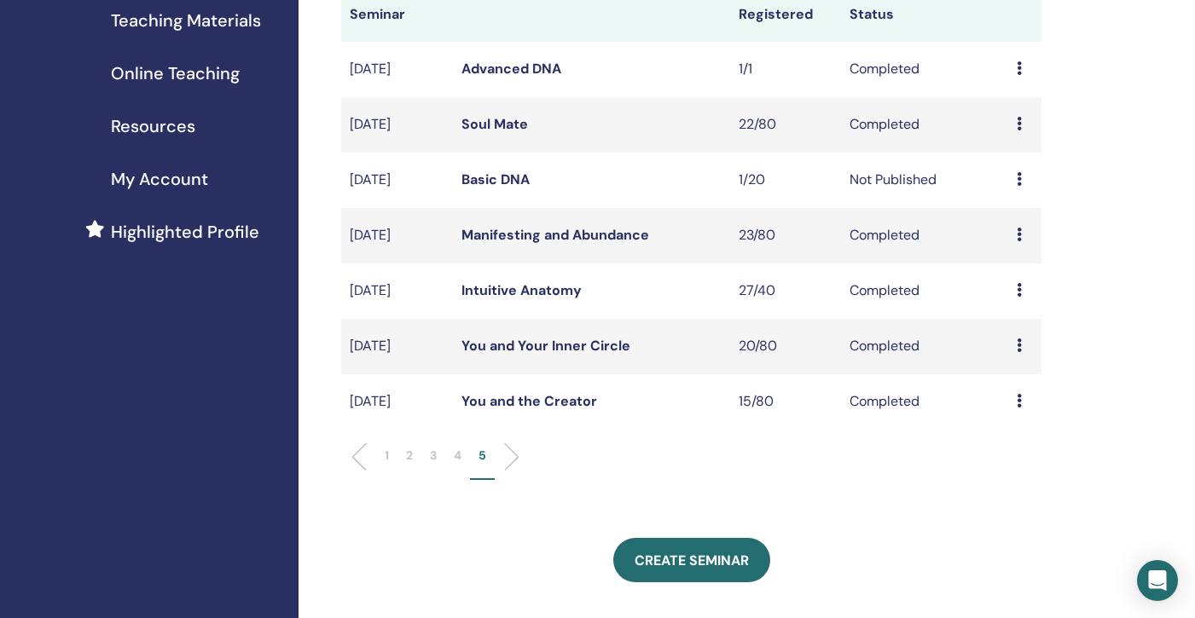
scroll to position [265, 0]
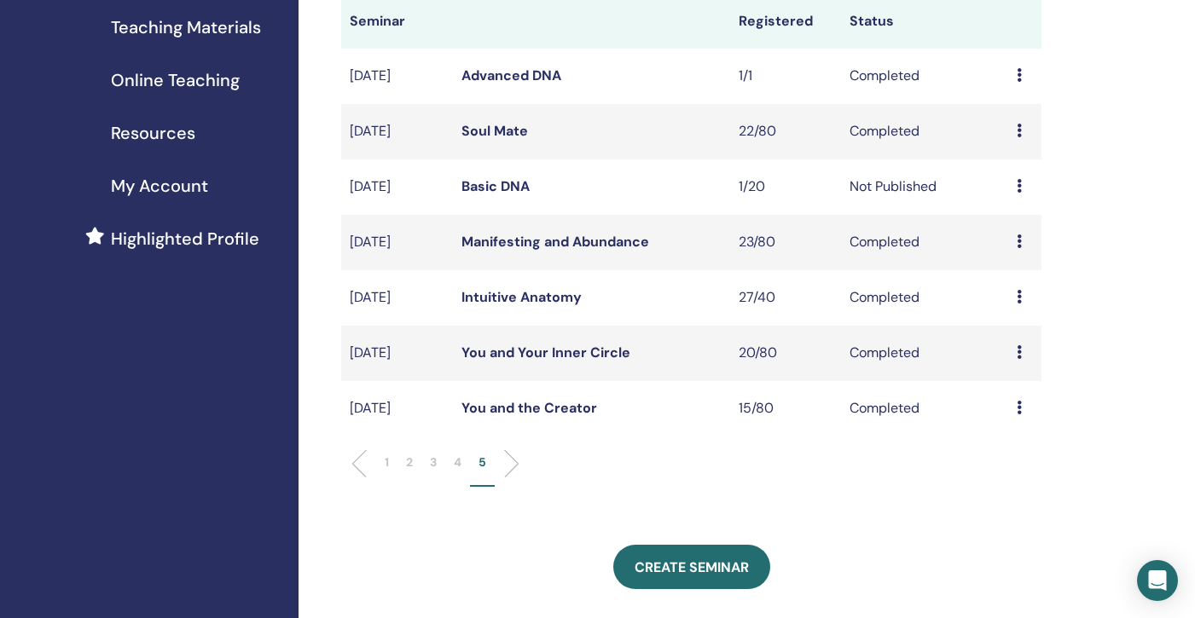
click at [523, 358] on link "You and Your Inner Circle" at bounding box center [545, 353] width 169 height 18
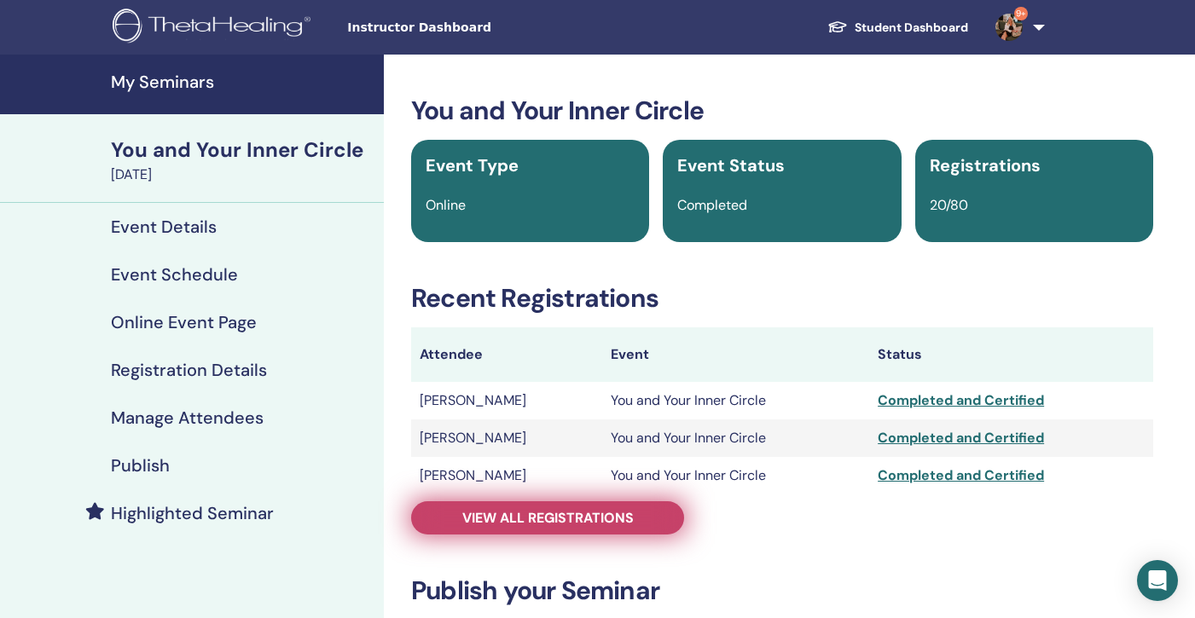
click at [531, 530] on link "View all registrations" at bounding box center [547, 518] width 273 height 33
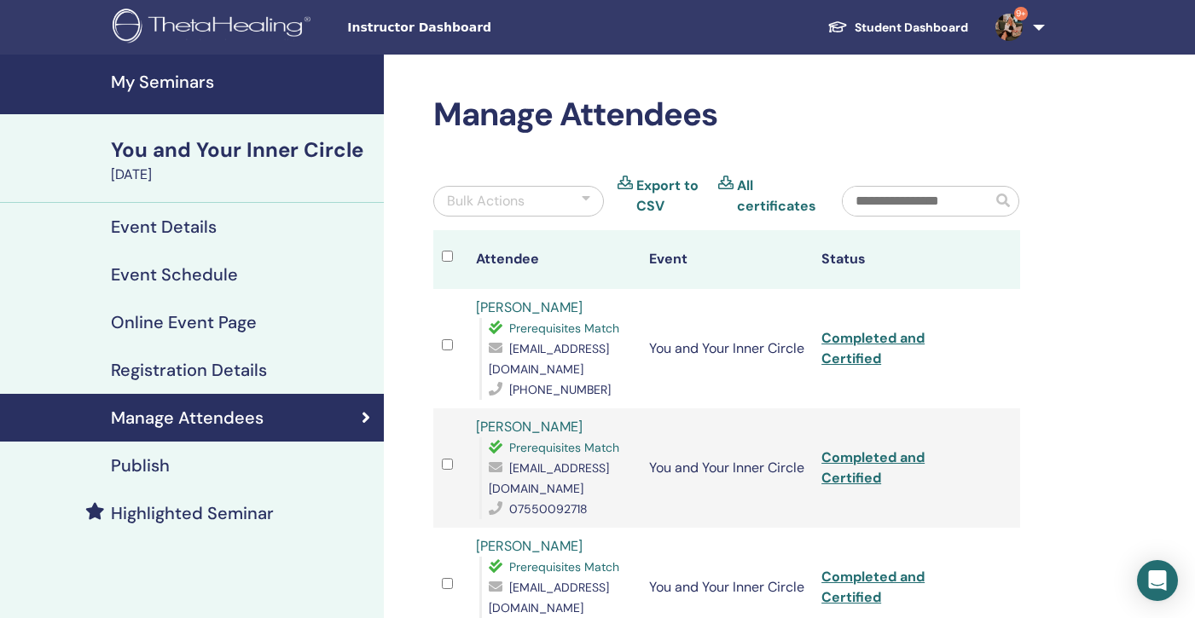
click at [159, 83] on h4 "My Seminars" at bounding box center [242, 82] width 263 height 20
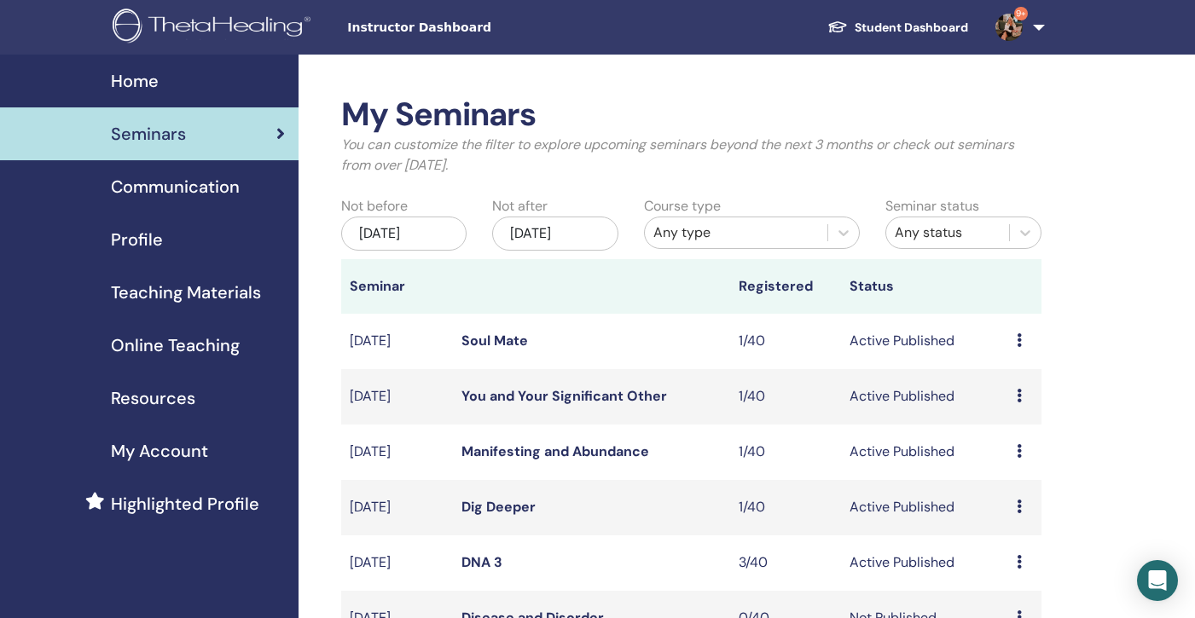
click at [395, 235] on div "May/29, 2025" at bounding box center [403, 234] width 125 height 34
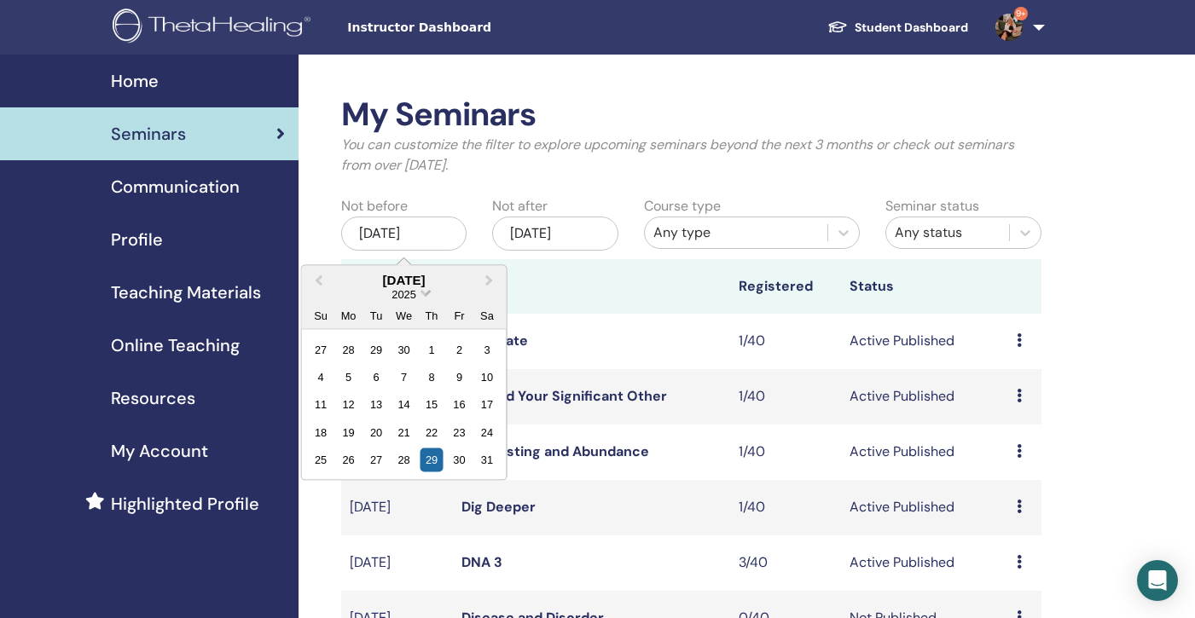
click at [422, 291] on span "Choose Date" at bounding box center [425, 291] width 11 height 11
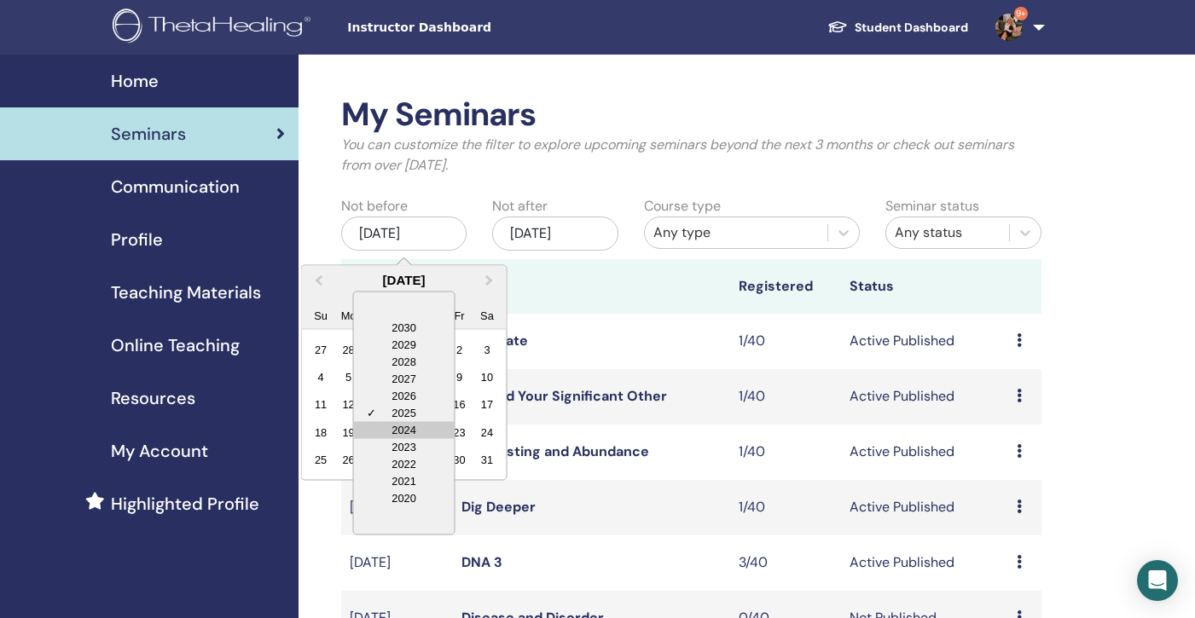
click at [404, 435] on div "2024" at bounding box center [404, 429] width 101 height 17
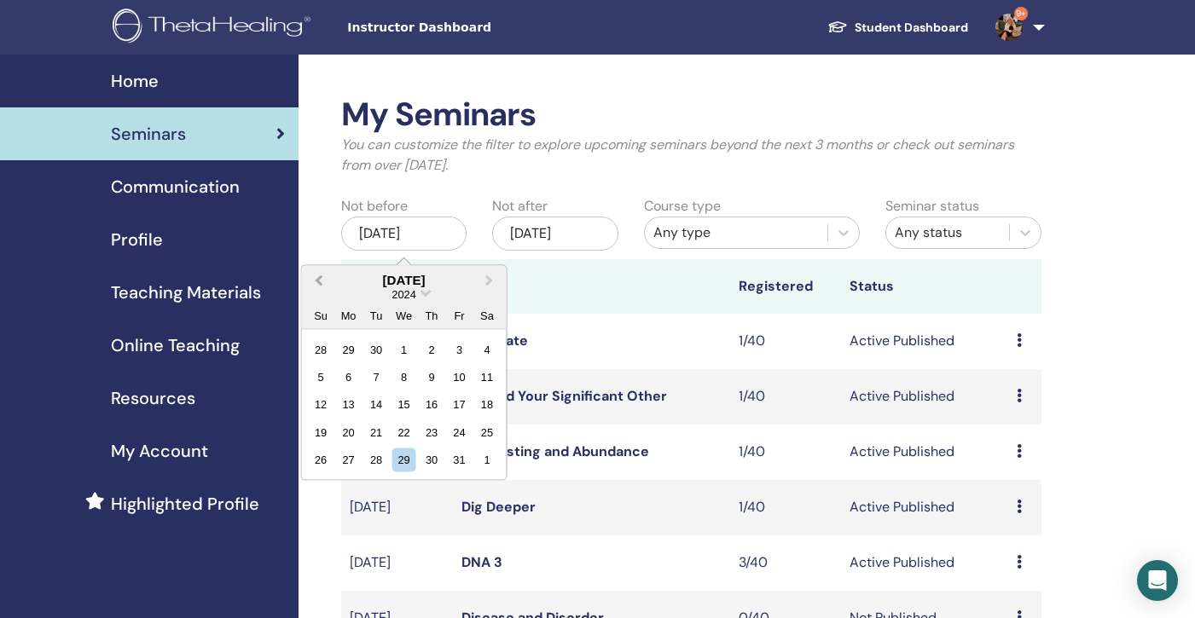
click at [319, 277] on span "Previous Month" at bounding box center [319, 280] width 0 height 18
click at [323, 427] on div "21" at bounding box center [321, 431] width 23 height 23
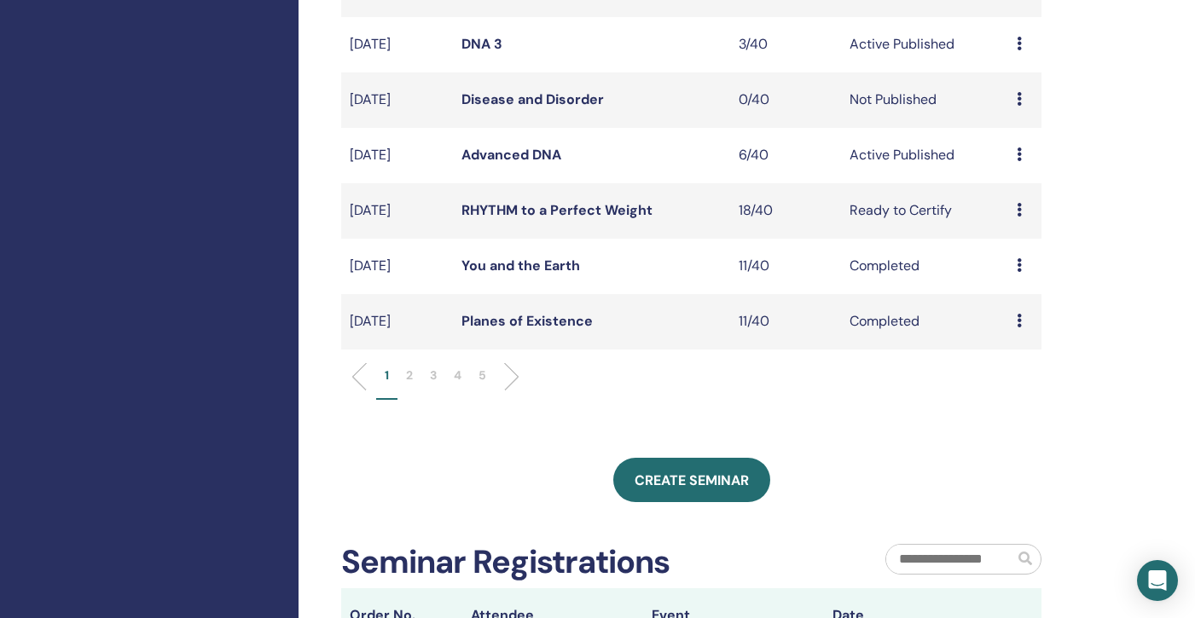
scroll to position [536, 0]
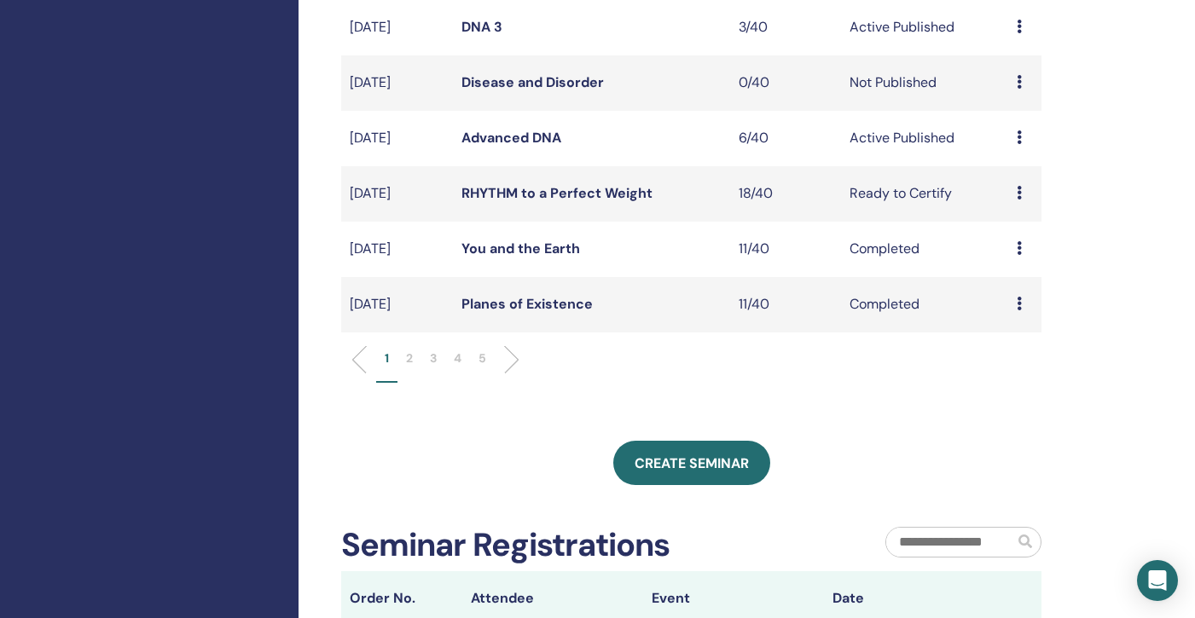
click at [481, 358] on p "5" at bounding box center [482, 359] width 8 height 18
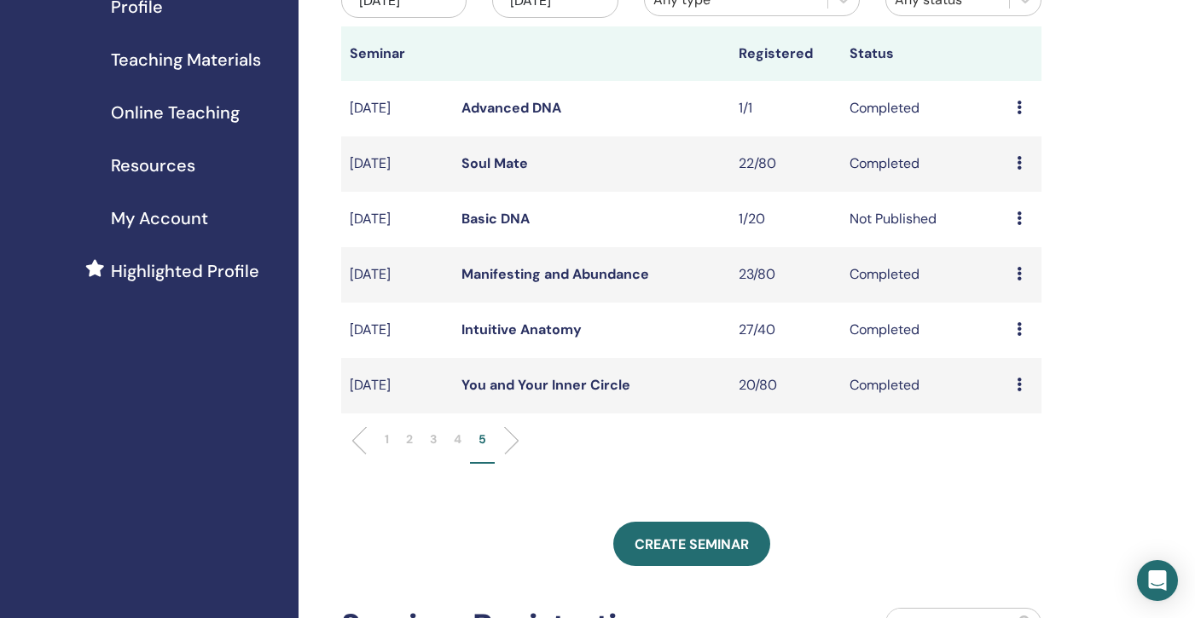
scroll to position [230, 0]
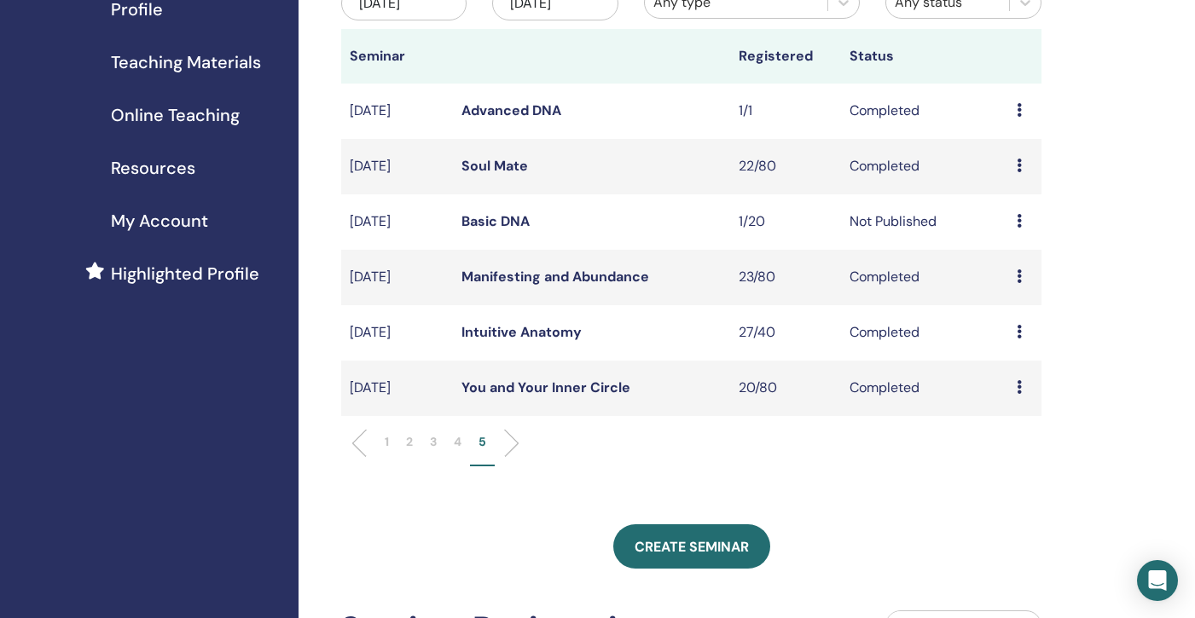
click at [479, 333] on link "Intuitive Anatomy" at bounding box center [521, 332] width 120 height 18
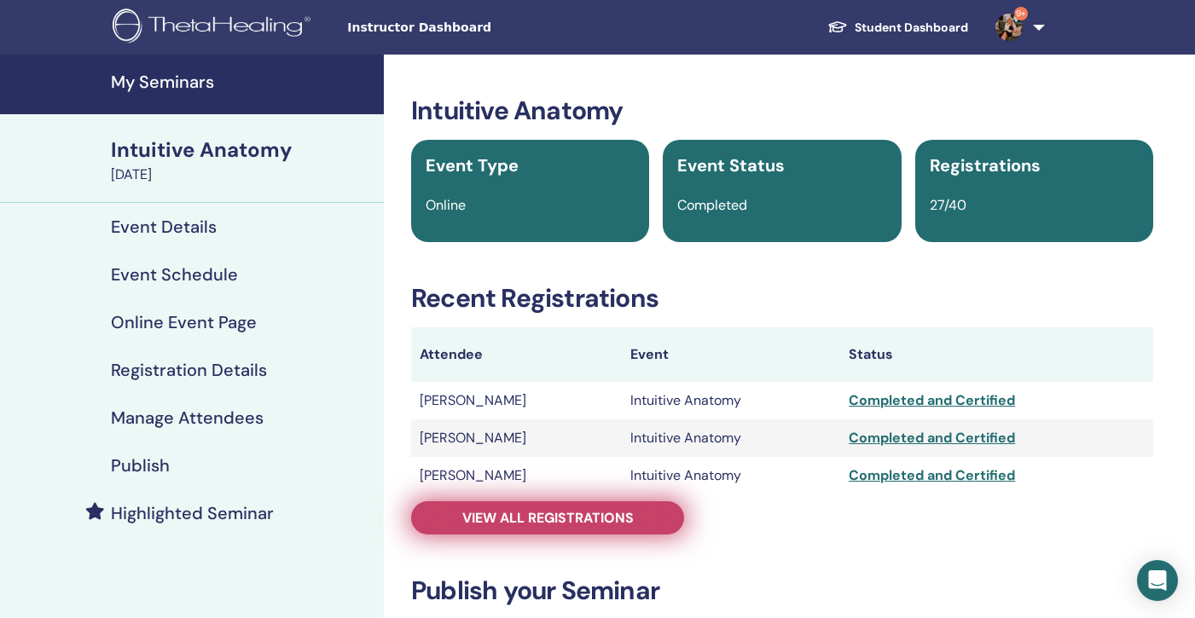
click at [507, 511] on span "View all registrations" at bounding box center [547, 518] width 171 height 18
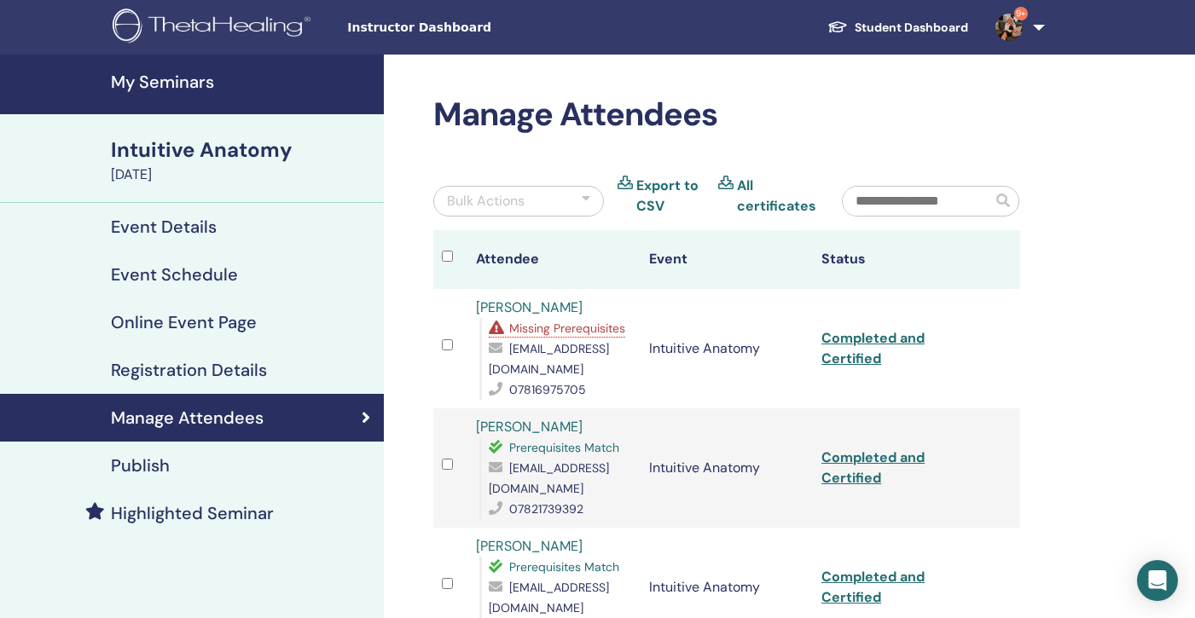
click at [570, 332] on span "Missing Prerequisites" at bounding box center [567, 328] width 116 height 15
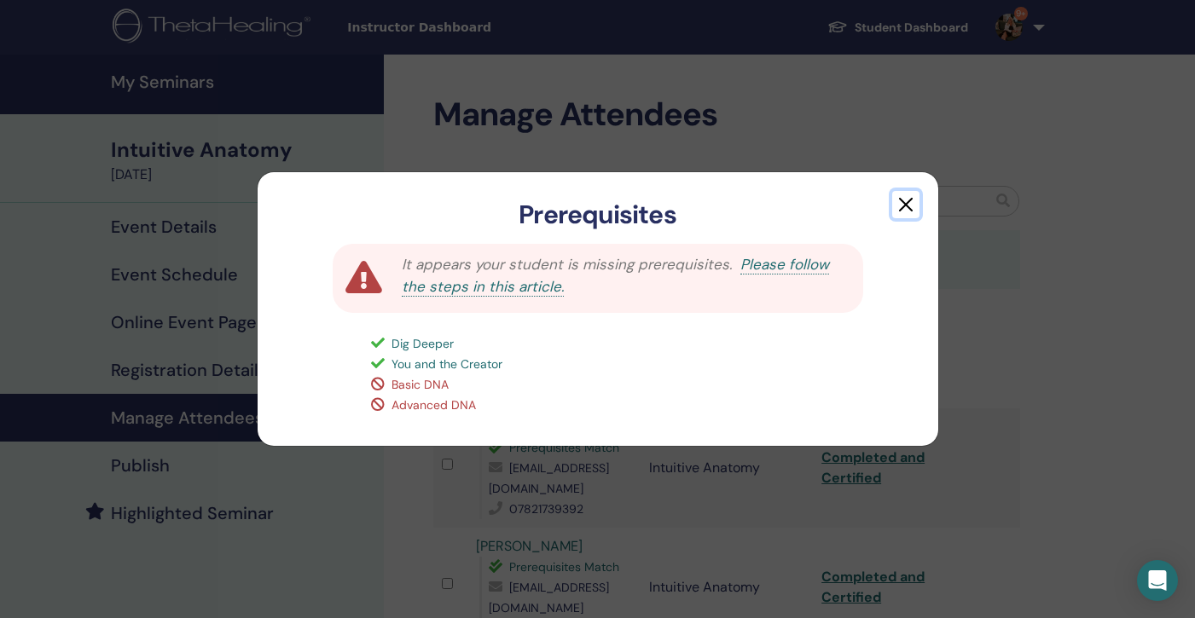
click at [906, 201] on button "button" at bounding box center [905, 204] width 27 height 27
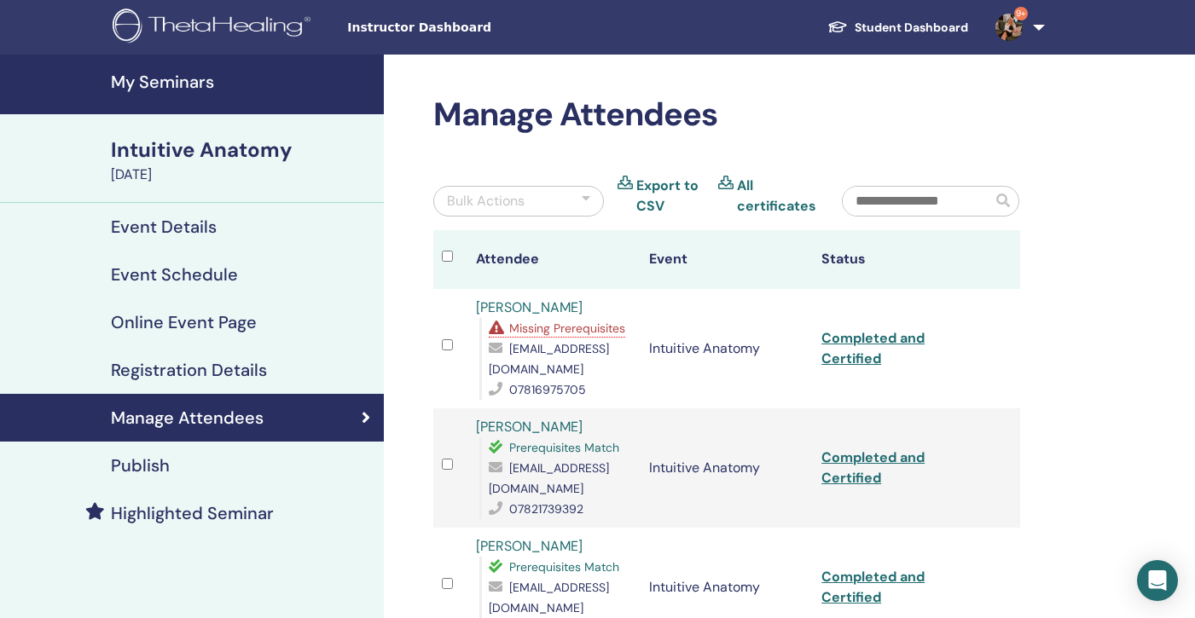
click at [163, 75] on h4 "My Seminars" at bounding box center [242, 82] width 263 height 20
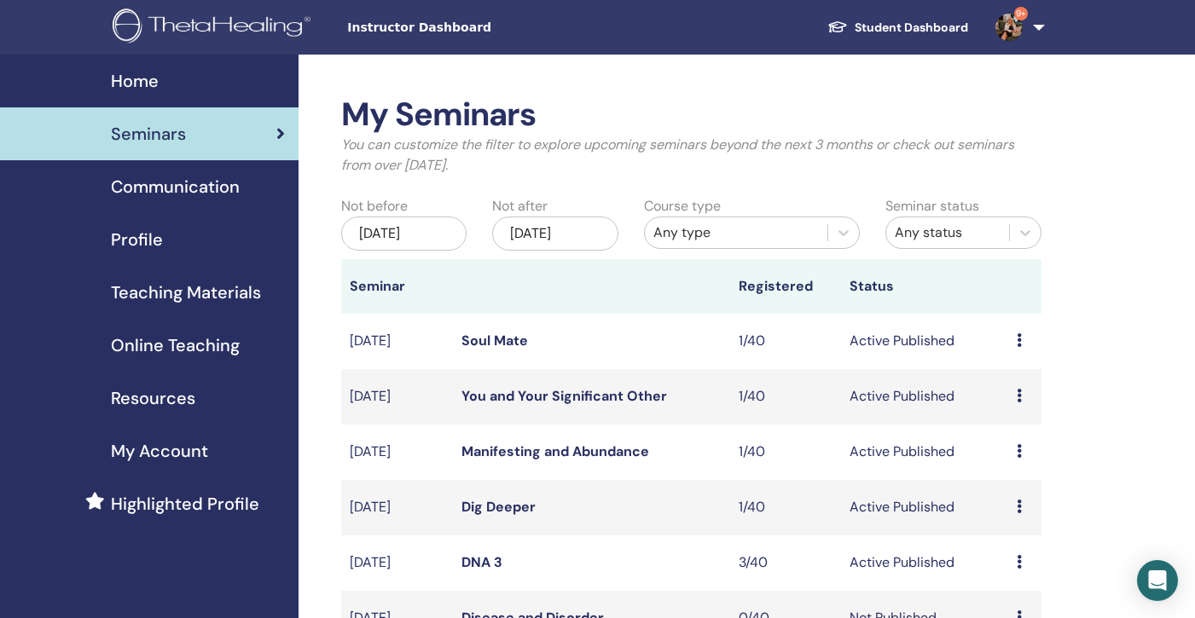
click at [398, 234] on div "[DATE]" at bounding box center [403, 234] width 125 height 34
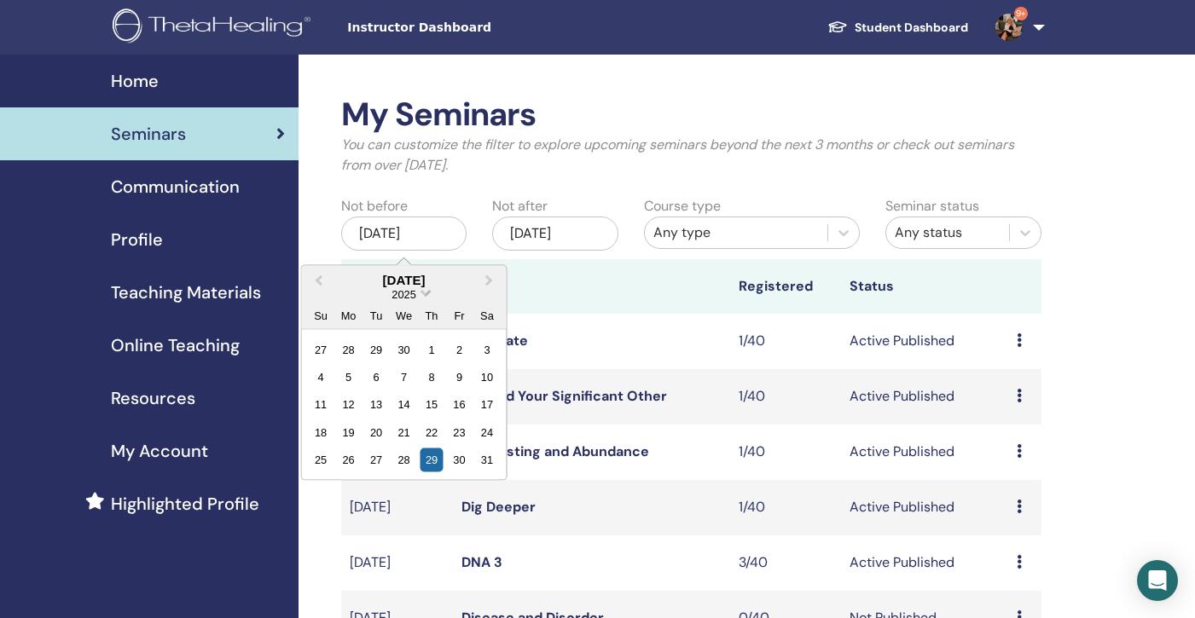
click at [429, 293] on span "Choose Date" at bounding box center [425, 291] width 11 height 11
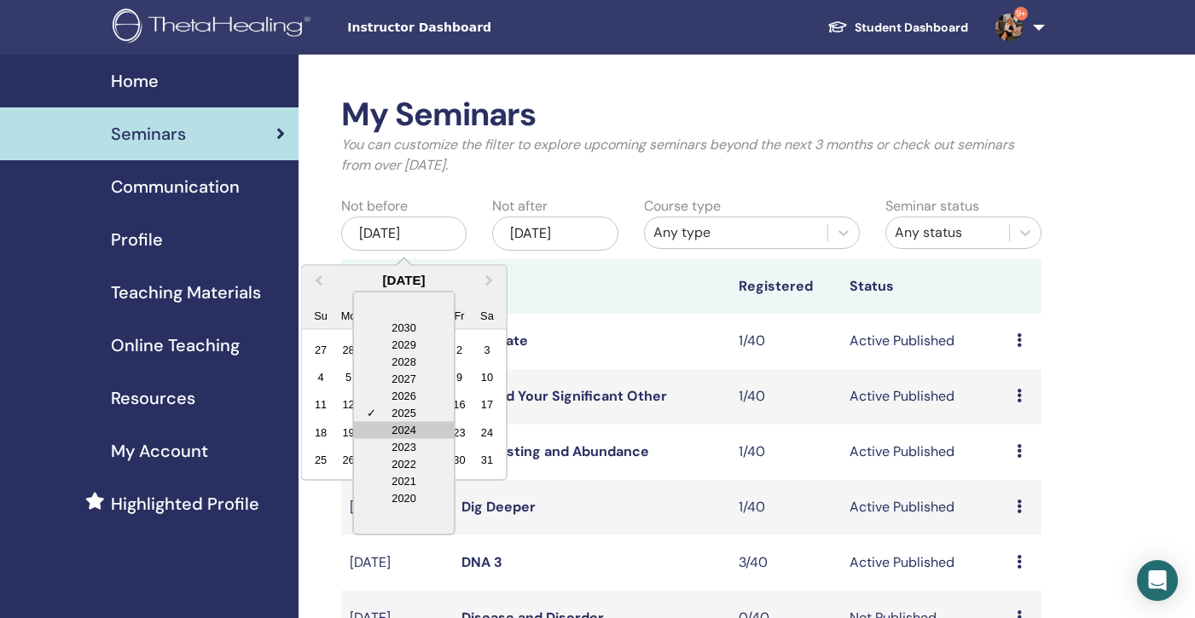
click at [420, 428] on div "2024" at bounding box center [404, 429] width 101 height 17
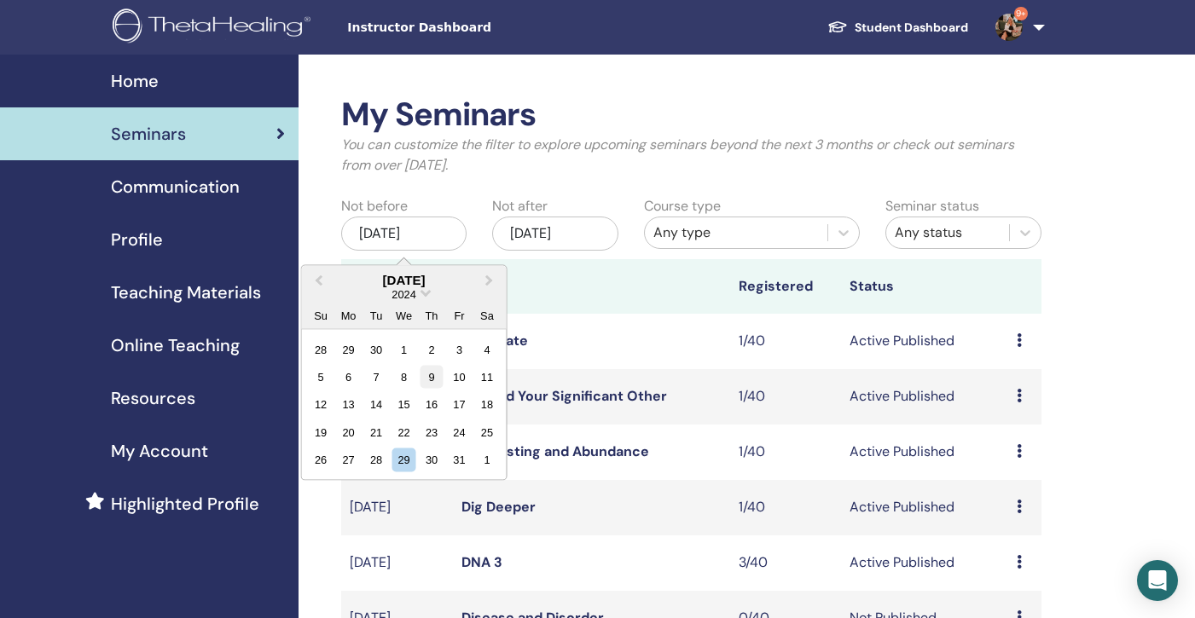
click at [435, 379] on div "9" at bounding box center [431, 376] width 23 height 23
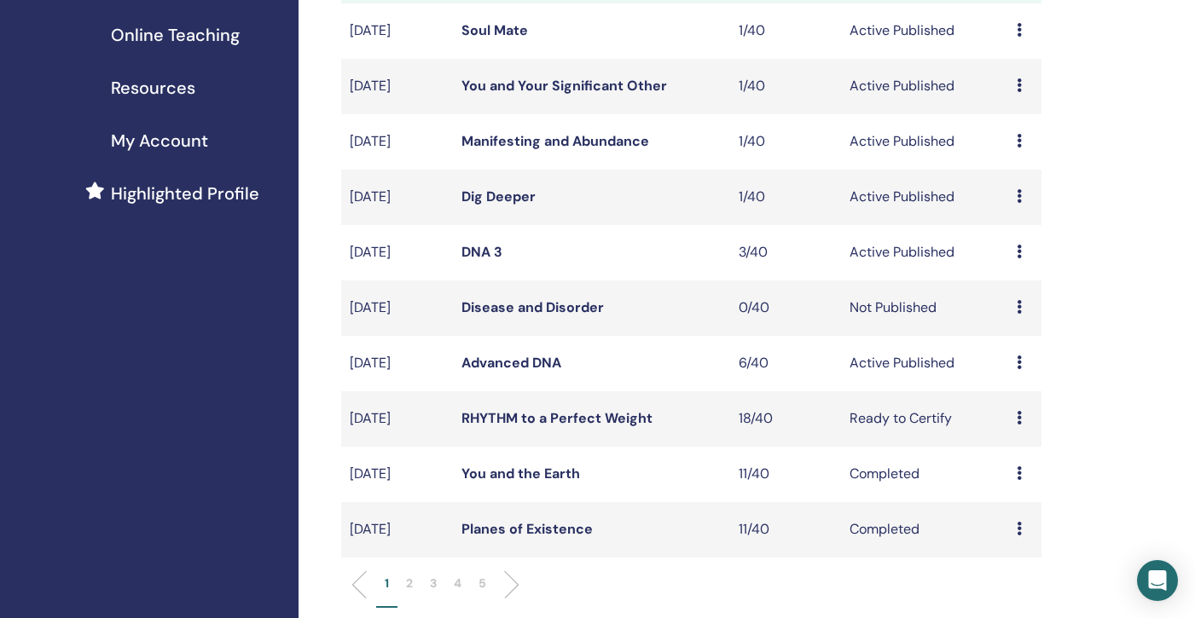
scroll to position [380, 0]
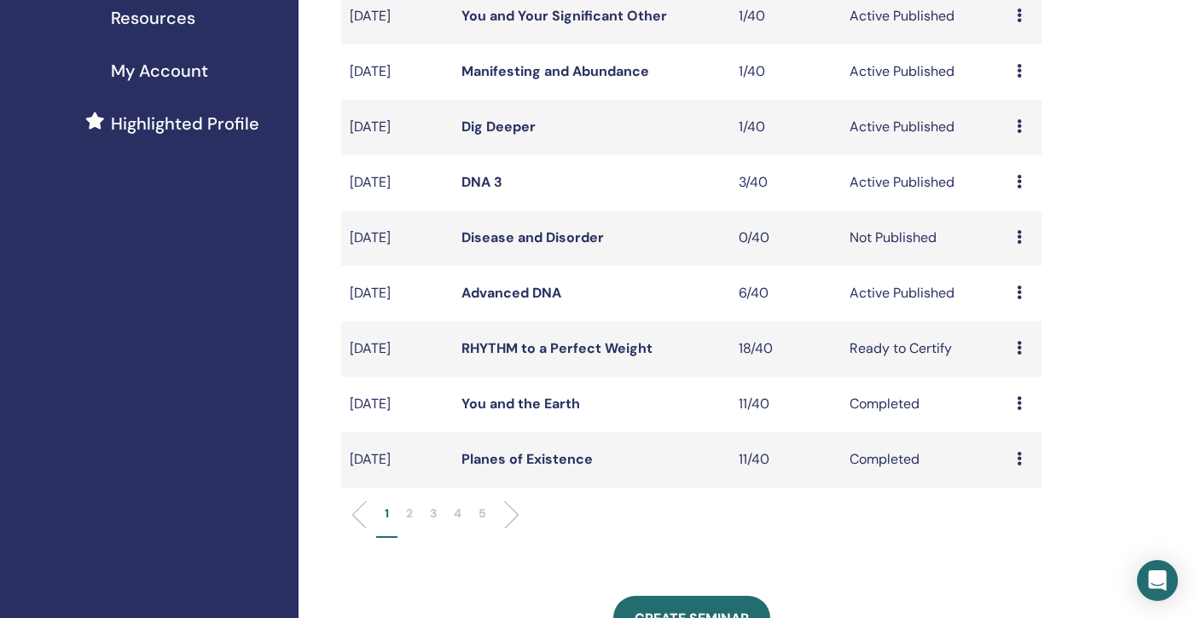
click at [487, 517] on li "5" at bounding box center [482, 521] width 25 height 33
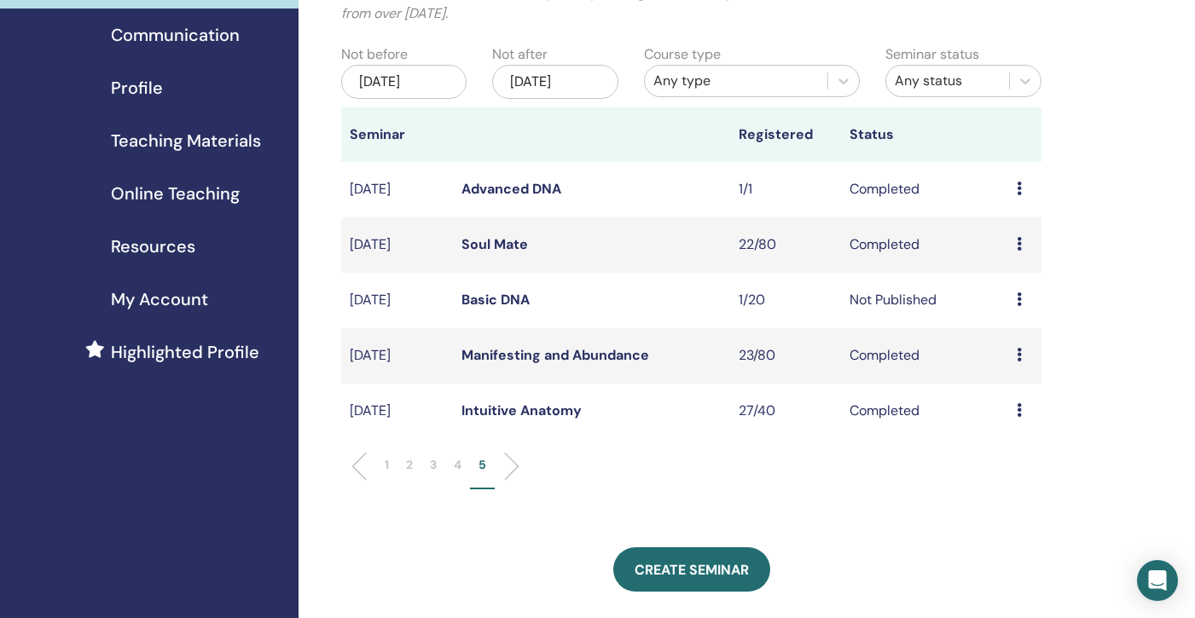
scroll to position [147, 0]
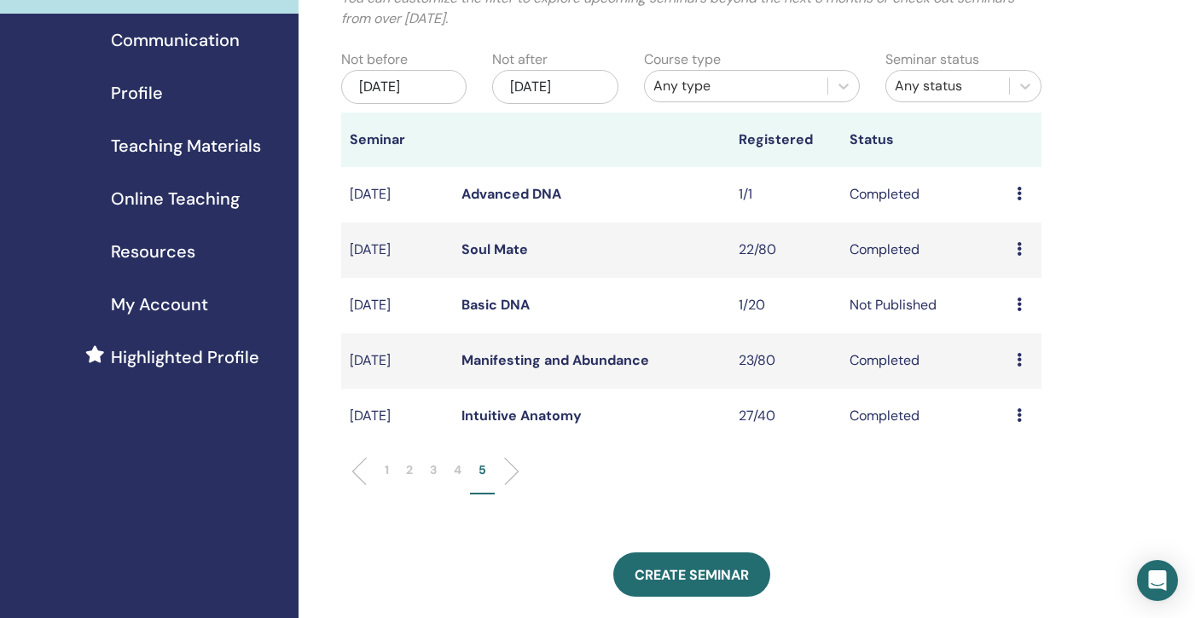
click at [536, 362] on link "Manifesting and Abundance" at bounding box center [555, 360] width 188 height 18
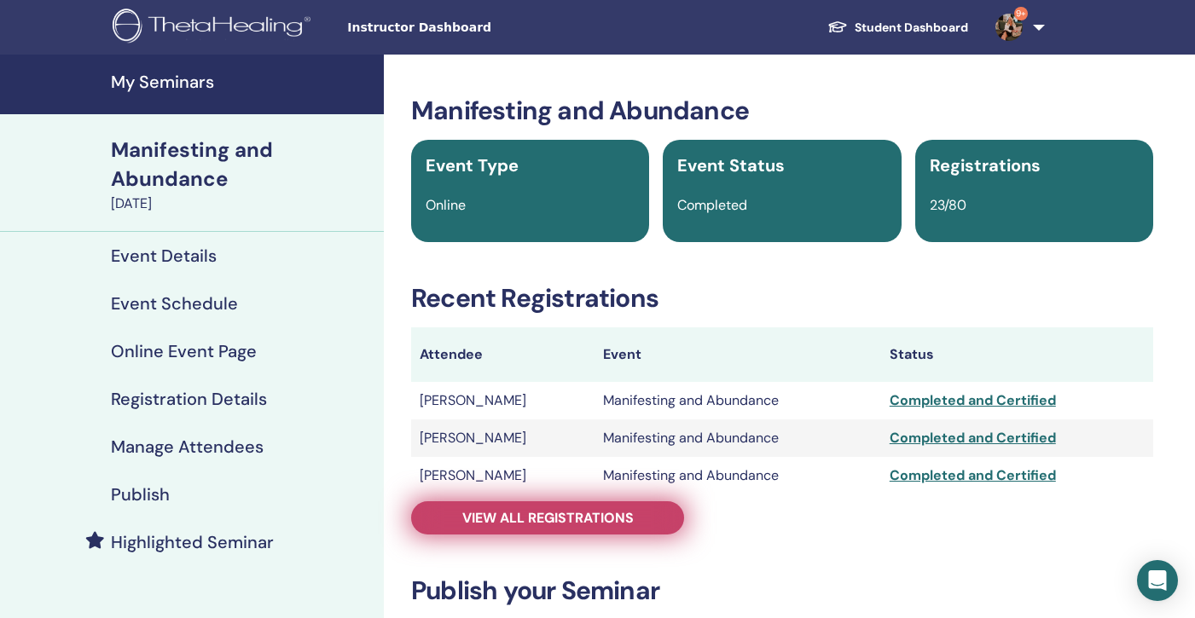
click at [544, 518] on span "View all registrations" at bounding box center [547, 518] width 171 height 18
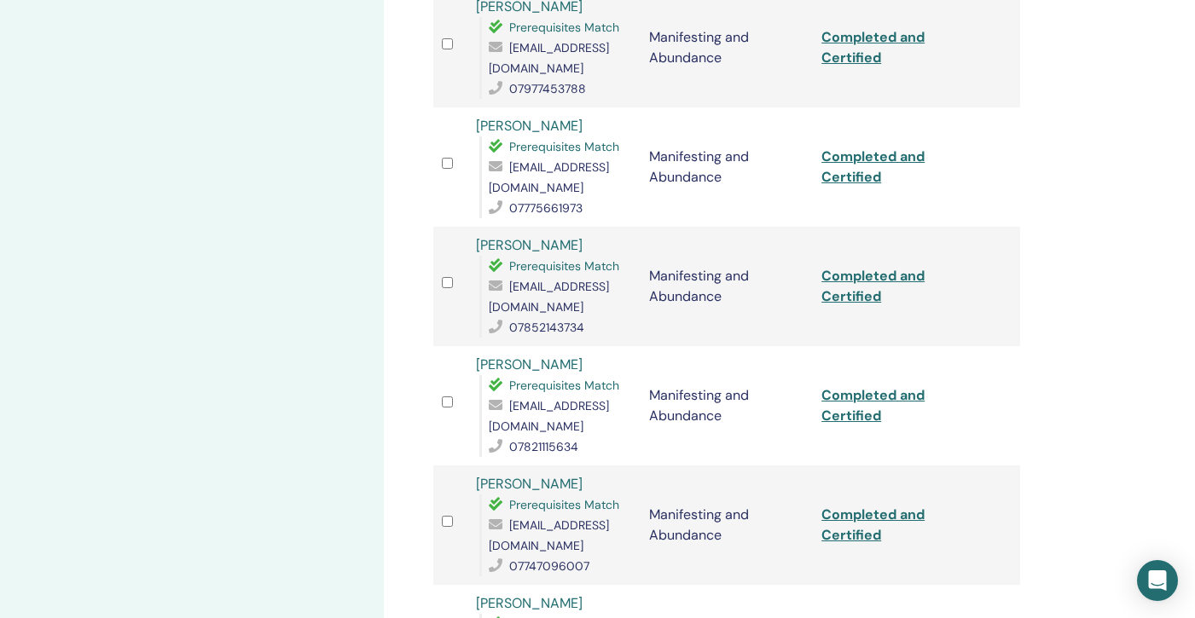
scroll to position [2025, 0]
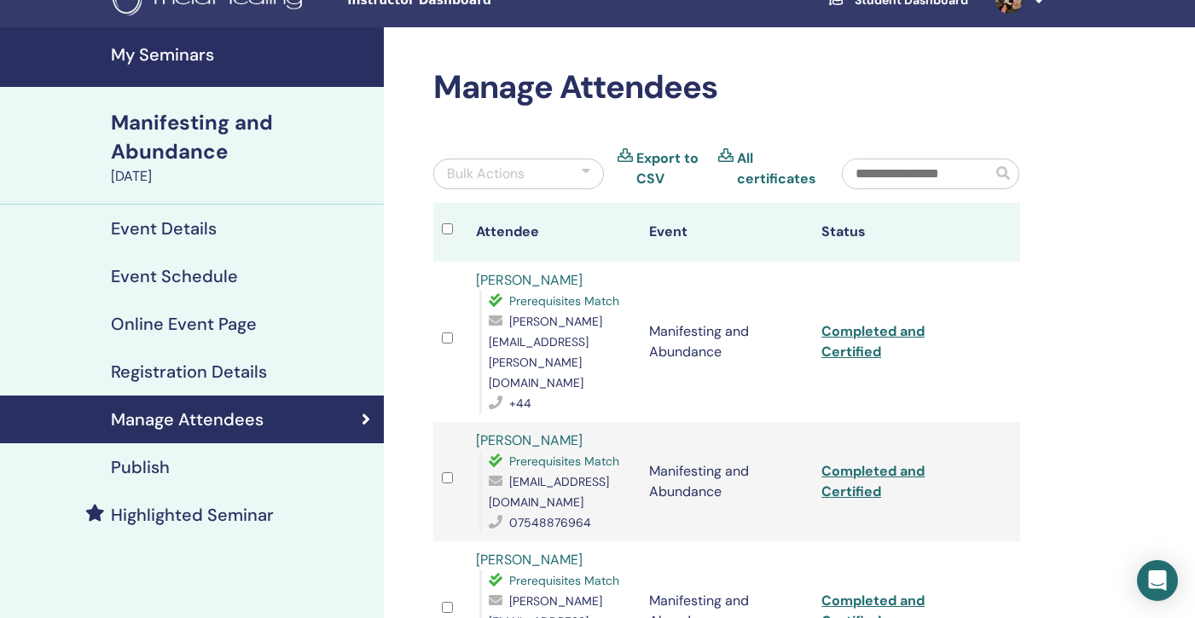
scroll to position [26, 0]
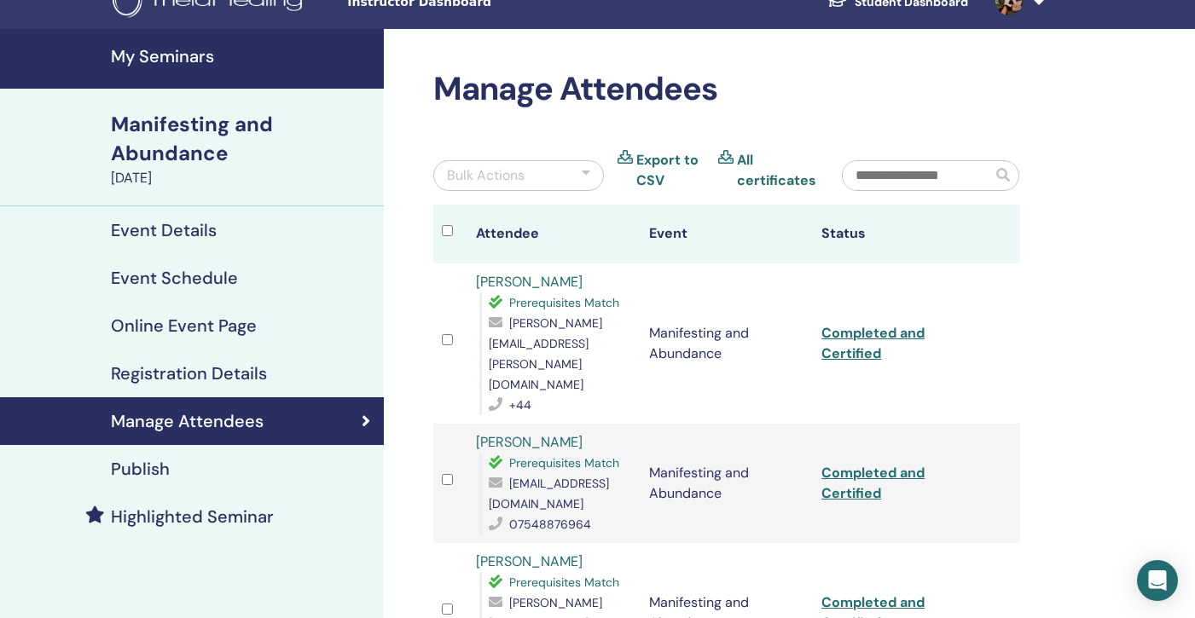
click at [154, 53] on h4 "My Seminars" at bounding box center [242, 56] width 263 height 20
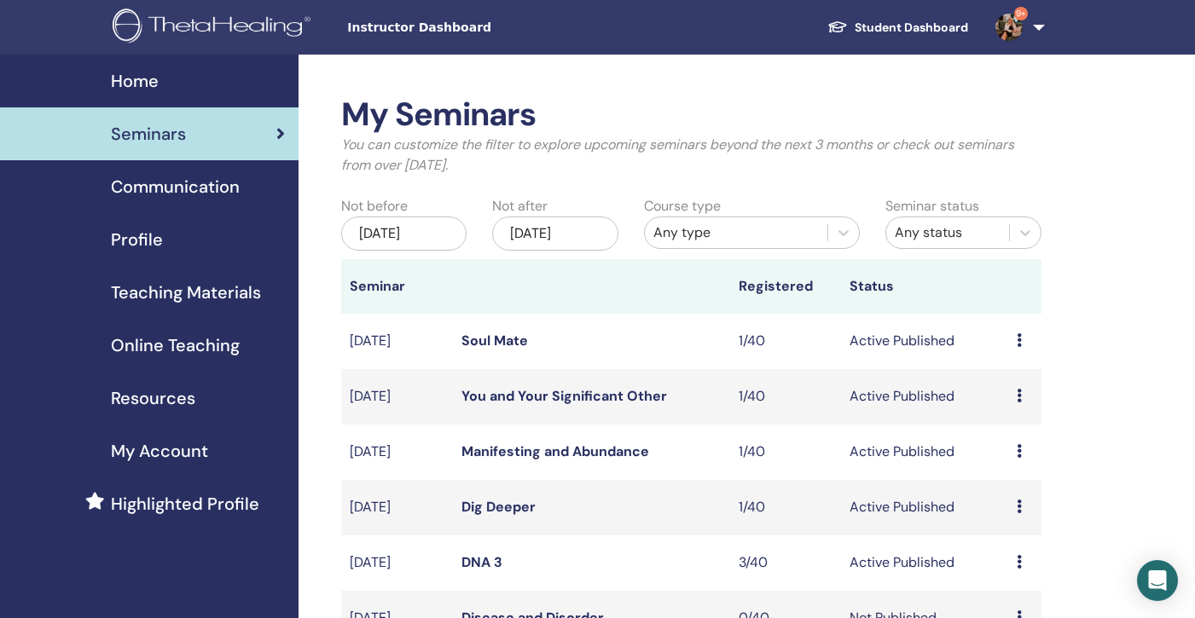
click at [412, 235] on div "[DATE]" at bounding box center [403, 234] width 125 height 34
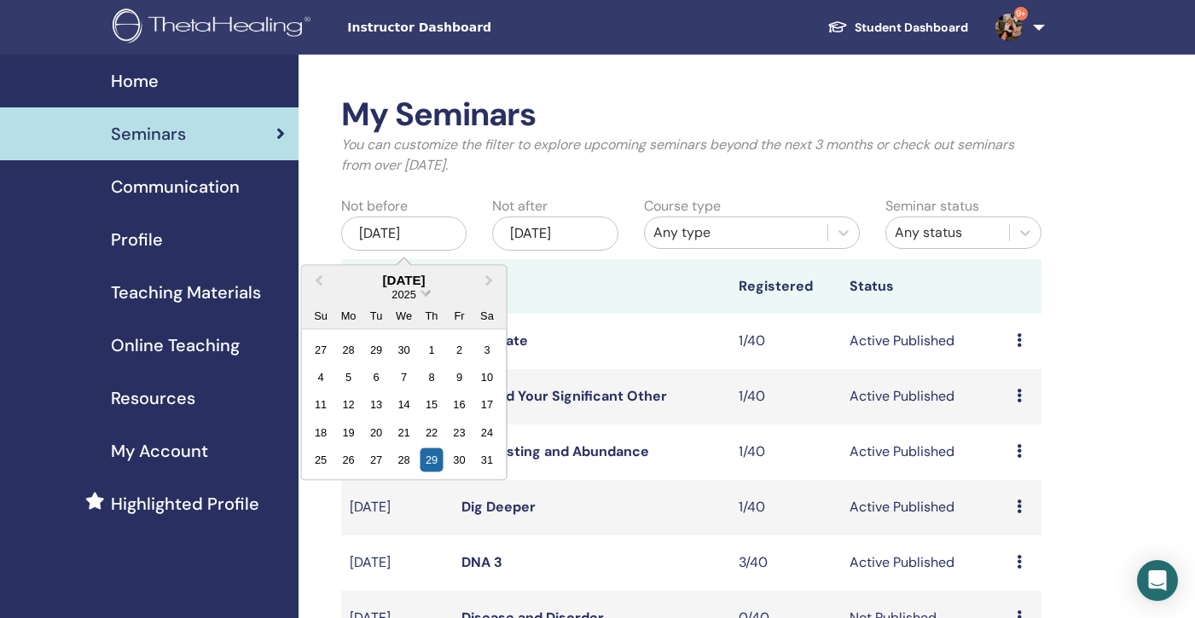
click at [426, 289] on span "Choose Date" at bounding box center [425, 291] width 11 height 11
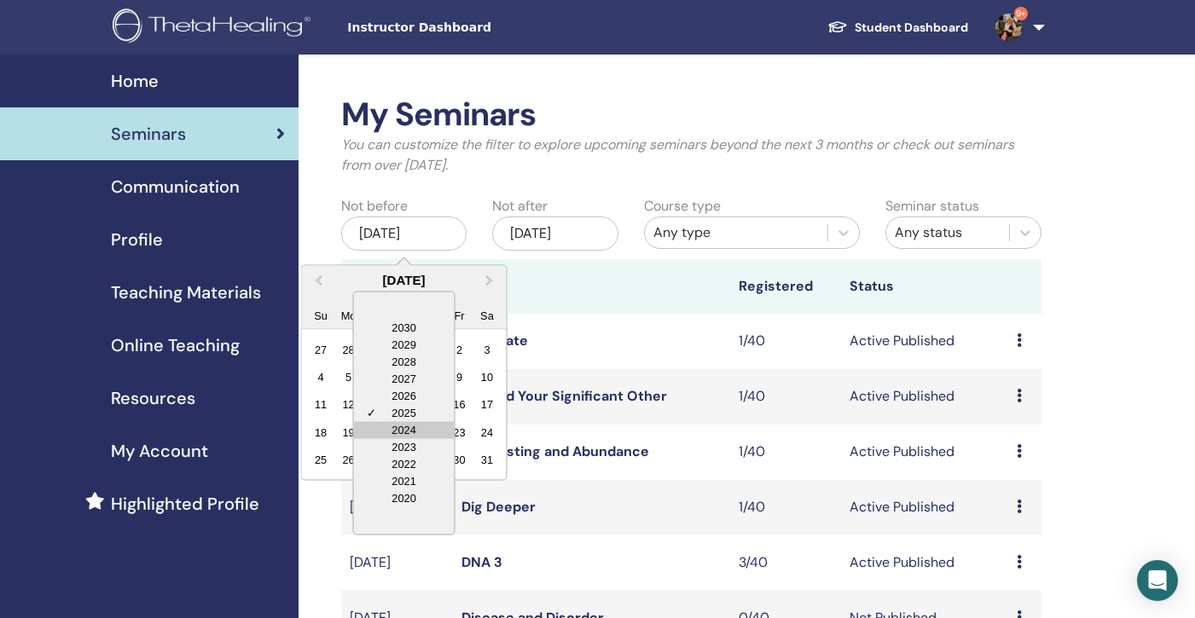
click at [397, 429] on div "2024" at bounding box center [404, 429] width 101 height 17
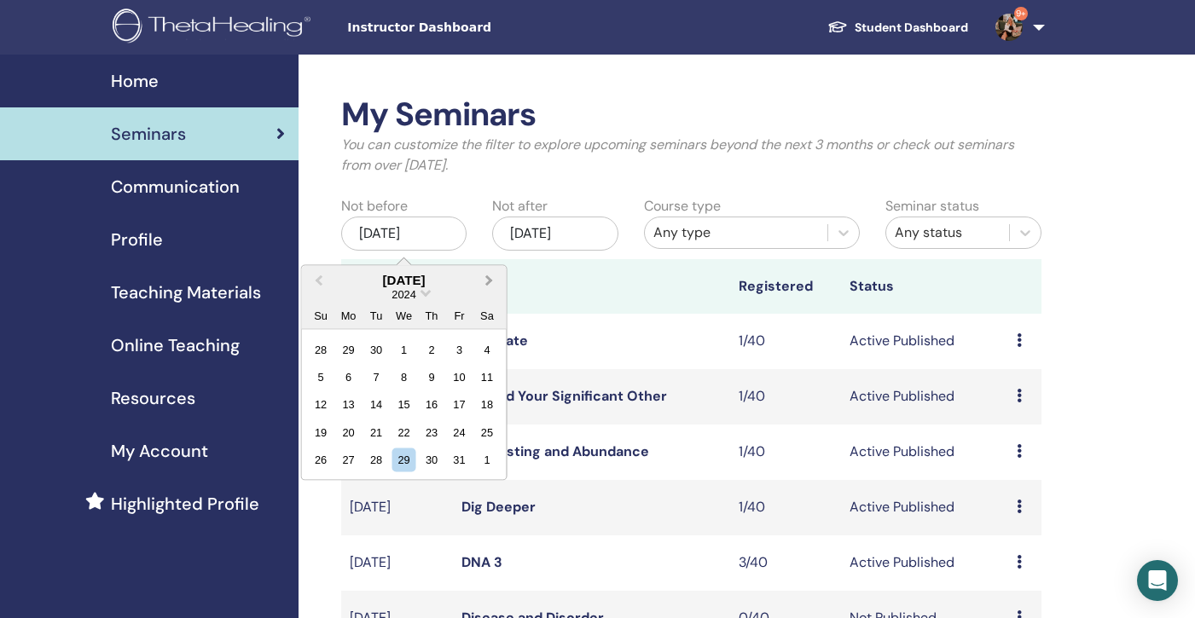
click at [490, 281] on span "Next Month" at bounding box center [490, 280] width 0 height 18
click at [462, 398] on div "14" at bounding box center [459, 404] width 23 height 23
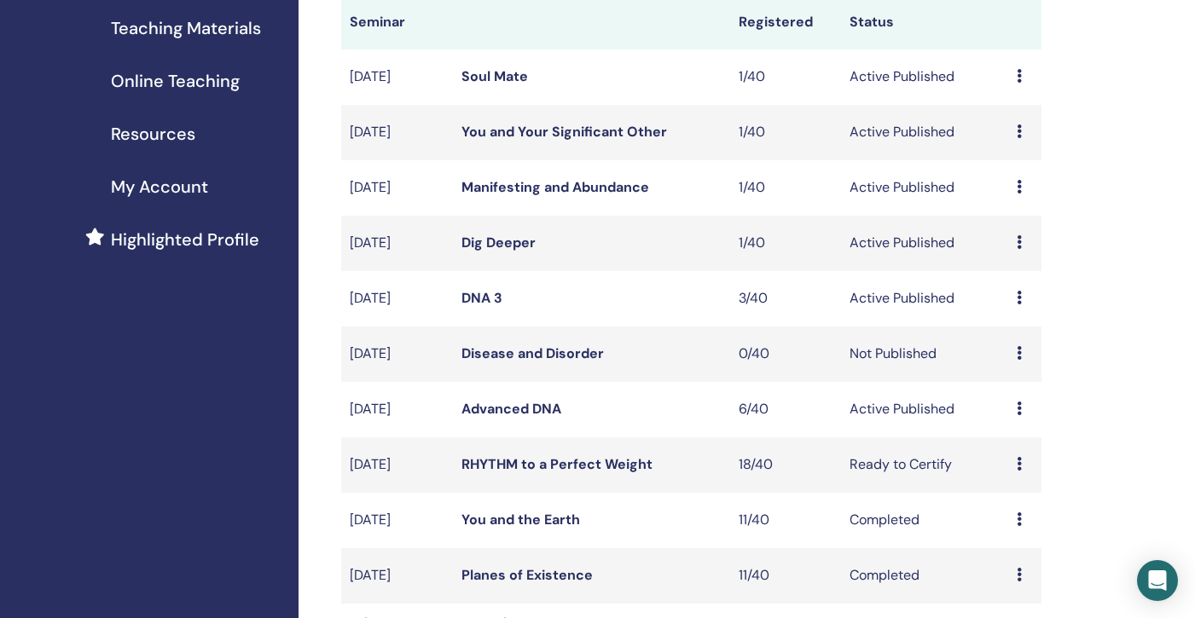
scroll to position [385, 0]
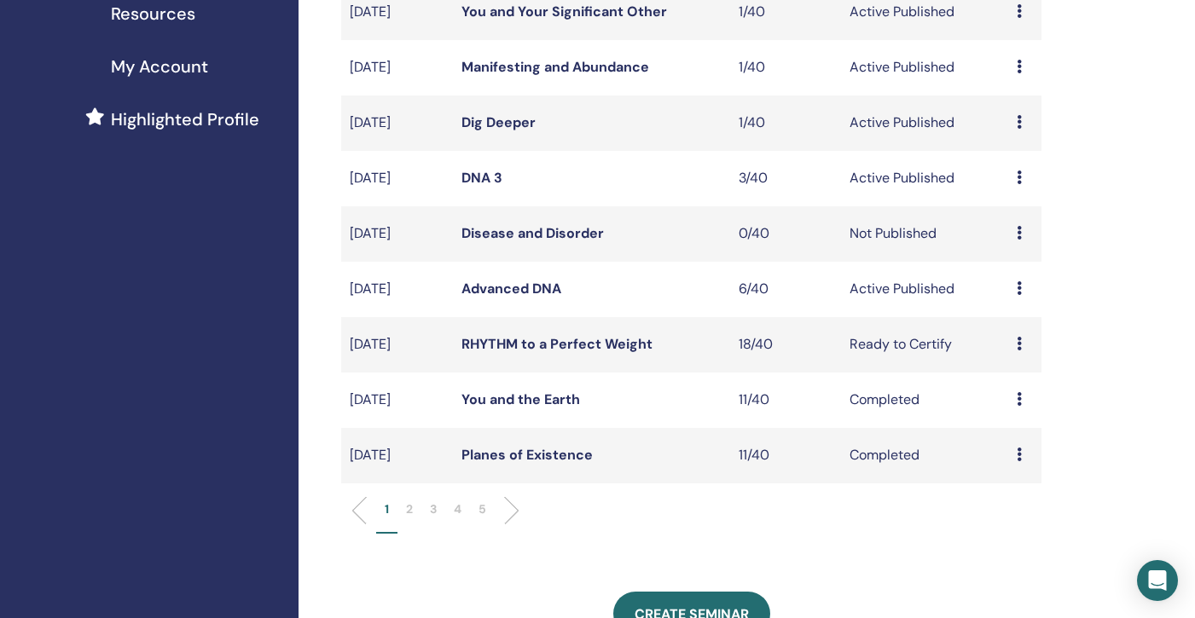
click at [482, 508] on p "5" at bounding box center [482, 510] width 8 height 18
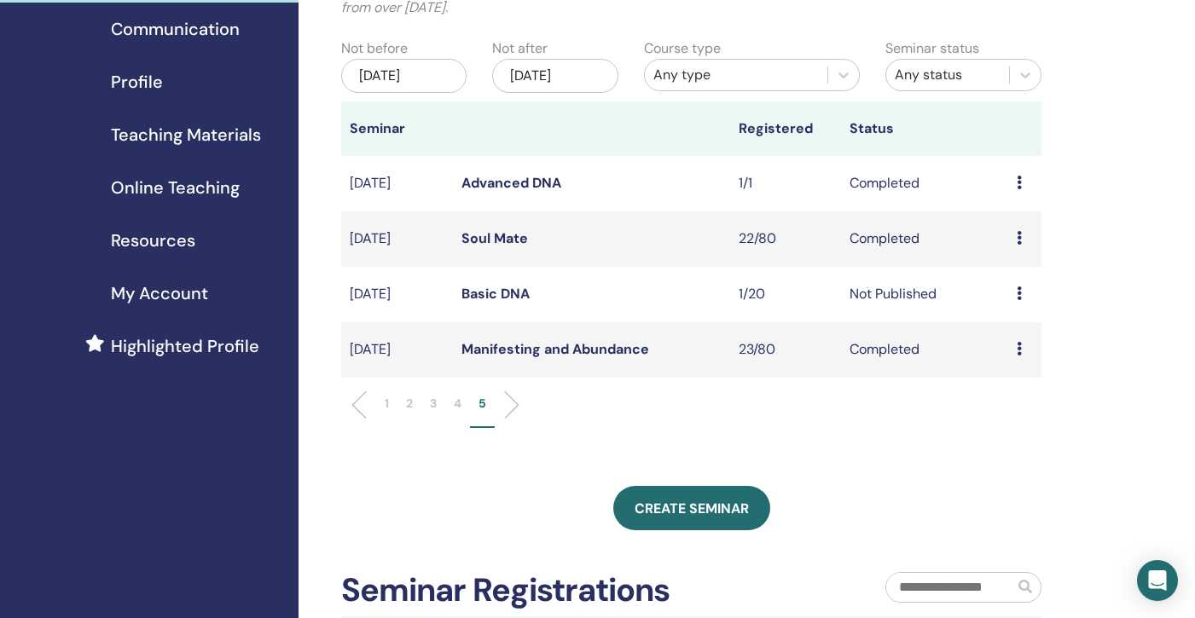
scroll to position [157, 0]
click at [485, 293] on link "Basic DNA" at bounding box center [495, 295] width 68 height 18
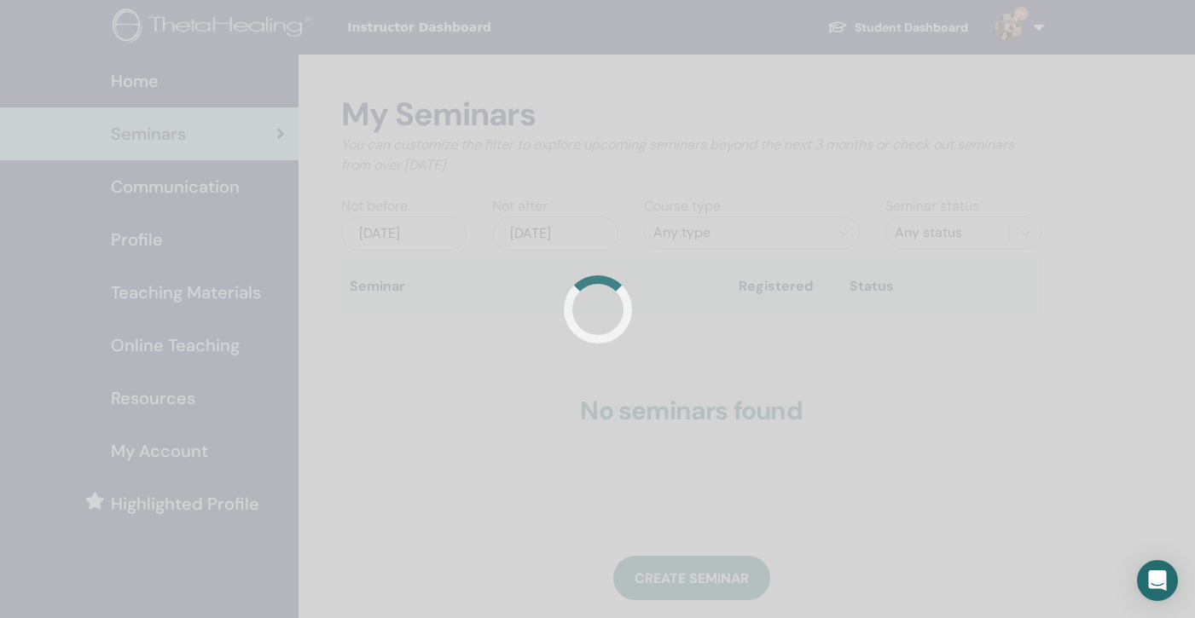
scroll to position [157, 0]
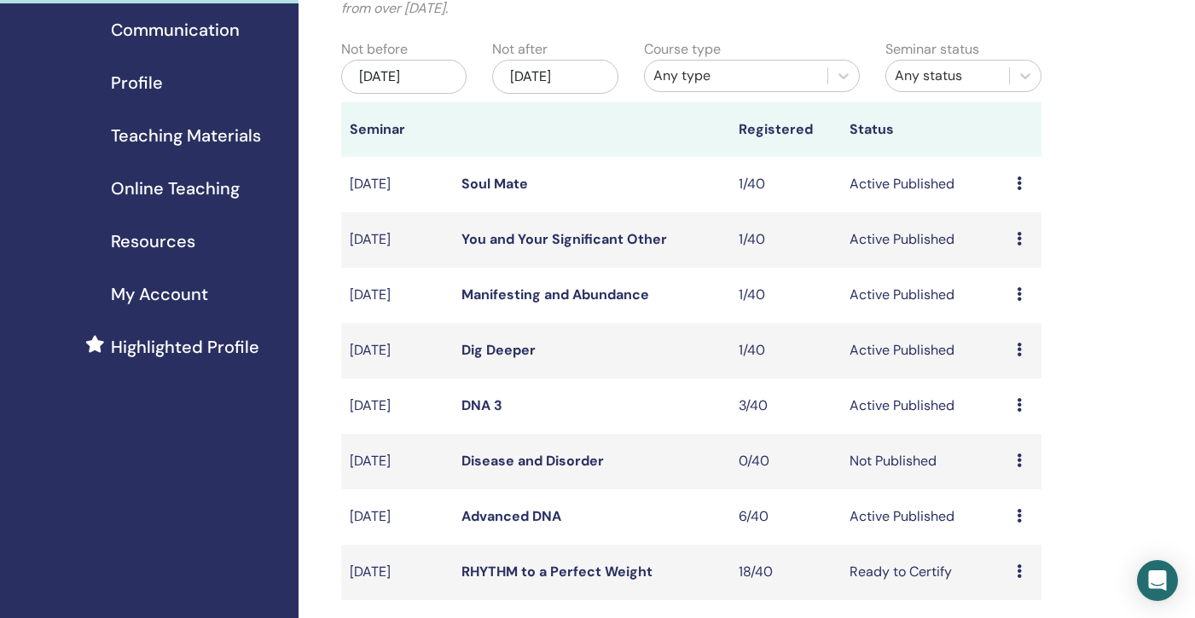
click at [414, 72] on div "[DATE]" at bounding box center [403, 77] width 125 height 34
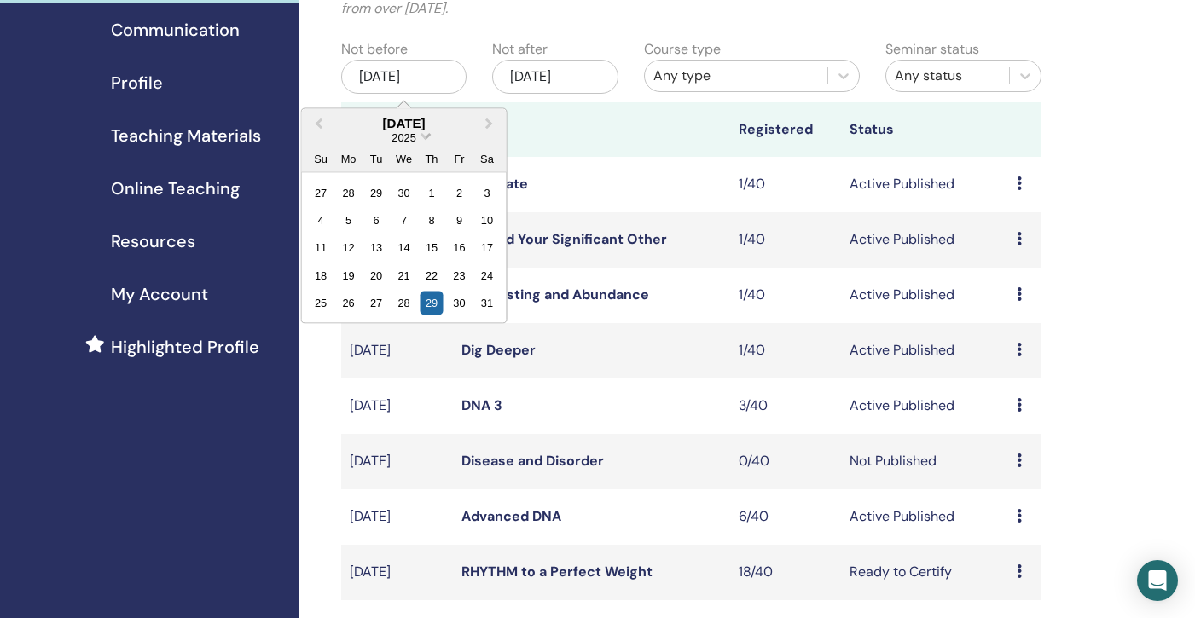
click at [428, 135] on span "Choose Date" at bounding box center [425, 134] width 11 height 11
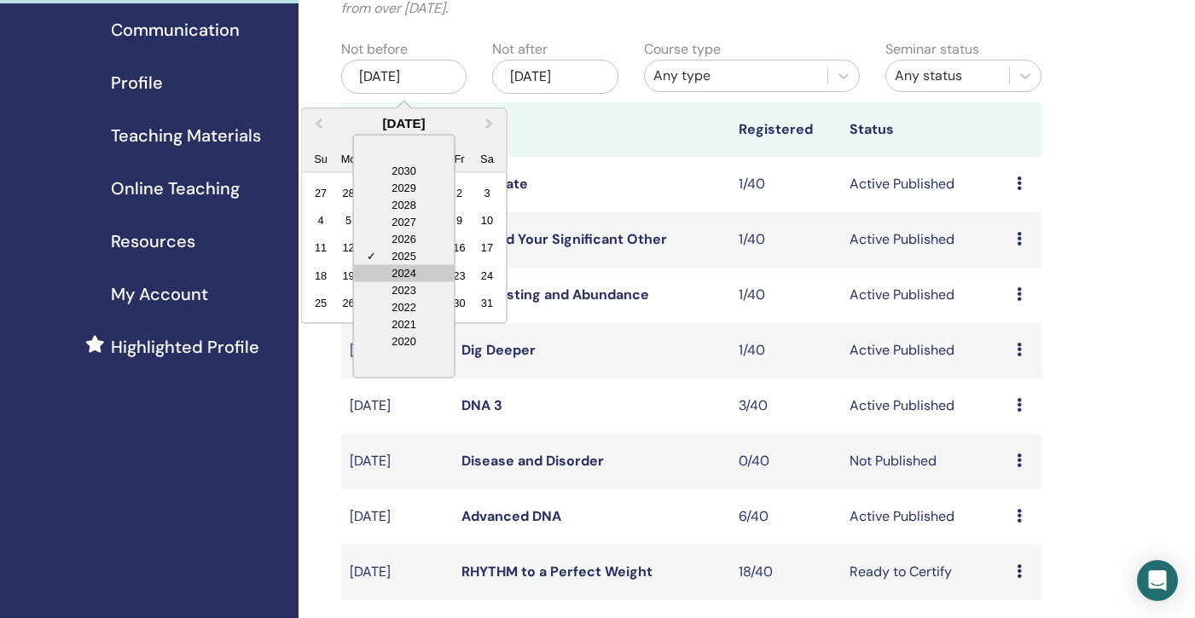
click at [404, 267] on div "2024" at bounding box center [404, 272] width 101 height 17
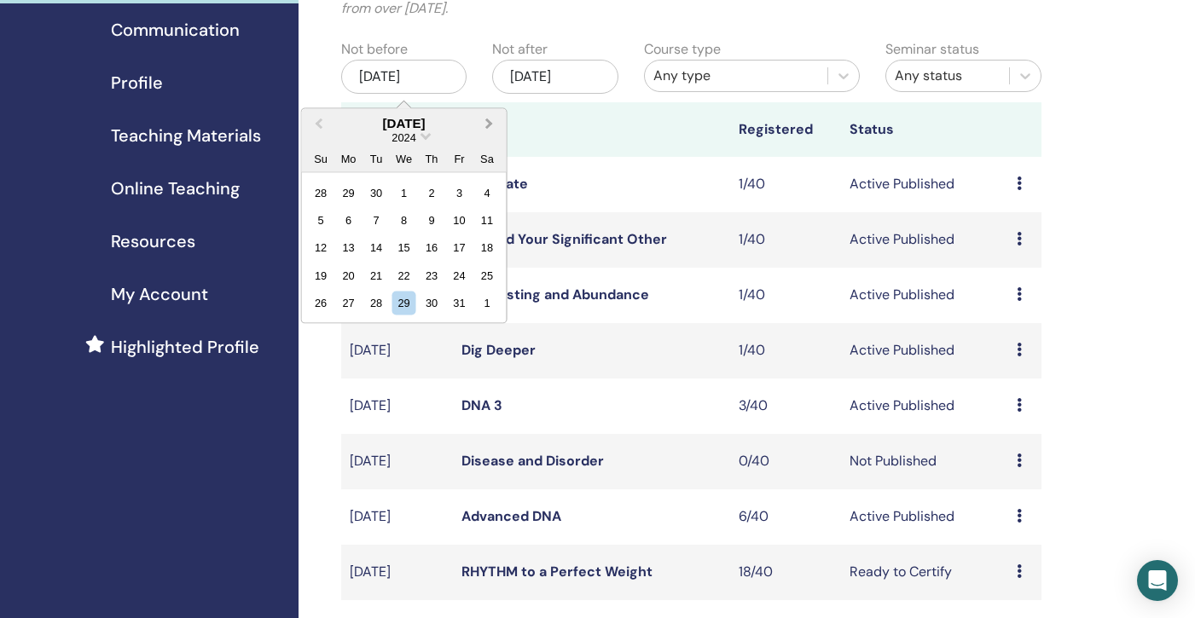
click at [490, 124] on span "Next Month" at bounding box center [490, 123] width 0 height 18
click at [326, 269] on div "16" at bounding box center [321, 275] width 23 height 23
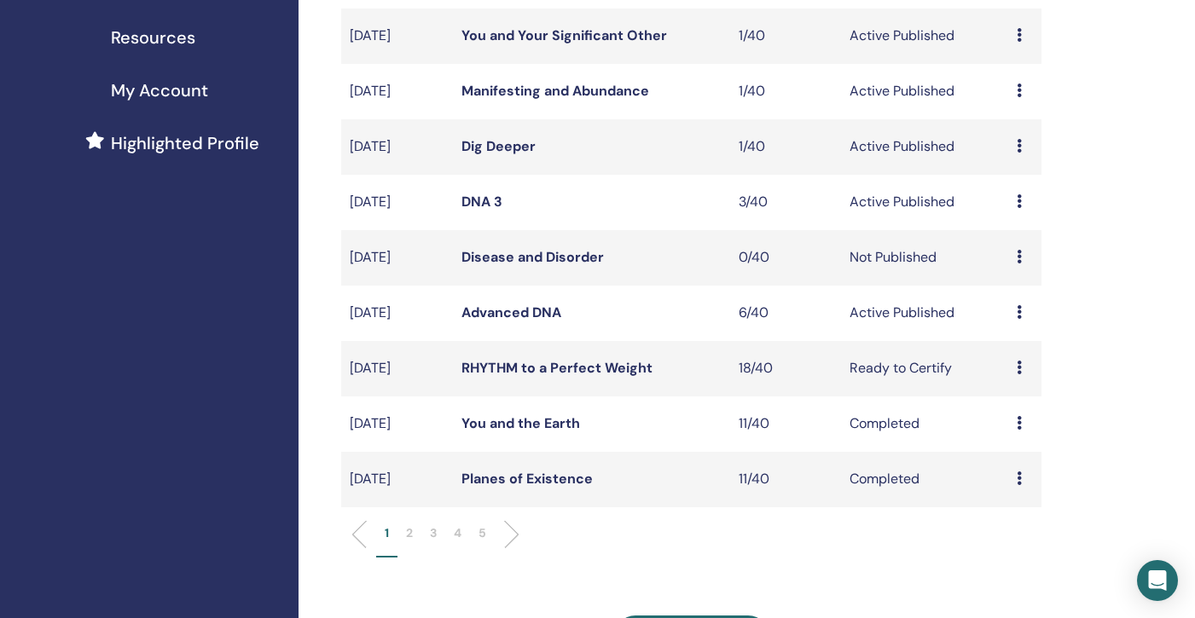
scroll to position [362, 0]
click at [478, 531] on li "5" at bounding box center [482, 540] width 25 height 33
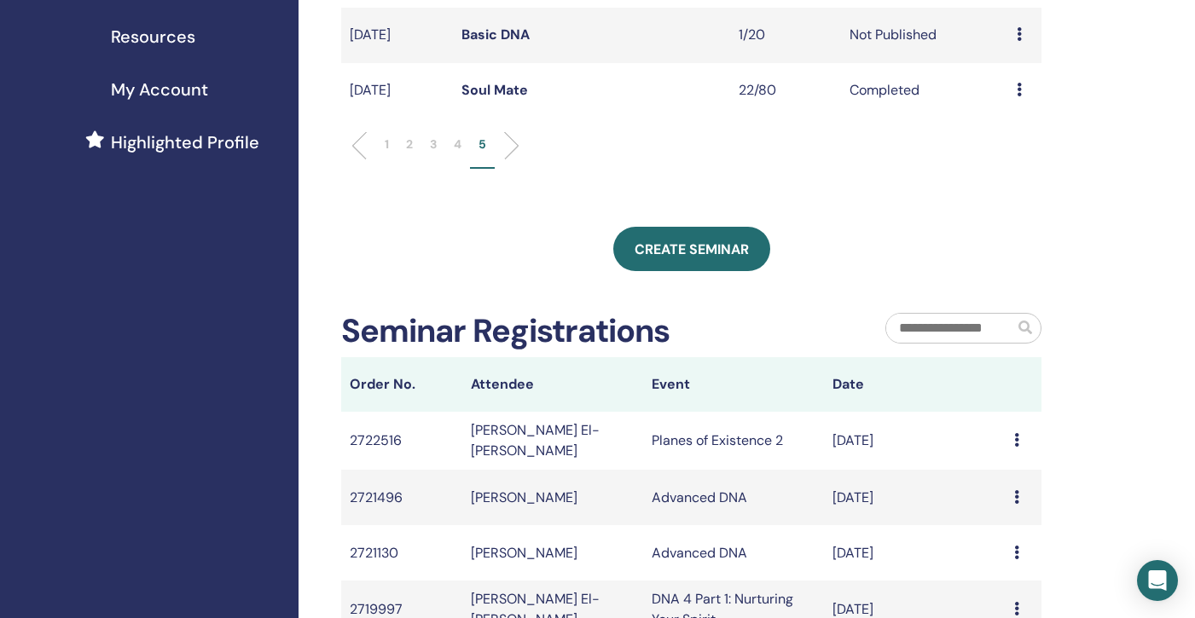
click at [1130, 388] on div "My Seminars You can customize the filter to explore upcoming seminars beyond th…" at bounding box center [747, 300] width 896 height 1214
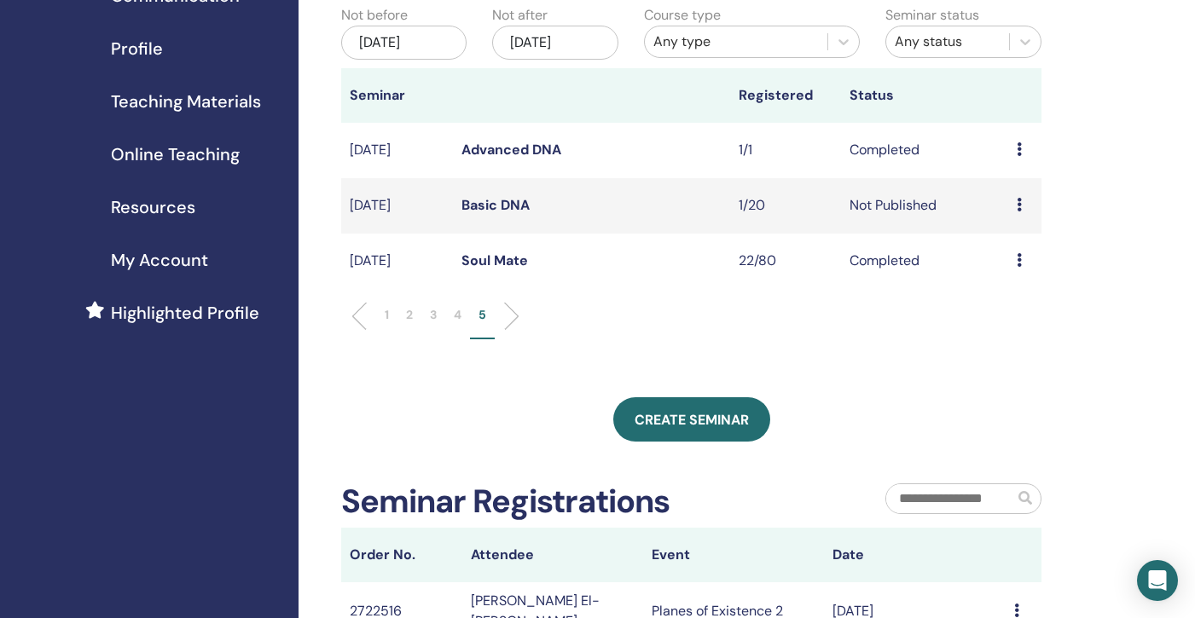
scroll to position [157, 0]
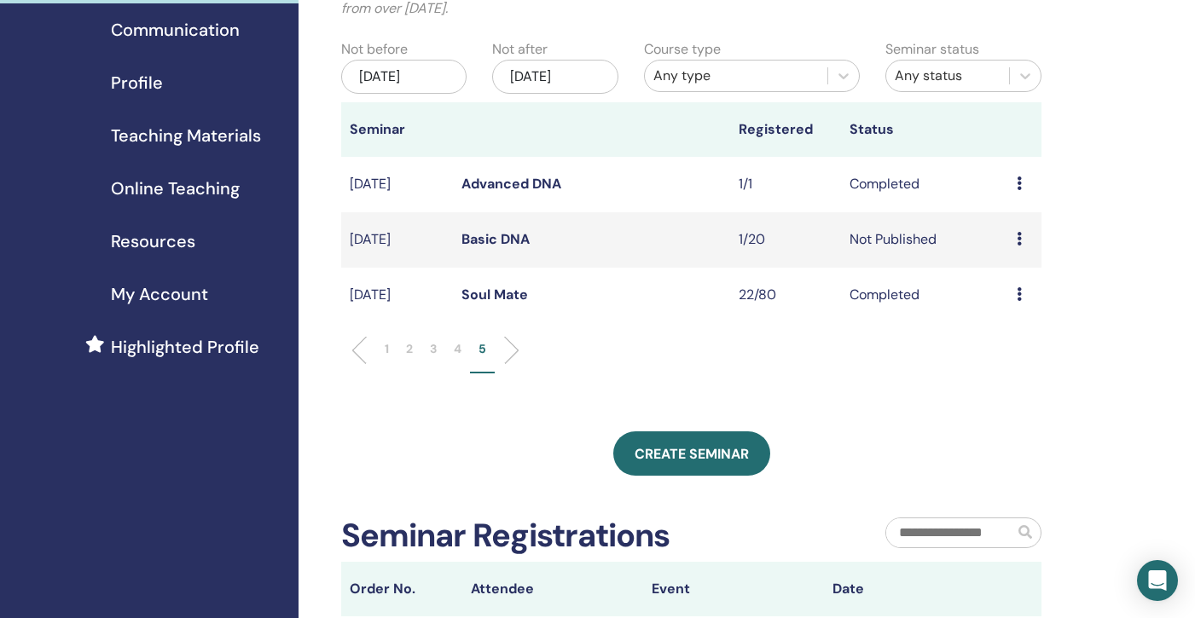
click at [484, 183] on link "Advanced DNA" at bounding box center [511, 184] width 100 height 18
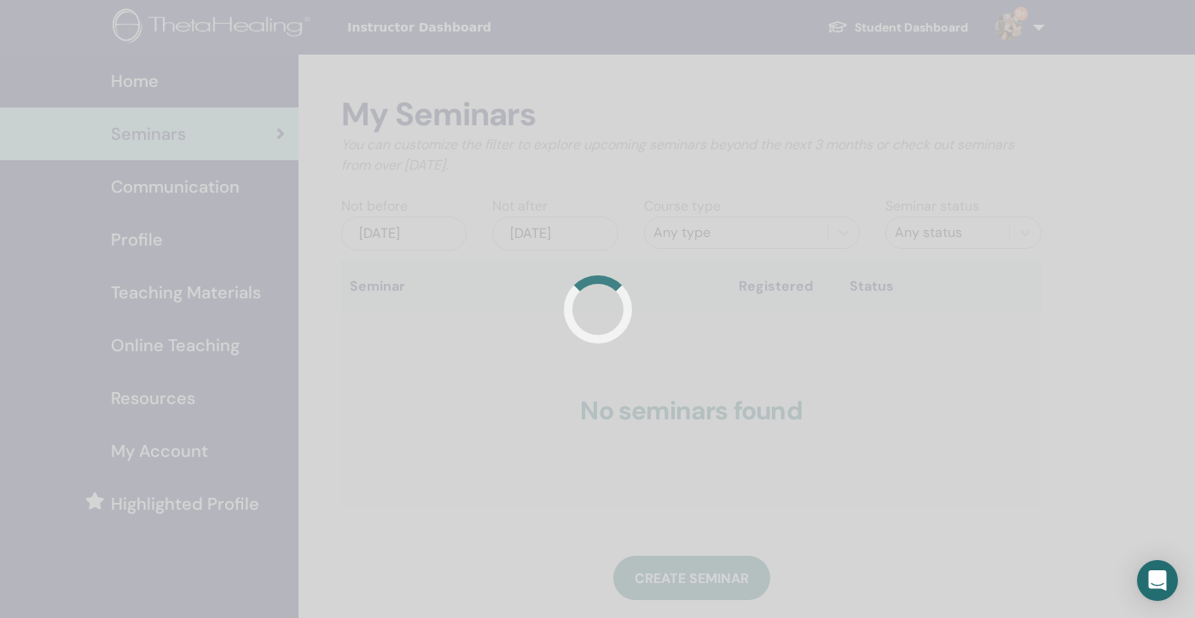
scroll to position [157, 0]
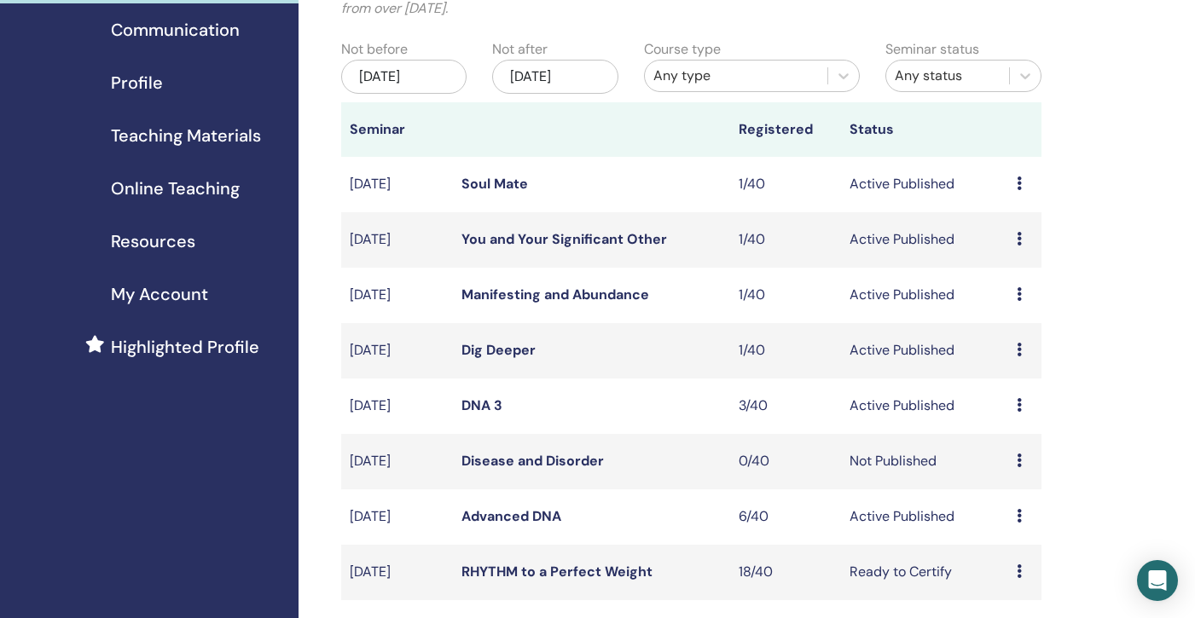
click at [407, 78] on div "May/29, 2025" at bounding box center [403, 77] width 125 height 34
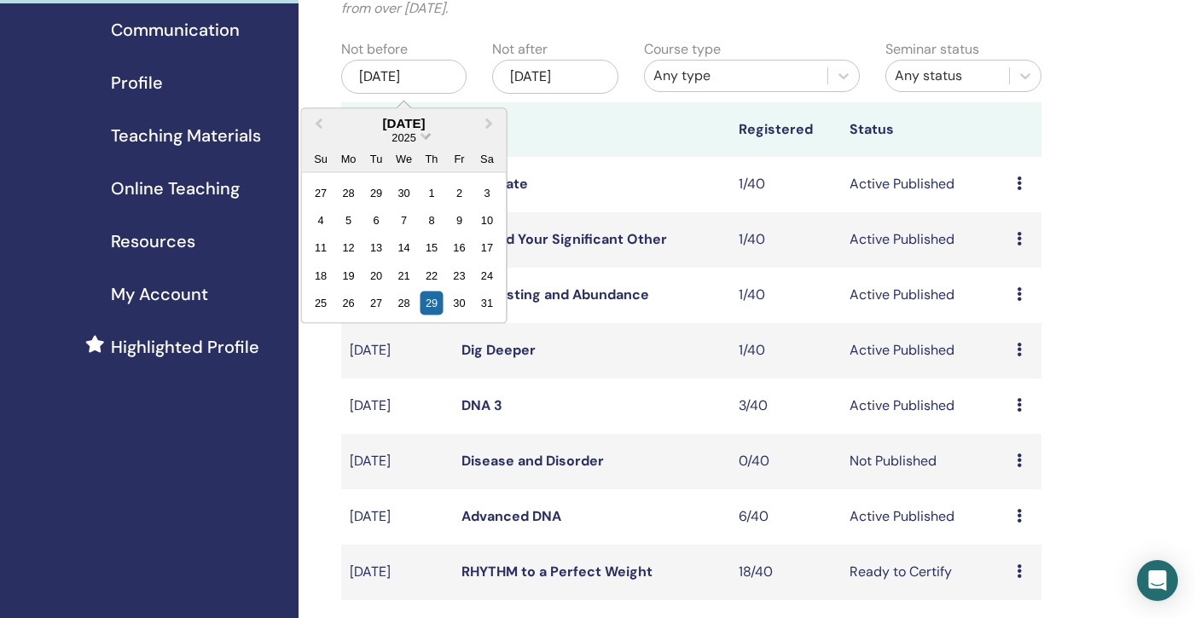
click at [425, 134] on span "Choose Date" at bounding box center [425, 134] width 11 height 11
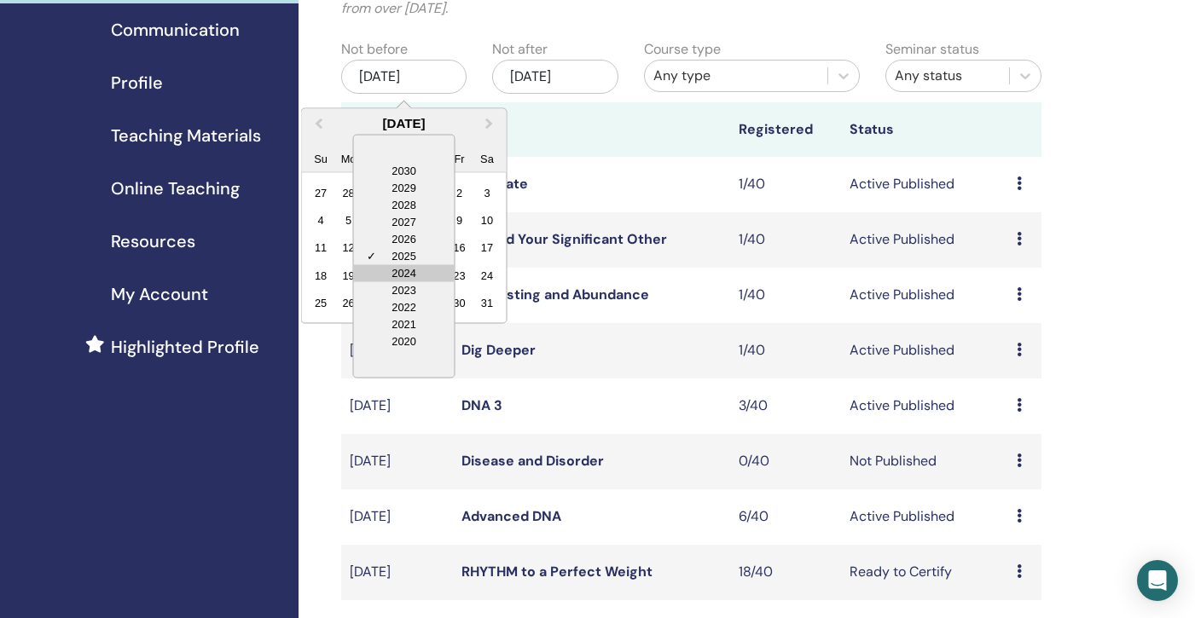
click at [403, 275] on div "2024" at bounding box center [404, 272] width 101 height 17
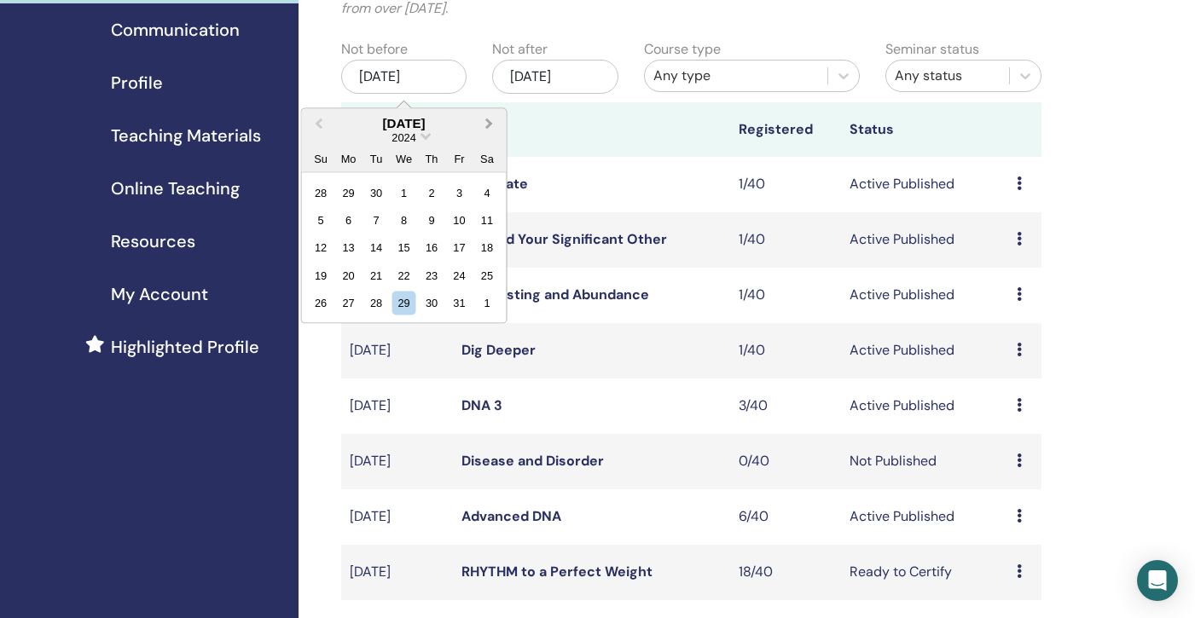
click at [490, 121] on span "Next Month" at bounding box center [490, 123] width 0 height 18
click at [321, 217] on div "7" at bounding box center [321, 219] width 23 height 23
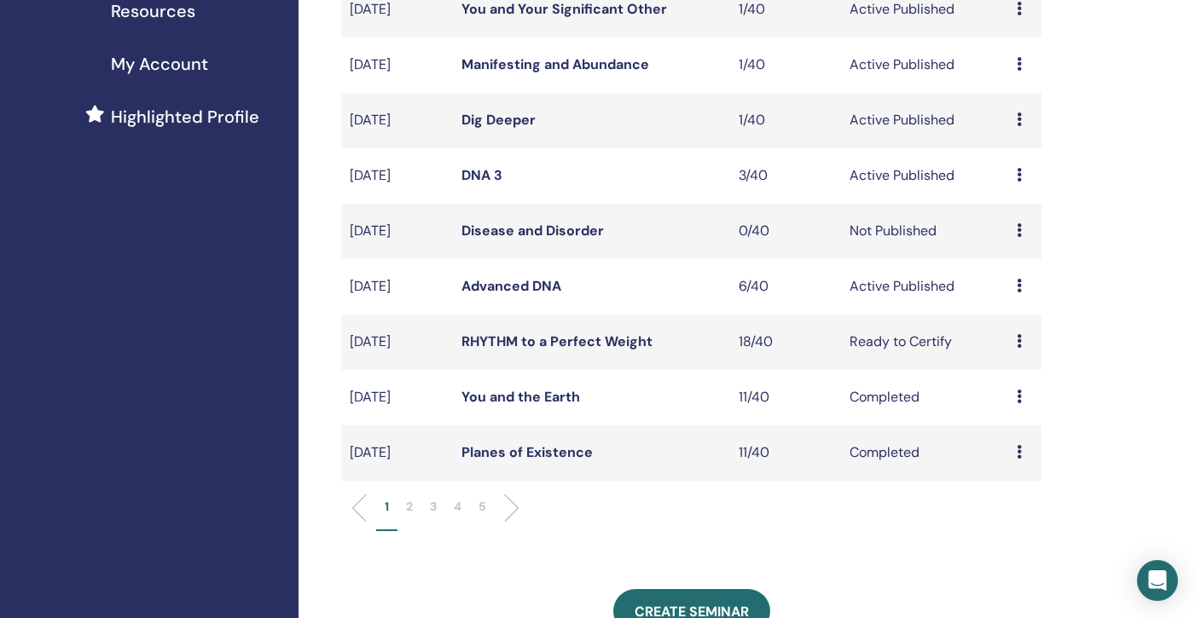
scroll to position [386, 0]
click at [480, 509] on p "5" at bounding box center [482, 509] width 8 height 18
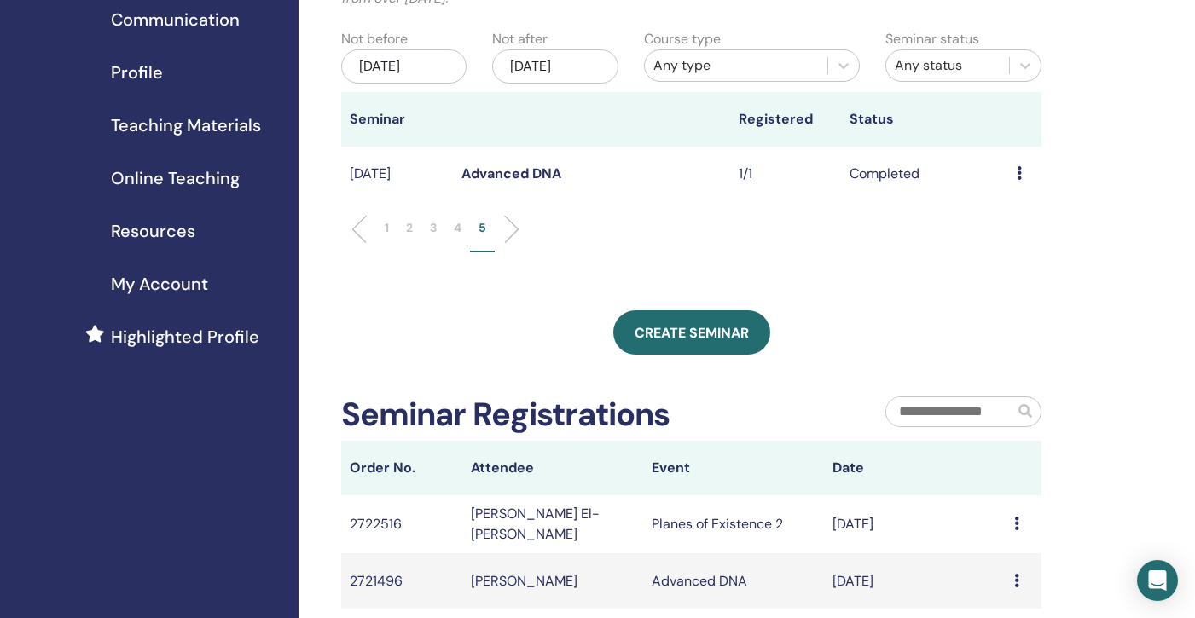
scroll to position [163, 0]
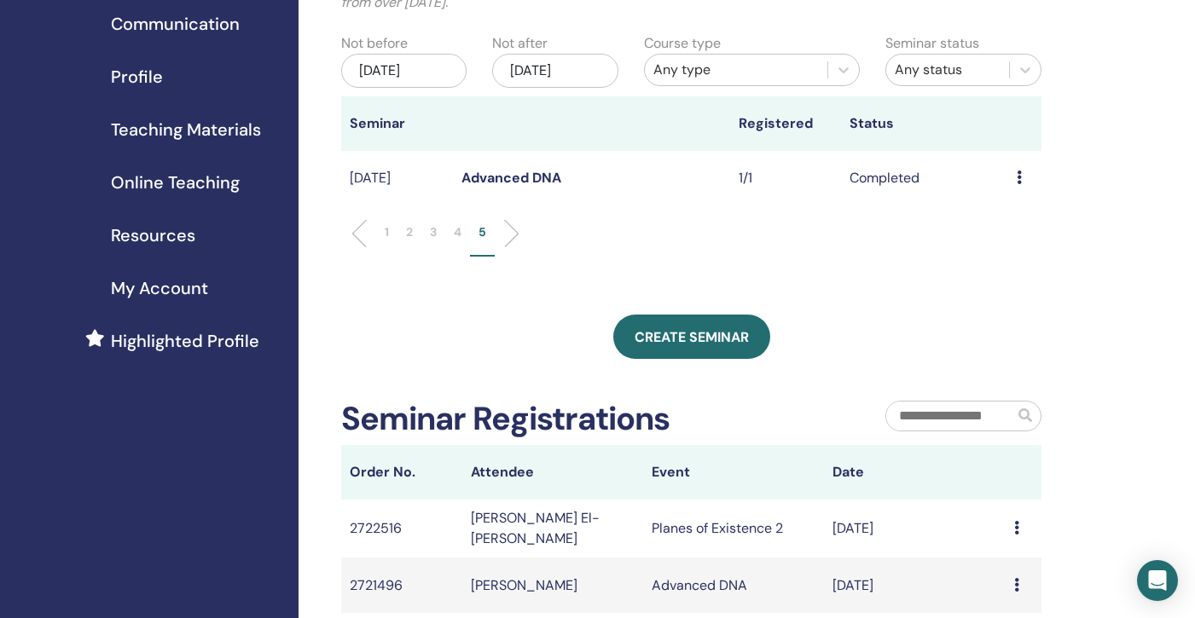
click at [456, 229] on p "4" at bounding box center [458, 232] width 8 height 18
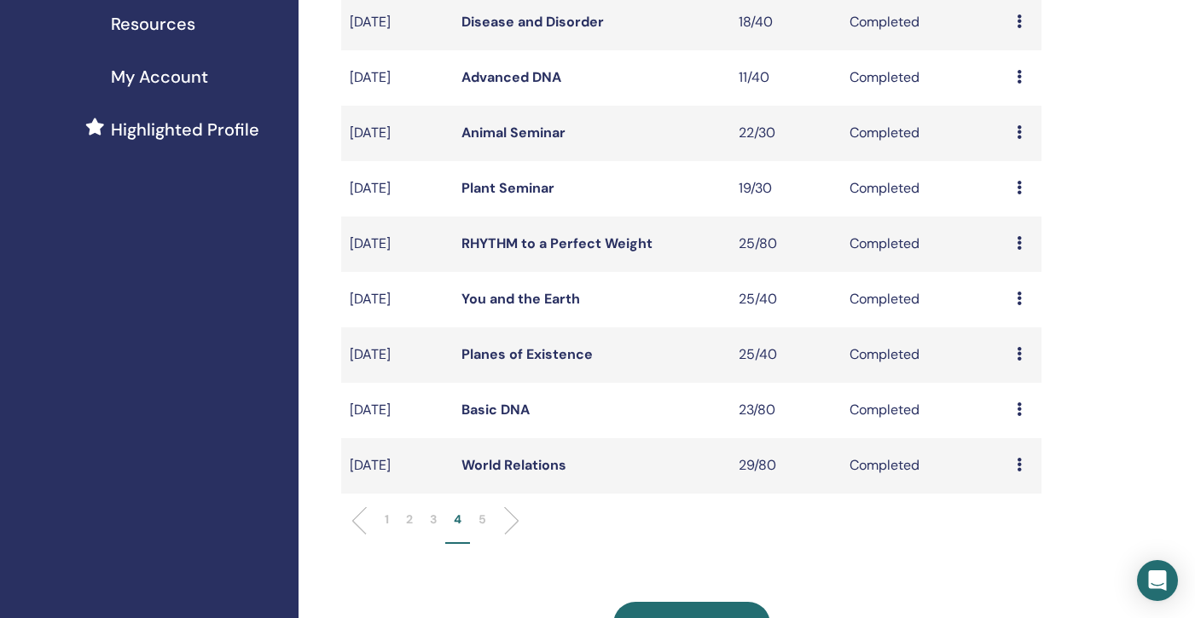
scroll to position [409, 0]
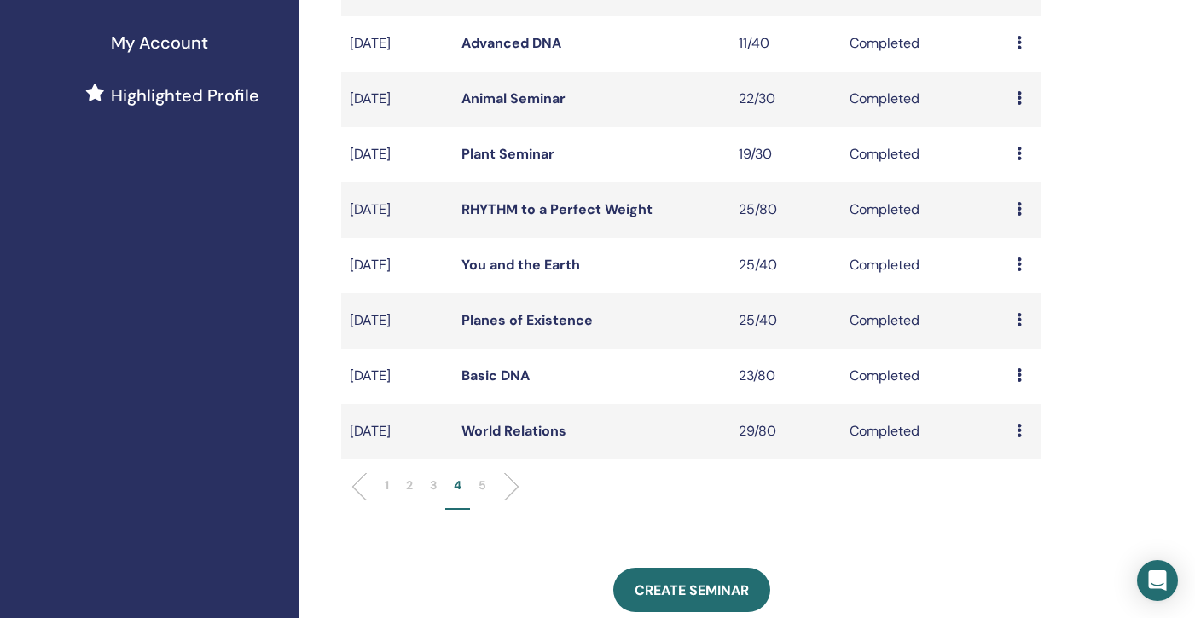
click at [490, 434] on link "World Relations" at bounding box center [513, 431] width 105 height 18
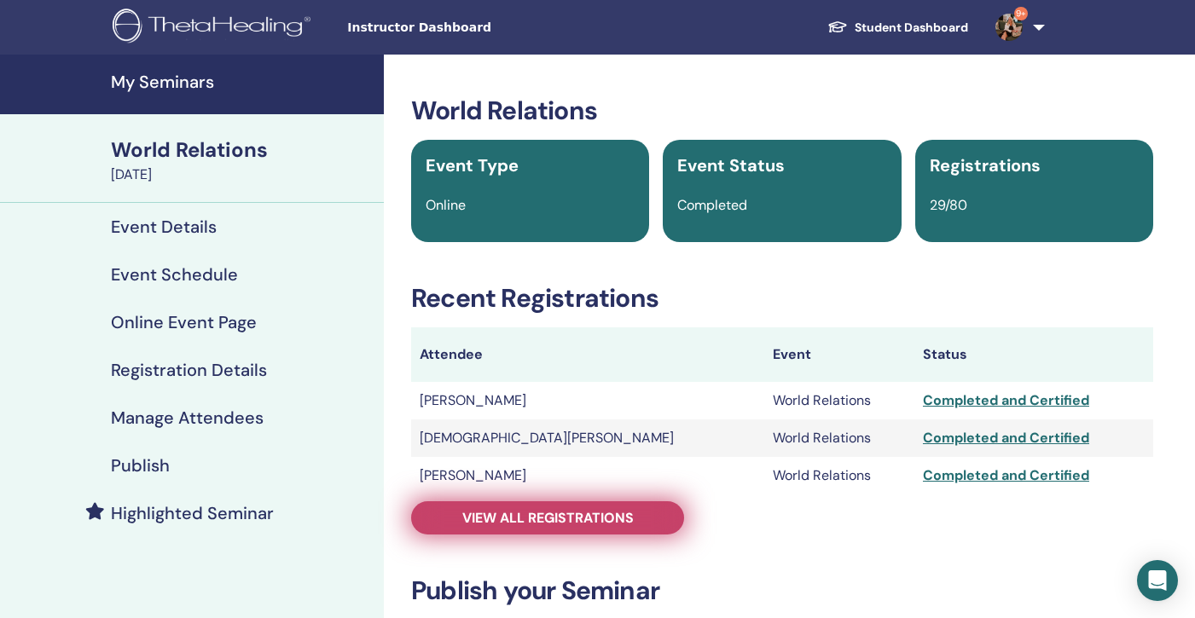
click at [497, 519] on span "View all registrations" at bounding box center [547, 518] width 171 height 18
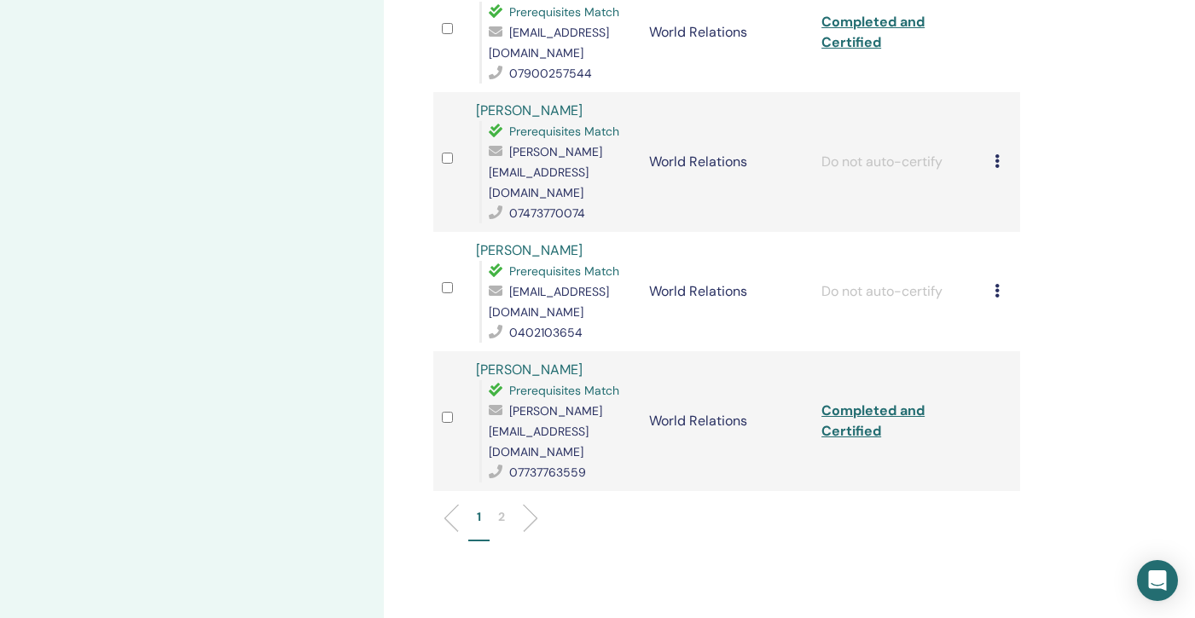
scroll to position [2312, 0]
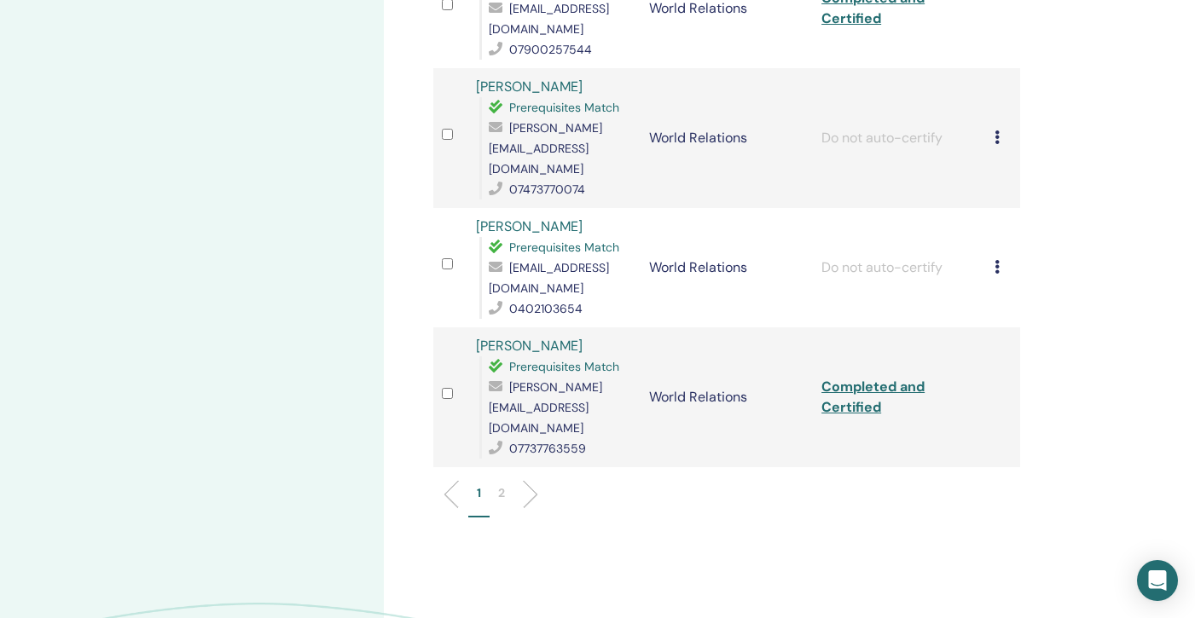
click at [504, 484] on p "2" at bounding box center [501, 493] width 7 height 18
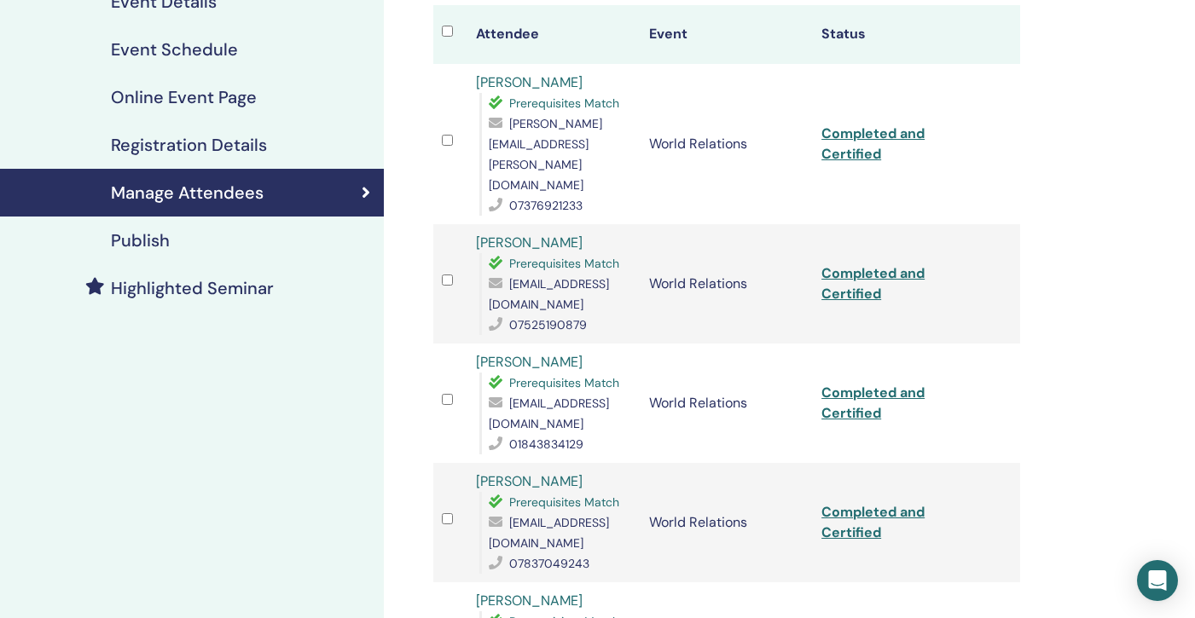
scroll to position [231, 0]
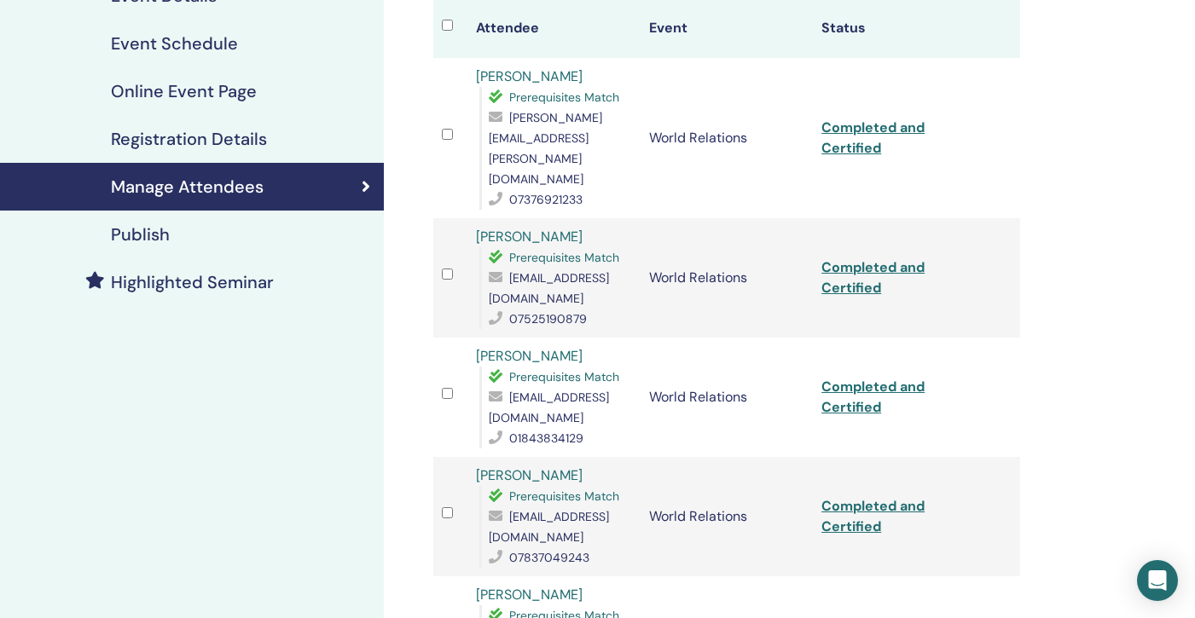
click at [529, 228] on link "Claire Miller" at bounding box center [529, 237] width 107 height 18
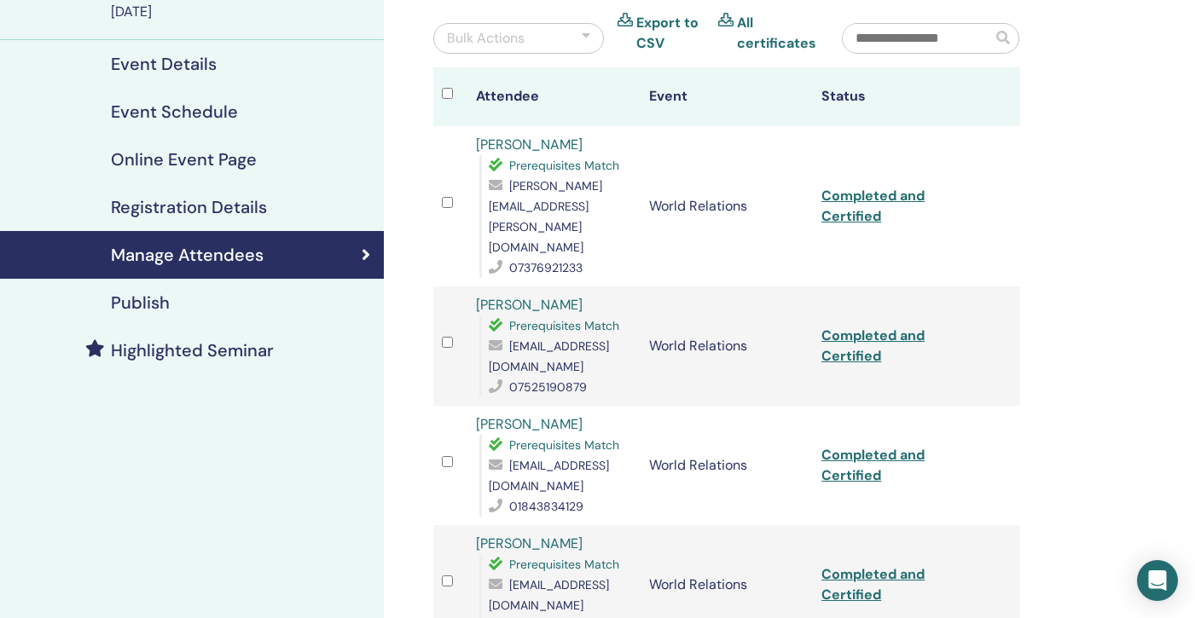
scroll to position [0, 0]
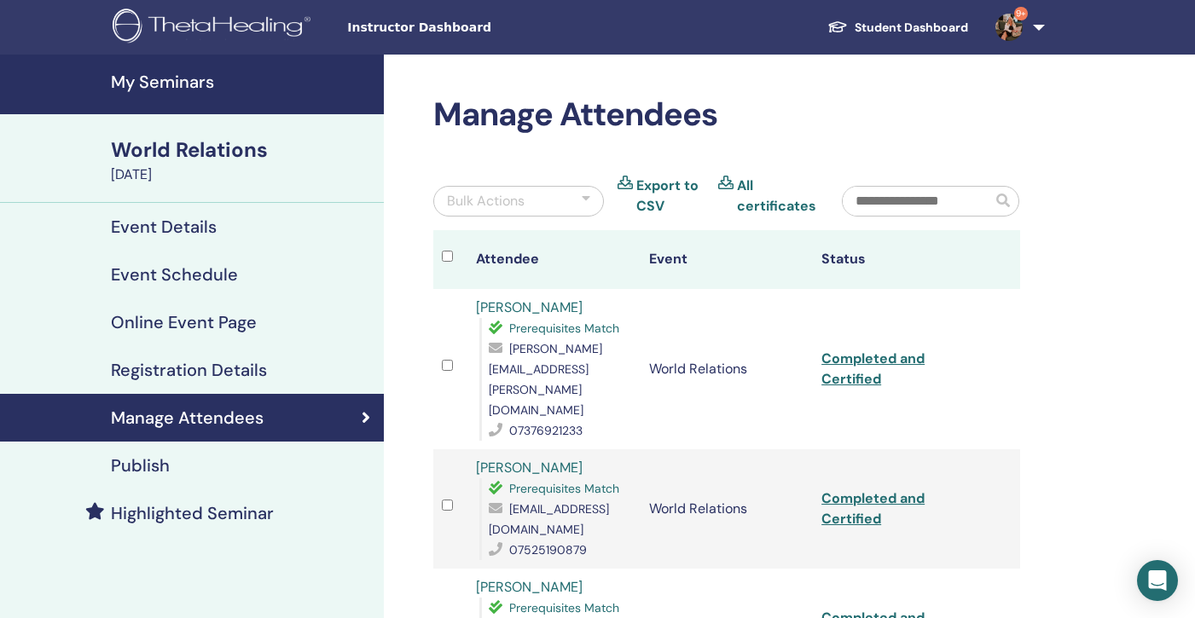
click at [137, 78] on h4 "My Seminars" at bounding box center [242, 82] width 263 height 20
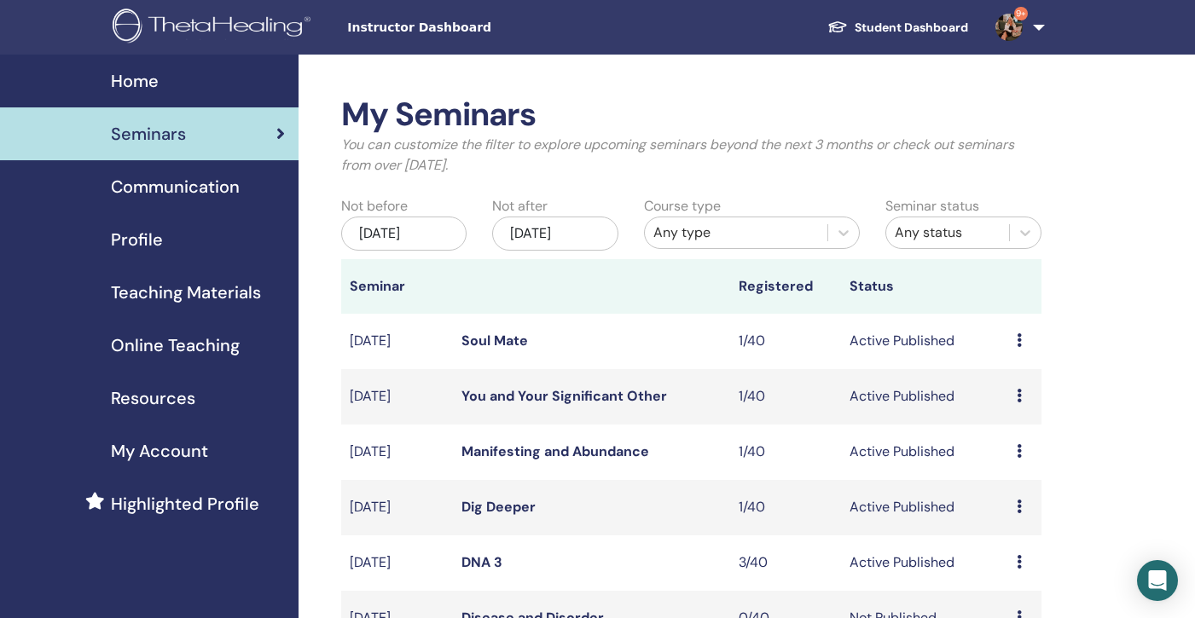
click at [426, 229] on div "[DATE]" at bounding box center [403, 234] width 125 height 34
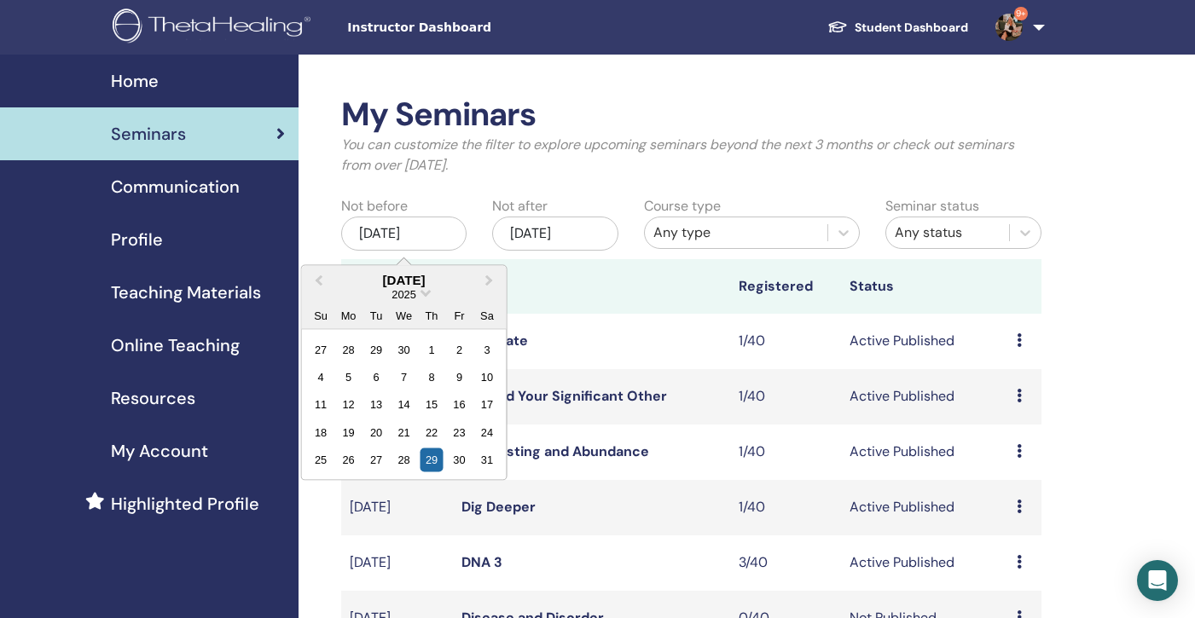
click at [429, 287] on div "2025" at bounding box center [404, 294] width 205 height 14
click at [424, 294] on span "Choose Date" at bounding box center [425, 291] width 11 height 11
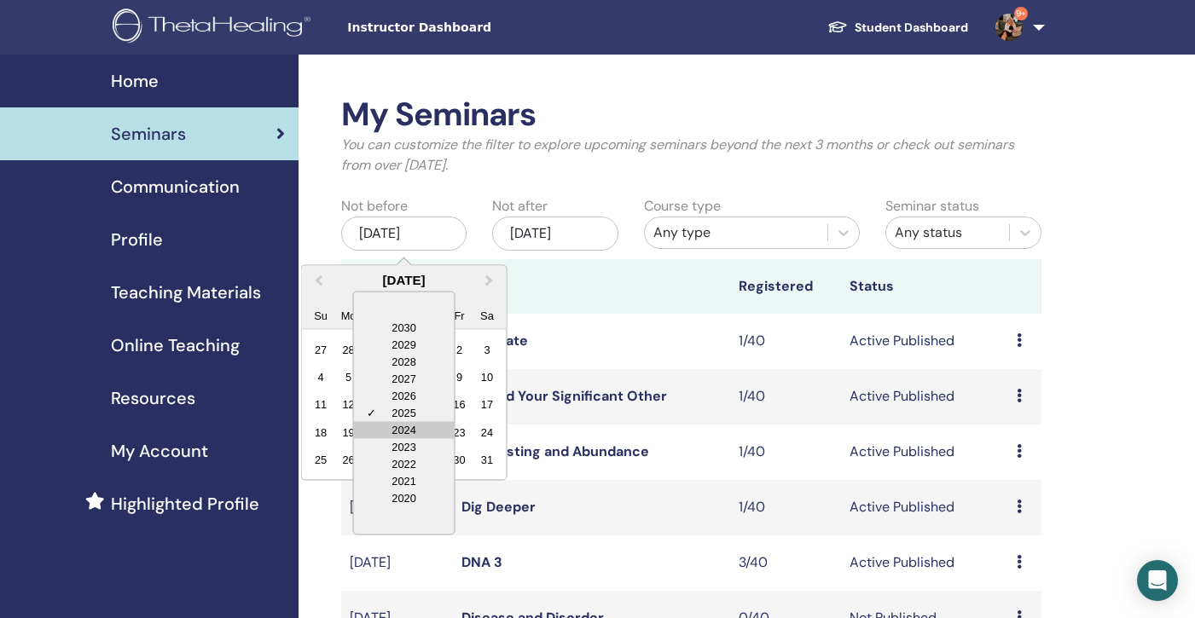
click at [404, 426] on div "2024" at bounding box center [404, 429] width 101 height 17
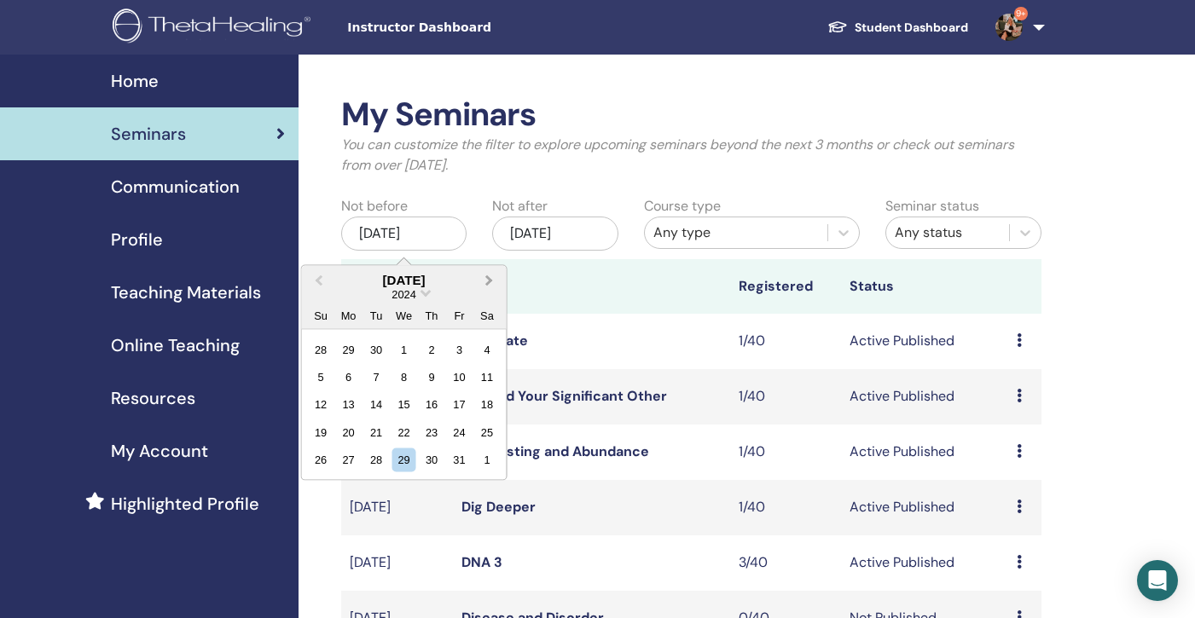
click at [492, 275] on button "Next Month" at bounding box center [491, 280] width 27 height 27
click at [435, 375] on div "11" at bounding box center [431, 376] width 23 height 23
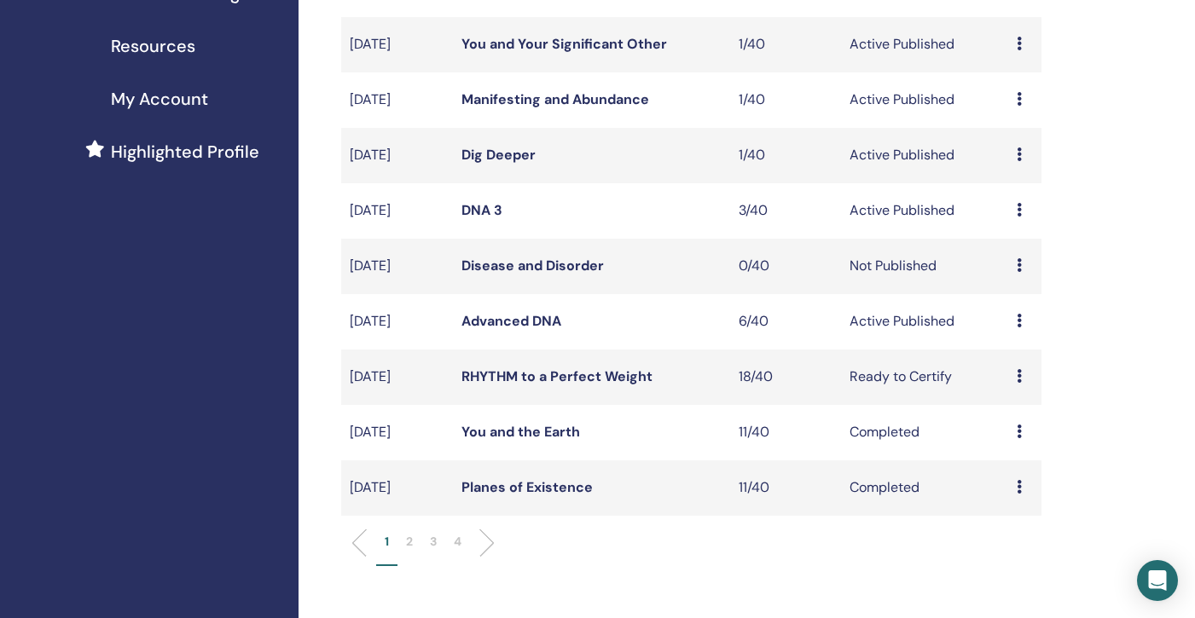
scroll to position [382, 0]
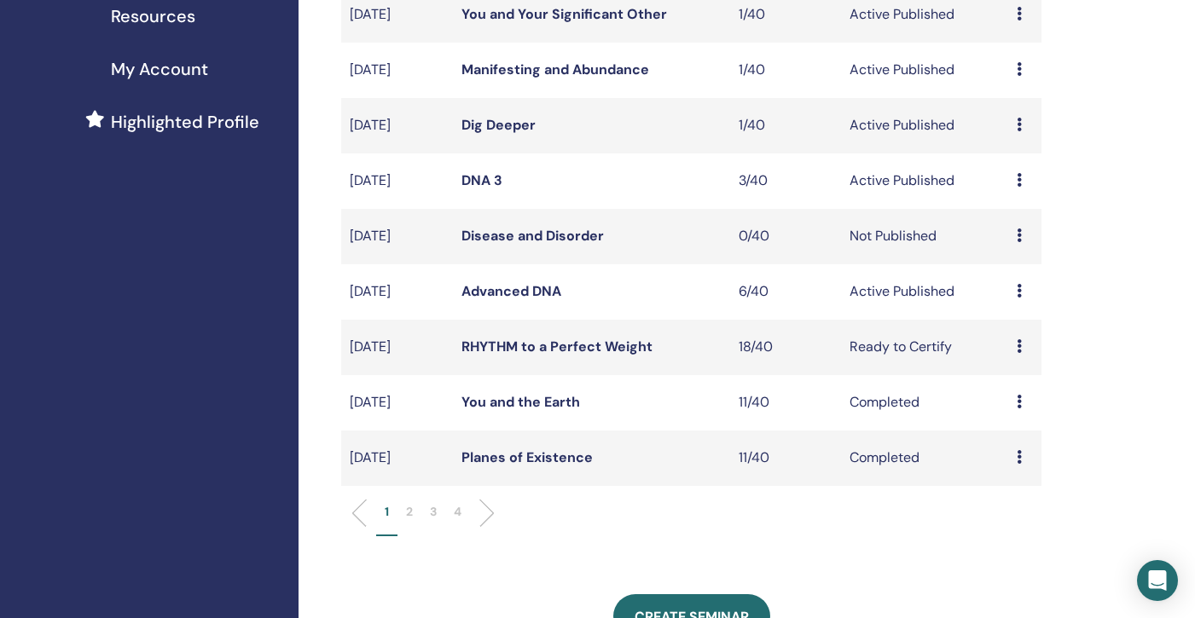
click at [458, 513] on p "4" at bounding box center [458, 512] width 8 height 18
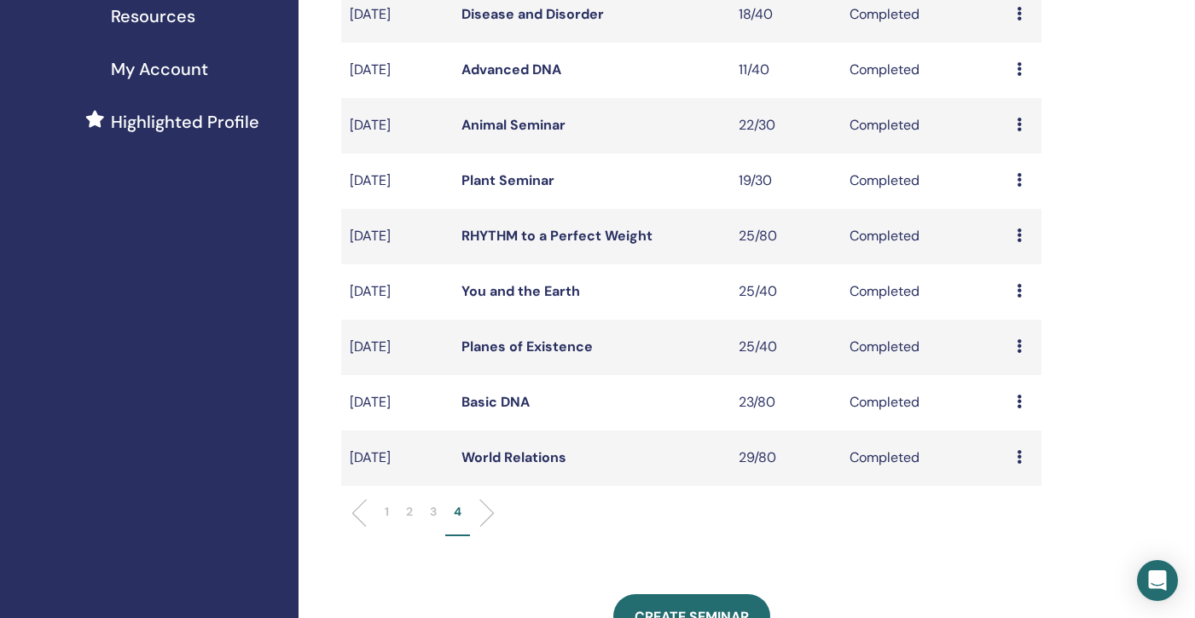
click at [497, 400] on link "Basic DNA" at bounding box center [495, 402] width 68 height 18
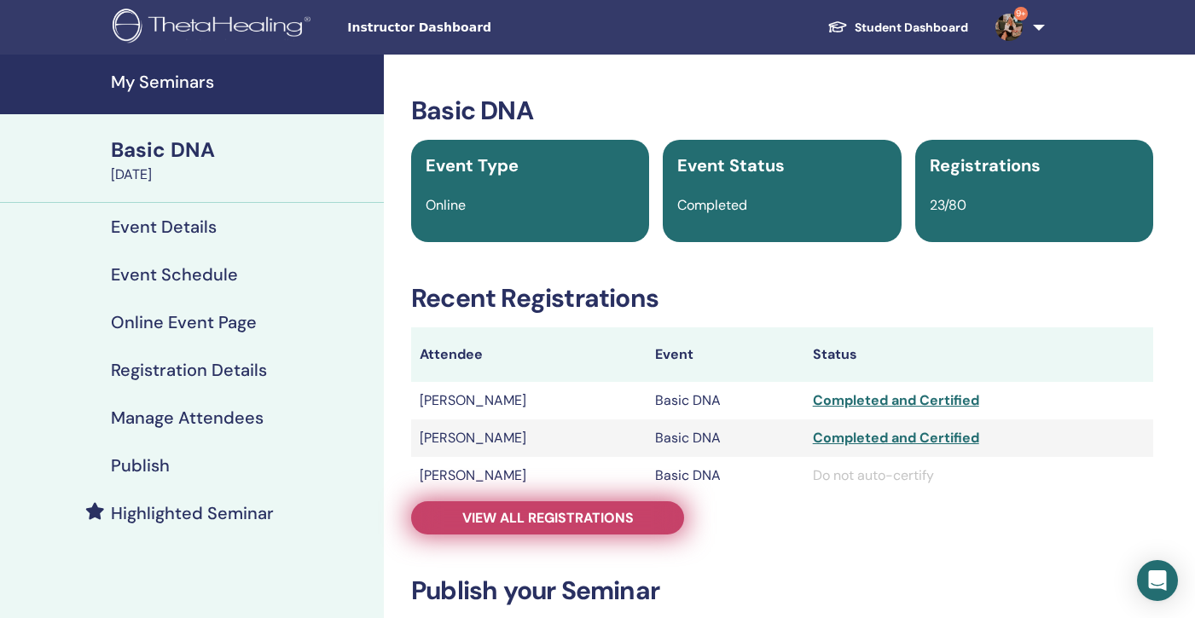
click at [513, 518] on span "View all registrations" at bounding box center [547, 518] width 171 height 18
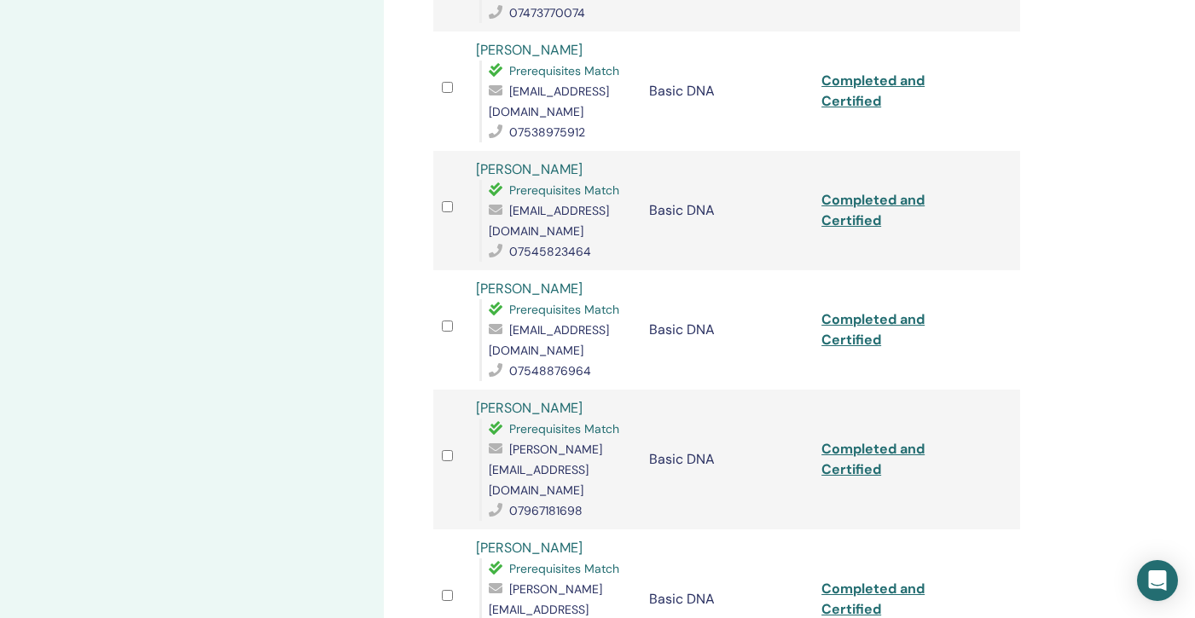
scroll to position [2009, 0]
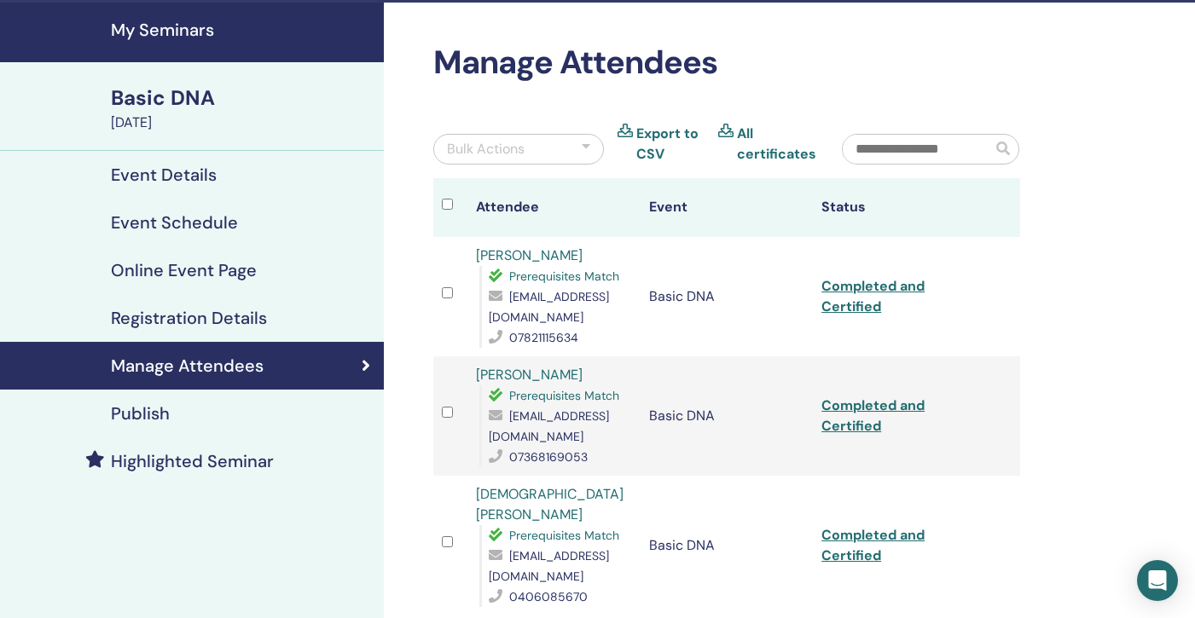
scroll to position [0, 0]
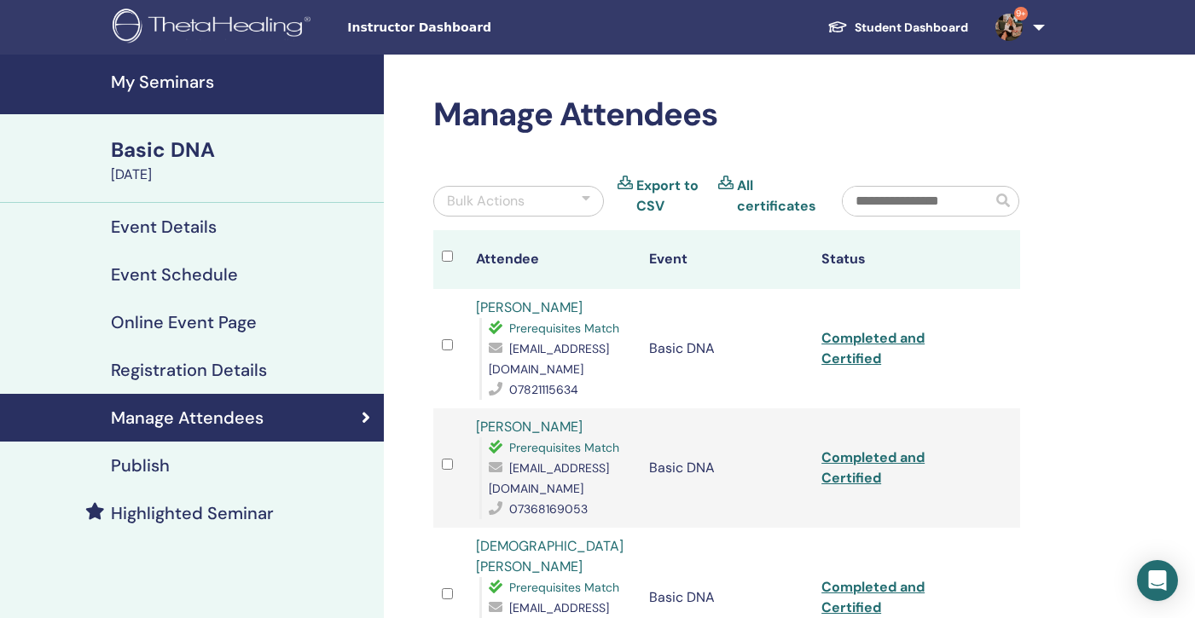
click at [157, 89] on h4 "My Seminars" at bounding box center [242, 82] width 263 height 20
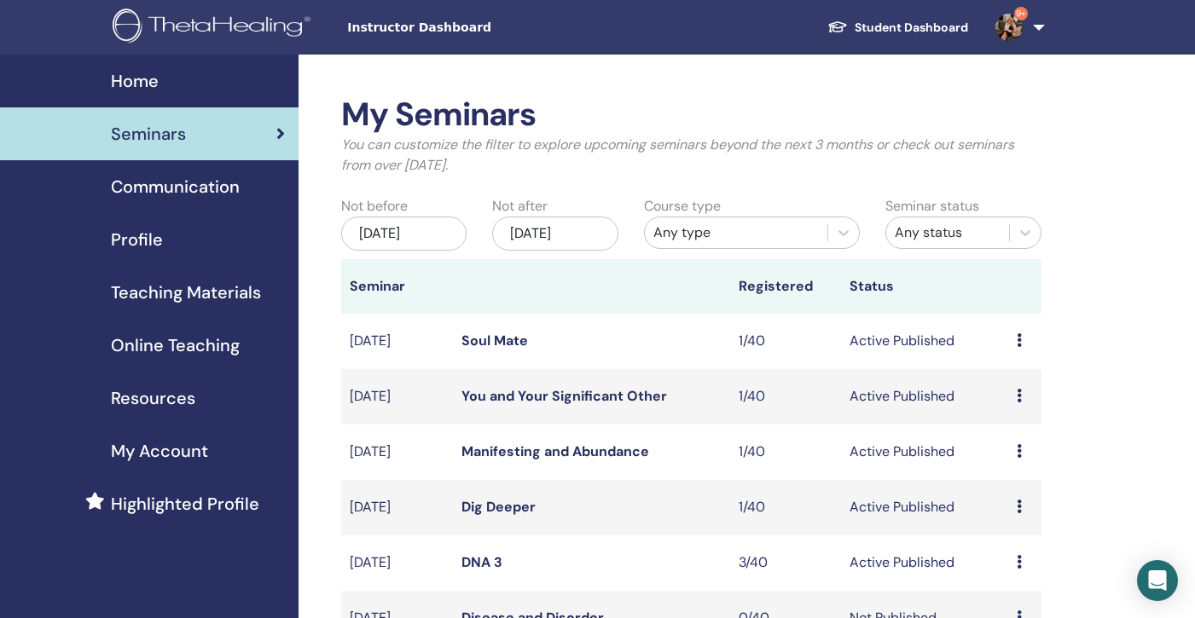
click at [417, 230] on div "[DATE]" at bounding box center [403, 234] width 125 height 34
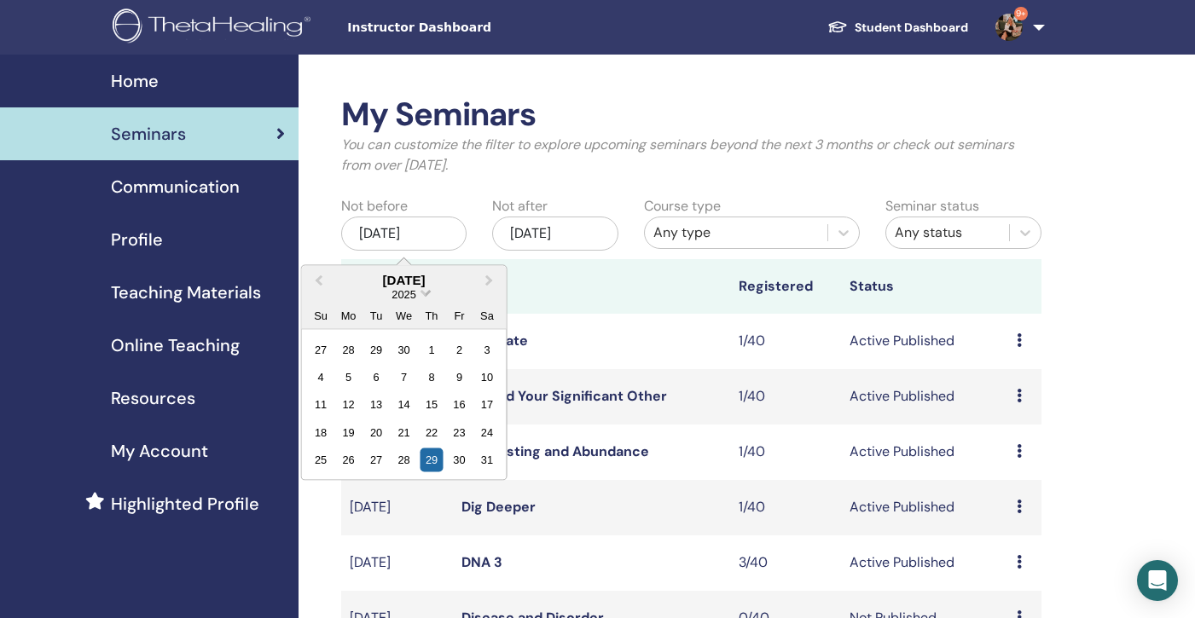
click at [425, 293] on span "Choose Date" at bounding box center [425, 291] width 11 height 11
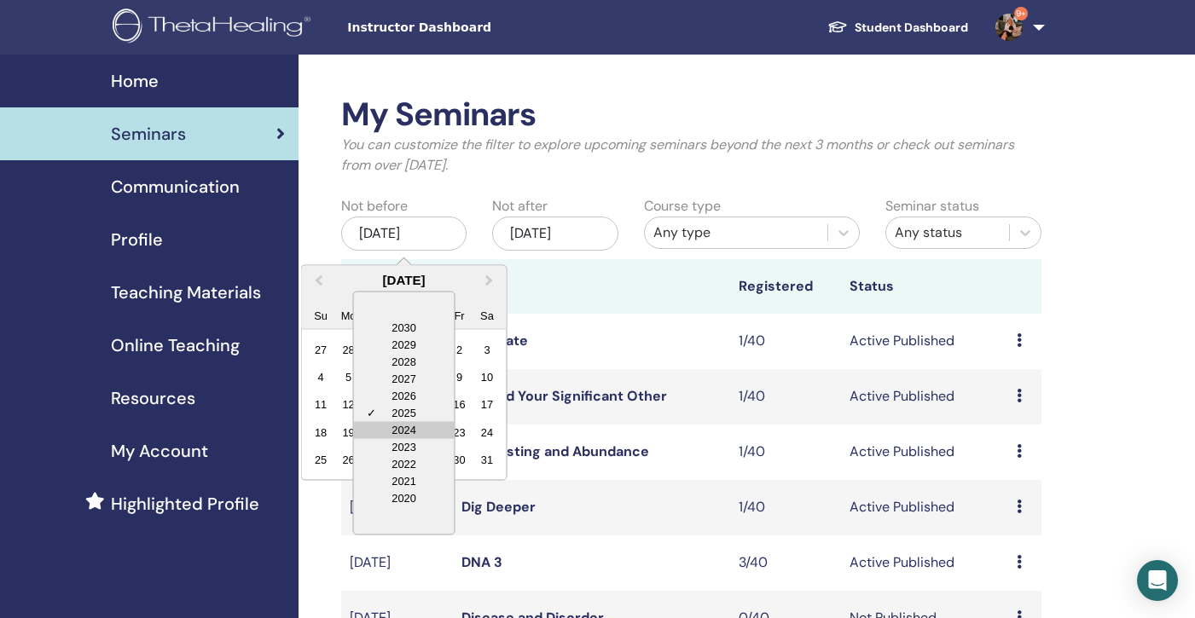
click at [431, 426] on div "2024" at bounding box center [404, 429] width 101 height 17
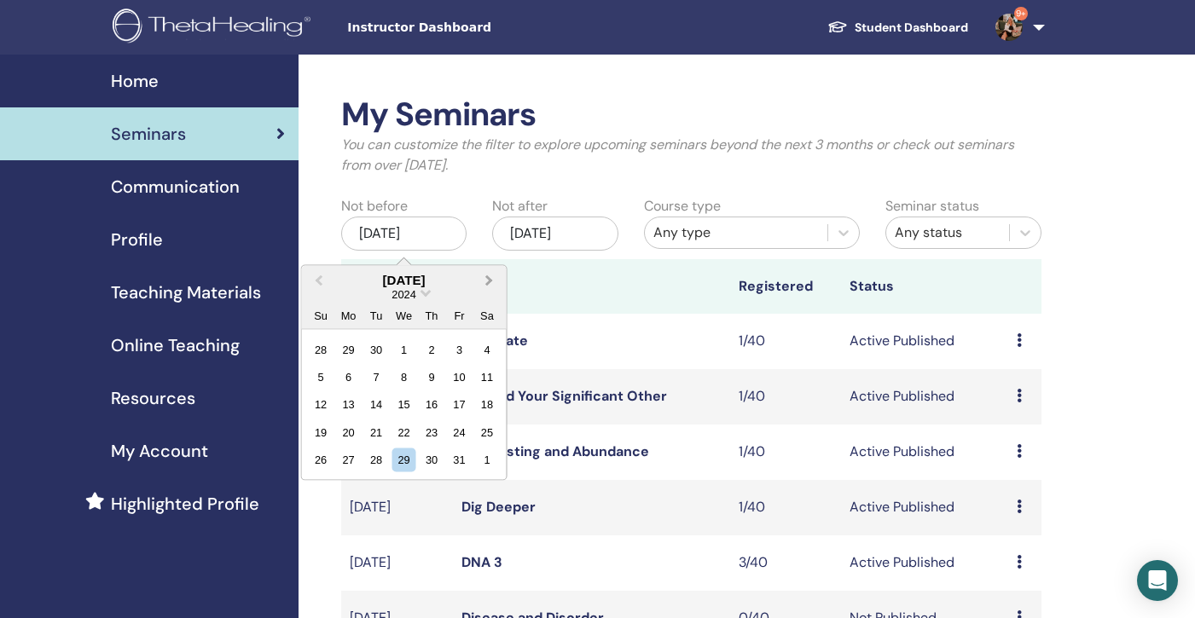
click at [490, 276] on span "Next Month" at bounding box center [490, 280] width 0 height 18
click at [429, 426] on div "25" at bounding box center [431, 431] width 23 height 23
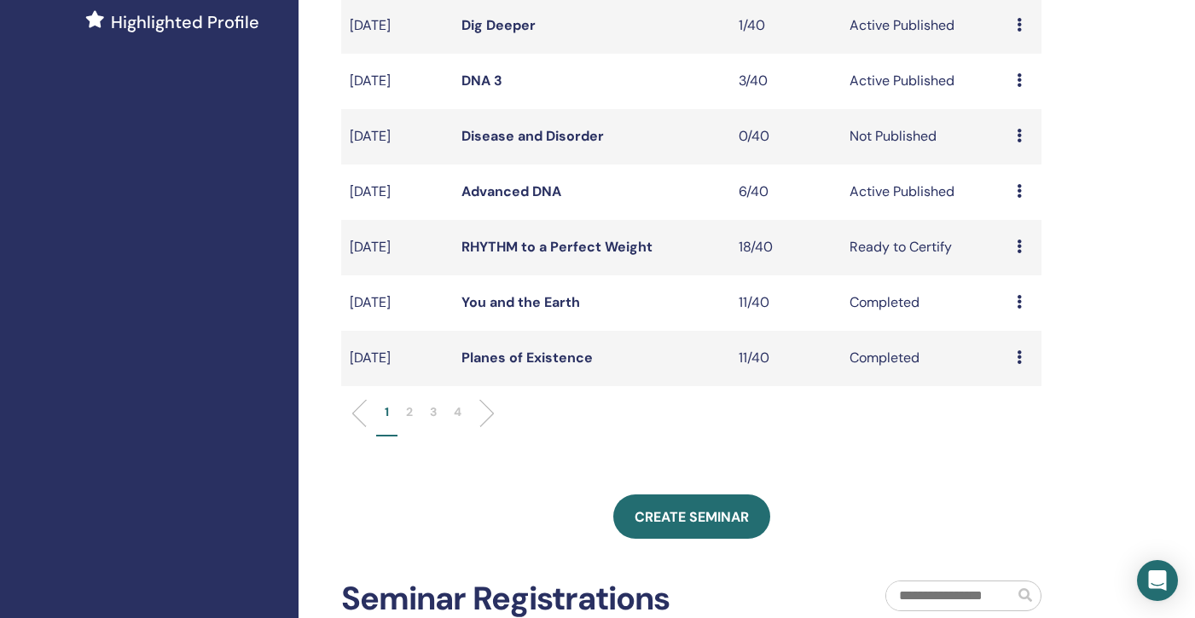
scroll to position [494, 0]
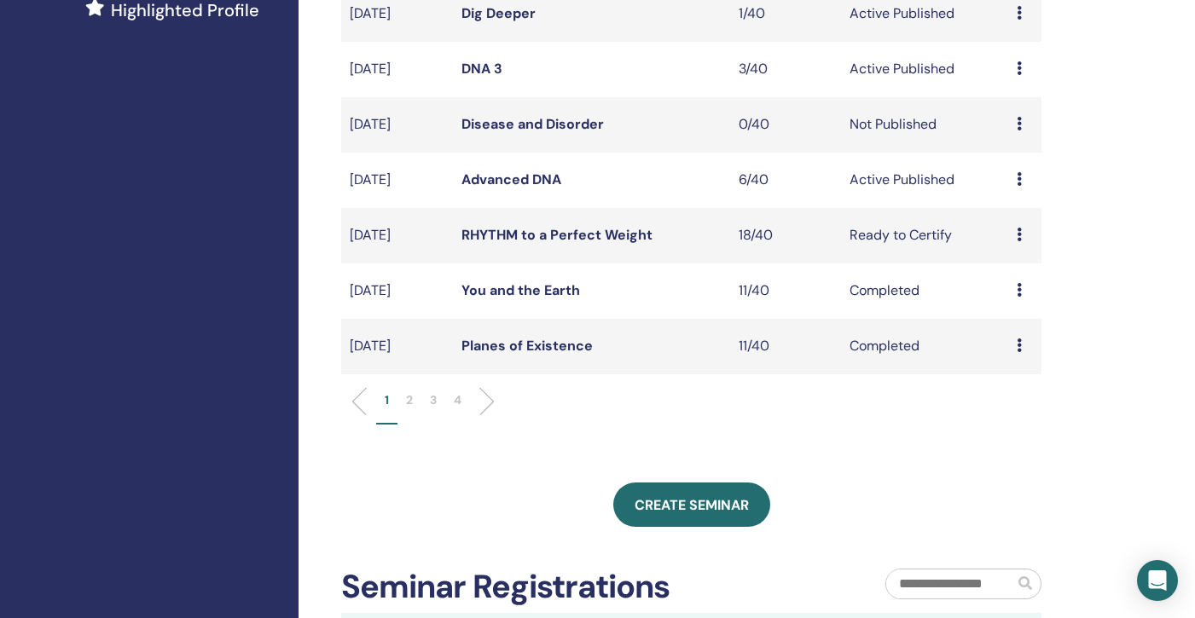
click at [457, 400] on p "4" at bounding box center [458, 400] width 8 height 18
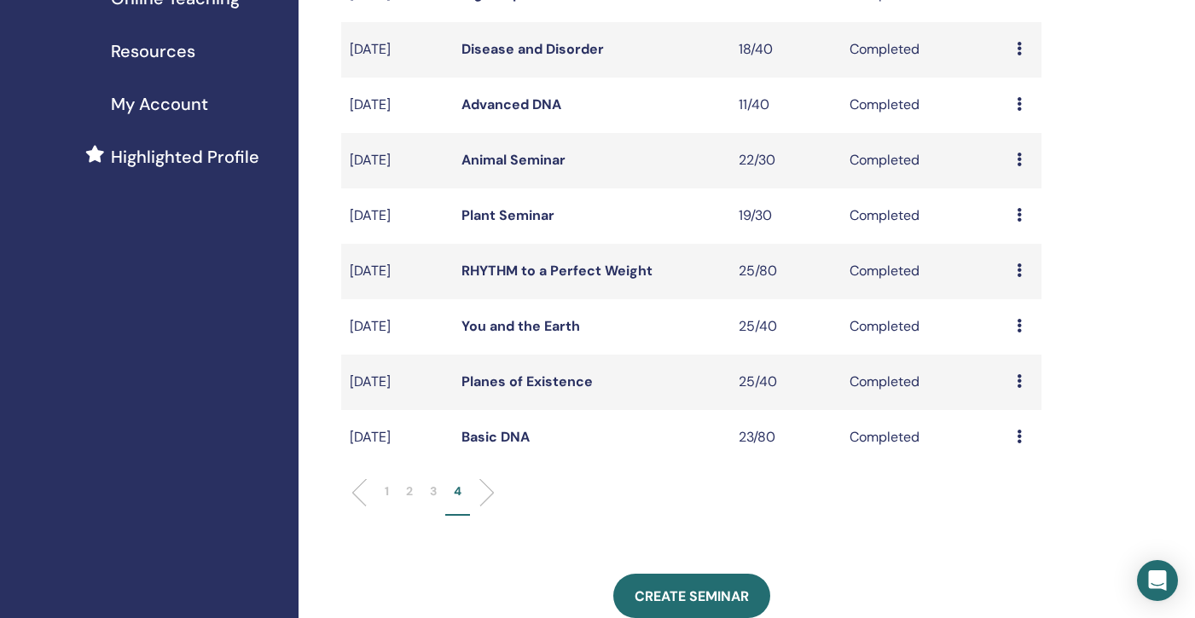
scroll to position [339, 0]
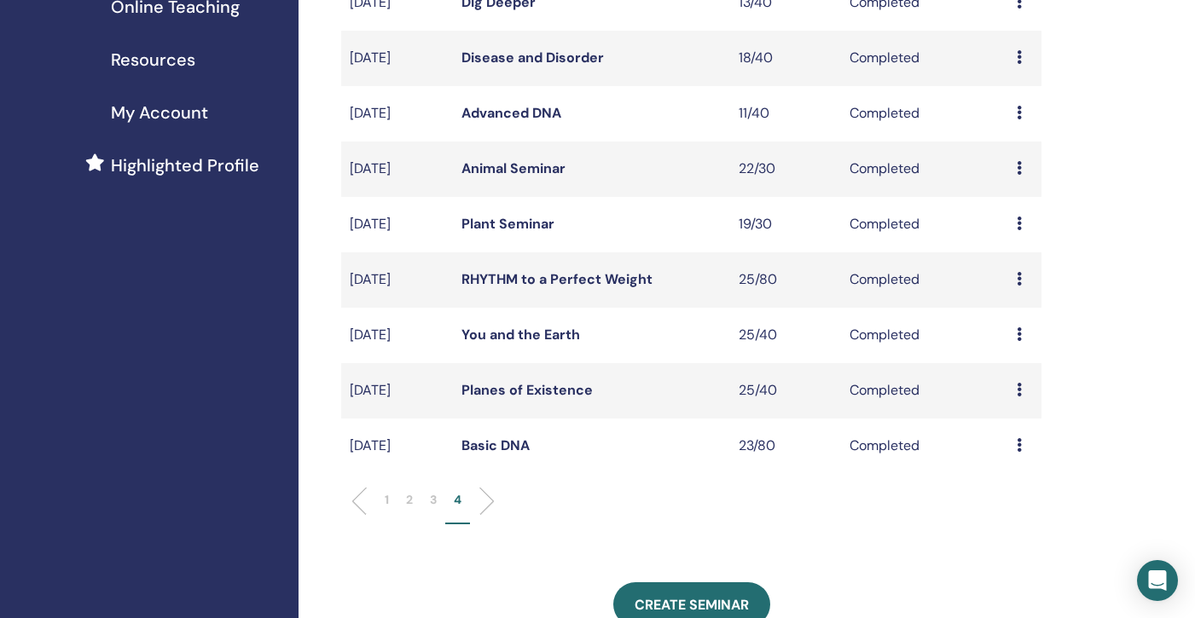
click at [508, 398] on link "Planes of Existence" at bounding box center [526, 390] width 131 height 18
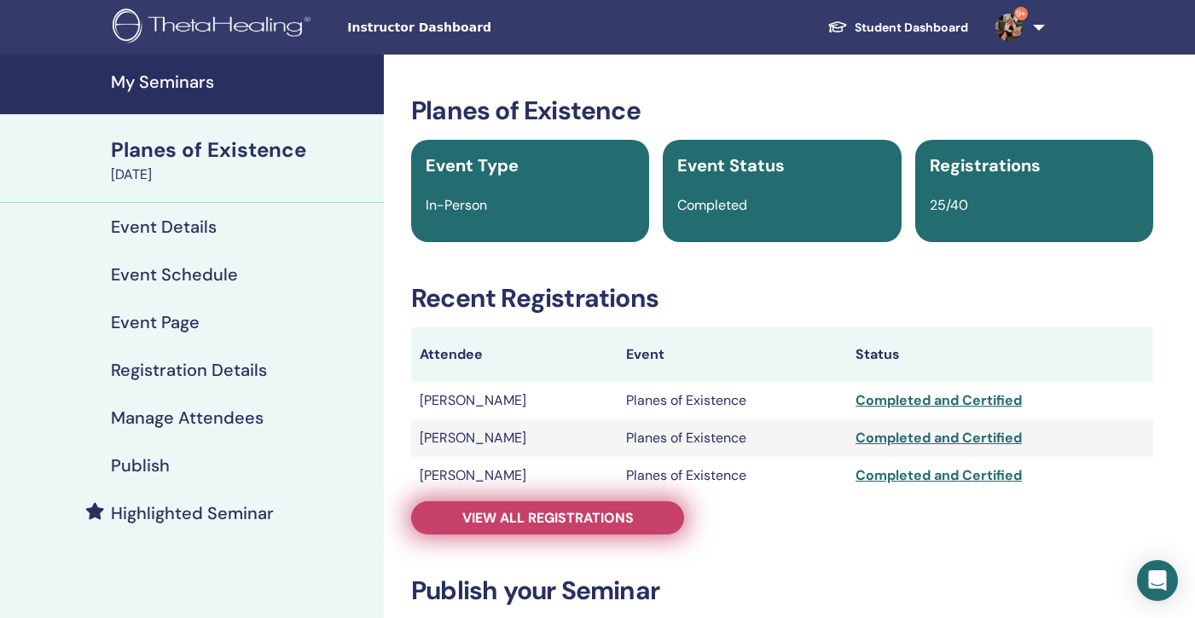
click at [544, 534] on link "View all registrations" at bounding box center [547, 518] width 273 height 33
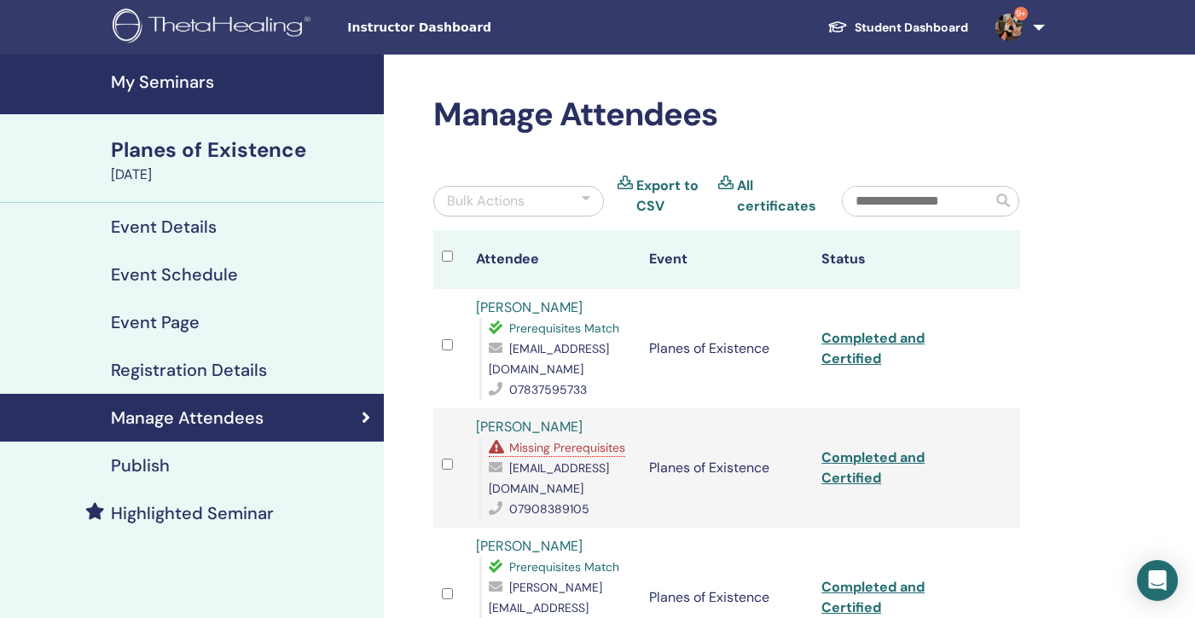
click at [554, 449] on span "Missing Prerequisites" at bounding box center [567, 447] width 116 height 15
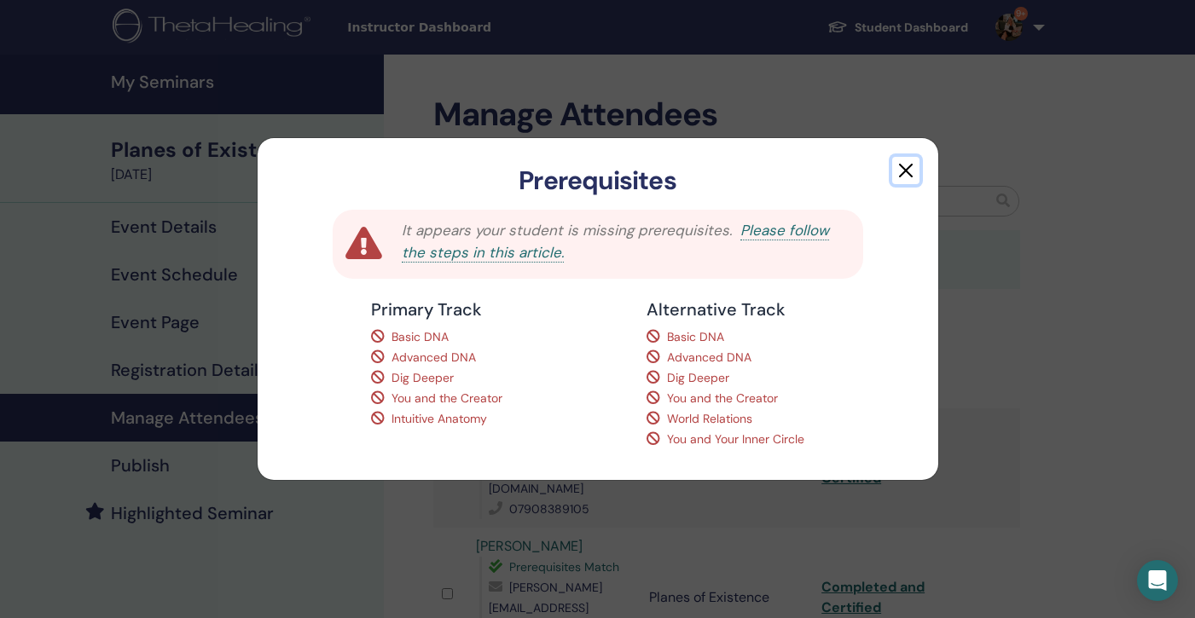
click at [905, 173] on button "button" at bounding box center [905, 170] width 27 height 27
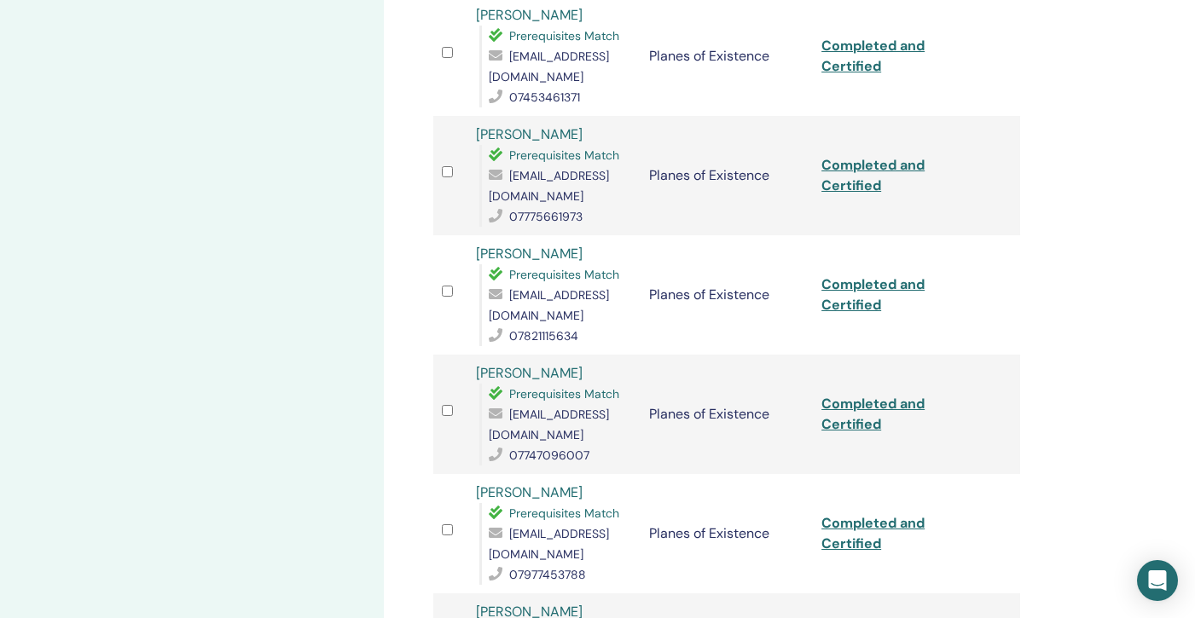
scroll to position [2132, 0]
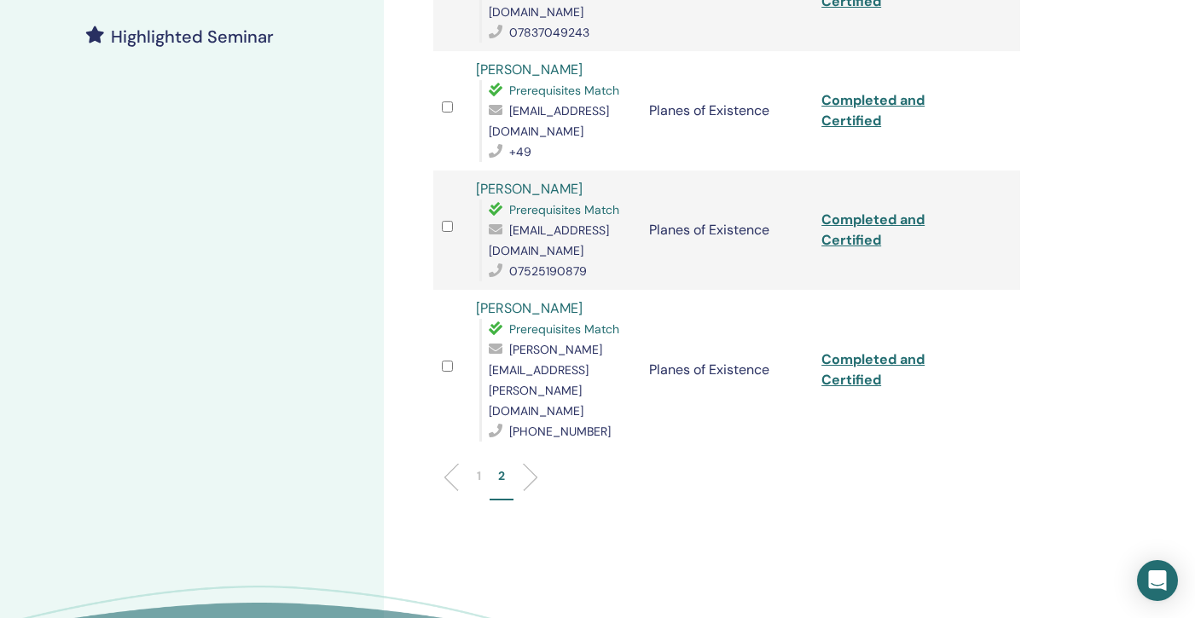
scroll to position [0, 0]
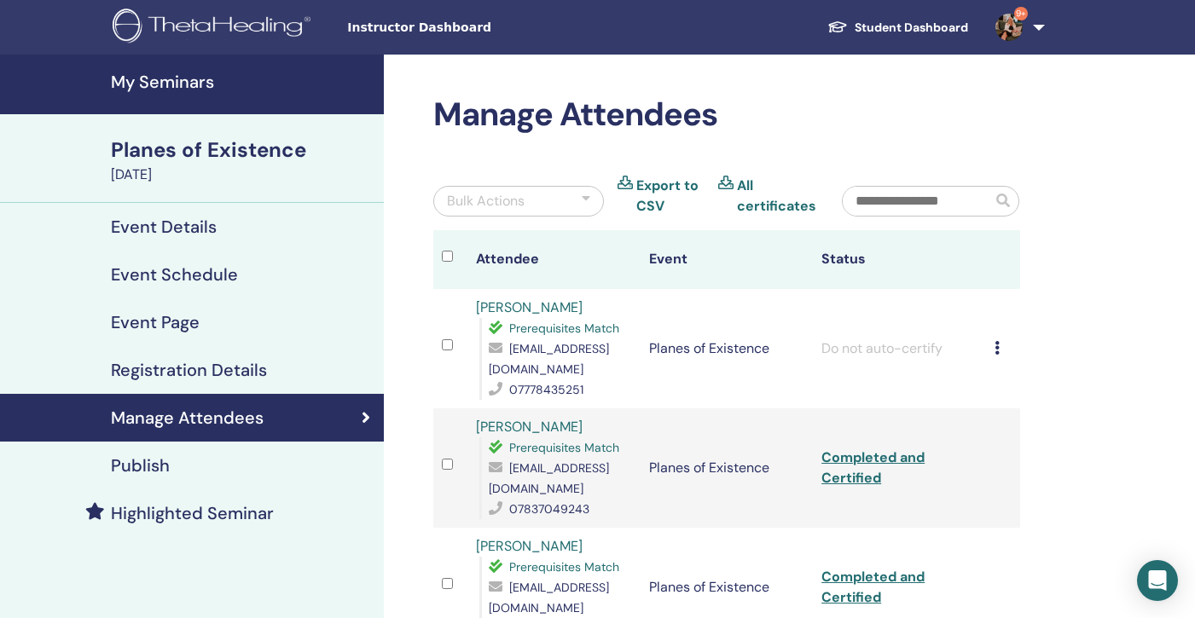
click at [152, 83] on h4 "My Seminars" at bounding box center [242, 82] width 263 height 20
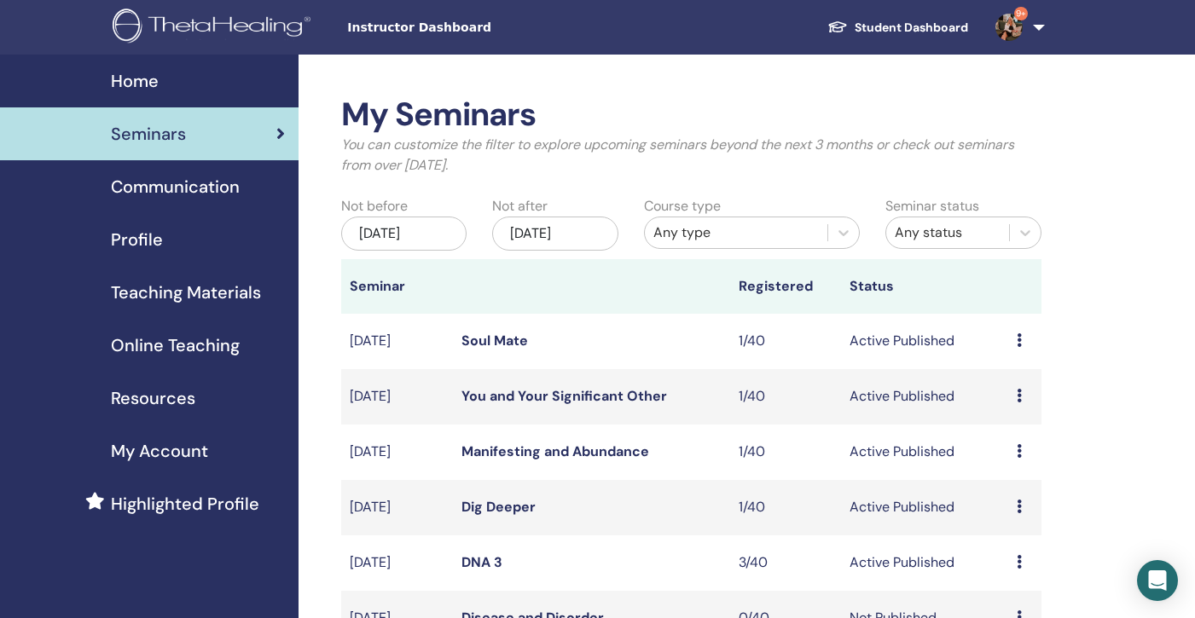
click at [420, 236] on div "May/29, 2025" at bounding box center [403, 234] width 125 height 34
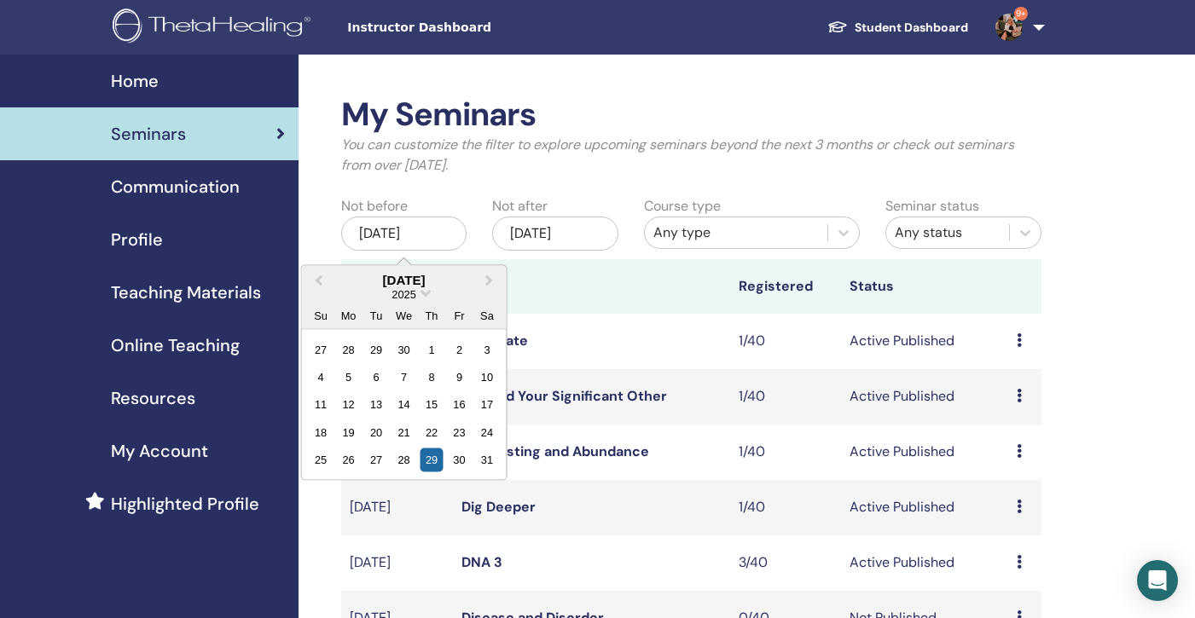
click at [422, 296] on div "2025" at bounding box center [404, 294] width 205 height 14
click at [423, 292] on span "Choose Date" at bounding box center [425, 291] width 11 height 11
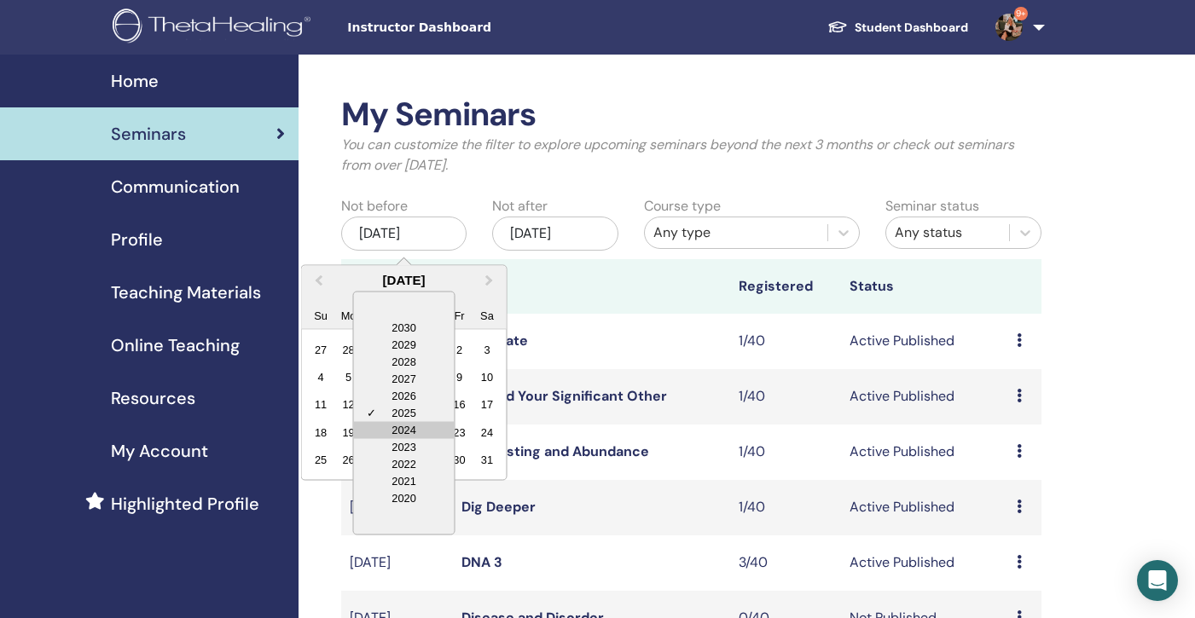
click at [405, 430] on div "2024" at bounding box center [404, 429] width 101 height 17
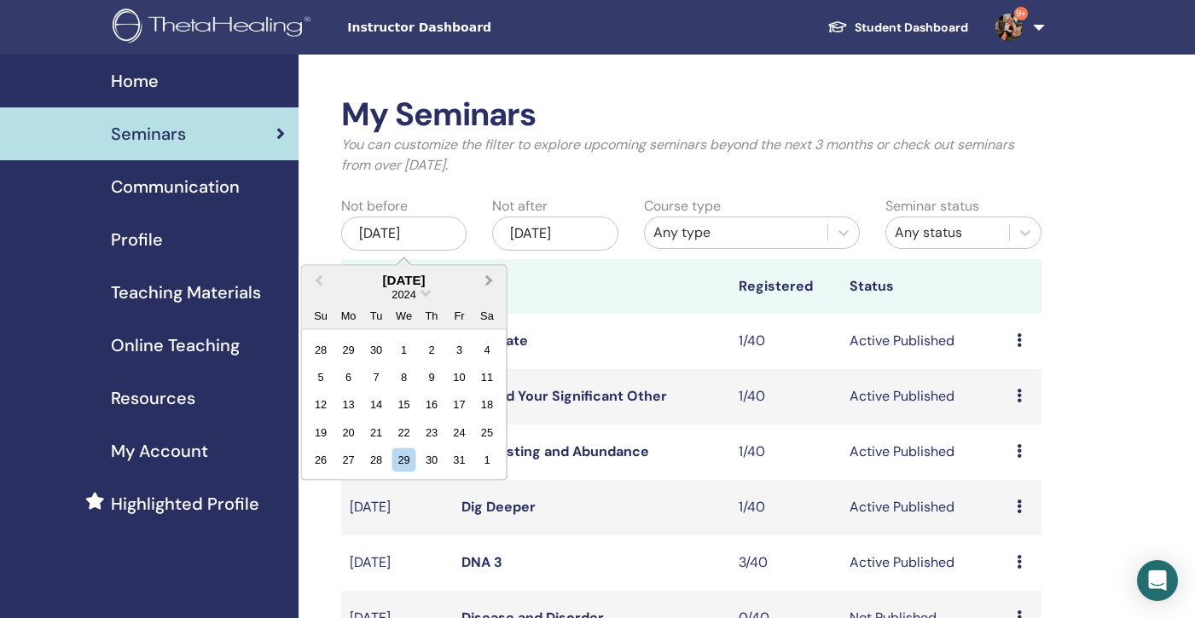
click at [493, 281] on button "Next Month" at bounding box center [491, 280] width 27 height 27
click at [431, 432] on div "22" at bounding box center [431, 431] width 23 height 23
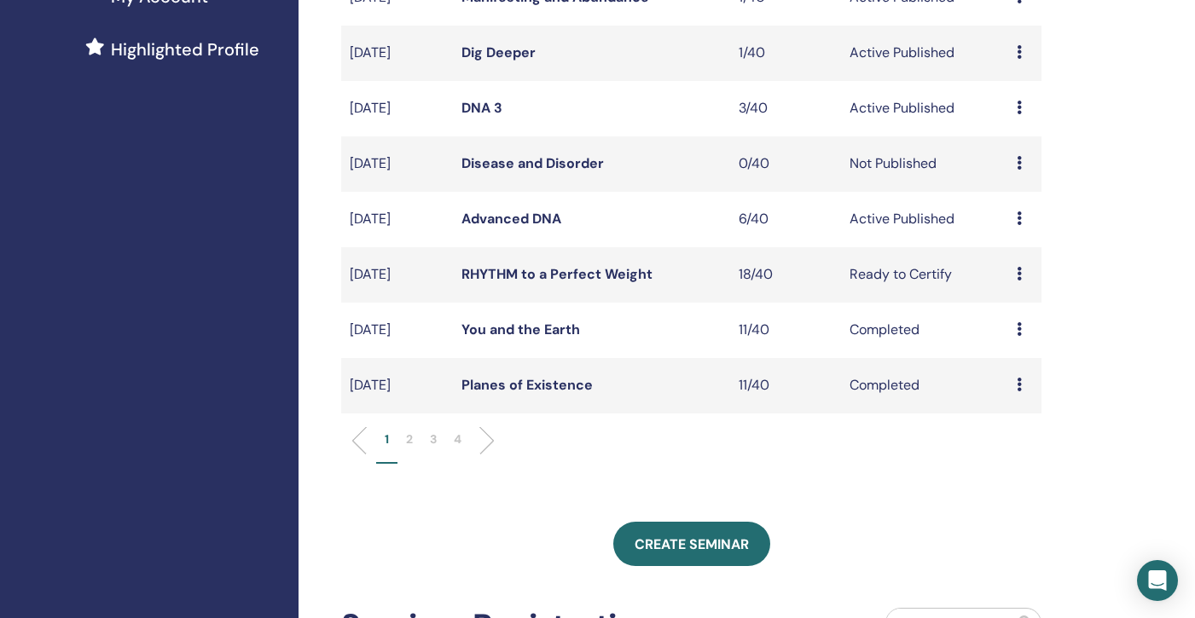
scroll to position [454, 0]
click at [459, 439] on p "4" at bounding box center [458, 441] width 8 height 18
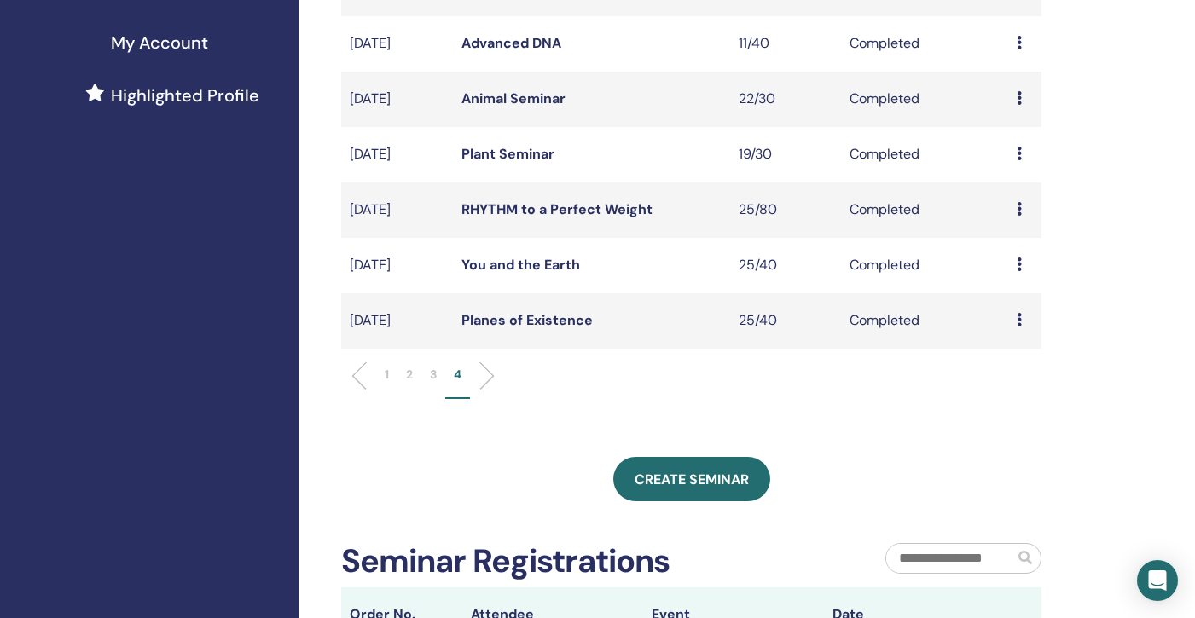
scroll to position [404, 0]
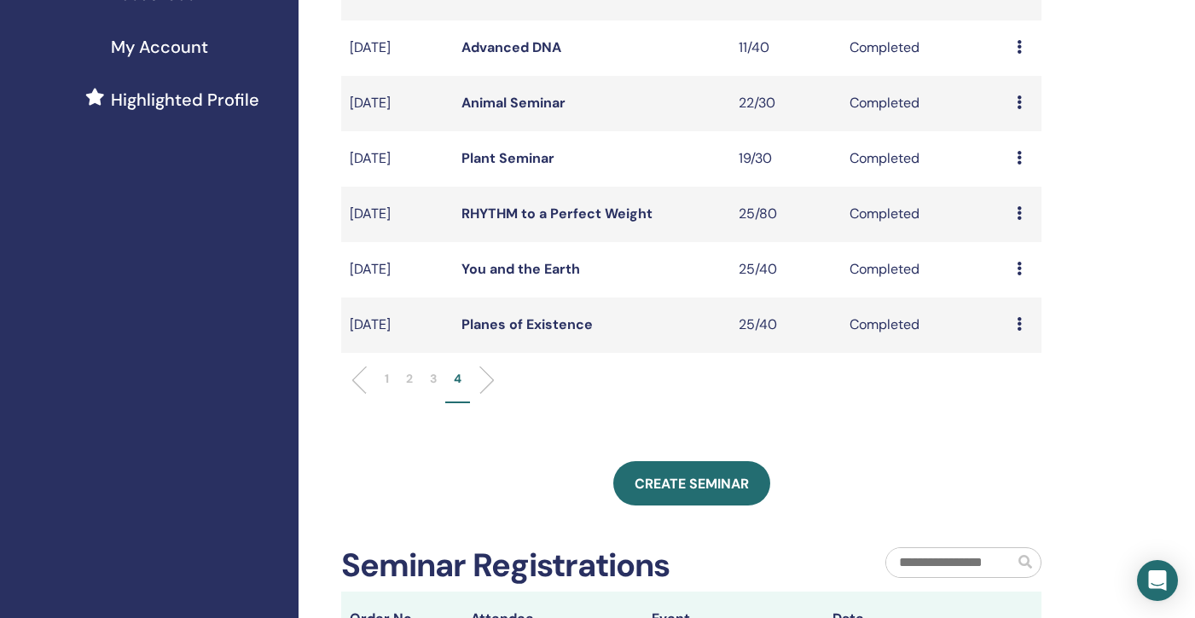
click at [539, 270] on link "You and the Earth" at bounding box center [520, 269] width 119 height 18
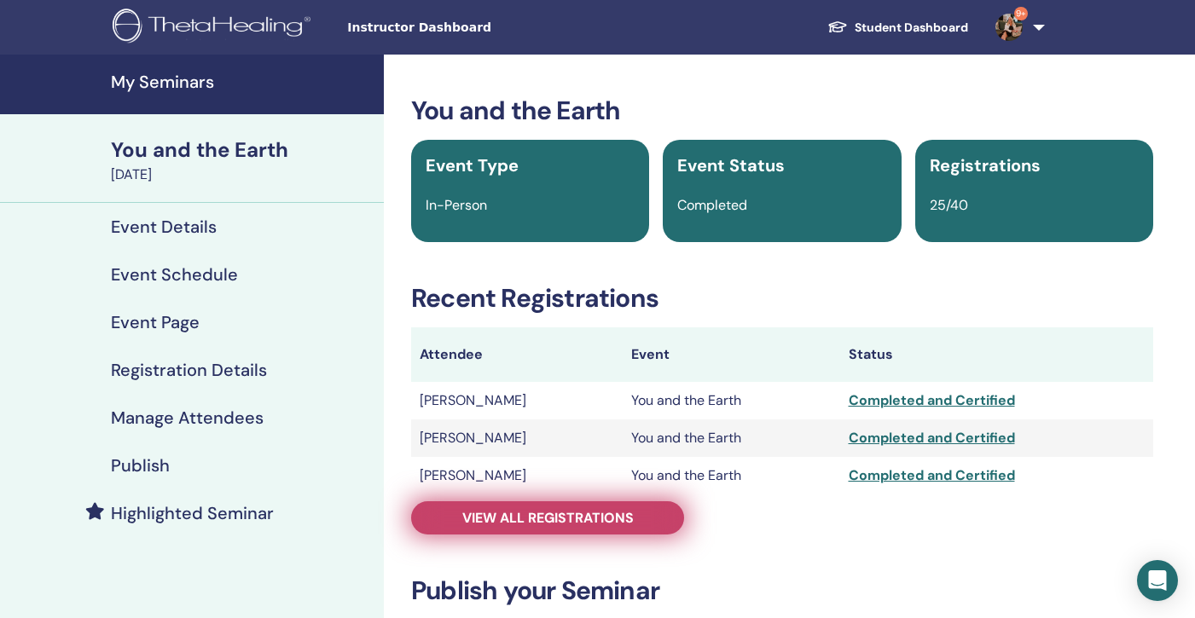
click at [533, 523] on span "View all registrations" at bounding box center [547, 518] width 171 height 18
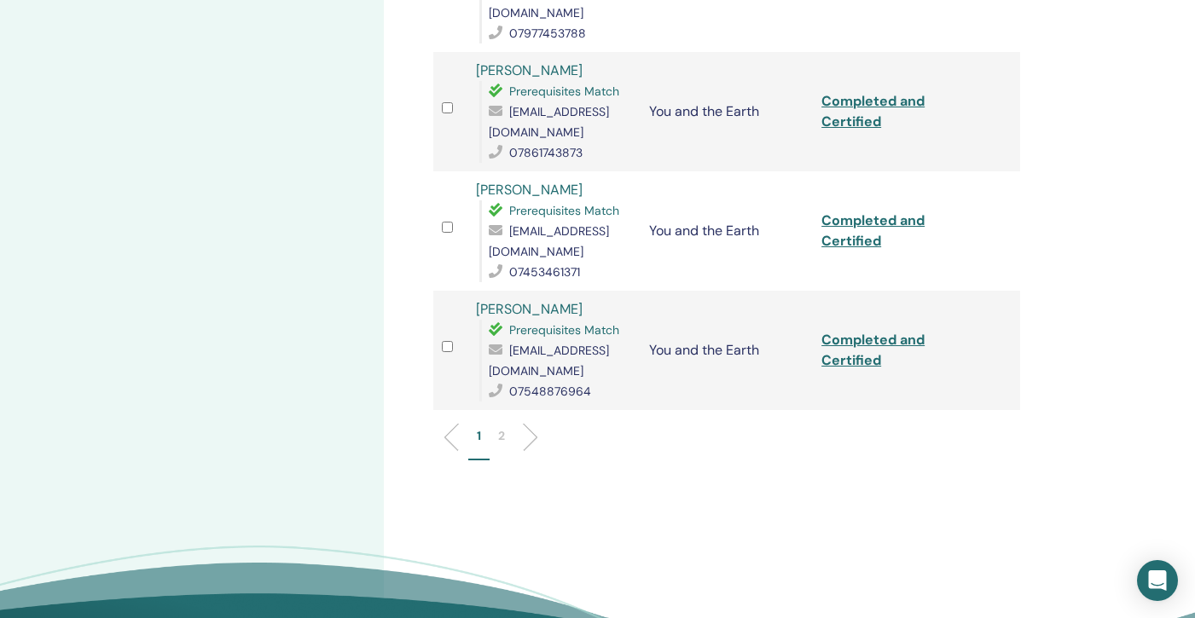
scroll to position [2333, 0]
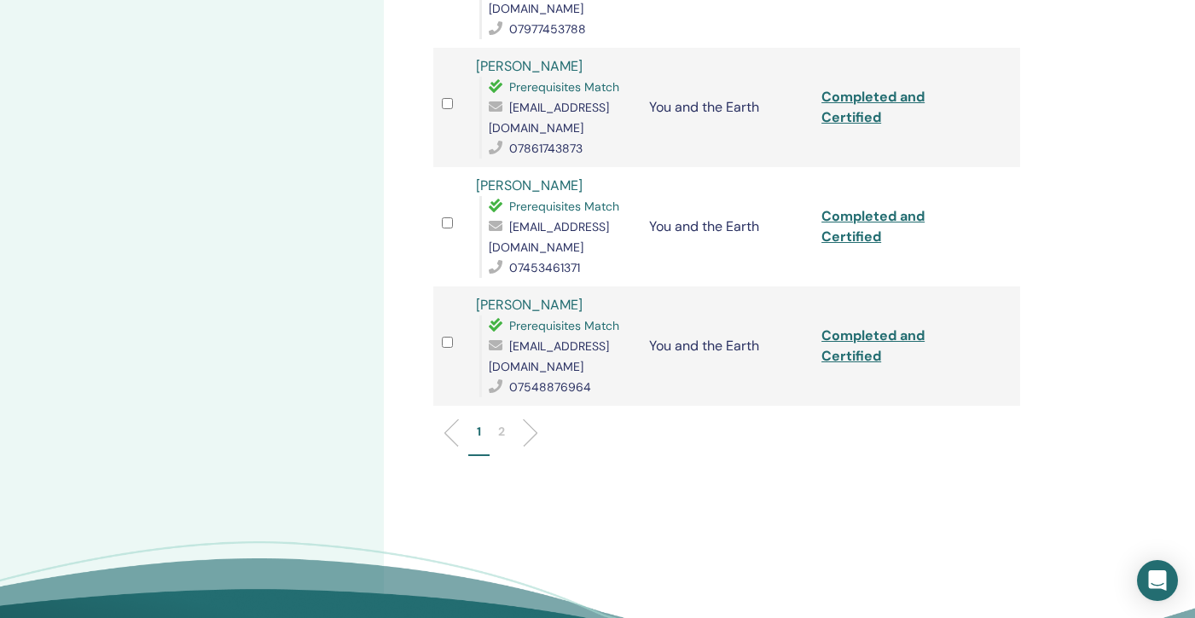
click at [506, 423] on li "2" at bounding box center [502, 439] width 24 height 33
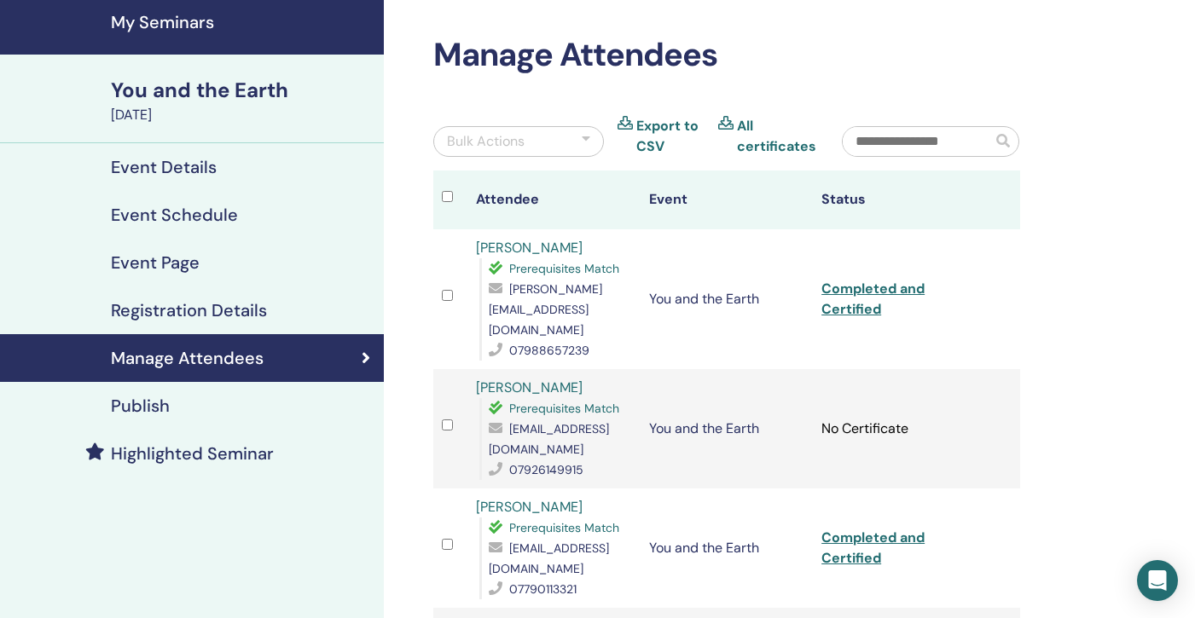
scroll to position [0, 0]
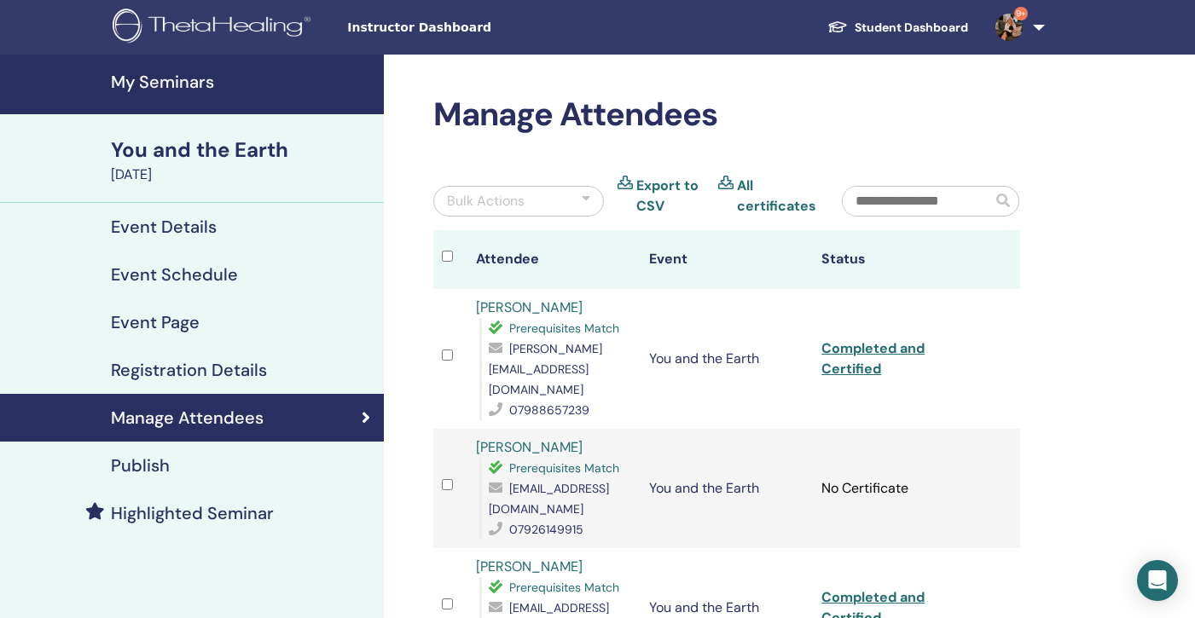
click at [137, 78] on h4 "My Seminars" at bounding box center [242, 82] width 263 height 20
